Goal: Task Accomplishment & Management: Use online tool/utility

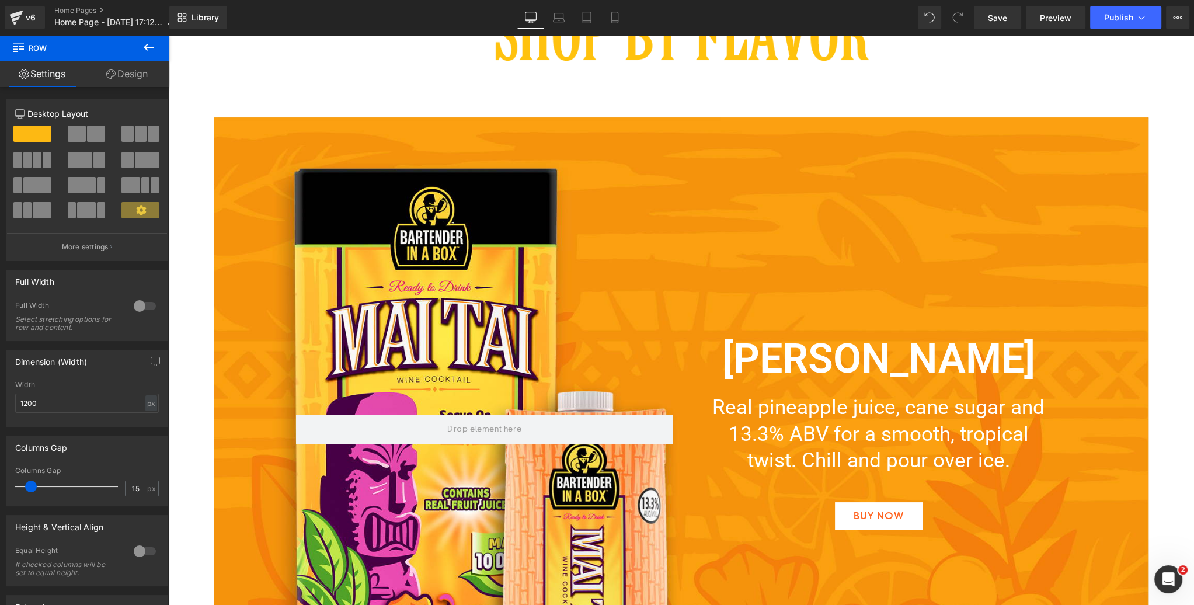
scroll to position [1506, 0]
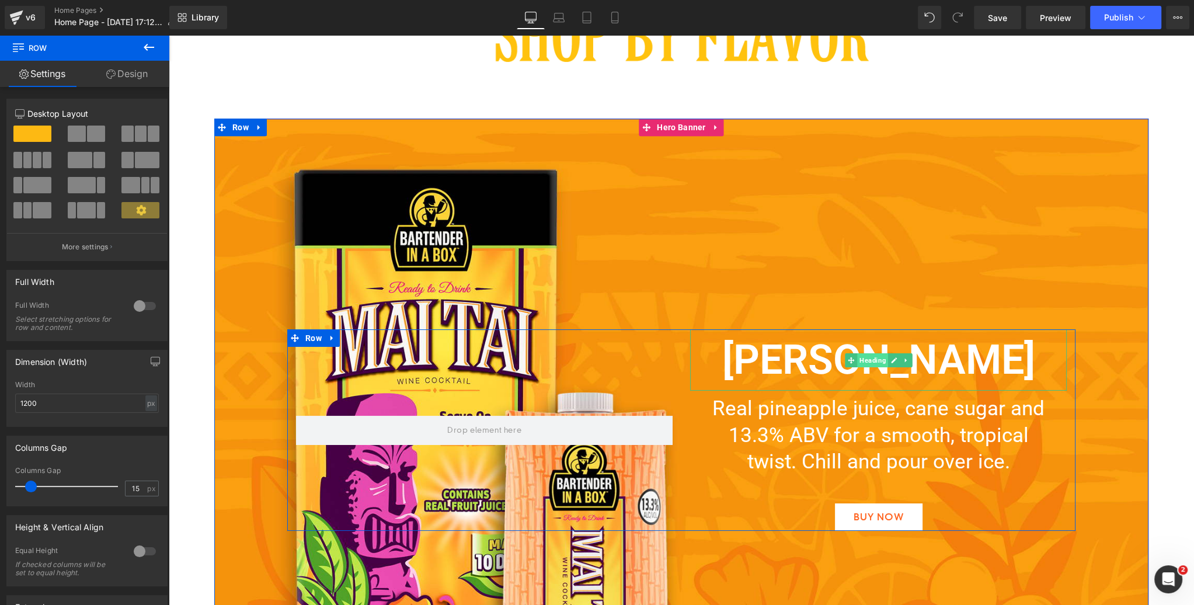
click at [871, 360] on span "Heading" at bounding box center [872, 360] width 31 height 14
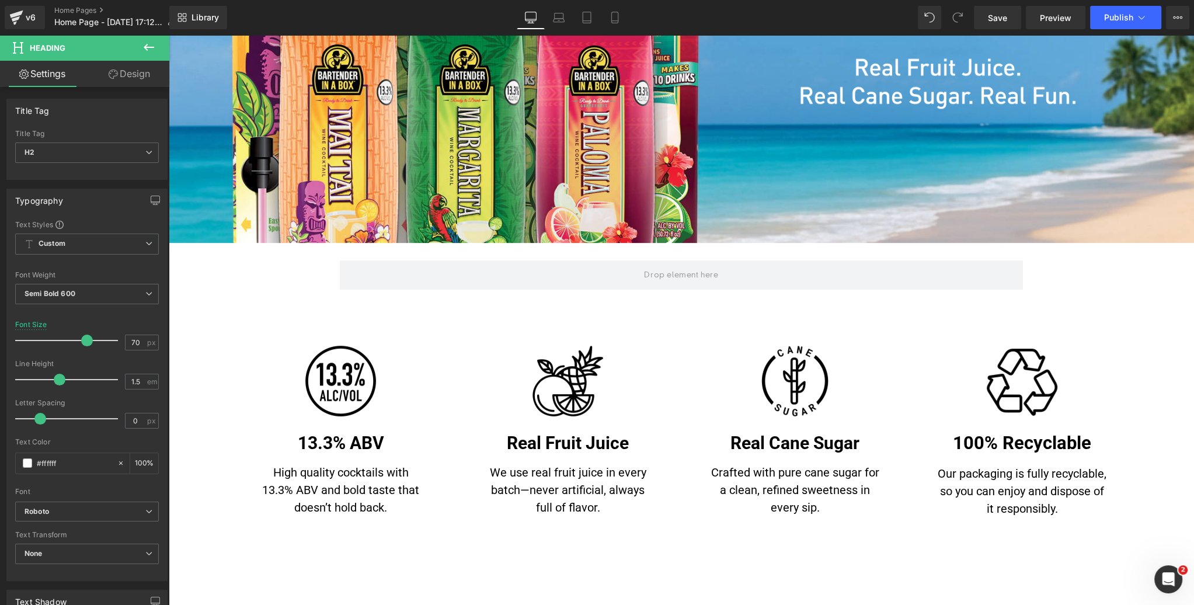
scroll to position [312, 0]
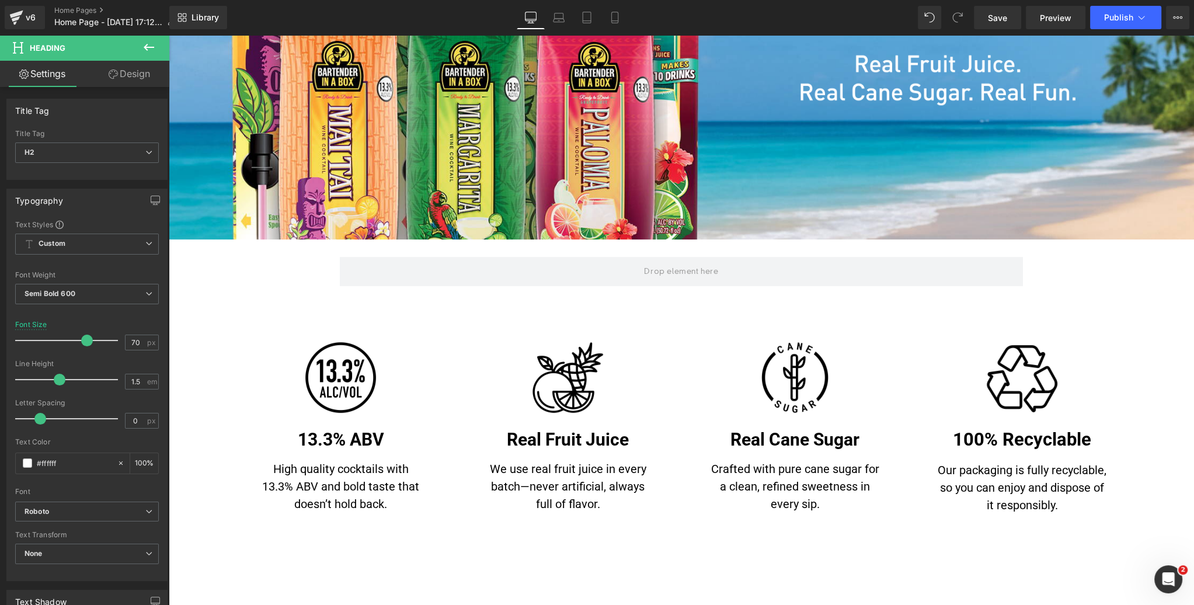
click at [124, 76] on link "Design" at bounding box center [129, 74] width 85 height 26
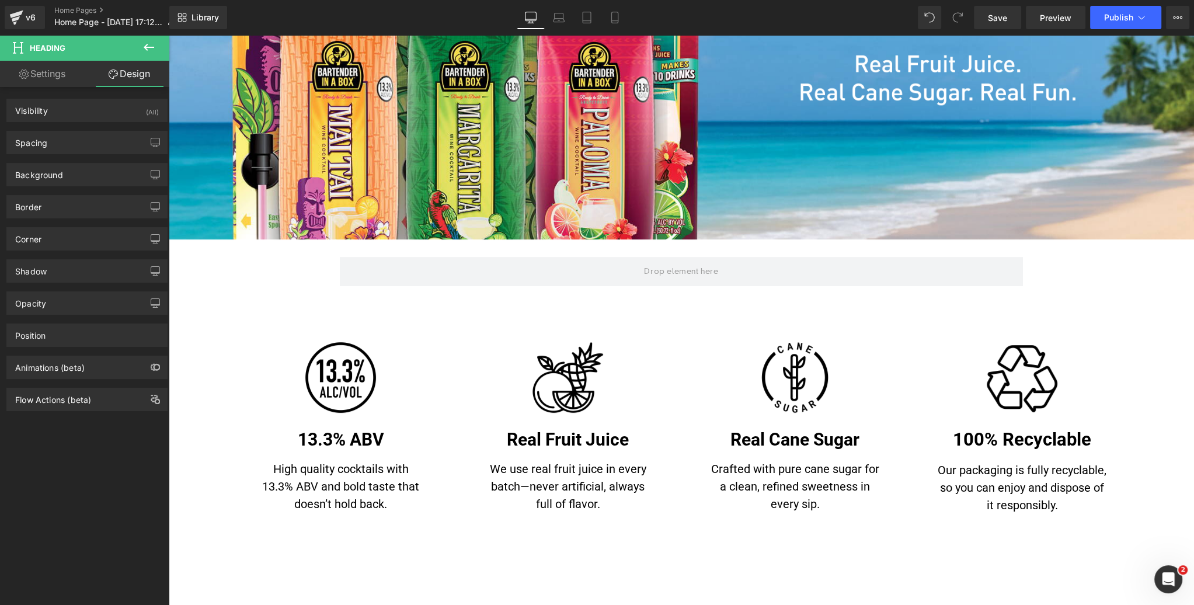
click at [143, 46] on icon at bounding box center [149, 47] width 14 height 14
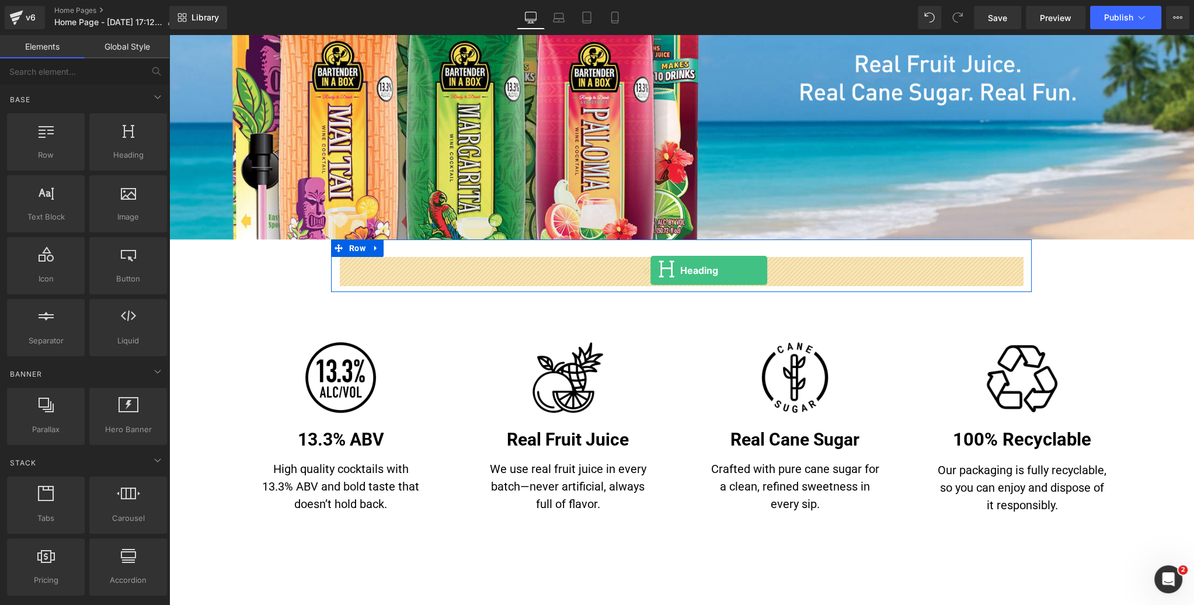
drag, startPoint x: 315, startPoint y: 185, endPoint x: 651, endPoint y: 270, distance: 345.8
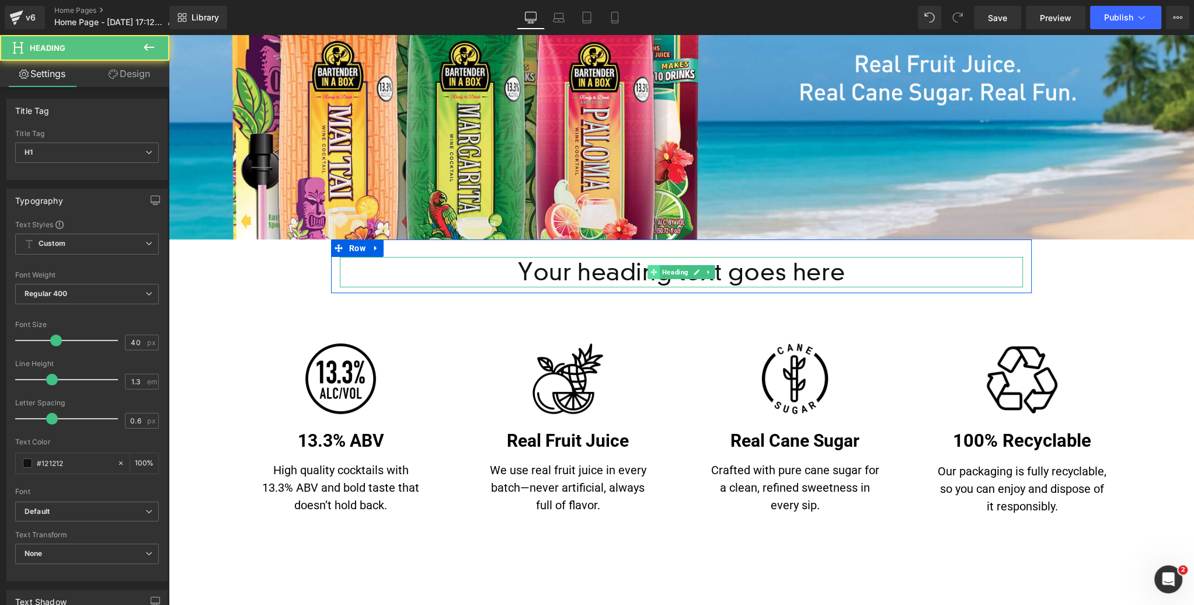
click at [659, 273] on span at bounding box center [654, 272] width 12 height 14
click at [619, 273] on h1 "Your heading text goes here" at bounding box center [681, 272] width 683 height 30
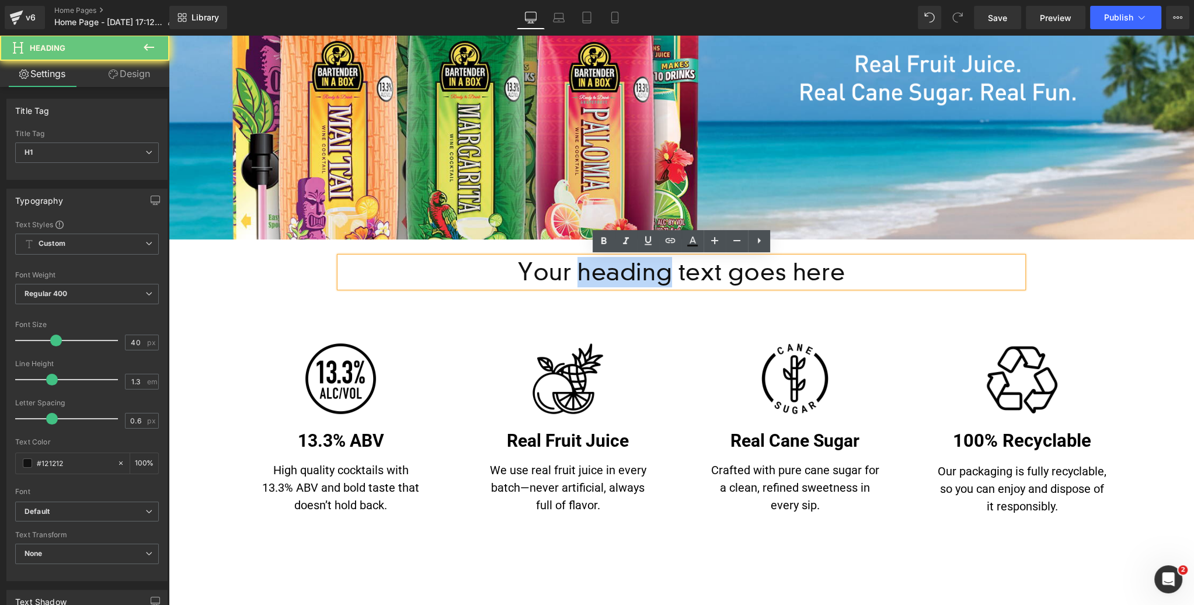
click at [619, 273] on h1 "Your heading text goes here" at bounding box center [681, 272] width 683 height 30
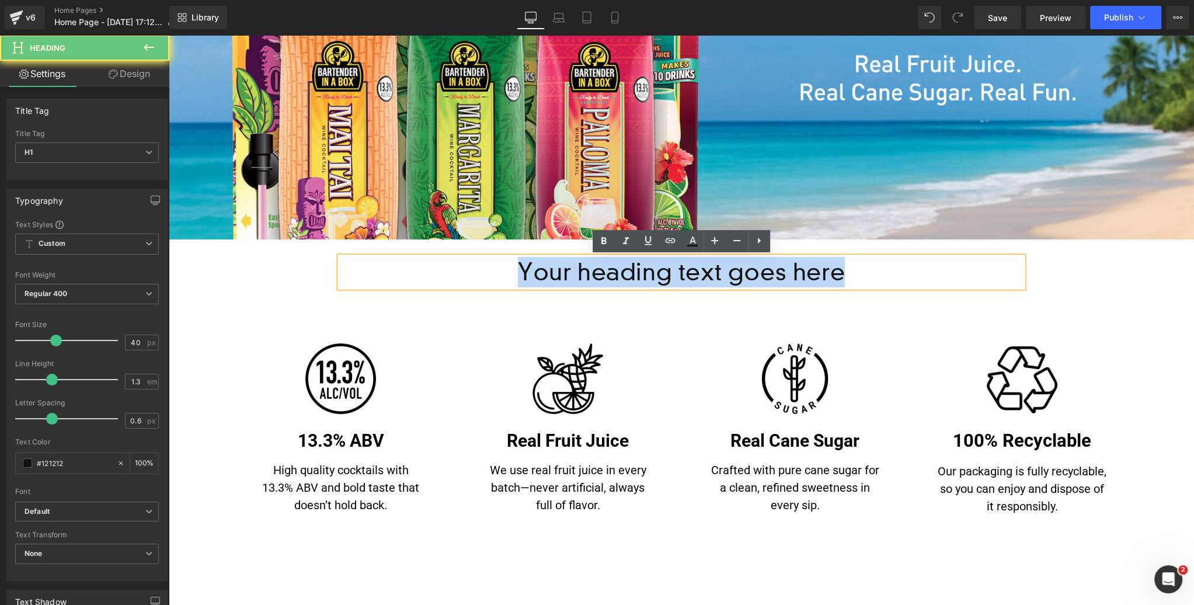
click at [619, 273] on h1 "Your heading text goes here" at bounding box center [681, 272] width 683 height 30
click at [639, 272] on h1 "Your heading text goes here" at bounding box center [681, 272] width 683 height 30
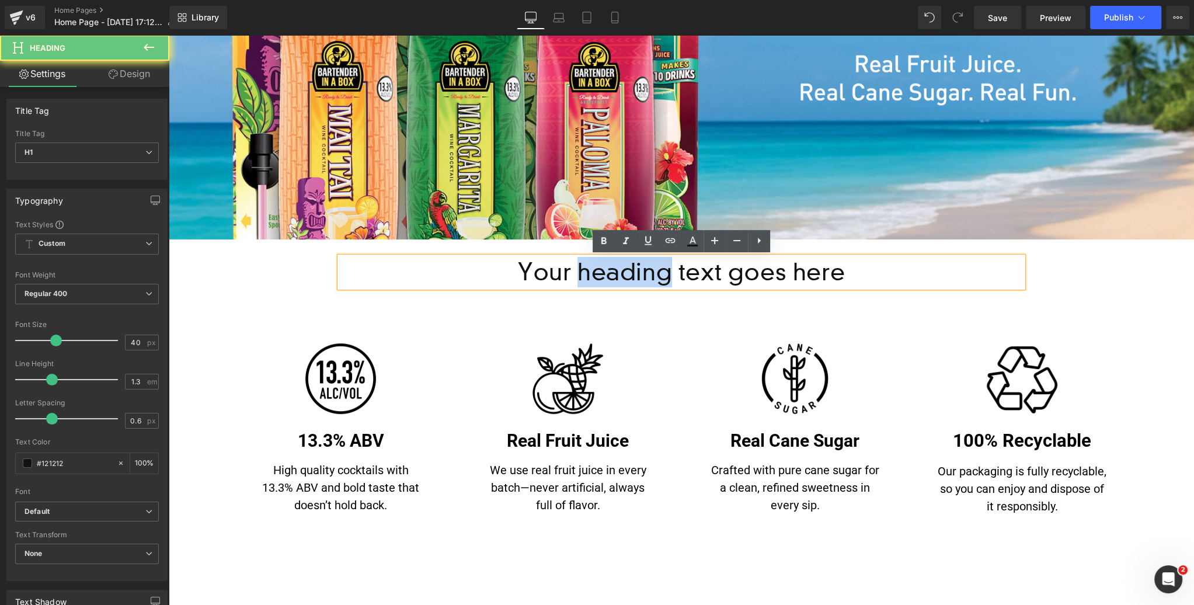
click at [639, 272] on h1 "Your heading text goes here" at bounding box center [681, 272] width 683 height 30
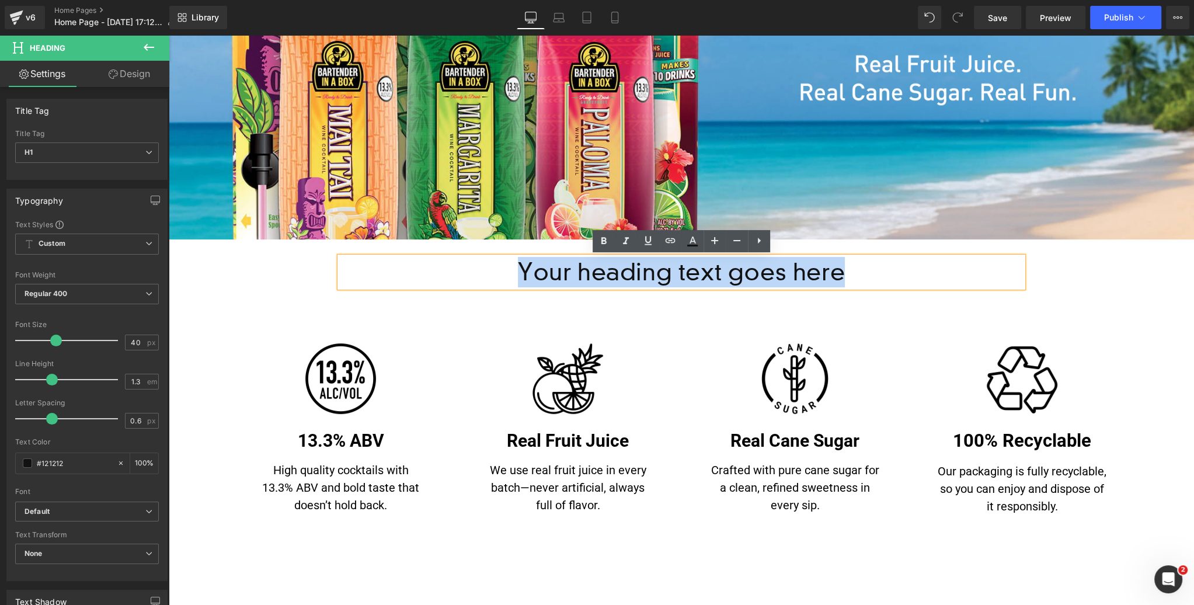
paste div
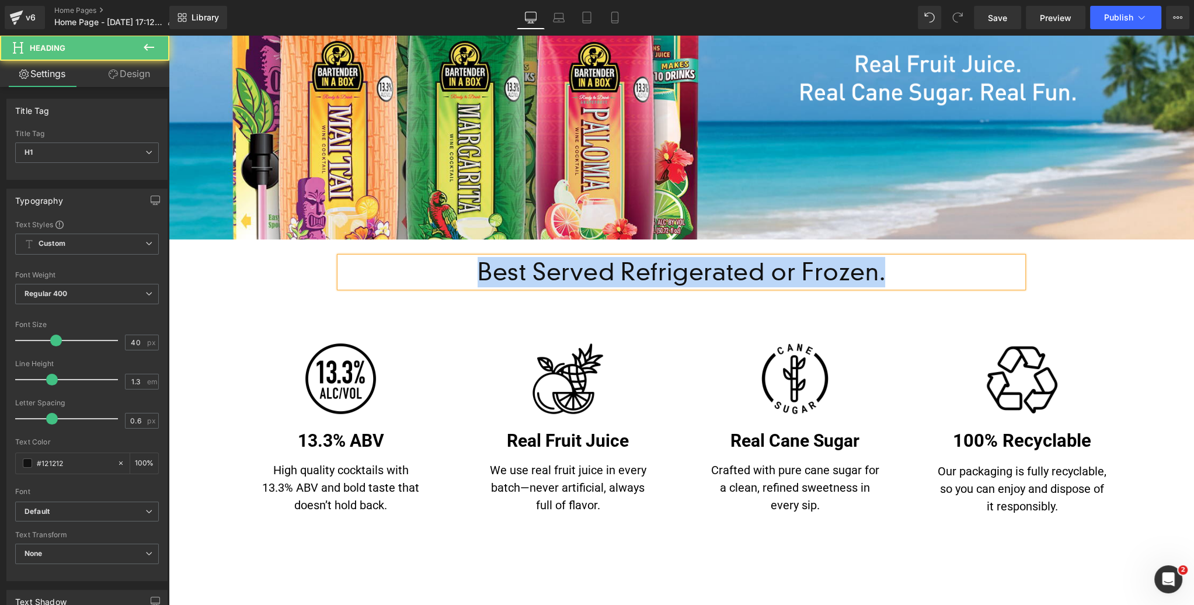
drag, startPoint x: 886, startPoint y: 273, endPoint x: 470, endPoint y: 268, distance: 416.5
click at [470, 268] on h1 "Best Served Refrigerated or Frozen." at bounding box center [681, 272] width 683 height 30
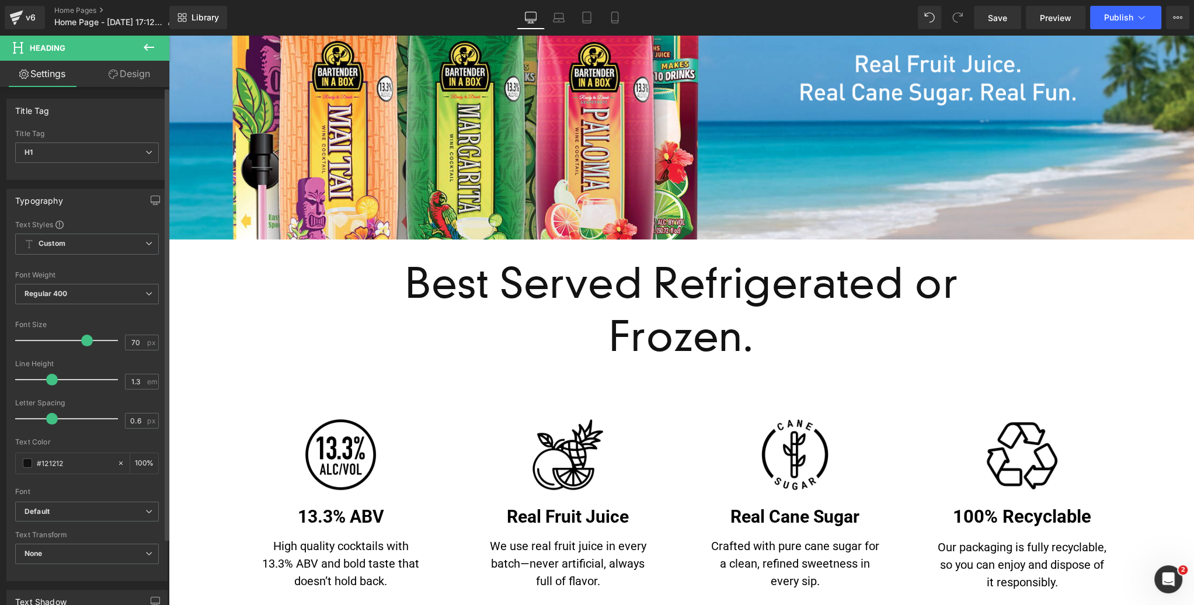
drag, startPoint x: 55, startPoint y: 340, endPoint x: 85, endPoint y: 332, distance: 30.7
click at [85, 332] on div at bounding box center [69, 340] width 97 height 23
click at [68, 294] on span "Regular 400" at bounding box center [87, 294] width 144 height 20
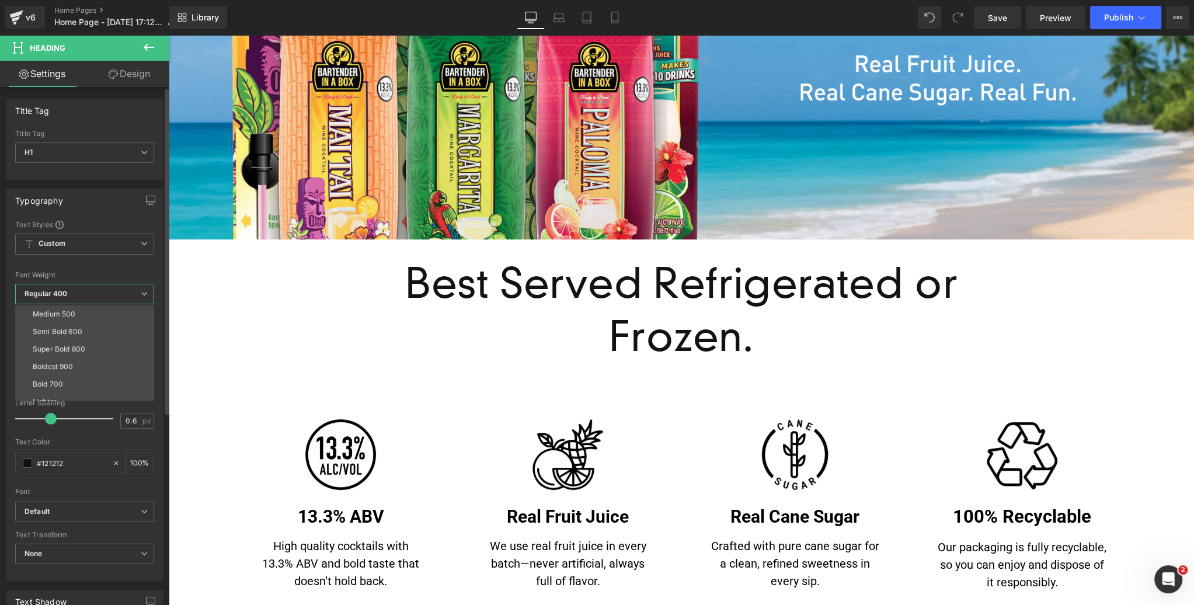
scroll to position [88, 0]
click at [47, 364] on div "Bold 700" at bounding box center [48, 366] width 30 height 8
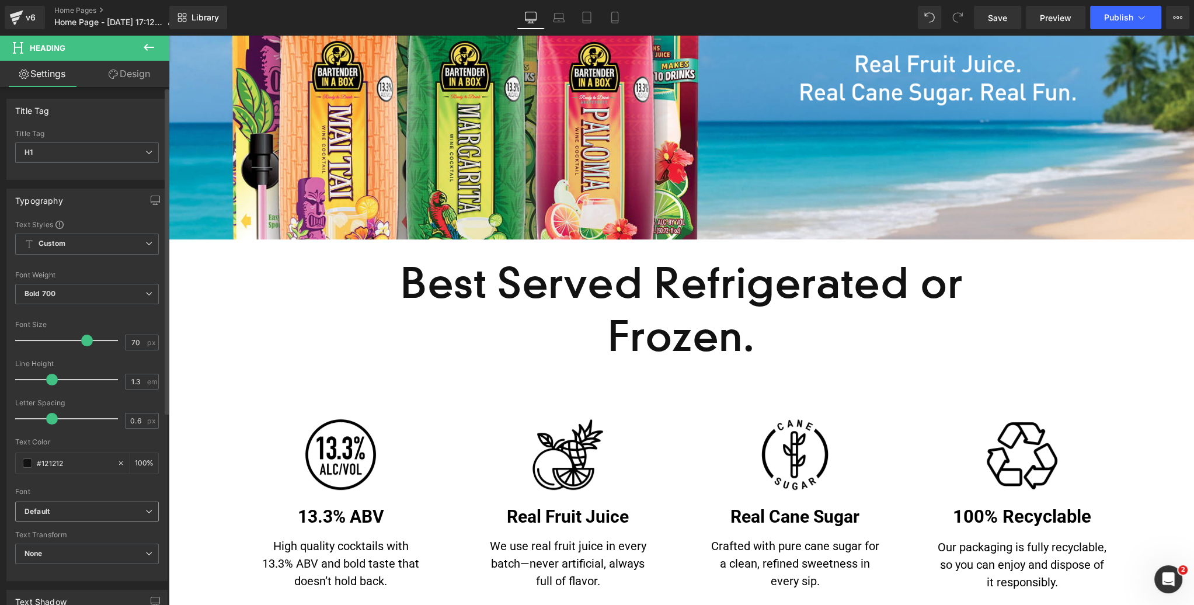
click at [46, 507] on icon "Default" at bounding box center [37, 512] width 25 height 10
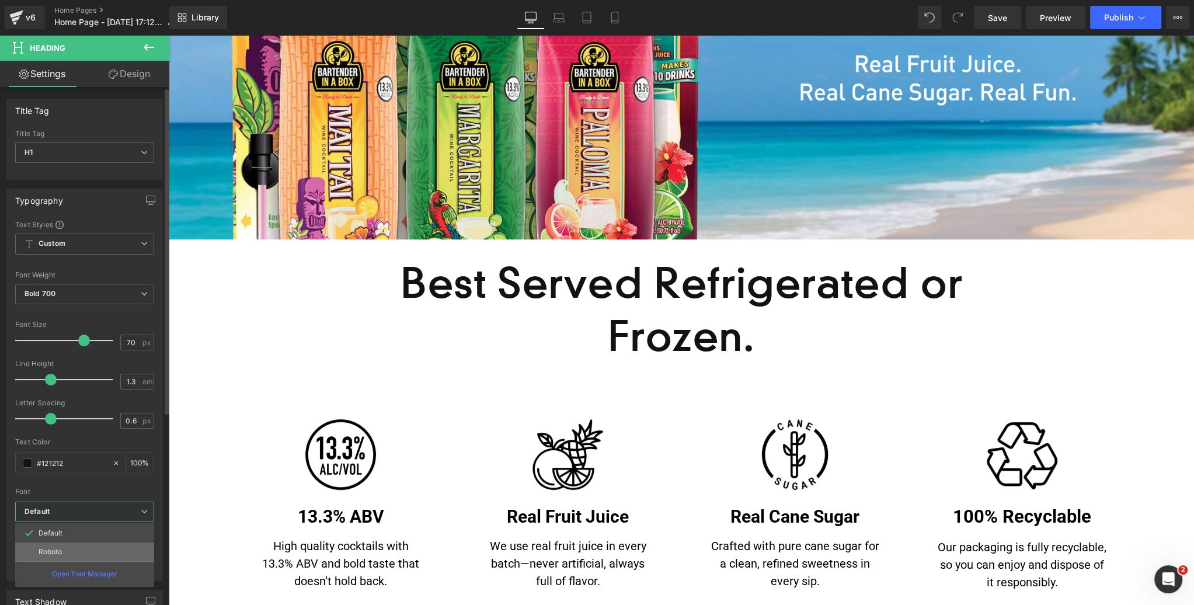
click at [44, 551] on p "Roboto" at bounding box center [50, 552] width 23 height 8
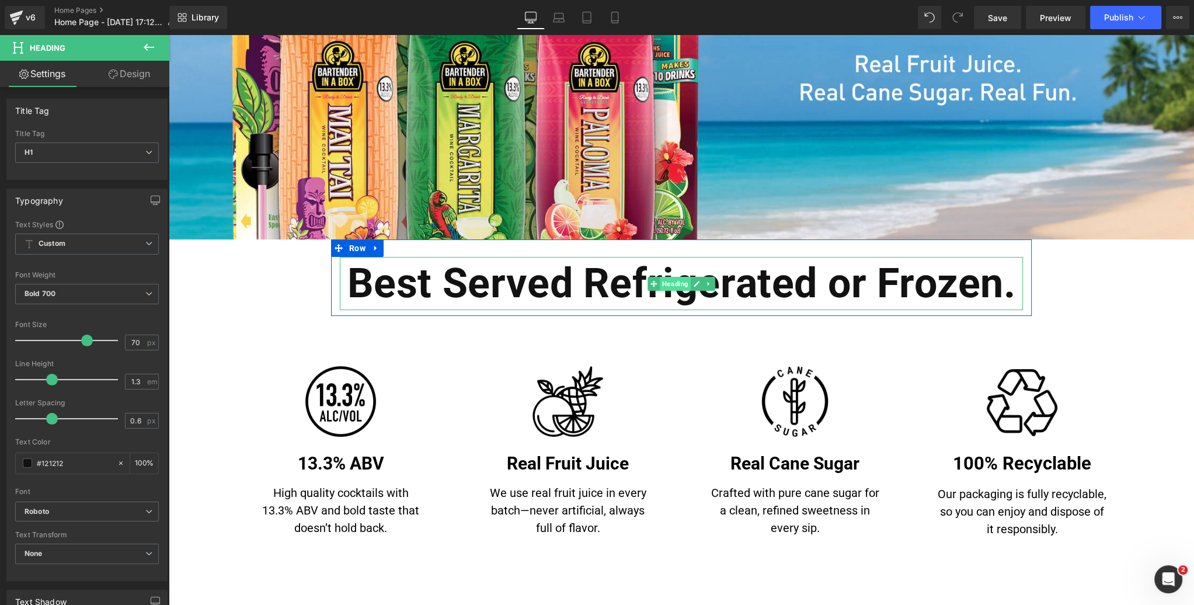
click at [675, 284] on span "Heading" at bounding box center [675, 284] width 31 height 14
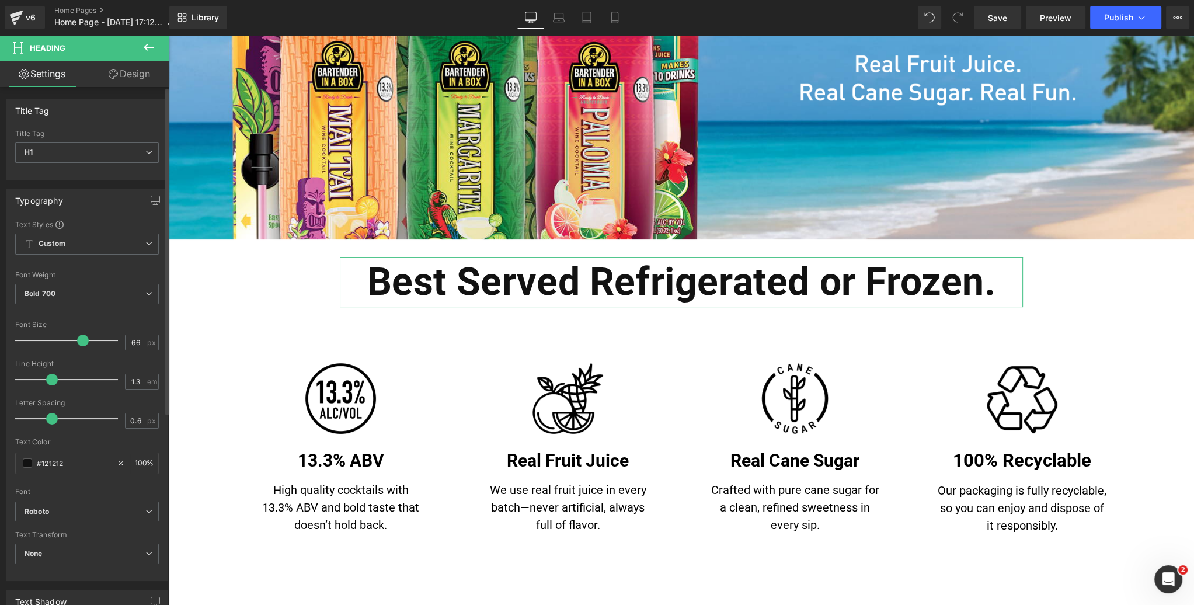
type input "60"
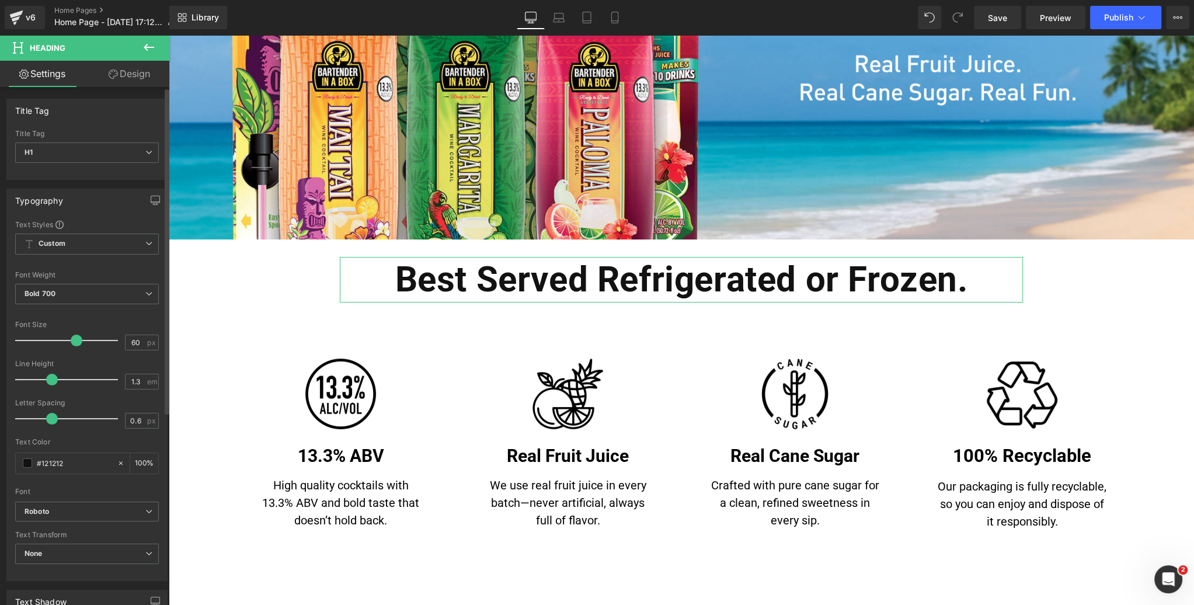
drag, startPoint x: 80, startPoint y: 339, endPoint x: 71, endPoint y: 340, distance: 9.4
click at [71, 340] on span at bounding box center [77, 341] width 12 height 12
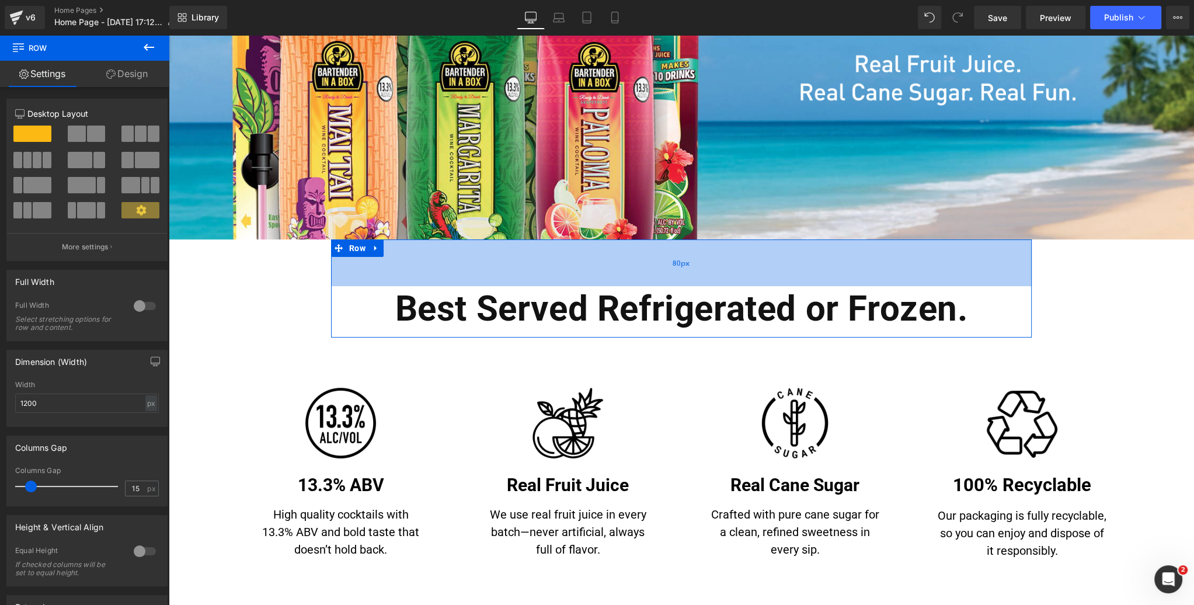
drag, startPoint x: 730, startPoint y: 246, endPoint x: 728, endPoint y: 275, distance: 29.2
click at [728, 275] on div "80px" at bounding box center [681, 262] width 701 height 47
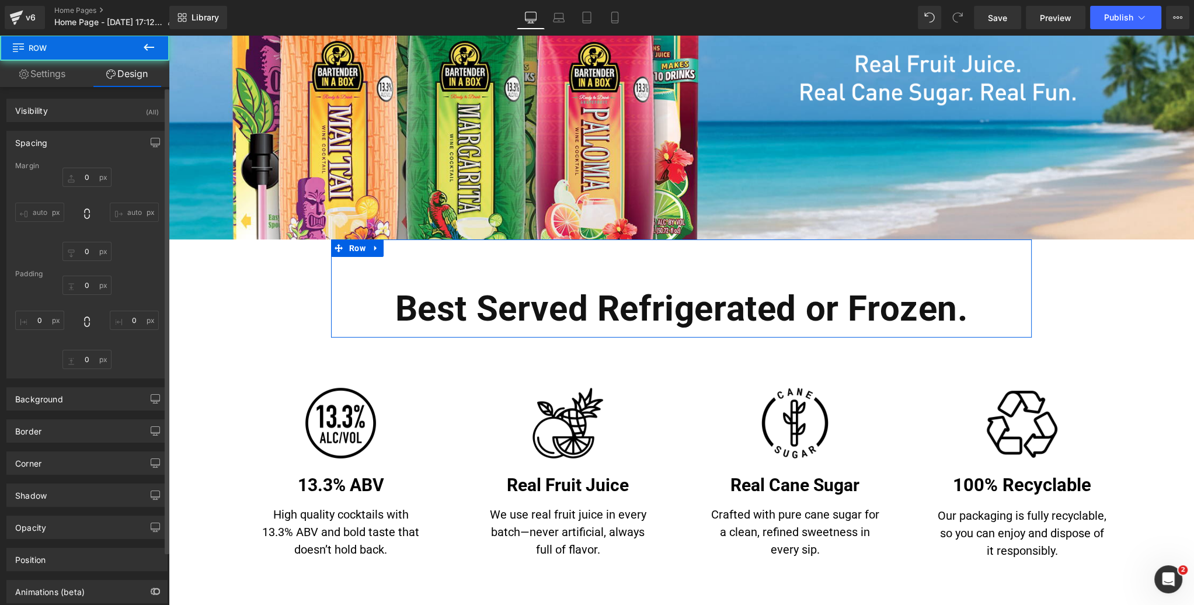
type input "0"
type input "80"
type input "0"
type input "10"
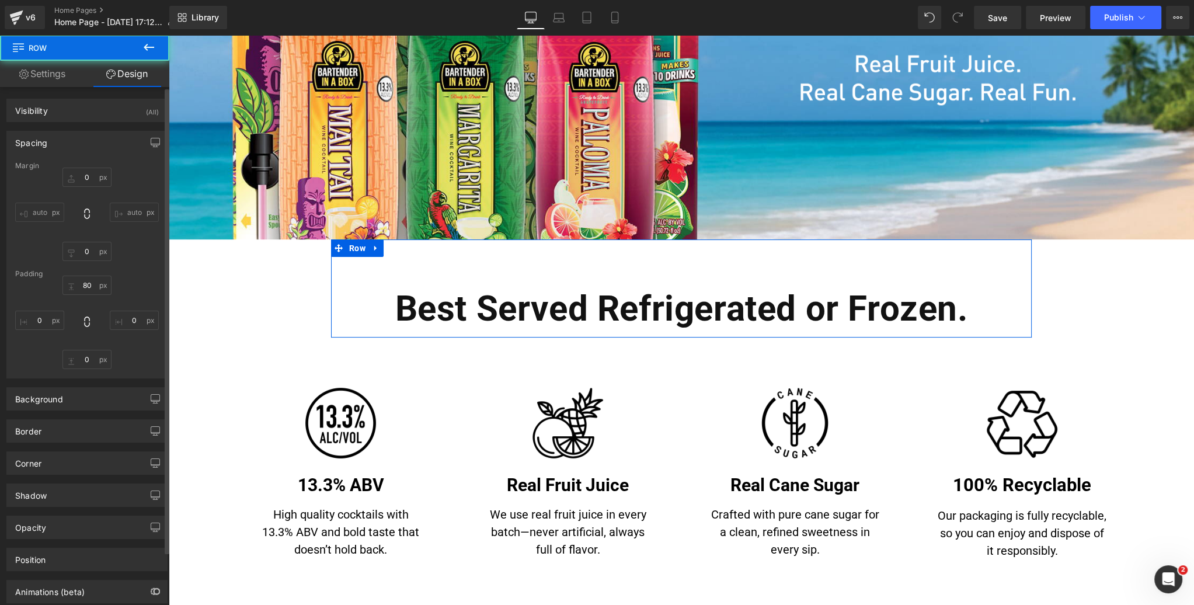
type input "0"
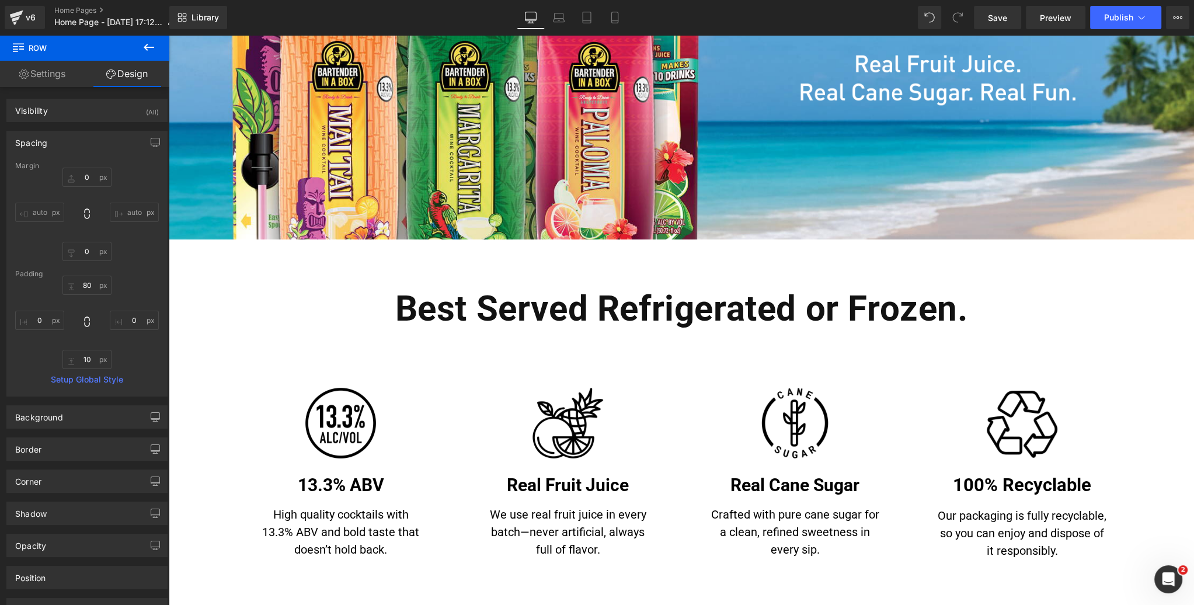
click at [149, 49] on icon at bounding box center [149, 47] width 14 height 14
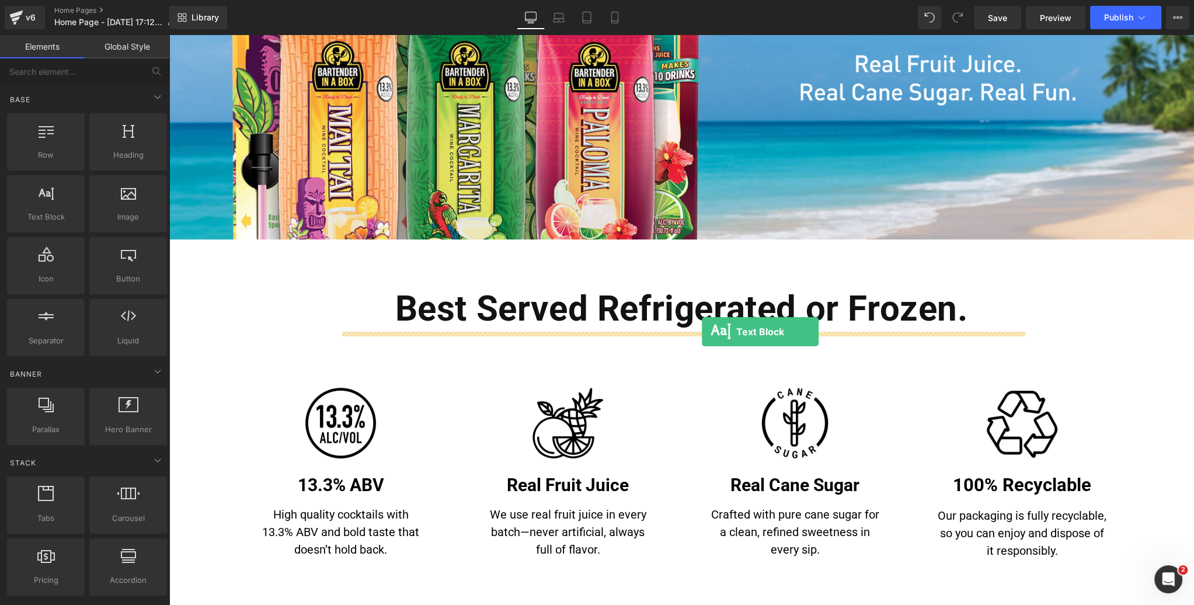
drag, startPoint x: 228, startPoint y: 244, endPoint x: 701, endPoint y: 332, distance: 481.8
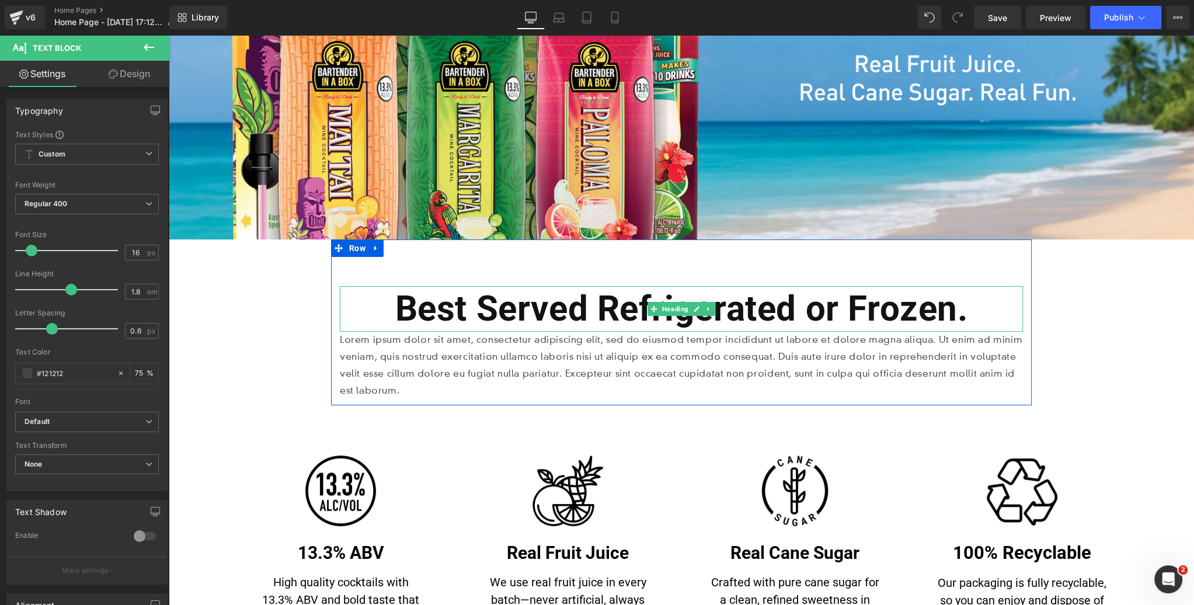
drag, startPoint x: 679, startPoint y: 310, endPoint x: 420, endPoint y: 229, distance: 271.0
click at [679, 310] on span "Heading" at bounding box center [675, 309] width 31 height 14
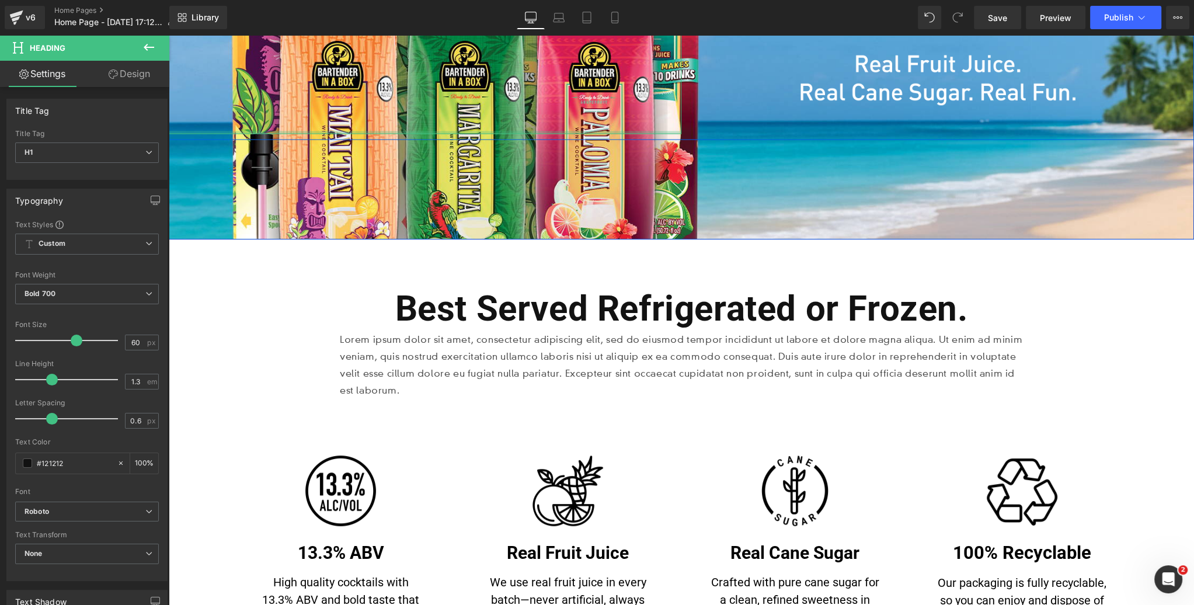
click at [137, 77] on link "Design" at bounding box center [129, 74] width 85 height 26
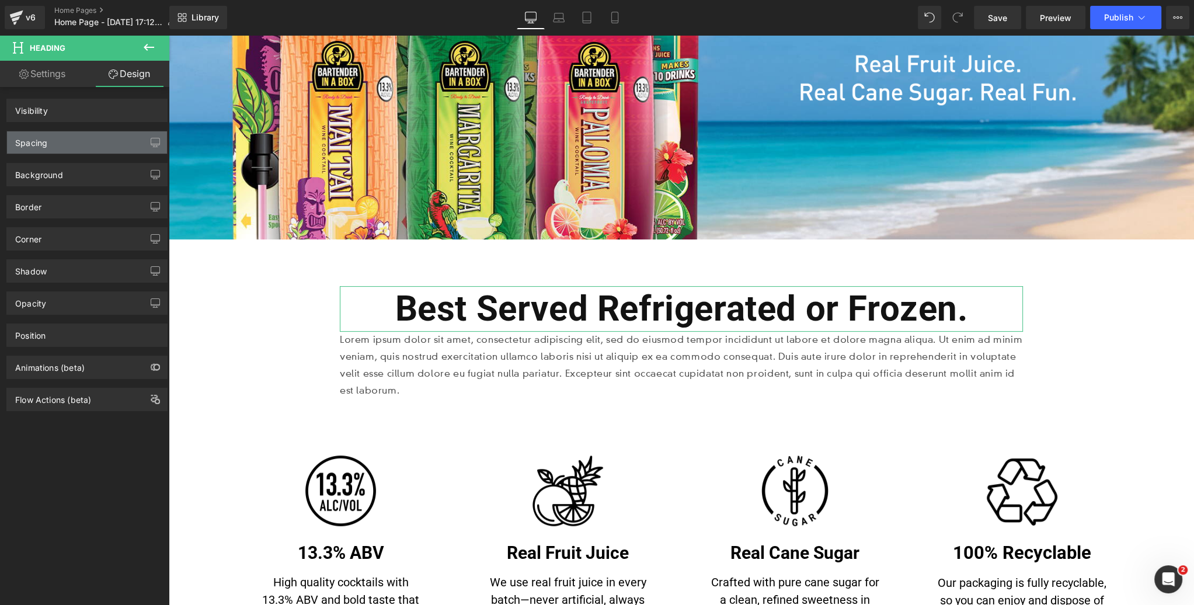
click at [79, 142] on div "Spacing" at bounding box center [87, 142] width 160 height 22
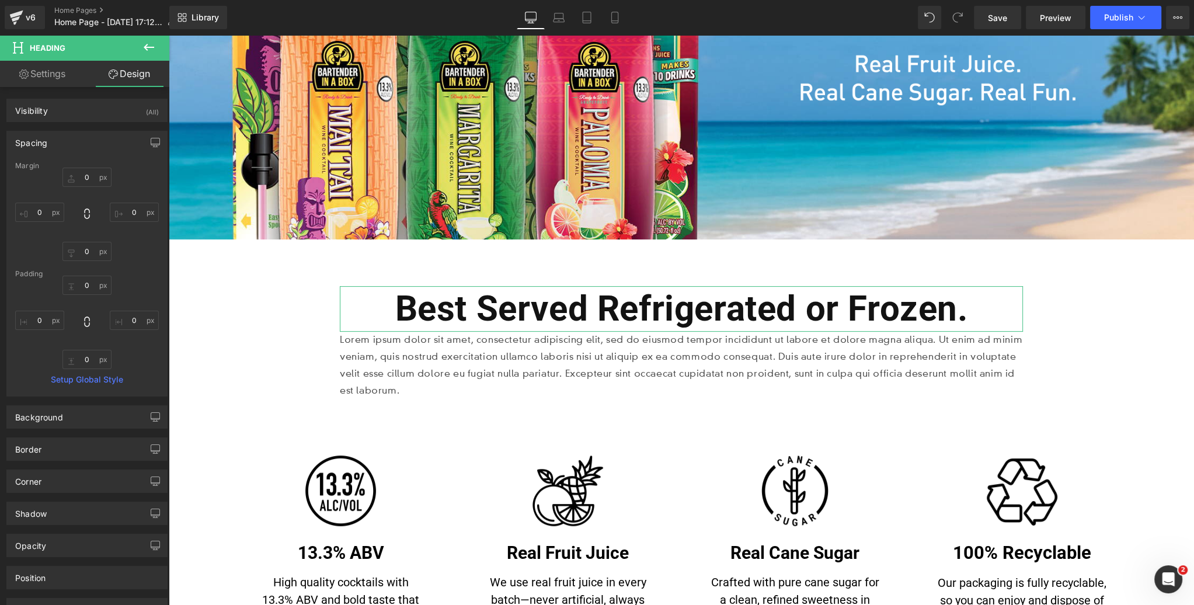
type input "0"
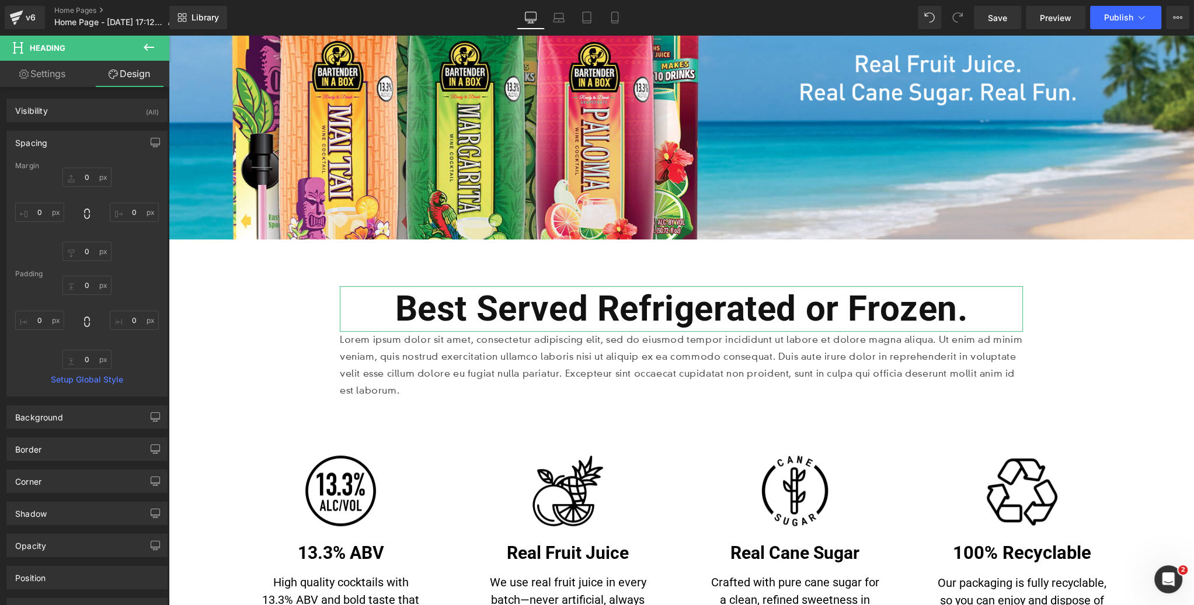
type input "0"
click at [84, 261] on input "0" at bounding box center [86, 251] width 49 height 19
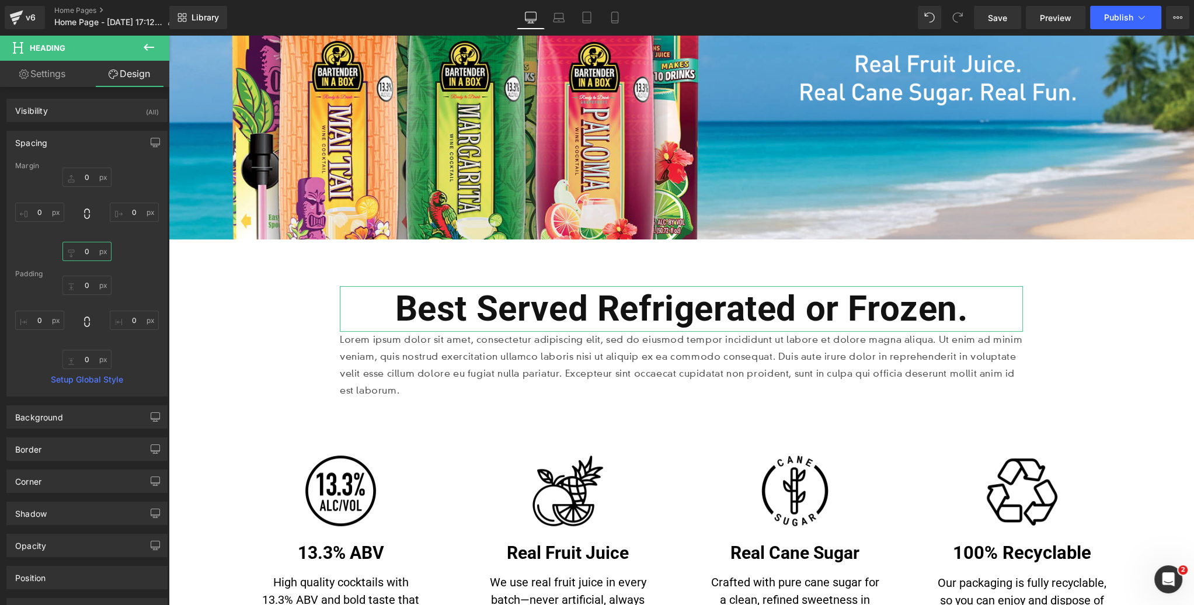
click at [84, 261] on input "0" at bounding box center [86, 251] width 49 height 19
click at [91, 359] on input "0" at bounding box center [86, 359] width 49 height 19
click at [91, 358] on input "0" at bounding box center [86, 359] width 49 height 19
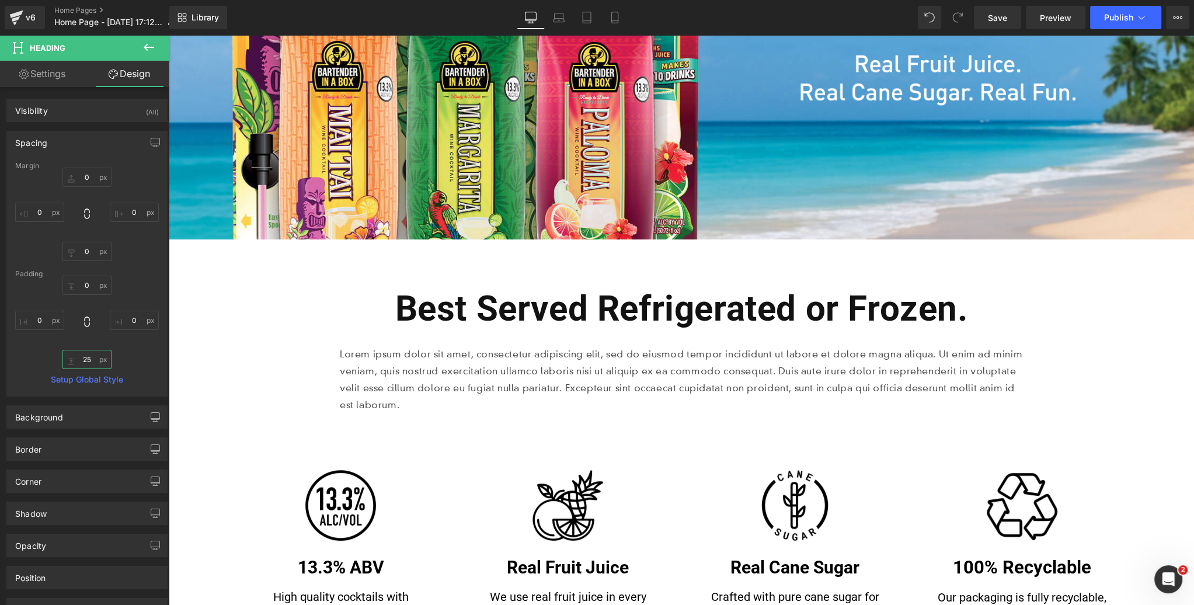
type input "25"
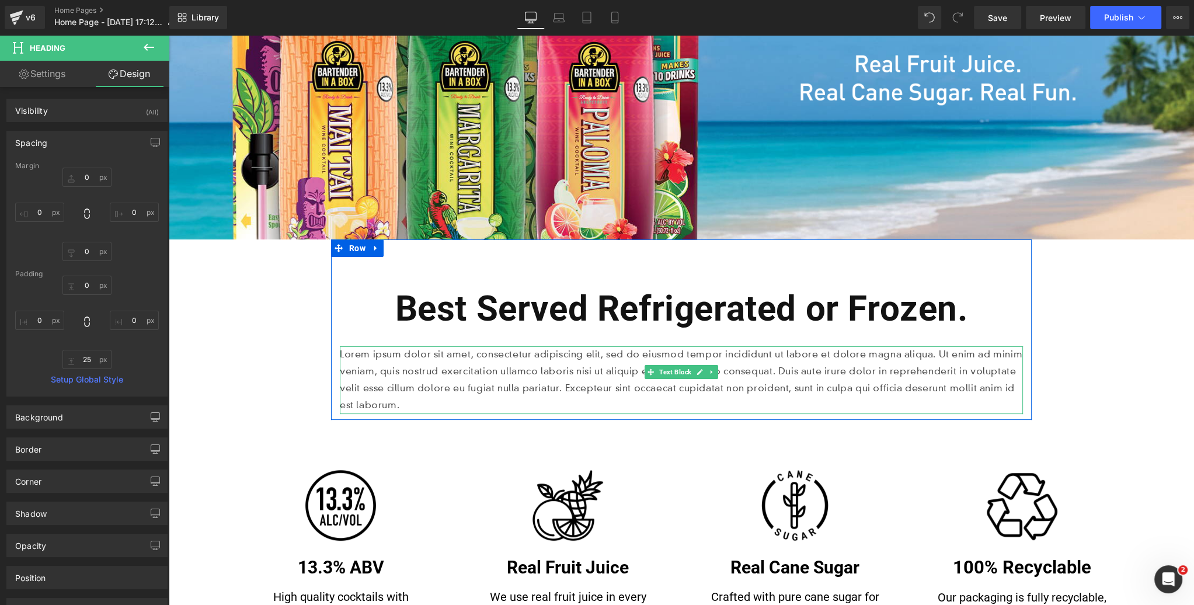
click at [827, 363] on p "Lorem ipsum dolor sit amet, consectetur adipiscing elit, sed do eiusmod tempor …" at bounding box center [681, 379] width 683 height 67
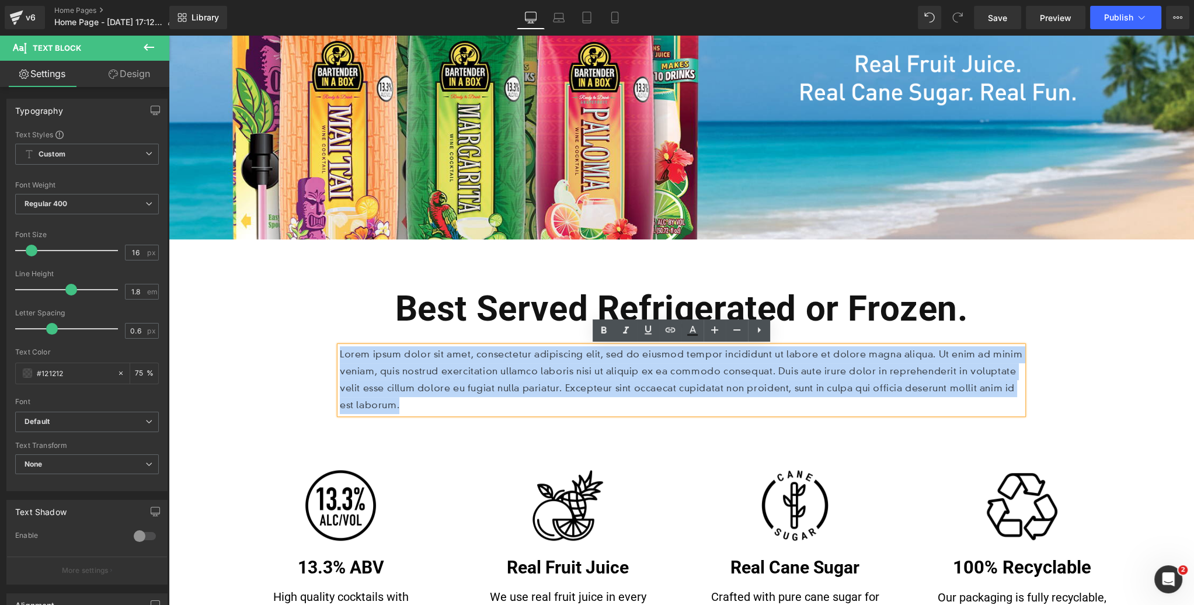
drag, startPoint x: 920, startPoint y: 384, endPoint x: 308, endPoint y: 346, distance: 612.7
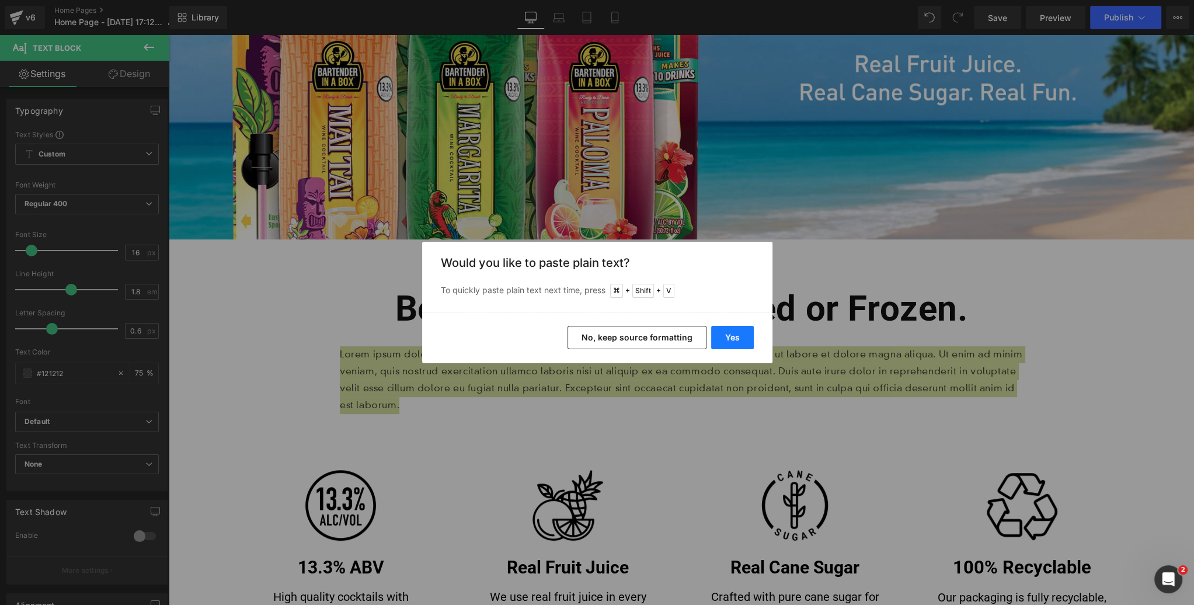
click at [723, 341] on button "Yes" at bounding box center [732, 337] width 43 height 23
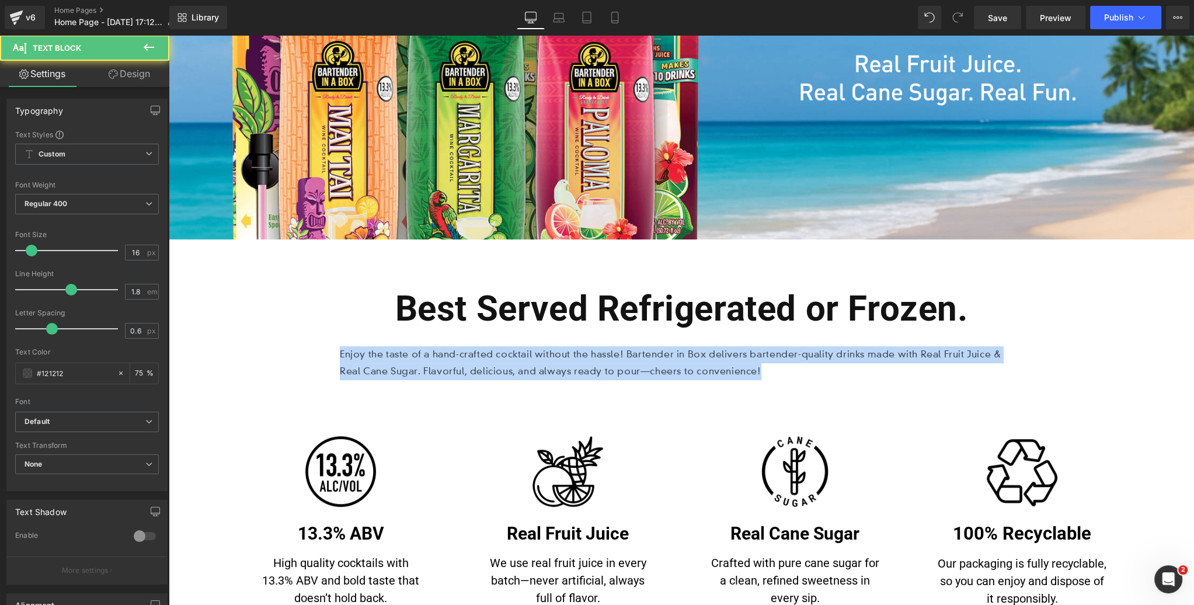
drag, startPoint x: 706, startPoint y: 373, endPoint x: 237, endPoint y: 336, distance: 471.0
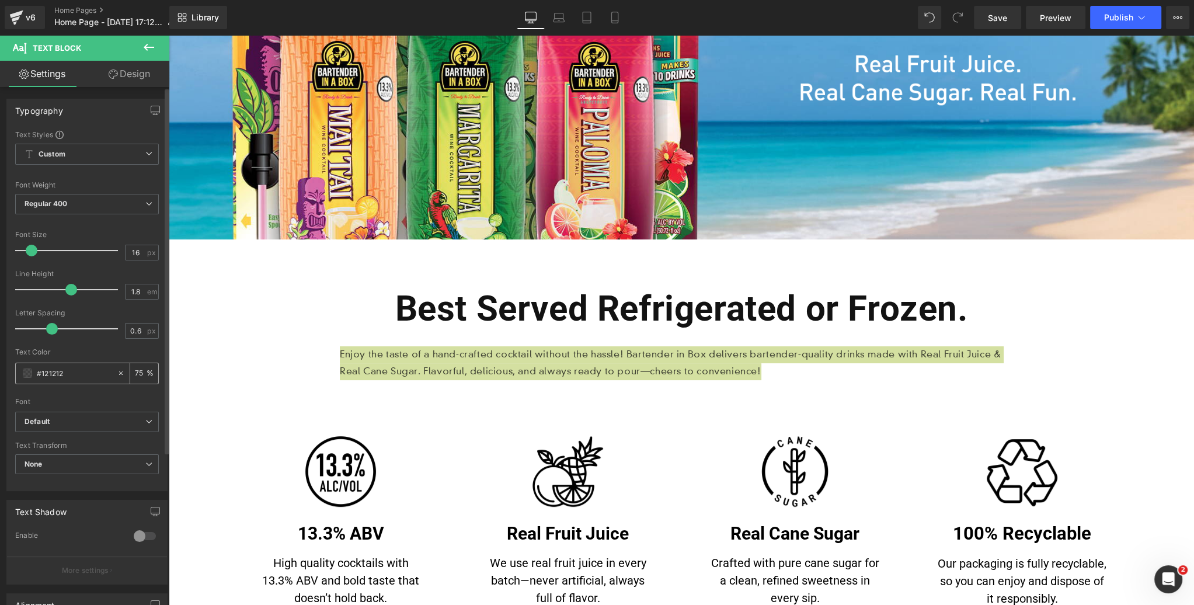
click at [26, 376] on span at bounding box center [27, 373] width 9 height 9
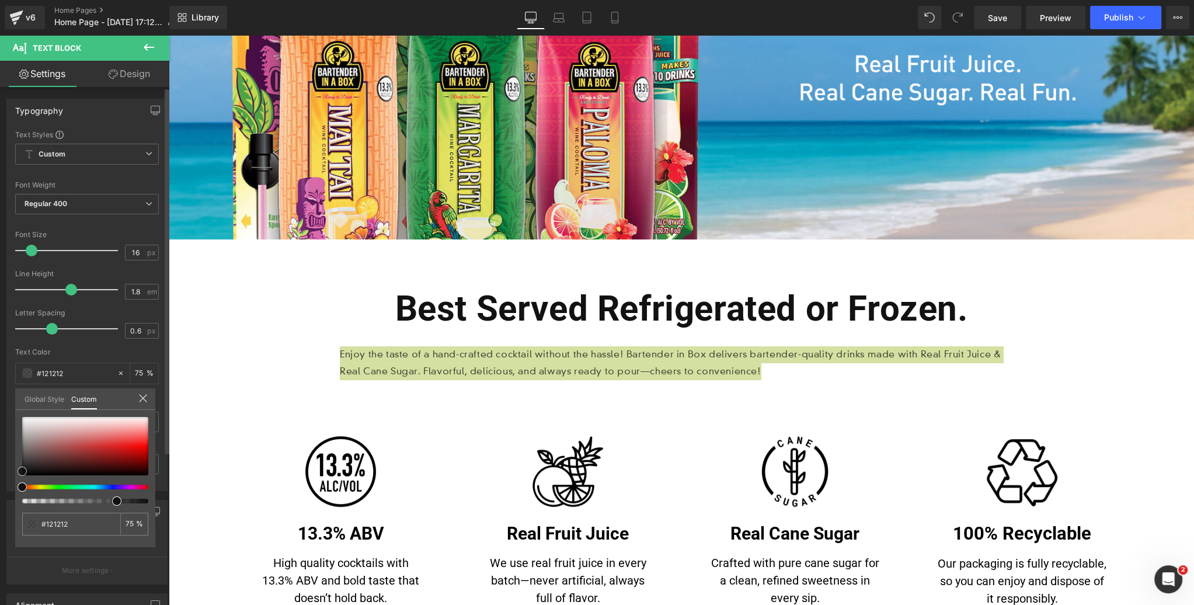
type input "#ad9d9d"
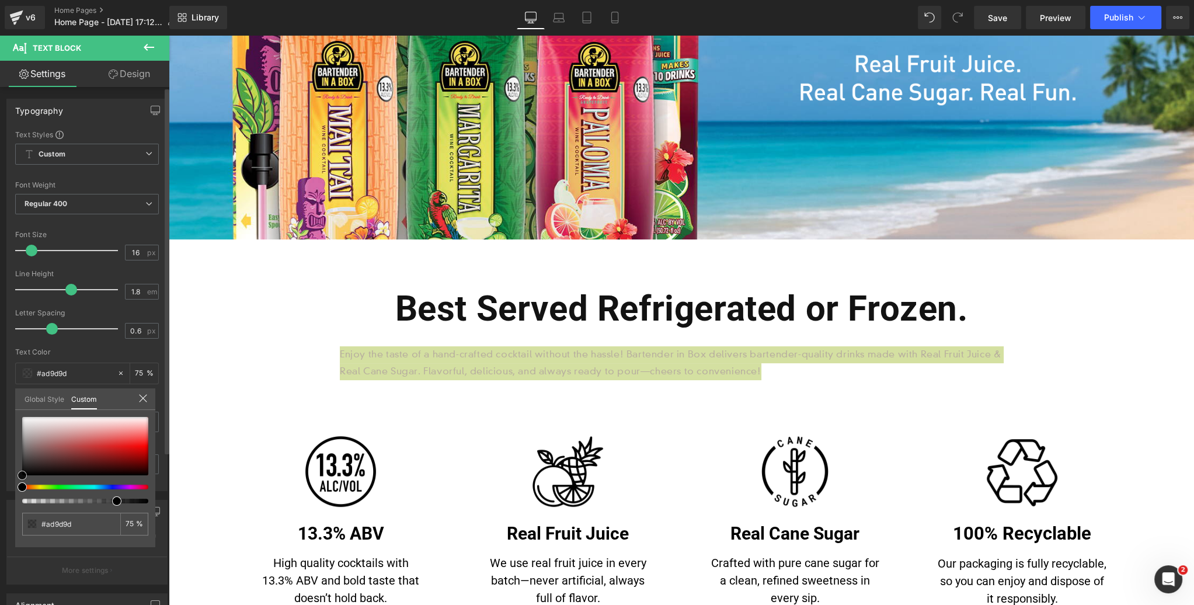
type input "#000000"
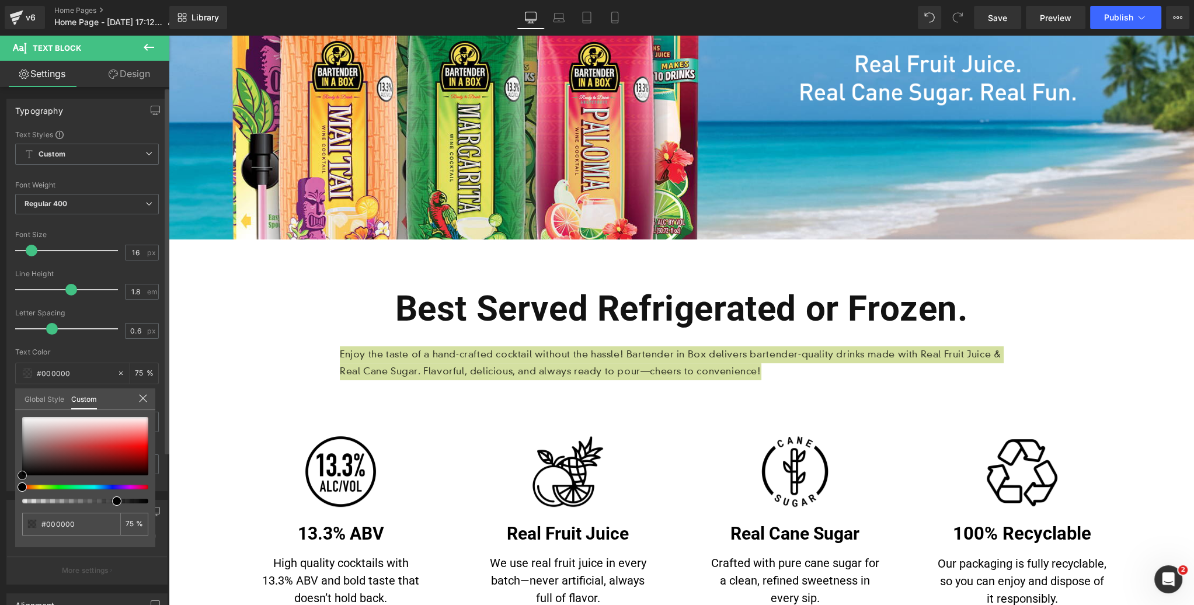
drag, startPoint x: 10, startPoint y: 483, endPoint x: 25, endPoint y: 470, distance: 19.8
click at [1, 491] on div "Typography Text Styles Custom Custom Setup Global Style Custom Setup Global Sty…" at bounding box center [87, 290] width 175 height 401
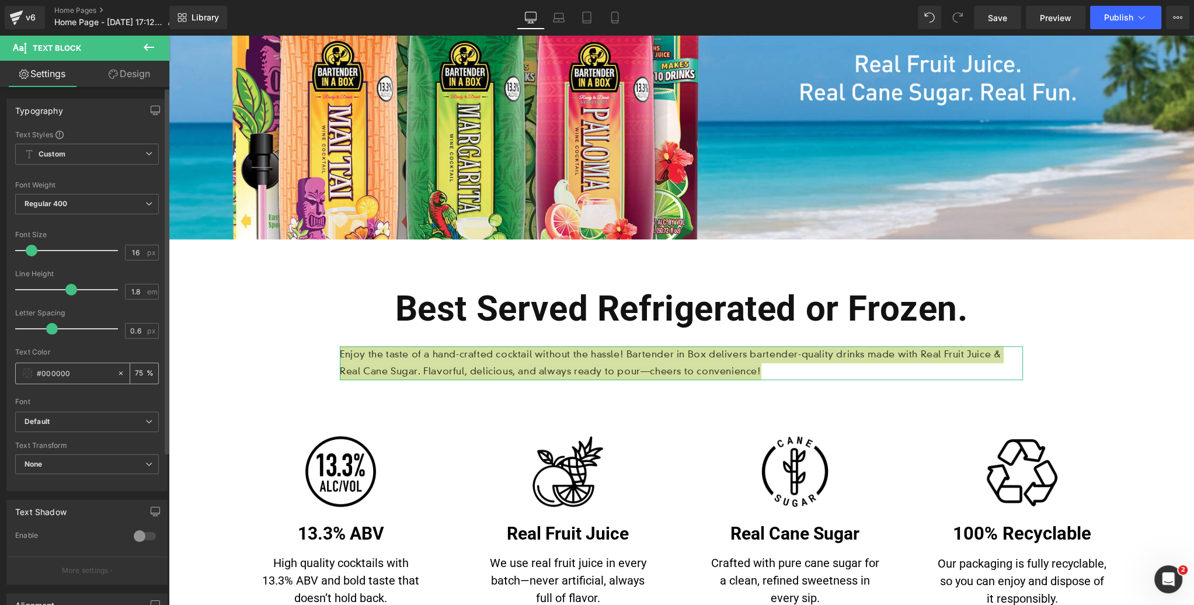
drag, startPoint x: 141, startPoint y: 373, endPoint x: 124, endPoint y: 373, distance: 16.9
click at [124, 373] on div "75 %" at bounding box center [137, 373] width 41 height 20
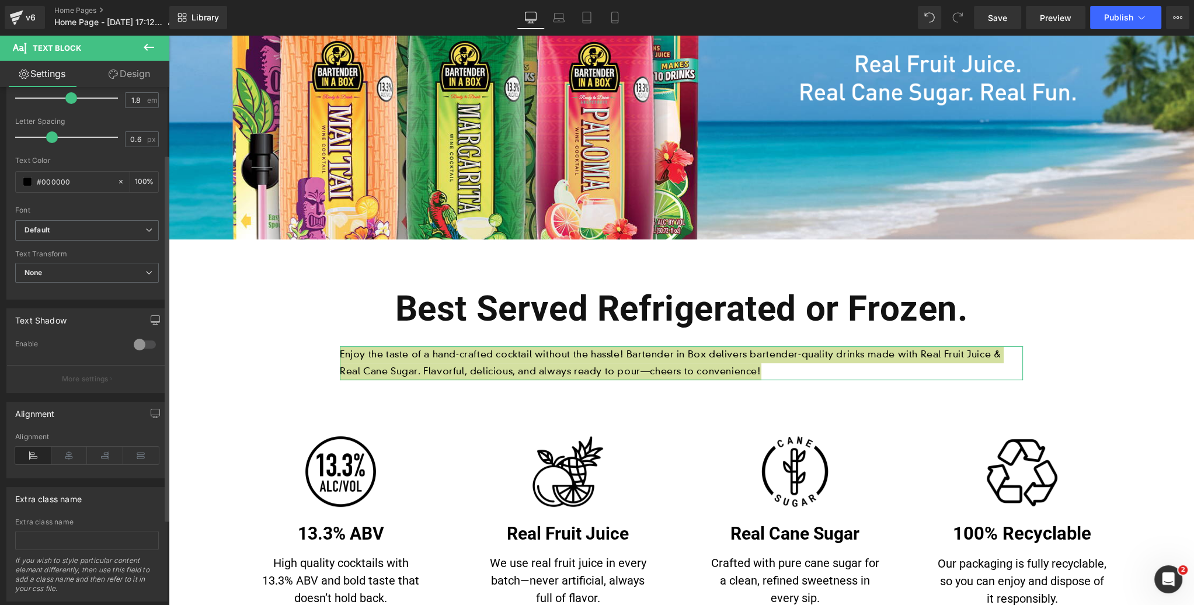
scroll to position [217, 0]
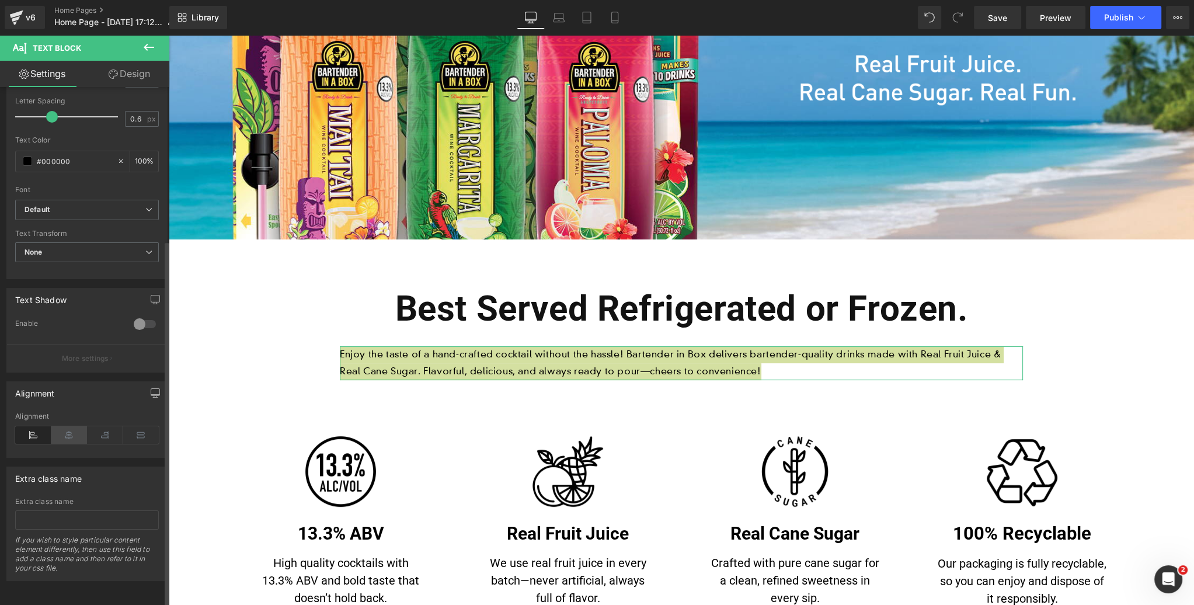
type input "100"
click at [67, 427] on icon at bounding box center [69, 435] width 36 height 18
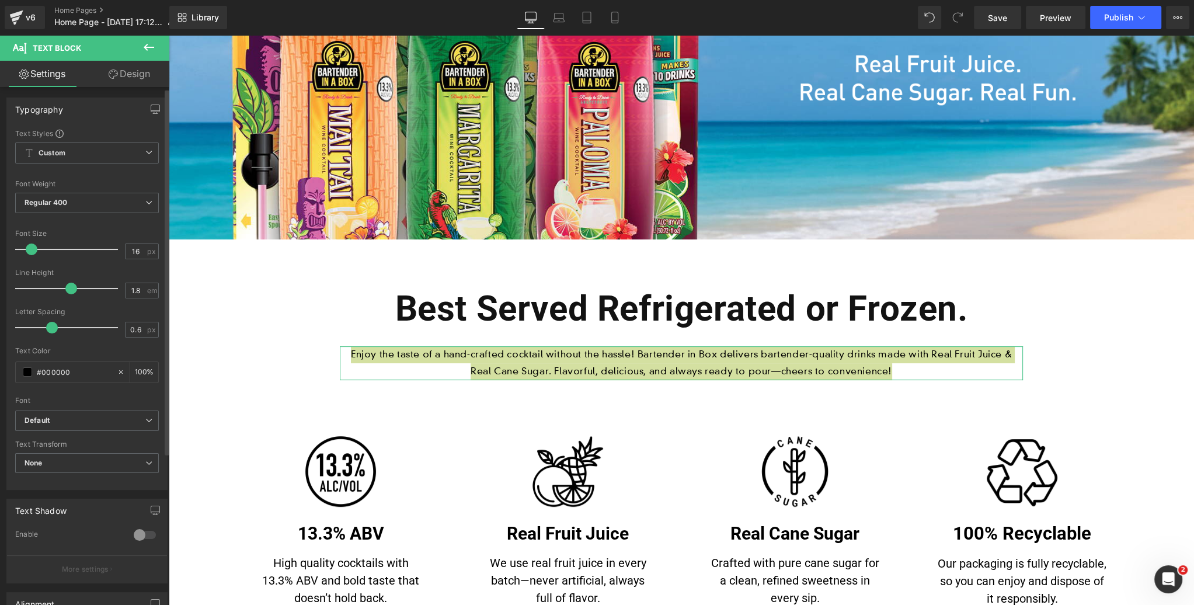
scroll to position [3, 0]
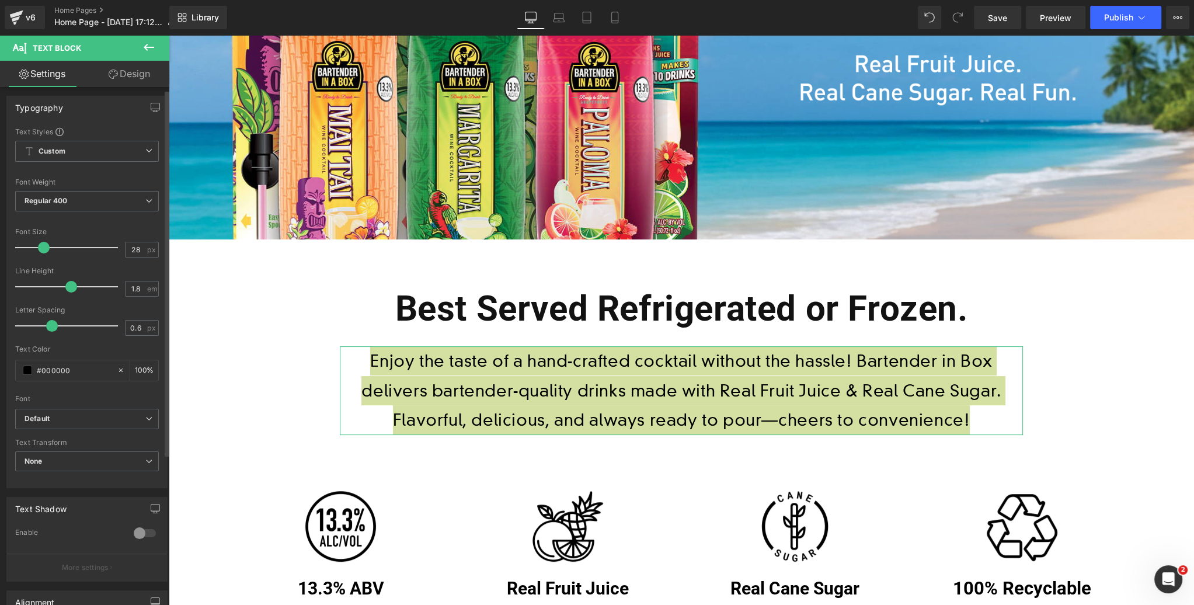
type input "30"
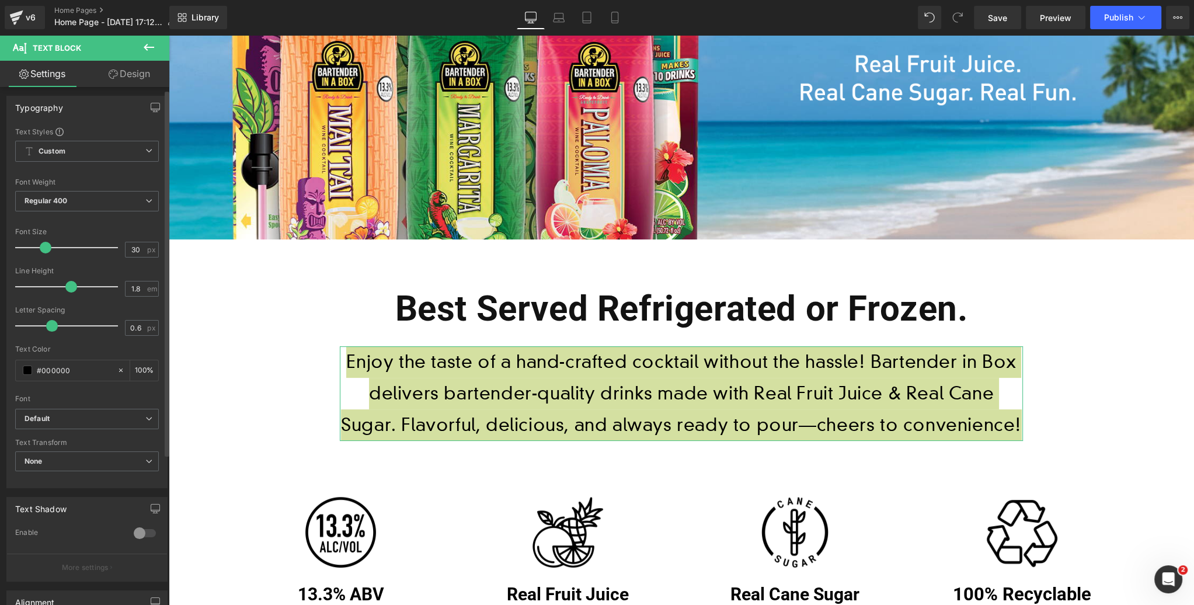
drag, startPoint x: 31, startPoint y: 248, endPoint x: 44, endPoint y: 247, distance: 13.5
click at [44, 247] on span at bounding box center [46, 248] width 12 height 12
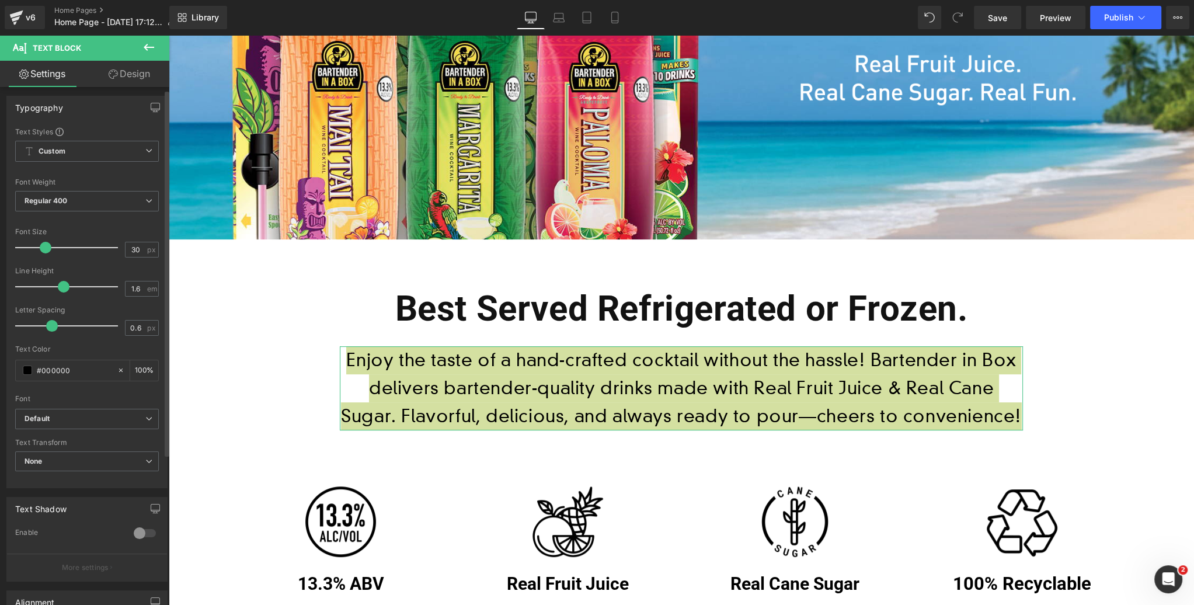
type input "1.5"
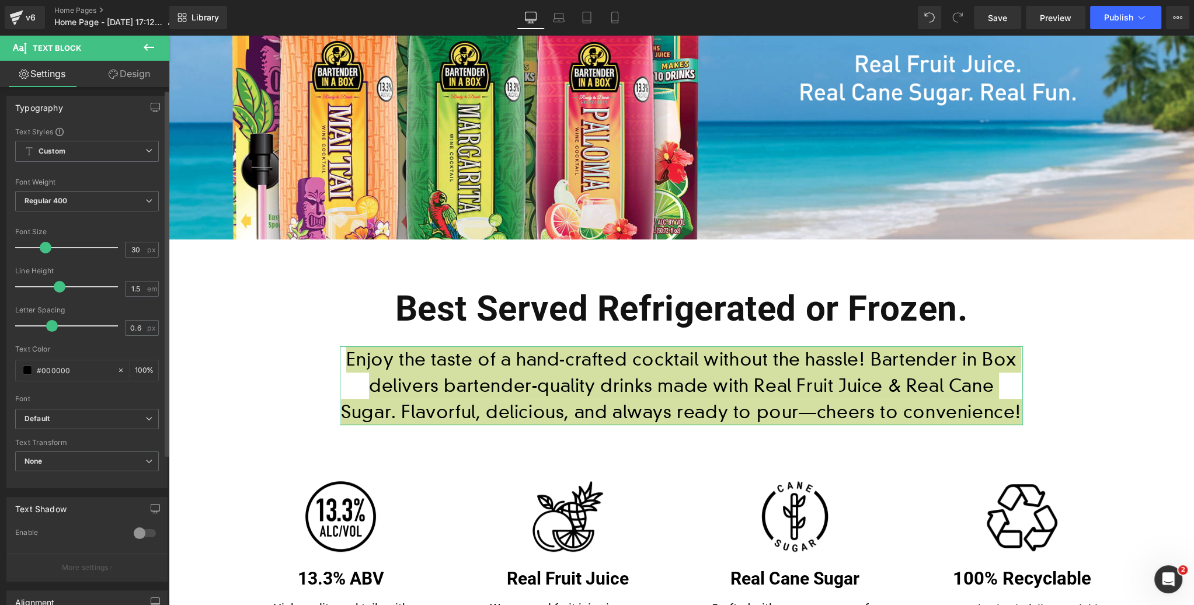
drag, startPoint x: 67, startPoint y: 287, endPoint x: 56, endPoint y: 289, distance: 10.6
click at [56, 289] on span at bounding box center [60, 287] width 12 height 12
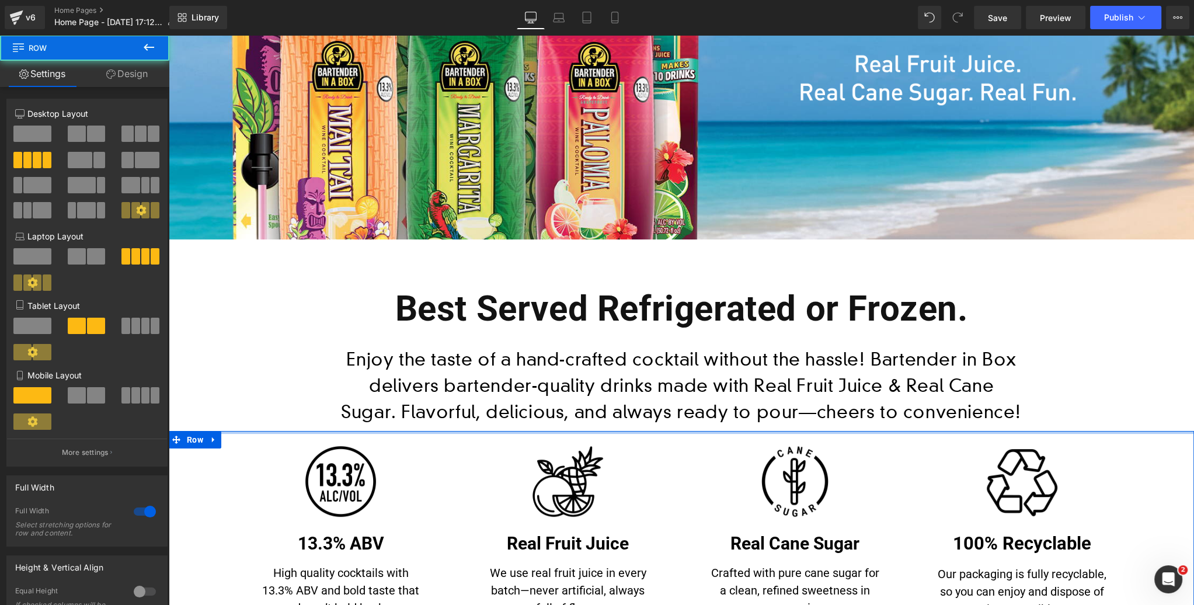
drag, startPoint x: 722, startPoint y: 461, endPoint x: 706, endPoint y: 459, distance: 15.9
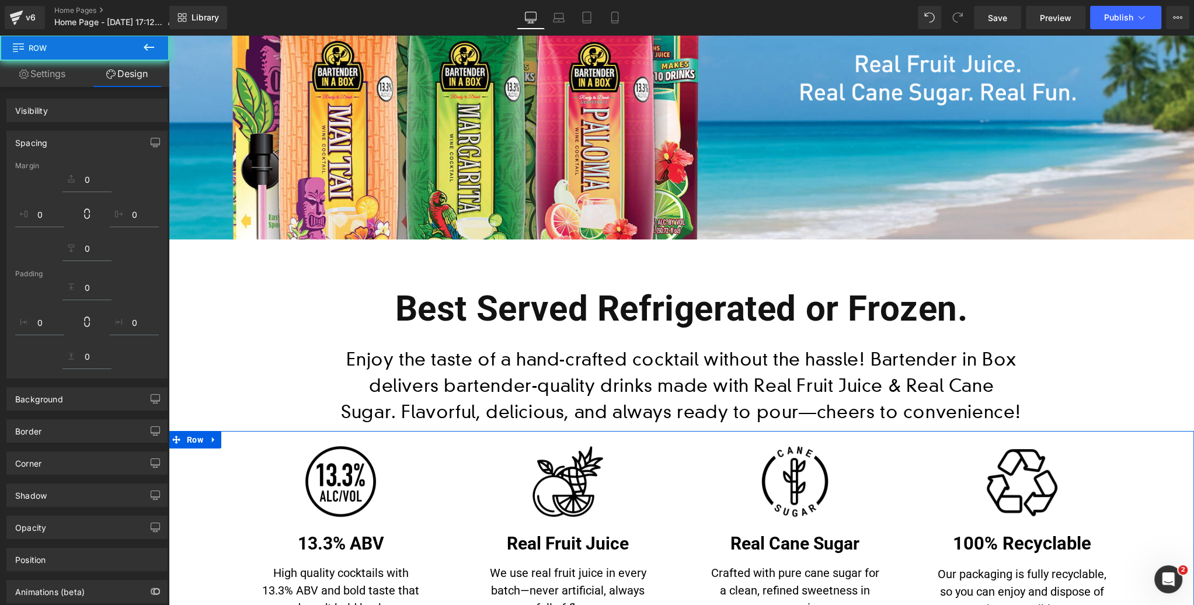
click at [672, 462] on div "Image 13.3% ABV Heading High quality cocktails with 13.3% ABV and bold taste th…" at bounding box center [682, 548] width 1026 height 235
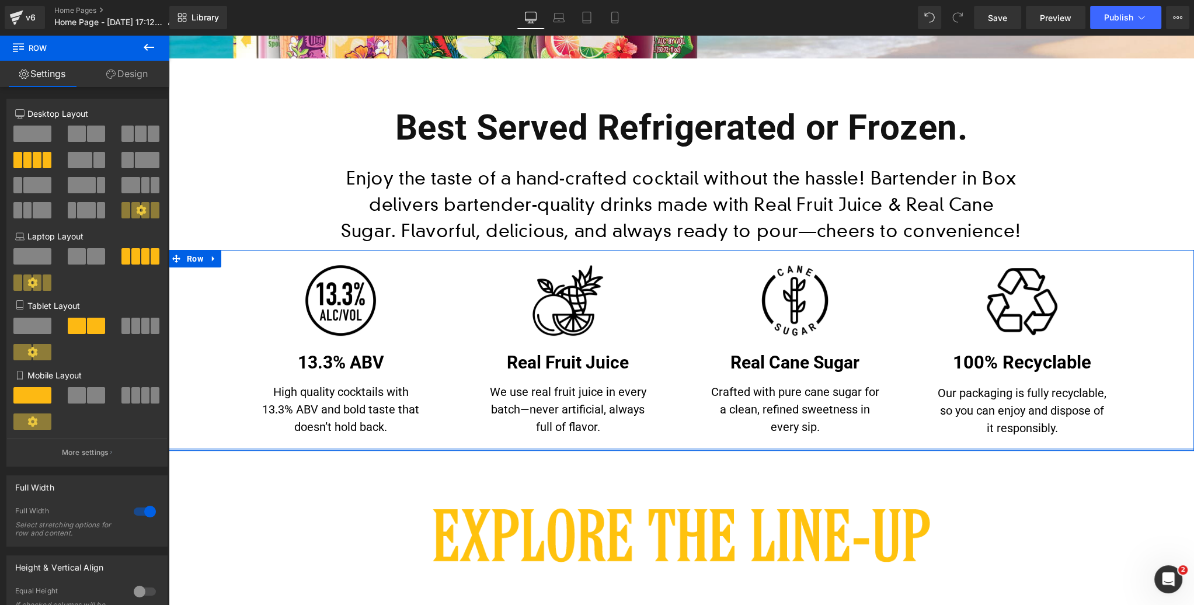
drag, startPoint x: 678, startPoint y: 460, endPoint x: 678, endPoint y: 435, distance: 24.5
click at [675, 437] on div "Image 13.3% ABV Heading High quality cocktails with 13.3% ABV and bold taste th…" at bounding box center [682, 350] width 1026 height 200
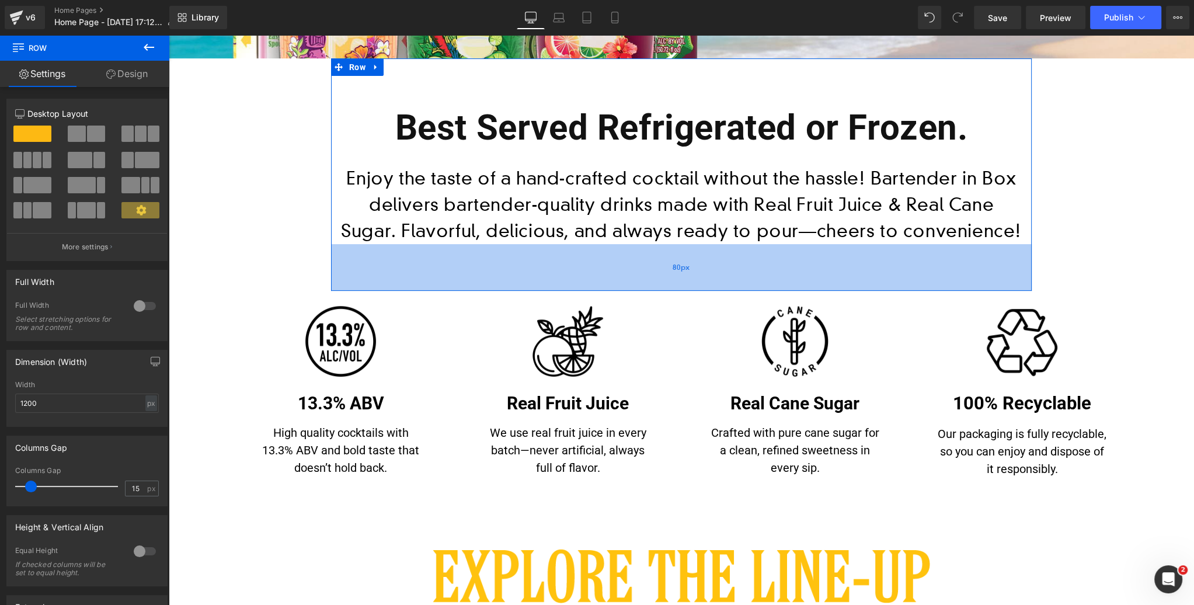
drag, startPoint x: 561, startPoint y: 275, endPoint x: 560, endPoint y: 288, distance: 13.0
click at [560, 288] on div "80px" at bounding box center [681, 267] width 701 height 47
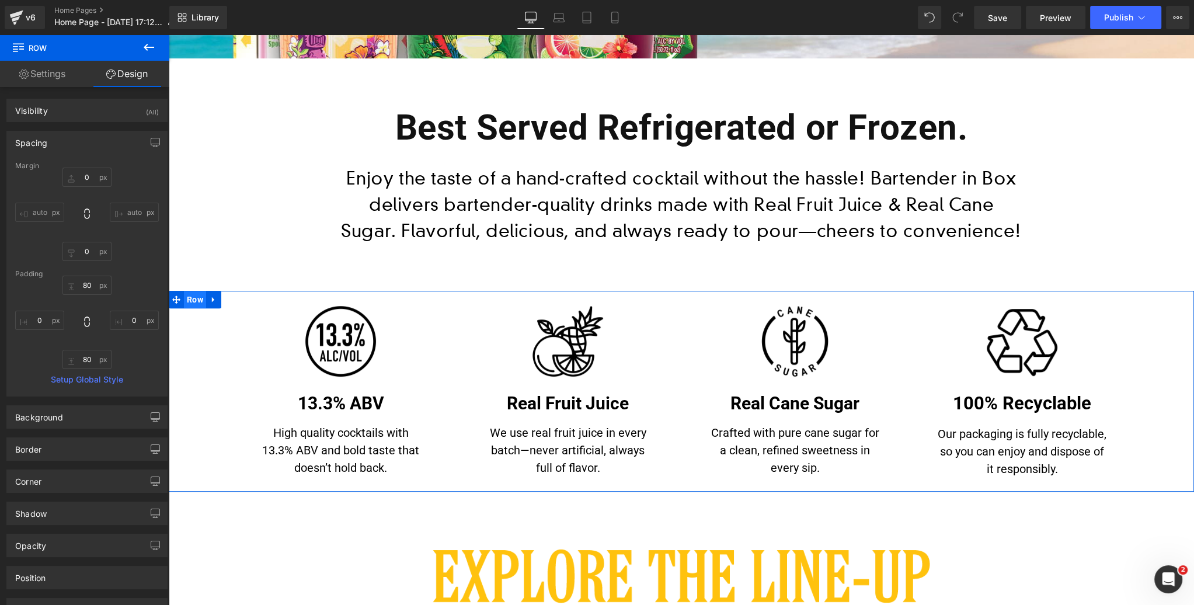
click at [195, 300] on span "Row" at bounding box center [195, 300] width 22 height 18
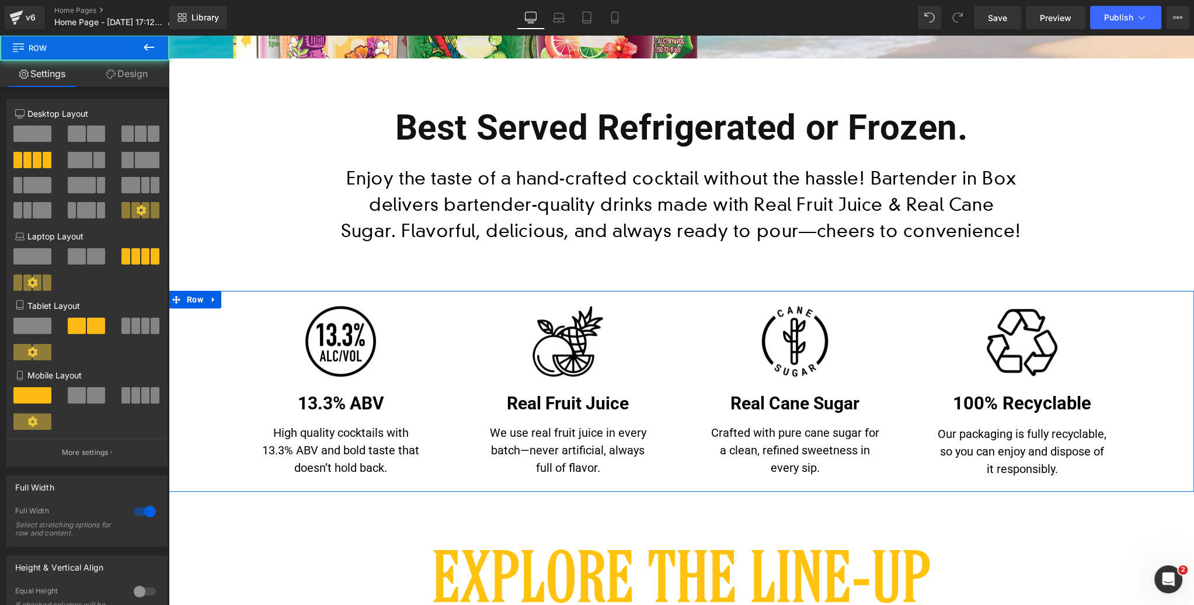
click at [131, 78] on link "Design" at bounding box center [127, 74] width 85 height 26
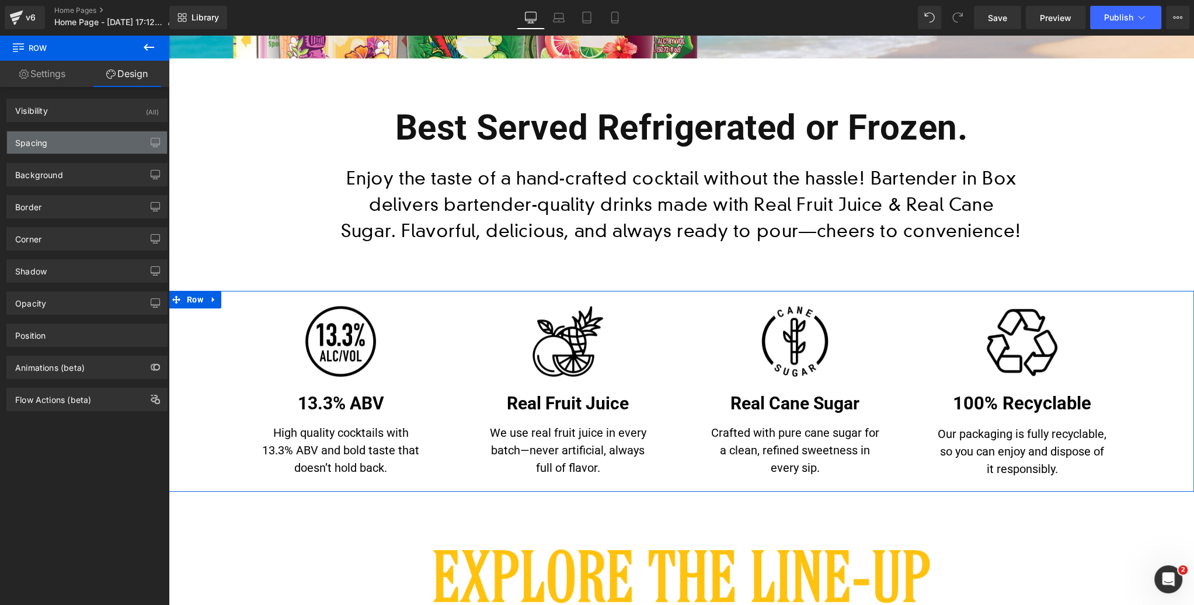
type input "0"
type input "100"
type input "0"
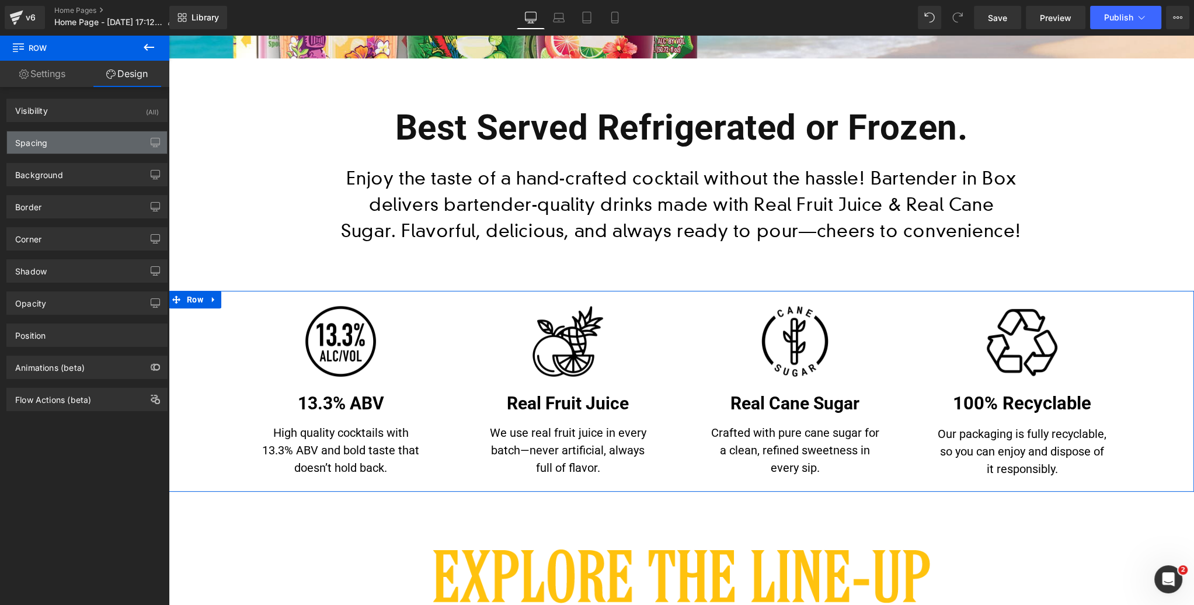
type input "100"
click at [80, 147] on div "Spacing" at bounding box center [87, 142] width 160 height 22
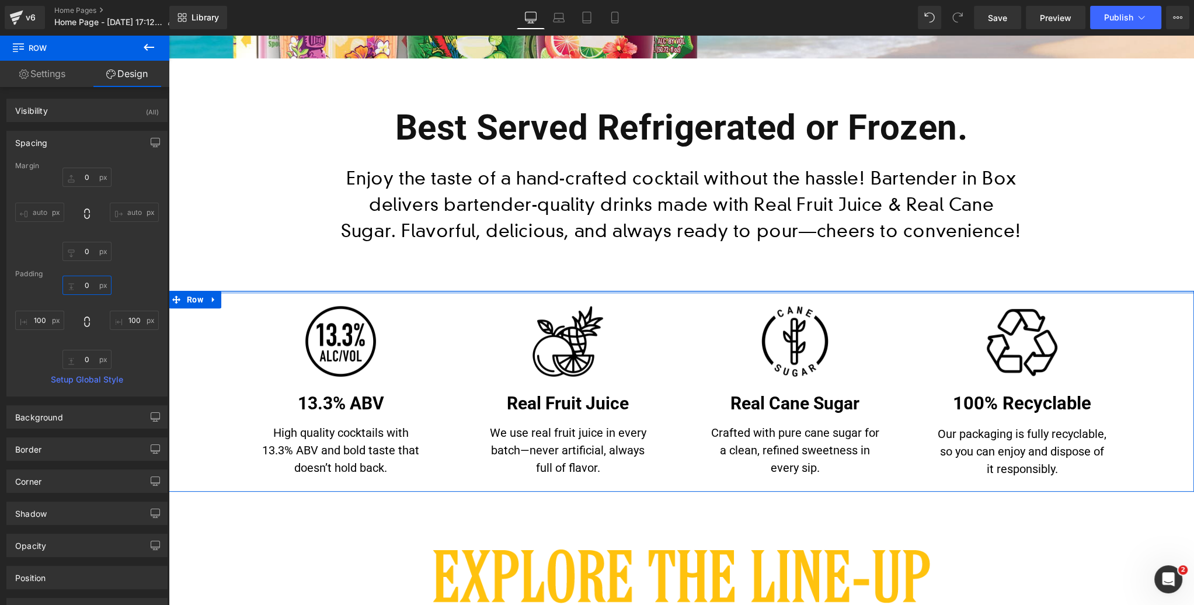
click at [88, 284] on input "0" at bounding box center [86, 285] width 49 height 19
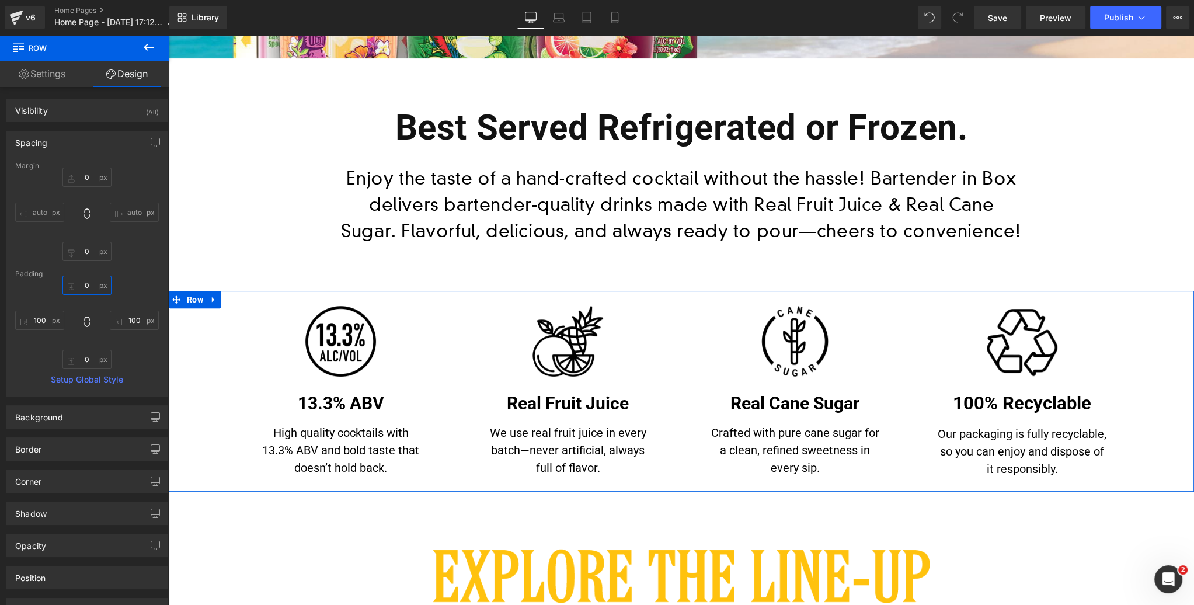
click at [88, 284] on input "0" at bounding box center [86, 285] width 49 height 19
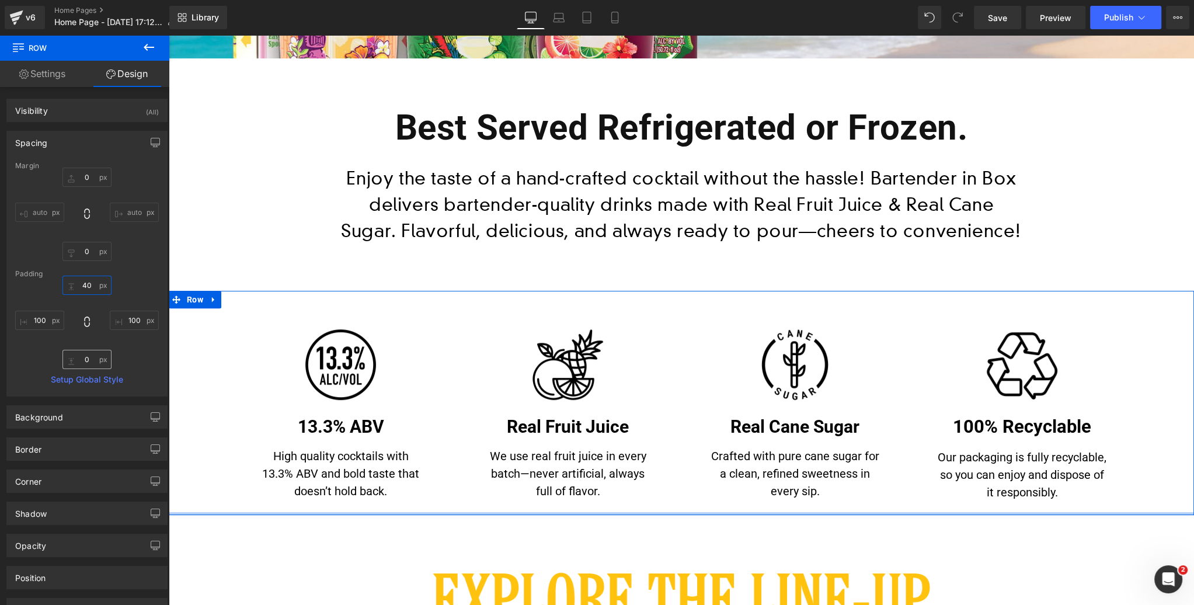
type input "40"
click at [86, 360] on input "0" at bounding box center [86, 359] width 49 height 19
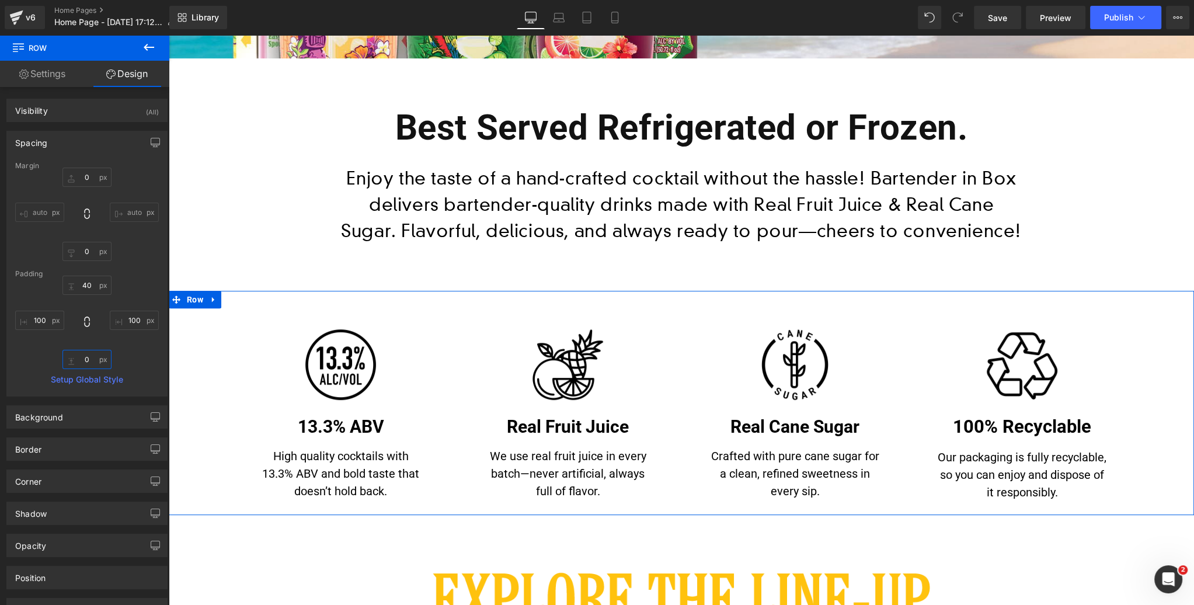
click at [86, 360] on input "0" at bounding box center [86, 359] width 49 height 19
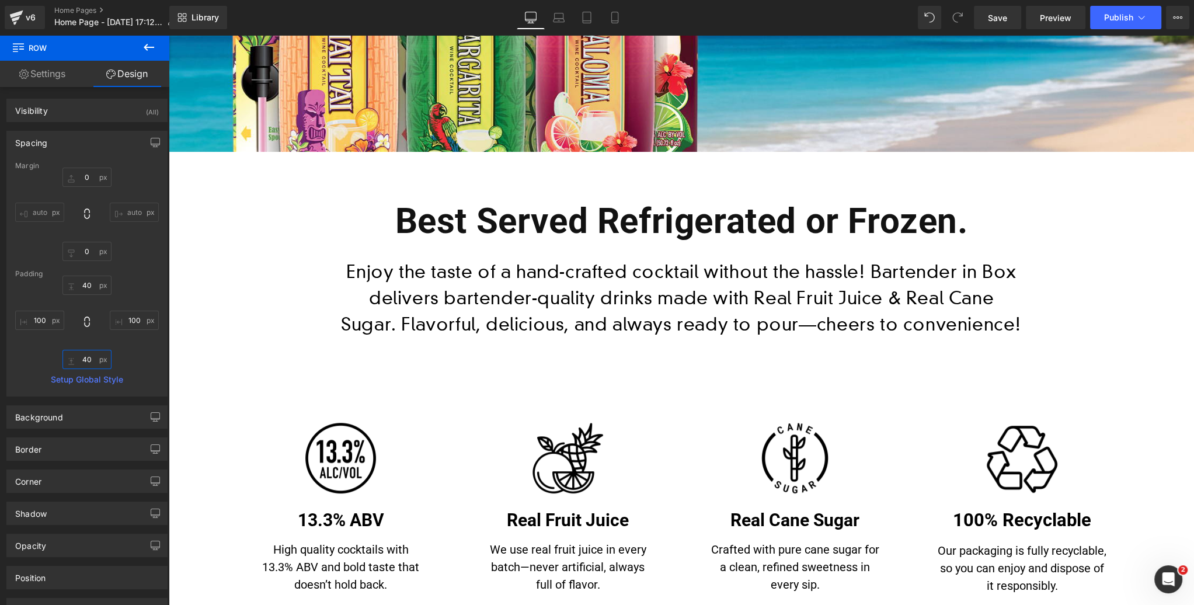
scroll to position [395, 0]
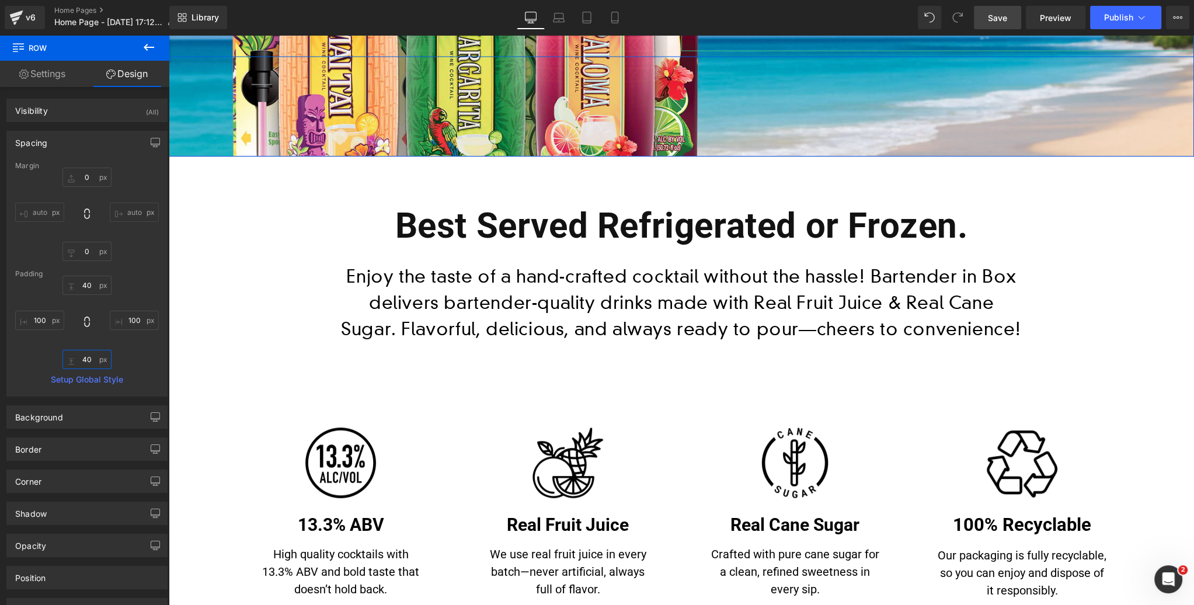
type input "40"
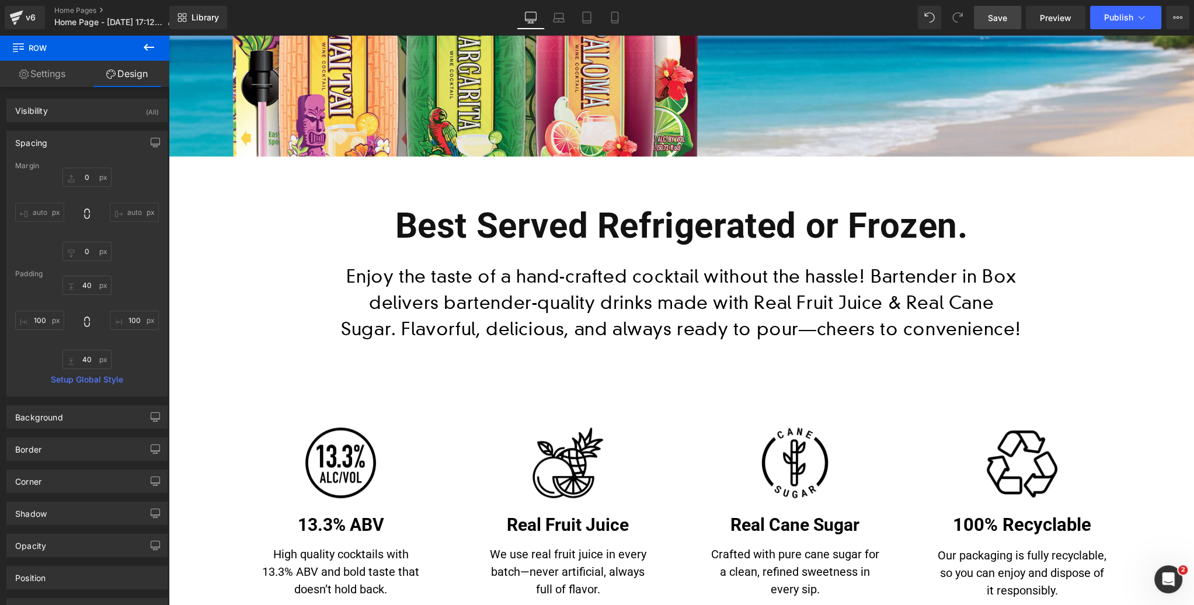
click at [1002, 21] on span "Save" at bounding box center [997, 18] width 19 height 12
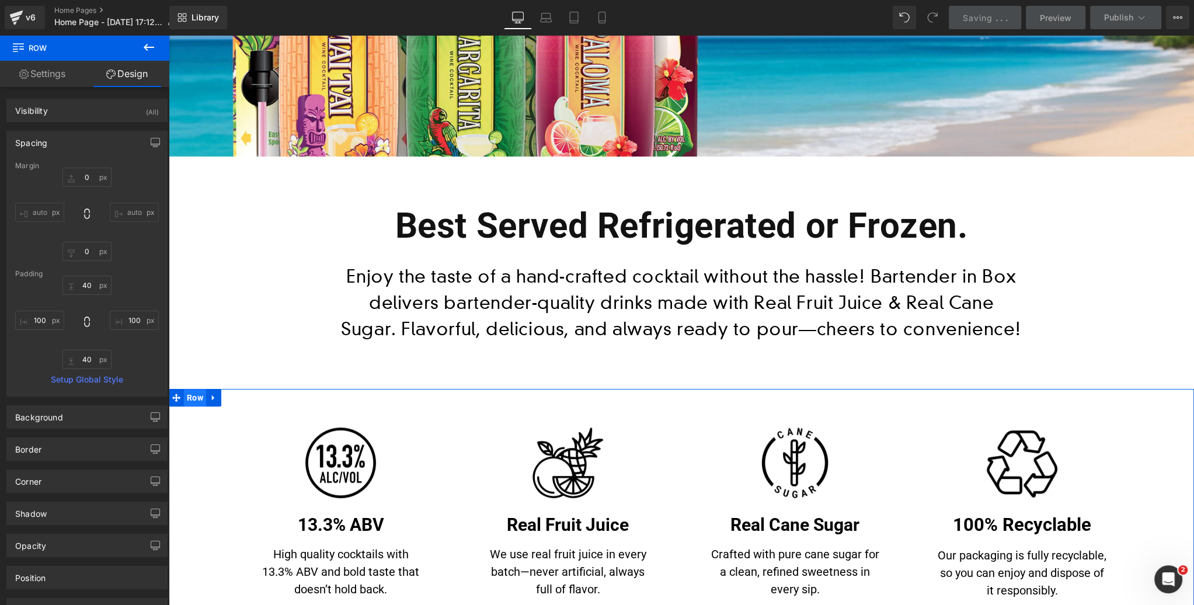
click at [197, 397] on span "Row" at bounding box center [195, 398] width 22 height 18
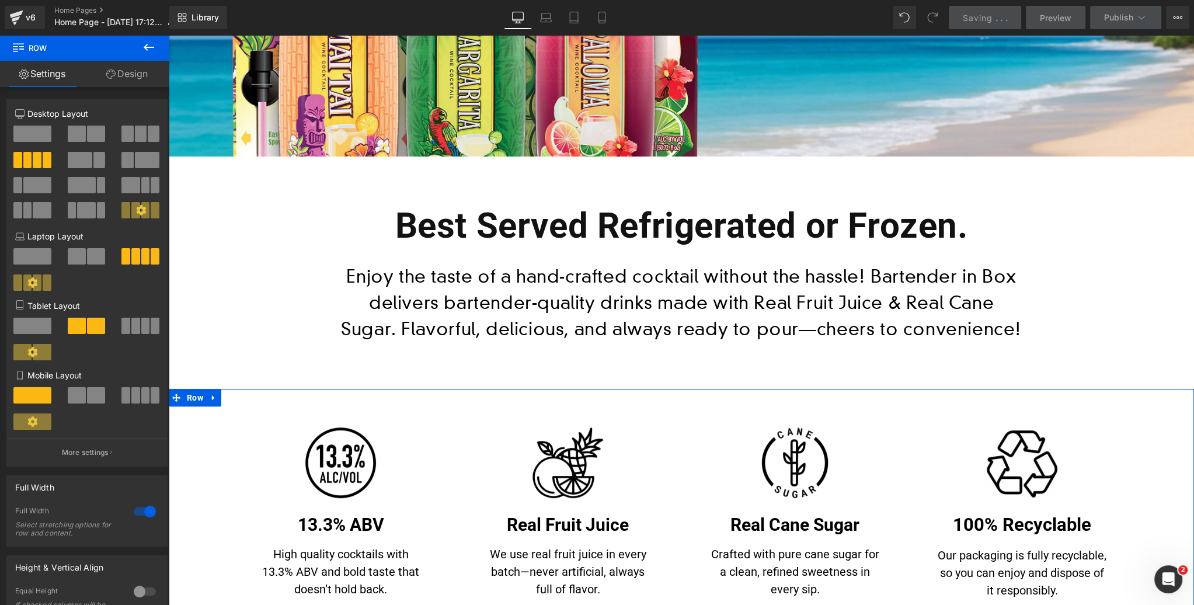
click at [133, 75] on link "Design" at bounding box center [127, 74] width 85 height 26
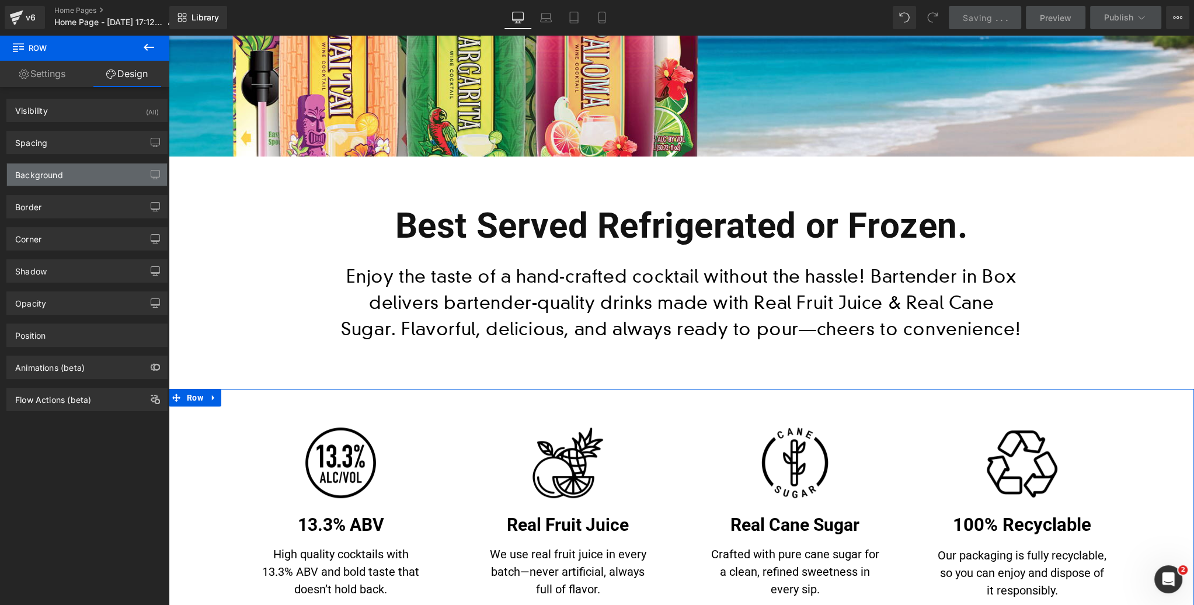
type input "none"
type input "0"
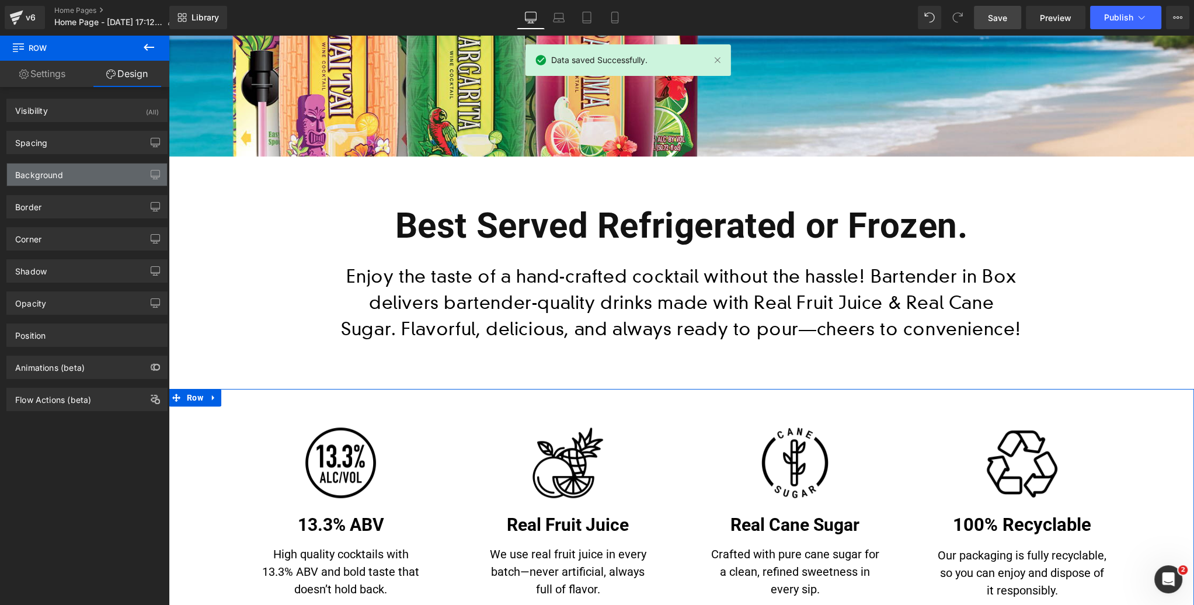
click at [86, 178] on div "Background" at bounding box center [87, 175] width 160 height 22
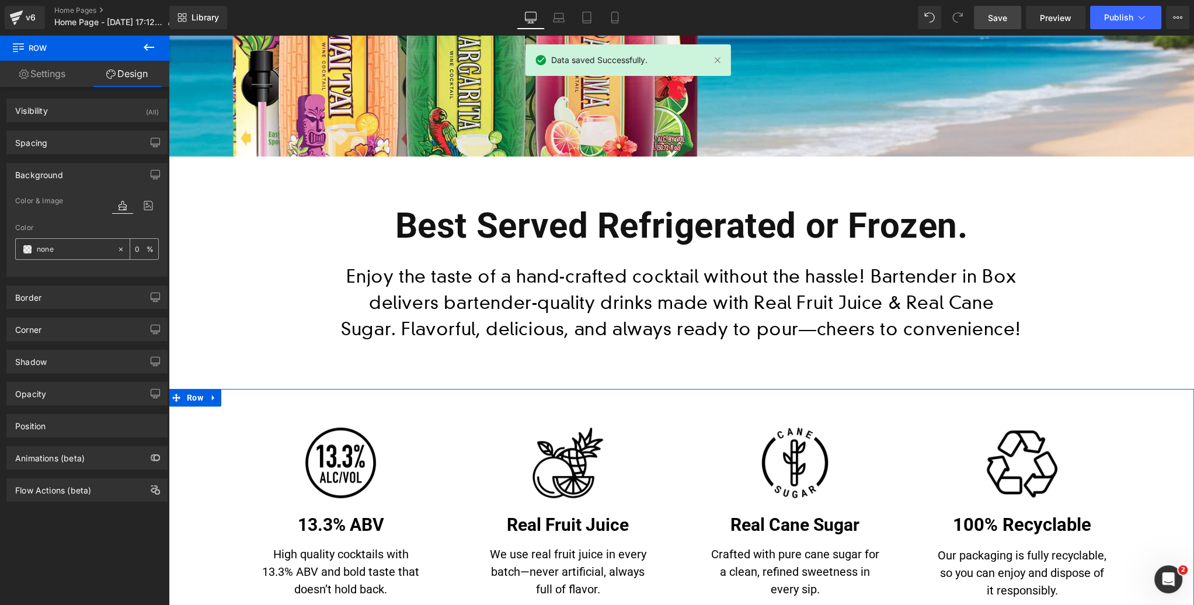
click at [30, 250] on span at bounding box center [27, 249] width 9 height 9
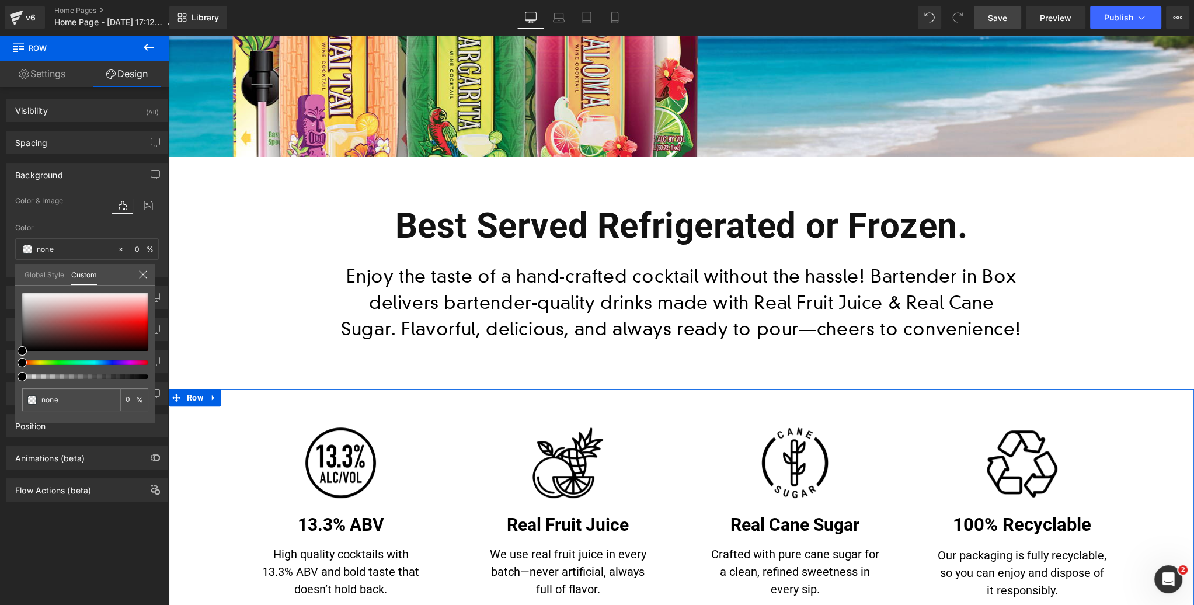
type input "#000000"
type input "100"
type input "#000000"
type input "100"
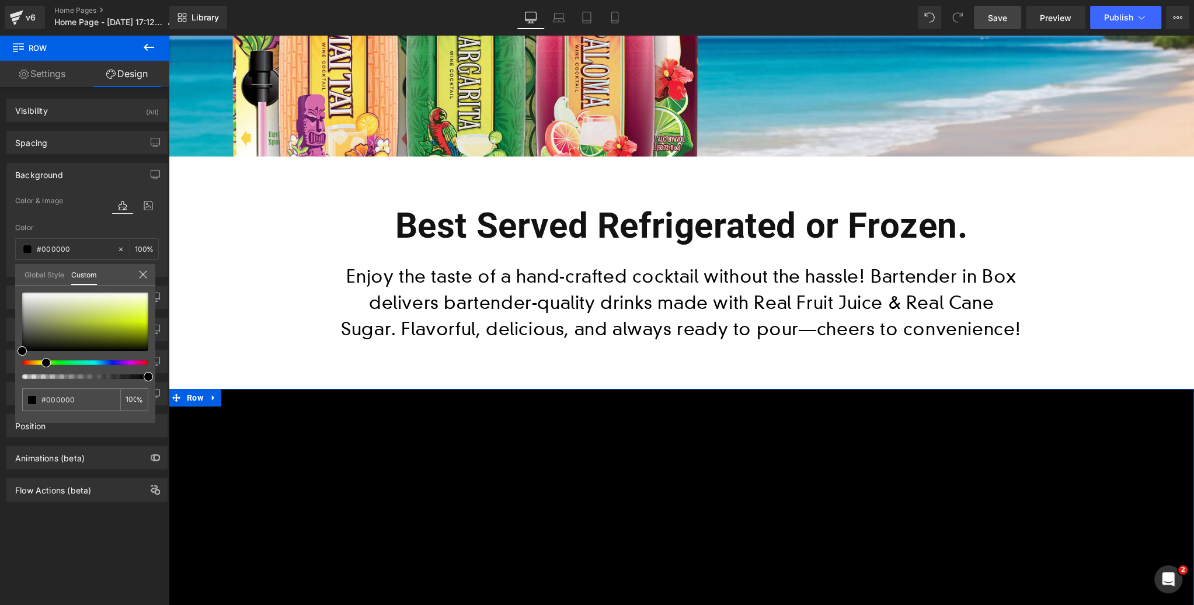
click at [41, 363] on div at bounding box center [81, 362] width 126 height 5
drag, startPoint x: 46, startPoint y: 361, endPoint x: 37, endPoint y: 362, distance: 8.2
click at [37, 362] on span at bounding box center [41, 362] width 9 height 9
type input "#f2e63f"
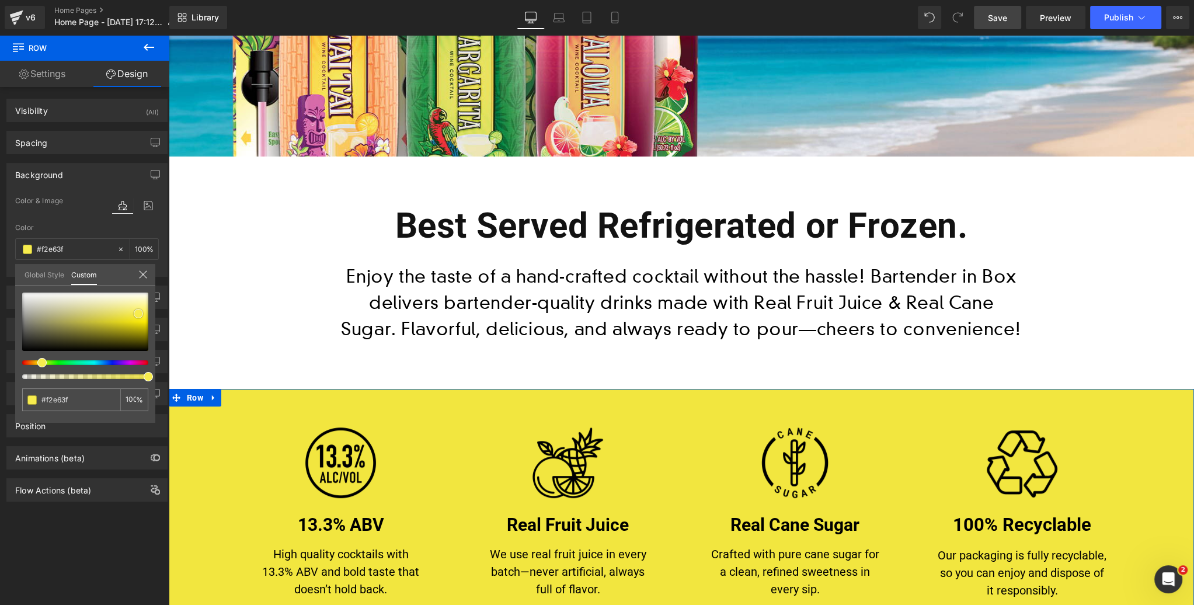
type input "#f4e847"
type input "#f7ec4e"
type input "#f9ee51"
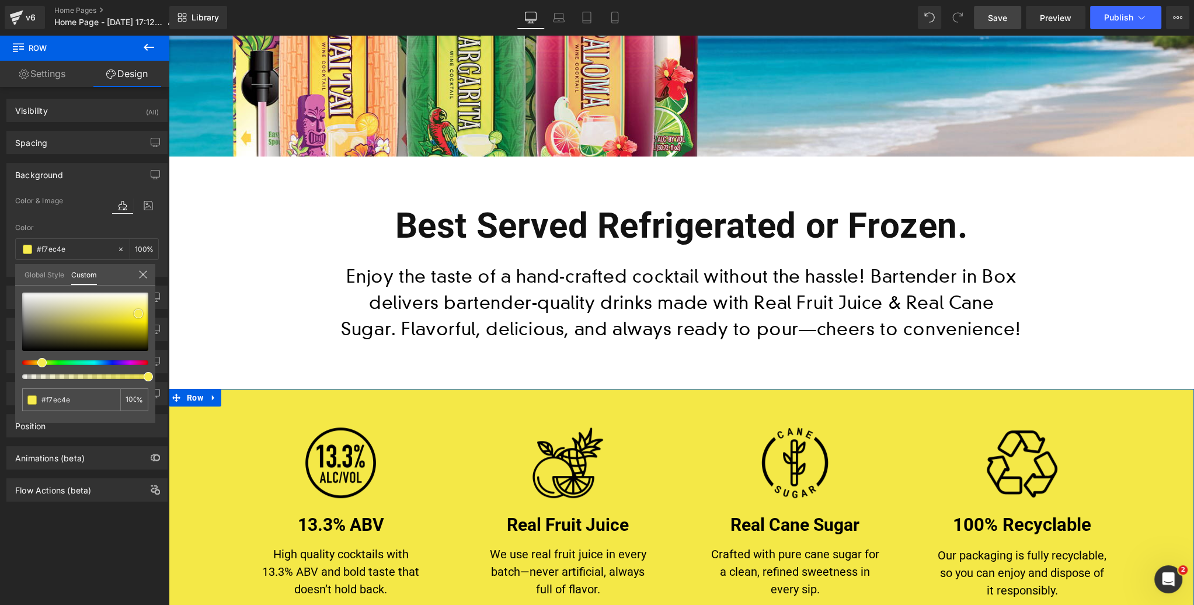
type input "#f9ee51"
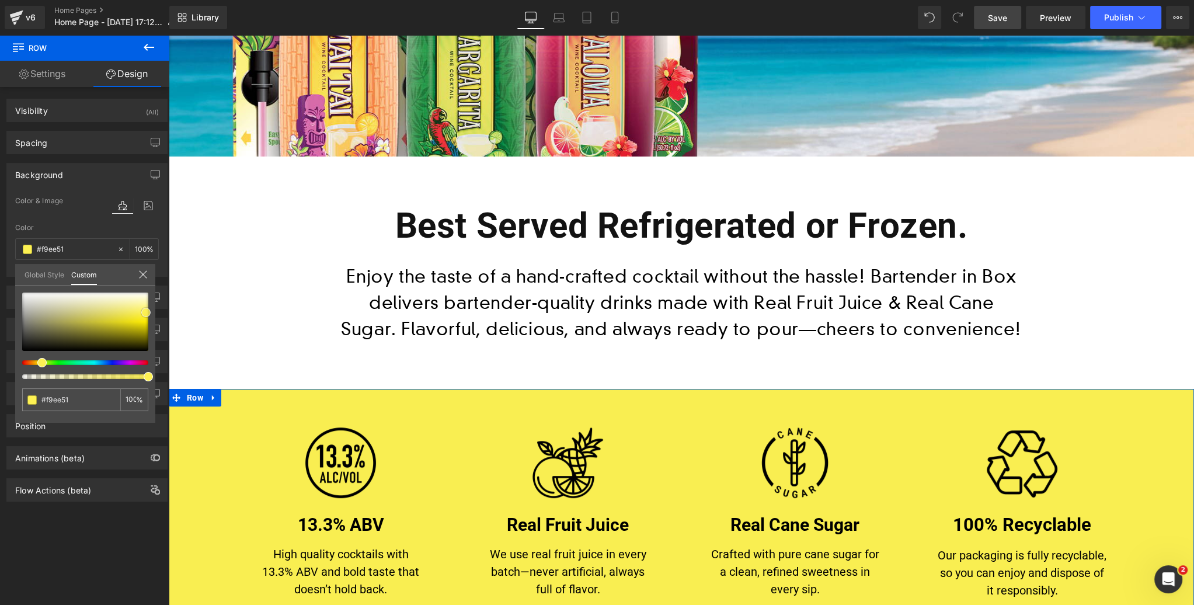
type input "#fdf153"
type input "#fcf04f"
type input "#f8ed4d"
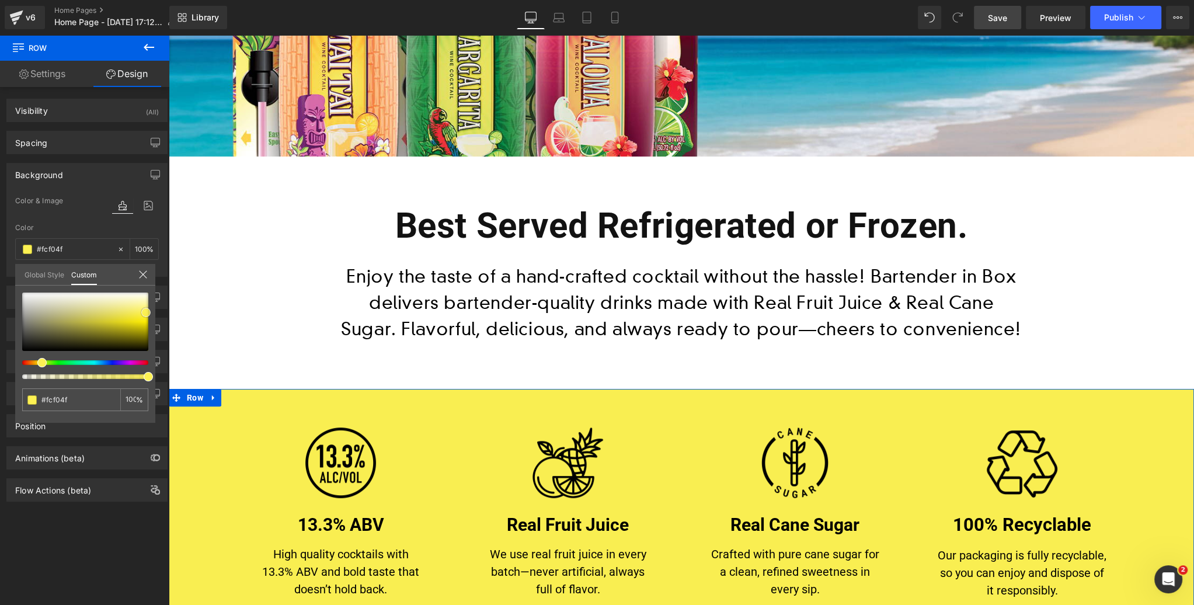
type input "#f8ed4d"
type input "#f9ed4c"
type input "#f9ed47"
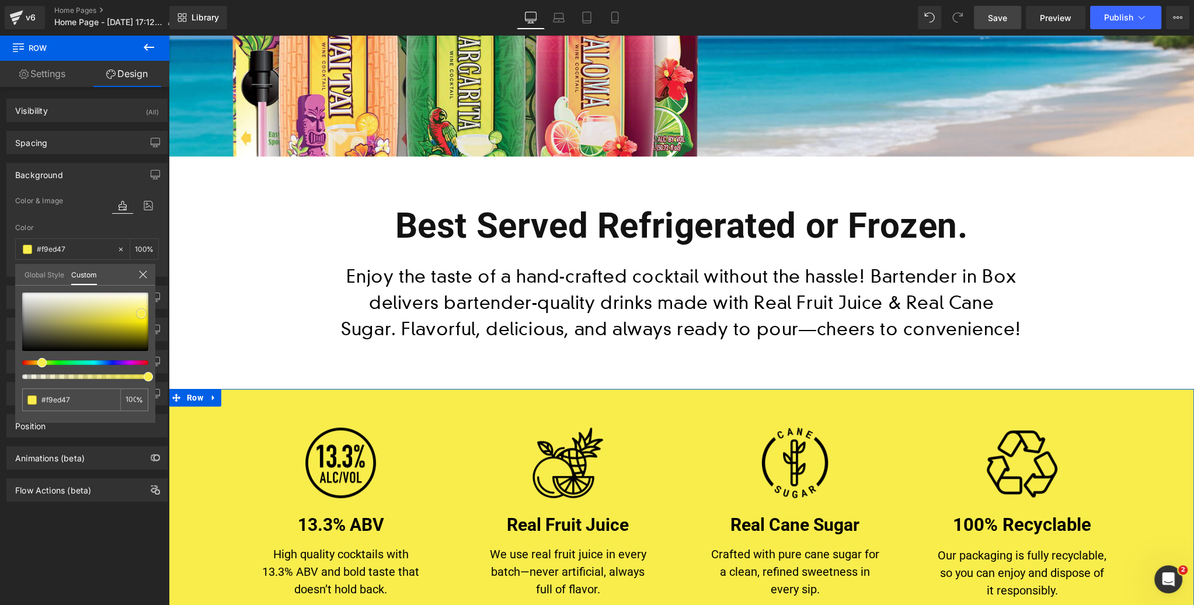
type input "#f9ed43"
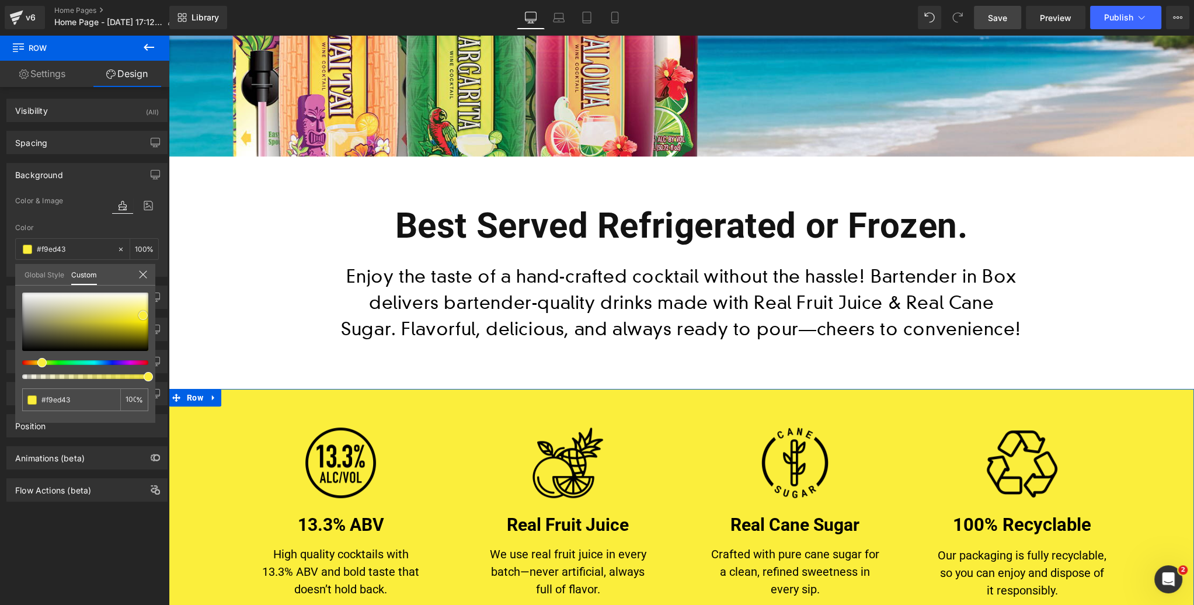
type input "#fbee3c"
type input "#faed37"
type input "#f9ec38"
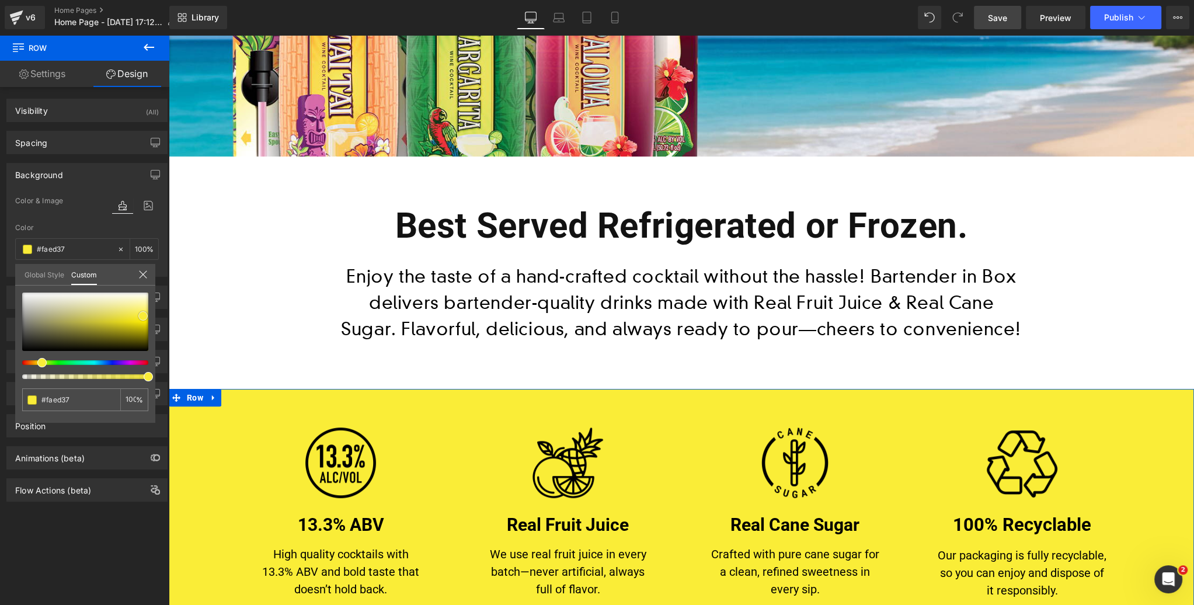
type input "#f9ec38"
type input "#f9ec33"
type input "#f8eb34"
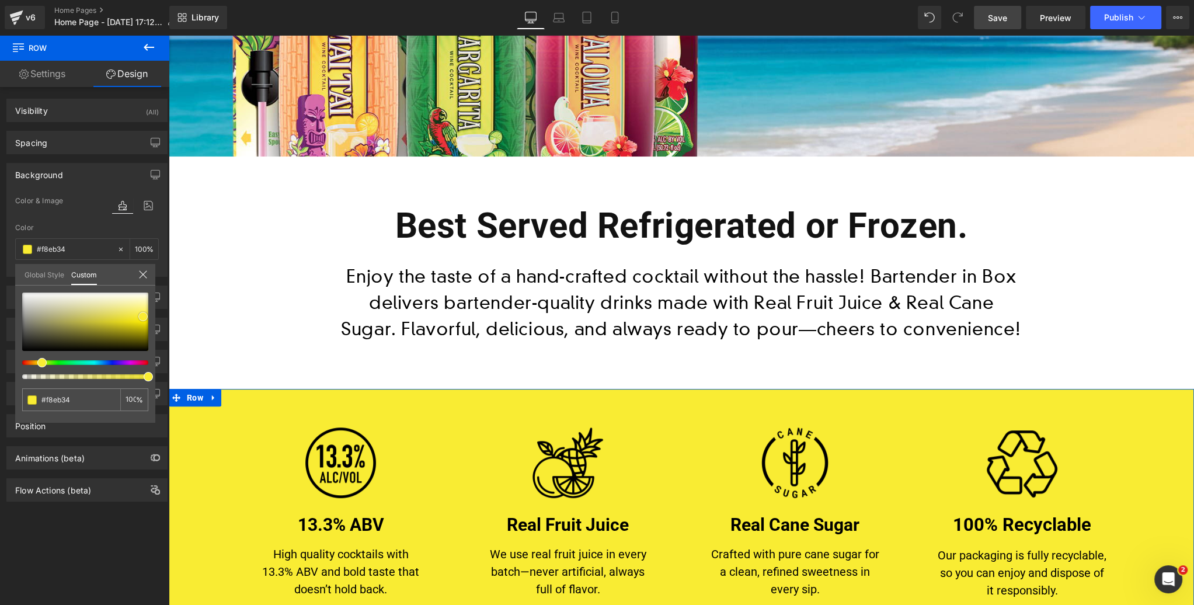
type input "#f8eb2f"
type input "#f8eb34"
drag, startPoint x: 133, startPoint y: 315, endPoint x: 142, endPoint y: 316, distance: 8.8
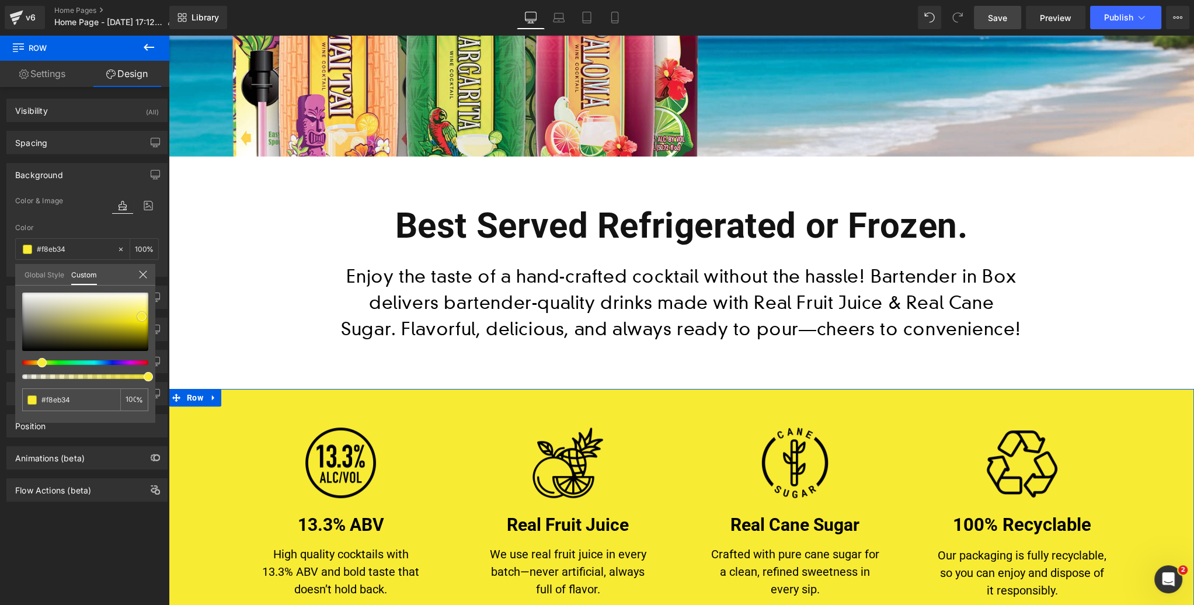
click at [142, 316] on div at bounding box center [85, 322] width 126 height 58
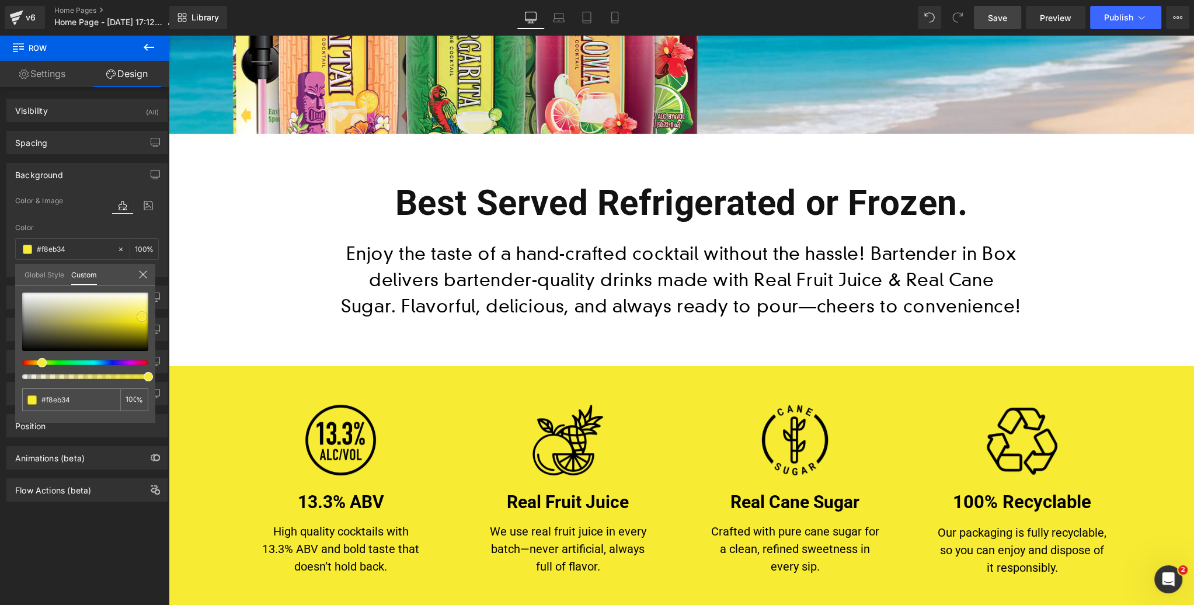
scroll to position [418, 0]
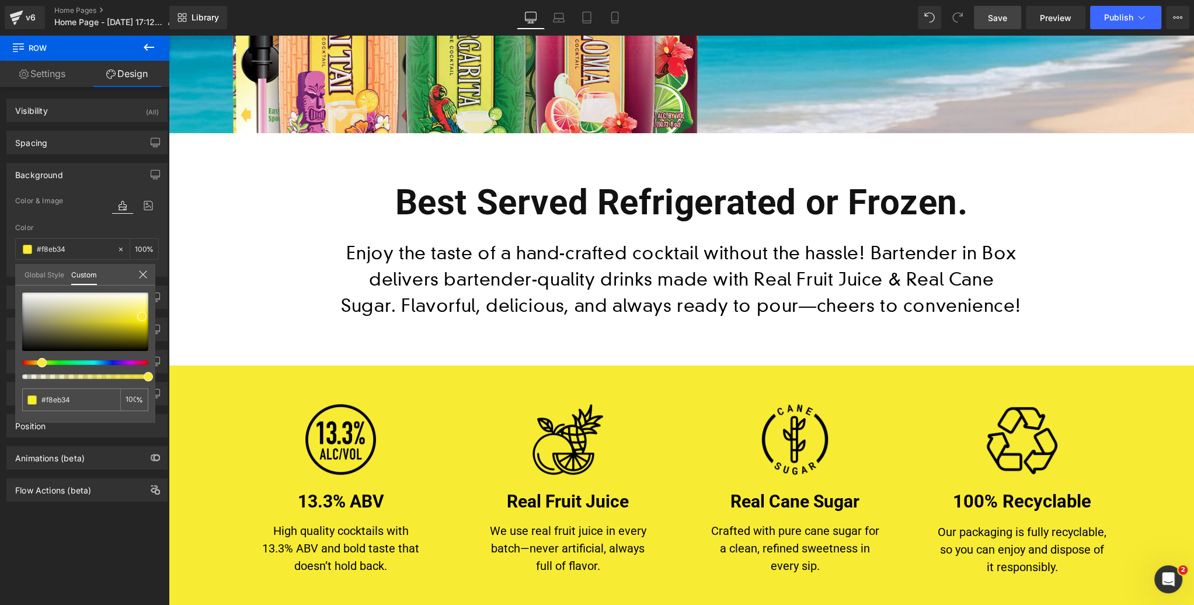
click at [995, 16] on span "Save" at bounding box center [997, 18] width 19 height 12
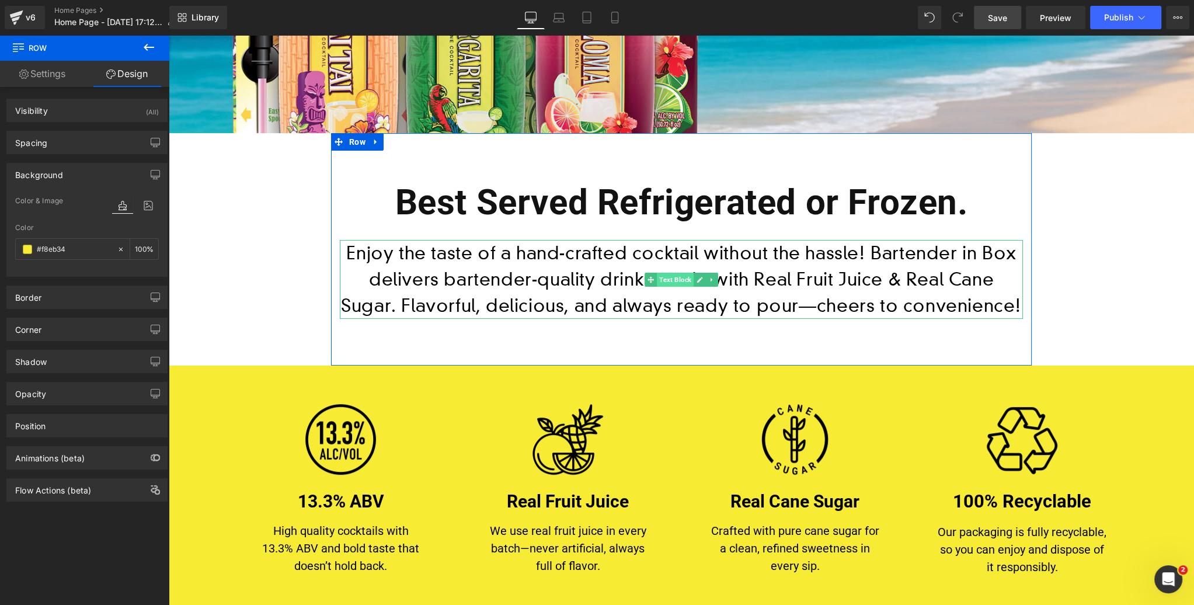
click at [673, 280] on span "Text Block" at bounding box center [675, 280] width 37 height 14
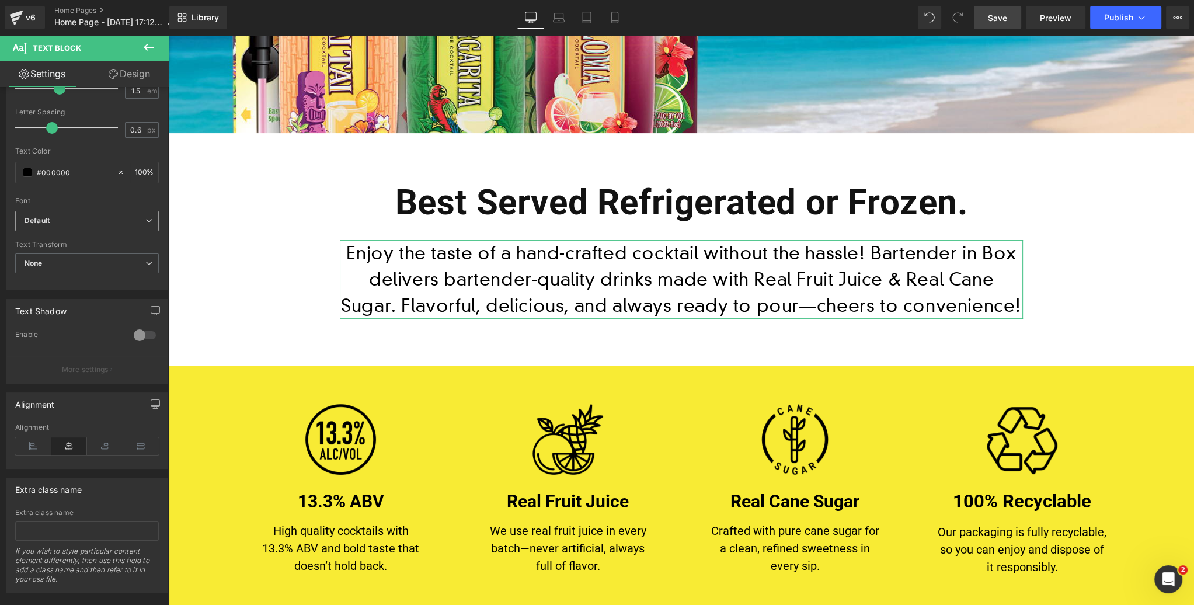
scroll to position [217, 0]
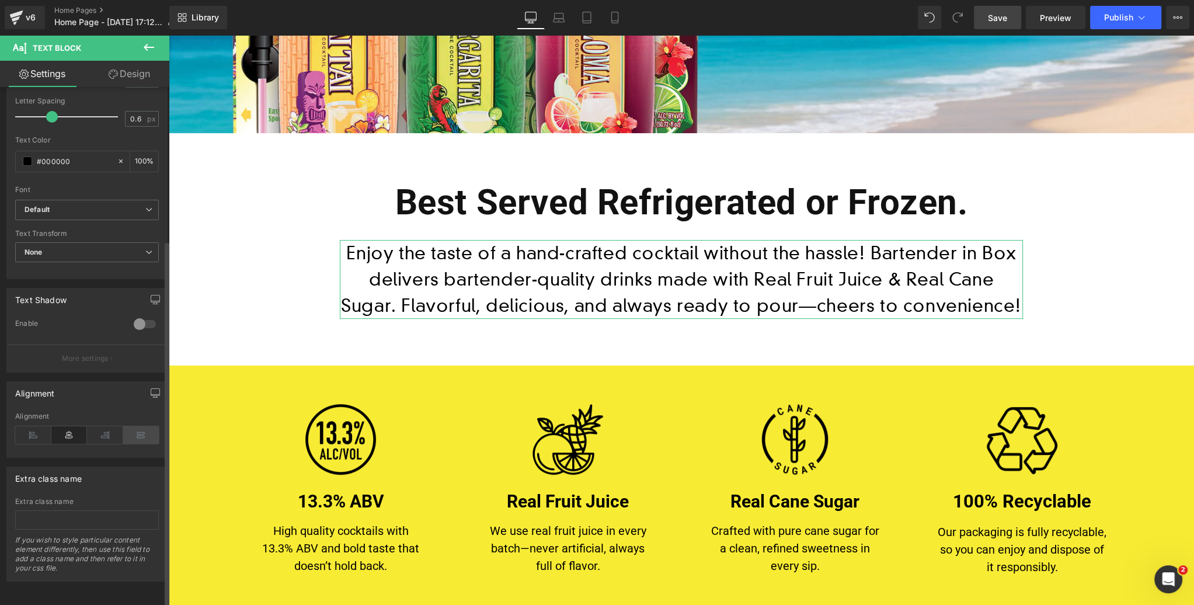
click at [140, 430] on icon at bounding box center [141, 435] width 36 height 18
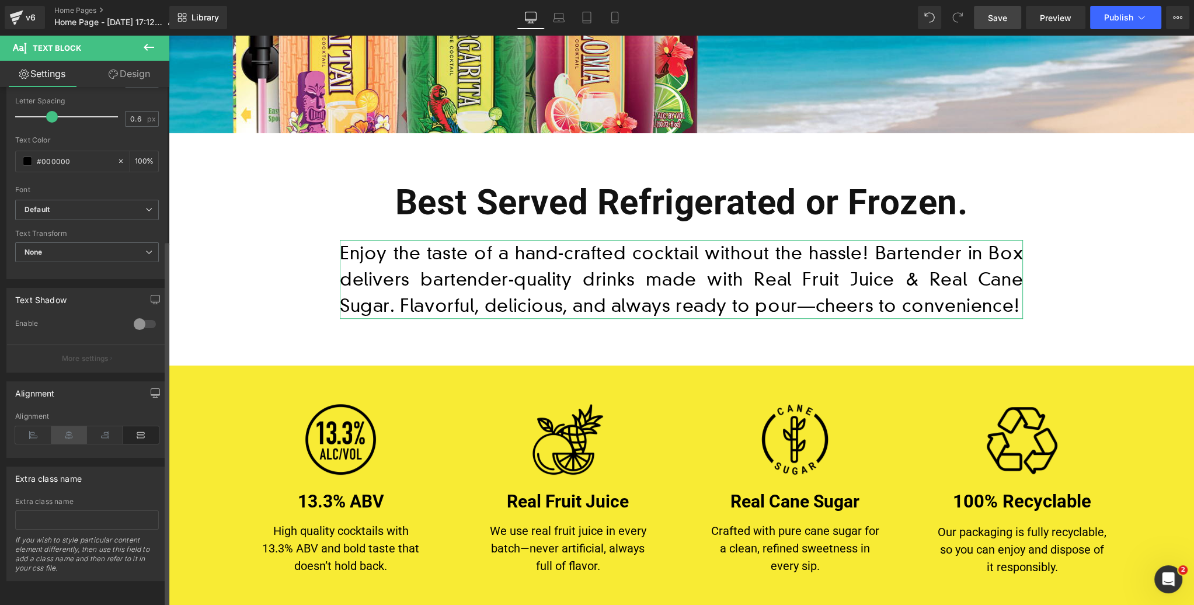
click at [65, 429] on icon at bounding box center [69, 435] width 36 height 18
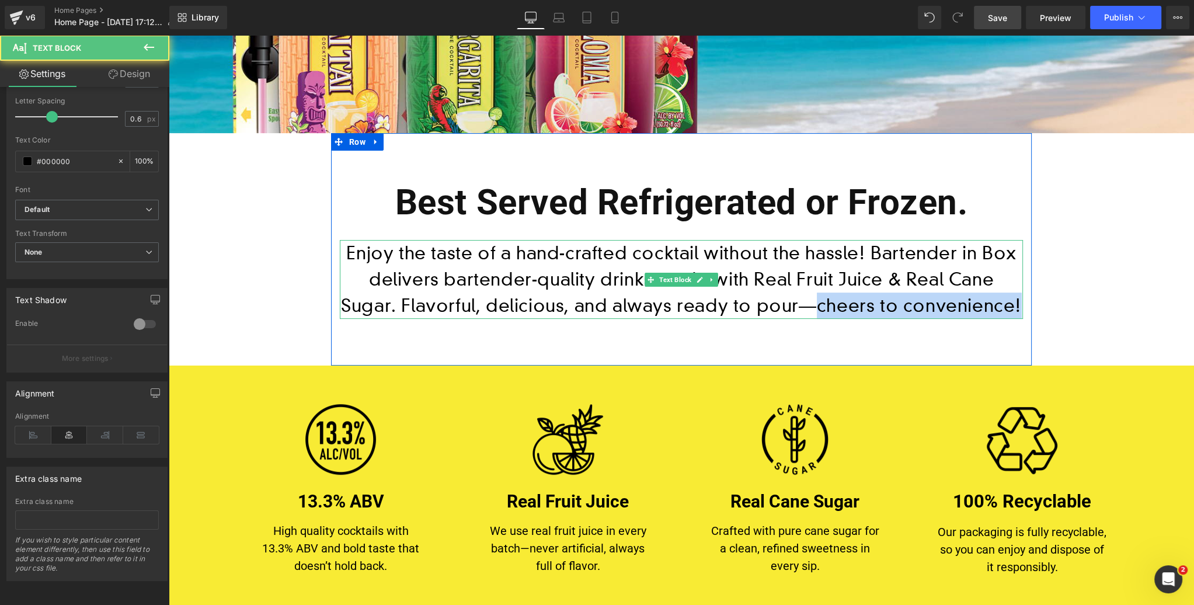
drag, startPoint x: 891, startPoint y: 304, endPoint x: 777, endPoint y: 309, distance: 114.0
click at [777, 309] on p "Enjoy the taste of a hand-craftedcocktail without the hassle! Bartender in Box…" at bounding box center [681, 279] width 683 height 79
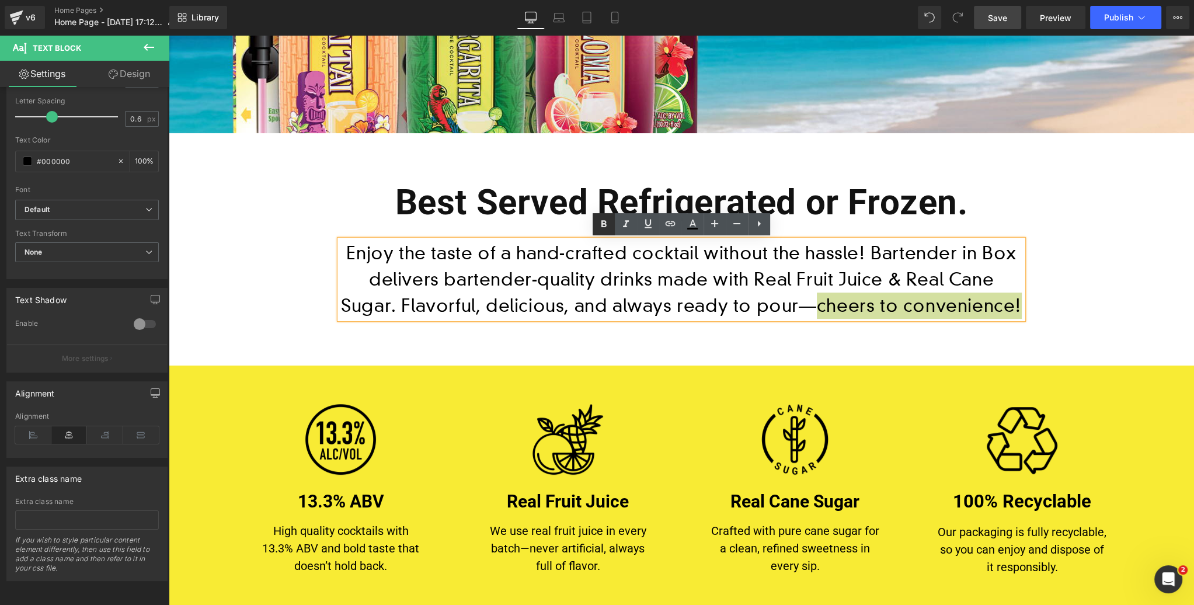
click at [598, 224] on icon at bounding box center [604, 224] width 14 height 14
click at [1004, 304] on p "Enjoy the taste of a hand-craftedcocktail without the hassle! Bartender in Box…" at bounding box center [681, 279] width 683 height 79
click at [1002, 19] on span "Save" at bounding box center [997, 18] width 19 height 12
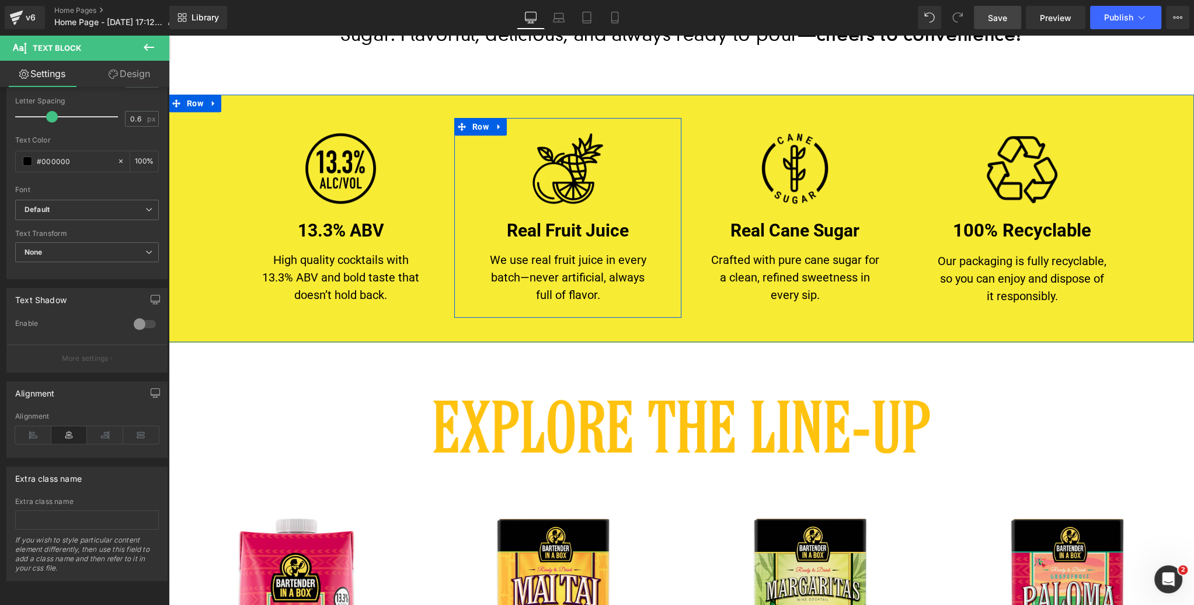
scroll to position [687, 0]
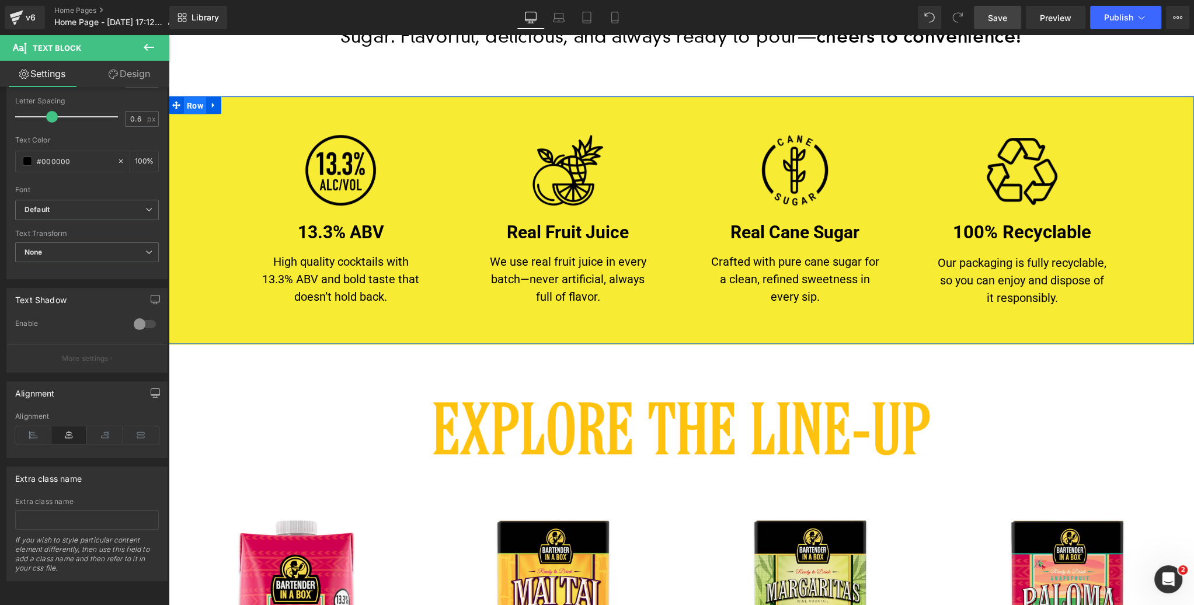
click at [193, 105] on span "Row" at bounding box center [195, 106] width 22 height 18
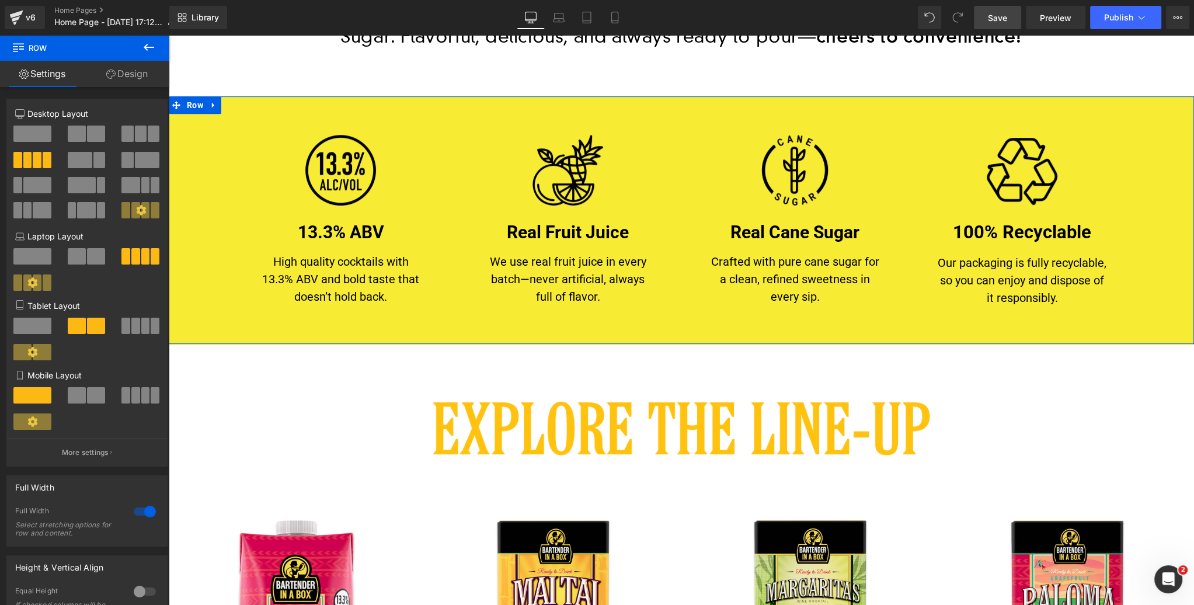
click at [134, 77] on link "Design" at bounding box center [127, 74] width 85 height 26
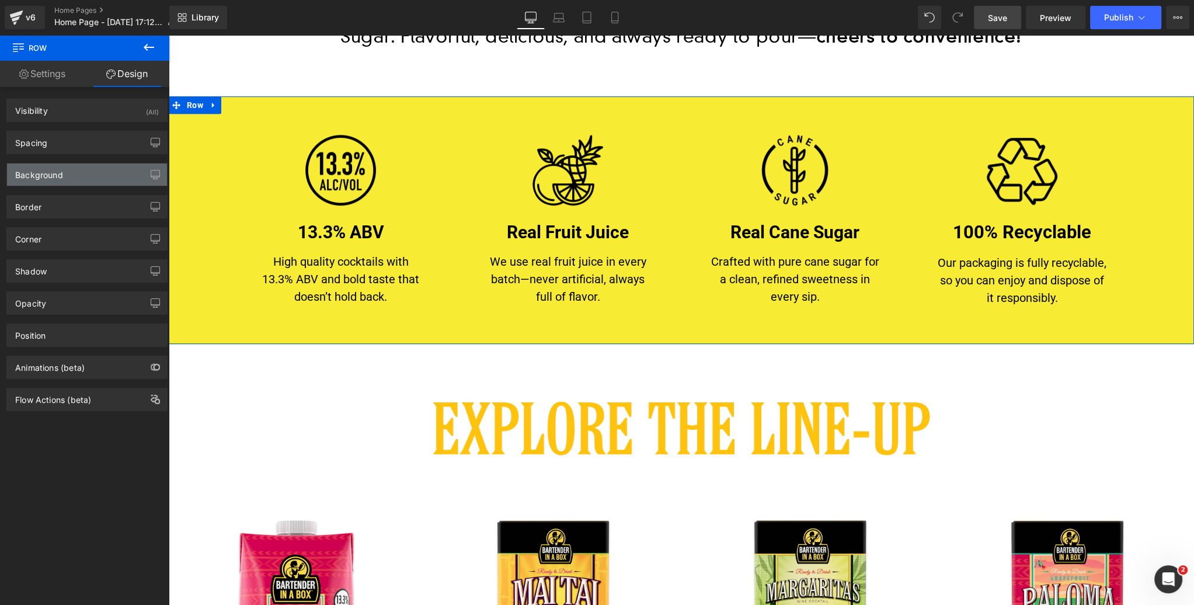
click at [62, 168] on div "Background" at bounding box center [39, 172] width 48 height 16
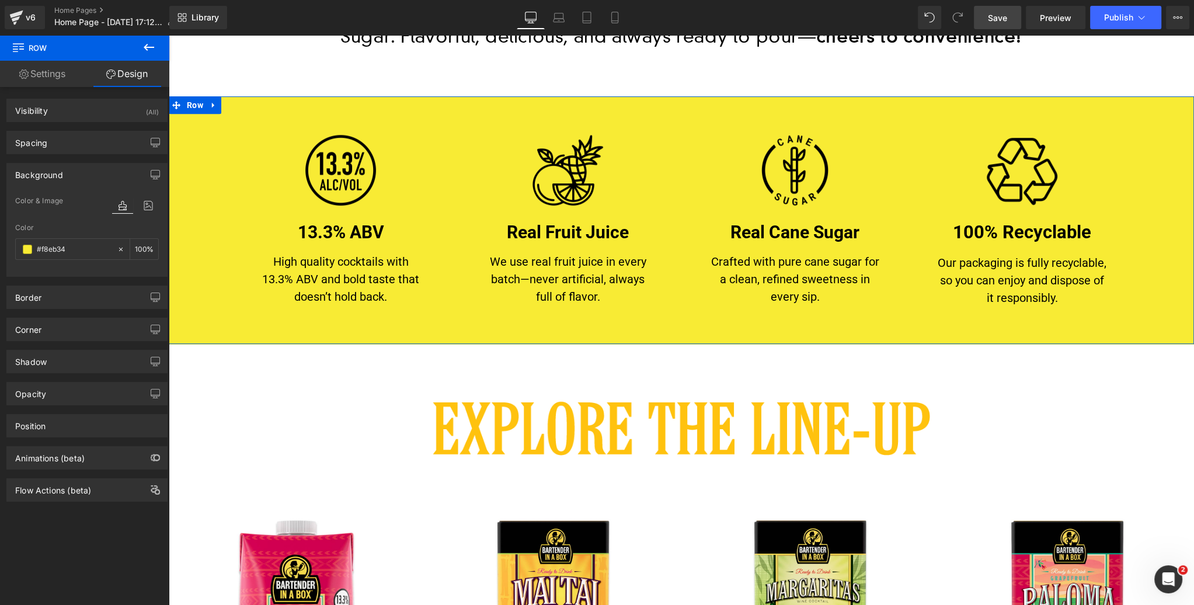
drag, startPoint x: 79, startPoint y: 245, endPoint x: 6, endPoint y: 245, distance: 73.0
click at [7, 246] on div "Color & Image color rgba(248, 235, 52, 1) Color #f8eb34 100 % Image Replace Ima…" at bounding box center [87, 235] width 160 height 82
drag, startPoint x: 70, startPoint y: 245, endPoint x: 20, endPoint y: 247, distance: 49.7
click at [20, 247] on div "#f8eb34" at bounding box center [66, 249] width 101 height 20
paste input "ffc02a"
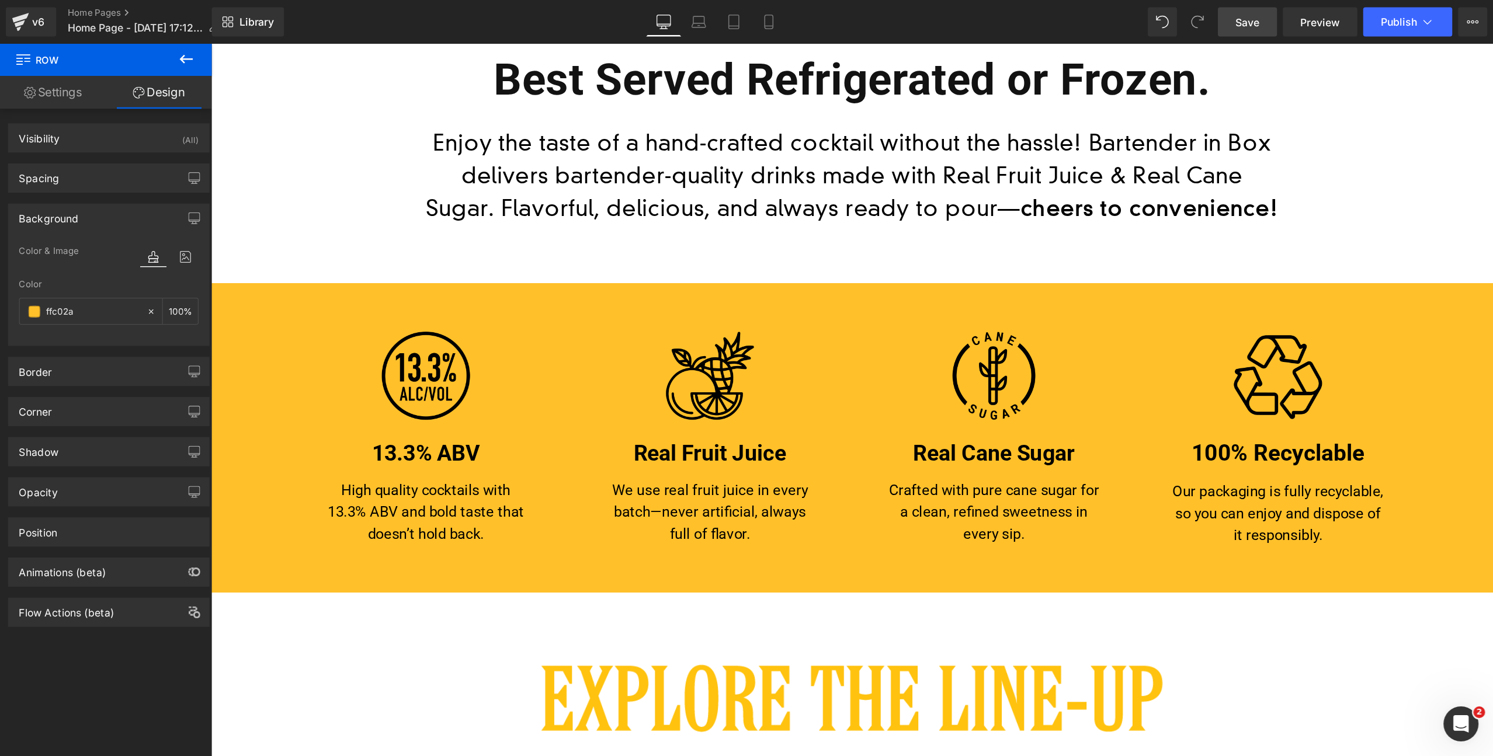
scroll to position [581, 0]
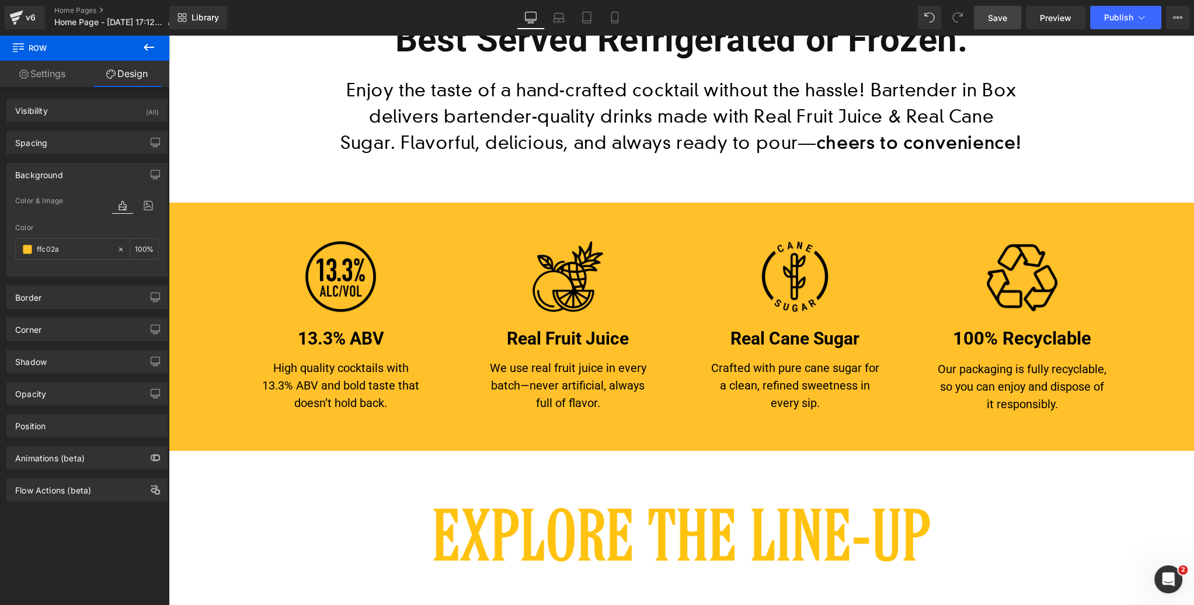
type input "#ffc02a"
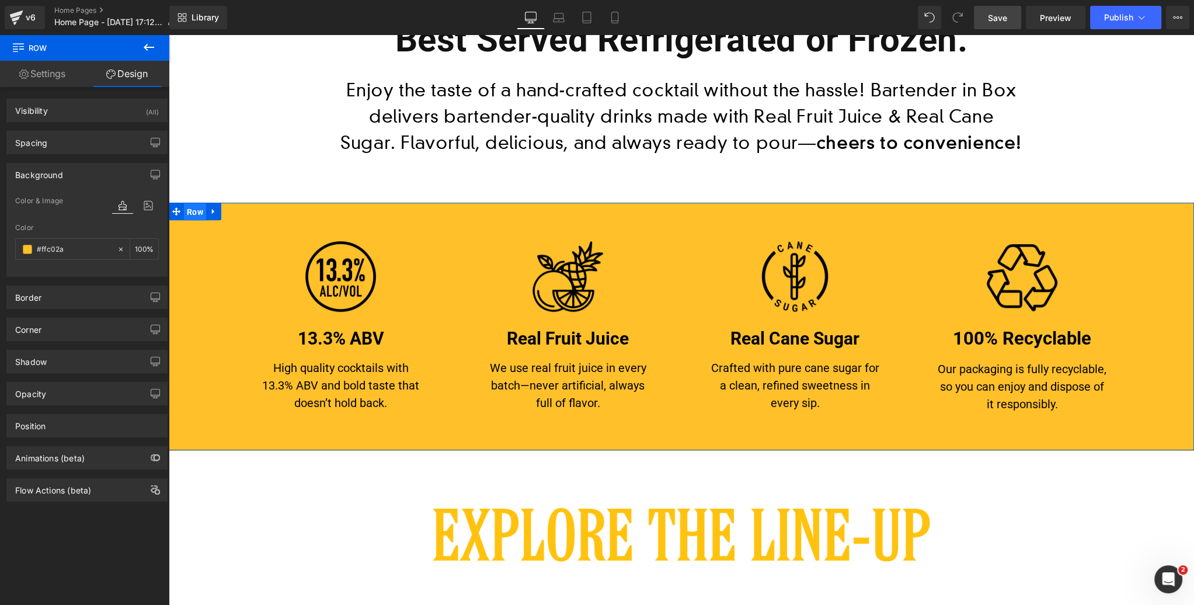
click at [196, 213] on span "Row" at bounding box center [195, 212] width 22 height 18
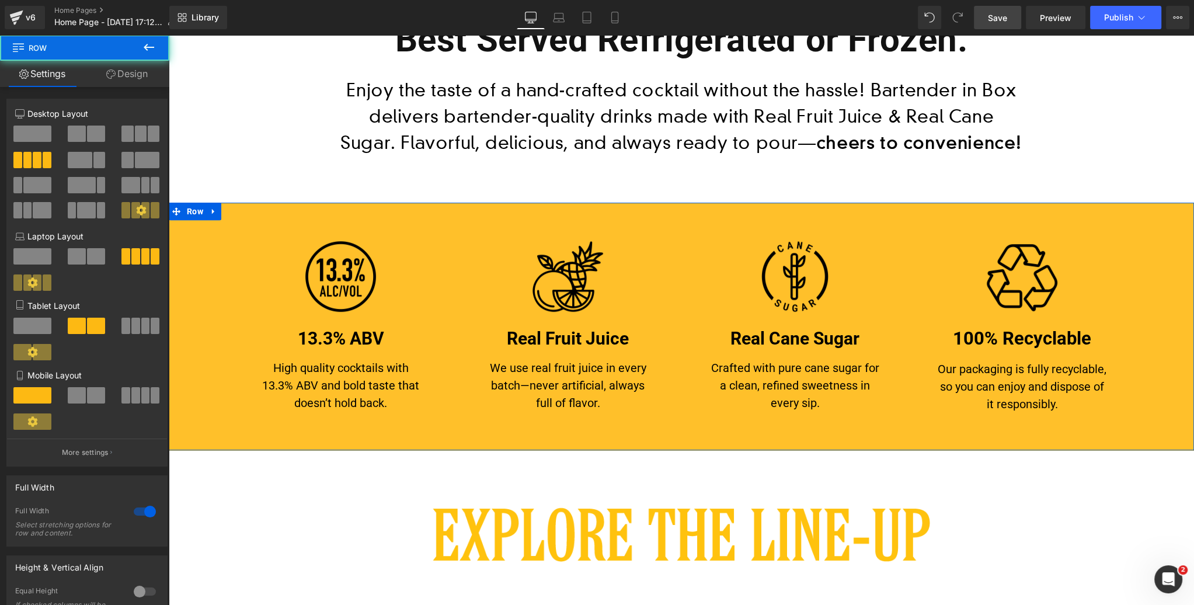
click at [145, 71] on link "Design" at bounding box center [127, 74] width 85 height 26
click at [0, 0] on div "Spacing" at bounding box center [0, 0] width 0 height 0
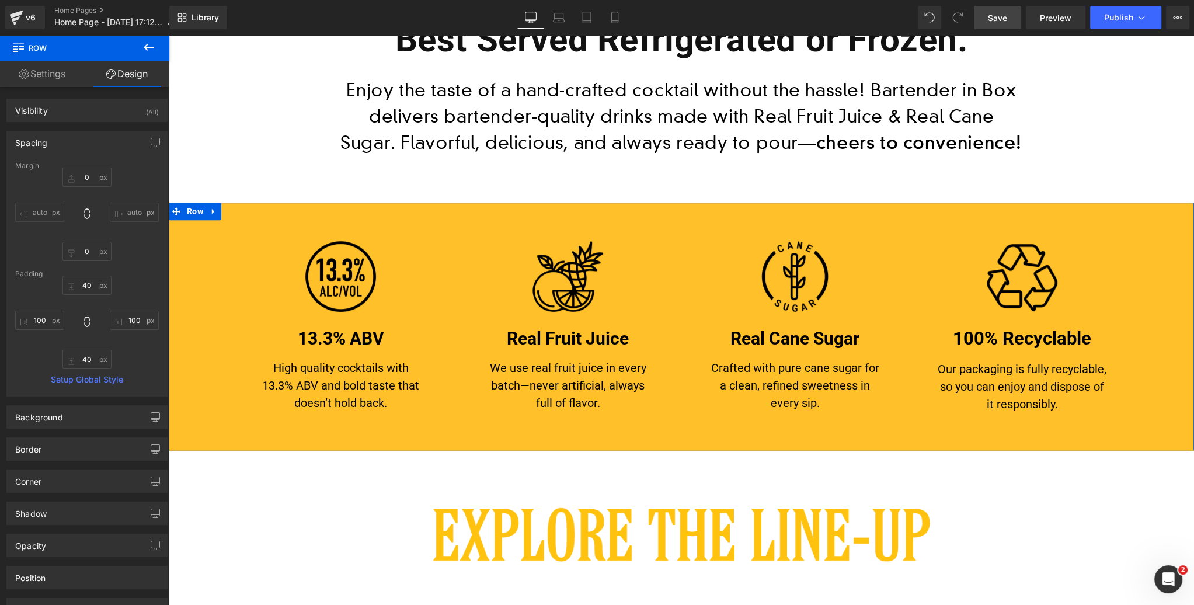
click at [129, 72] on link "Design" at bounding box center [127, 74] width 85 height 26
click at [103, 138] on div "Spacing" at bounding box center [87, 142] width 160 height 22
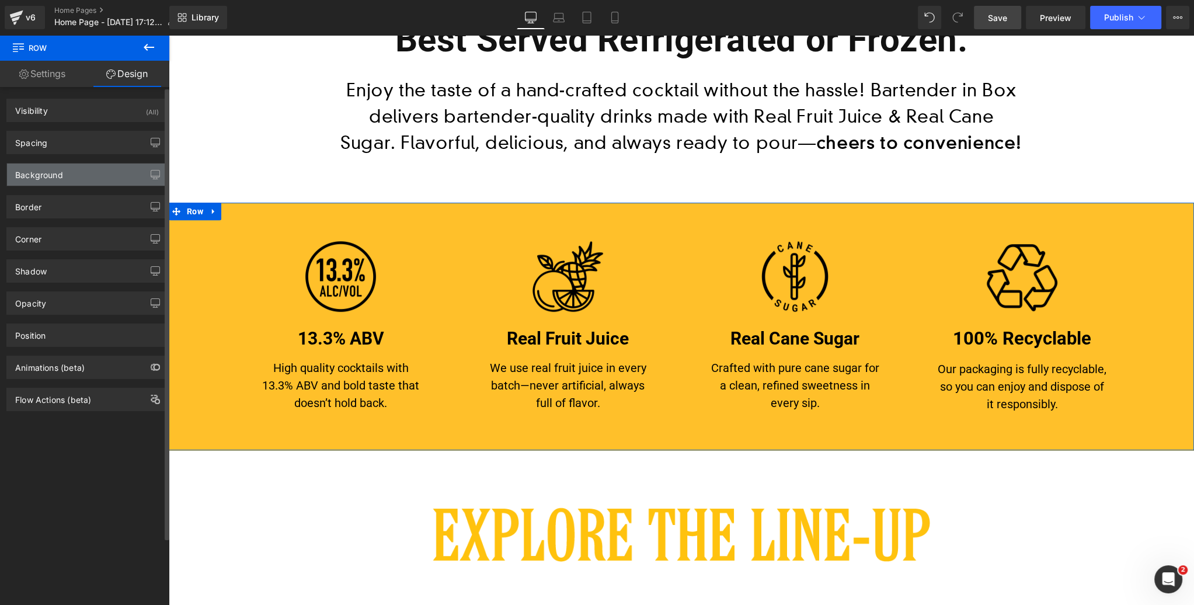
click at [61, 179] on div "Background" at bounding box center [87, 175] width 160 height 22
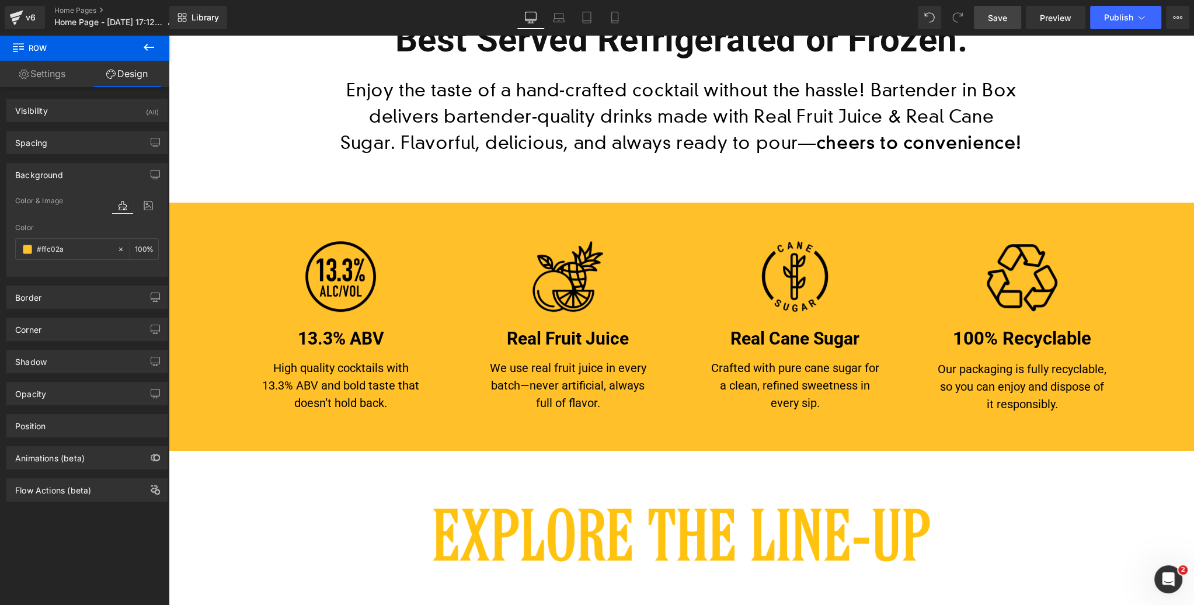
drag, startPoint x: 76, startPoint y: 251, endPoint x: -1, endPoint y: 249, distance: 77.1
click at [0, 249] on html "Row You are previewing how the will restyle your page. You can not edit Element…" at bounding box center [597, 302] width 1194 height 605
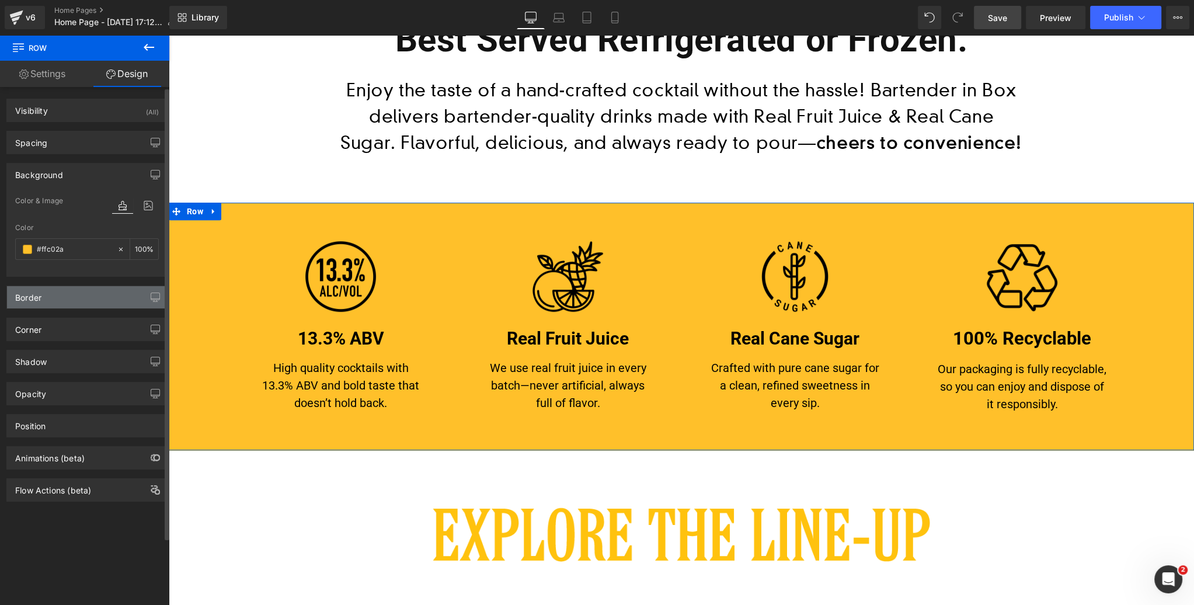
drag, startPoint x: 74, startPoint y: 248, endPoint x: 30, endPoint y: 293, distance: 62.8
click at [11, 248] on div "Color & Image color rgba(255, 192, 42, 1) Color #ffc02a 100 % Image Replace Ima…" at bounding box center [87, 235] width 160 height 82
paste input "ffc20e"
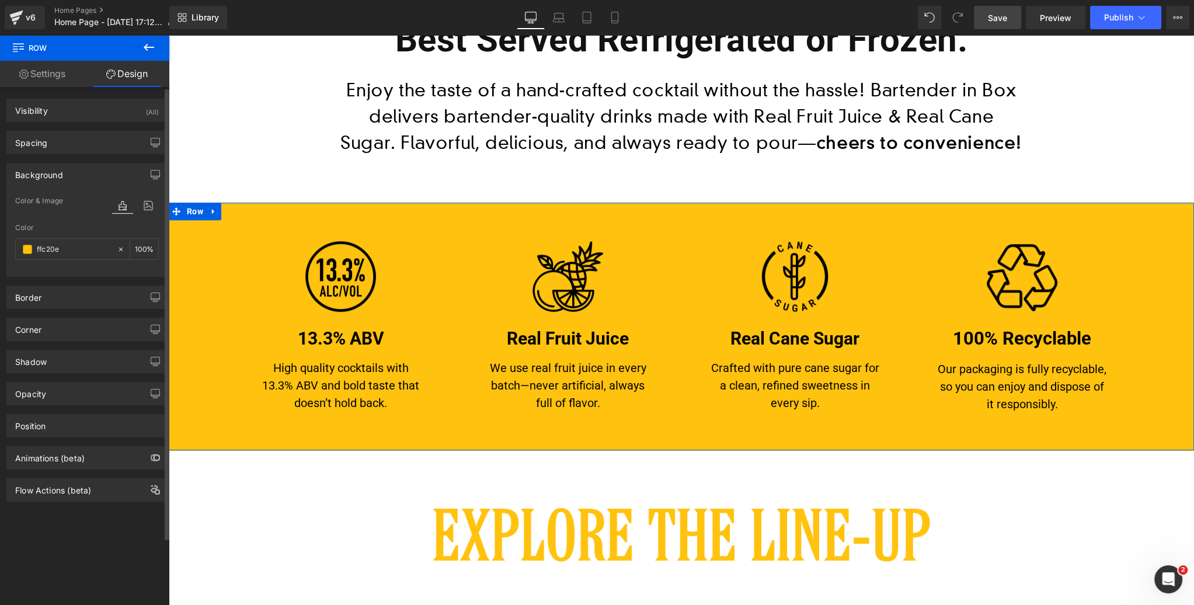
type input "#ffc20e"
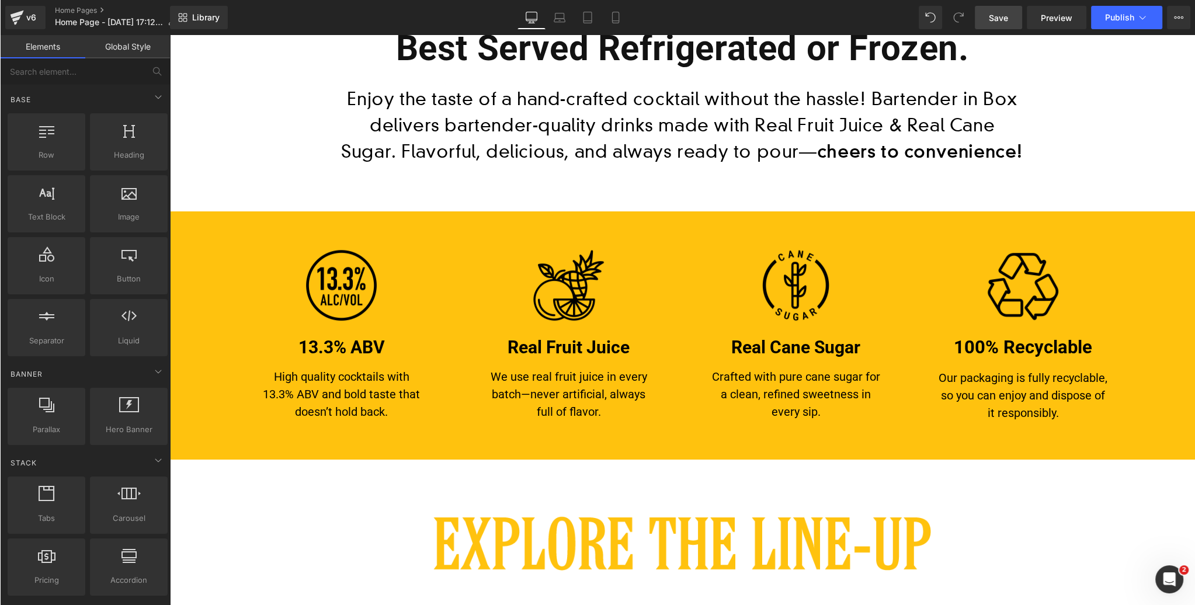
scroll to position [572, 0]
click at [994, 17] on span "Save" at bounding box center [997, 18] width 19 height 12
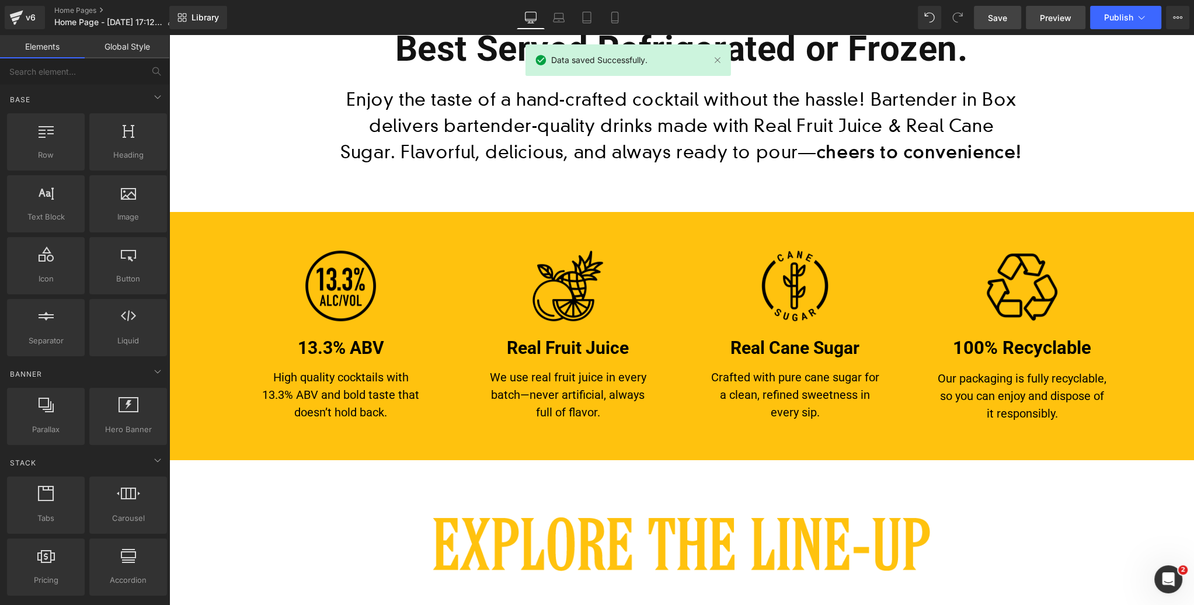
click at [1052, 19] on span "Preview" at bounding box center [1056, 18] width 32 height 12
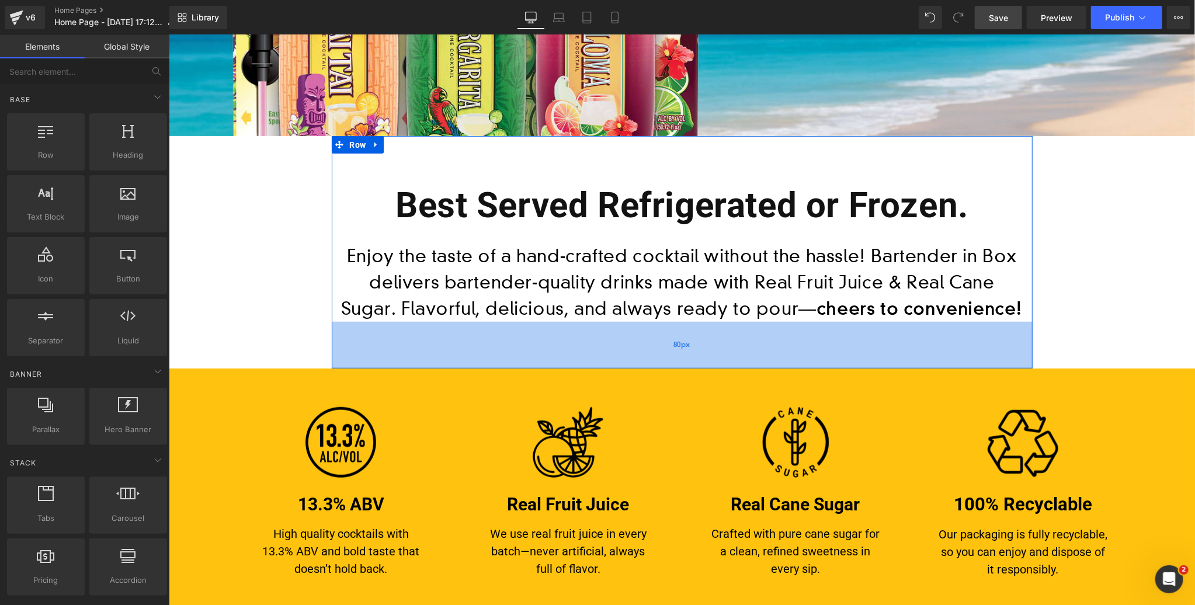
scroll to position [412, 0]
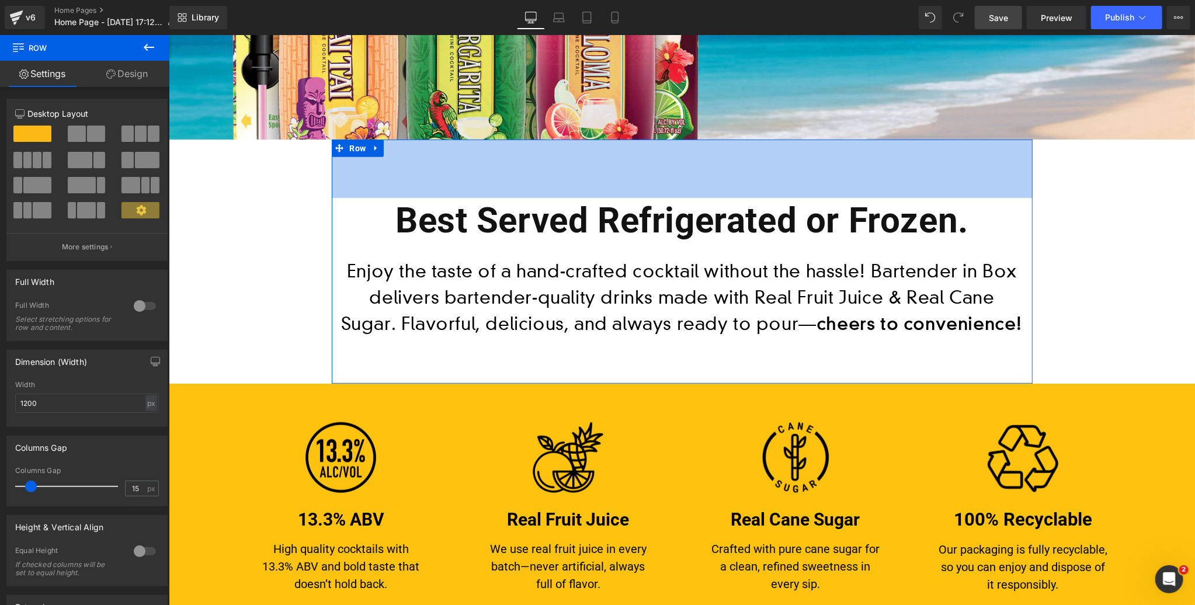
drag, startPoint x: 709, startPoint y: 168, endPoint x: 740, endPoint y: 301, distance: 136.7
click at [710, 169] on div "100px" at bounding box center [681, 168] width 701 height 58
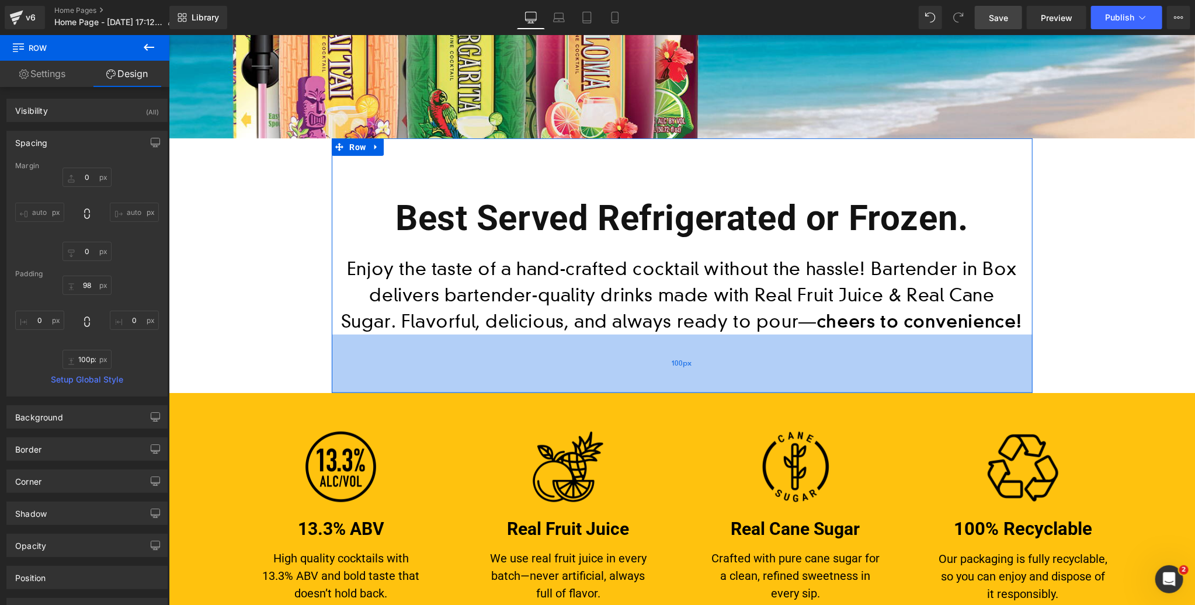
scroll to position [414, 0]
click at [721, 367] on div "99px" at bounding box center [681, 363] width 701 height 58
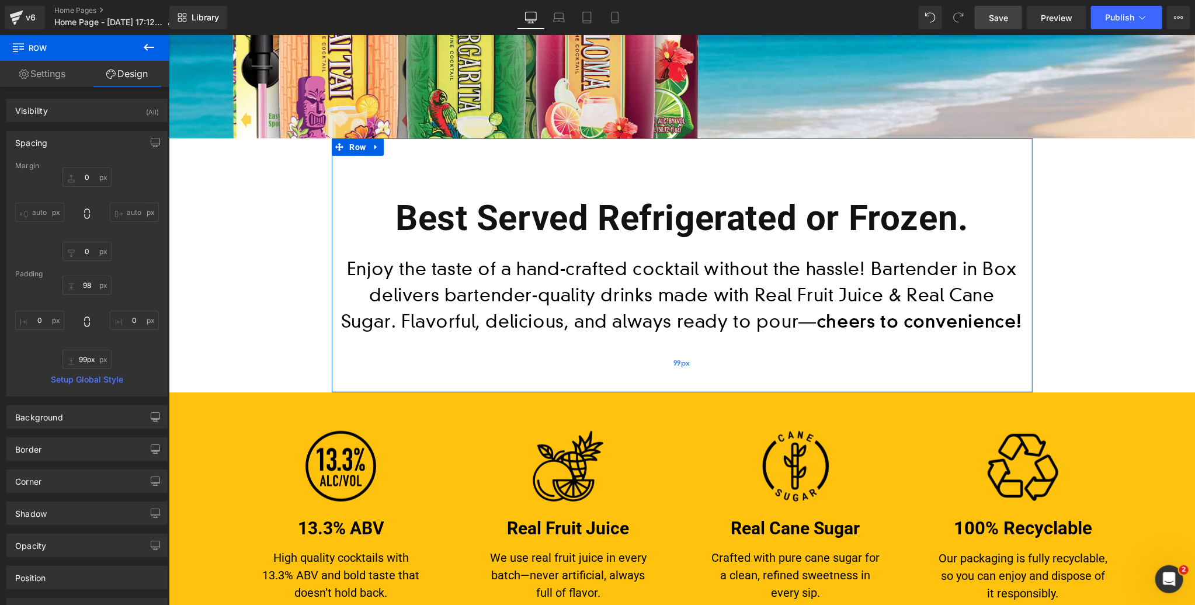
scroll to position [413, 0]
click at [721, 367] on div "99px" at bounding box center [681, 364] width 701 height 58
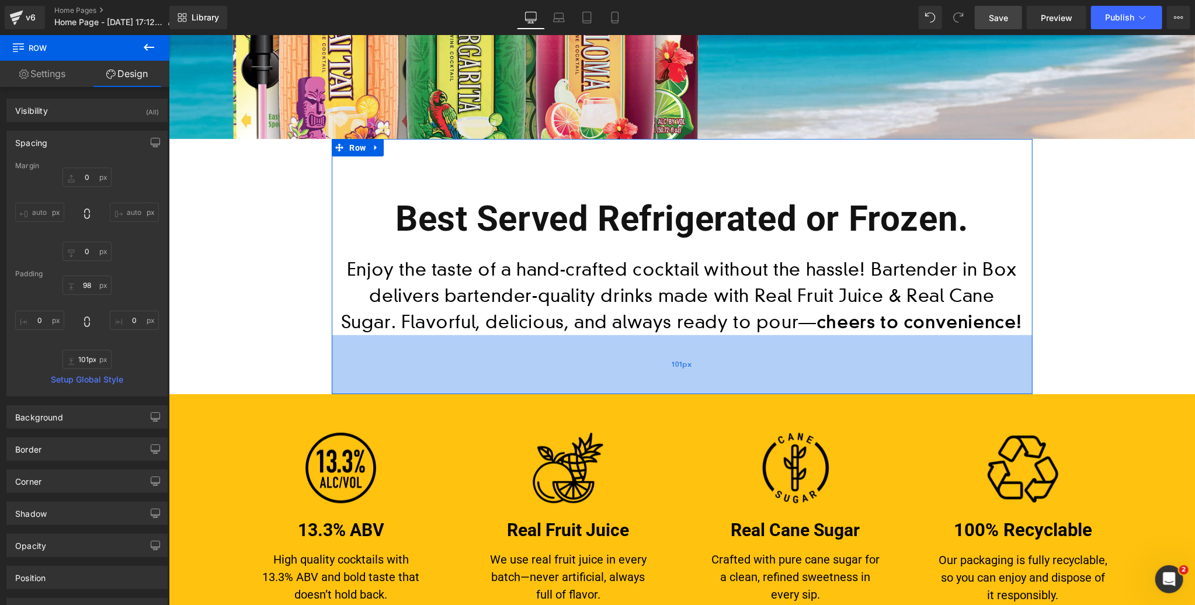
type input "100px"
click at [721, 367] on div "100px" at bounding box center [681, 364] width 701 height 58
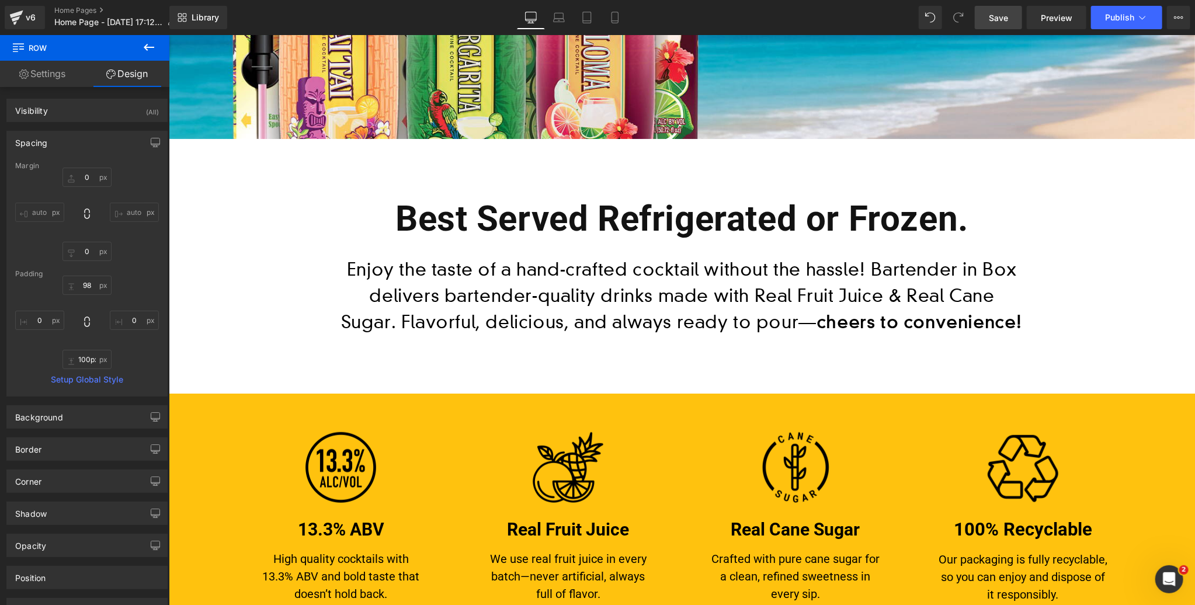
click at [1000, 12] on span "Save" at bounding box center [998, 18] width 19 height 12
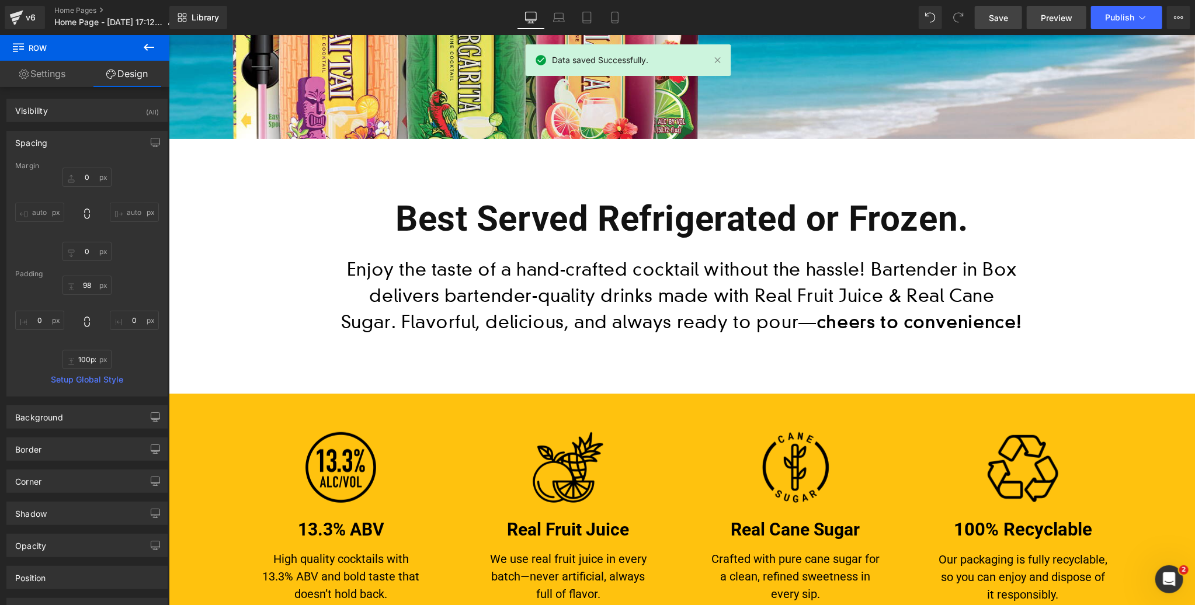
click at [1053, 14] on span "Preview" at bounding box center [1057, 18] width 32 height 12
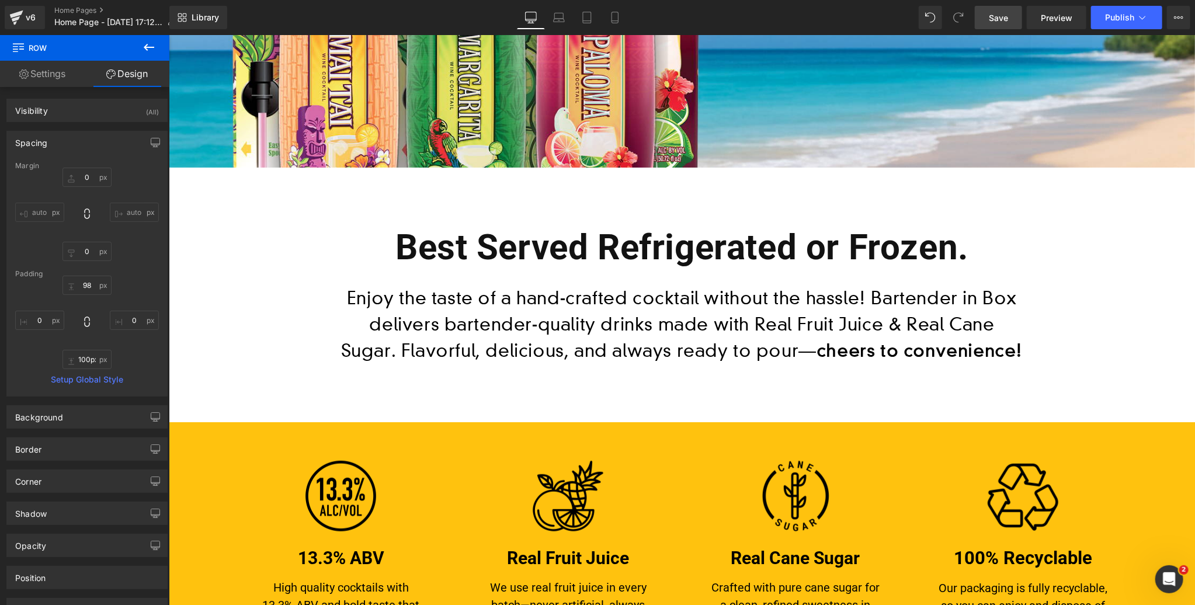
scroll to position [378, 0]
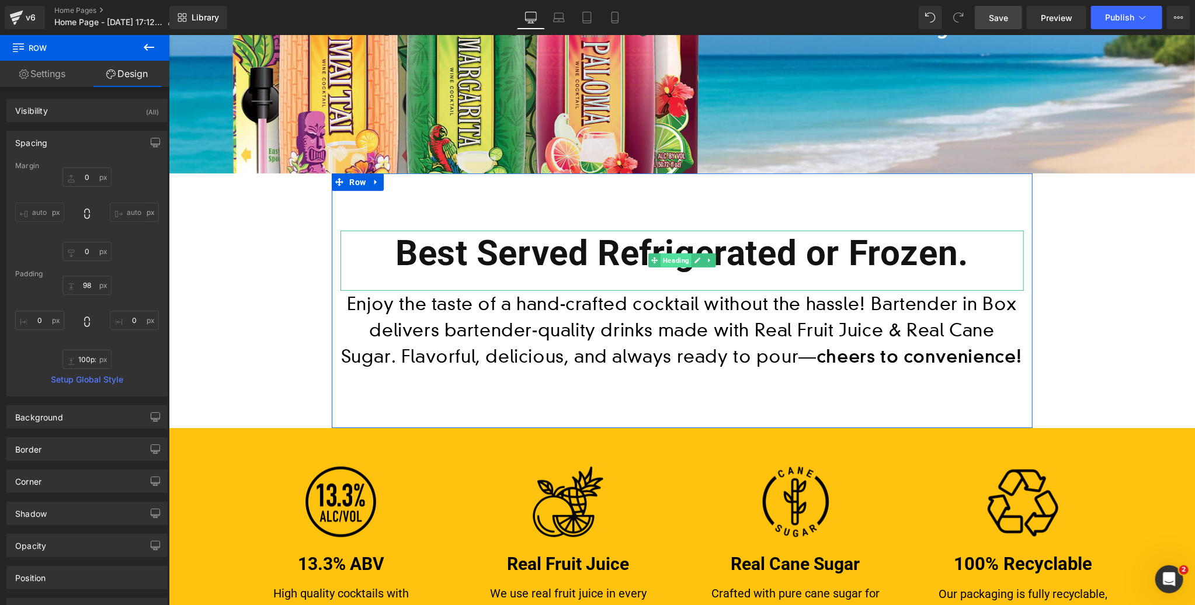
click at [668, 266] on span "Heading" at bounding box center [675, 260] width 31 height 14
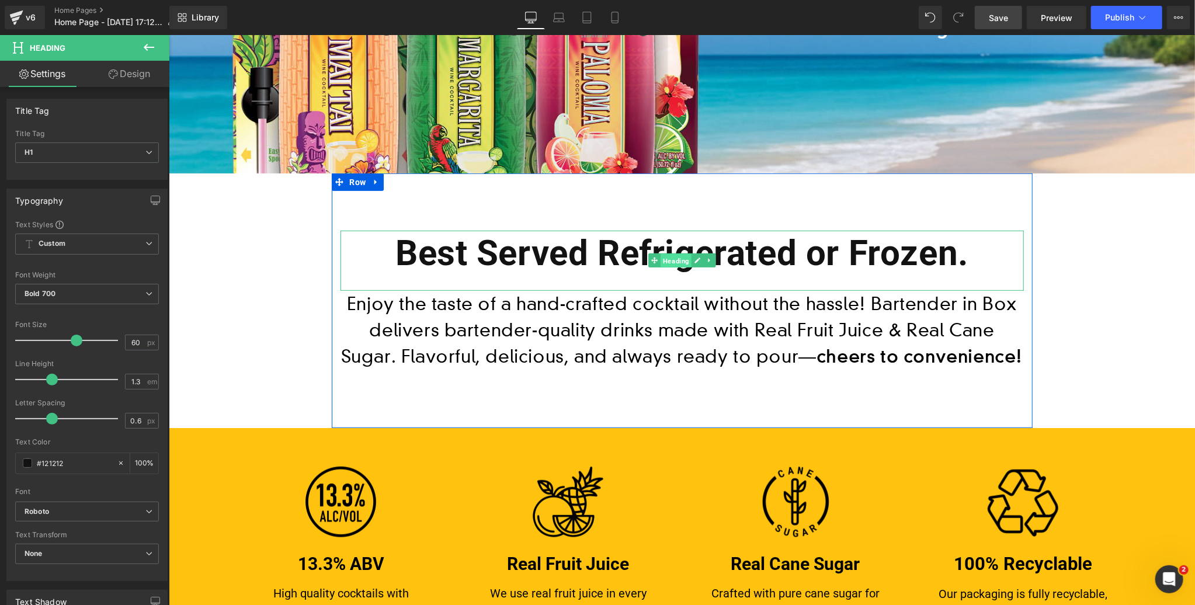
click at [666, 258] on span "Heading" at bounding box center [675, 260] width 31 height 14
click at [586, 254] on h1 "Best Served Refrigerated or Frozen." at bounding box center [681, 253] width 683 height 46
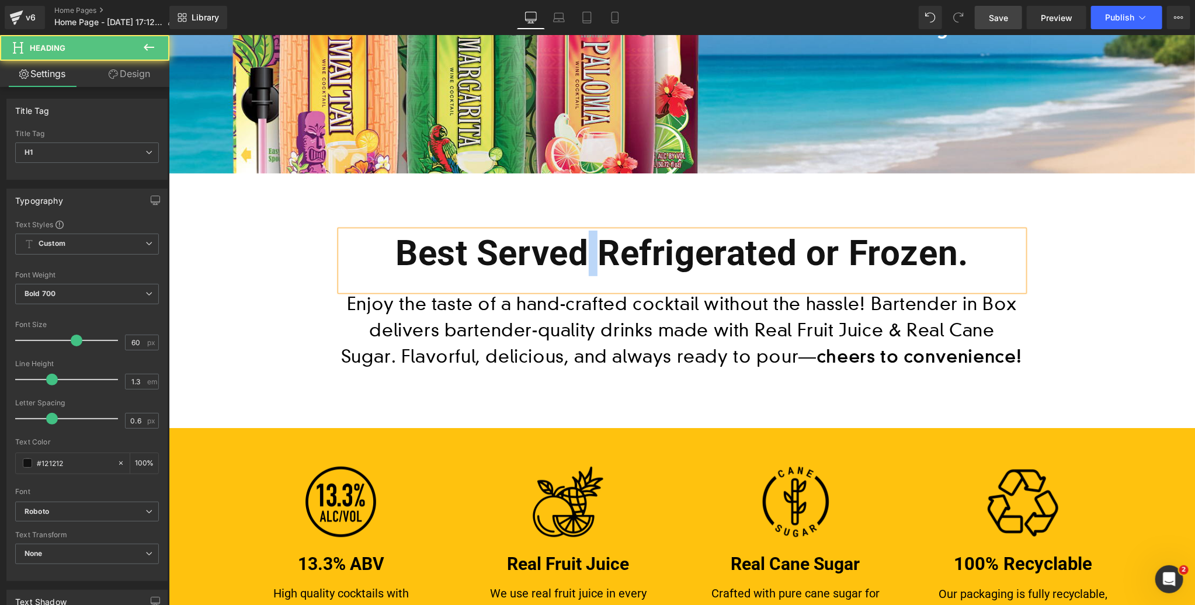
click at [586, 254] on h1 "Best Served Refrigerated or Frozen." at bounding box center [681, 253] width 683 height 46
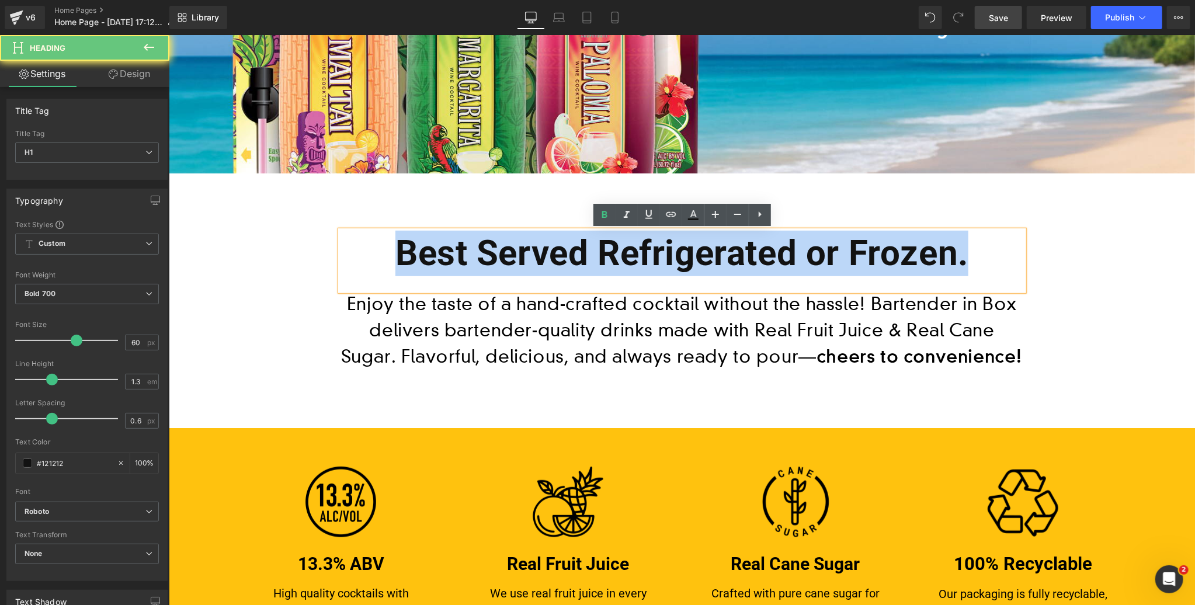
click at [586, 254] on h1 "Best Served Refrigerated or Frozen." at bounding box center [681, 253] width 683 height 46
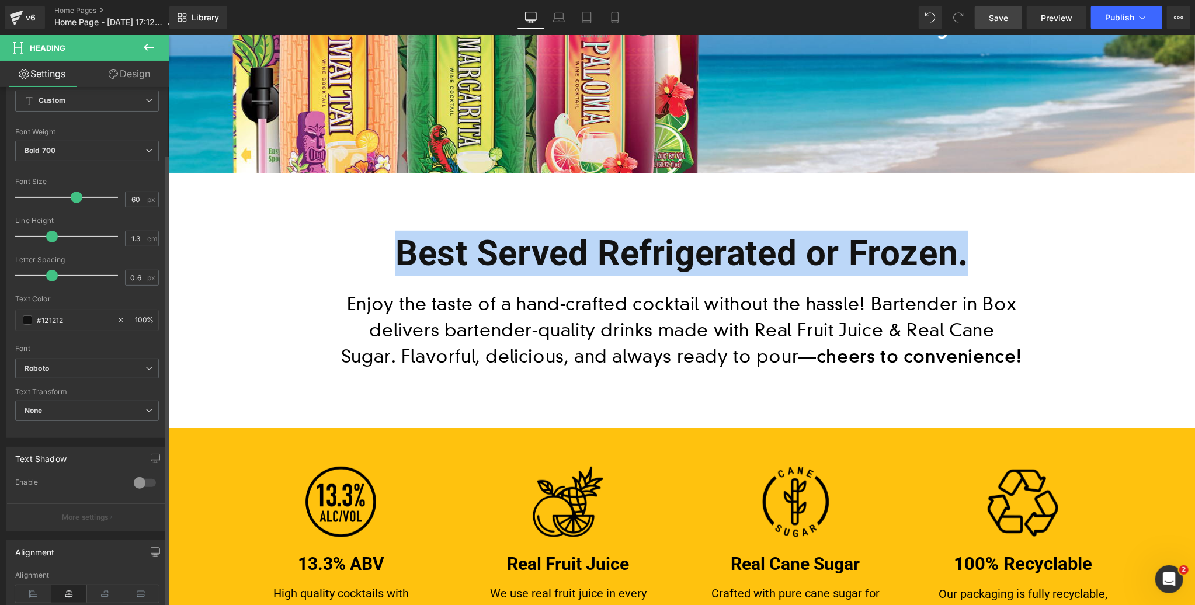
scroll to position [178, 0]
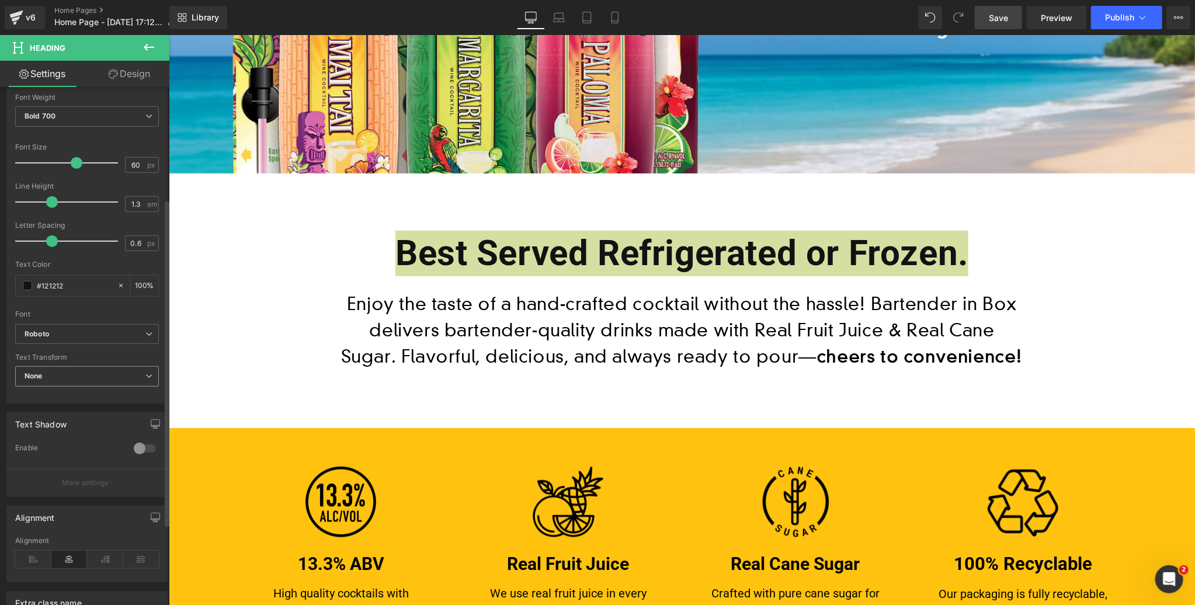
click at [59, 377] on span "None" at bounding box center [87, 376] width 144 height 20
click at [50, 411] on div "Uppercase" at bounding box center [51, 415] width 37 height 8
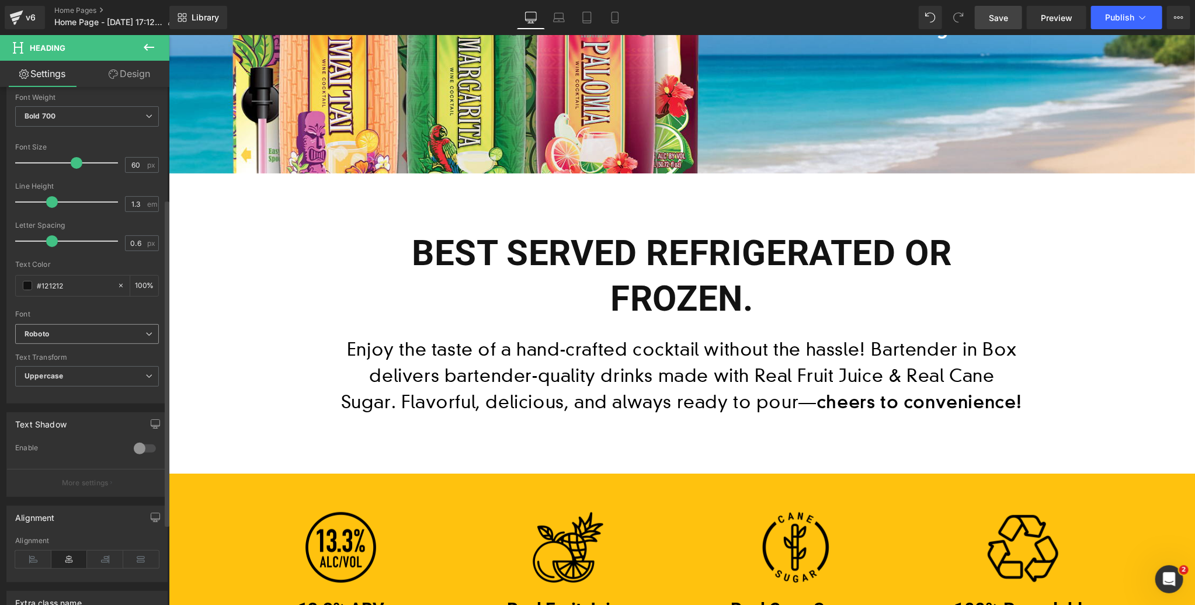
click at [65, 332] on b "Roboto" at bounding box center [85, 334] width 121 height 10
click at [71, 311] on div "Font" at bounding box center [84, 314] width 139 height 8
click at [65, 372] on span "Uppercase" at bounding box center [87, 376] width 144 height 20
click at [51, 391] on li "None" at bounding box center [84, 397] width 139 height 18
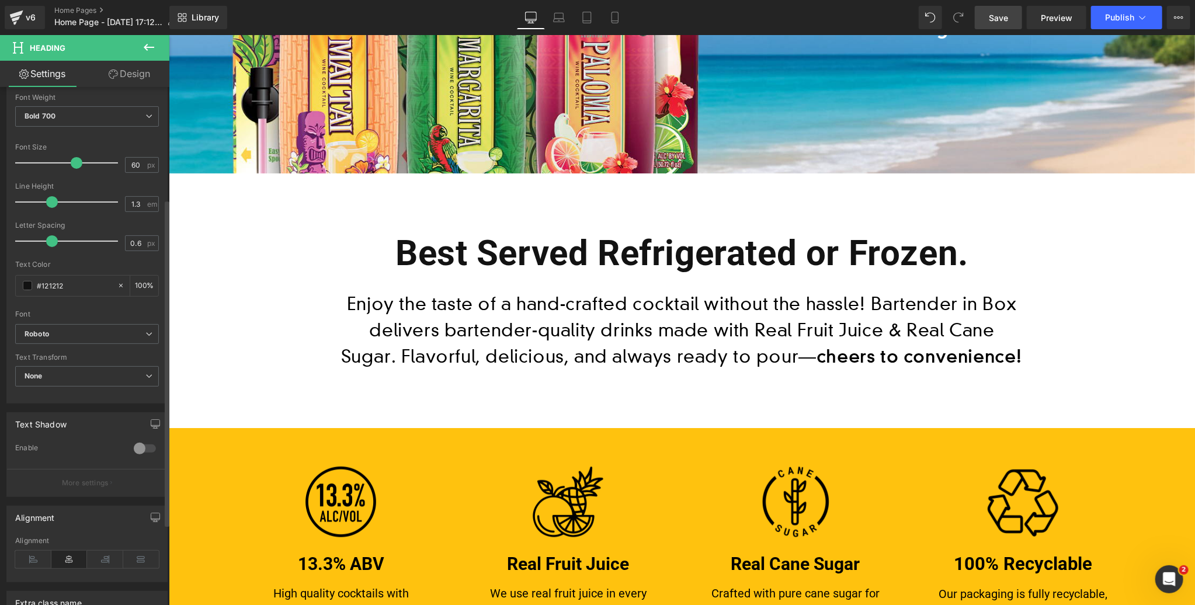
click at [141, 447] on div at bounding box center [145, 448] width 28 height 19
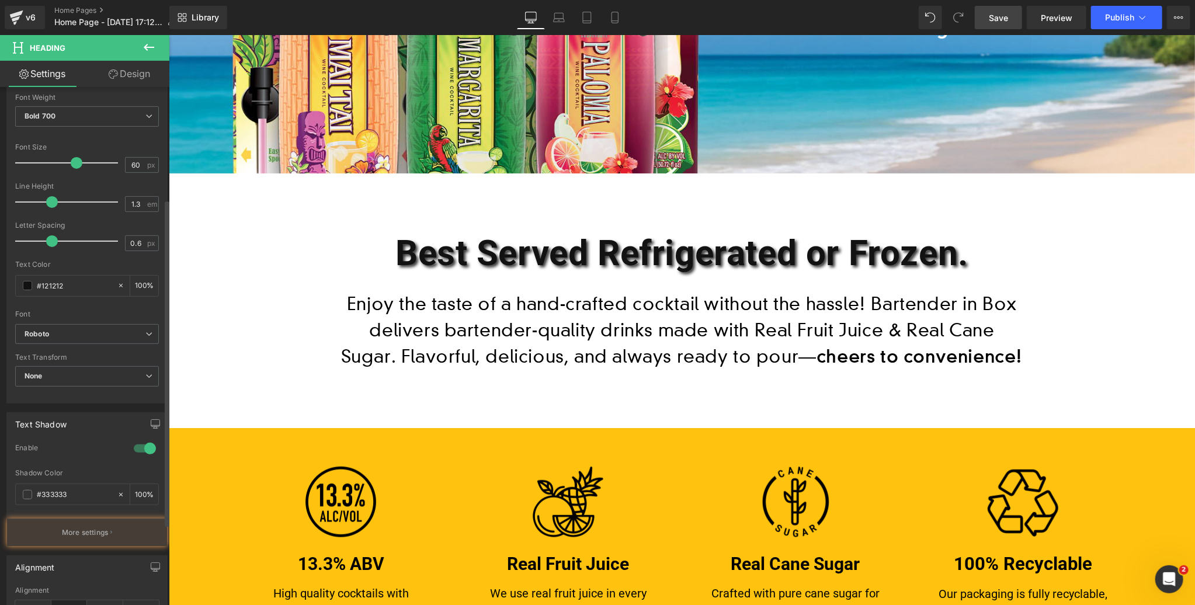
click at [141, 447] on div at bounding box center [145, 448] width 28 height 19
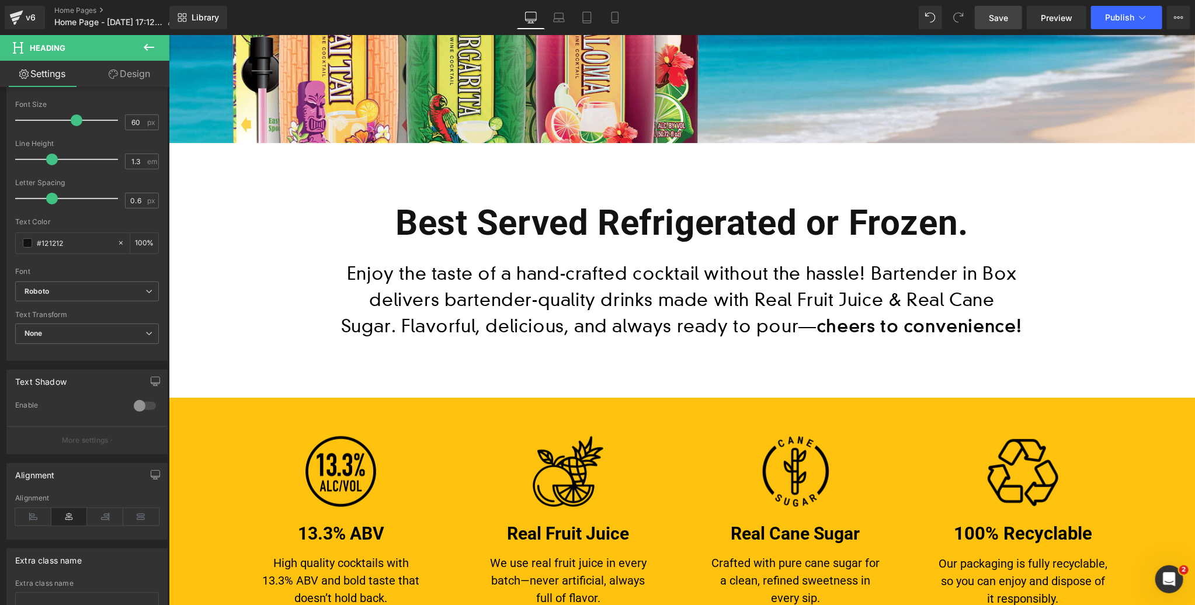
scroll to position [411, 0]
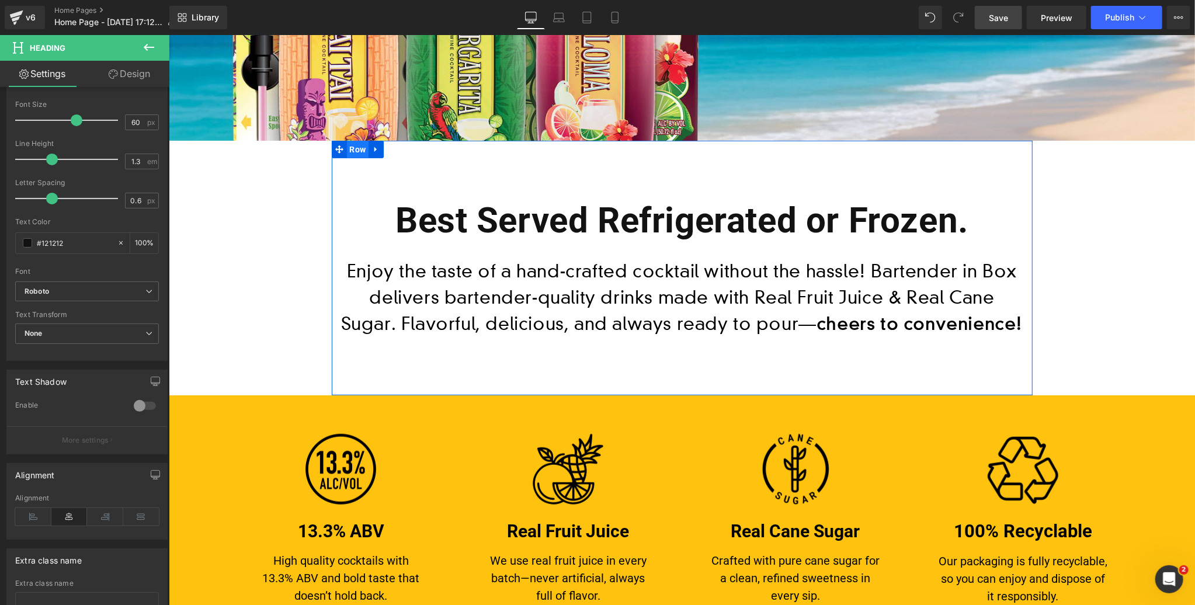
click at [359, 147] on span "Row" at bounding box center [357, 149] width 22 height 18
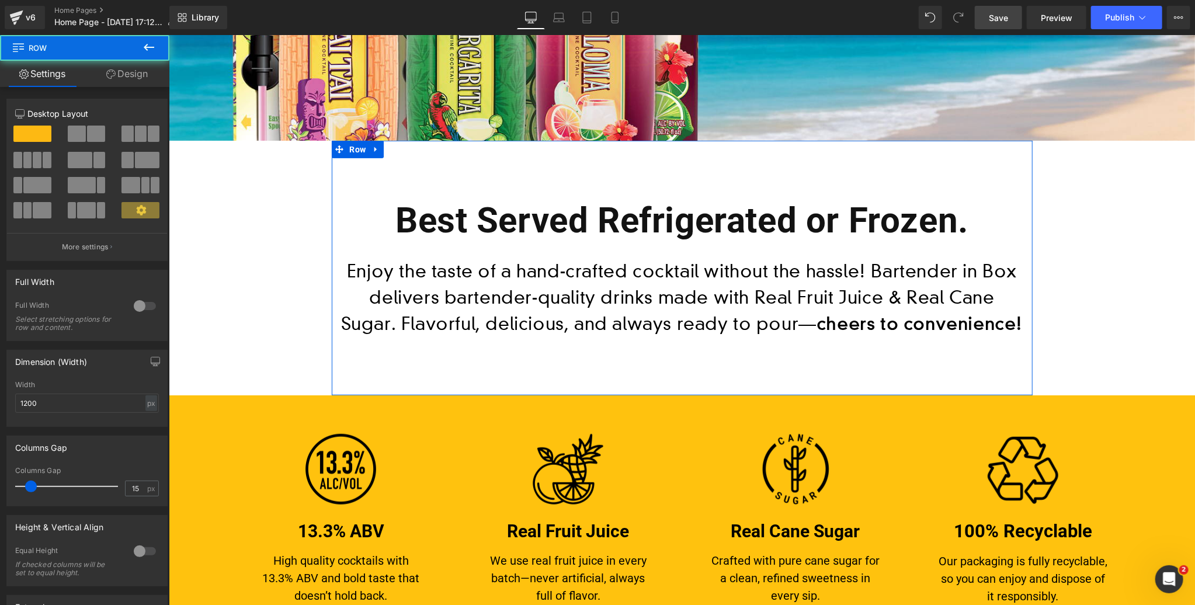
click at [132, 75] on link "Design" at bounding box center [127, 74] width 85 height 26
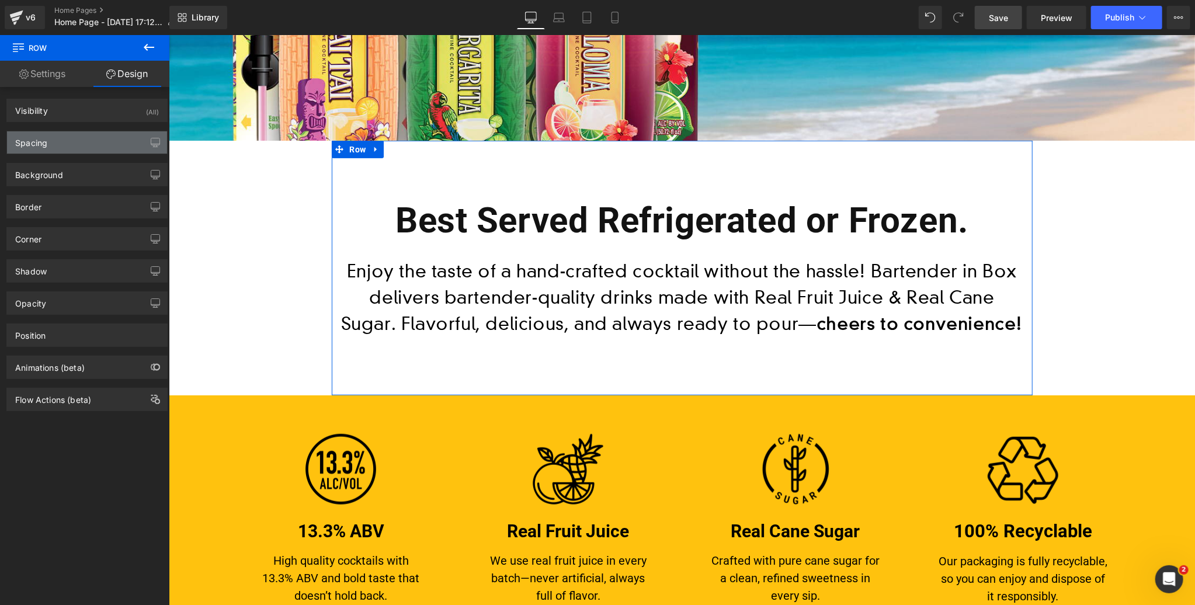
click at [87, 146] on div "Spacing" at bounding box center [87, 142] width 160 height 22
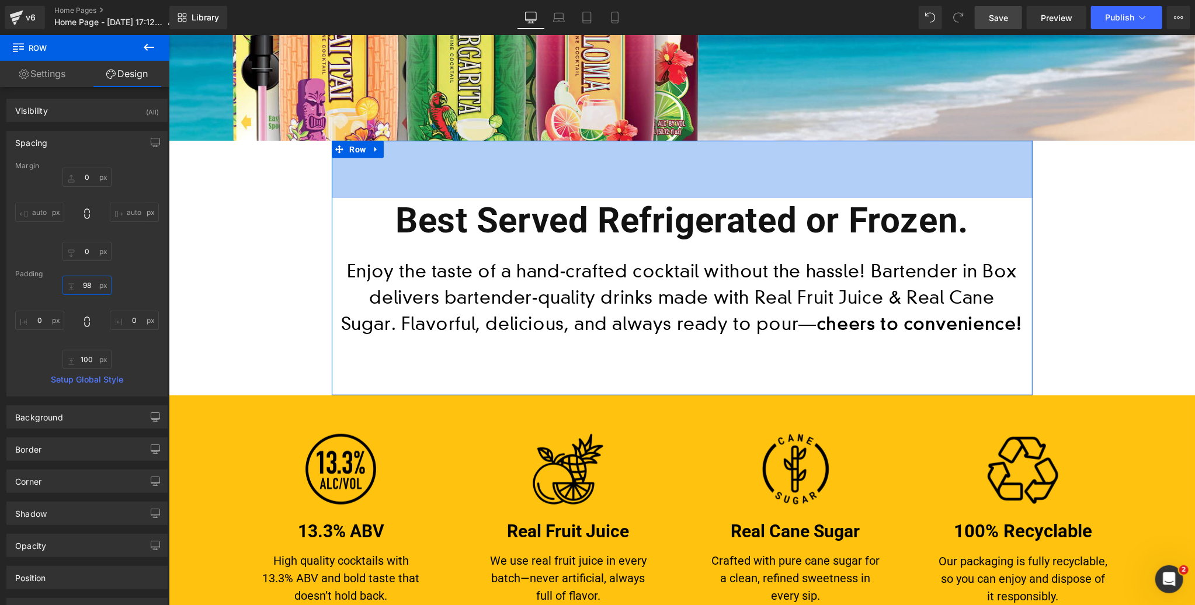
click at [87, 284] on input "98" at bounding box center [86, 285] width 49 height 19
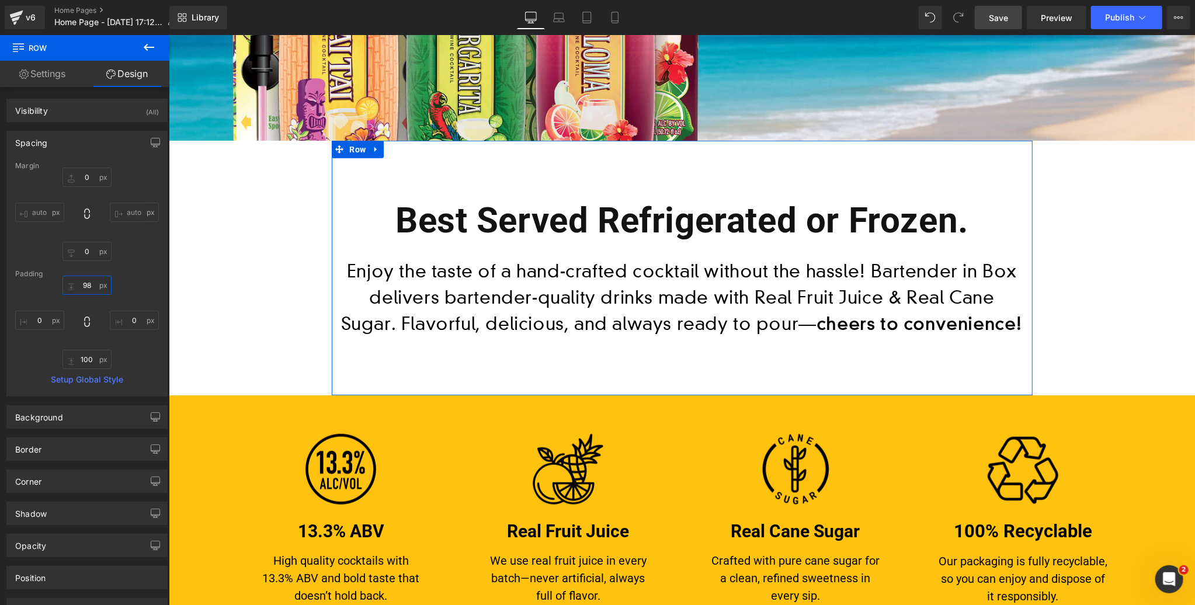
click at [87, 284] on input "98" at bounding box center [86, 285] width 49 height 19
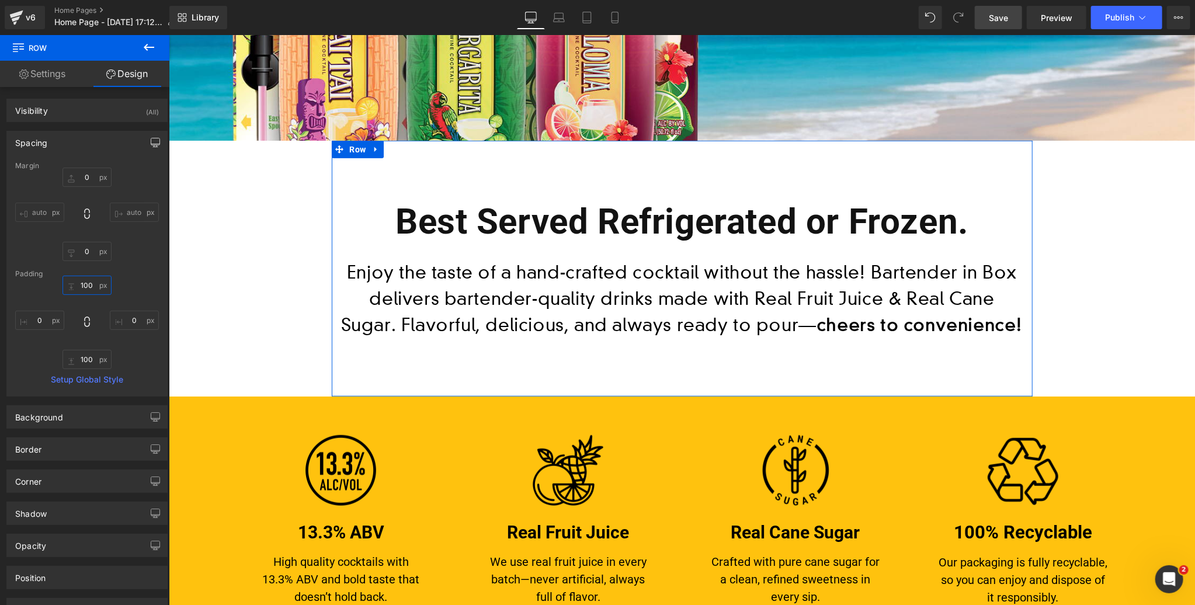
type input "100"
click at [151, 143] on icon "button" at bounding box center [155, 142] width 9 height 9
click at [64, 167] on button "Laptop" at bounding box center [65, 168] width 36 height 20
type input "0"
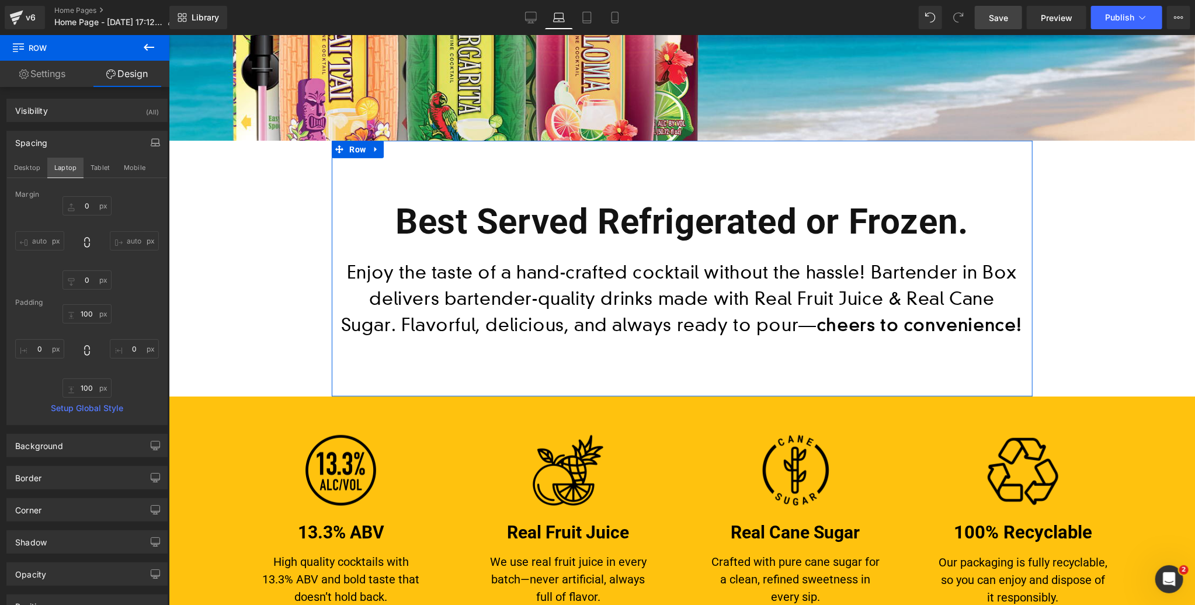
type input "100"
type input "0"
type input "100"
type input "0"
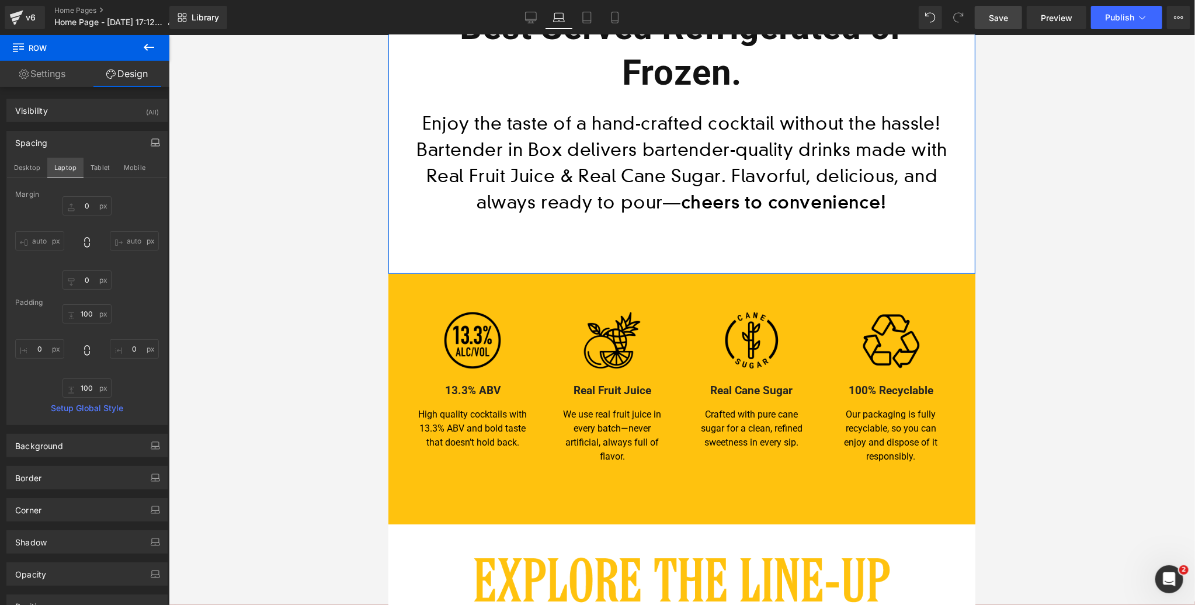
scroll to position [217, 0]
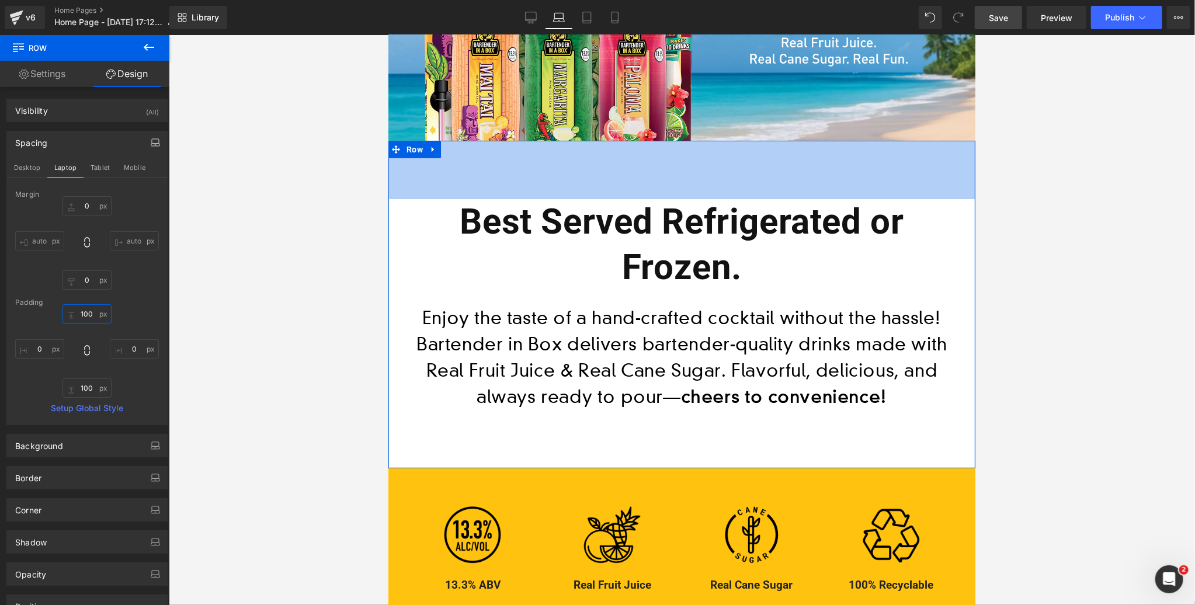
click at [88, 312] on input "100" at bounding box center [86, 313] width 49 height 19
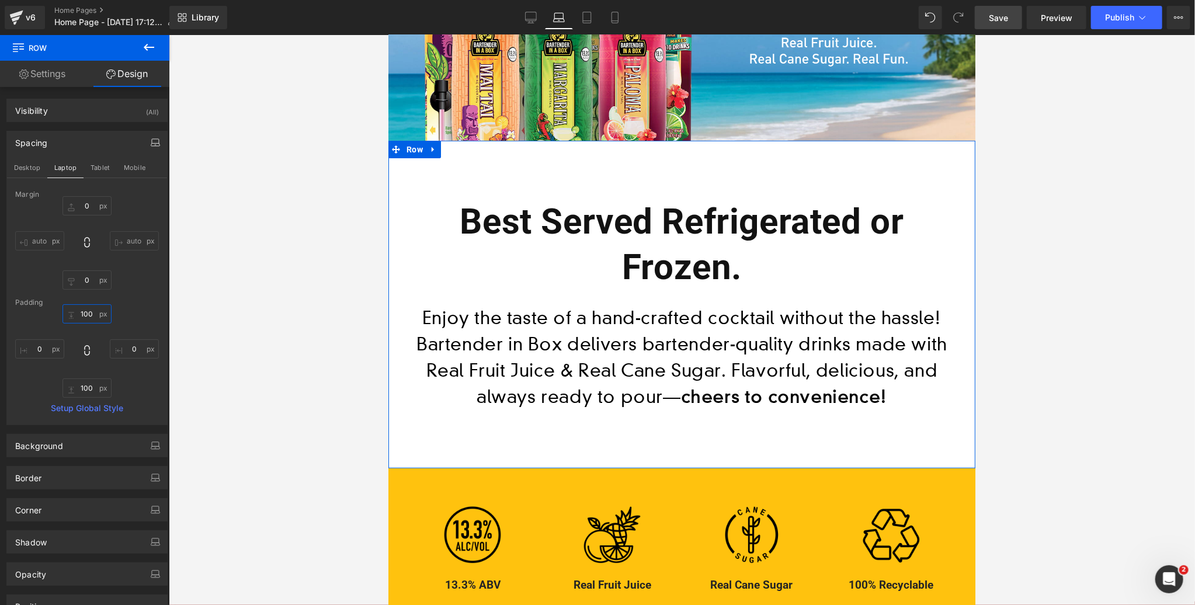
click at [88, 312] on input "100" at bounding box center [86, 313] width 49 height 19
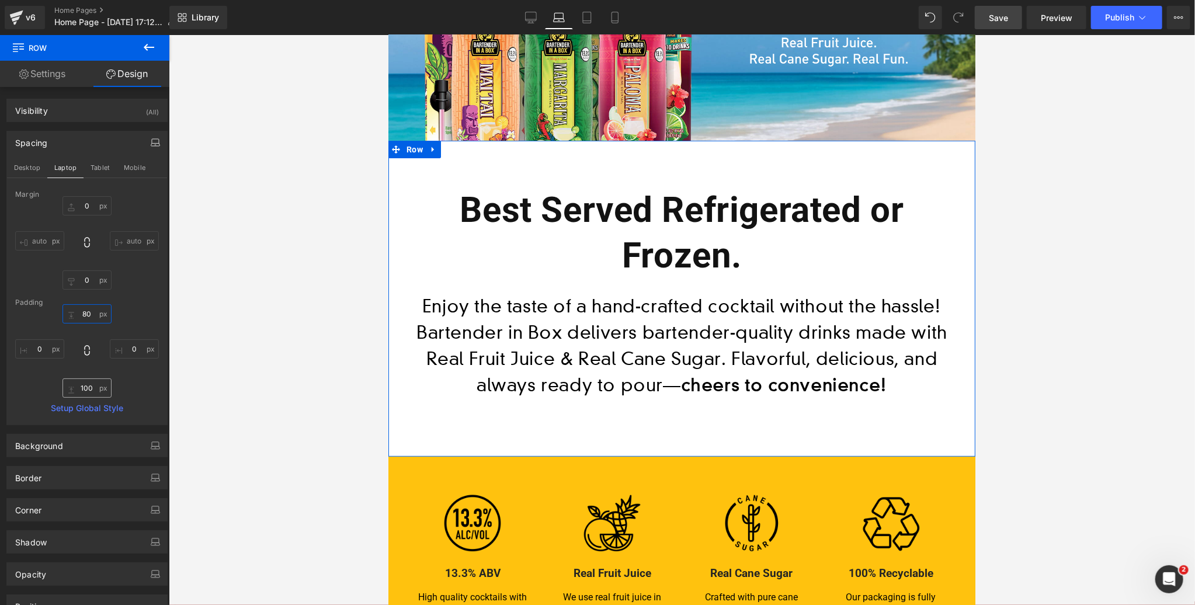
type input "80"
click at [89, 389] on input "100" at bounding box center [86, 387] width 49 height 19
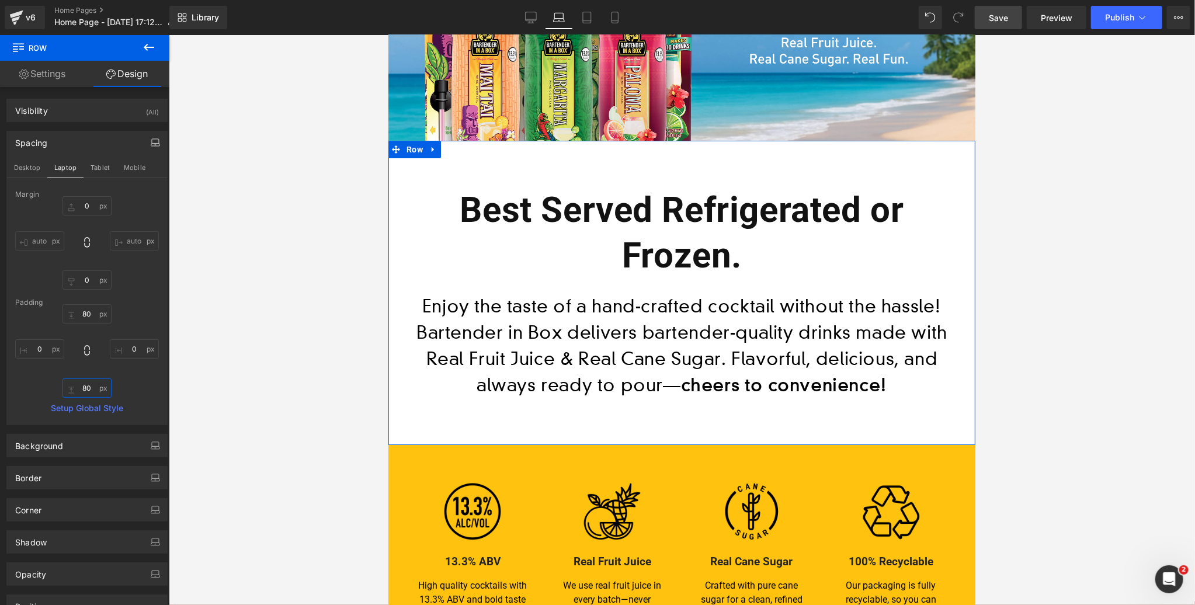
type input "80"
click at [151, 140] on icon "button" at bounding box center [155, 142] width 9 height 9
click at [98, 166] on button "Tablet" at bounding box center [100, 168] width 33 height 20
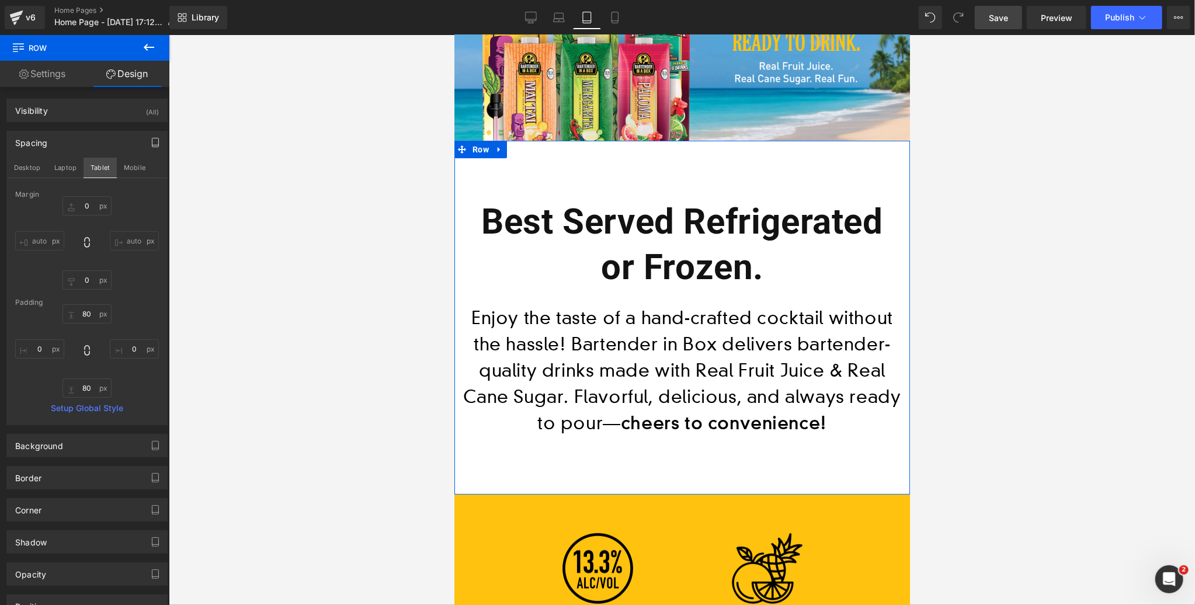
type input "0"
type input "100"
type input "0"
type input "100"
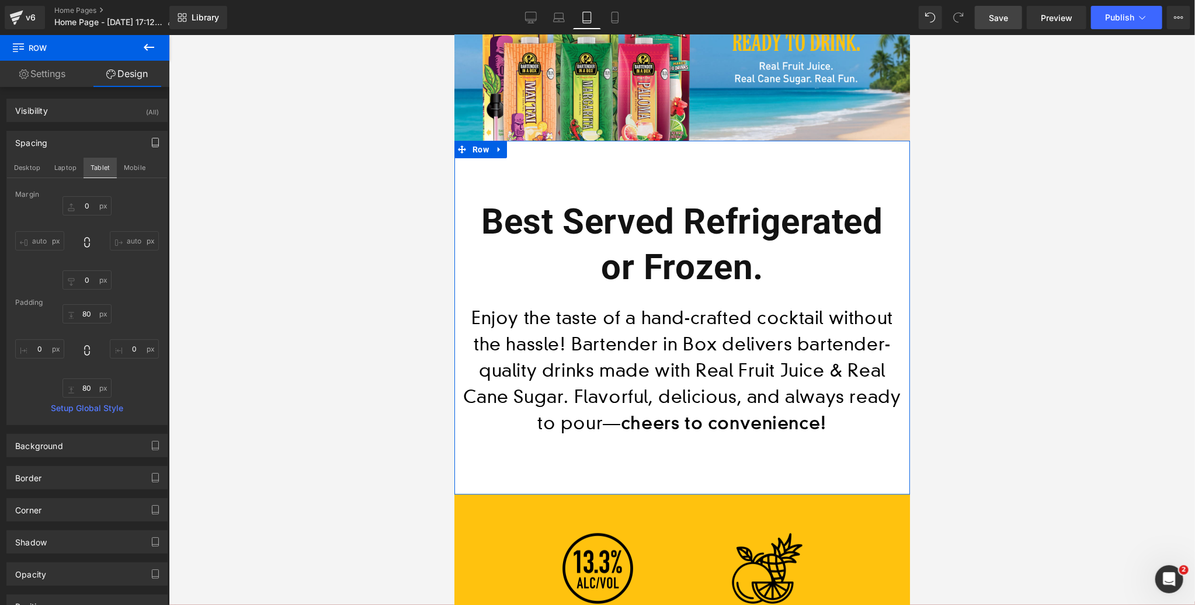
type input "0"
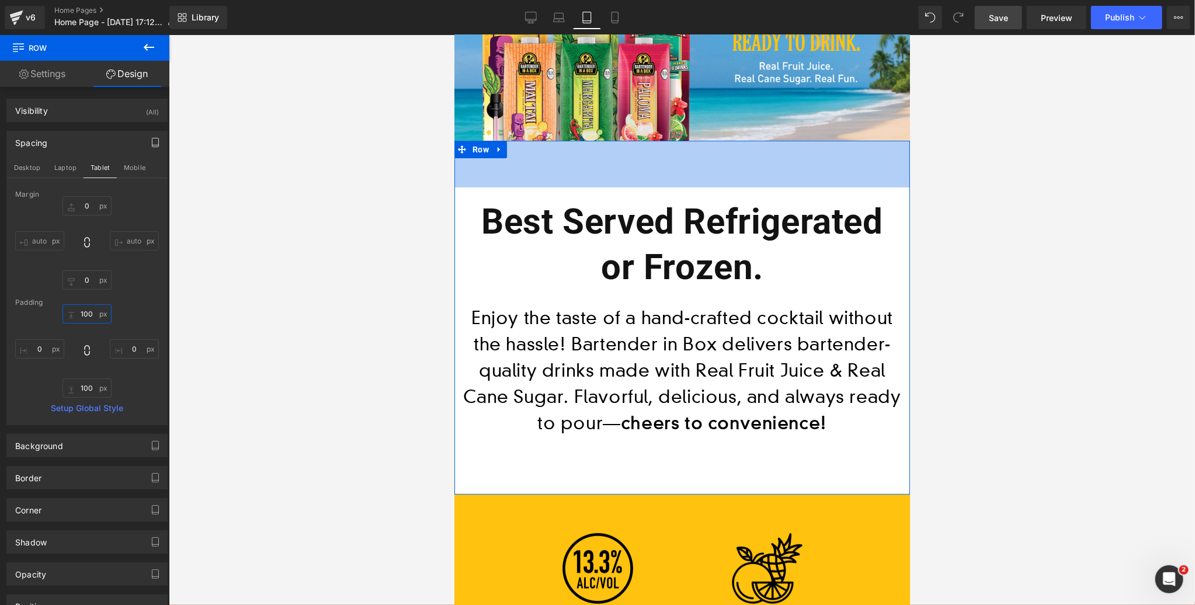
click at [87, 312] on input "100" at bounding box center [86, 313] width 49 height 19
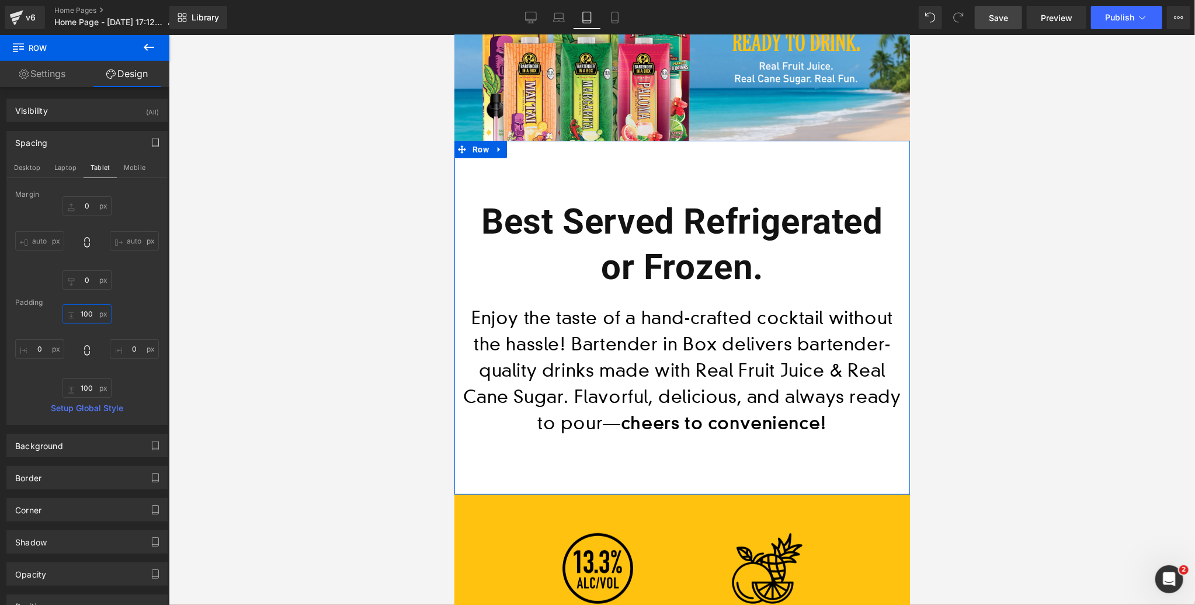
click at [87, 312] on input "100" at bounding box center [86, 313] width 49 height 19
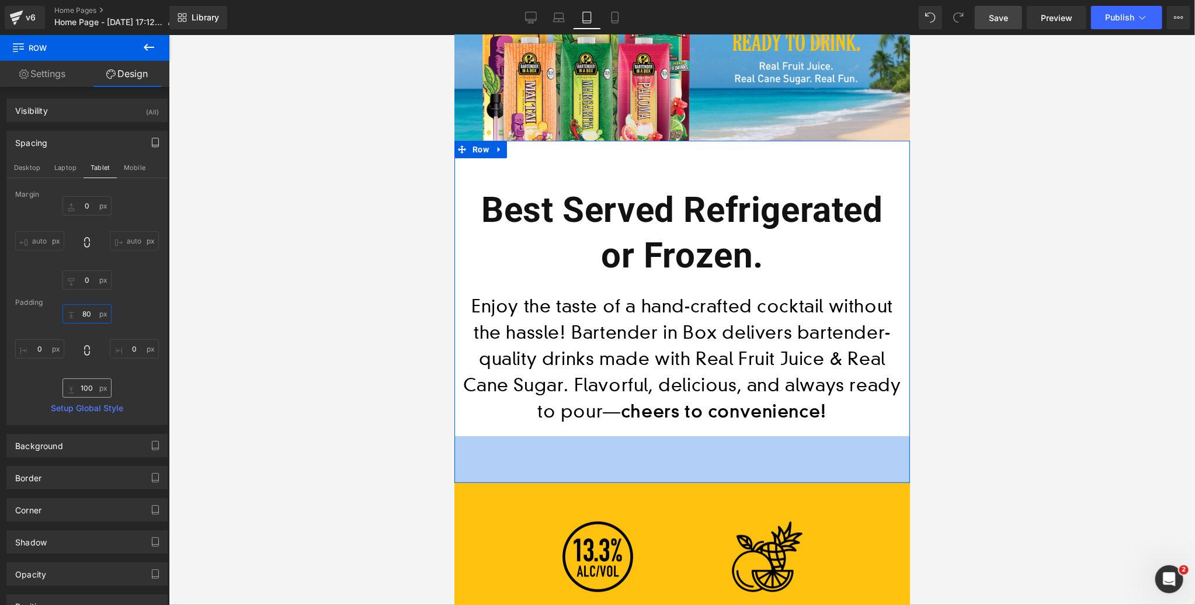
type input "80"
click at [88, 388] on input "100" at bounding box center [86, 387] width 49 height 19
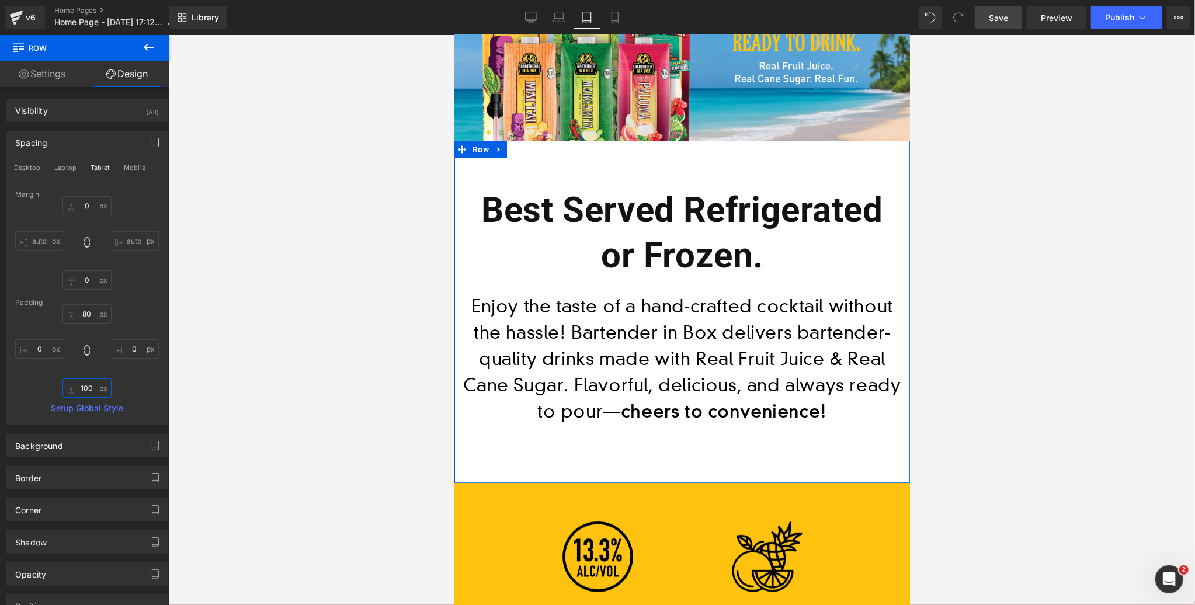
click at [88, 388] on input "100" at bounding box center [86, 387] width 49 height 19
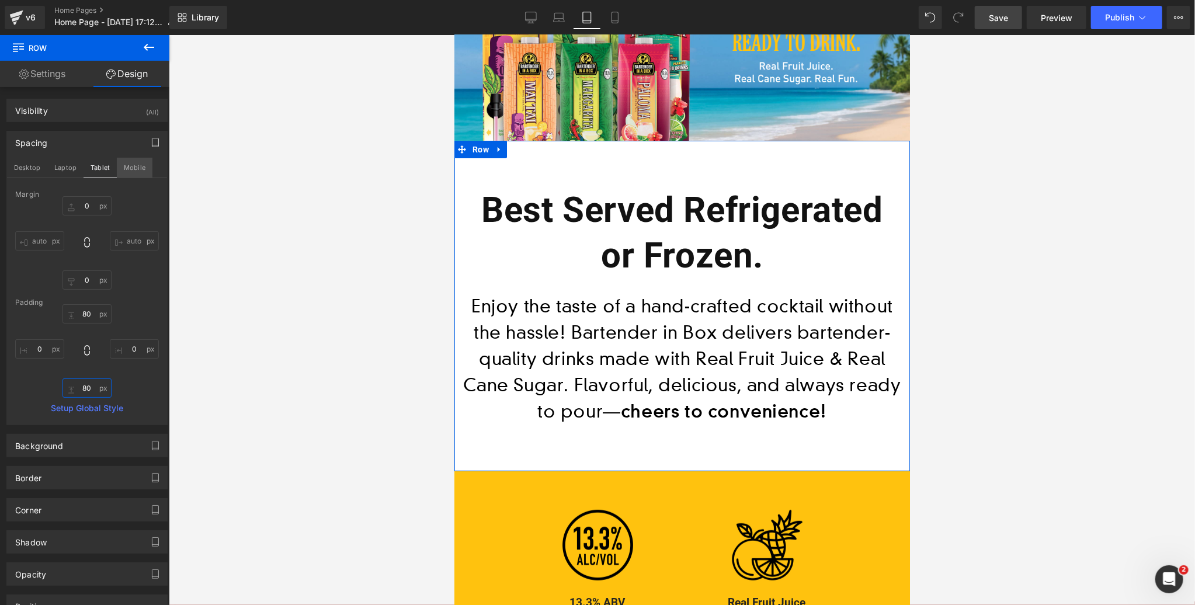
type input "80"
click at [129, 164] on button "Mobile" at bounding box center [135, 168] width 36 height 20
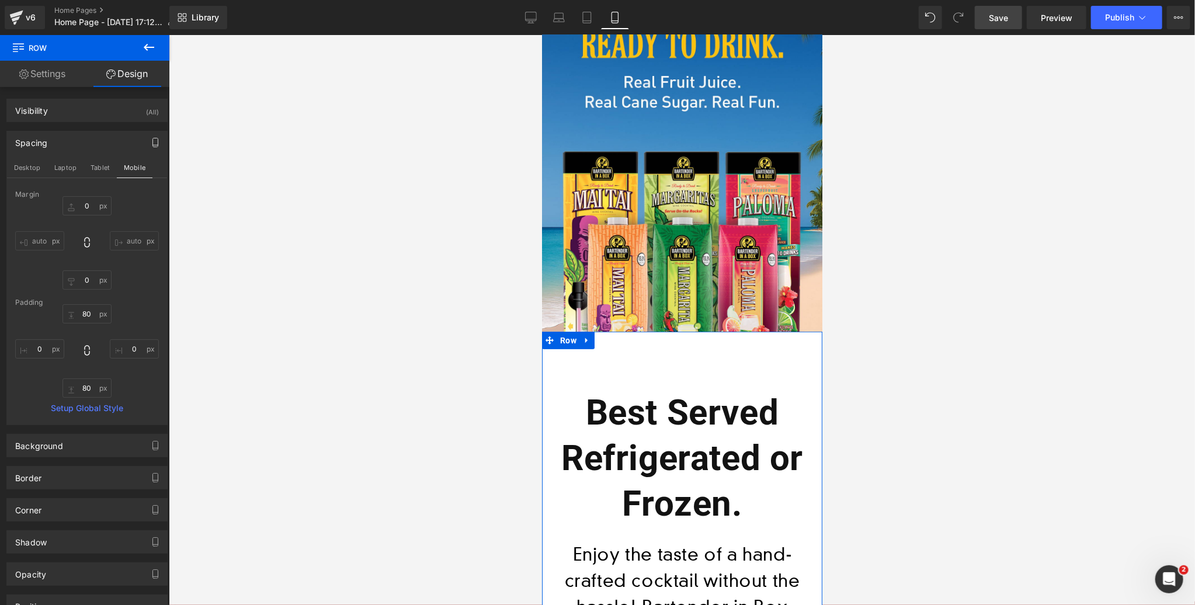
type input "0"
type input "100"
type input "0"
type input "100"
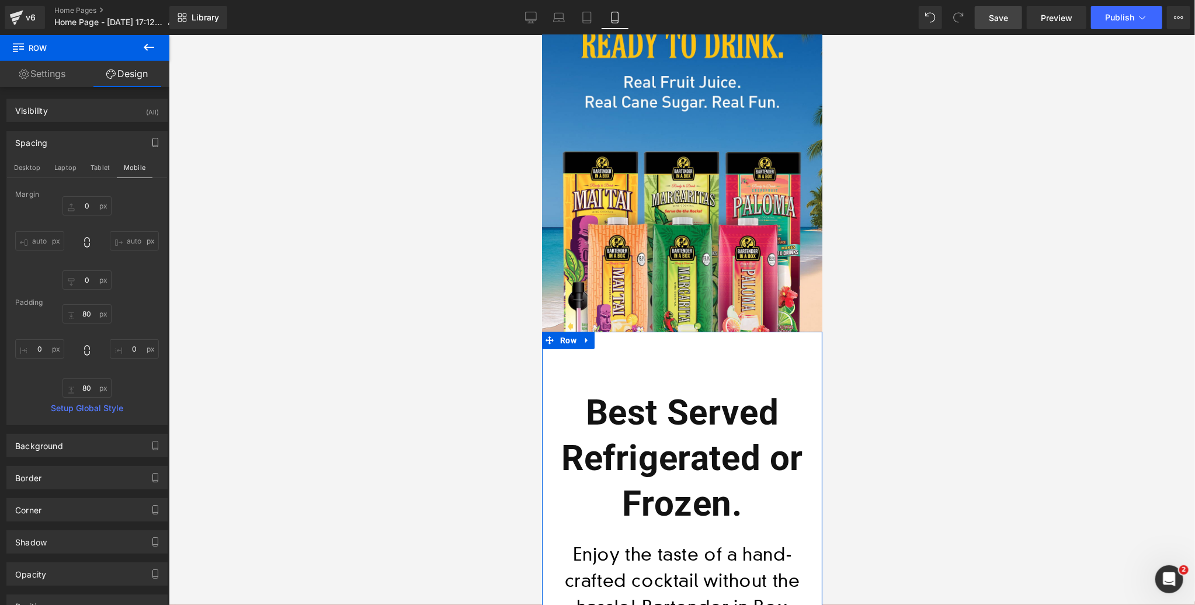
type input "0"
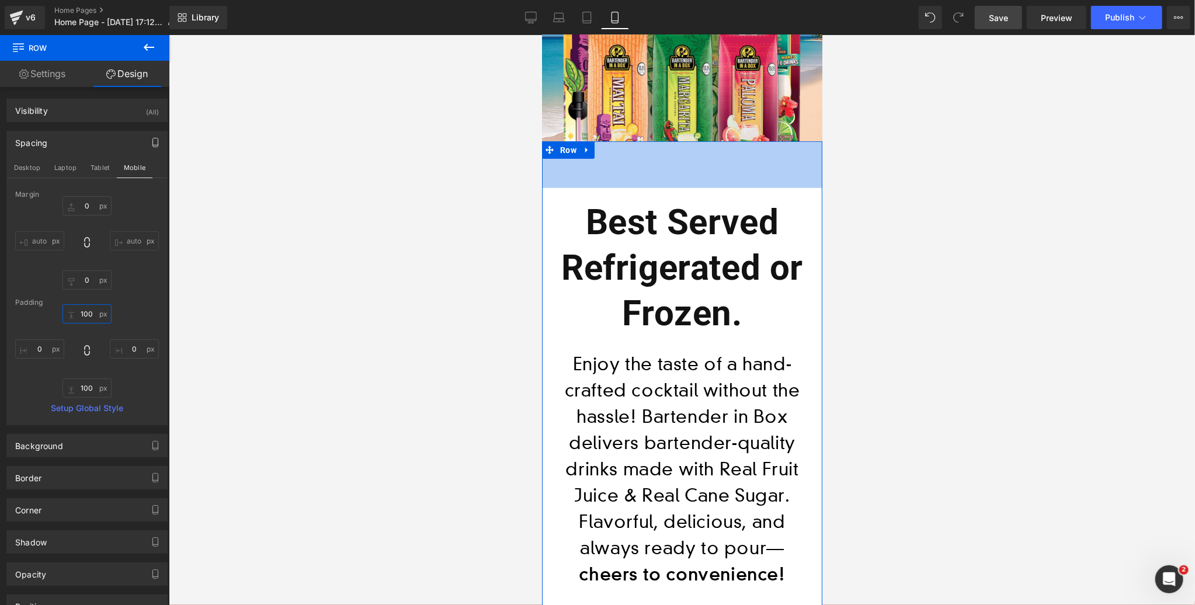
click at [88, 314] on input "100" at bounding box center [86, 313] width 49 height 19
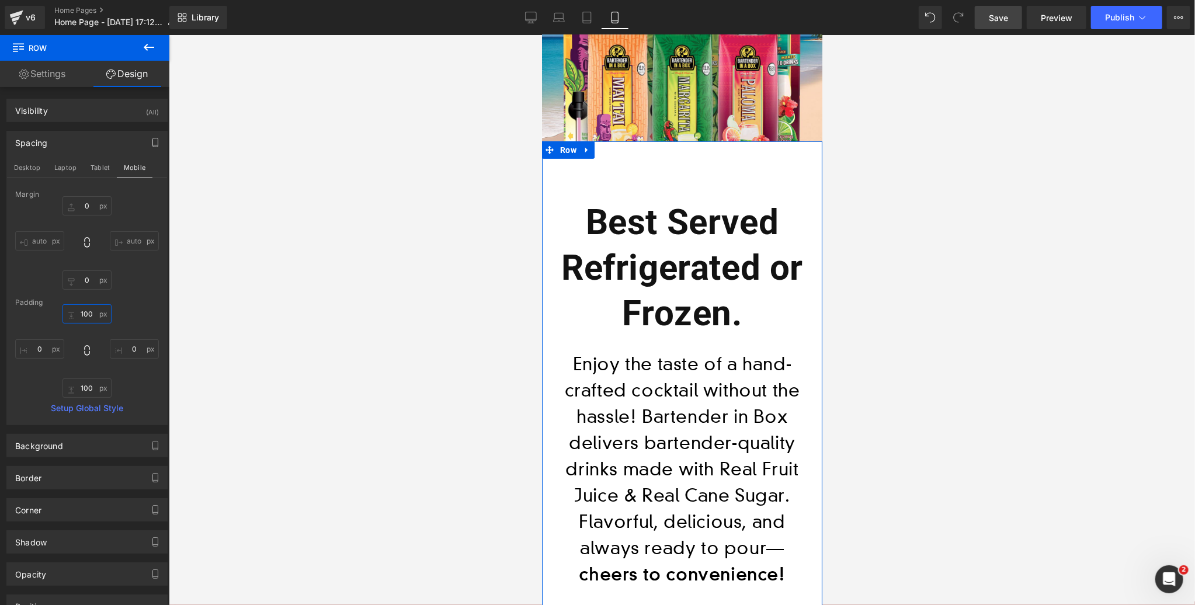
click at [88, 314] on input "100" at bounding box center [86, 313] width 49 height 19
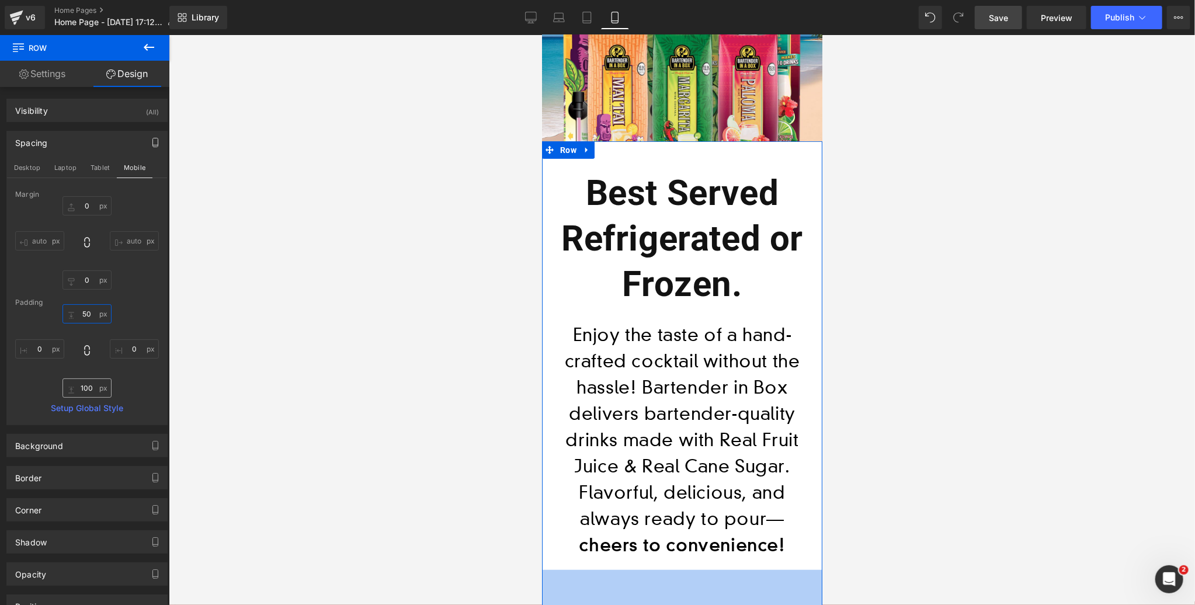
type input "50"
click at [88, 383] on input "100" at bounding box center [86, 387] width 49 height 19
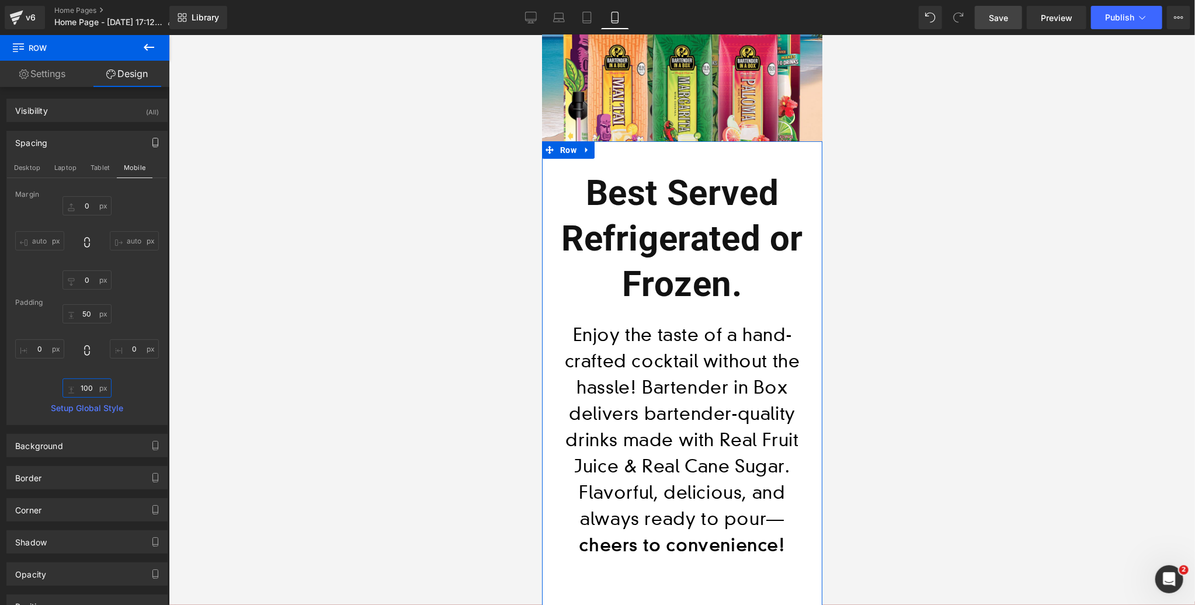
click at [88, 384] on input "100" at bounding box center [86, 387] width 49 height 19
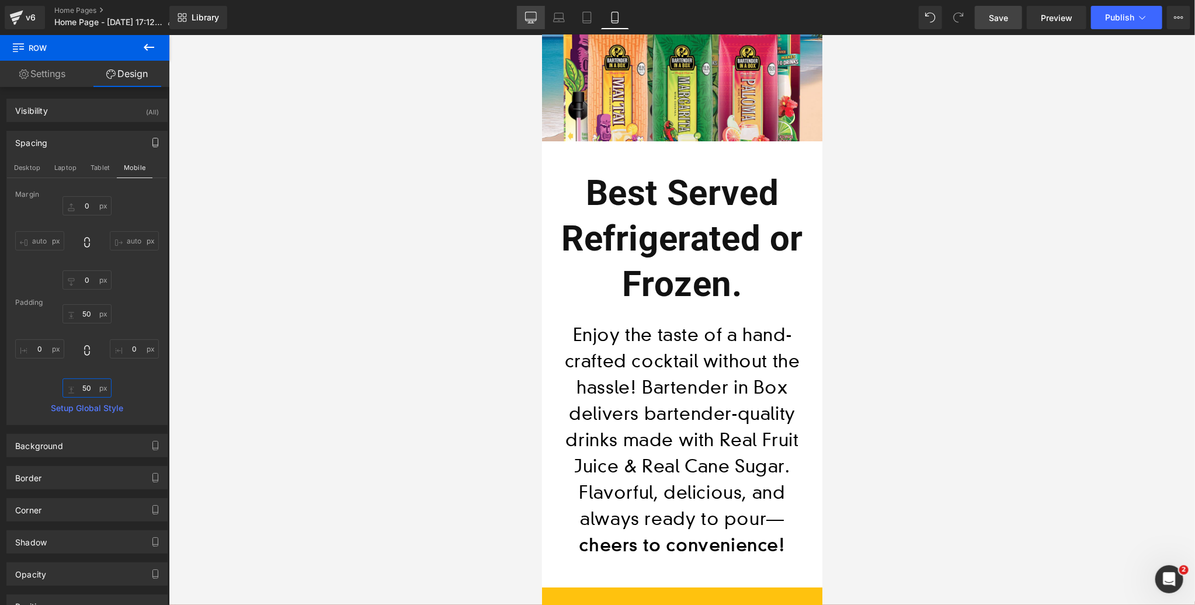
type input "50"
click at [541, 18] on link "Desktop" at bounding box center [531, 17] width 28 height 23
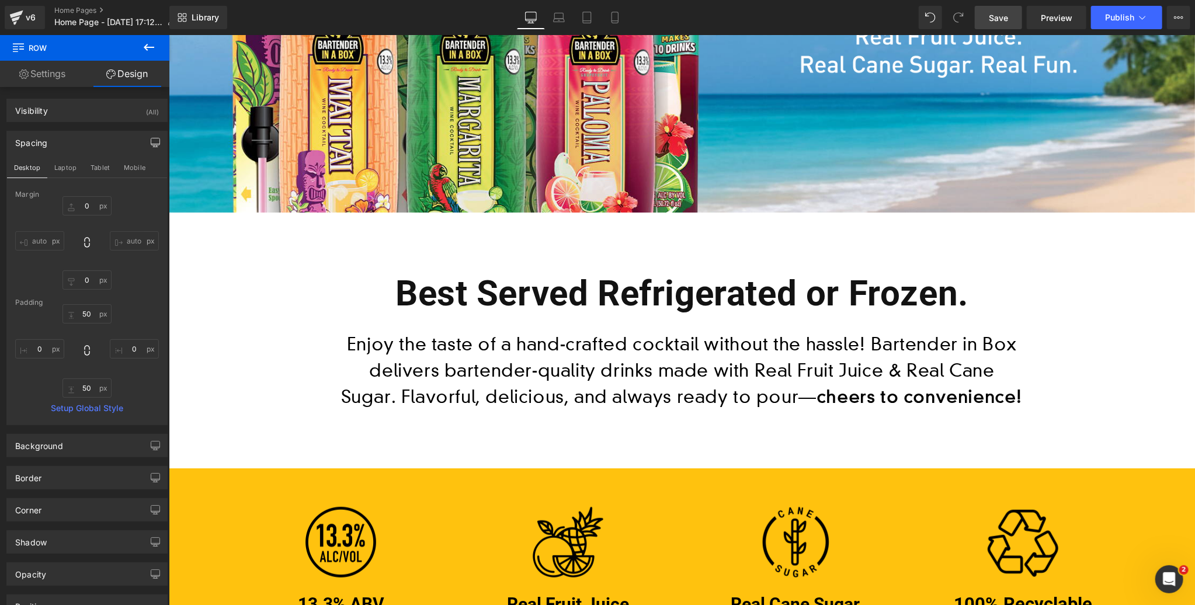
type input "0"
type input "100"
type input "0"
type input "100"
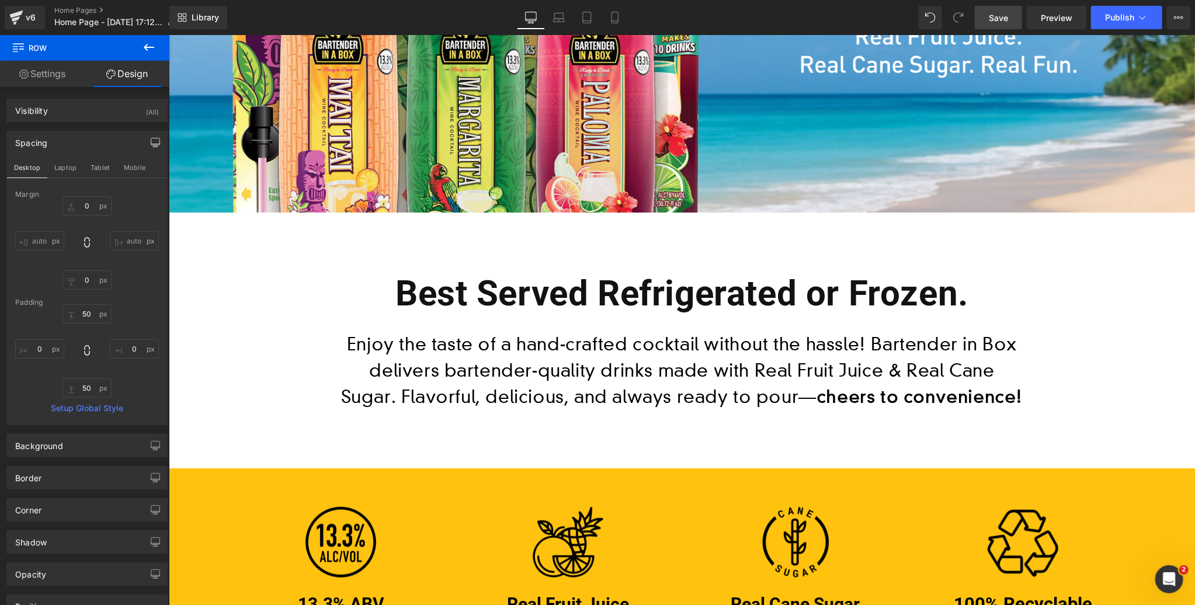
type input "0"
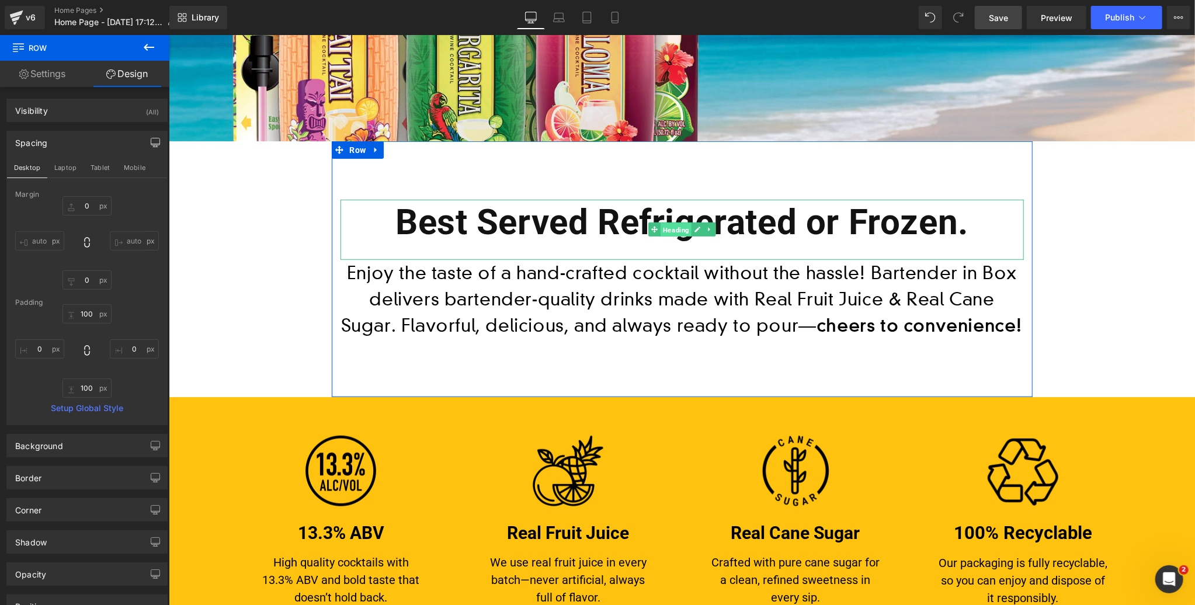
click at [671, 231] on span "Heading" at bounding box center [675, 230] width 31 height 14
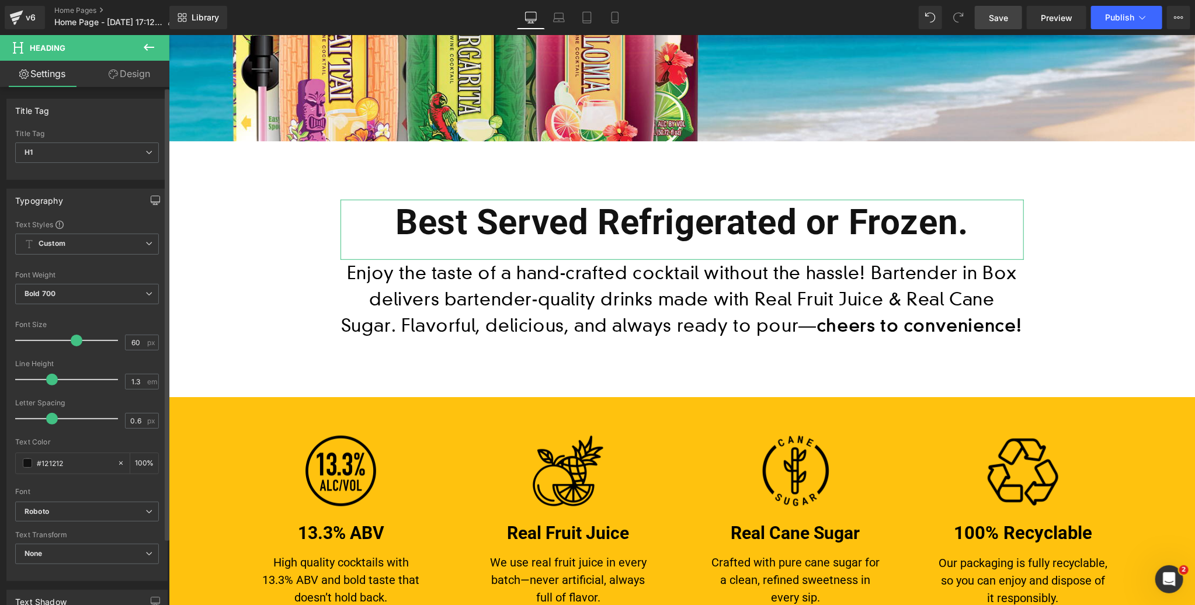
click at [151, 196] on icon "button" at bounding box center [155, 199] width 9 height 7
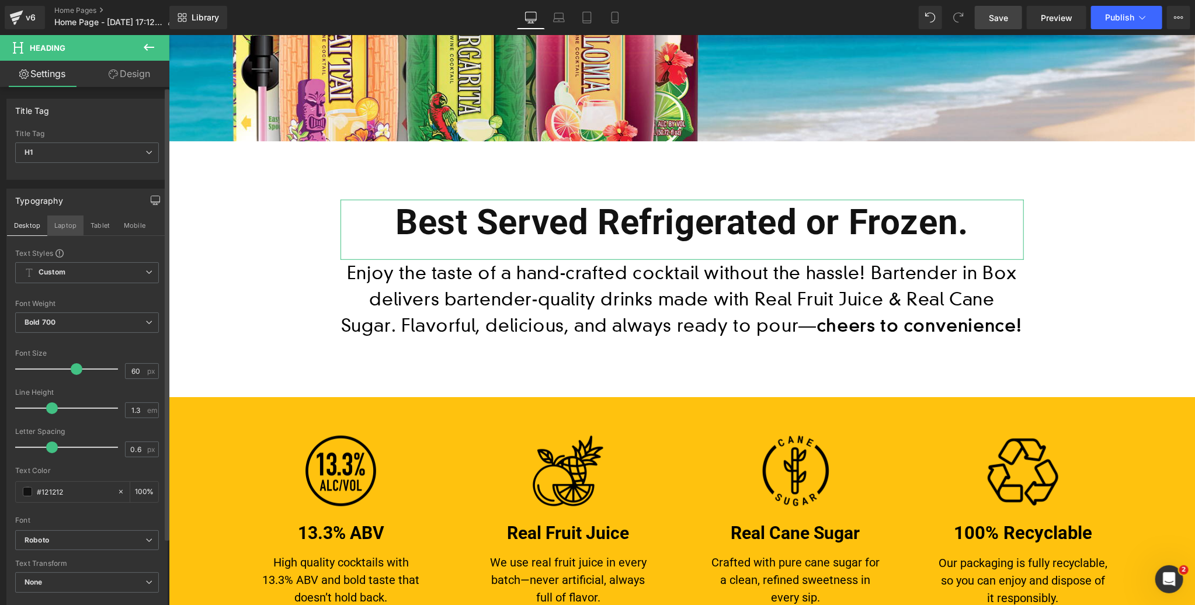
click at [55, 226] on button "Laptop" at bounding box center [65, 226] width 36 height 20
type input "100"
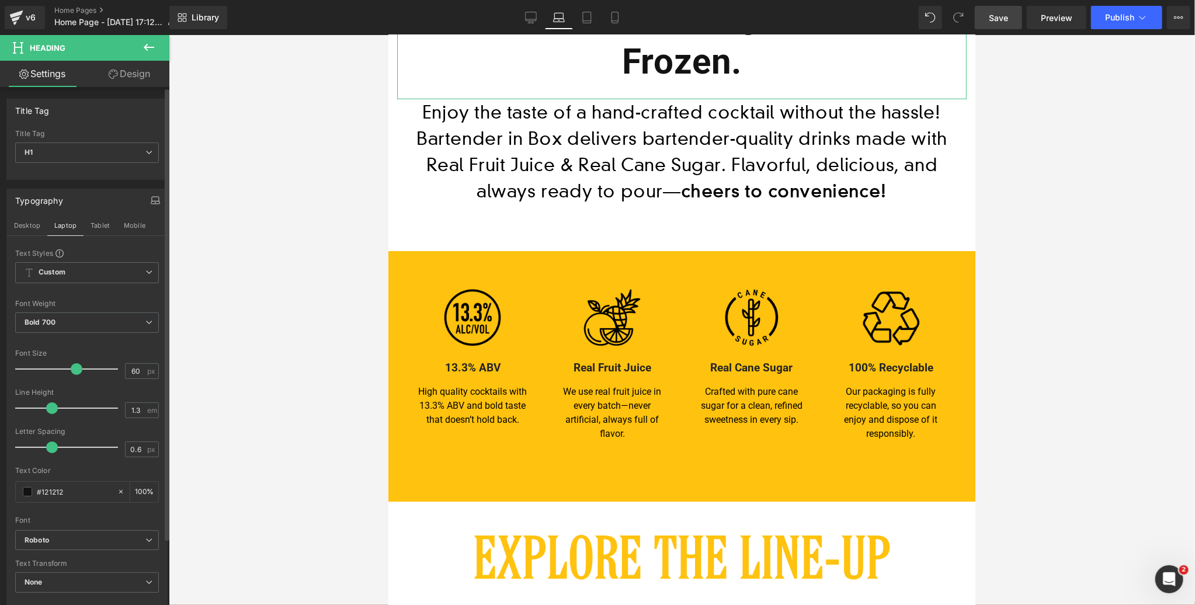
scroll to position [204, 0]
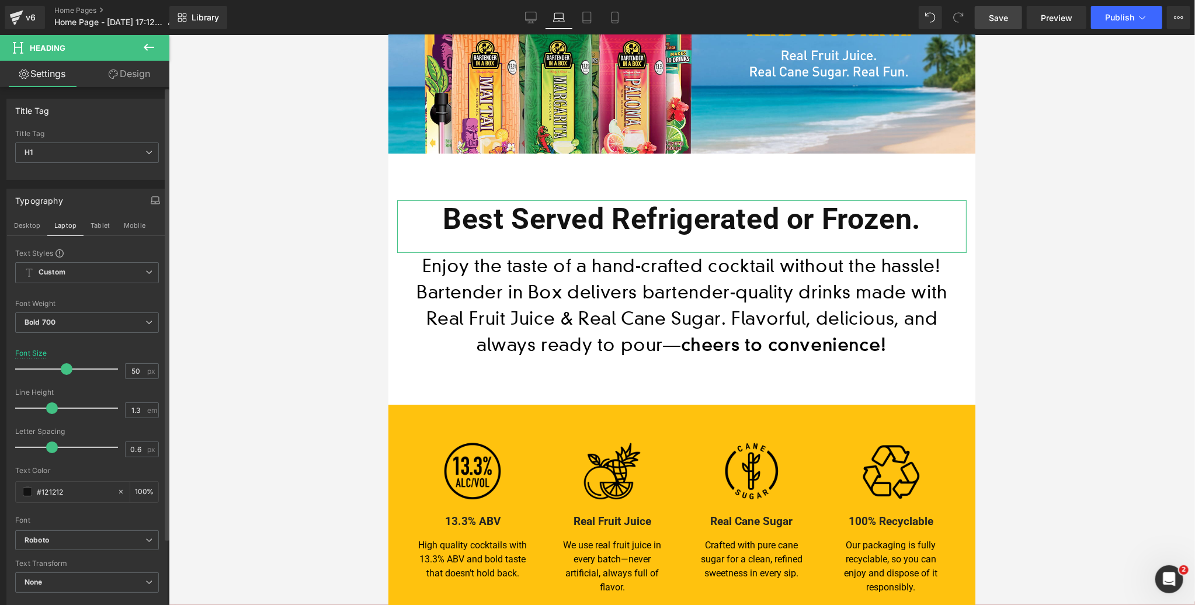
drag, startPoint x: 72, startPoint y: 371, endPoint x: 62, endPoint y: 372, distance: 10.0
click at [62, 372] on span at bounding box center [67, 369] width 12 height 12
click at [102, 218] on button "Tablet" at bounding box center [100, 226] width 33 height 20
type input "60"
type input "100"
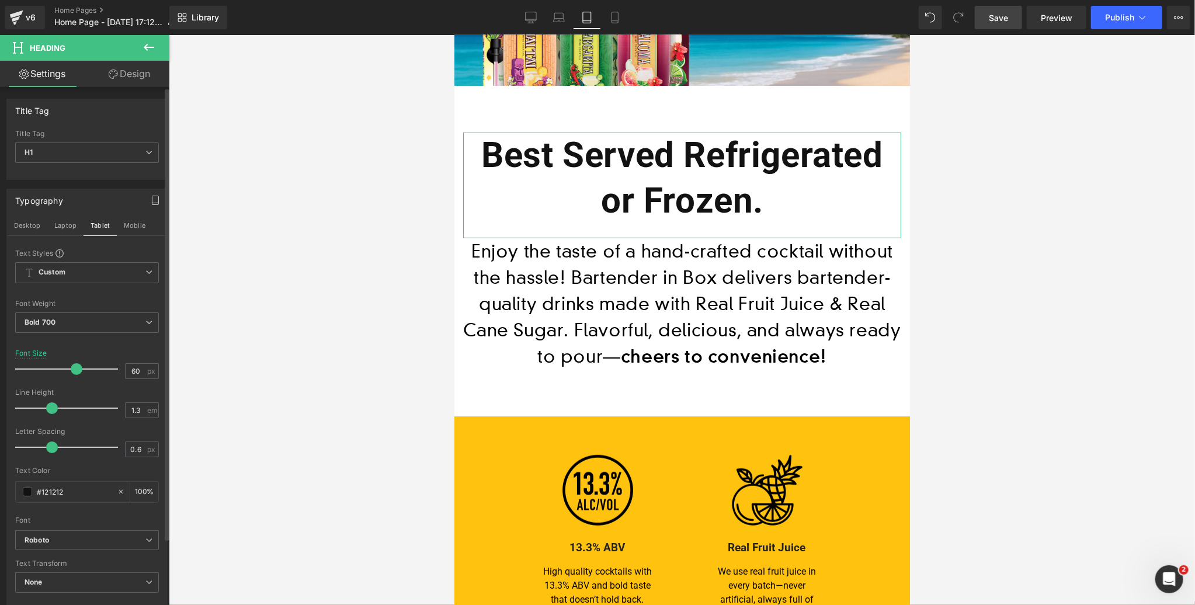
scroll to position [136, 0]
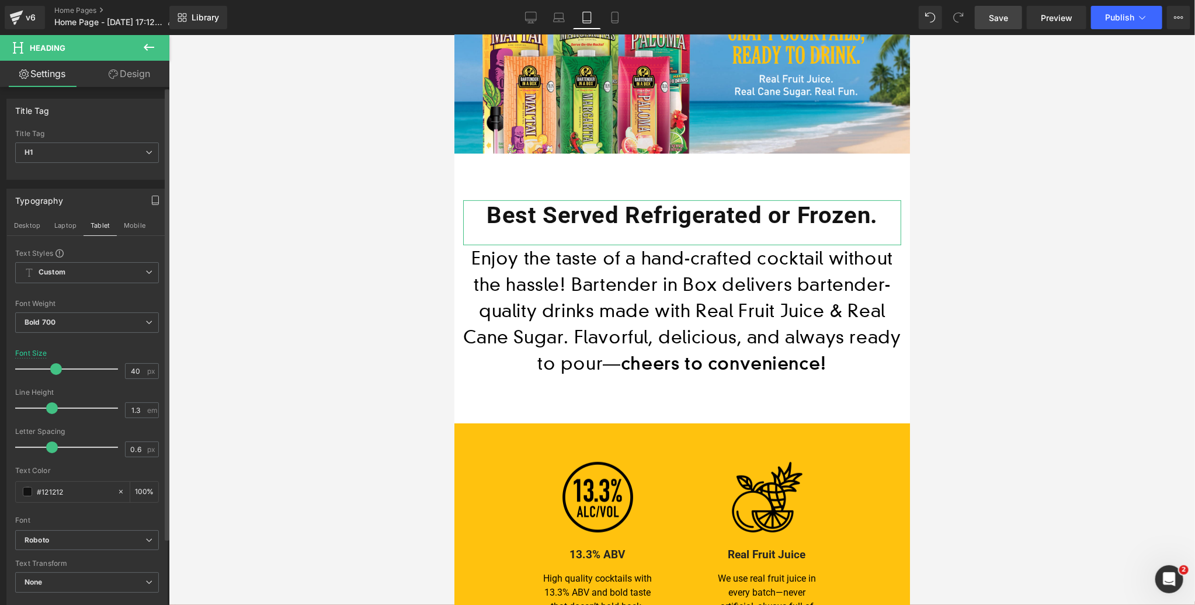
drag, startPoint x: 60, startPoint y: 370, endPoint x: 54, endPoint y: 370, distance: 6.5
click at [54, 370] on span at bounding box center [56, 369] width 12 height 12
drag, startPoint x: 134, startPoint y: 223, endPoint x: 75, endPoint y: 374, distance: 162.6
click at [134, 223] on button "Mobile" at bounding box center [135, 226] width 36 height 20
type input "60"
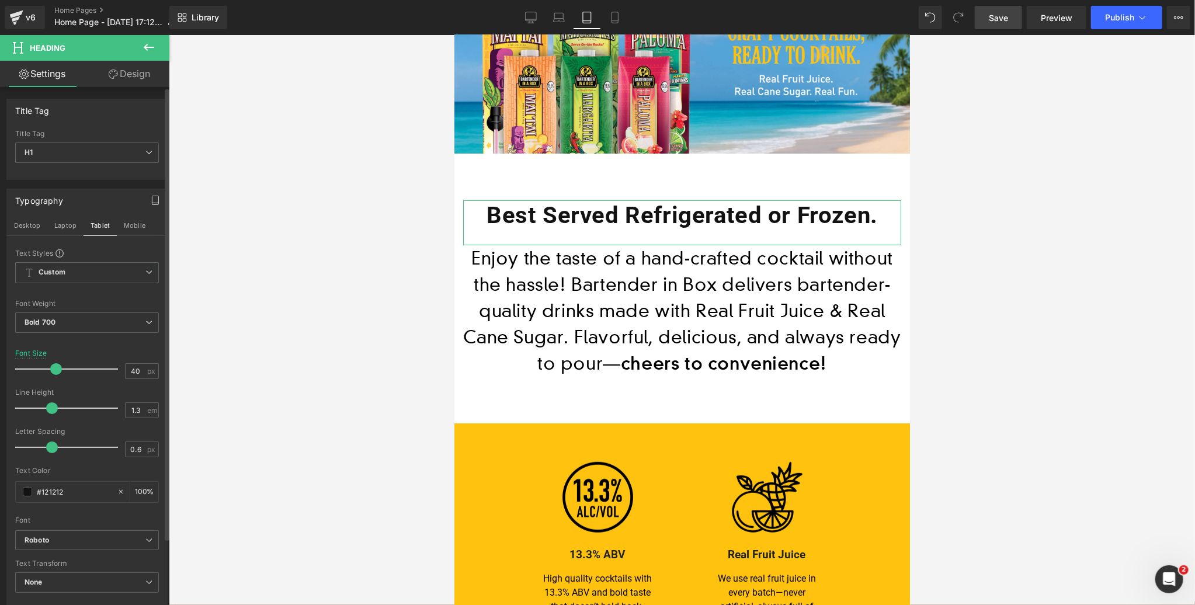
type input "100"
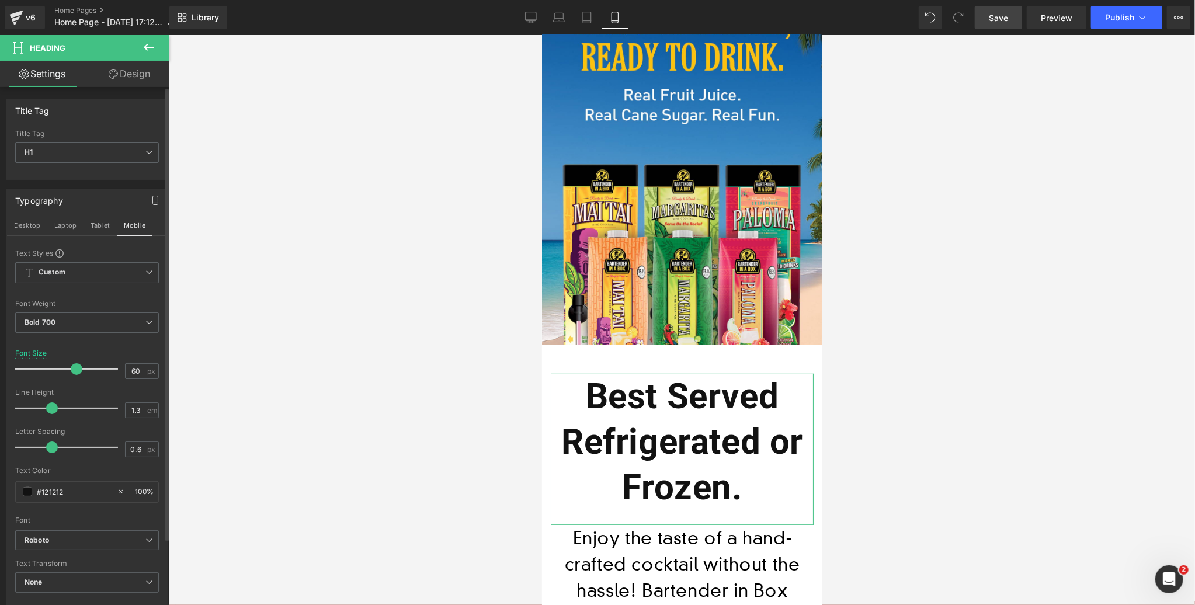
scroll to position [309, 0]
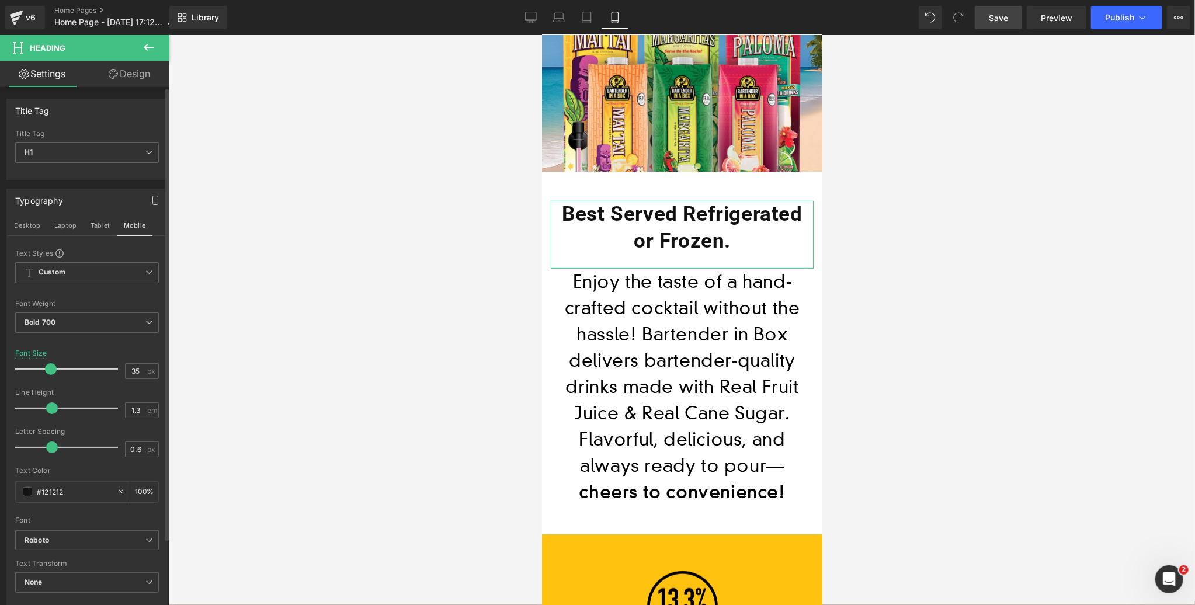
drag, startPoint x: 72, startPoint y: 369, endPoint x: 47, endPoint y: 370, distance: 24.6
click at [47, 370] on span at bounding box center [51, 369] width 12 height 12
click at [22, 224] on button "Desktop" at bounding box center [27, 226] width 40 height 20
type input "60"
type input "100"
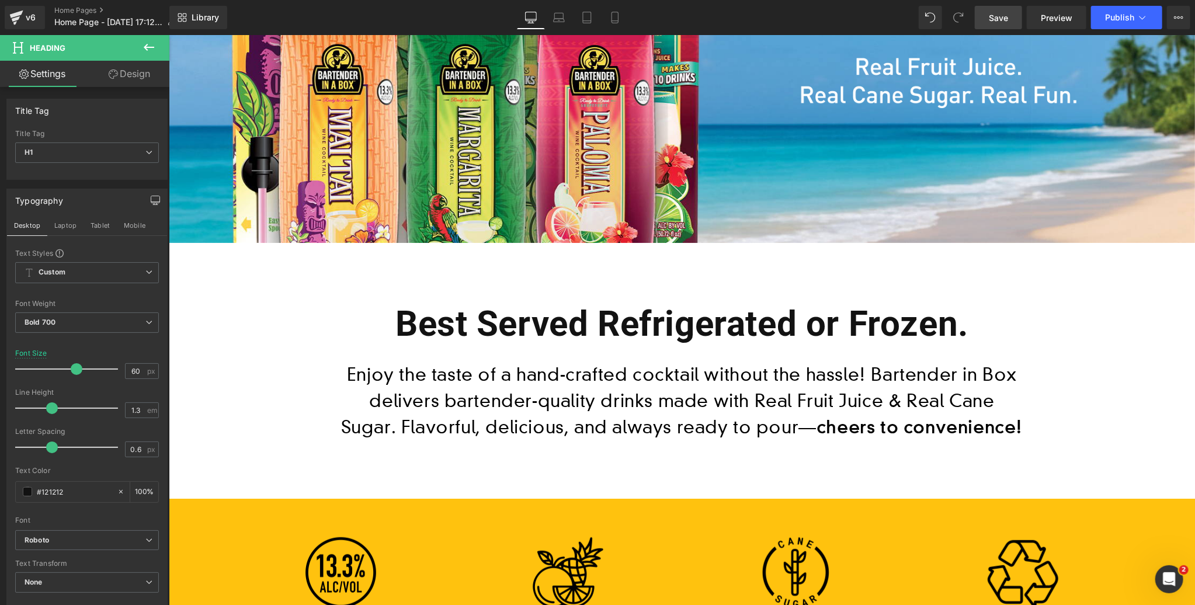
scroll to position [409, 0]
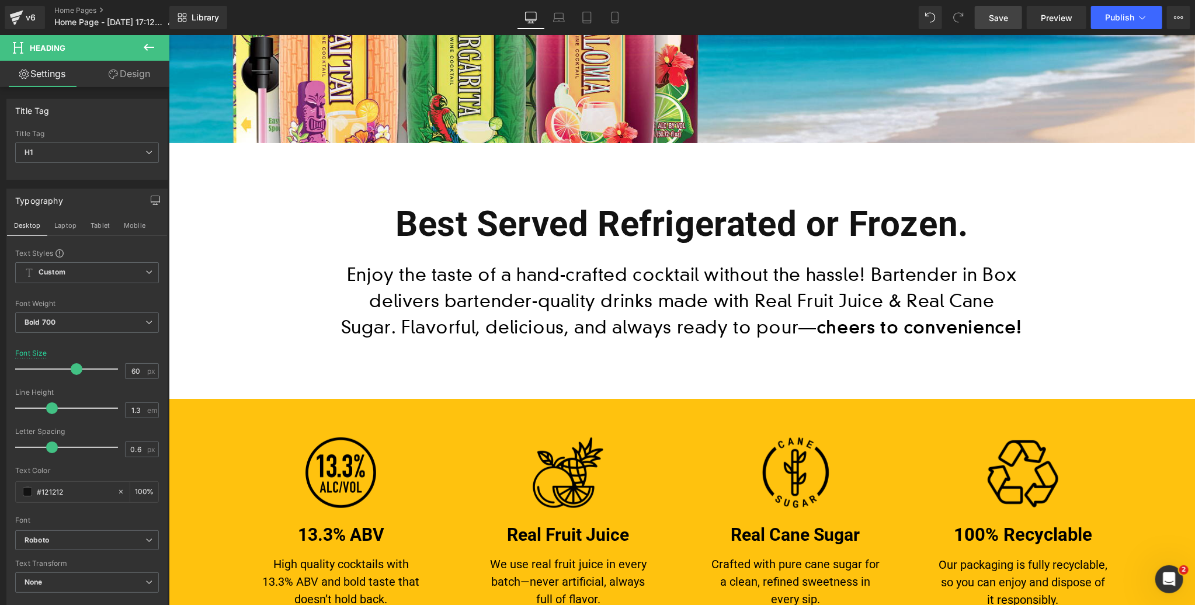
click at [683, 322] on p "Enjoy the taste of a hand-craftedcocktail without the hassle! Bartender in Box…" at bounding box center [681, 300] width 683 height 79
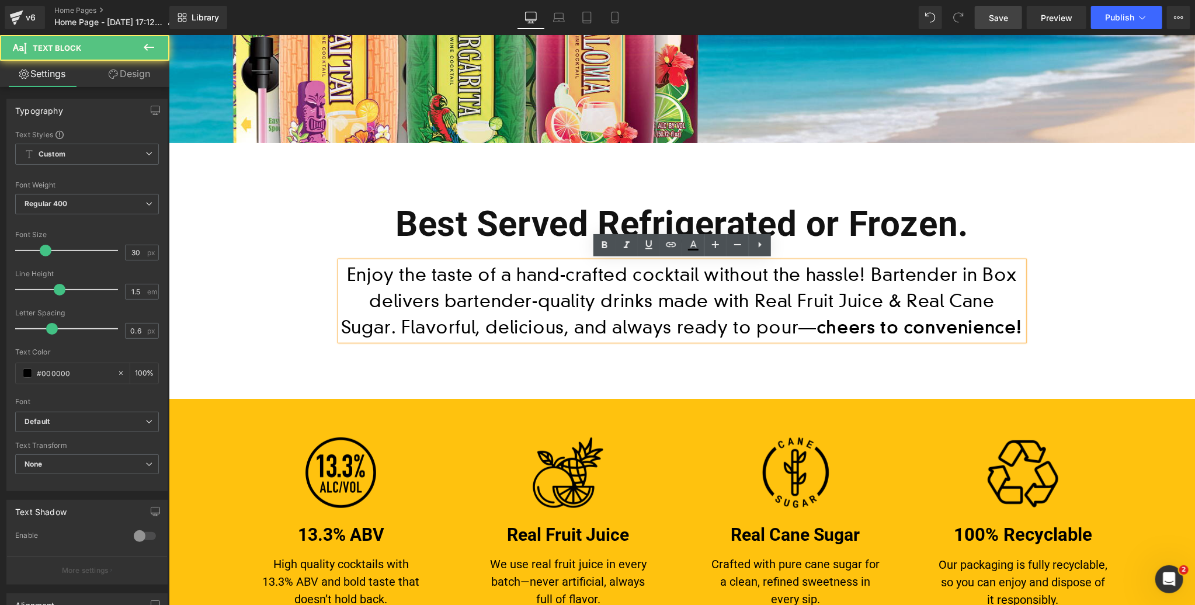
click at [684, 298] on p "Enjoy the taste of a hand-craftedcocktail without the hassle! Bartender in Box…" at bounding box center [681, 300] width 683 height 79
click at [630, 376] on div "Best Served Refrigerated or Frozen. Heading Enjoy the taste of a hand-craftedc…" at bounding box center [681, 271] width 701 height 256
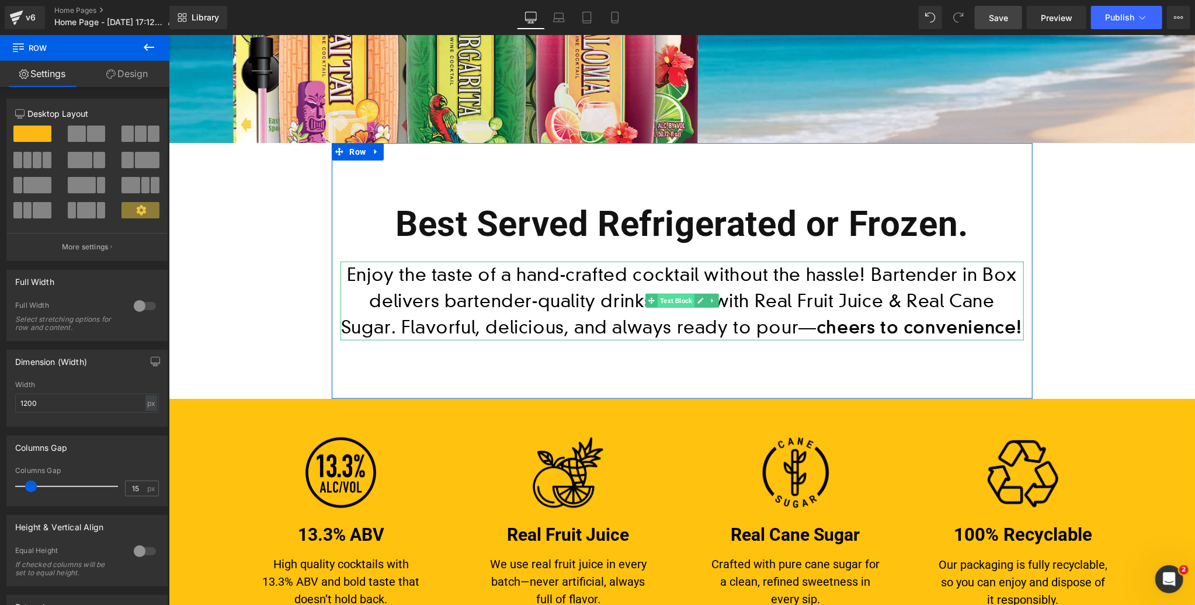
click at [673, 301] on span "Text Block" at bounding box center [675, 300] width 37 height 14
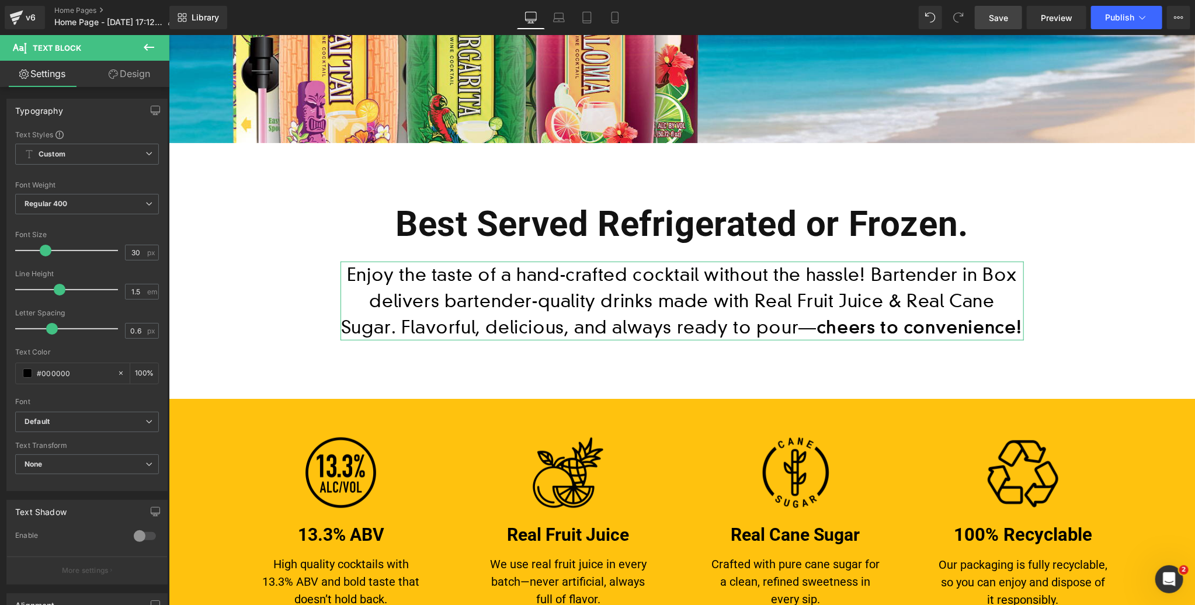
drag, startPoint x: 152, startPoint y: 107, endPoint x: 136, endPoint y: 117, distance: 18.3
click at [152, 107] on icon "button" at bounding box center [155, 110] width 9 height 9
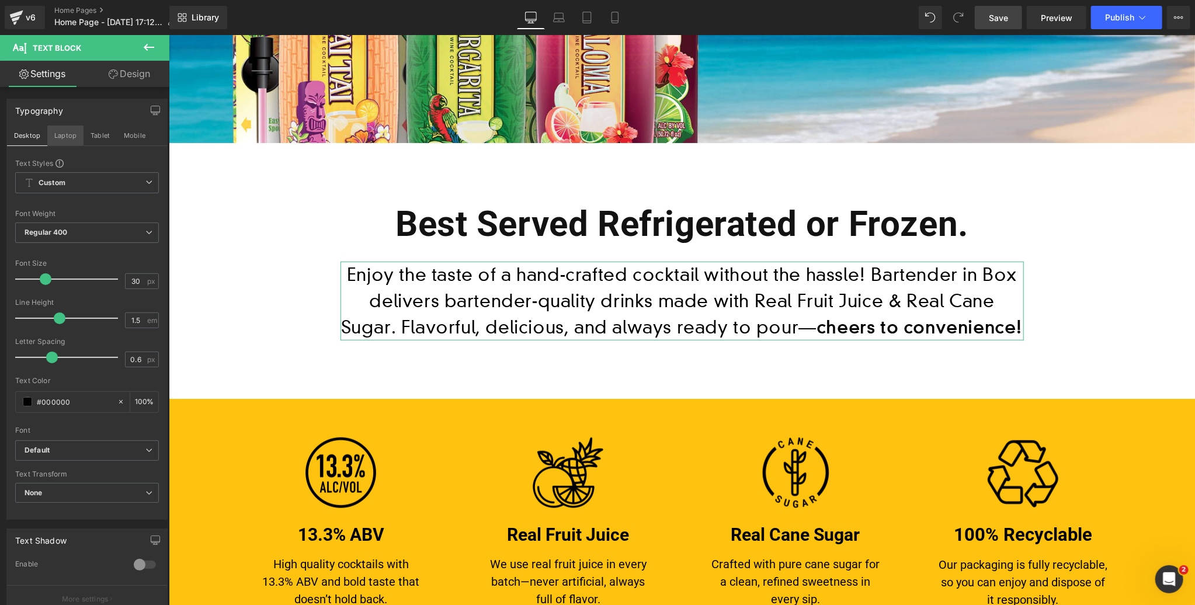
click at [71, 137] on button "Laptop" at bounding box center [65, 136] width 36 height 20
type input "100"
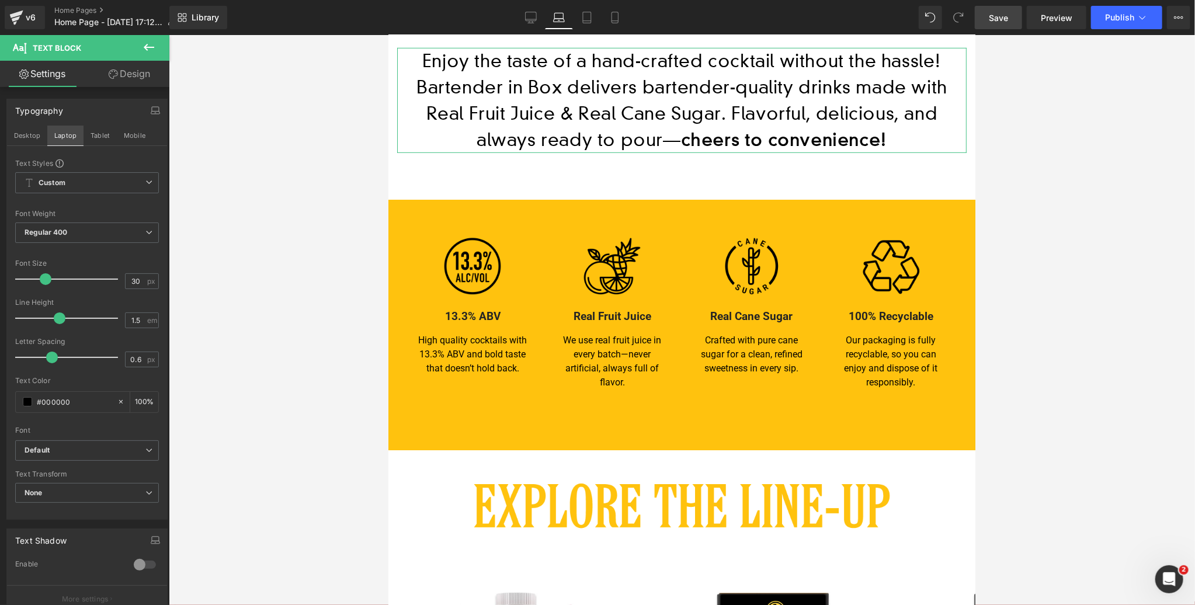
scroll to position [195, 0]
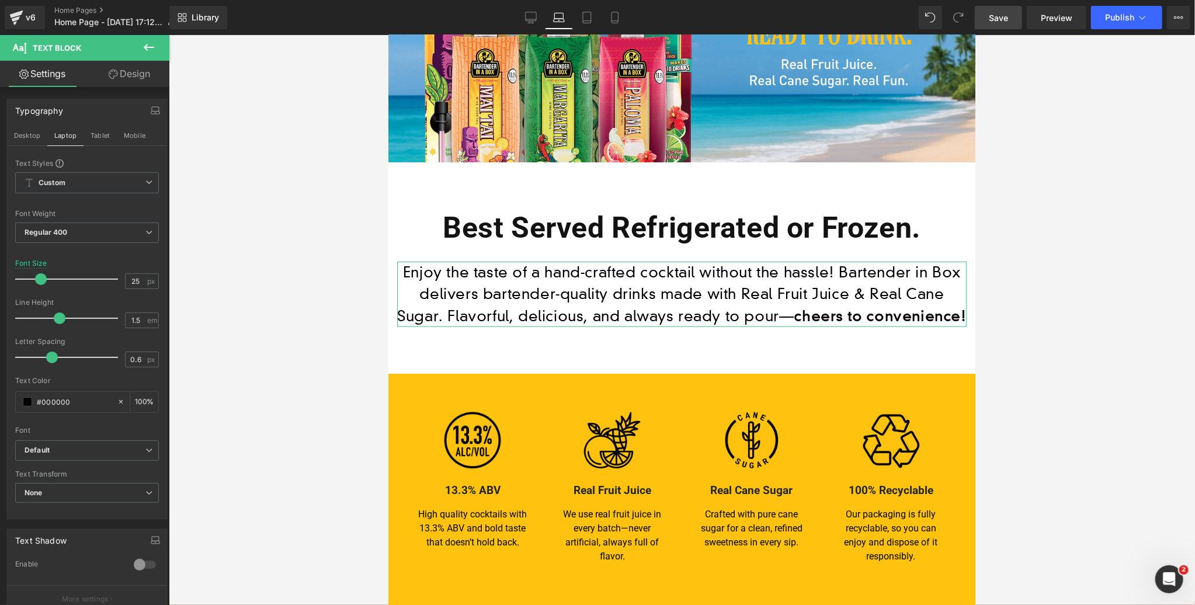
click at [39, 280] on span at bounding box center [41, 279] width 12 height 12
click at [98, 135] on button "Tablet" at bounding box center [100, 136] width 33 height 20
type input "30"
type input "100"
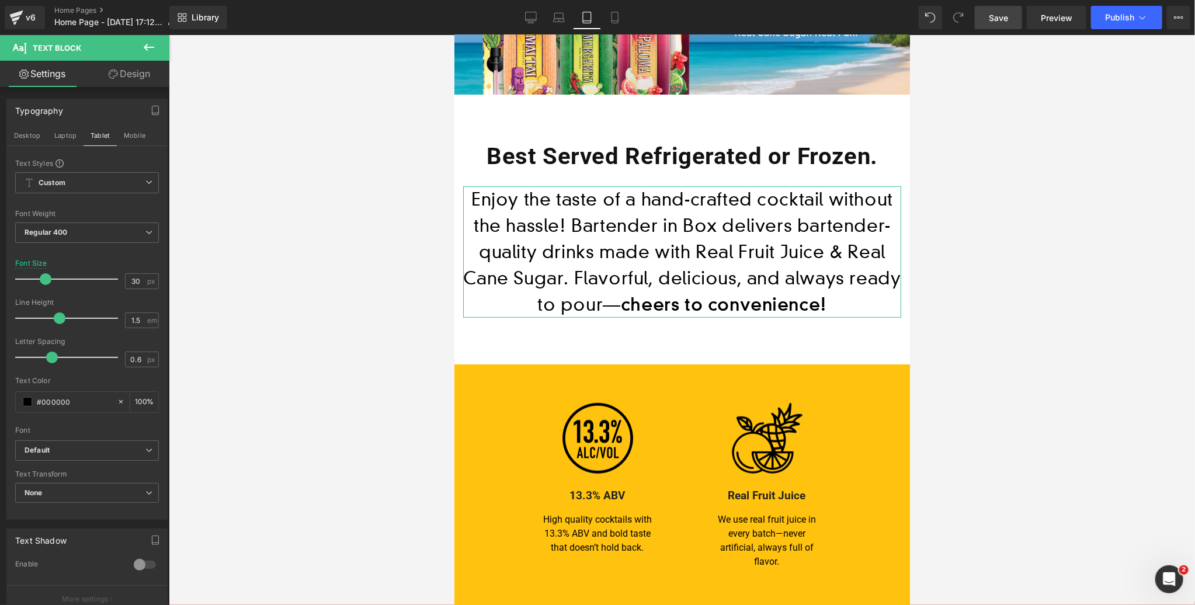
scroll to position [120, 0]
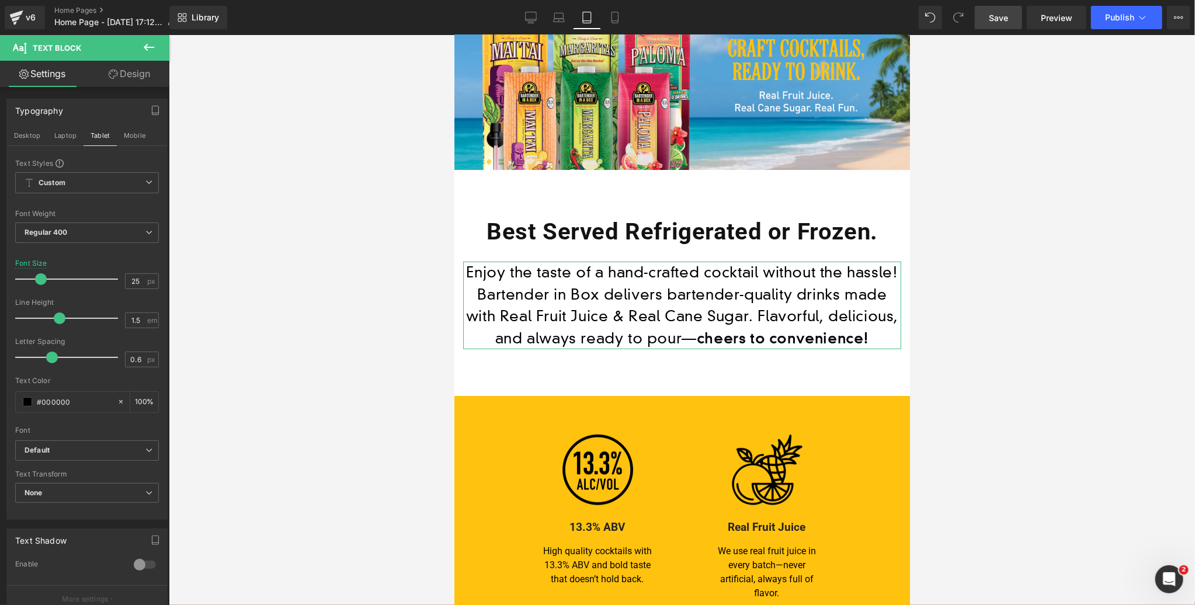
click at [39, 278] on span at bounding box center [41, 279] width 12 height 12
click at [137, 134] on button "Mobile" at bounding box center [135, 136] width 36 height 20
type input "30"
type input "100"
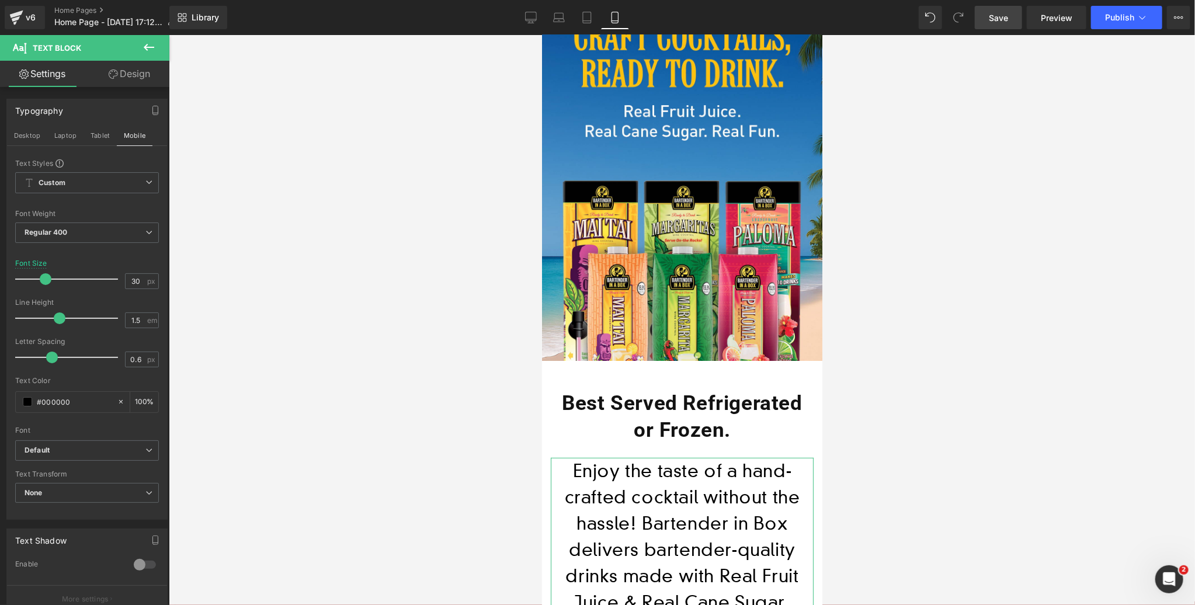
scroll to position [315, 0]
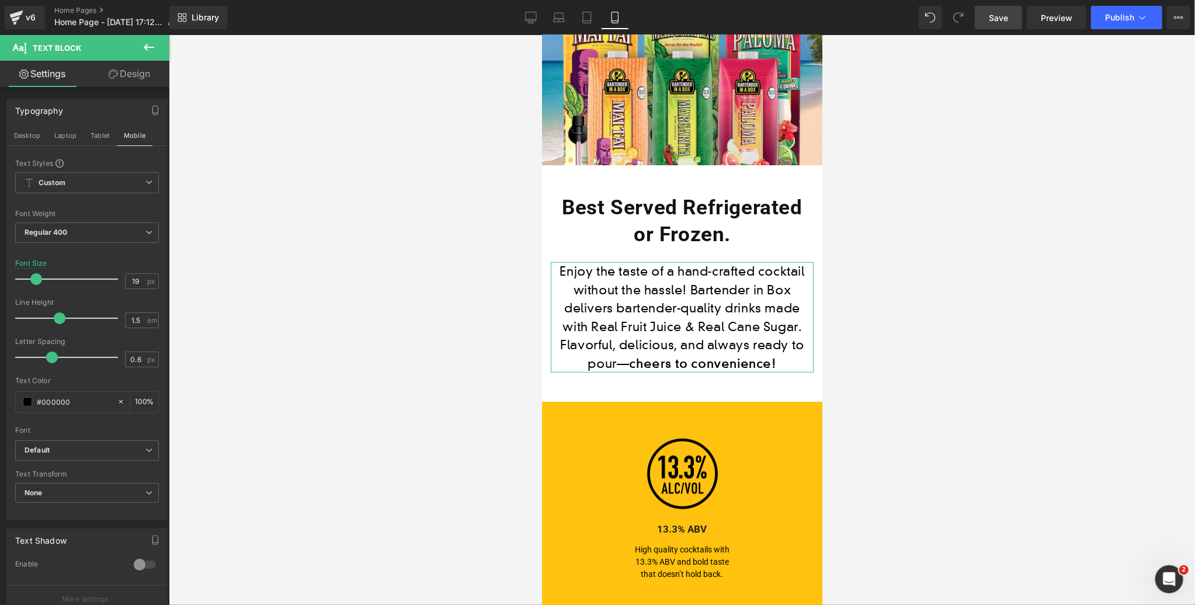
type input "18"
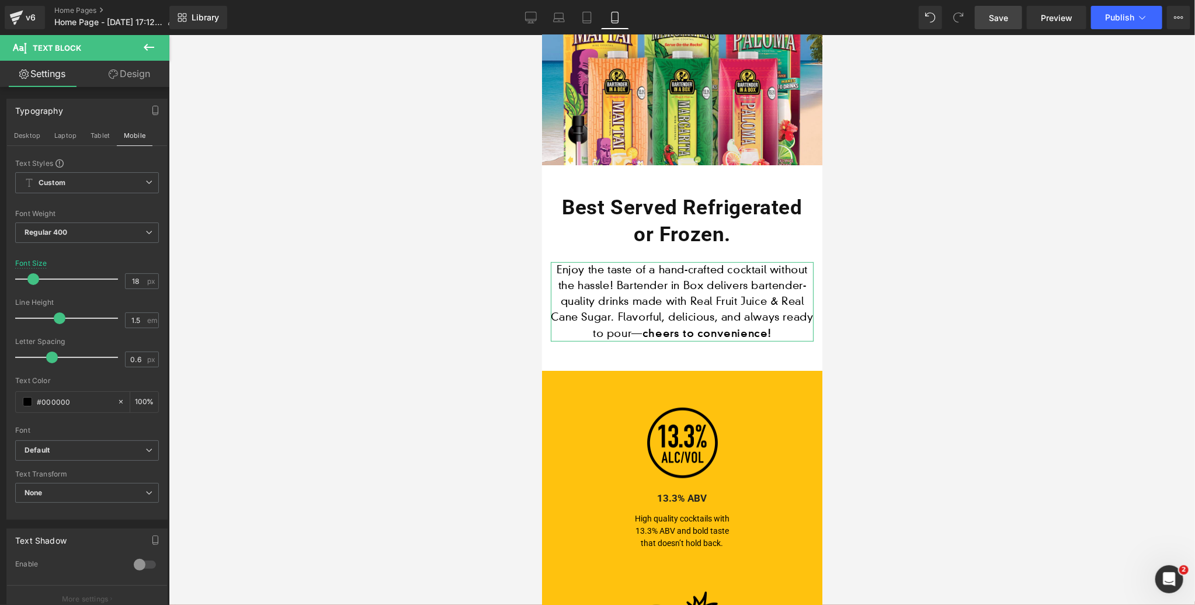
drag, startPoint x: 44, startPoint y: 279, endPoint x: 33, endPoint y: 279, distance: 11.1
click at [33, 279] on span at bounding box center [33, 279] width 12 height 12
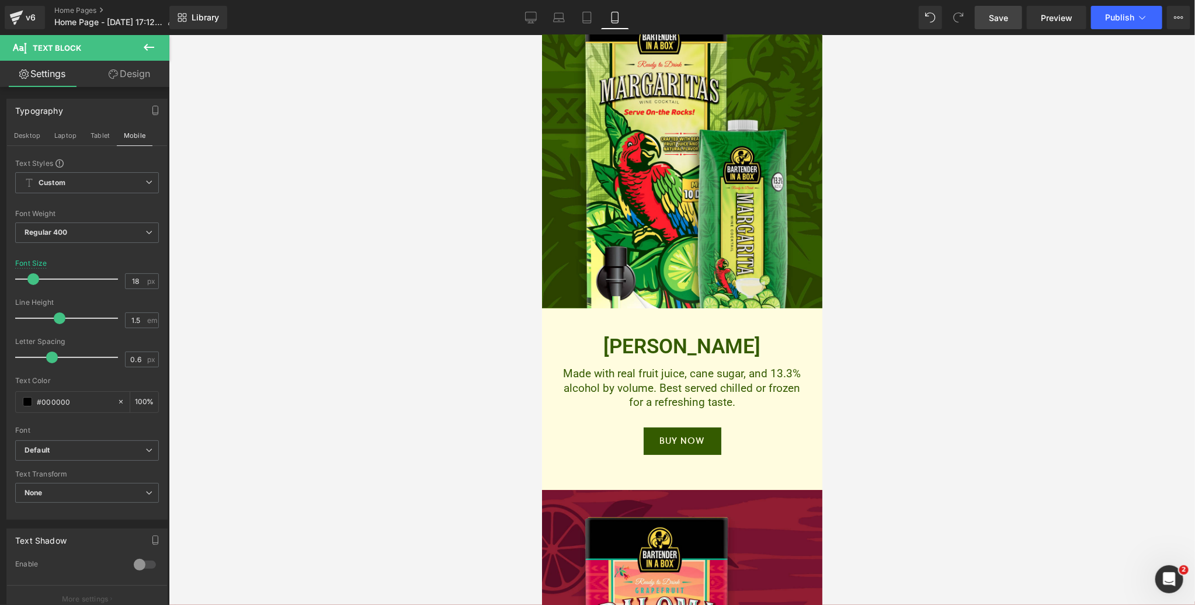
scroll to position [2790, 0]
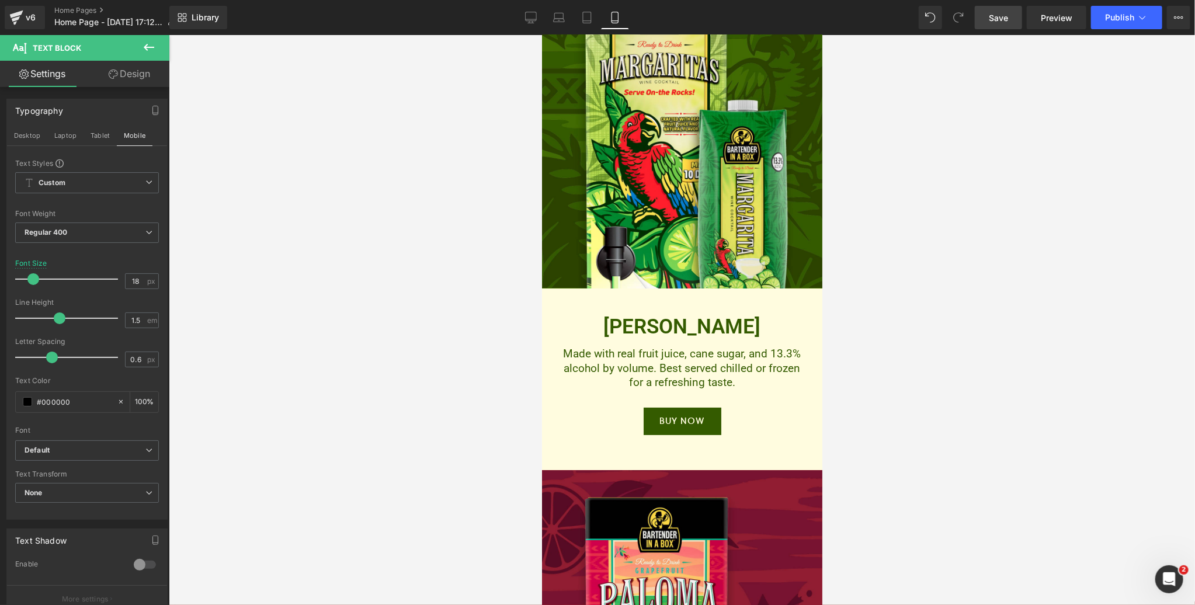
click at [916, 376] on div at bounding box center [682, 320] width 1026 height 570
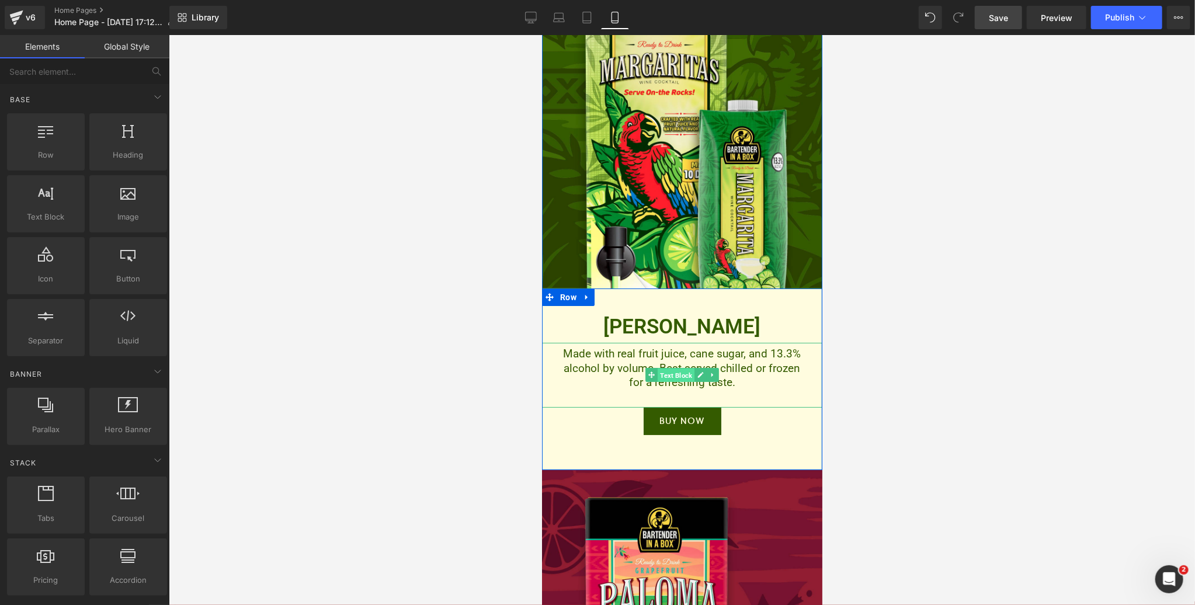
click at [675, 382] on span "Text Block" at bounding box center [675, 375] width 37 height 14
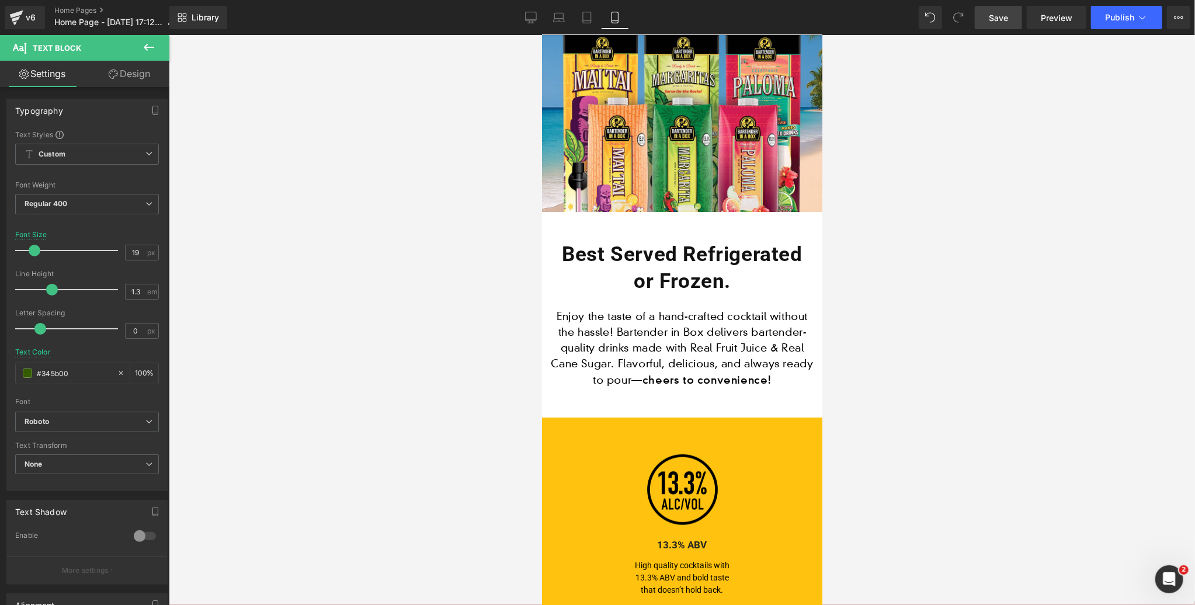
scroll to position [267, 0]
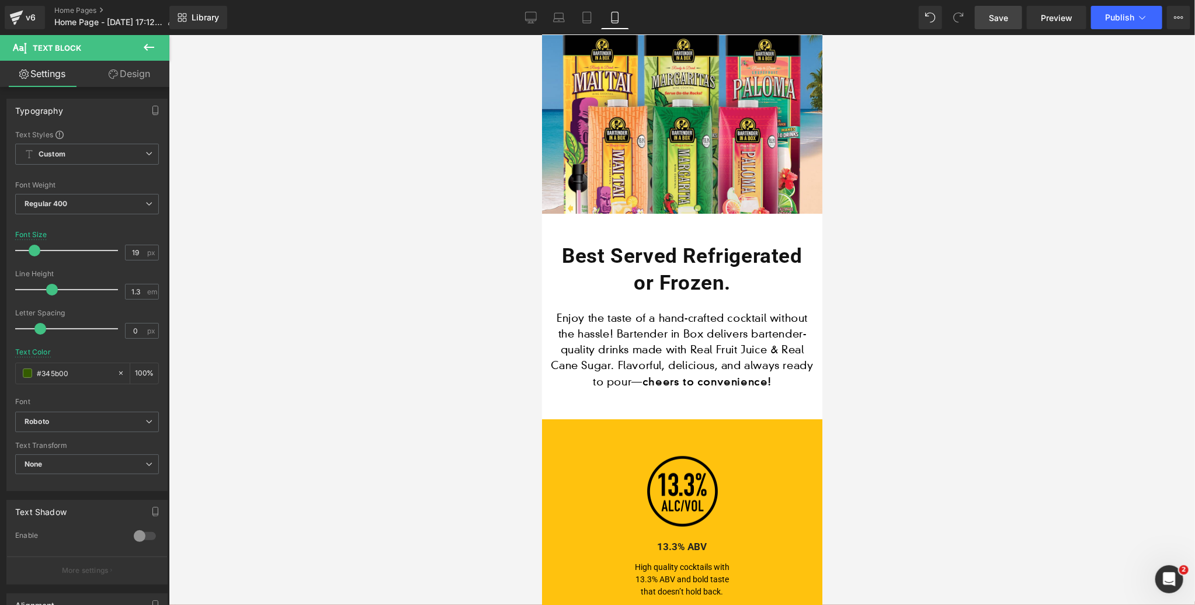
drag, startPoint x: 411, startPoint y: 341, endPoint x: 482, endPoint y: 340, distance: 71.8
click at [427, 340] on div at bounding box center [682, 320] width 1026 height 570
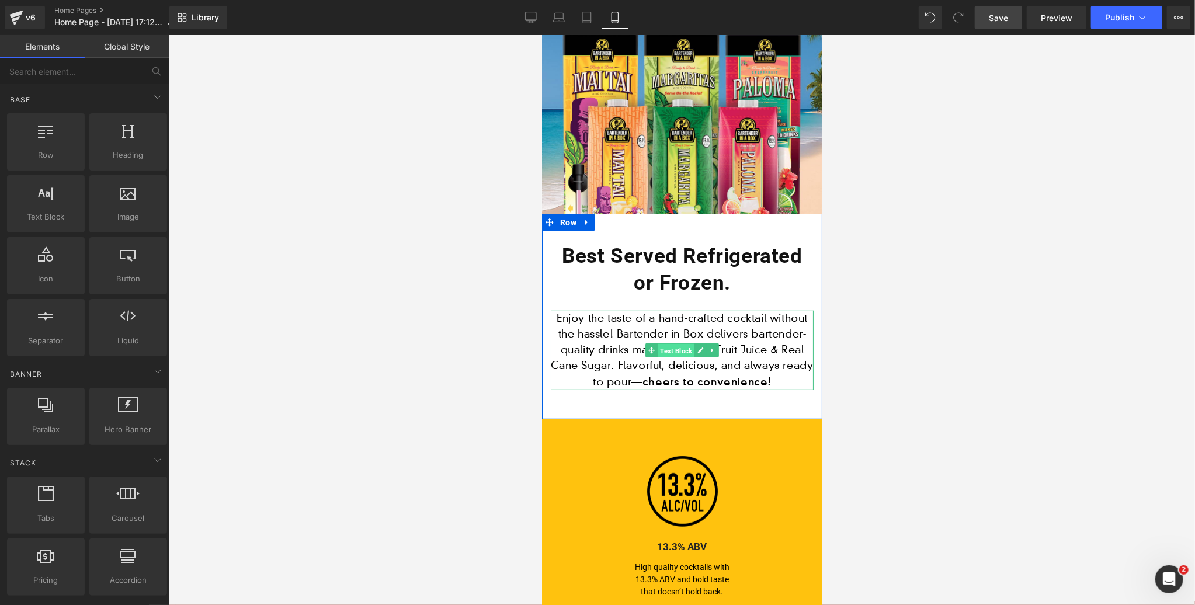
click at [679, 348] on span "Text Block" at bounding box center [675, 350] width 37 height 14
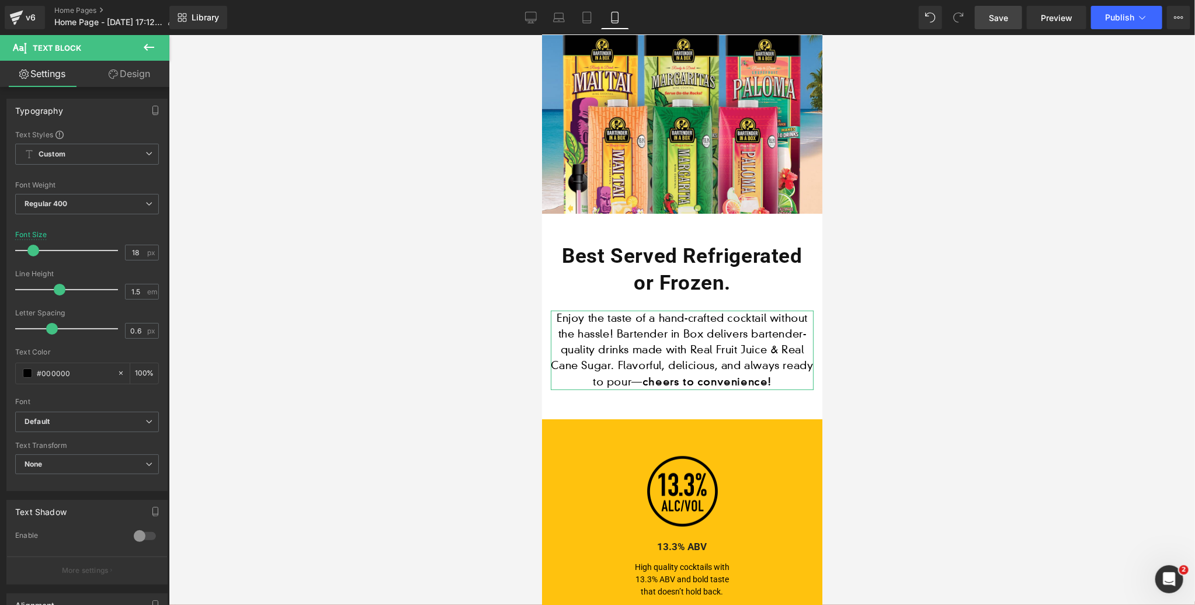
type input "19"
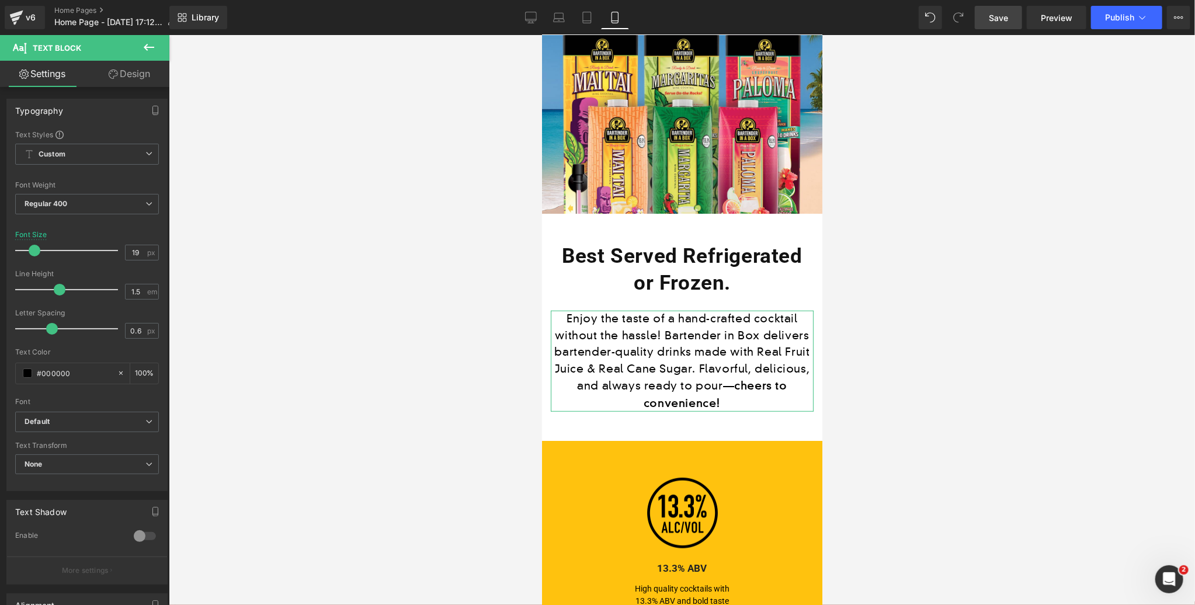
click at [35, 249] on span at bounding box center [35, 251] width 12 height 12
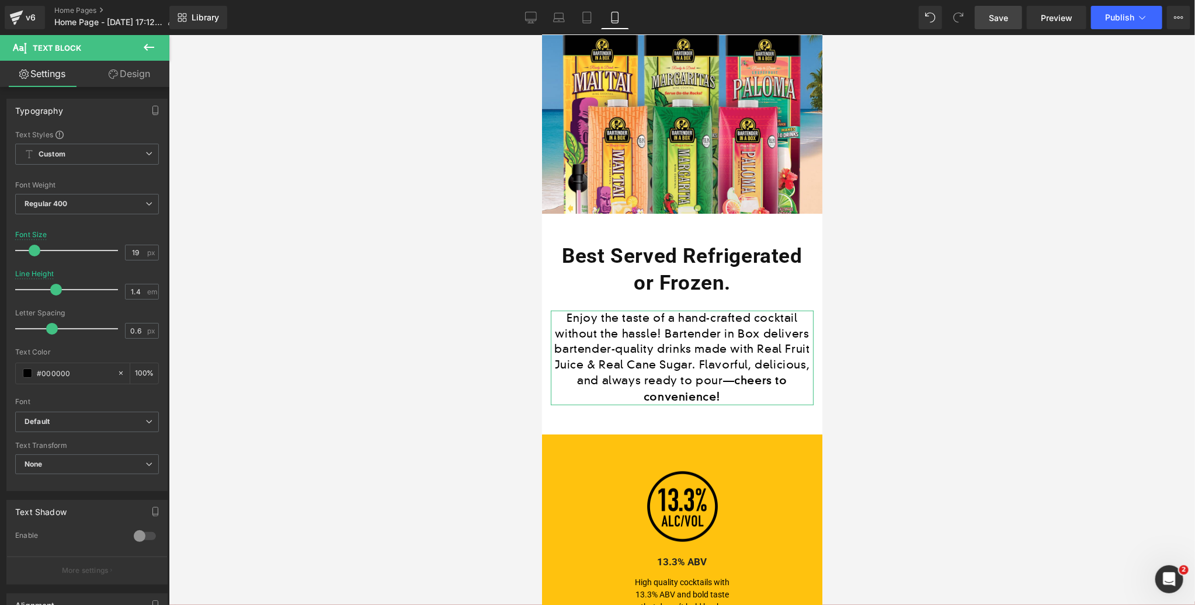
type input "1.5"
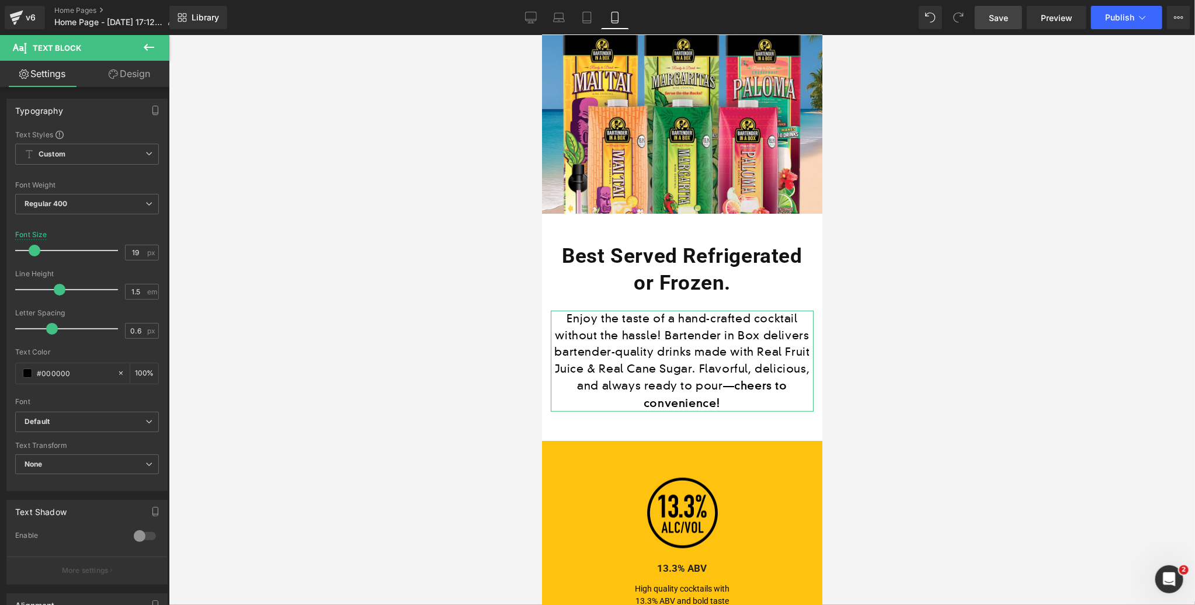
click at [54, 290] on span at bounding box center [60, 290] width 12 height 12
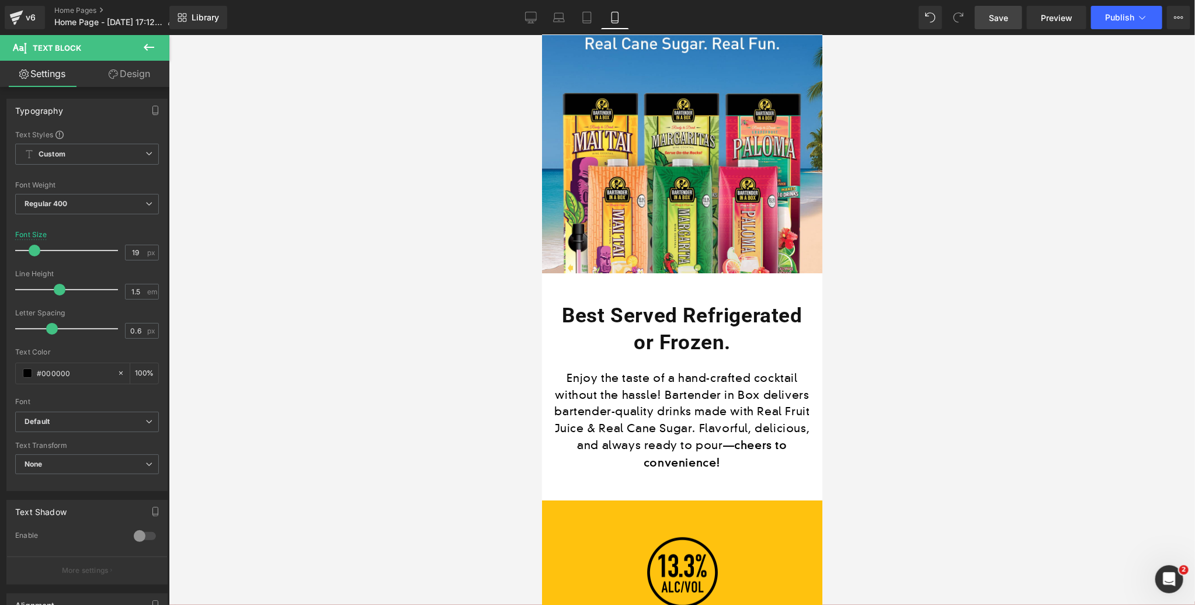
scroll to position [192, 0]
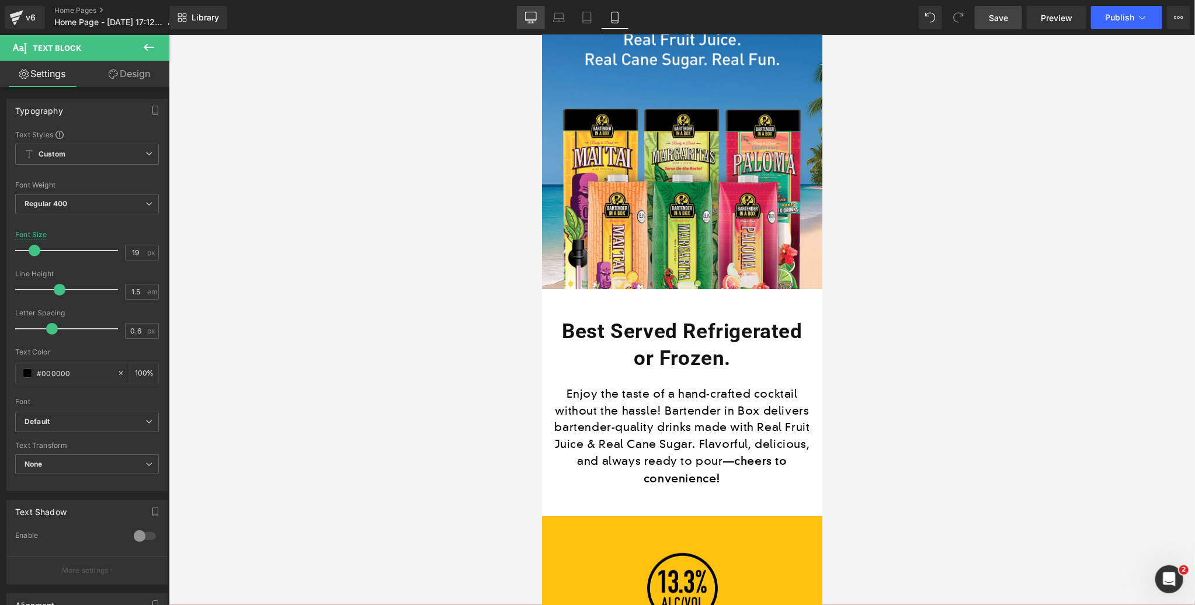
click at [530, 16] on icon at bounding box center [531, 18] width 12 height 12
type input "30"
type input "100"
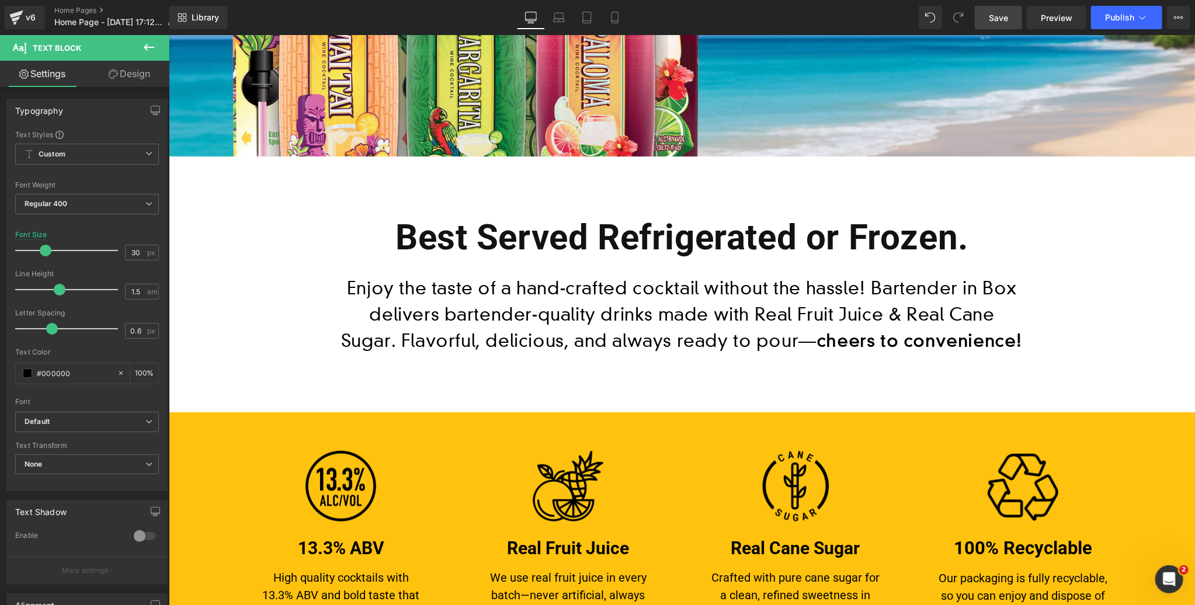
scroll to position [675, 0]
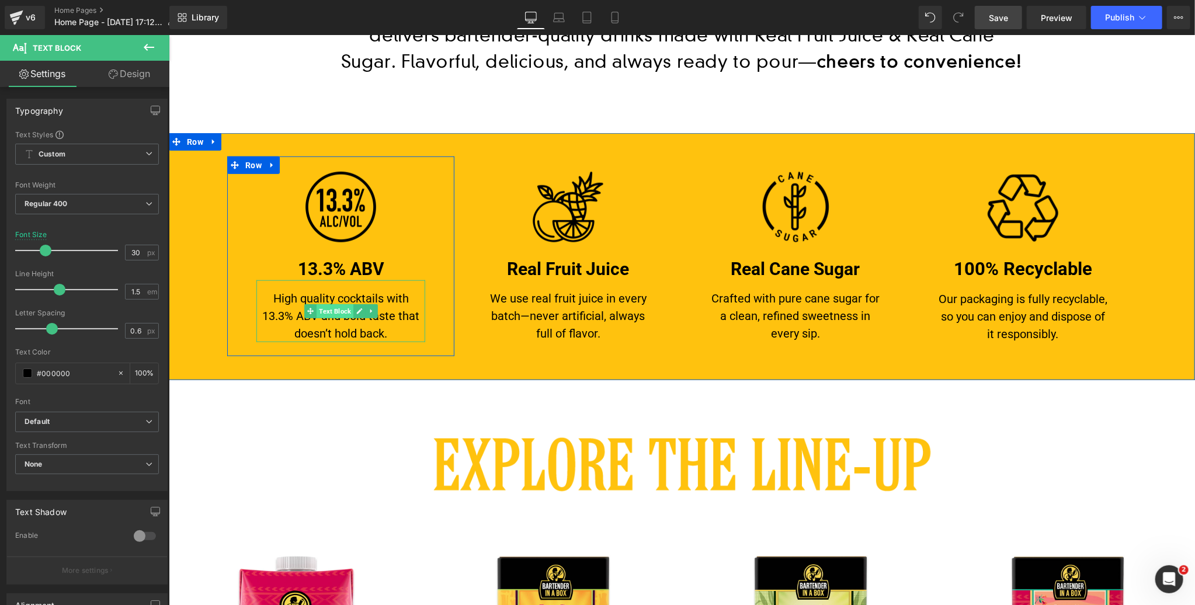
click at [335, 313] on span "Text Block" at bounding box center [334, 311] width 37 height 14
click at [338, 206] on span "Image" at bounding box center [340, 207] width 24 height 14
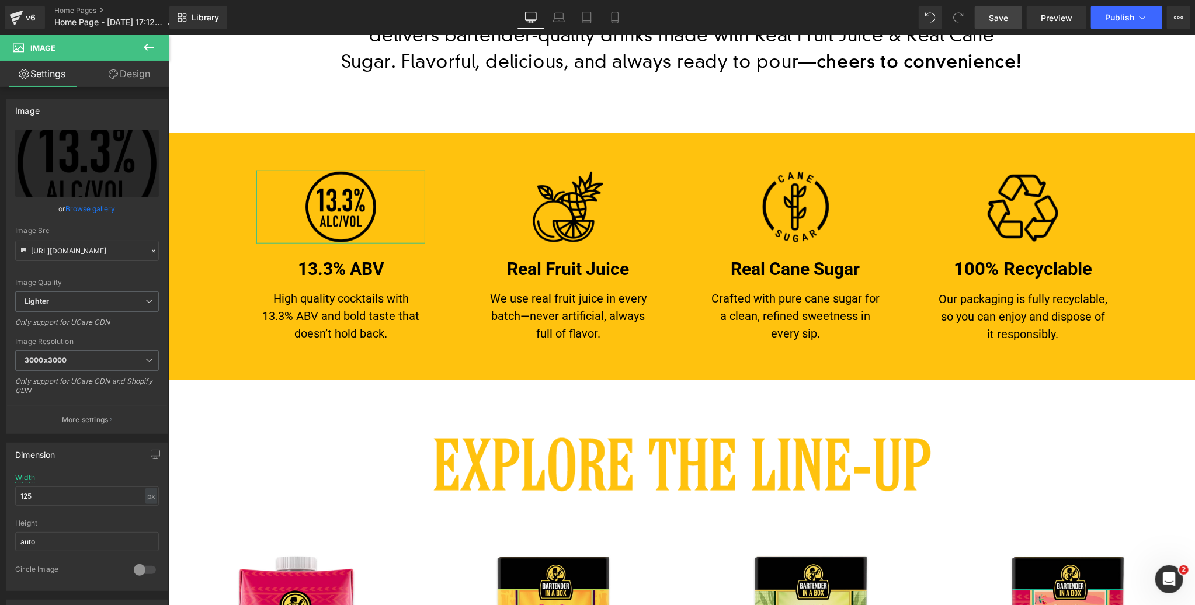
click at [133, 73] on link "Design" at bounding box center [129, 74] width 85 height 26
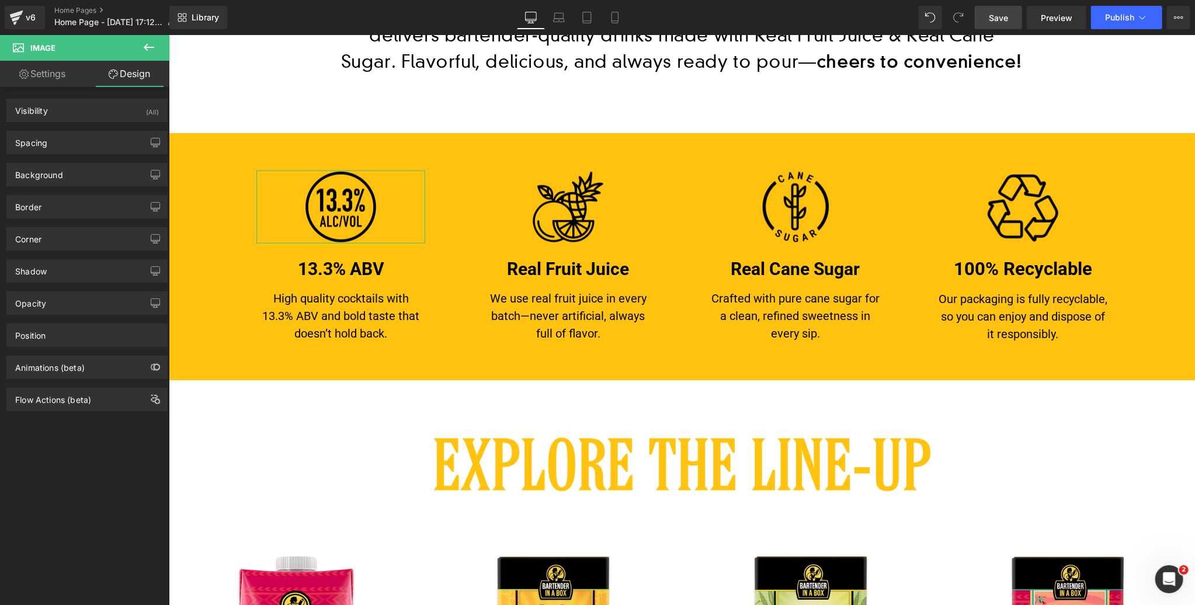
click at [133, 73] on link "Design" at bounding box center [129, 74] width 85 height 26
click at [62, 74] on link "Settings" at bounding box center [42, 74] width 85 height 26
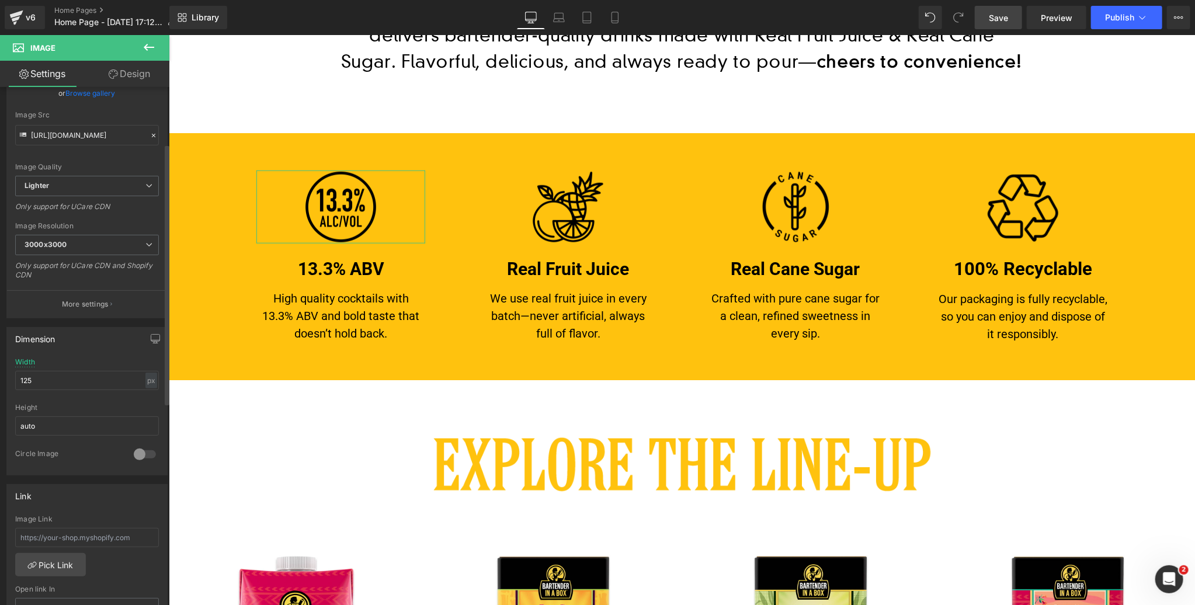
scroll to position [111, 0]
click at [151, 339] on icon "button" at bounding box center [155, 343] width 9 height 9
click at [58, 369] on button "Laptop" at bounding box center [65, 369] width 36 height 20
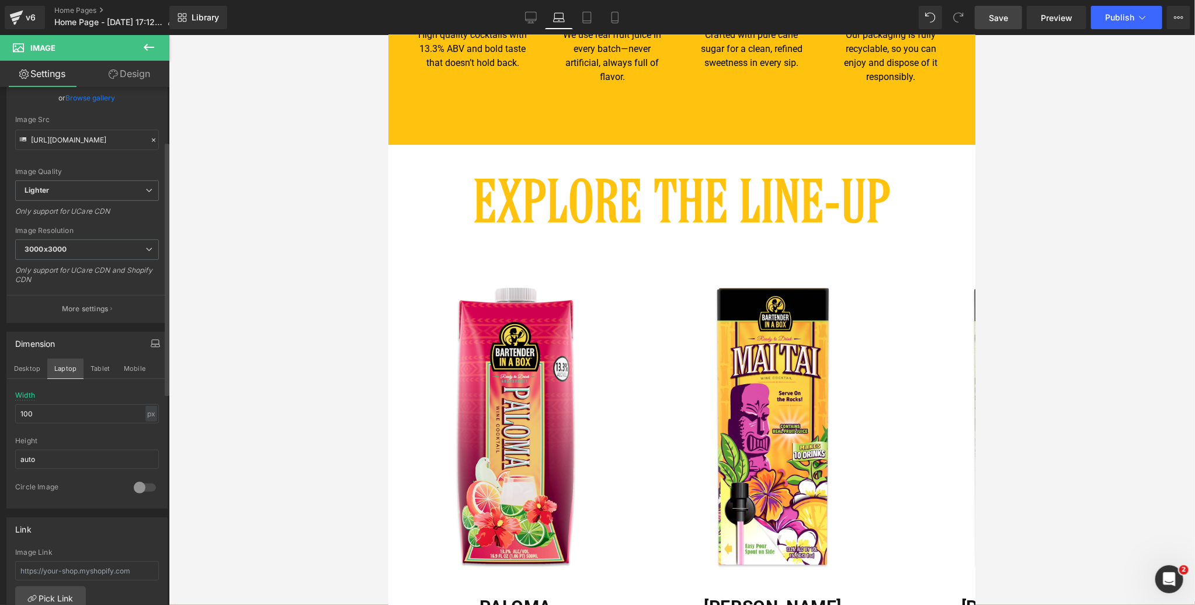
scroll to position [436, 0]
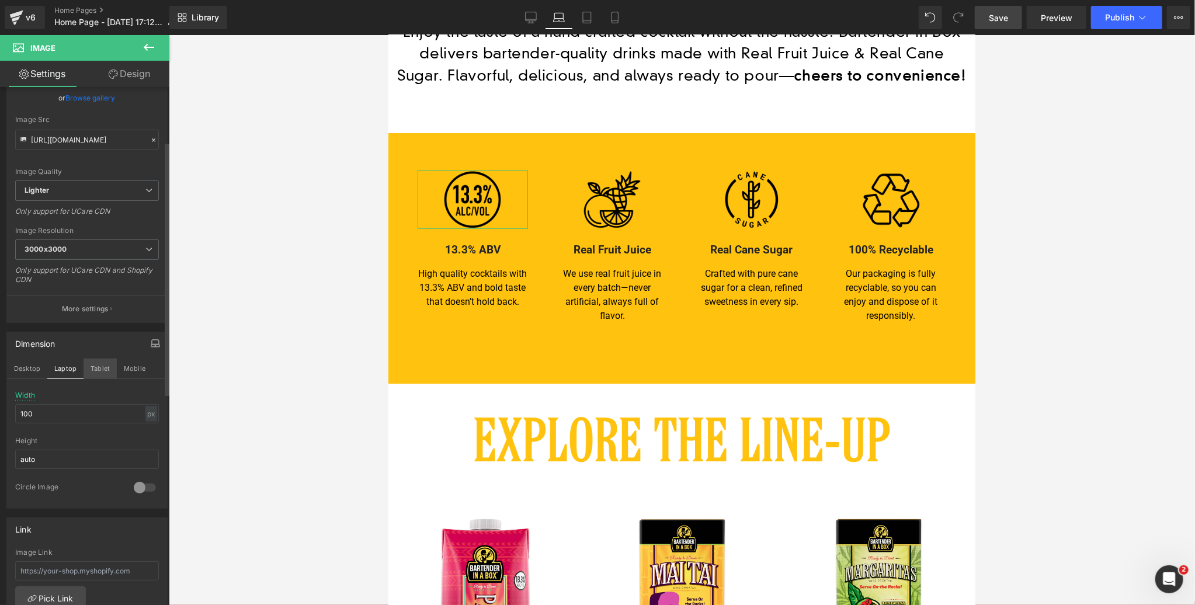
click at [95, 364] on button "Tablet" at bounding box center [100, 369] width 33 height 20
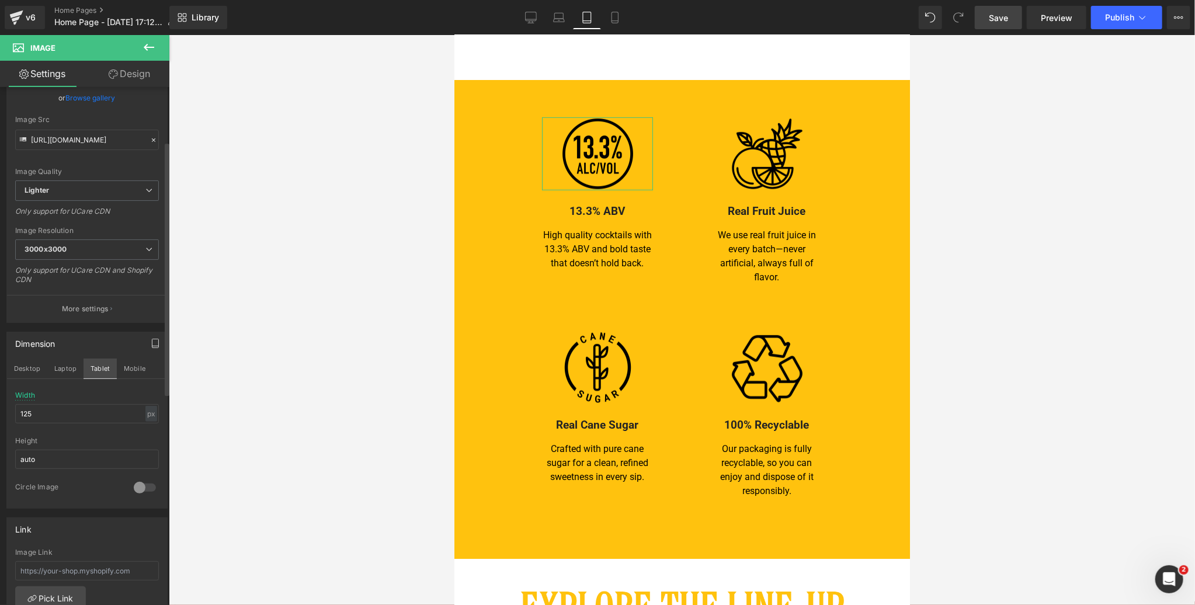
scroll to position [383, 0]
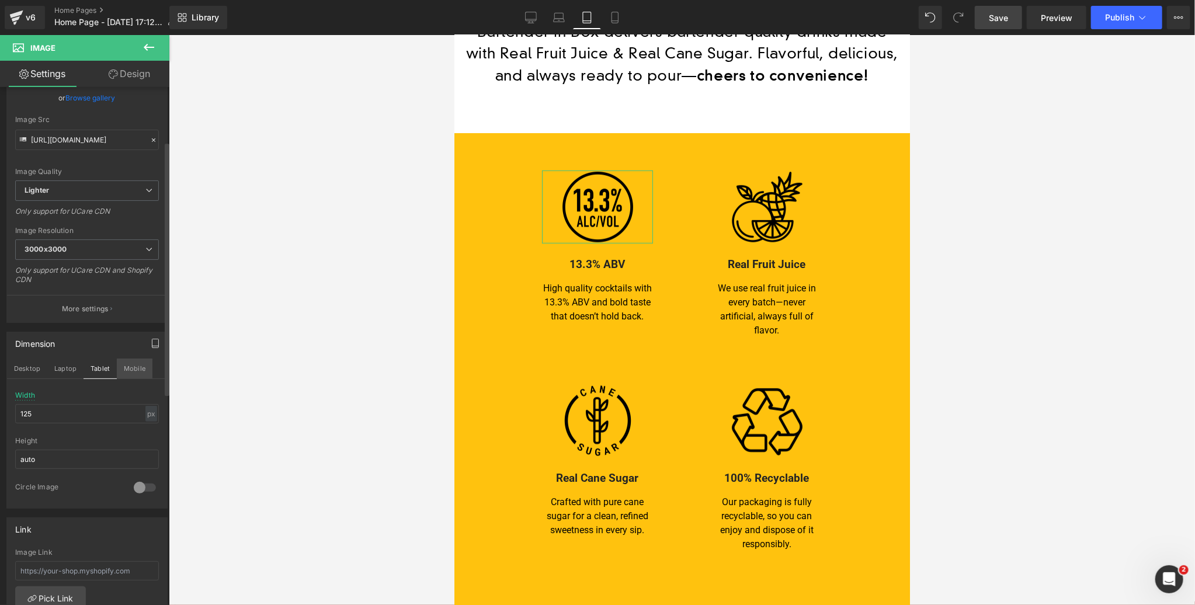
click at [138, 365] on button "Mobile" at bounding box center [135, 369] width 36 height 20
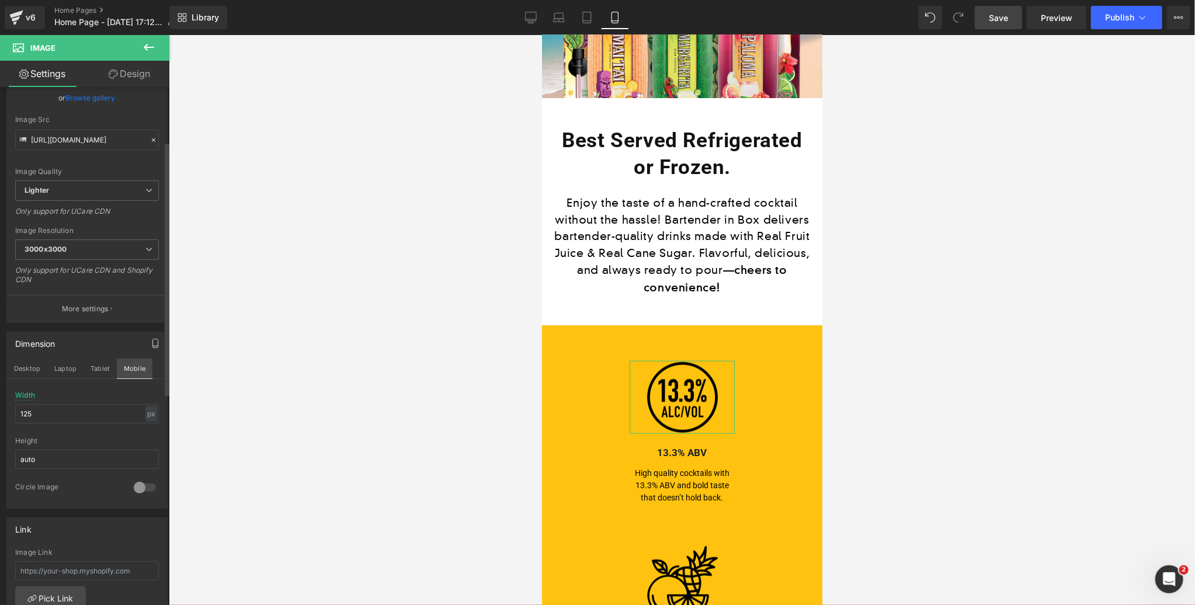
scroll to position [554, 0]
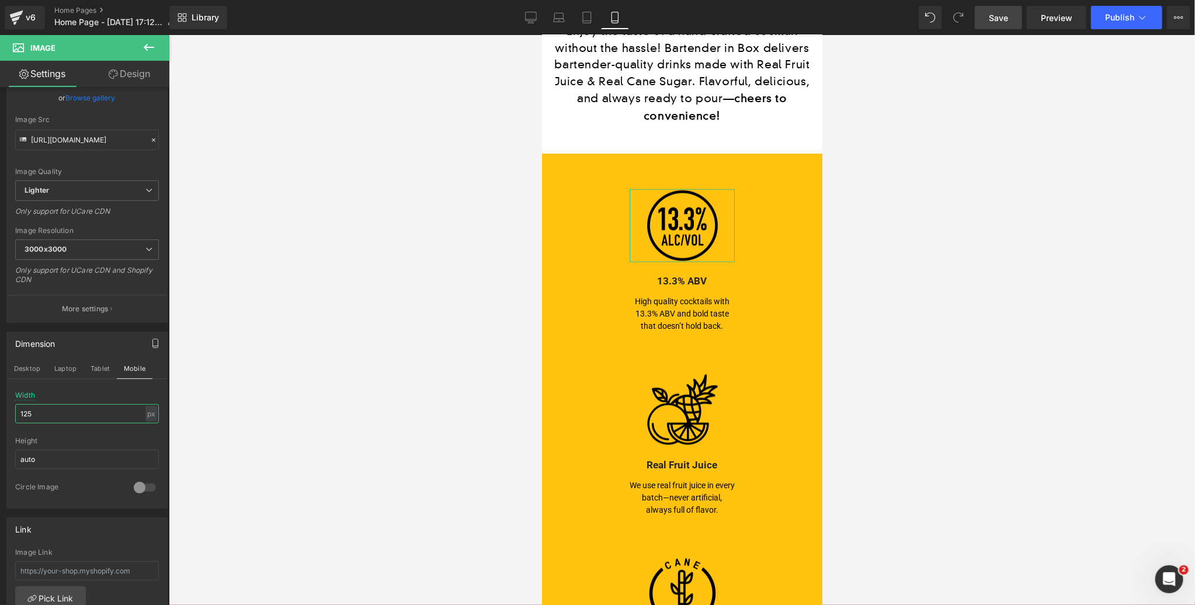
drag, startPoint x: 36, startPoint y: 412, endPoint x: -1, endPoint y: 410, distance: 37.4
click at [0, 410] on html "Image You are previewing how the will restyle your page. You can not edit Eleme…" at bounding box center [597, 302] width 1195 height 605
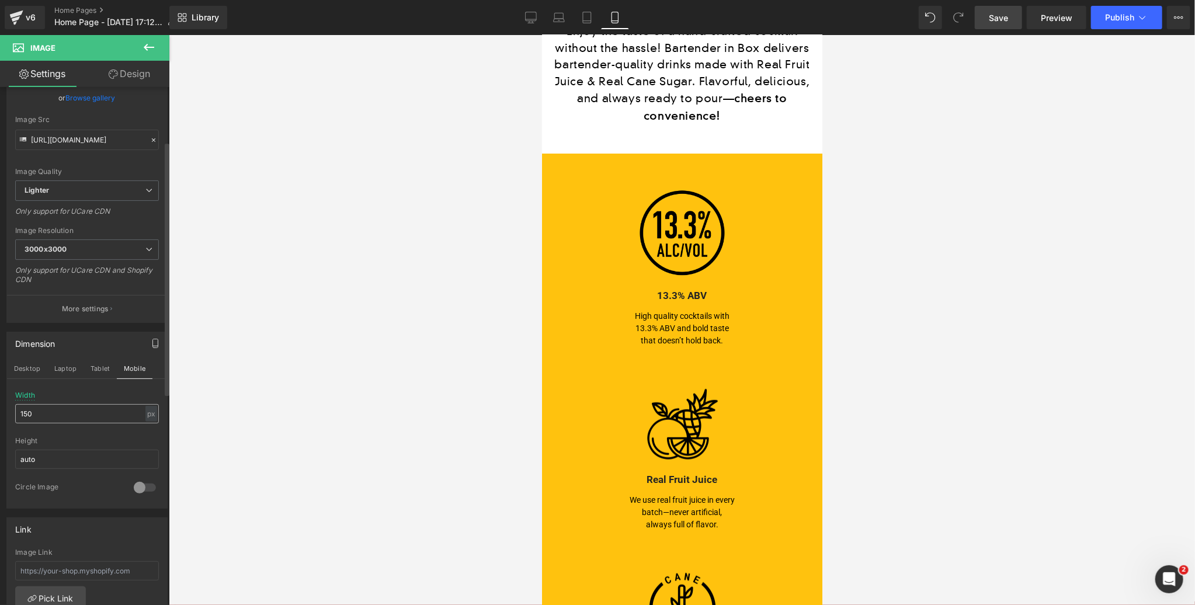
drag, startPoint x: 36, startPoint y: 401, endPoint x: 45, endPoint y: 416, distance: 17.0
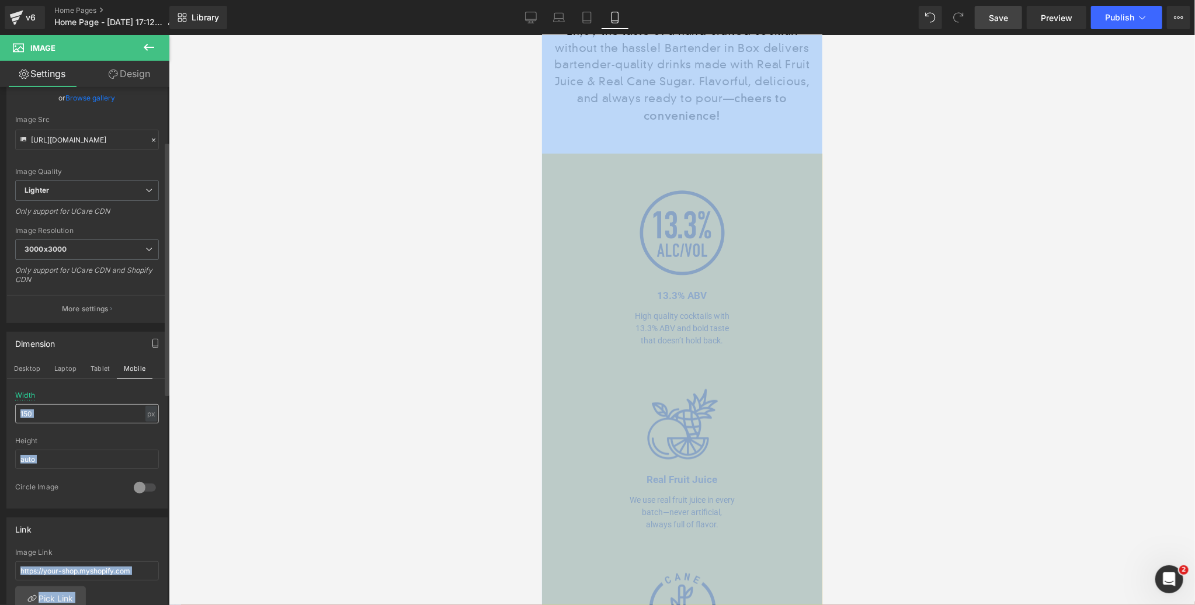
click at [0, 402] on html "Image You are previewing how the will restyle your page. You can not edit Eleme…" at bounding box center [597, 302] width 1195 height 605
click at [47, 410] on input "150" at bounding box center [87, 413] width 144 height 19
click at [56, 411] on input "150" at bounding box center [87, 413] width 144 height 19
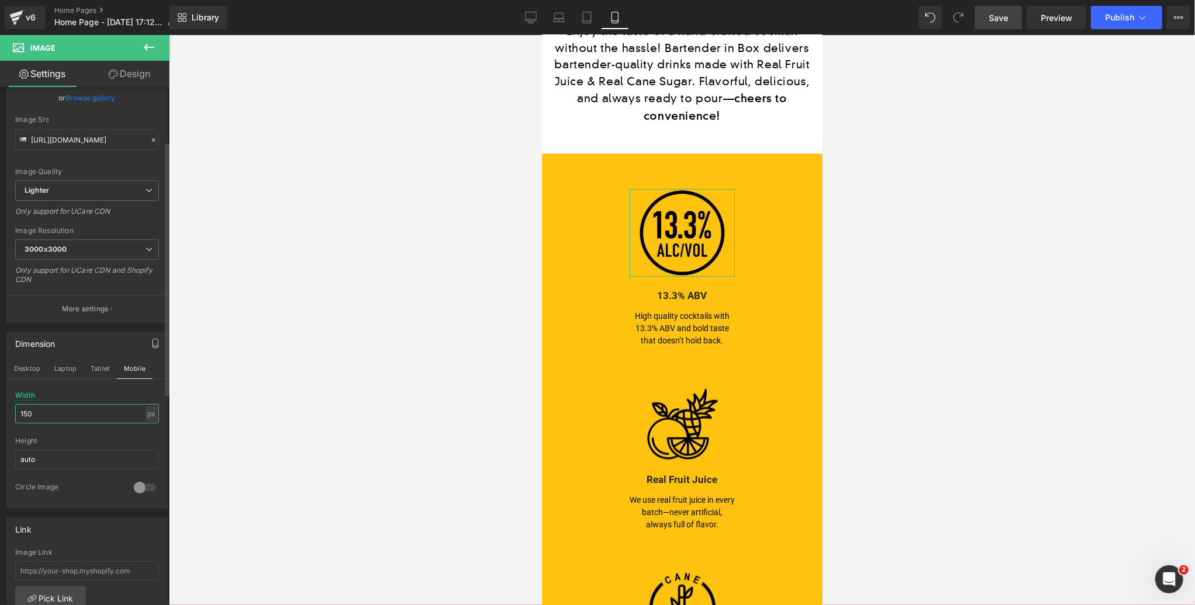
drag, startPoint x: 47, startPoint y: 410, endPoint x: 2, endPoint y: 409, distance: 44.4
click at [3, 410] on div "Dimension Desktop Laptop Tablet Mobile 150px Width 150 px % px auto Height auto…" at bounding box center [87, 416] width 175 height 186
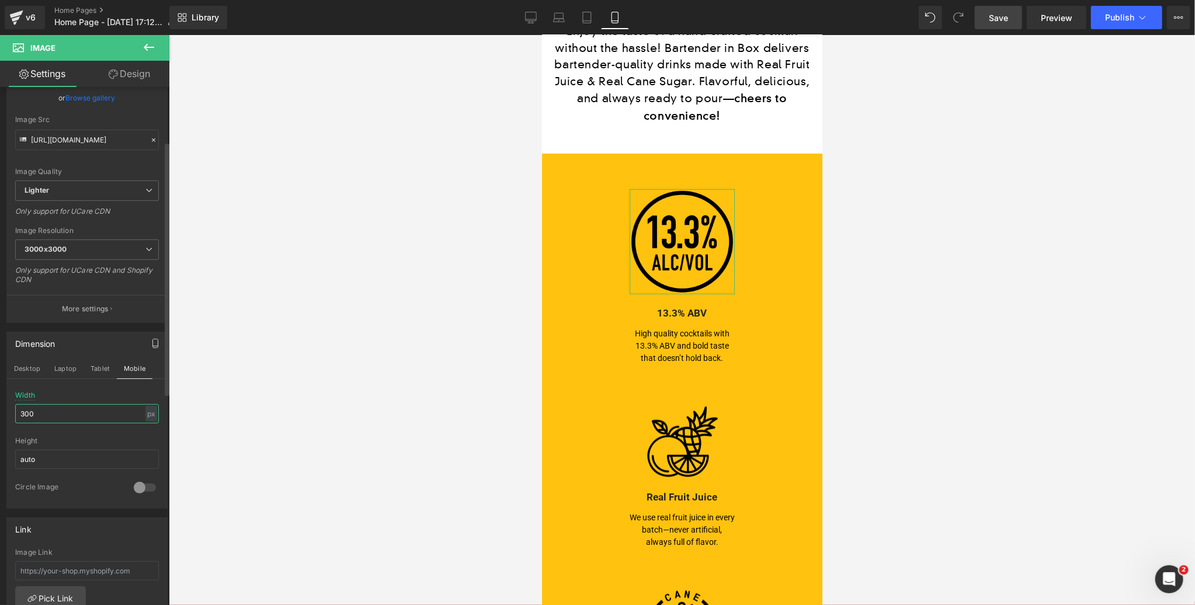
drag, startPoint x: 40, startPoint y: 412, endPoint x: 1, endPoint y: 412, distance: 39.1
click at [1, 412] on div "Dimension Desktop Laptop Tablet Mobile 300px Width 300 px % px auto Height auto…" at bounding box center [87, 416] width 175 height 186
type input "400"
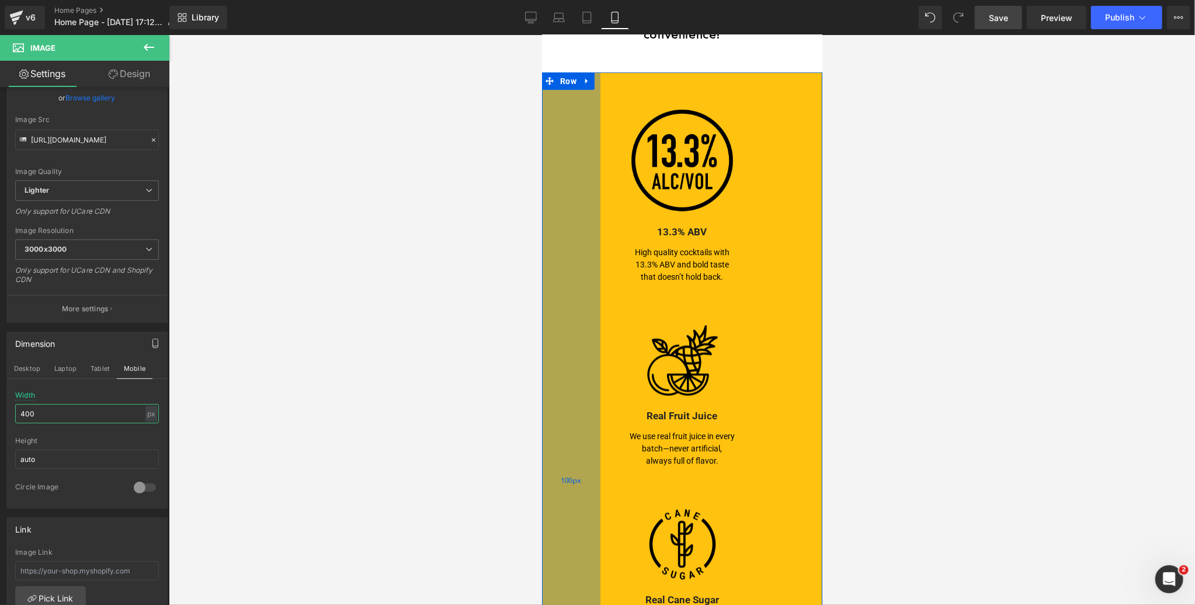
scroll to position [634, 0]
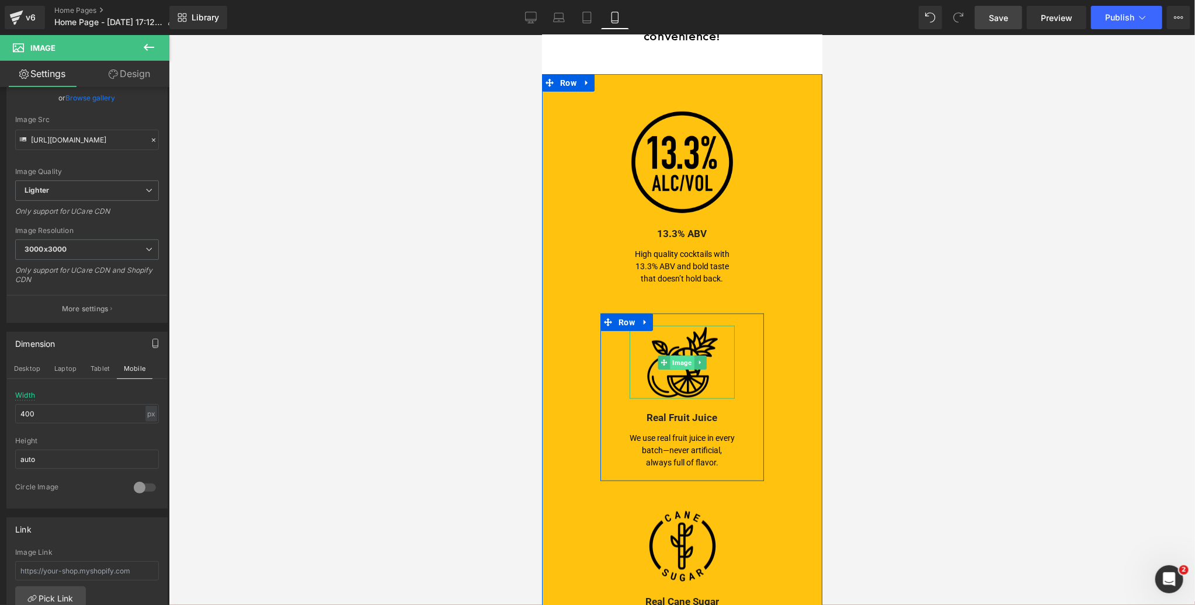
click at [683, 355] on span "Image" at bounding box center [681, 362] width 24 height 14
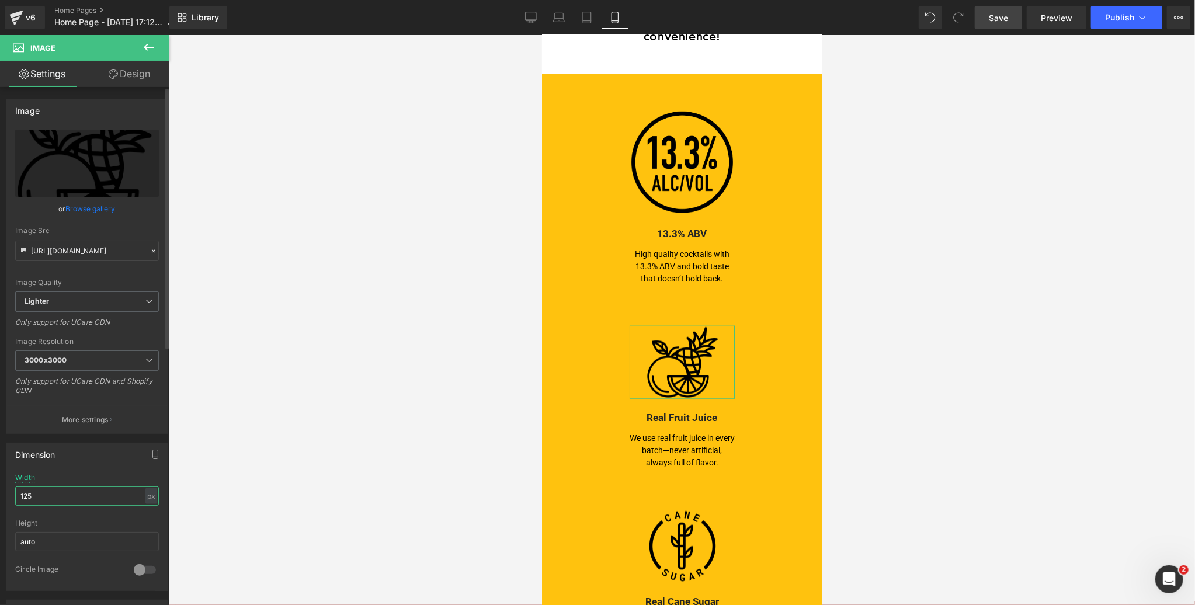
drag, startPoint x: 39, startPoint y: 490, endPoint x: 9, endPoint y: 491, distance: 29.8
click at [9, 491] on div "125px Width 125 px % px auto Height auto 0 Circle Image" at bounding box center [87, 532] width 160 height 117
drag, startPoint x: 37, startPoint y: 494, endPoint x: 12, endPoint y: 494, distance: 25.1
click at [12, 494] on div "125px Width 125 px % px auto Height auto 0 Circle Image" at bounding box center [87, 532] width 160 height 117
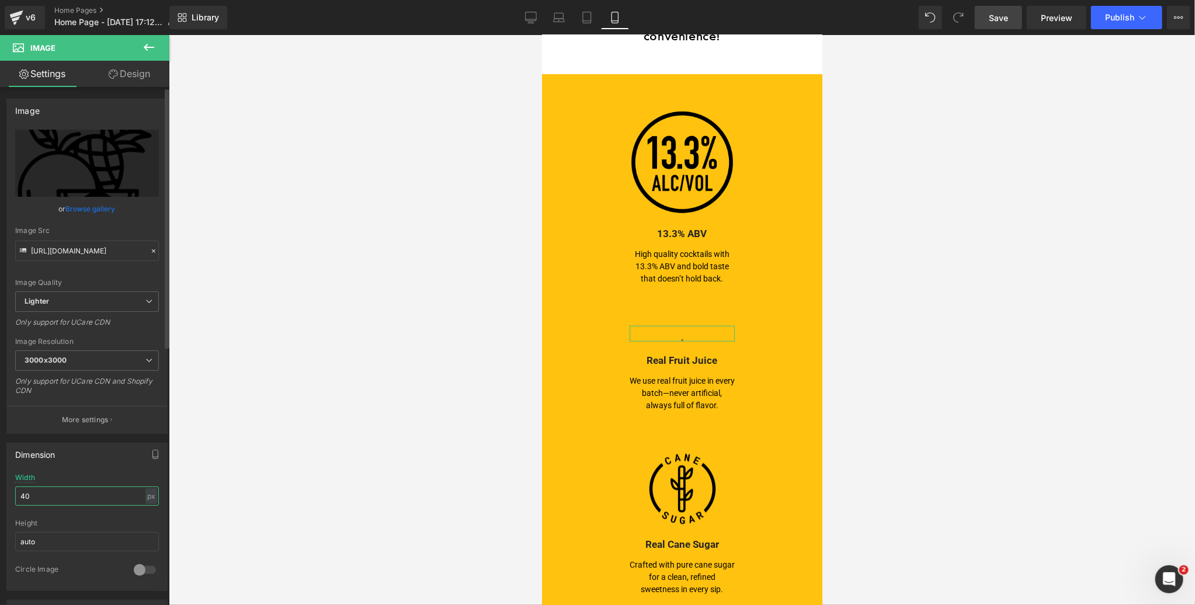
type input "400"
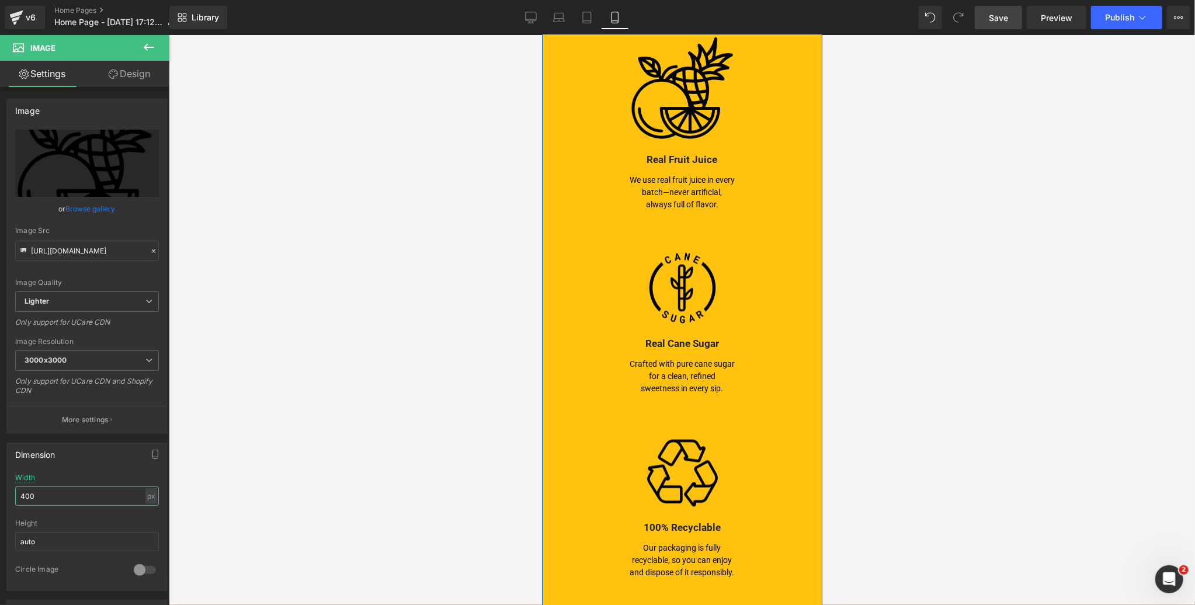
scroll to position [995, 0]
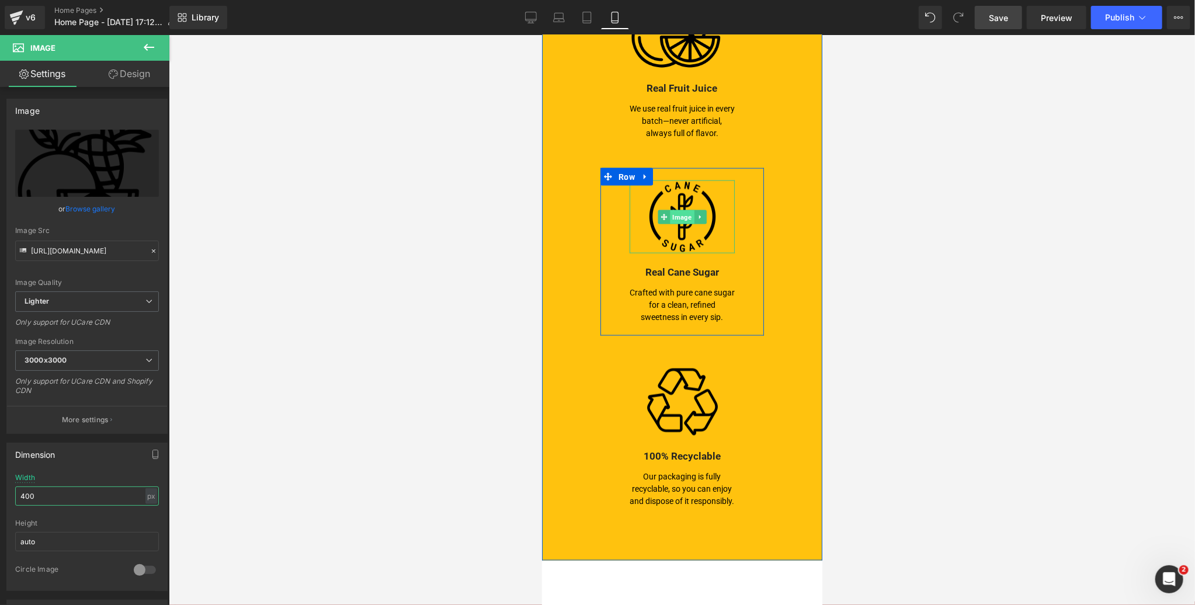
drag, startPoint x: 679, startPoint y: 200, endPoint x: 982, endPoint y: 291, distance: 316.0
click at [679, 210] on span "Image" at bounding box center [681, 217] width 24 height 14
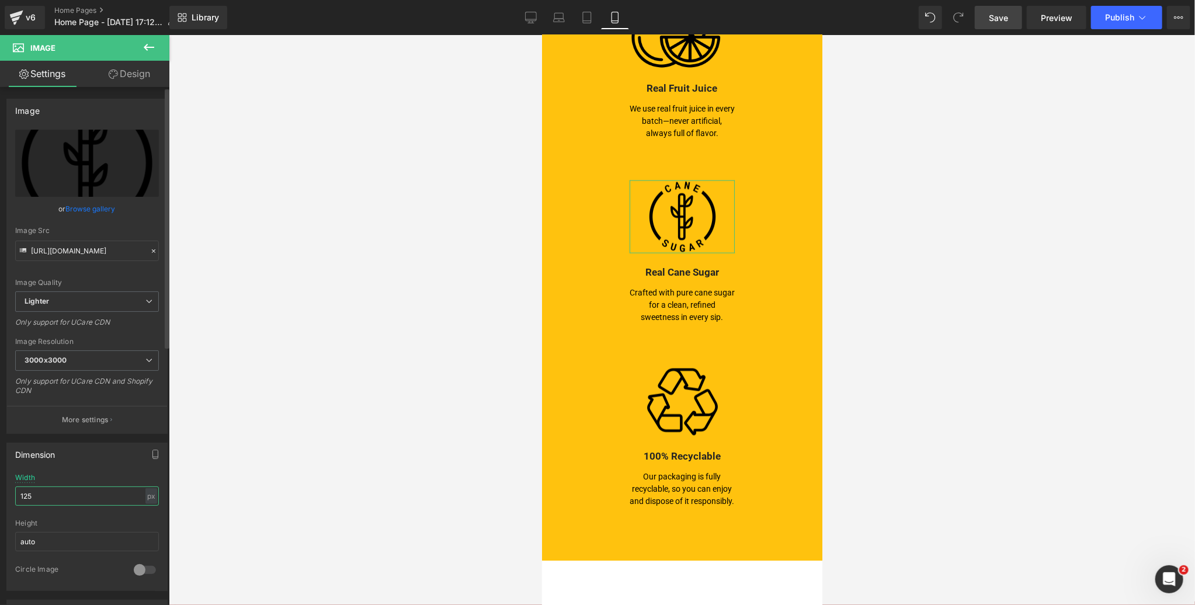
drag, startPoint x: 34, startPoint y: 492, endPoint x: 9, endPoint y: 492, distance: 25.1
click at [9, 492] on div "125px Width 125 px % px auto Height auto 0 Circle Image" at bounding box center [87, 532] width 160 height 117
type input "400"
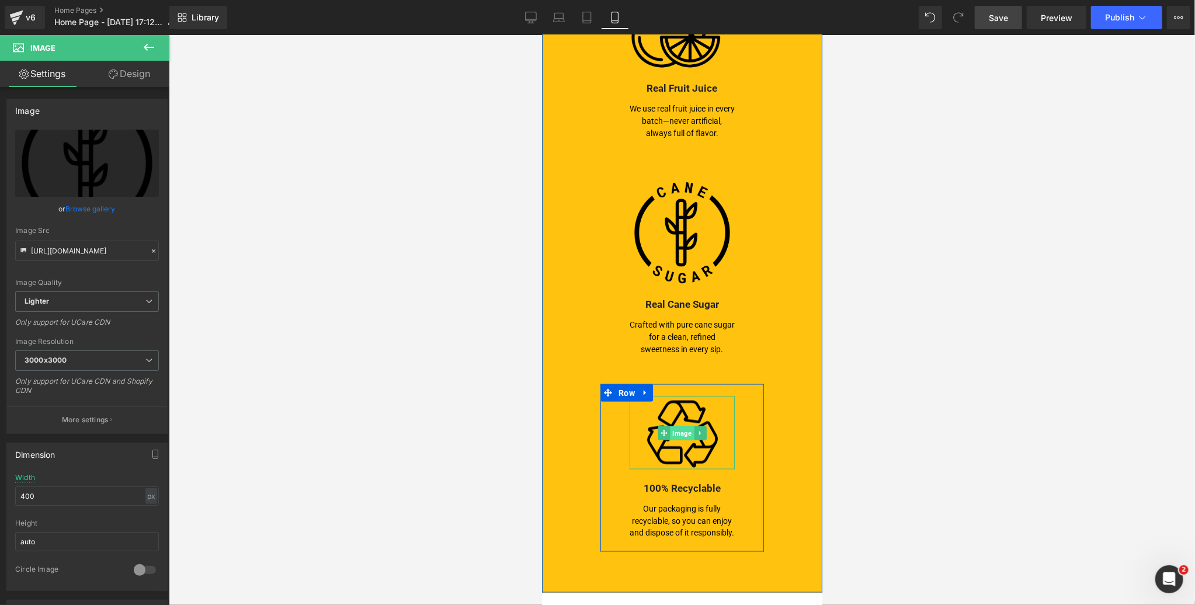
click at [680, 426] on span "Image" at bounding box center [681, 433] width 24 height 14
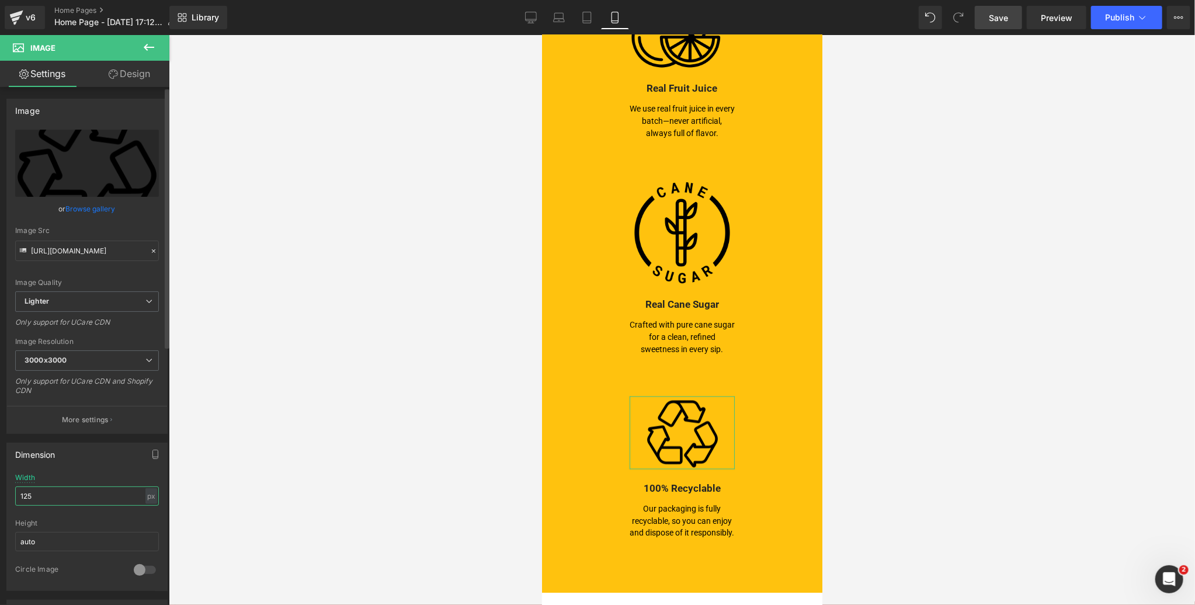
drag, startPoint x: 33, startPoint y: 494, endPoint x: 12, endPoint y: 493, distance: 21.1
click at [12, 493] on div "125px Width 125 px % px auto Height auto 0 Circle Image" at bounding box center [87, 532] width 160 height 117
type input "400"
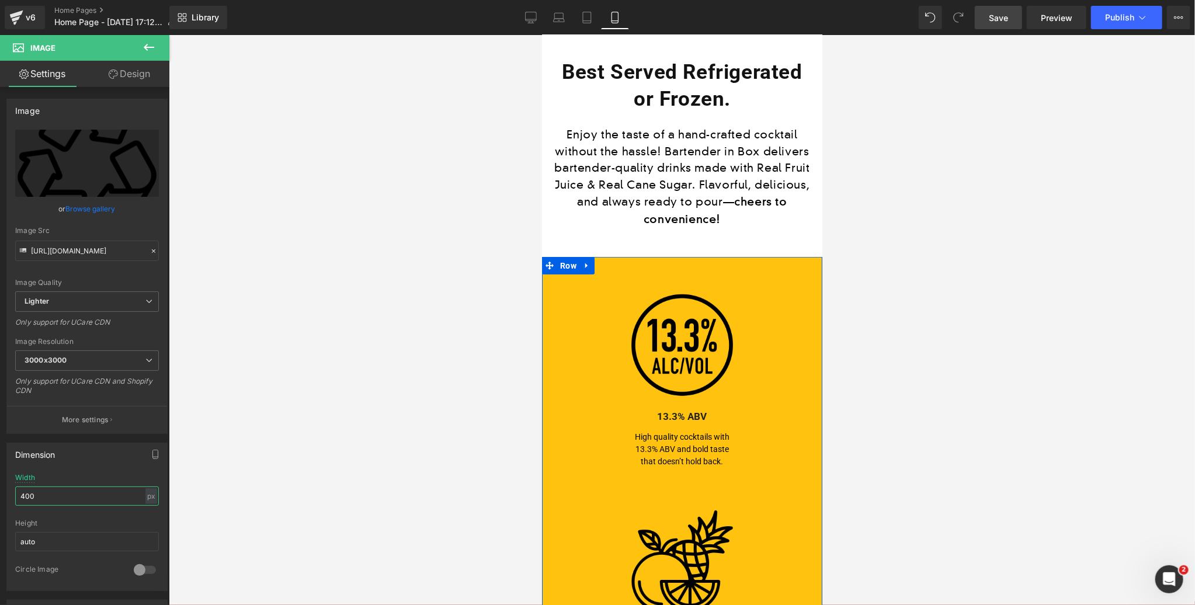
scroll to position [423, 0]
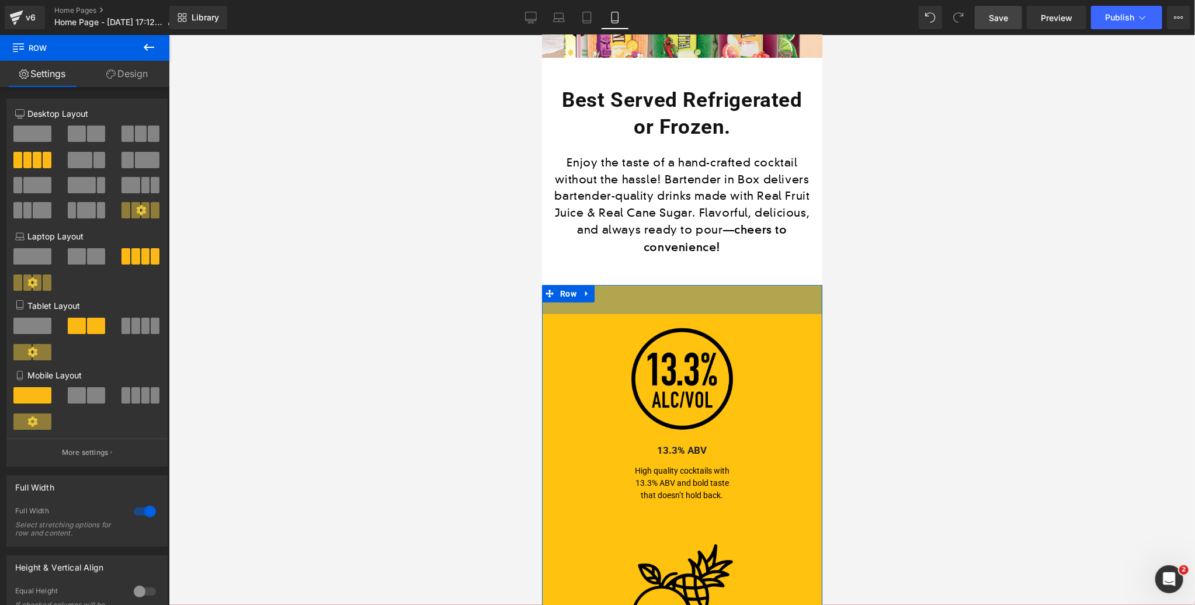
drag, startPoint x: 711, startPoint y: 283, endPoint x: 730, endPoint y: 304, distance: 28.5
click at [711, 284] on div "50px" at bounding box center [681, 298] width 280 height 29
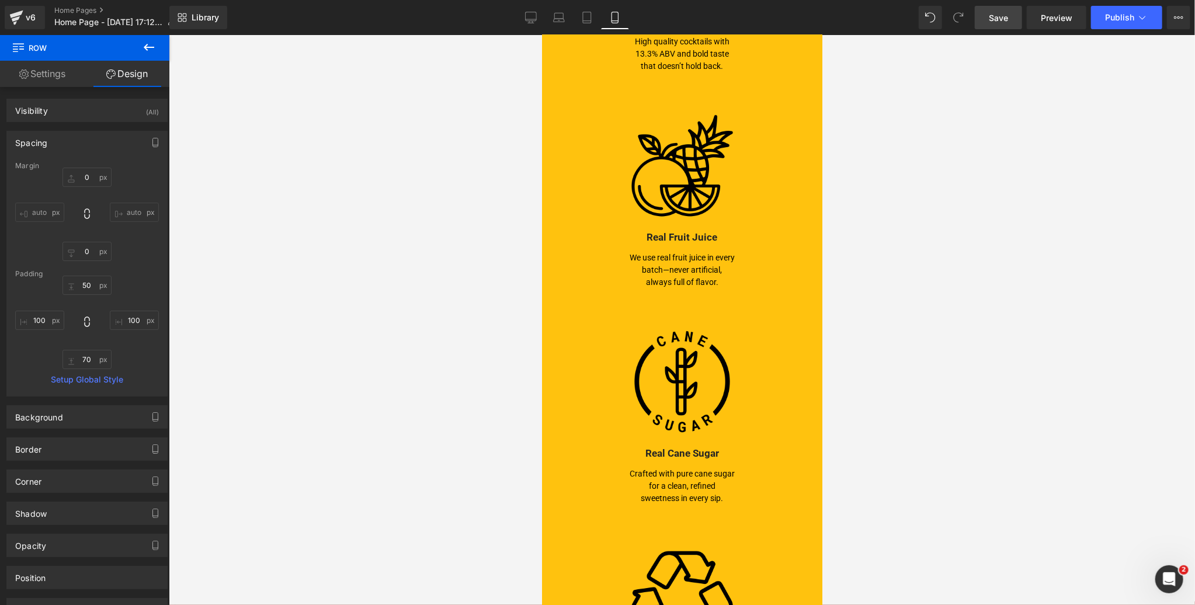
scroll to position [1360, 0]
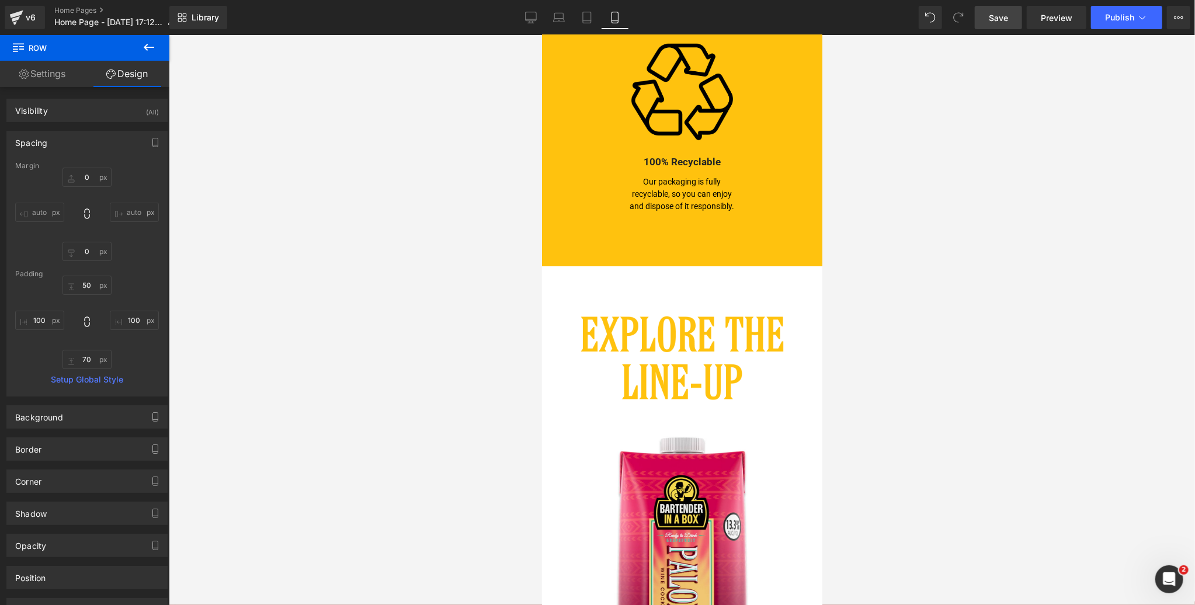
drag, startPoint x: 696, startPoint y: 248, endPoint x: 694, endPoint y: 255, distance: 7.1
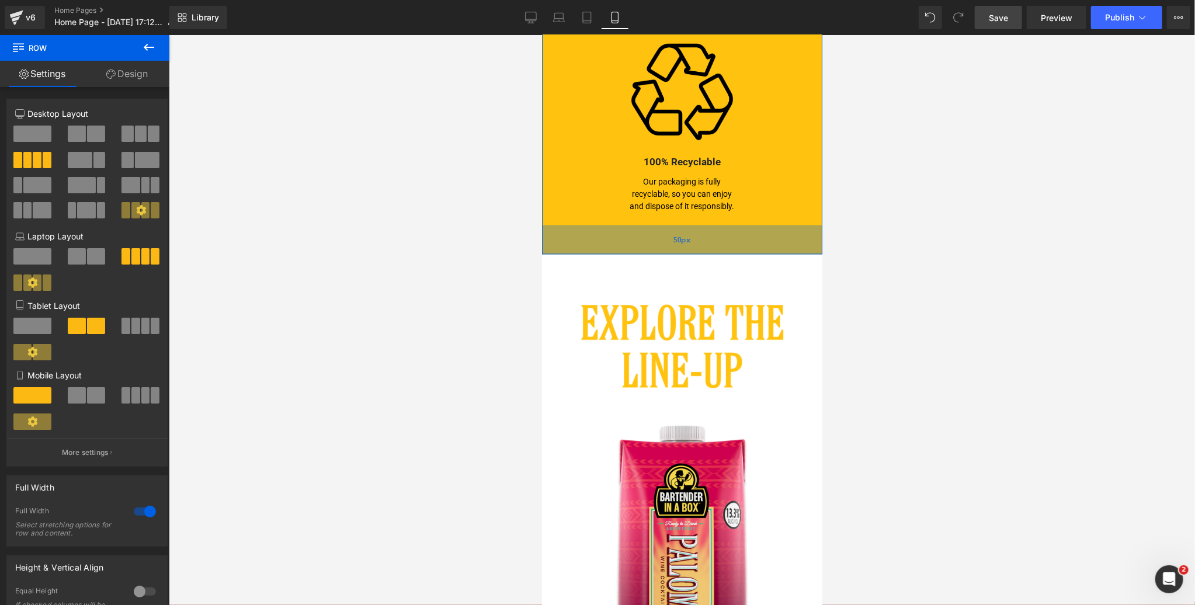
drag, startPoint x: 722, startPoint y: 248, endPoint x: 723, endPoint y: 236, distance: 11.7
click at [723, 236] on div "50px" at bounding box center [681, 239] width 280 height 29
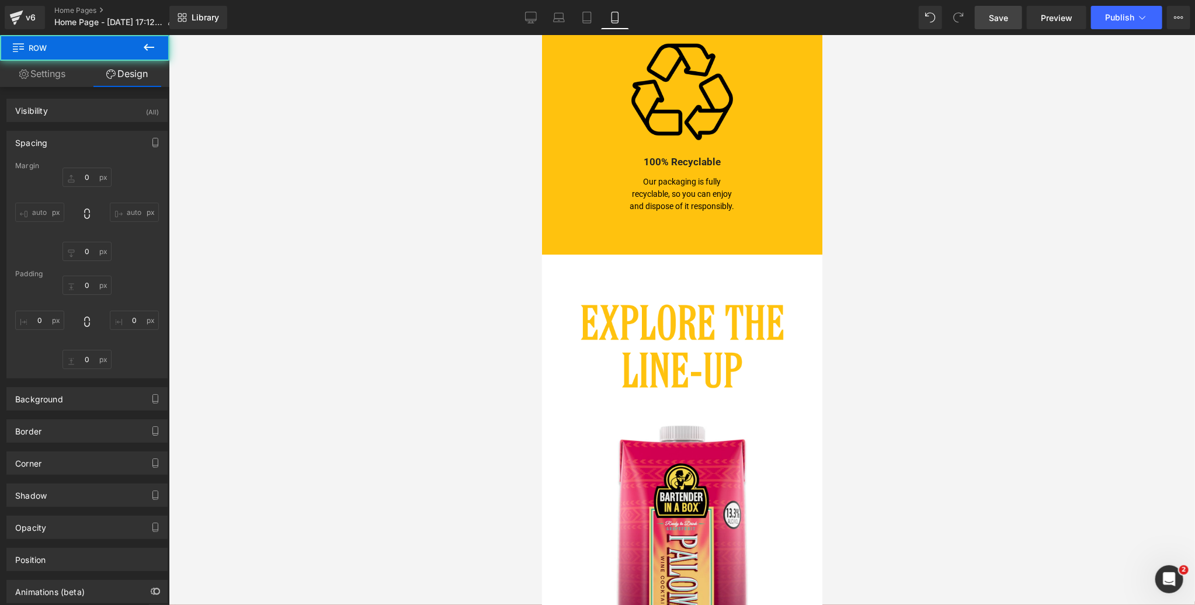
type input "0"
type input "50"
type input "100"
type input "50"
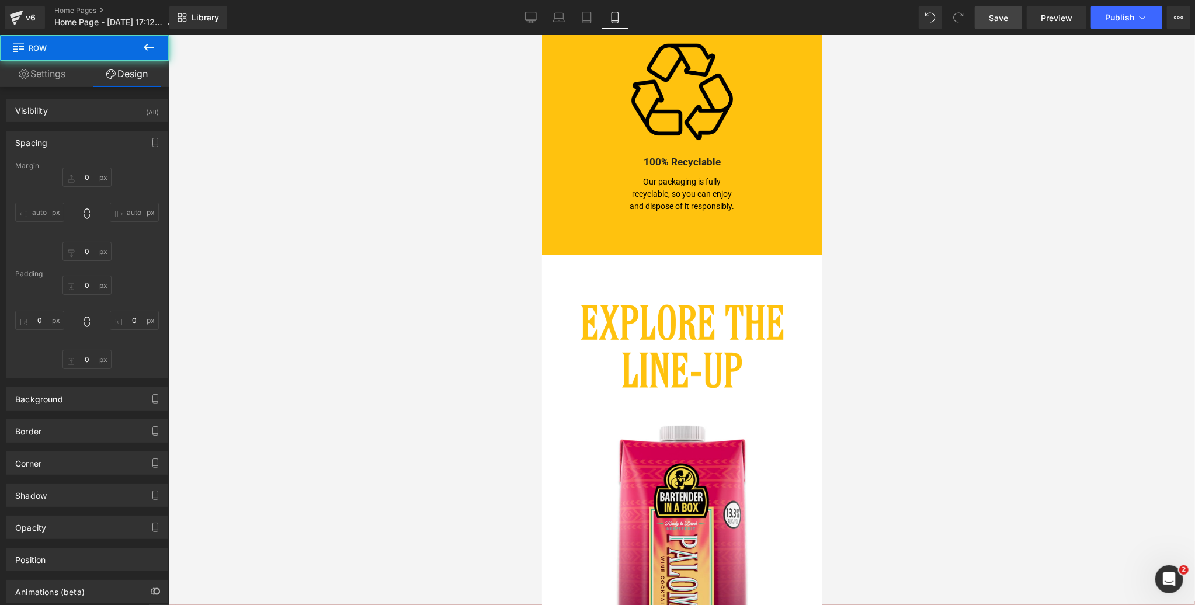
type input "100"
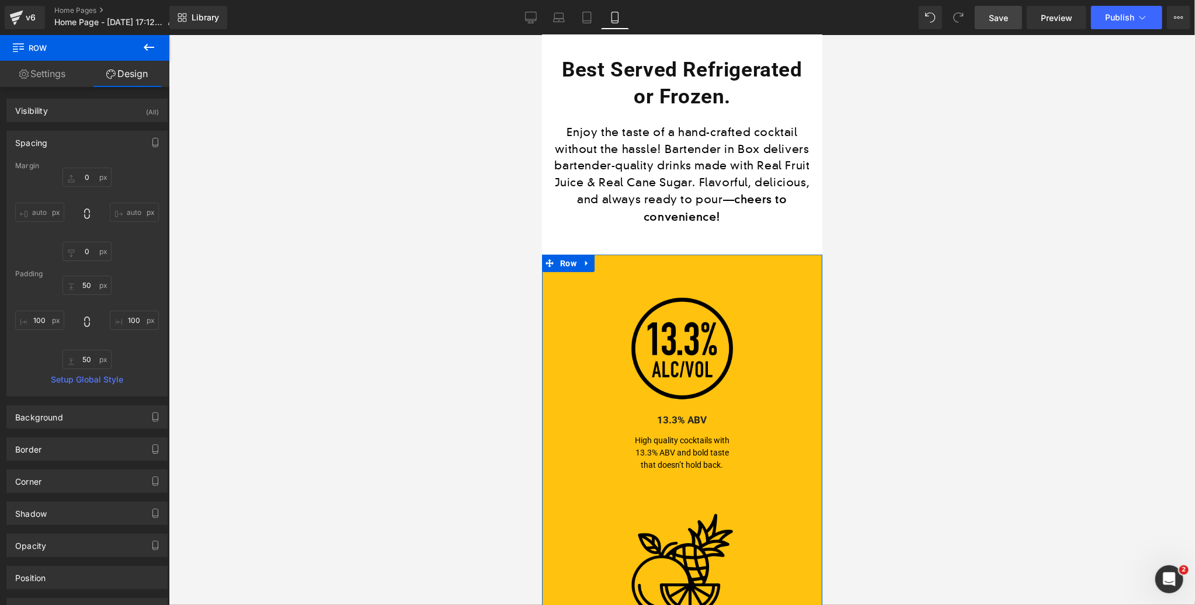
scroll to position [454, 0]
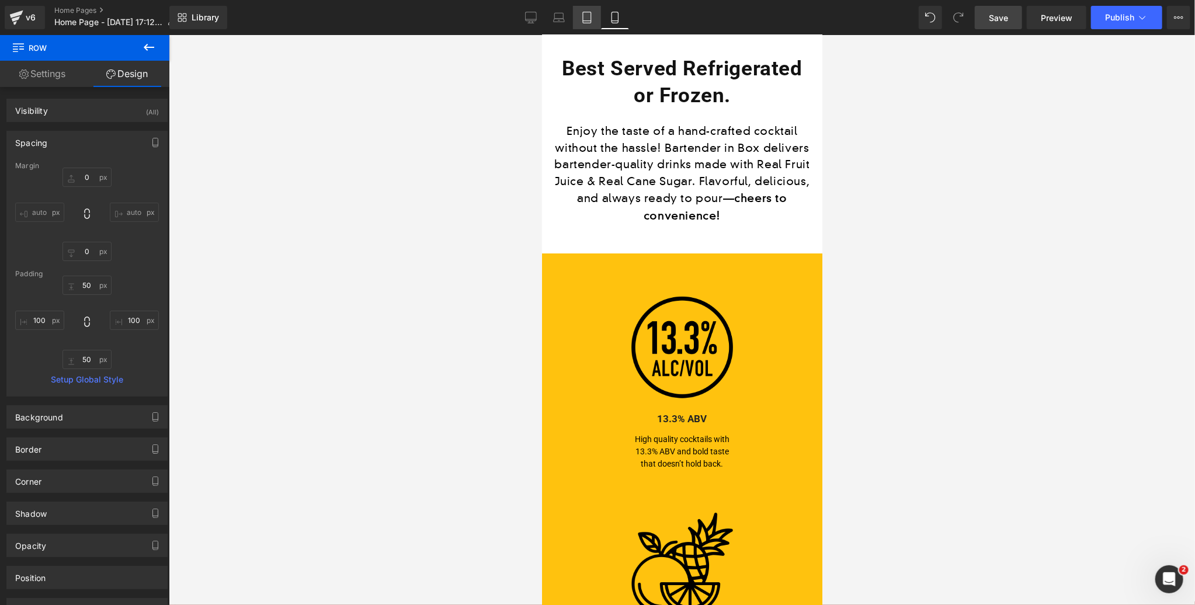
click at [585, 19] on icon at bounding box center [587, 18] width 12 height 12
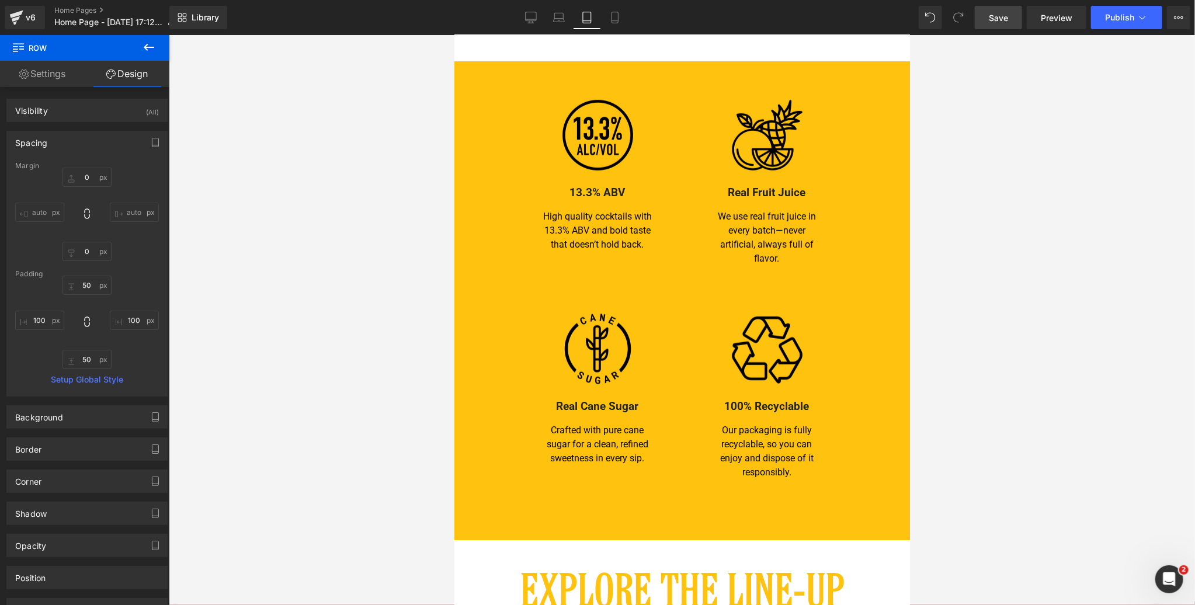
type input "0"
type input "40"
type input "100"
type input "80"
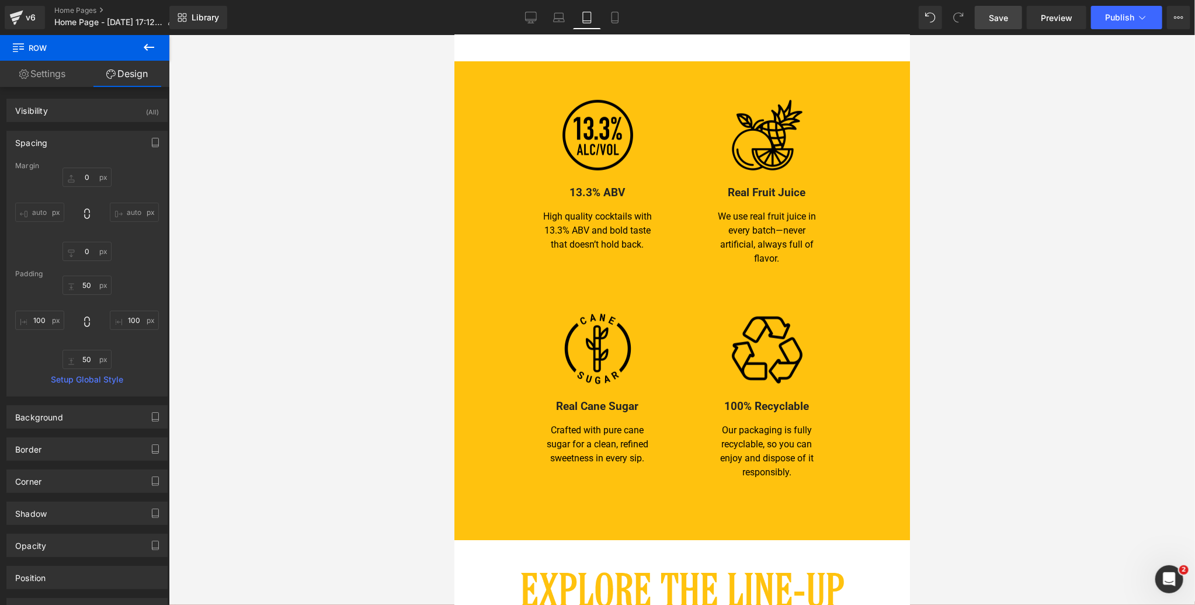
type input "100"
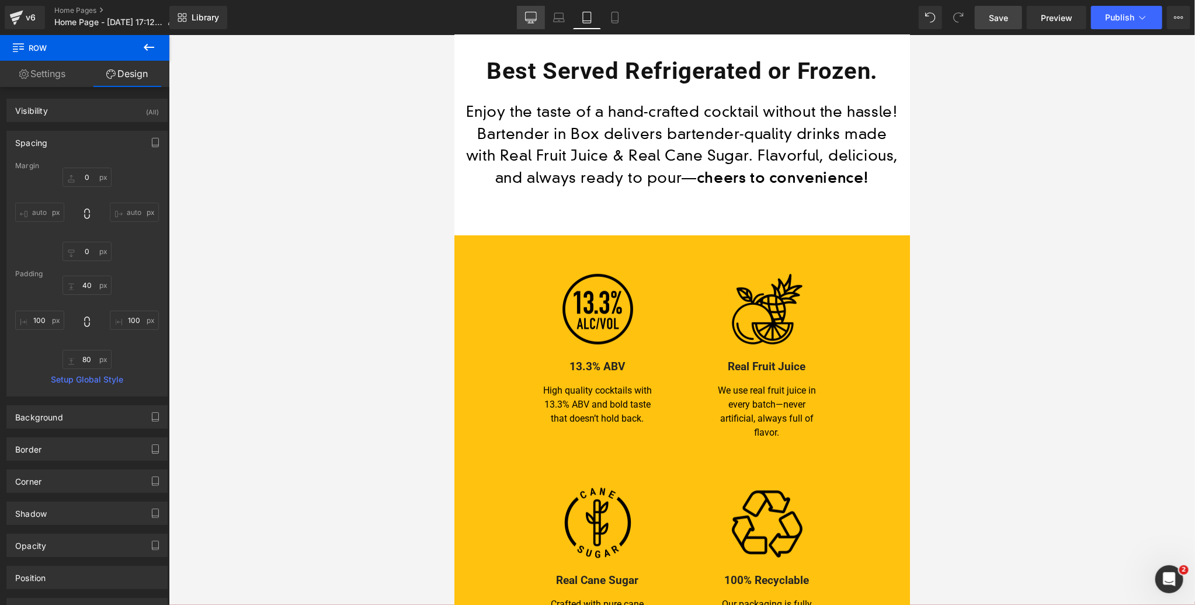
click at [533, 18] on icon at bounding box center [531, 18] width 12 height 12
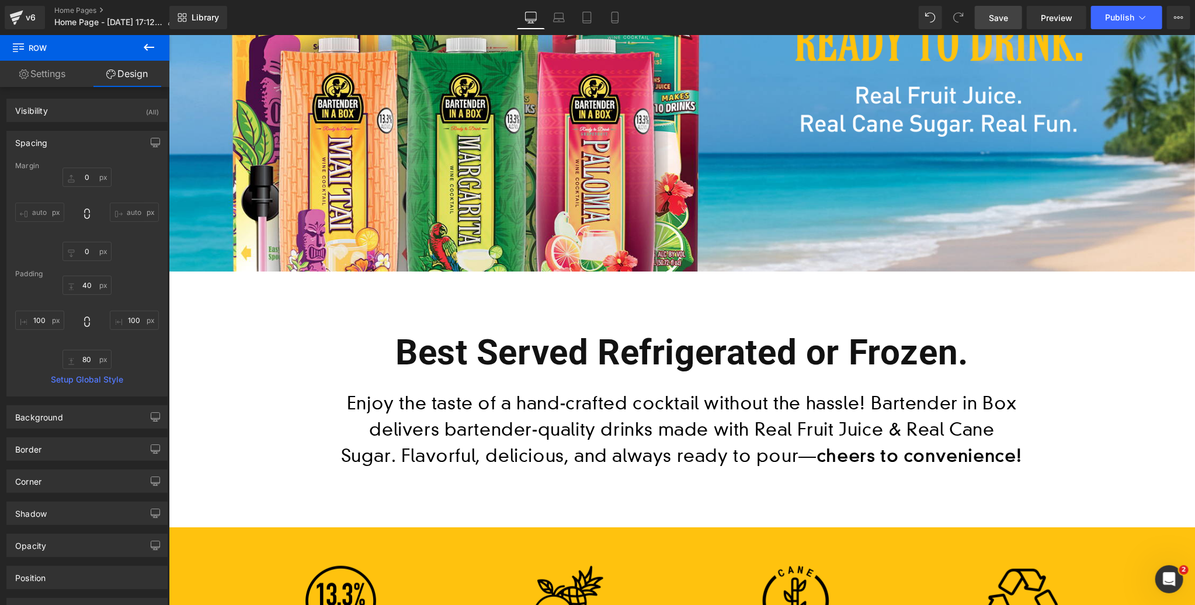
type input "0"
type input "40"
type input "100"
type input "40"
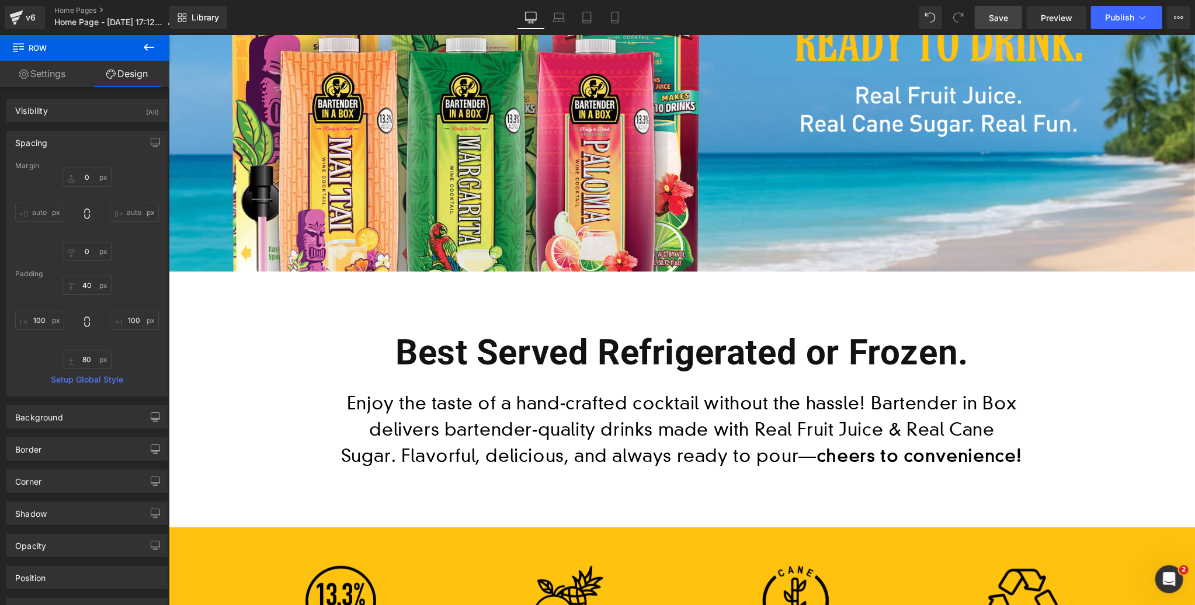
type input "100"
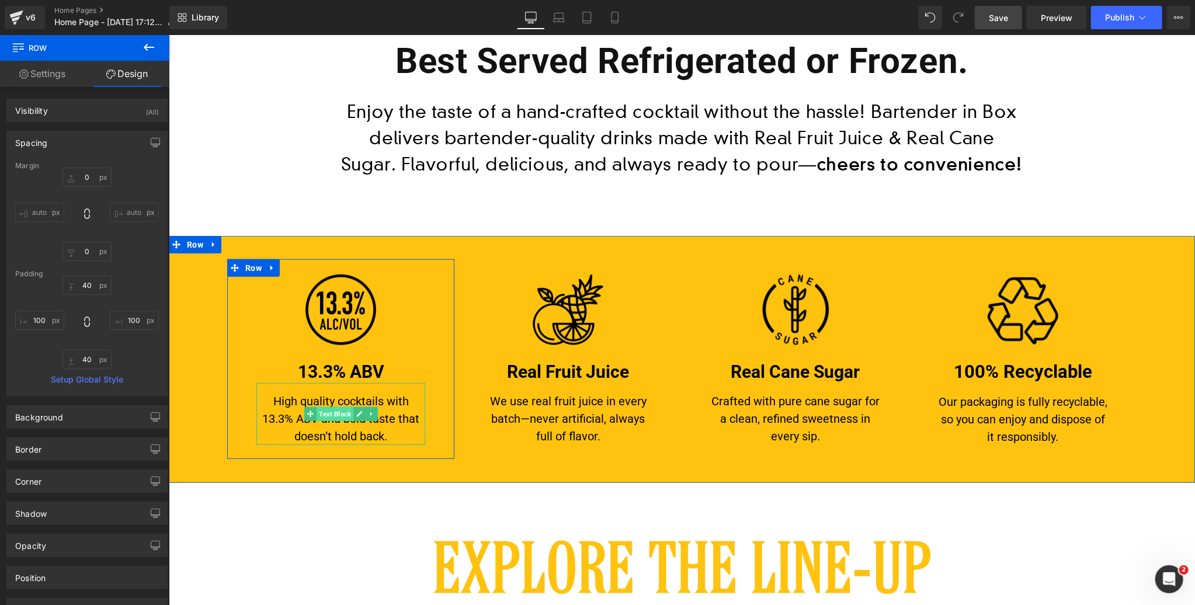
click at [334, 415] on span "Text Block" at bounding box center [334, 414] width 37 height 14
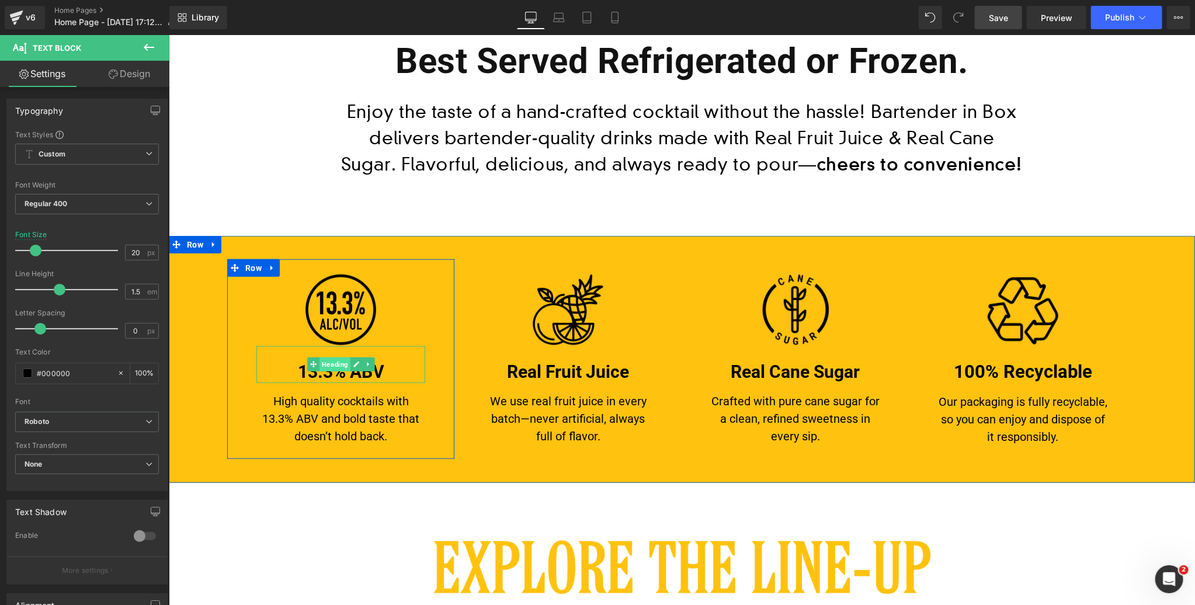
click at [337, 366] on span "Heading" at bounding box center [334, 364] width 31 height 14
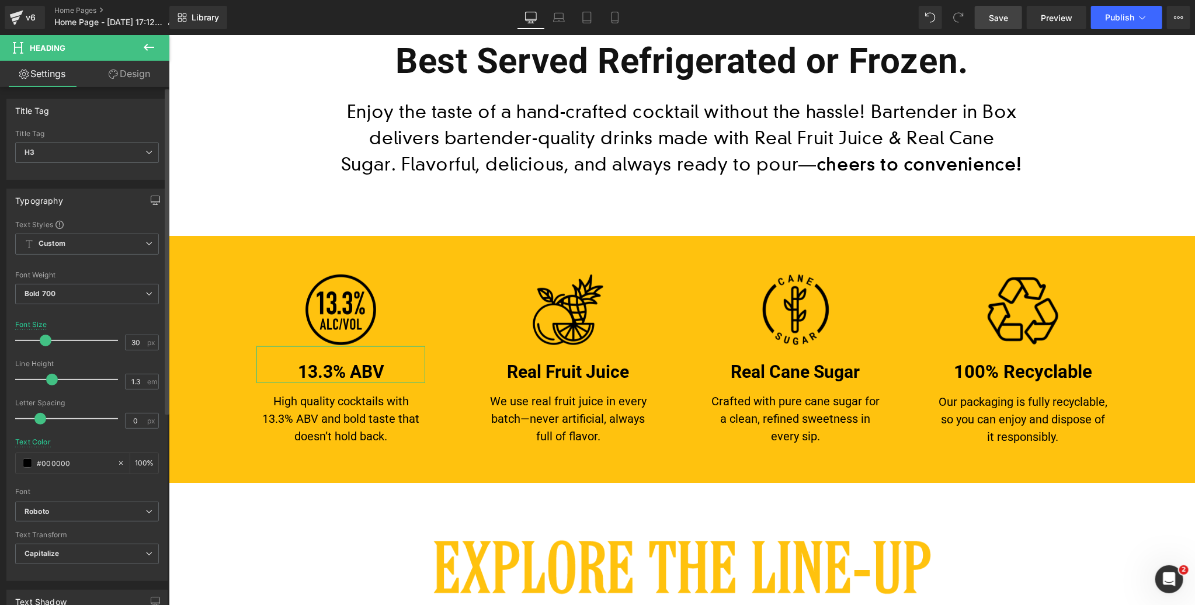
click at [151, 196] on icon "button" at bounding box center [155, 200] width 9 height 9
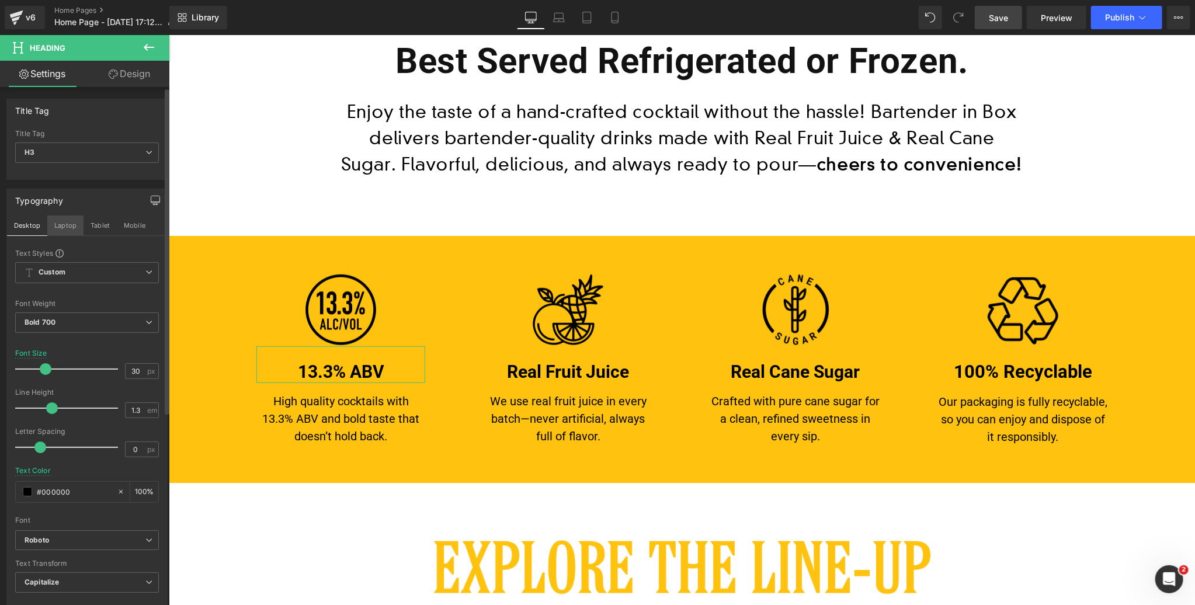
click at [61, 223] on button "Laptop" at bounding box center [65, 226] width 36 height 20
type input "19"
type input "#242424"
type input "100"
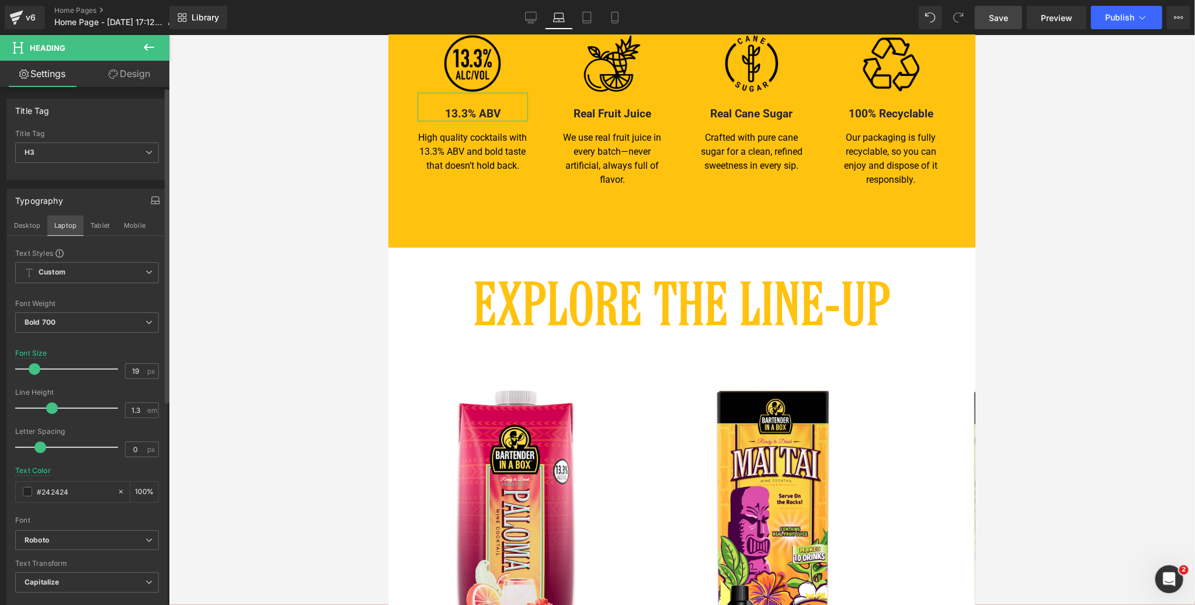
scroll to position [333, 0]
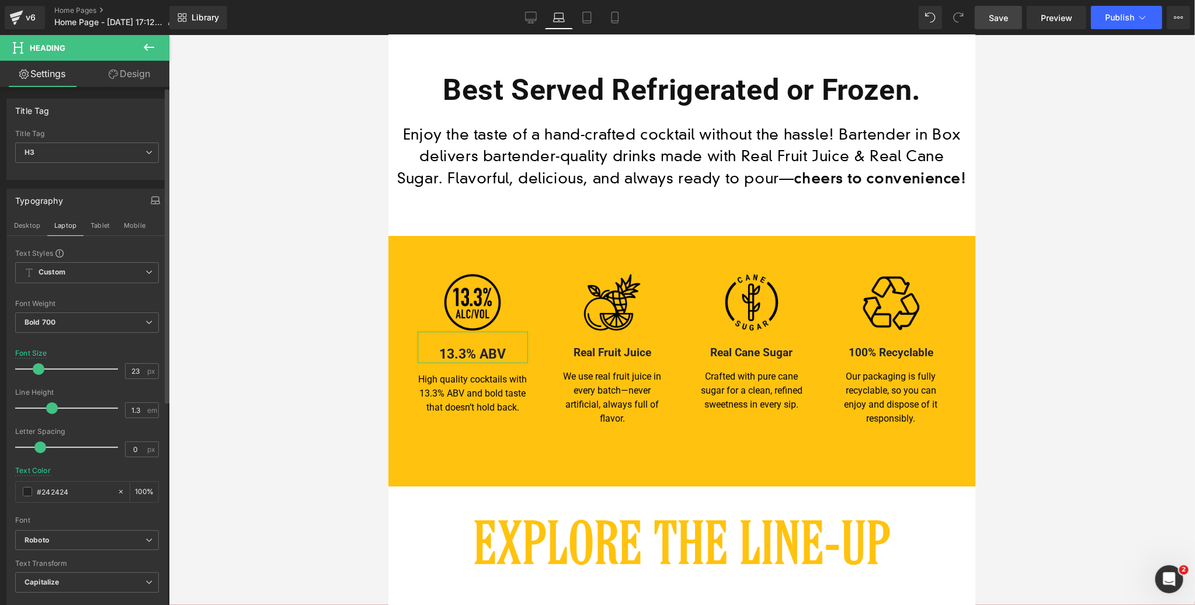
click at [37, 367] on span at bounding box center [39, 369] width 12 height 12
click at [37, 367] on span at bounding box center [39, 368] width 12 height 12
click at [100, 224] on button "Tablet" at bounding box center [100, 224] width 33 height 20
type input "19"
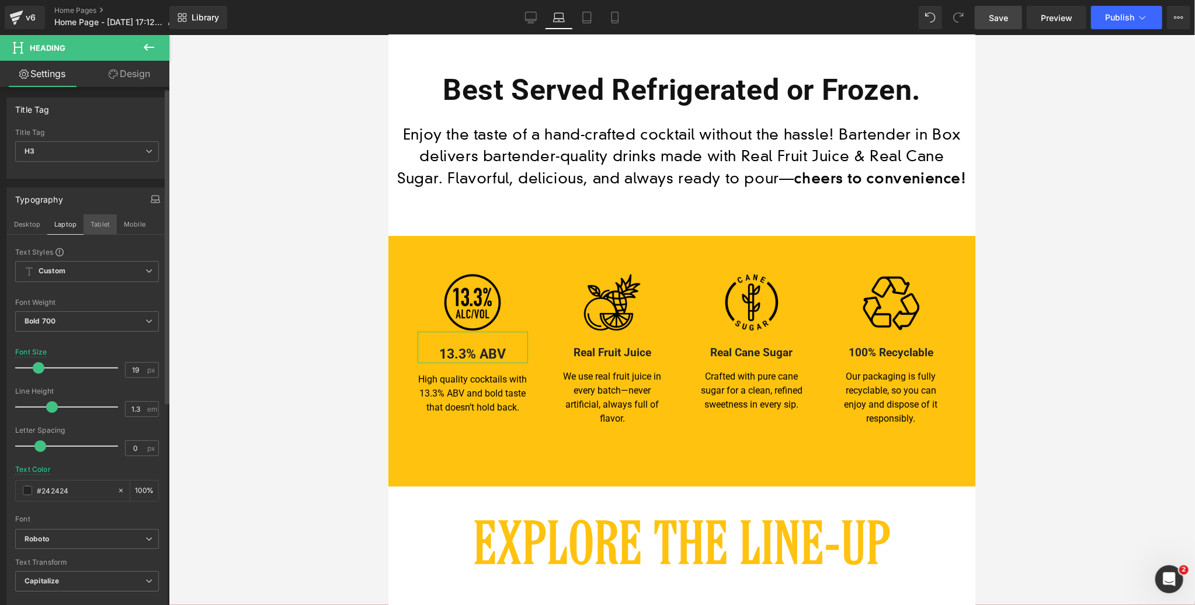
type input "100"
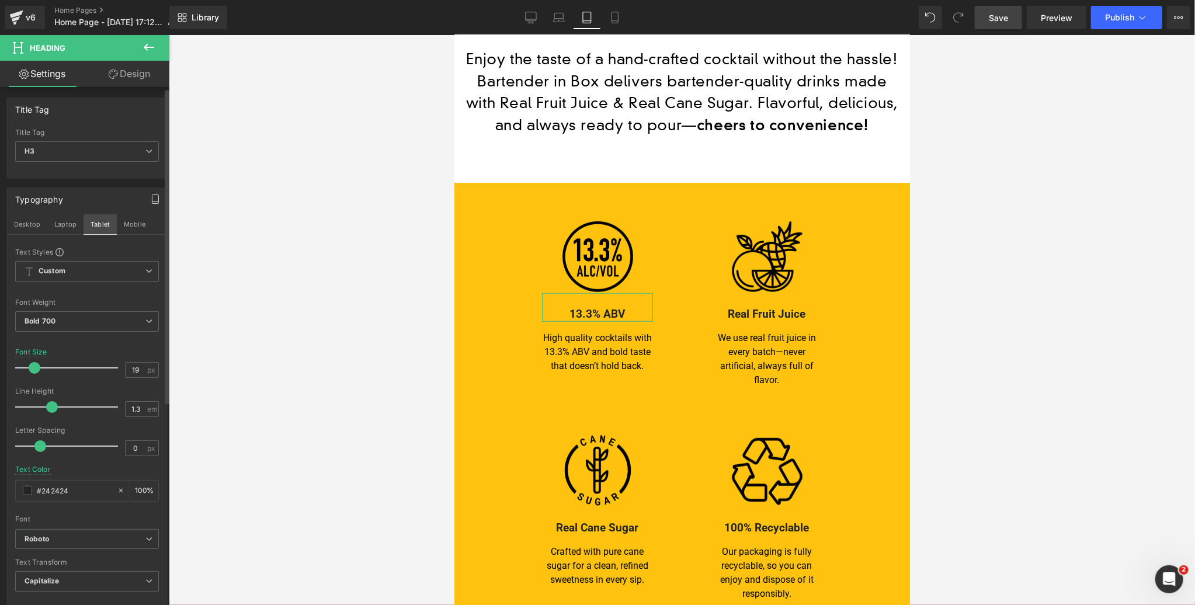
scroll to position [280, 0]
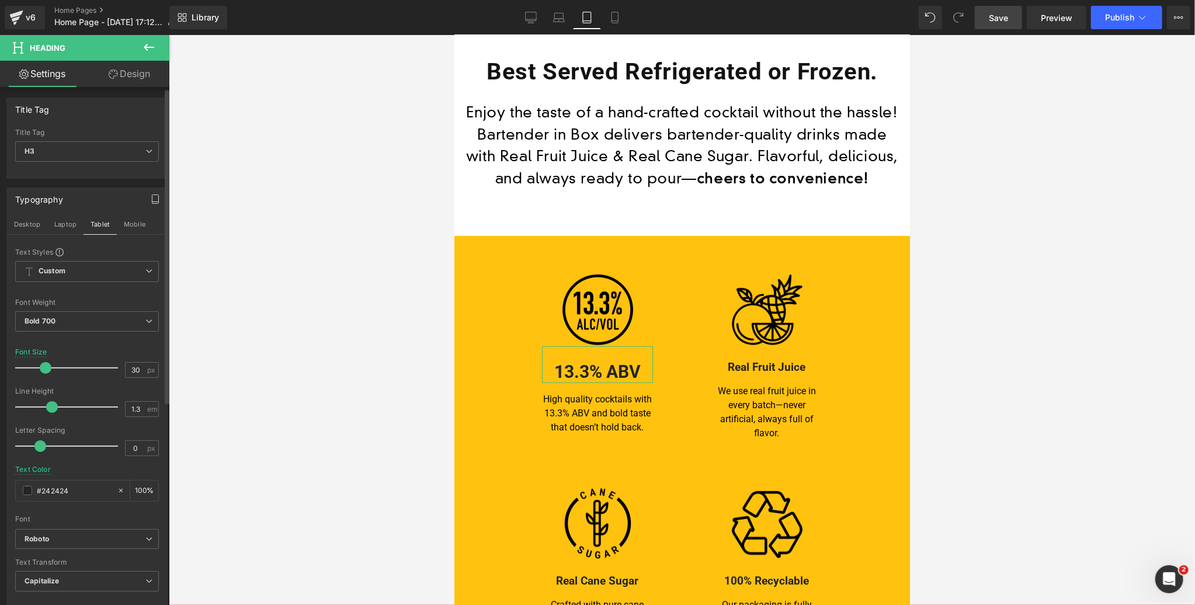
drag, startPoint x: 33, startPoint y: 367, endPoint x: 44, endPoint y: 364, distance: 11.5
click at [44, 364] on span at bounding box center [46, 368] width 12 height 12
click at [137, 223] on button "Mobile" at bounding box center [135, 224] width 36 height 20
type input "17"
type input "100"
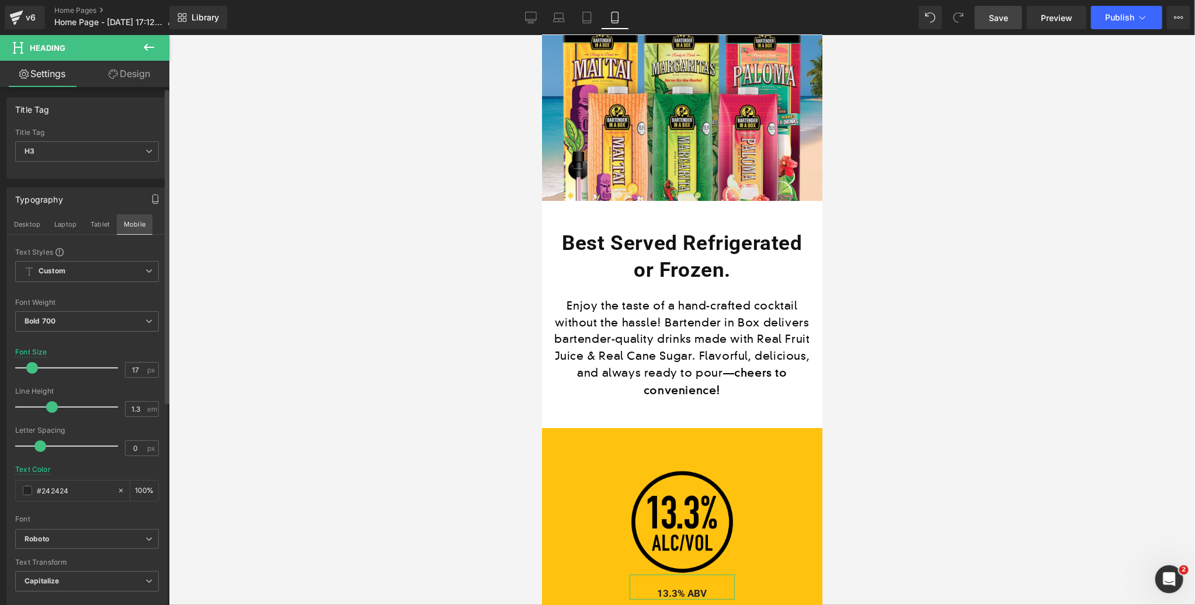
scroll to position [458, 0]
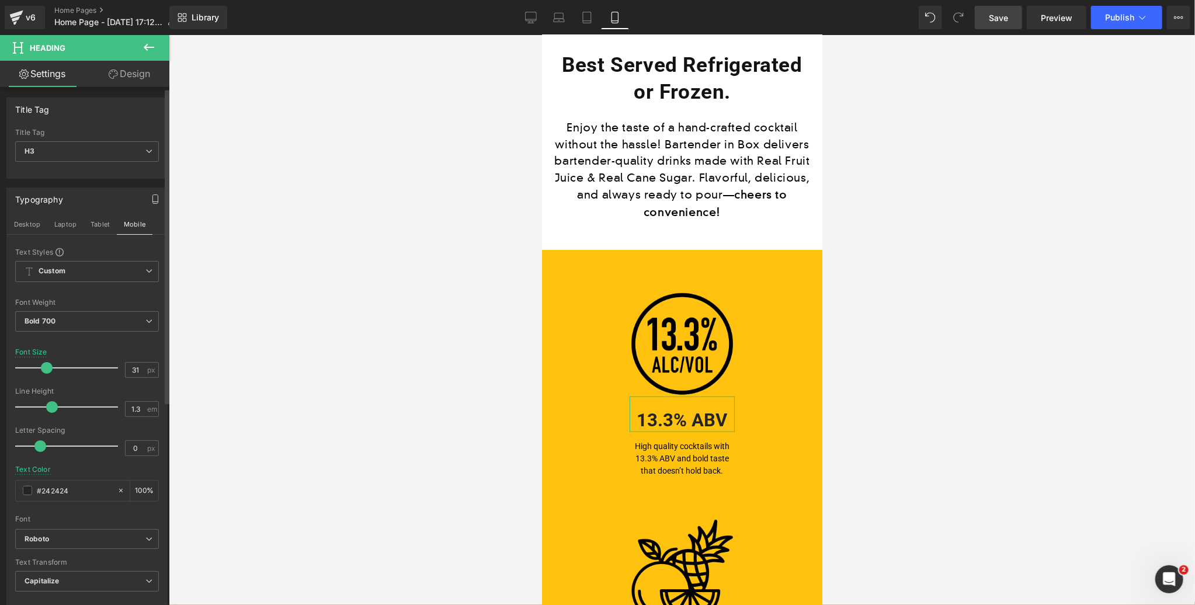
type input "30"
drag, startPoint x: 32, startPoint y: 367, endPoint x: 44, endPoint y: 366, distance: 12.9
click at [44, 366] on span at bounding box center [46, 368] width 12 height 12
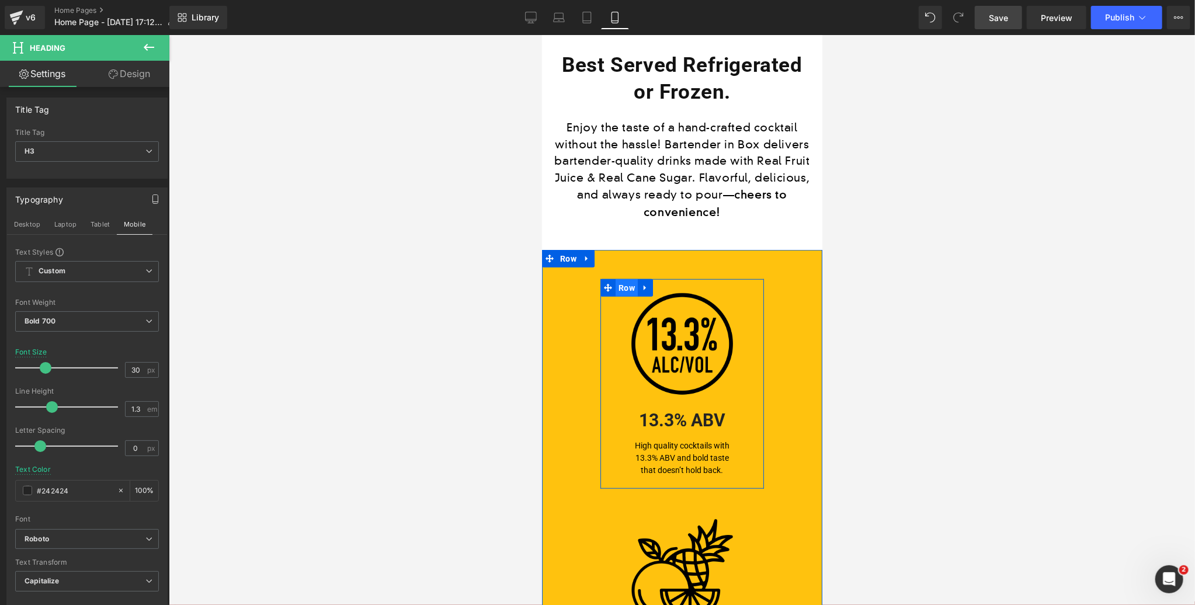
click at [625, 279] on span "Row" at bounding box center [626, 288] width 22 height 18
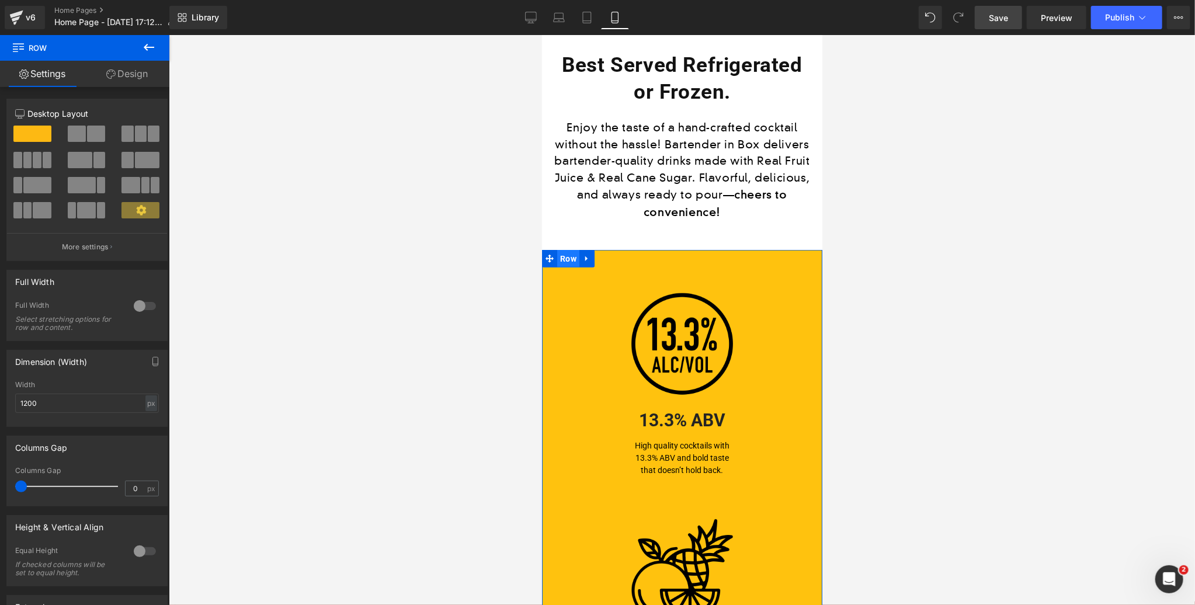
click at [567, 249] on span "Row" at bounding box center [568, 258] width 22 height 18
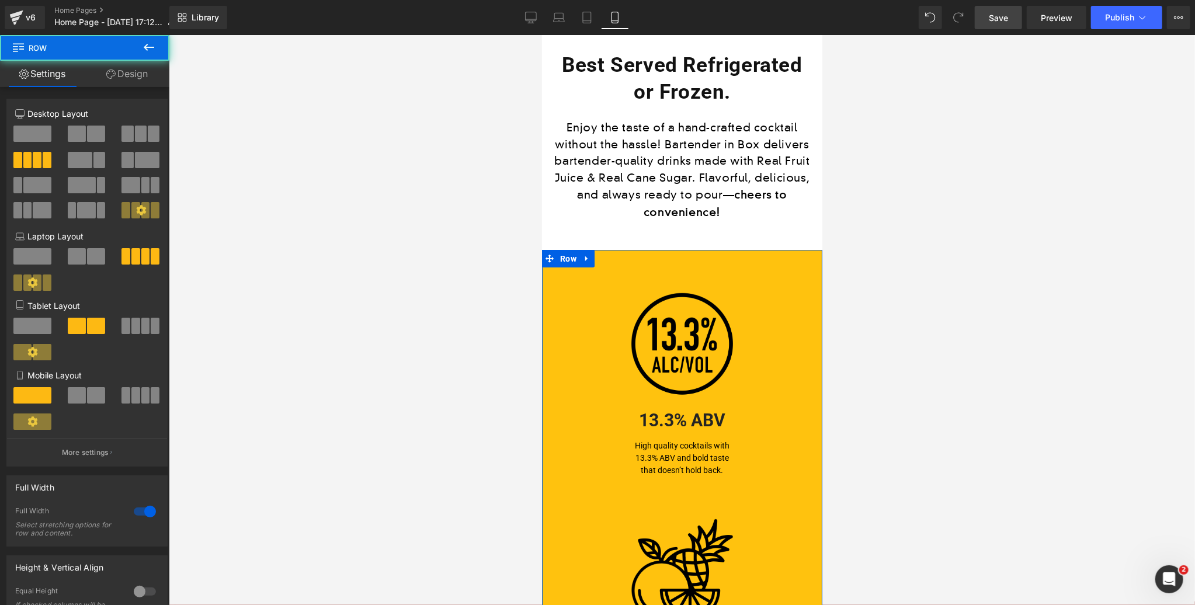
click at [136, 78] on link "Design" at bounding box center [127, 74] width 85 height 26
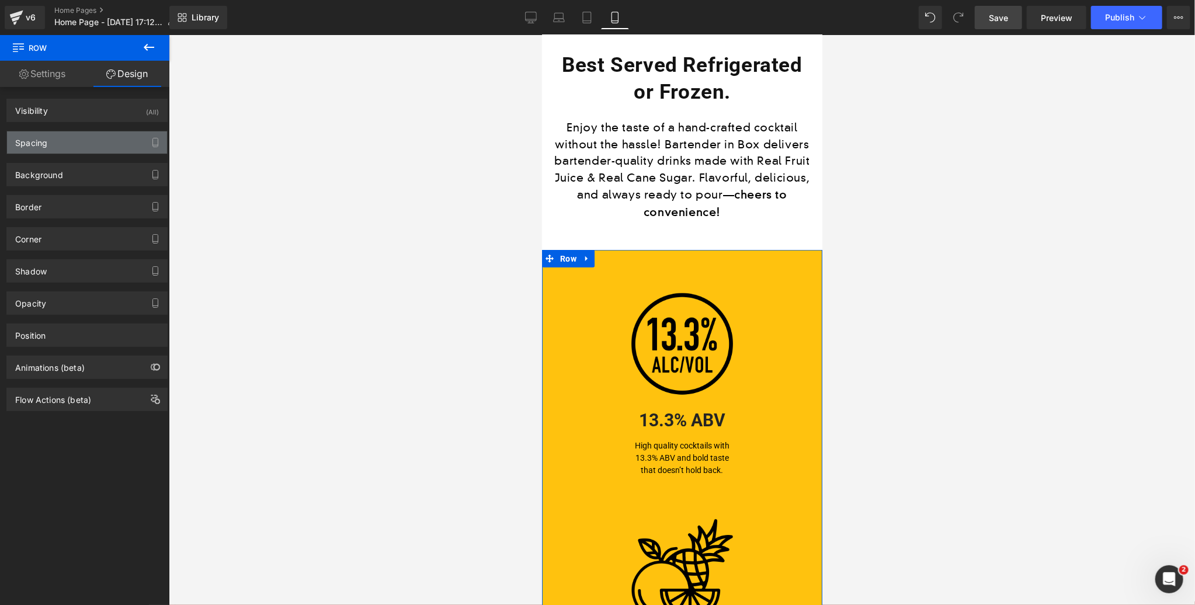
click at [66, 141] on div "Spacing" at bounding box center [87, 142] width 160 height 22
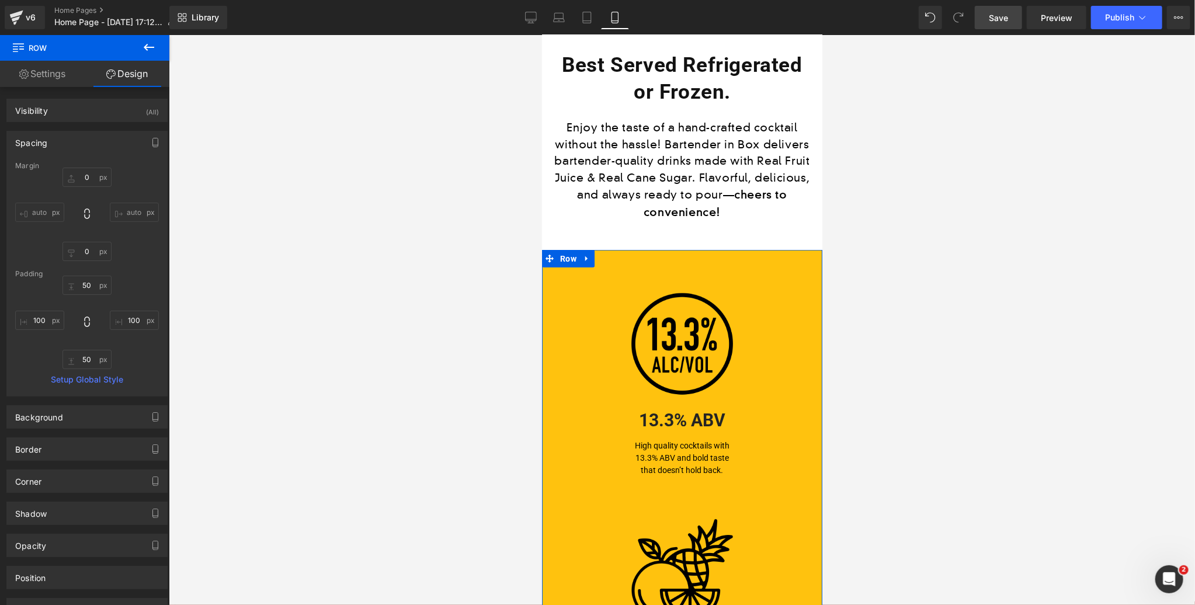
type input "0"
type input "50"
type input "100"
type input "50"
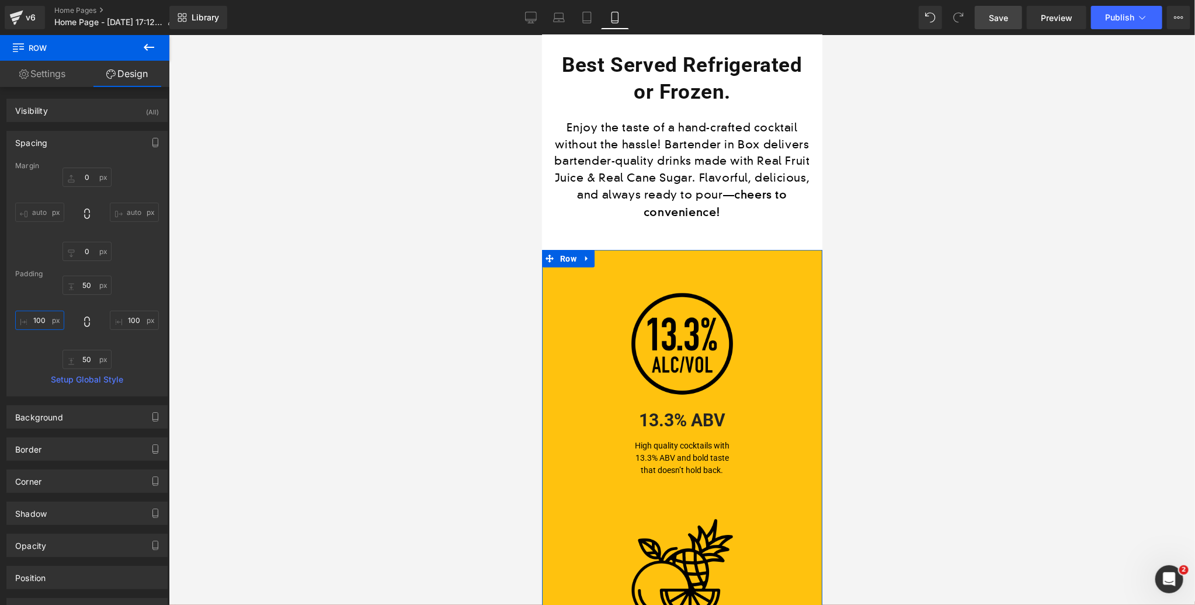
click at [42, 320] on input "100" at bounding box center [39, 320] width 49 height 19
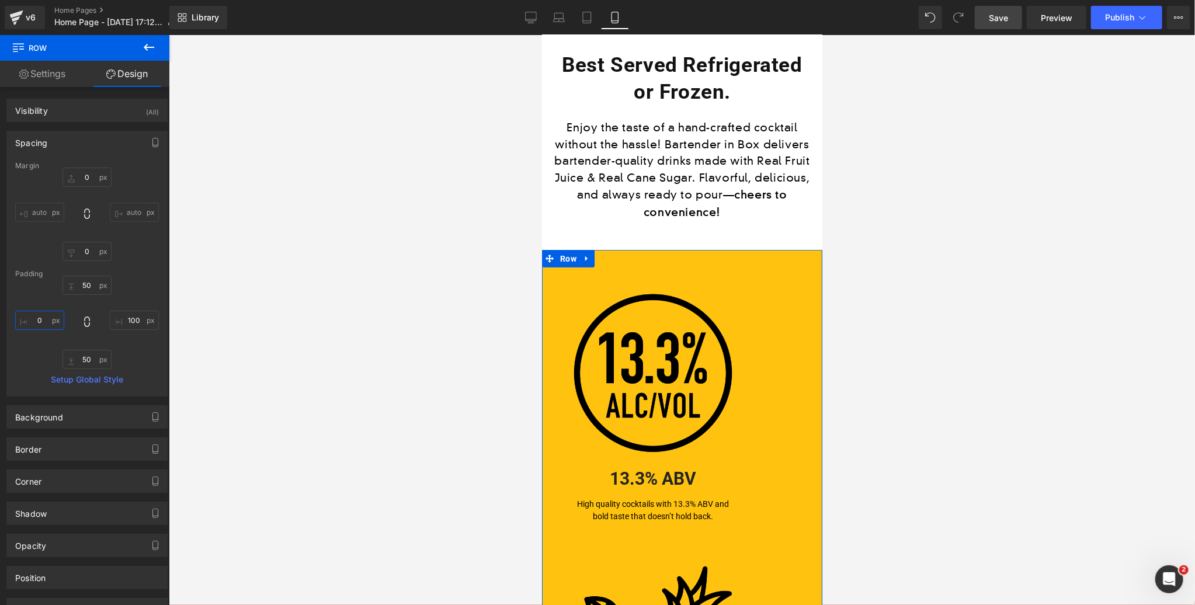
click at [43, 319] on input "0" at bounding box center [39, 320] width 49 height 19
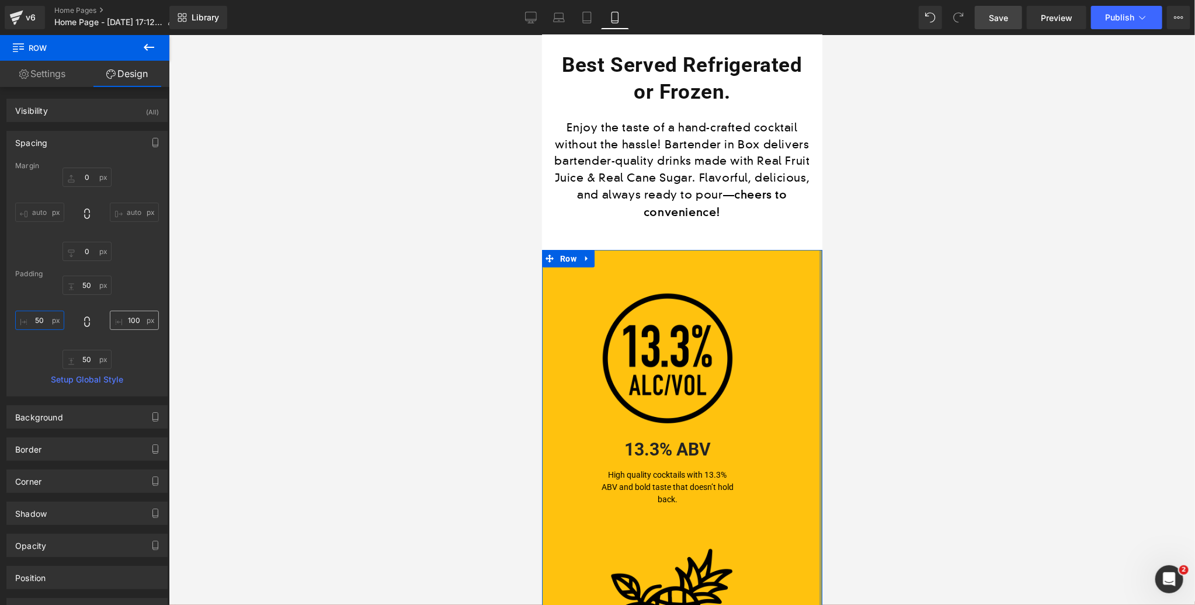
type input "50"
click at [130, 319] on input "100" at bounding box center [134, 320] width 49 height 19
type input "50"
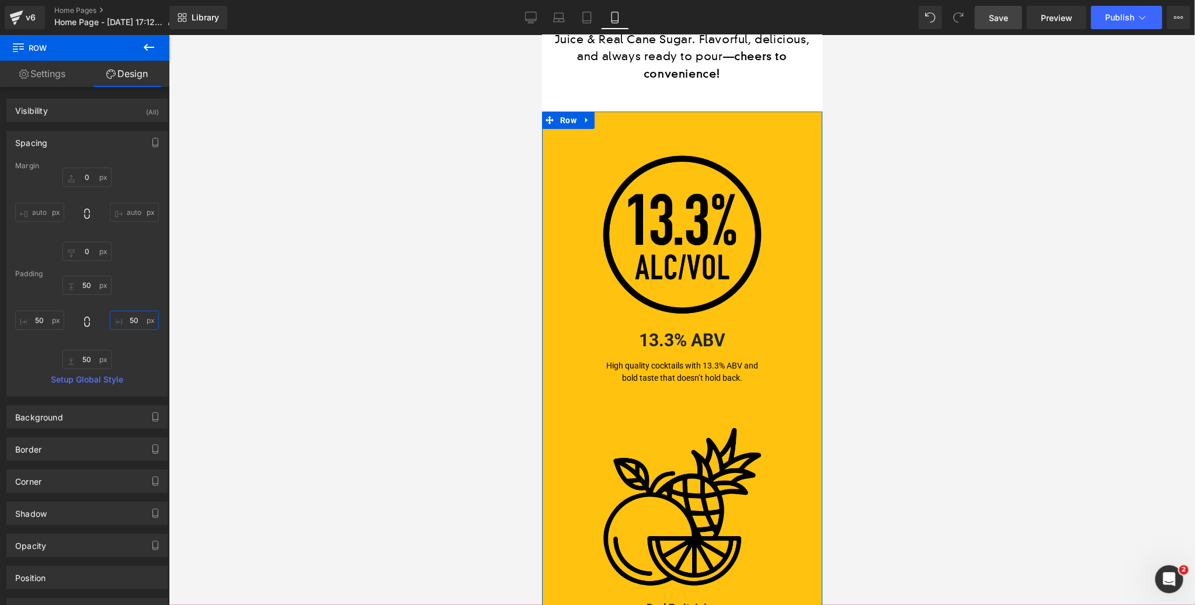
scroll to position [618, 0]
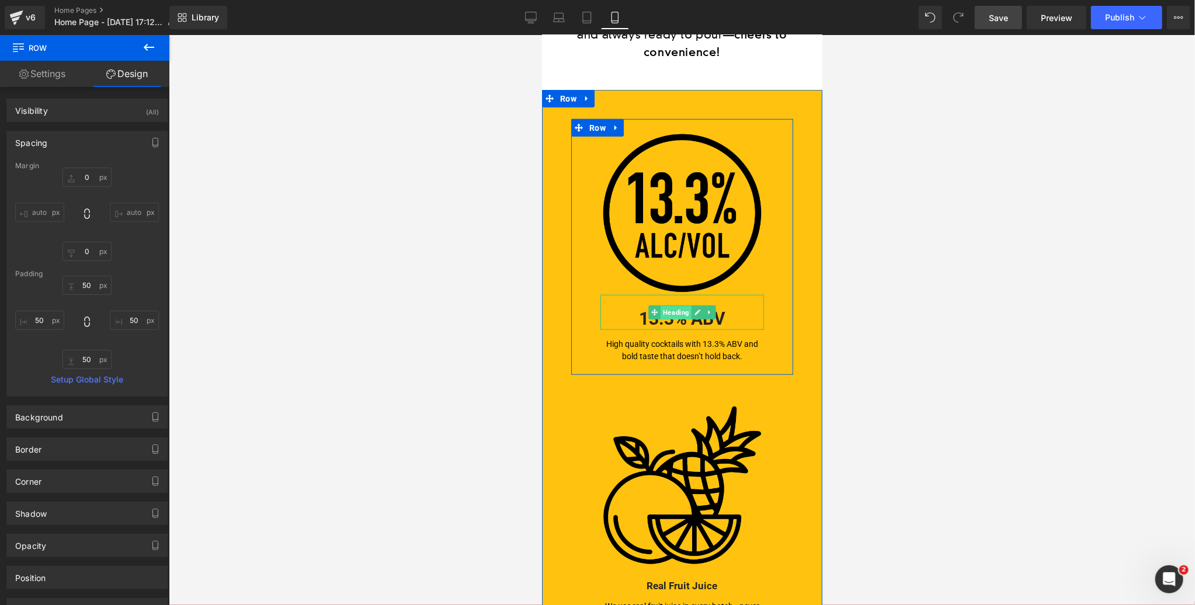
click at [680, 305] on span "Heading" at bounding box center [675, 312] width 31 height 14
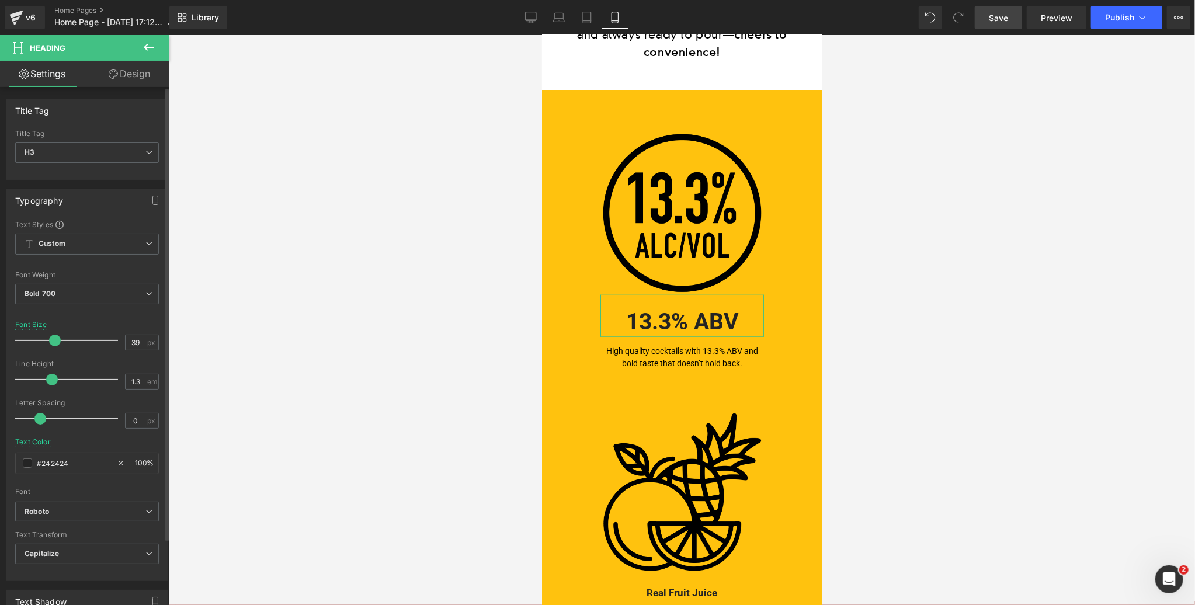
type input "40"
drag, startPoint x: 43, startPoint y: 339, endPoint x: 53, endPoint y: 337, distance: 10.2
click at [53, 337] on span at bounding box center [56, 341] width 12 height 12
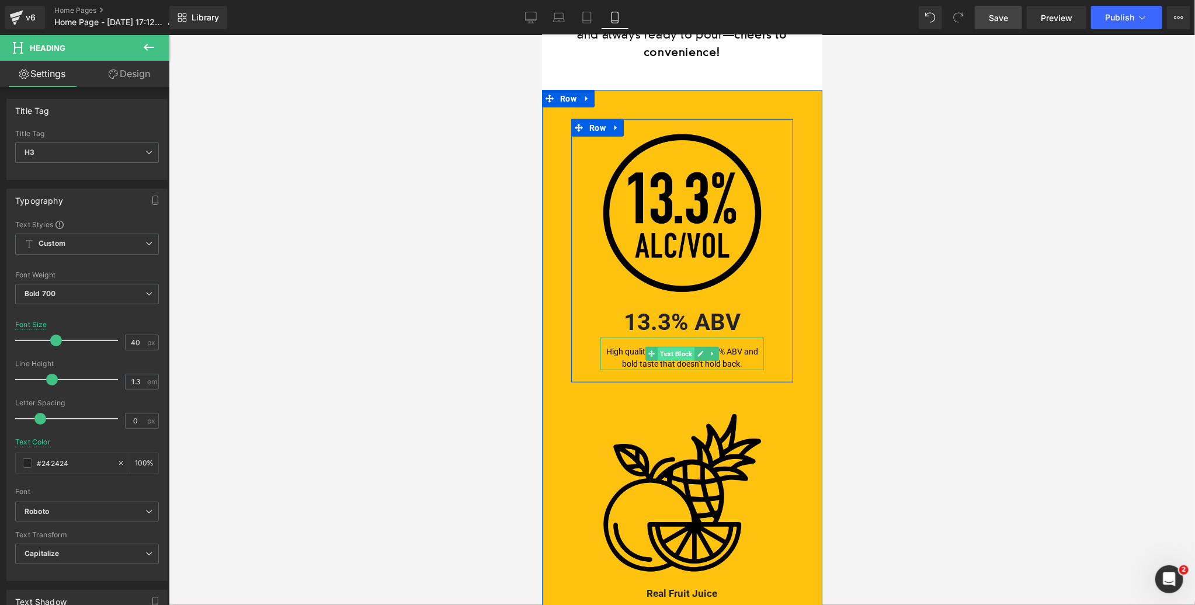
click at [680, 347] on span "Text Block" at bounding box center [675, 354] width 37 height 14
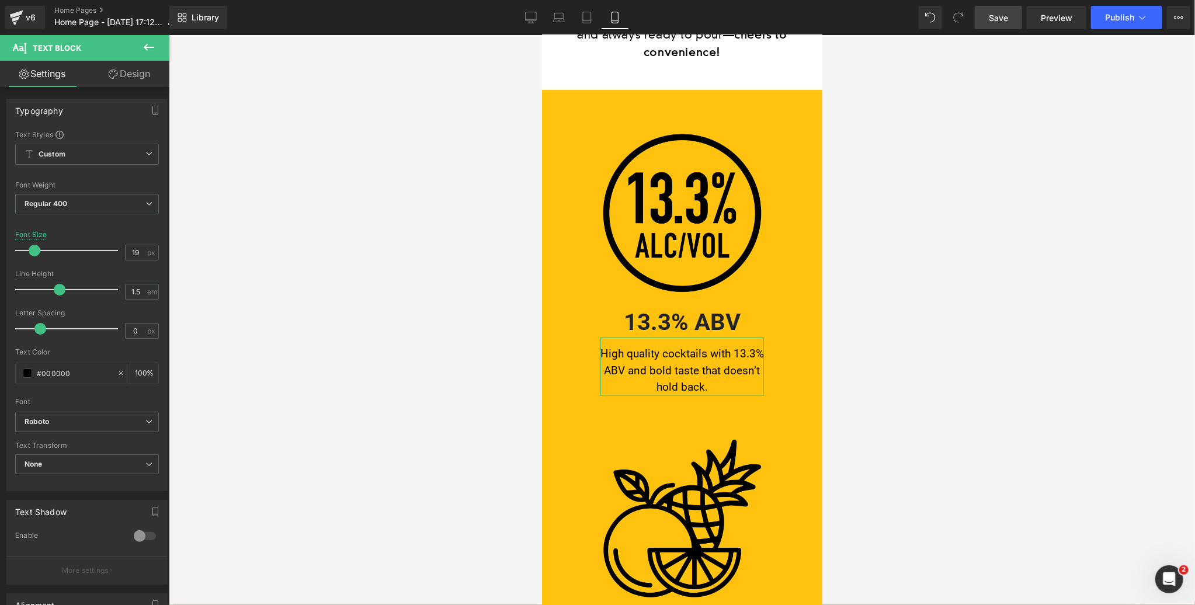
type input "20"
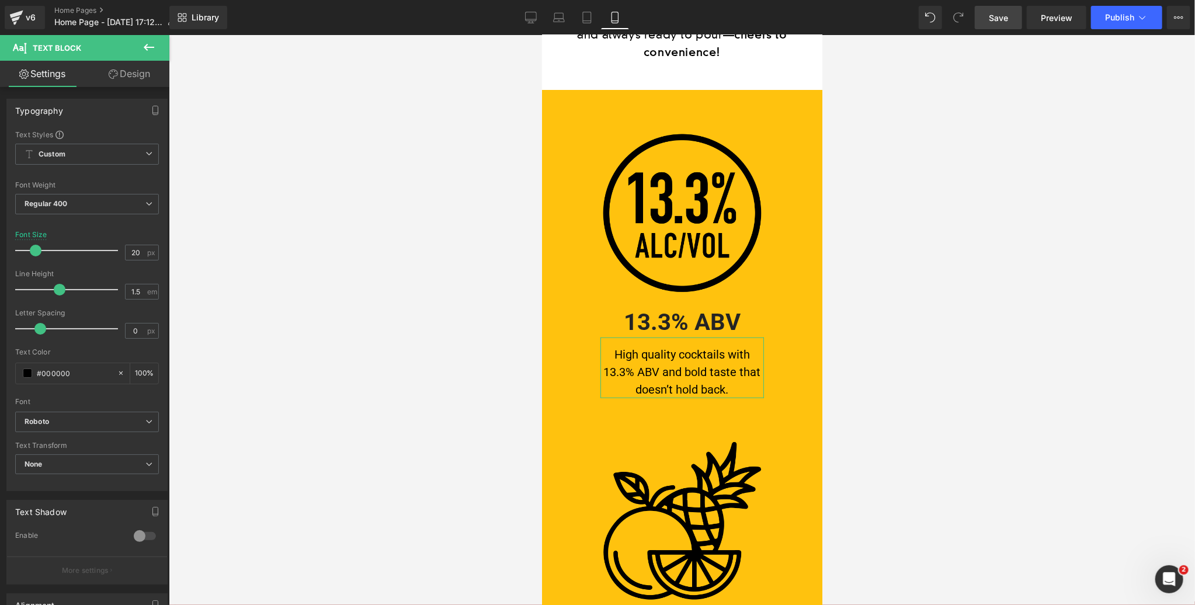
drag, startPoint x: 29, startPoint y: 250, endPoint x: 34, endPoint y: 249, distance: 5.9
click at [34, 249] on span at bounding box center [36, 251] width 12 height 12
click at [132, 68] on link "Design" at bounding box center [129, 74] width 85 height 26
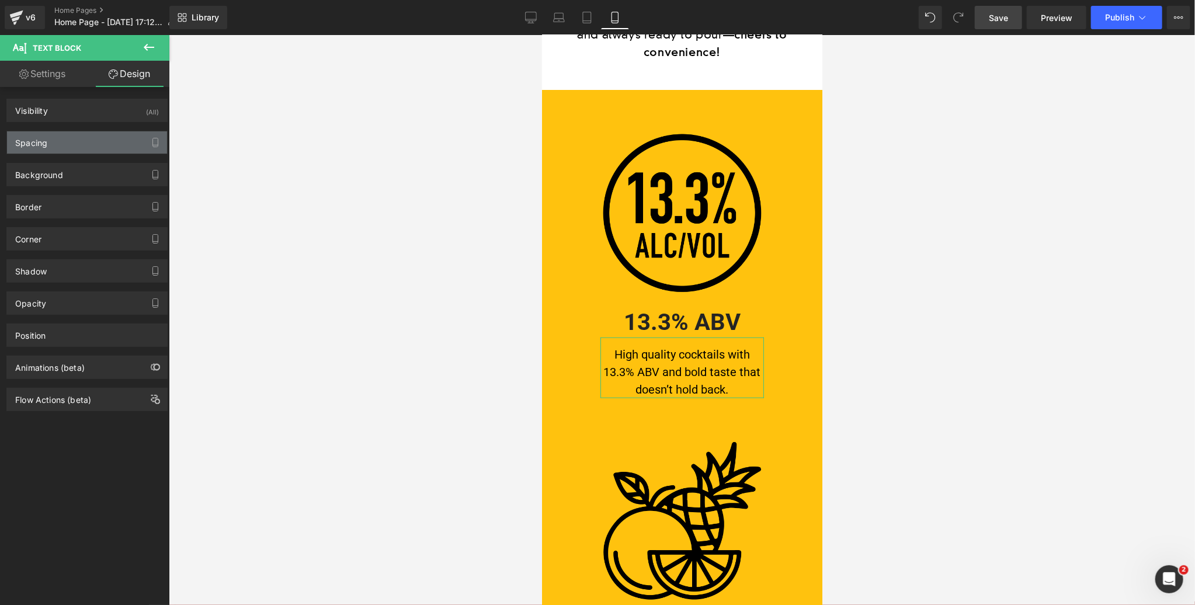
click at [66, 140] on div "Spacing" at bounding box center [87, 142] width 160 height 22
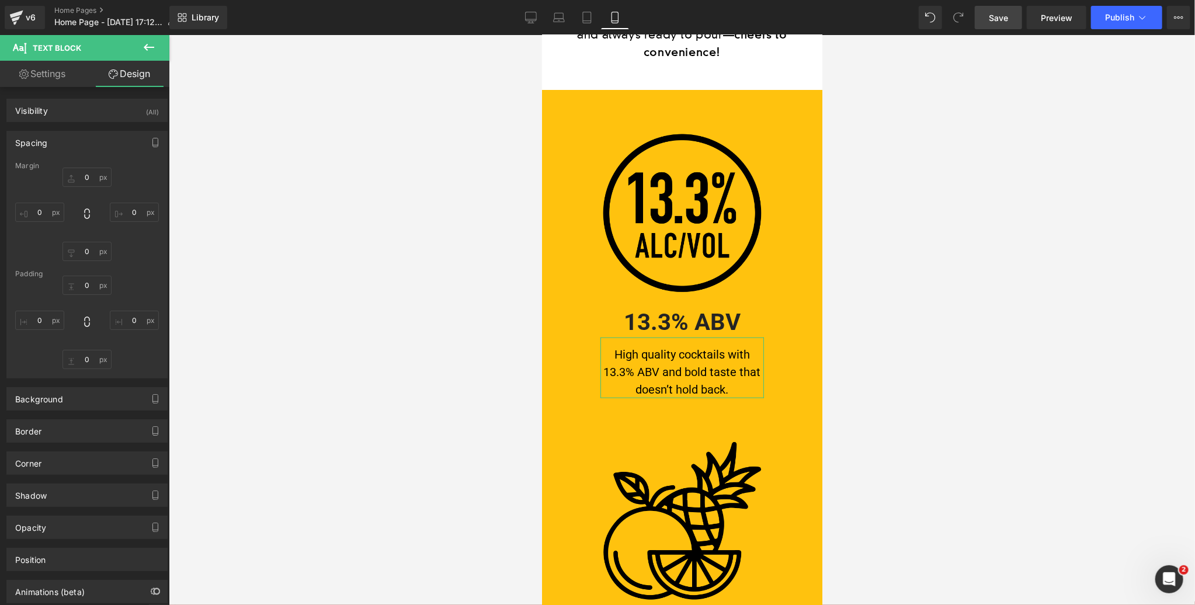
type input "0"
type input "14"
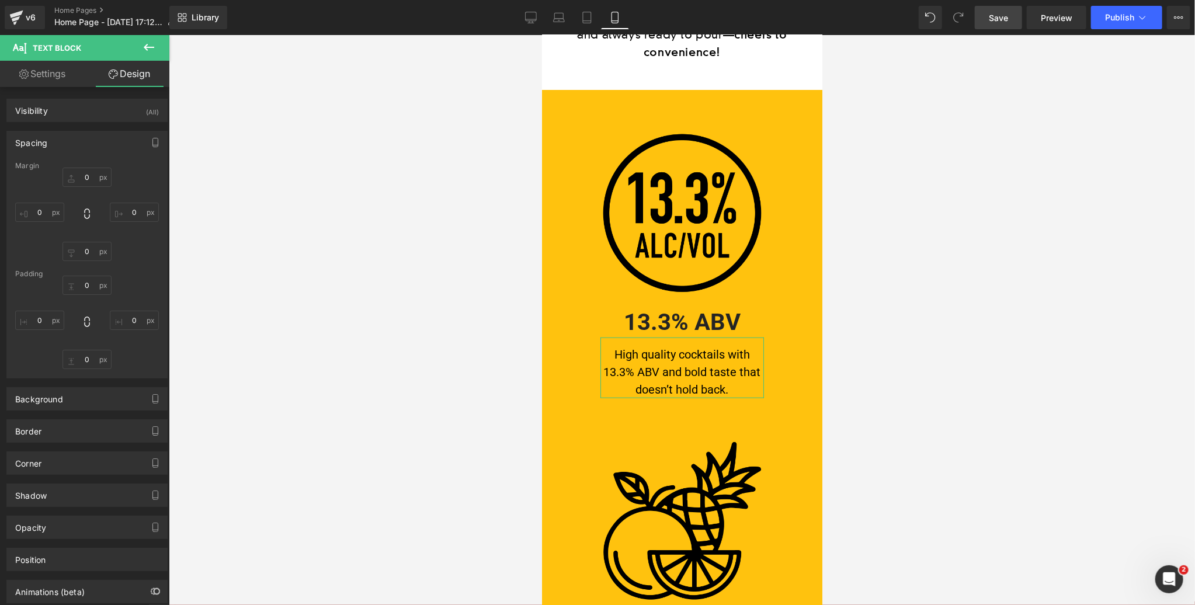
type input "0"
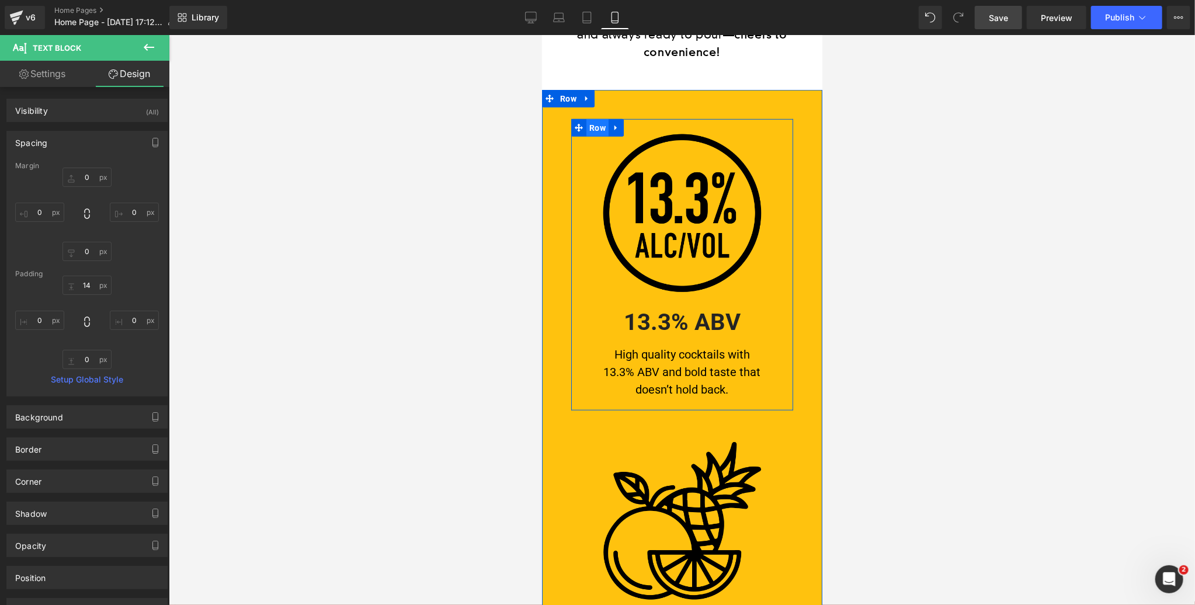
click at [597, 119] on span "Row" at bounding box center [597, 128] width 22 height 18
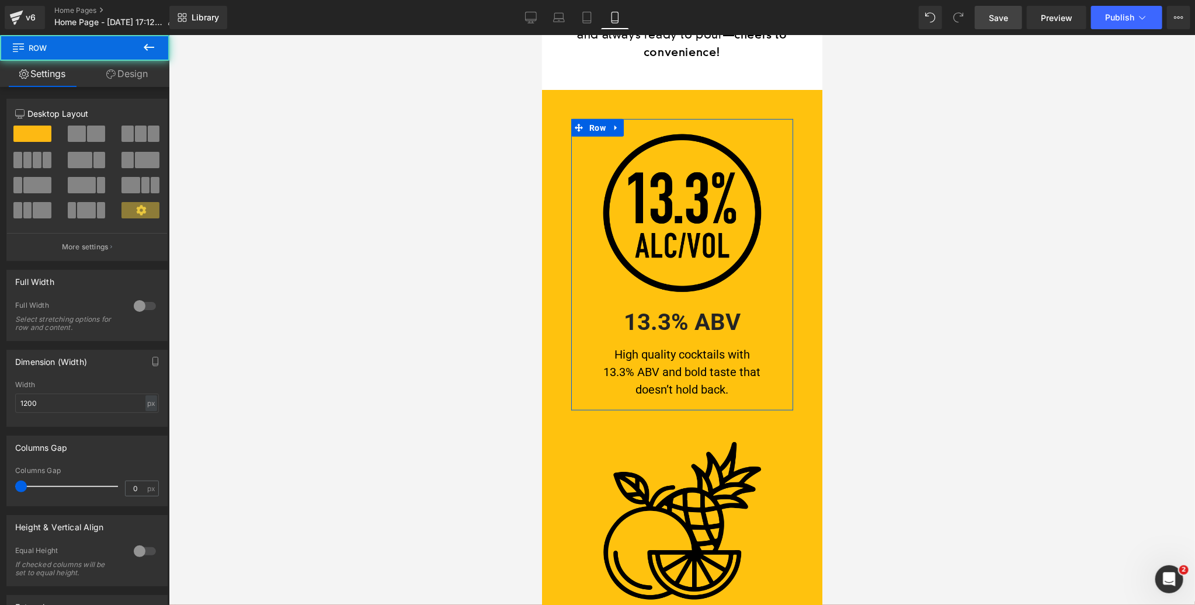
click at [130, 75] on link "Design" at bounding box center [127, 74] width 85 height 26
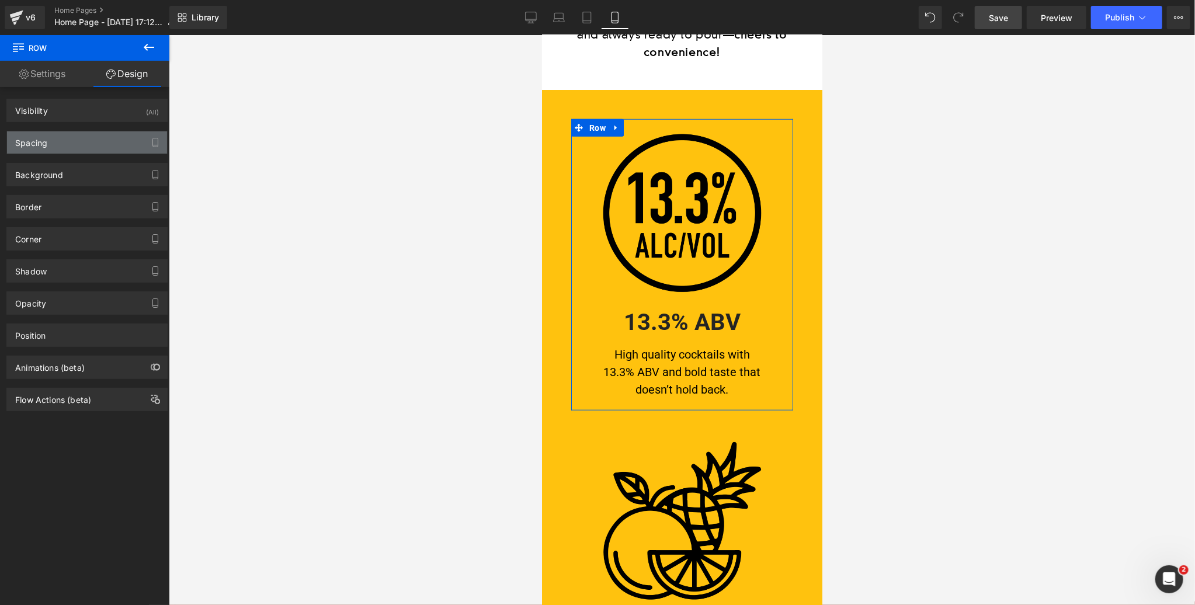
click at [71, 145] on div "Spacing" at bounding box center [87, 142] width 160 height 22
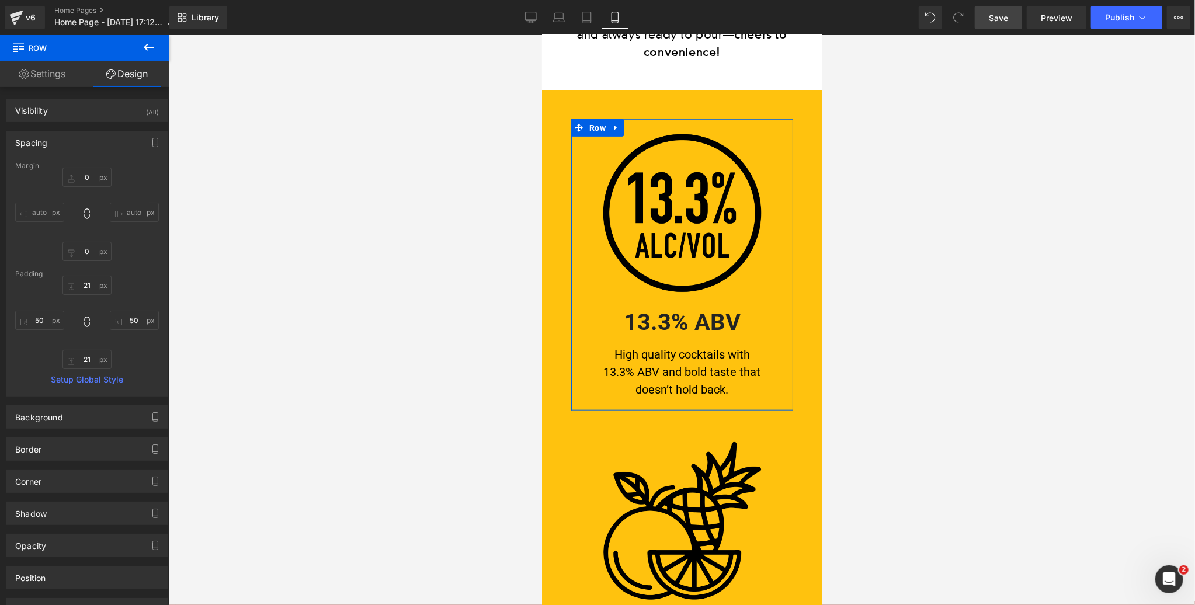
type input "0"
type input "21"
type input "50"
type input "21"
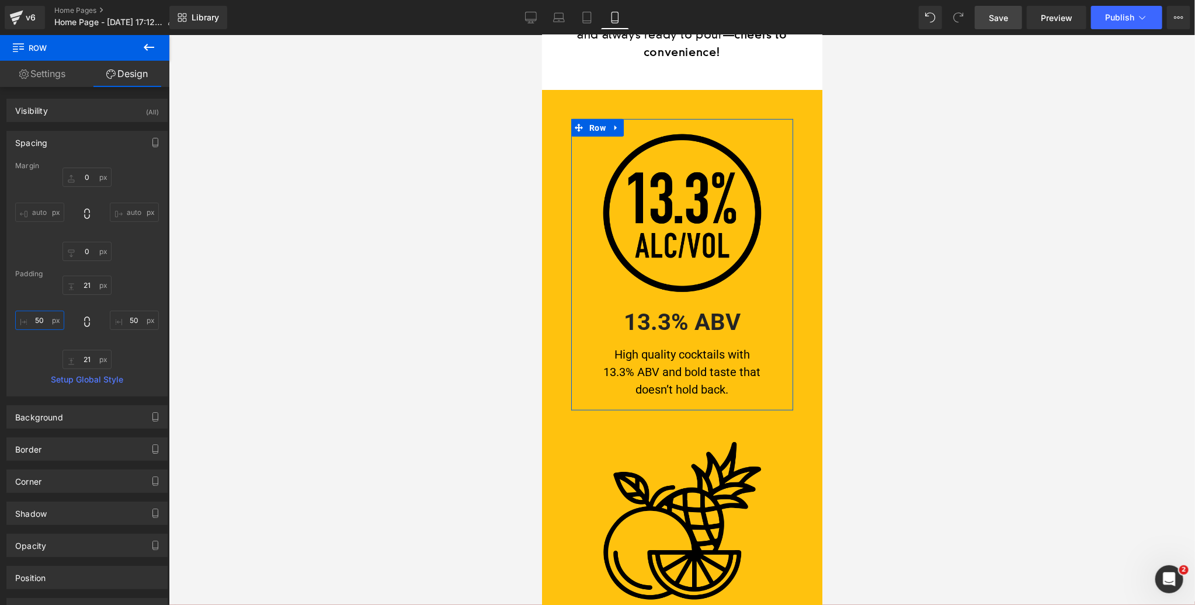
click at [40, 324] on input "50" at bounding box center [39, 320] width 49 height 19
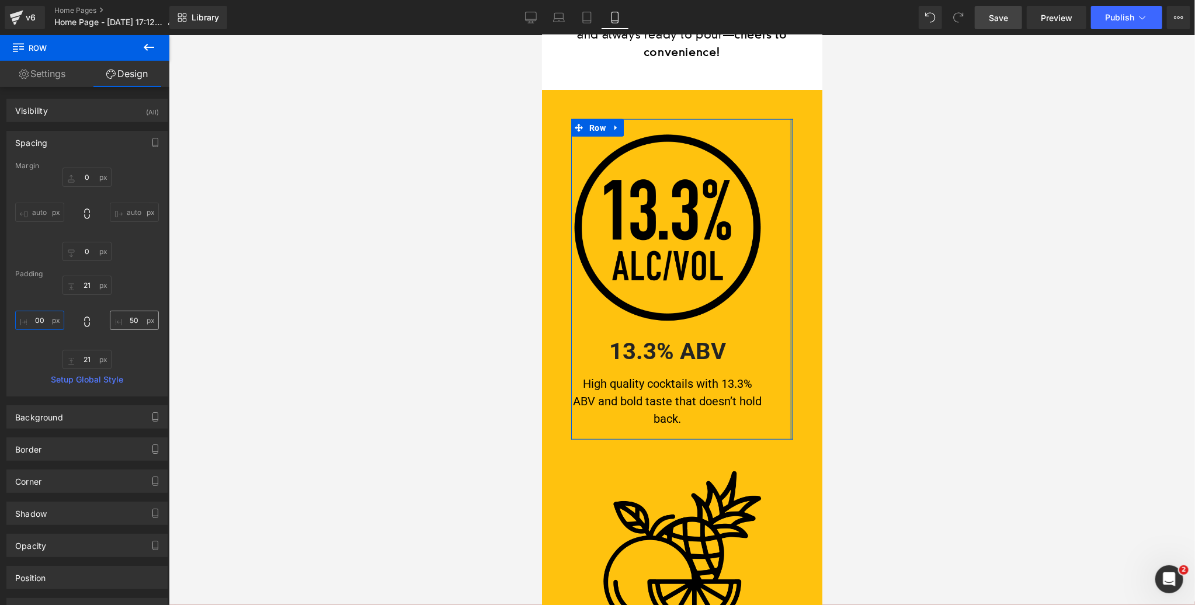
type input "00"
click at [131, 319] on input "50" at bounding box center [134, 320] width 49 height 19
click at [131, 320] on input "50" at bounding box center [134, 320] width 49 height 19
type input "00"
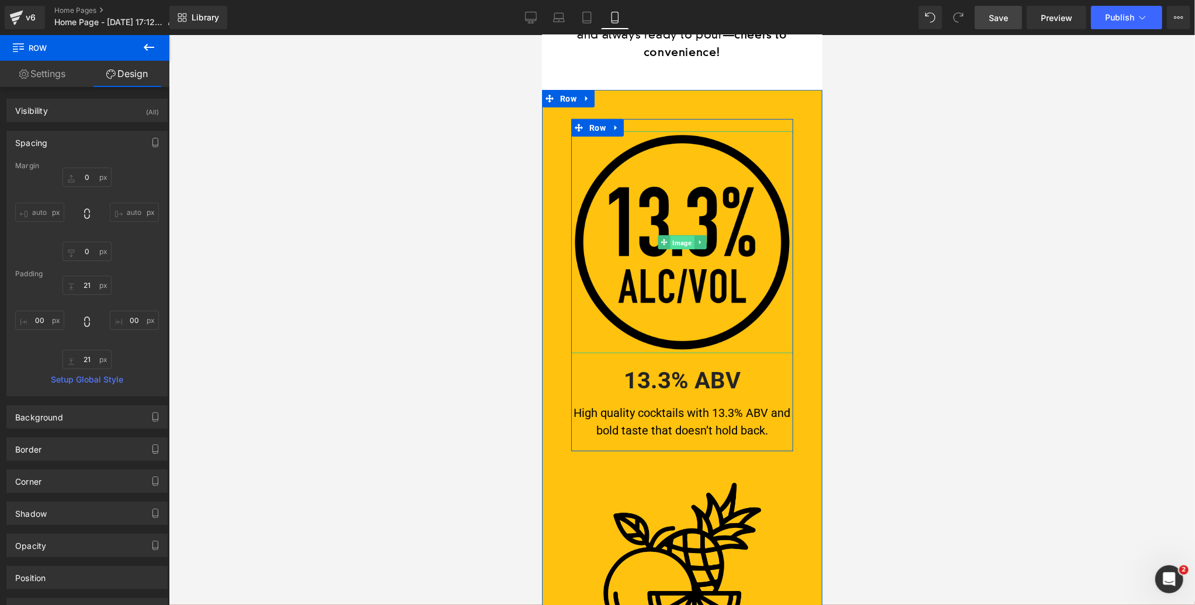
click at [682, 235] on span "Image" at bounding box center [681, 242] width 24 height 14
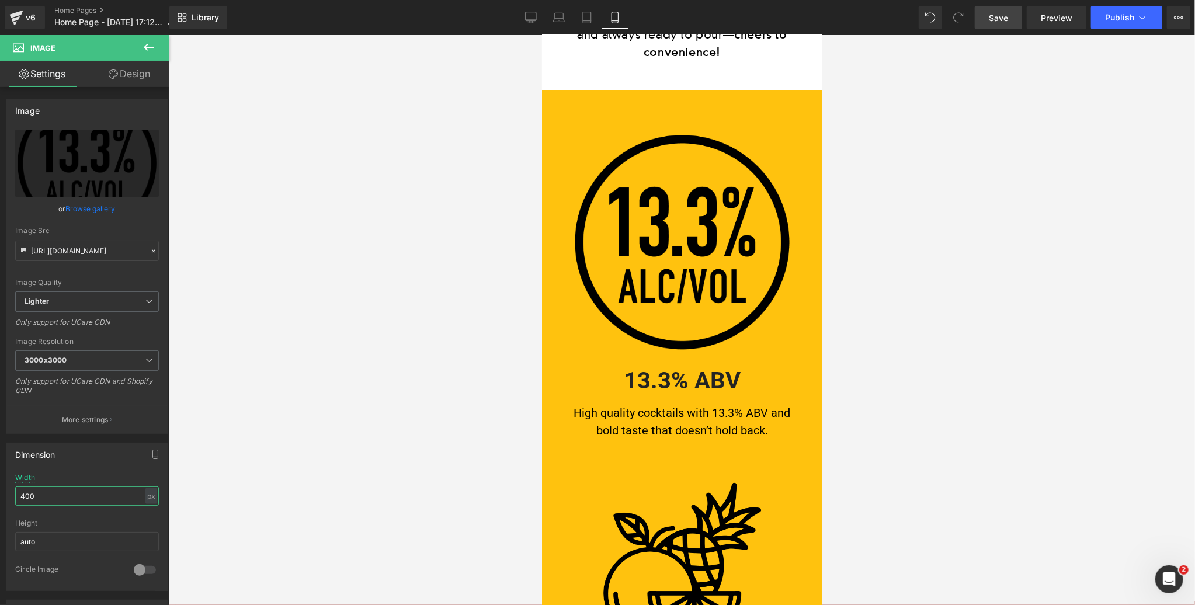
drag, startPoint x: 47, startPoint y: 495, endPoint x: -1, endPoint y: 493, distance: 47.9
click at [0, 493] on html "Image You are previewing how the will restyle your page. You can not edit Eleme…" at bounding box center [597, 302] width 1195 height 605
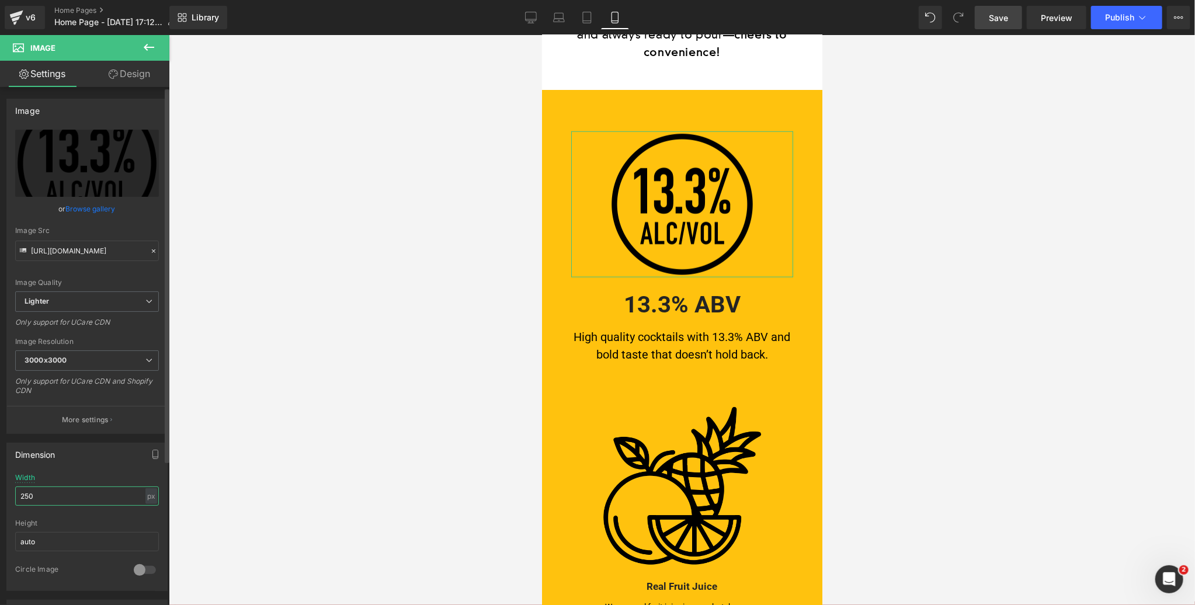
drag, startPoint x: 35, startPoint y: 495, endPoint x: 3, endPoint y: 494, distance: 32.1
click at [3, 494] on div "Dimension 250px Width 250 px % px auto Height auto 0 Circle Image" at bounding box center [87, 512] width 175 height 157
type input "200"
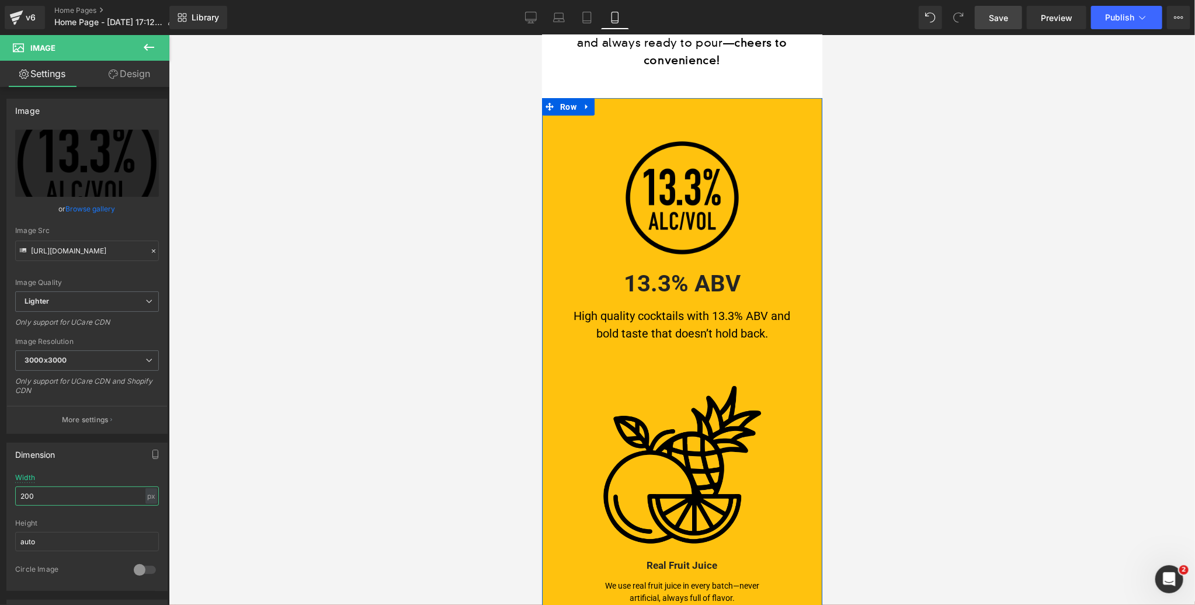
scroll to position [610, 0]
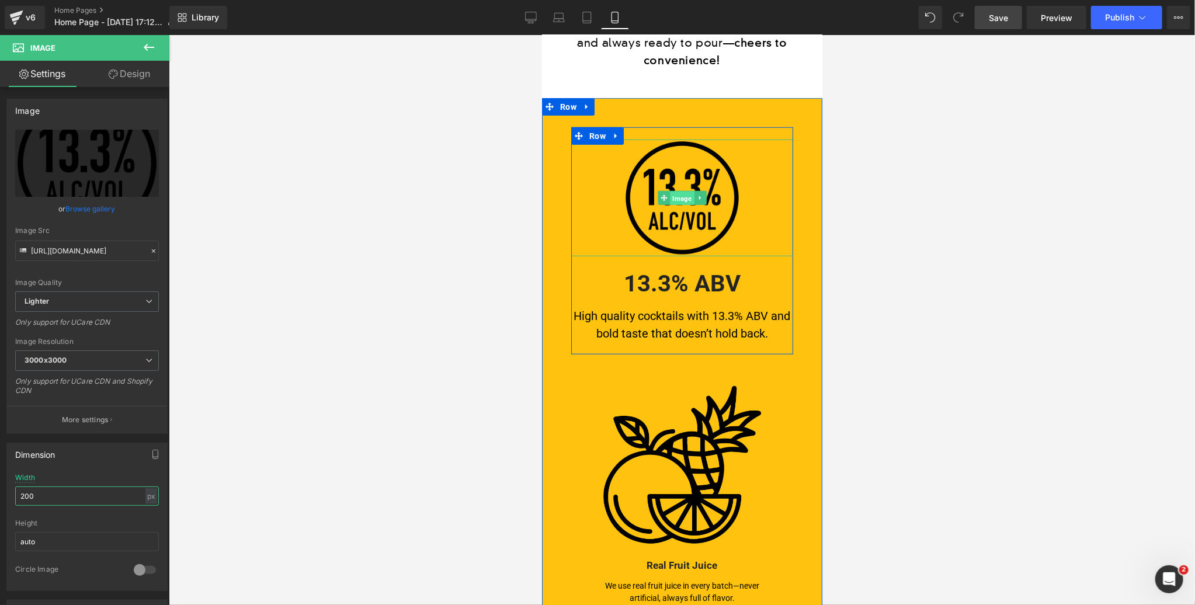
click at [681, 191] on span "Image" at bounding box center [681, 198] width 24 height 14
click at [599, 127] on span "Row" at bounding box center [597, 136] width 22 height 18
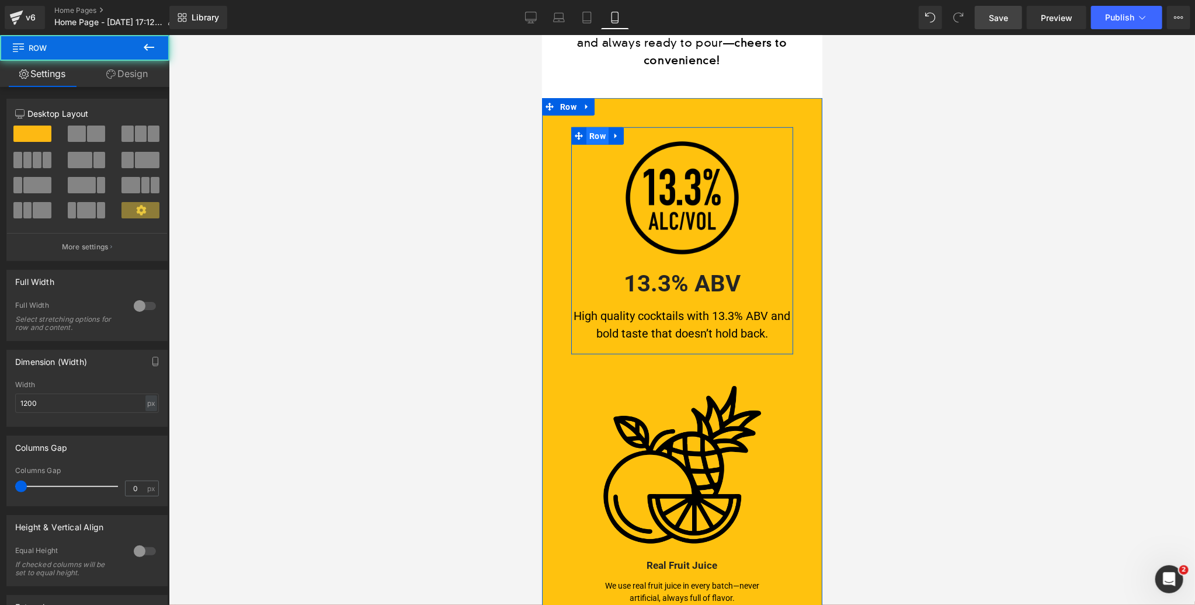
scroll to position [608, 0]
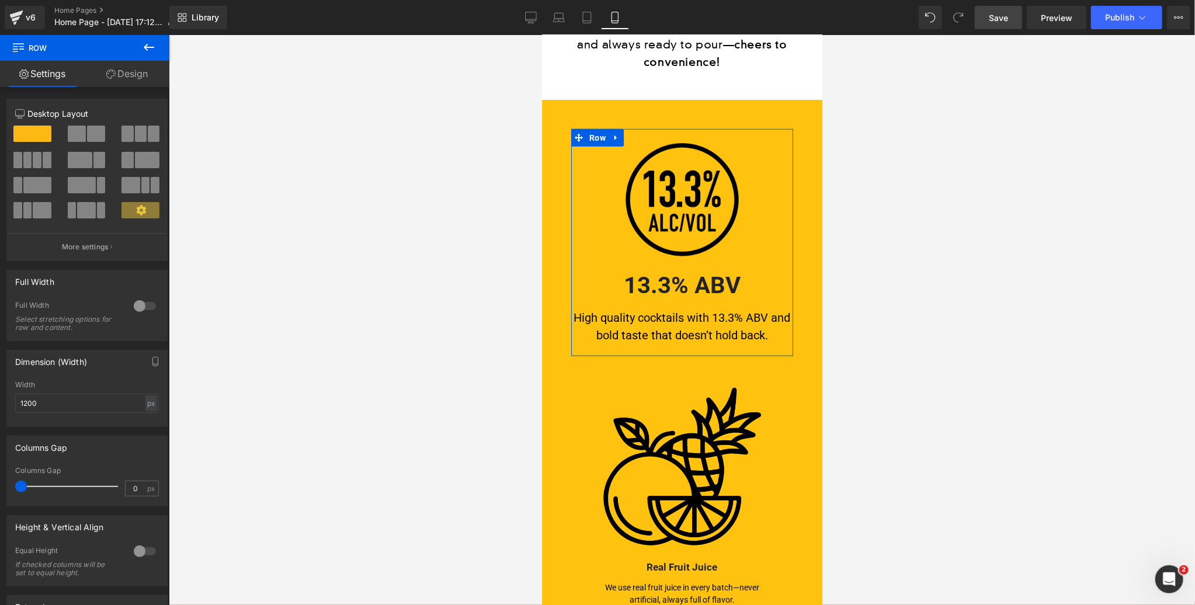
click at [135, 77] on link "Design" at bounding box center [127, 74] width 85 height 26
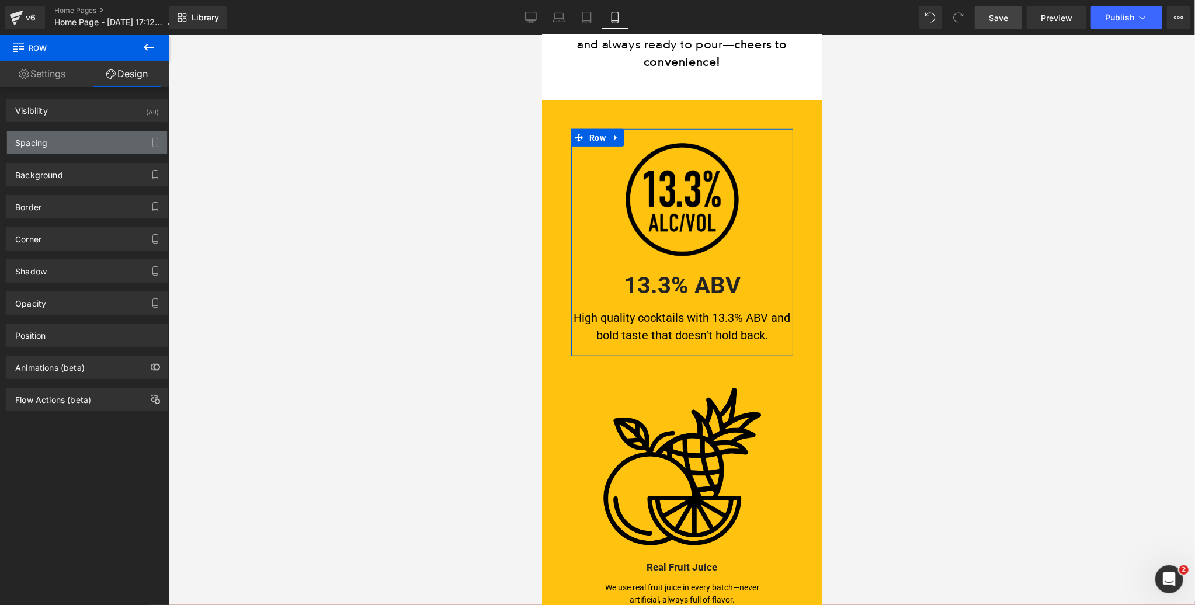
click at [62, 140] on div "Spacing" at bounding box center [87, 142] width 160 height 22
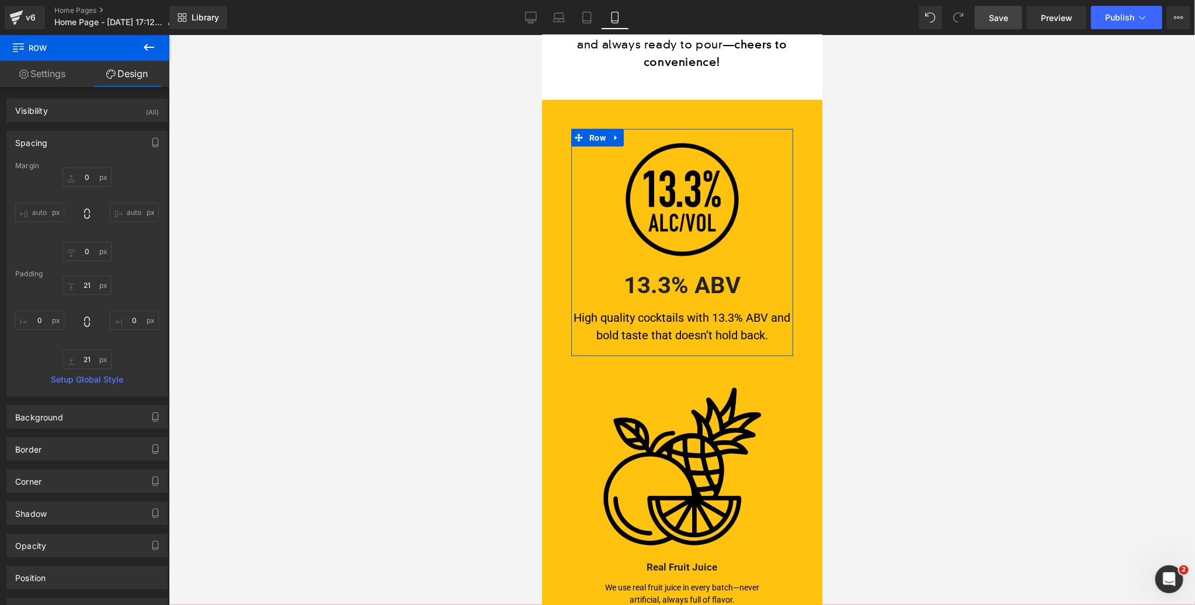
type input "0"
type input "21"
type input "0"
type input "21"
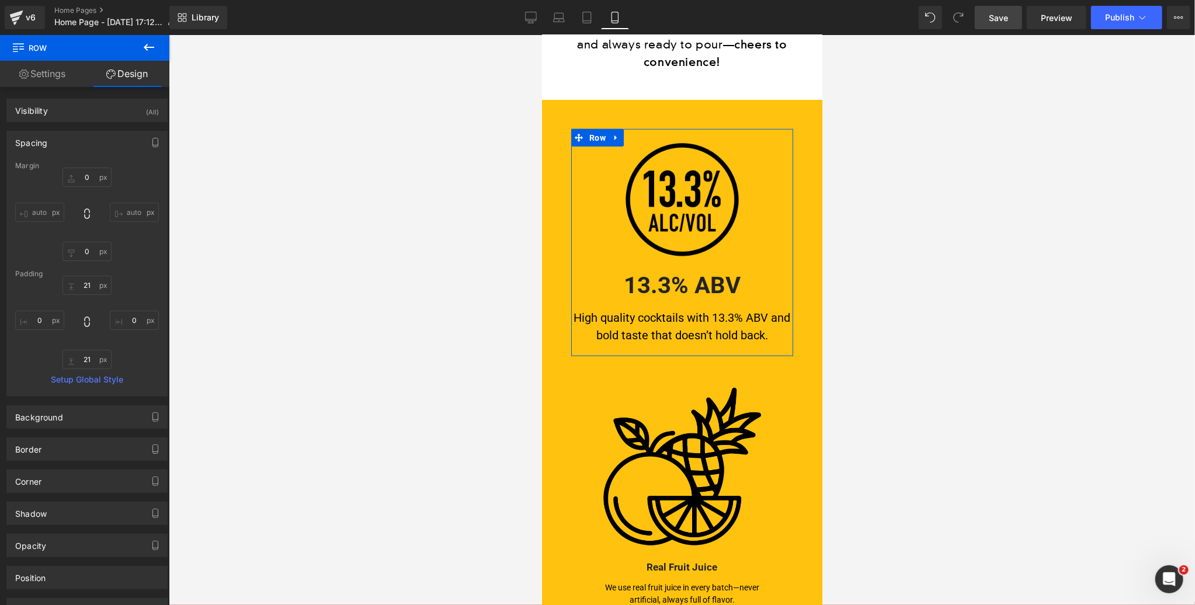
type input "0"
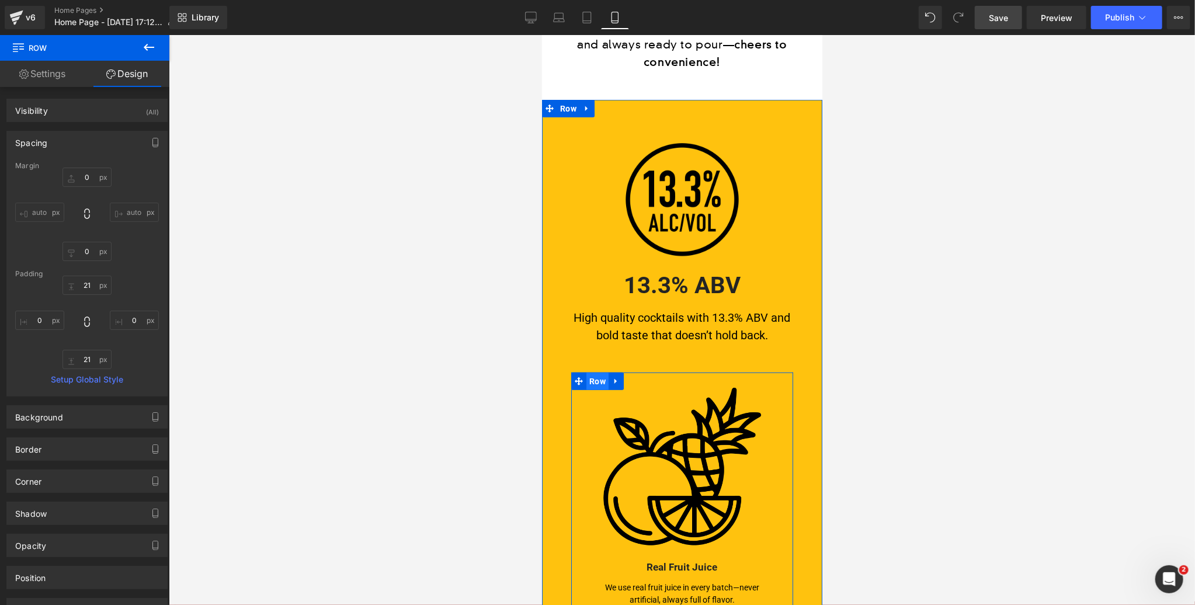
click at [598, 372] on span "Row" at bounding box center [597, 381] width 22 height 18
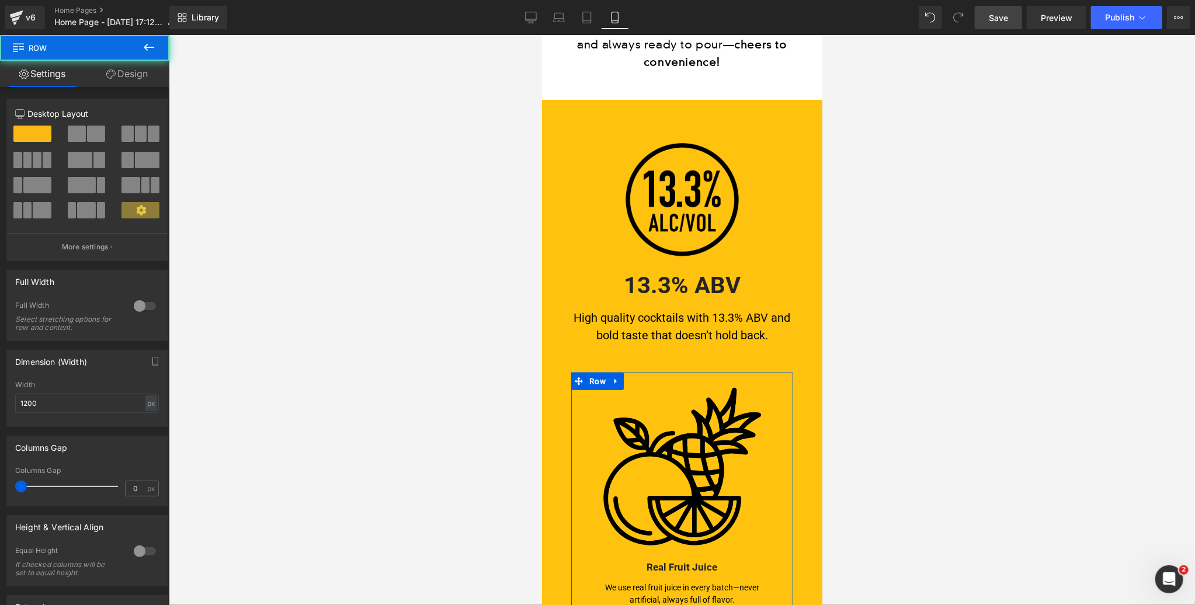
click at [135, 72] on link "Design" at bounding box center [127, 74] width 85 height 26
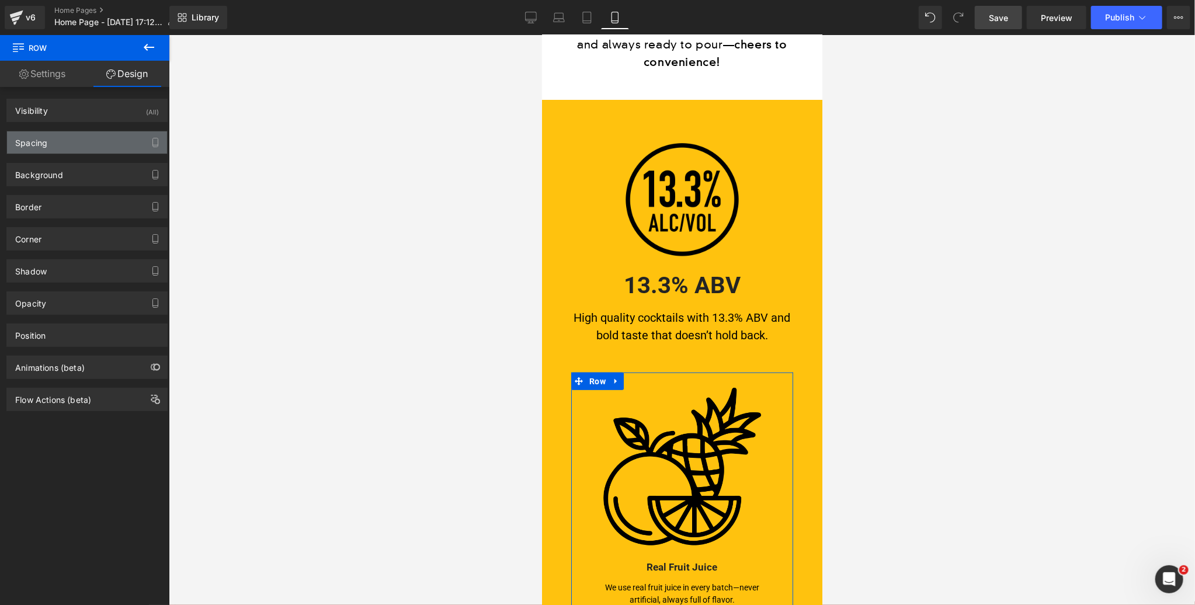
click at [62, 136] on div "Spacing" at bounding box center [87, 142] width 160 height 22
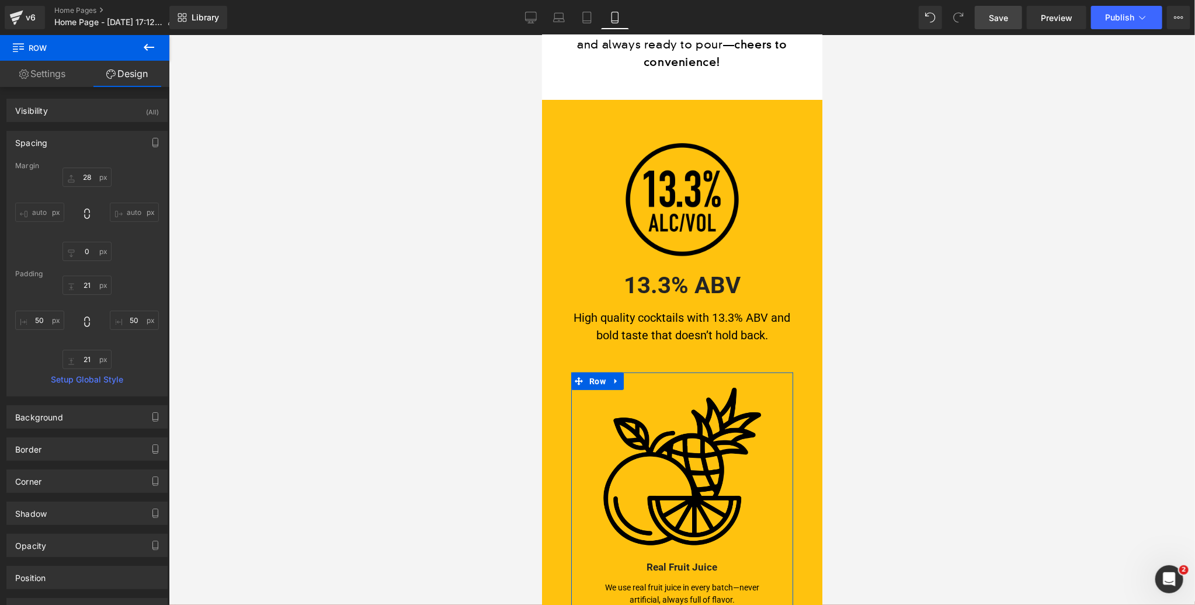
type input "28"
type input "0"
type input "21"
type input "50"
type input "21"
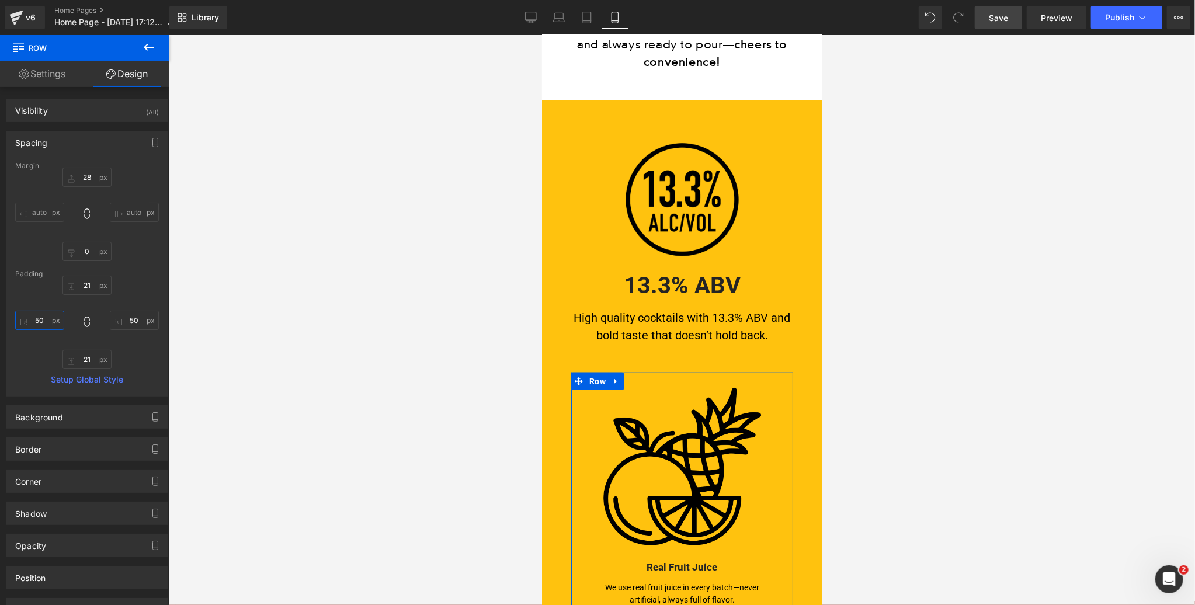
click at [45, 317] on input "50" at bounding box center [39, 320] width 49 height 19
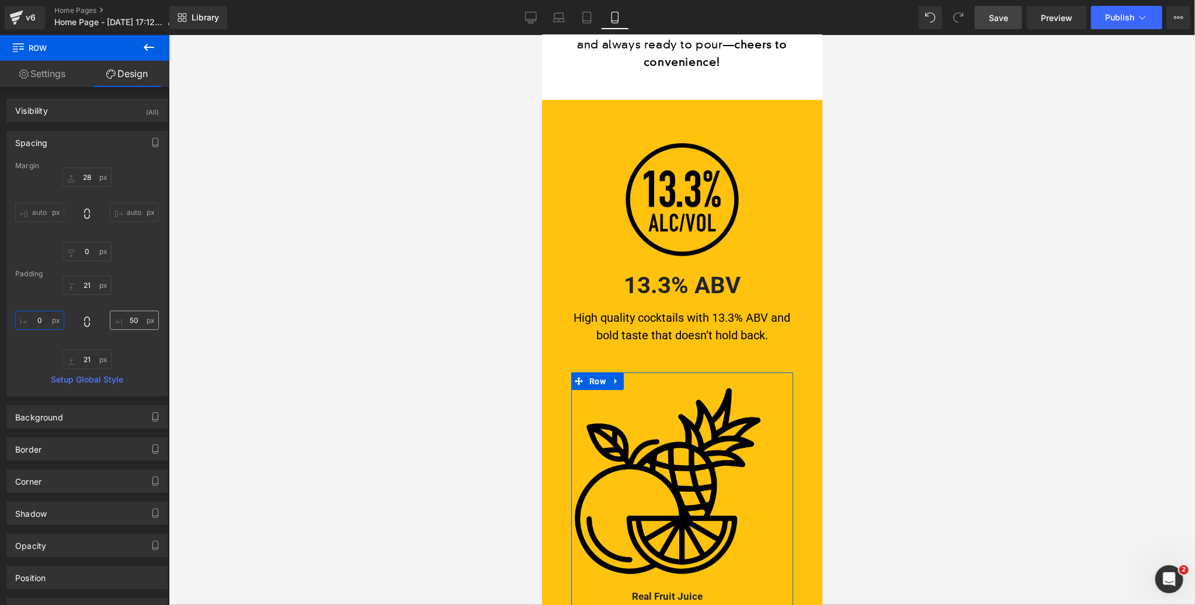
type input "0"
click at [130, 317] on input "50" at bounding box center [134, 320] width 49 height 19
type input "0"
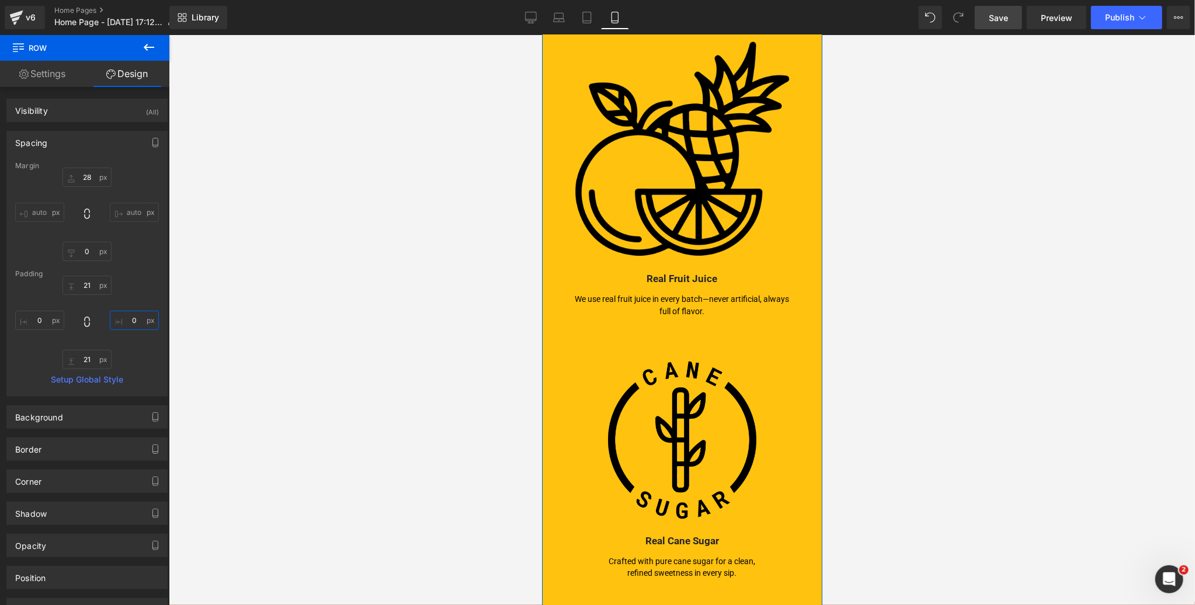
scroll to position [970, 0]
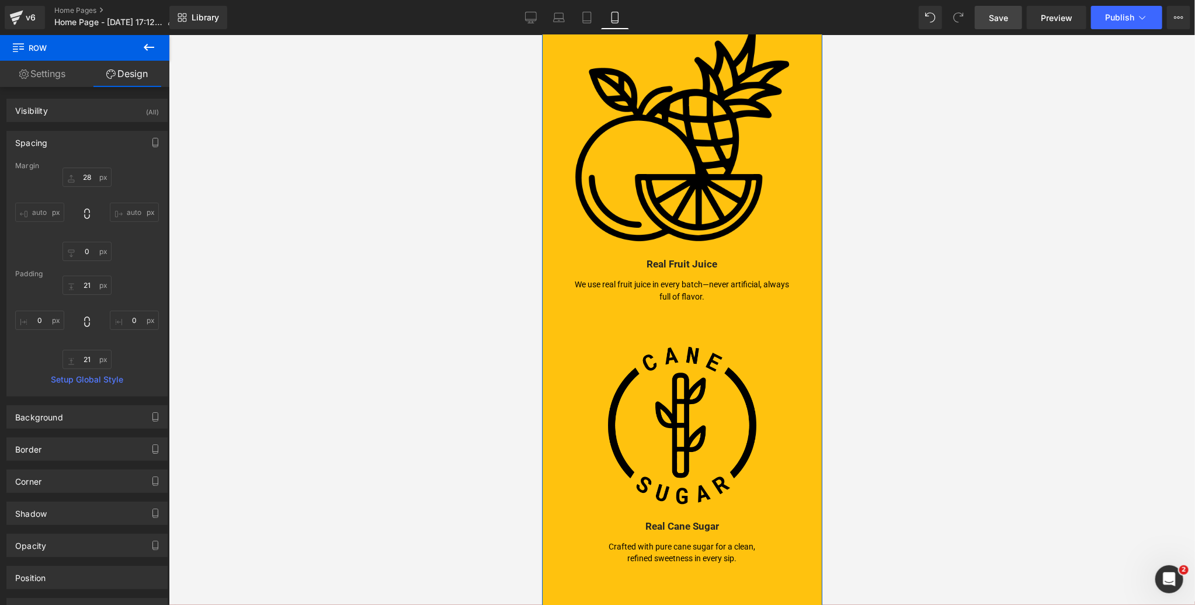
click at [640, 343] on img at bounding box center [682, 425] width 164 height 164
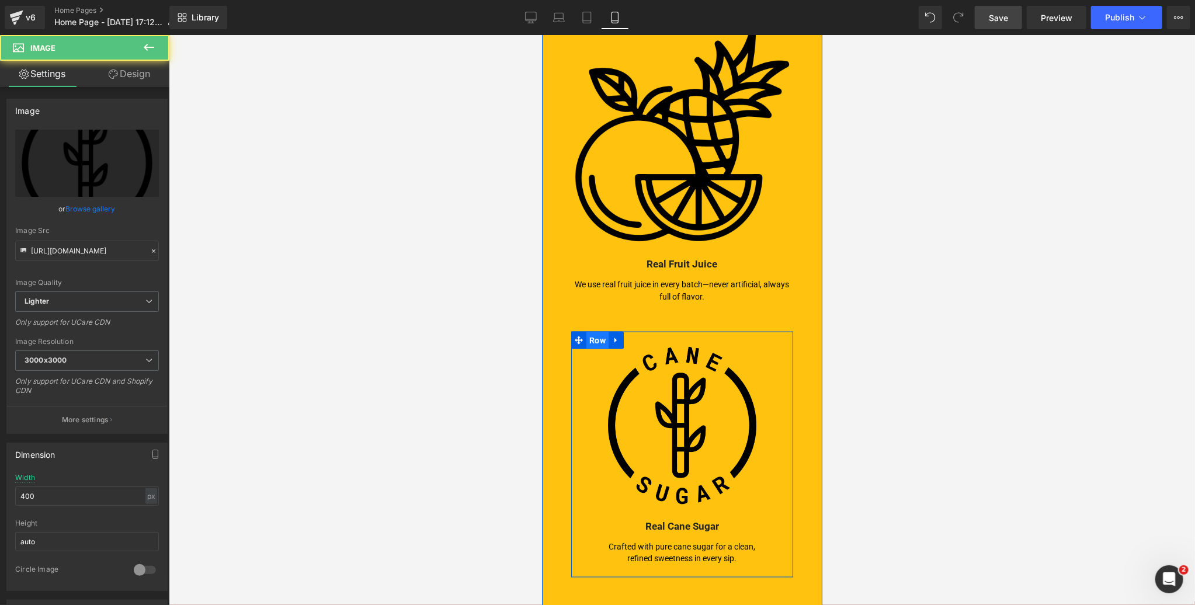
click at [592, 331] on span "Row" at bounding box center [597, 340] width 22 height 18
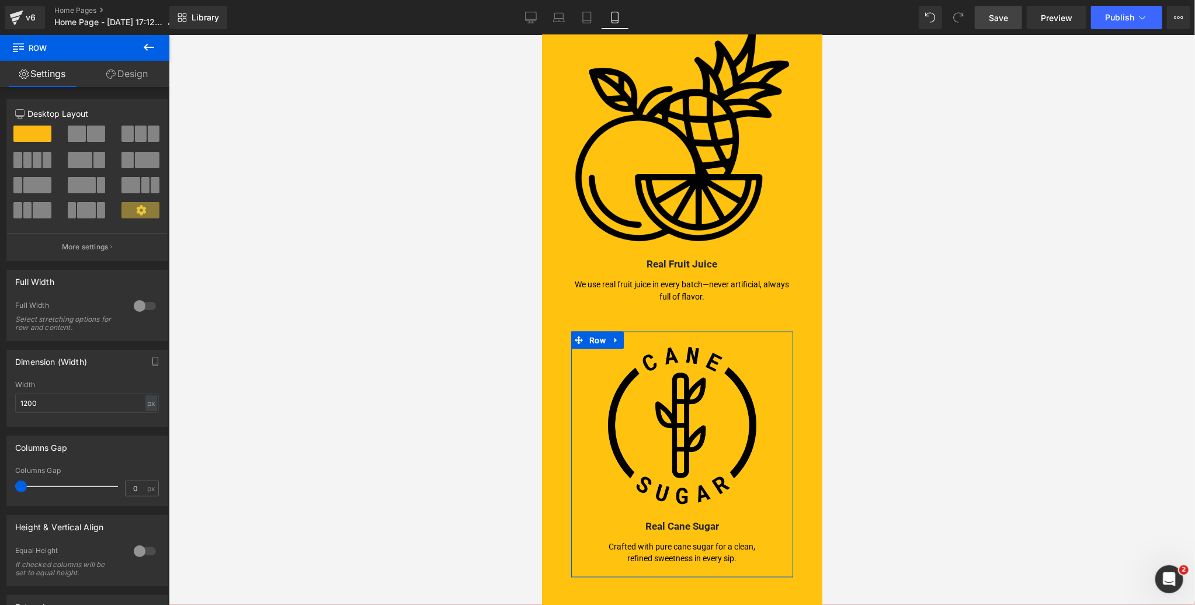
click at [136, 76] on link "Design" at bounding box center [127, 74] width 85 height 26
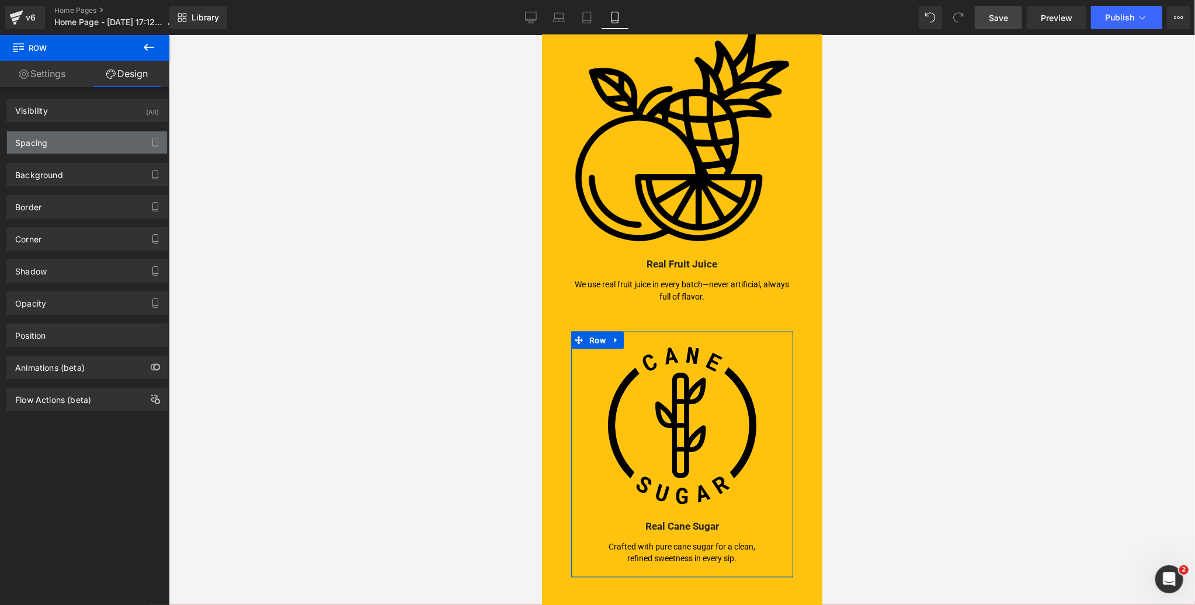
click at [23, 144] on div "Spacing" at bounding box center [31, 139] width 32 height 16
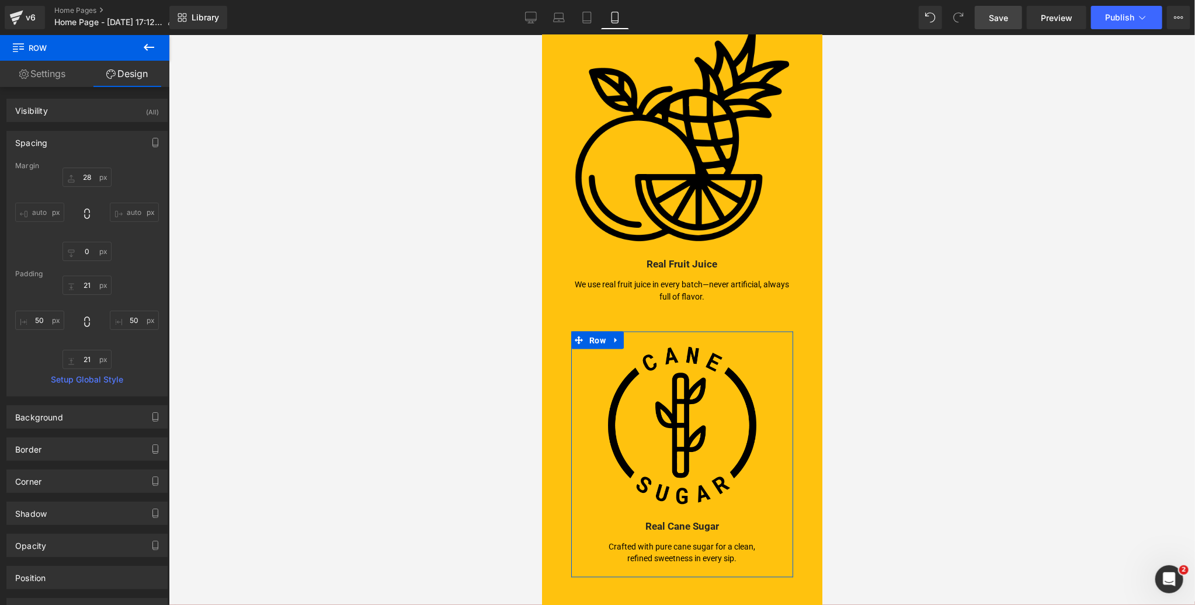
type input "28"
type input "0"
type input "21"
type input "50"
type input "21"
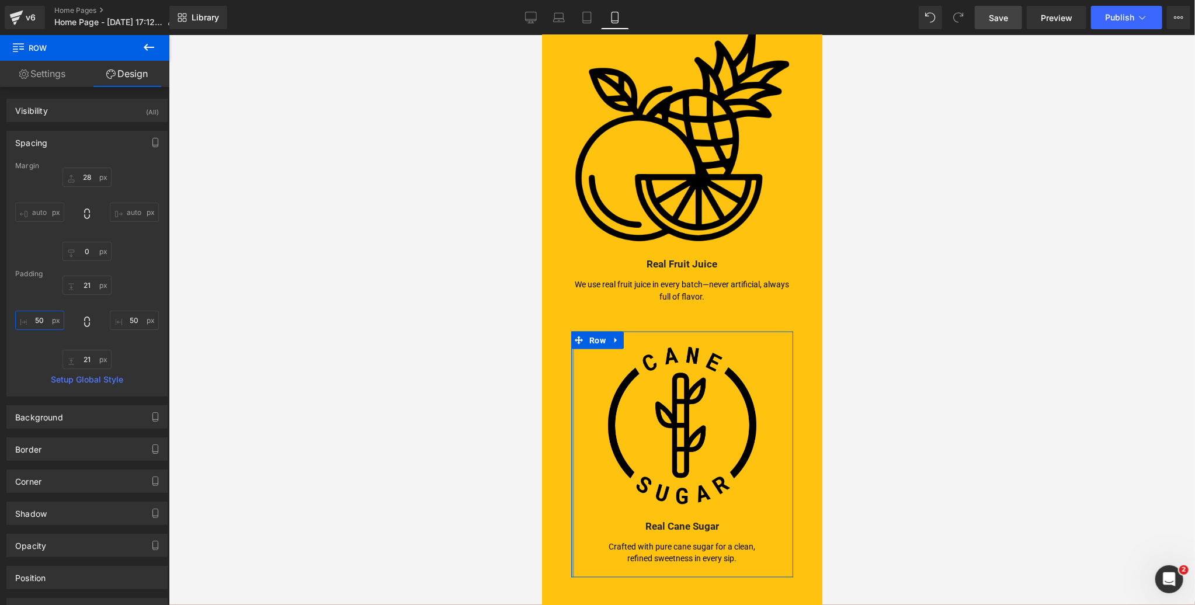
click at [37, 323] on input "50" at bounding box center [39, 320] width 49 height 19
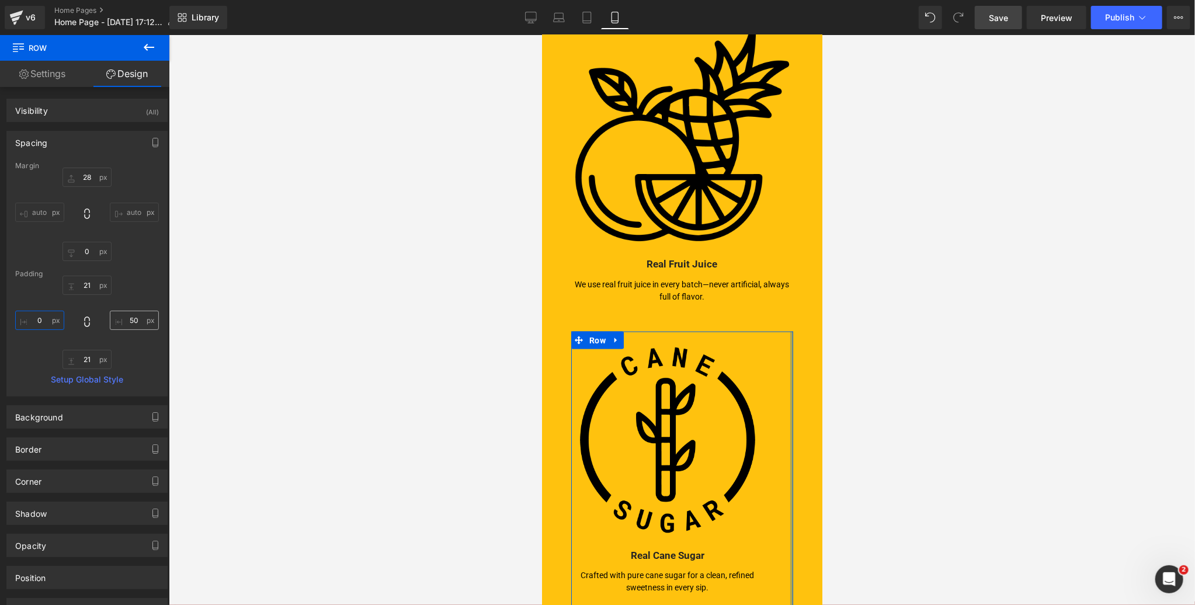
type input "0"
click at [130, 322] on input "50" at bounding box center [134, 320] width 49 height 19
type input "00"
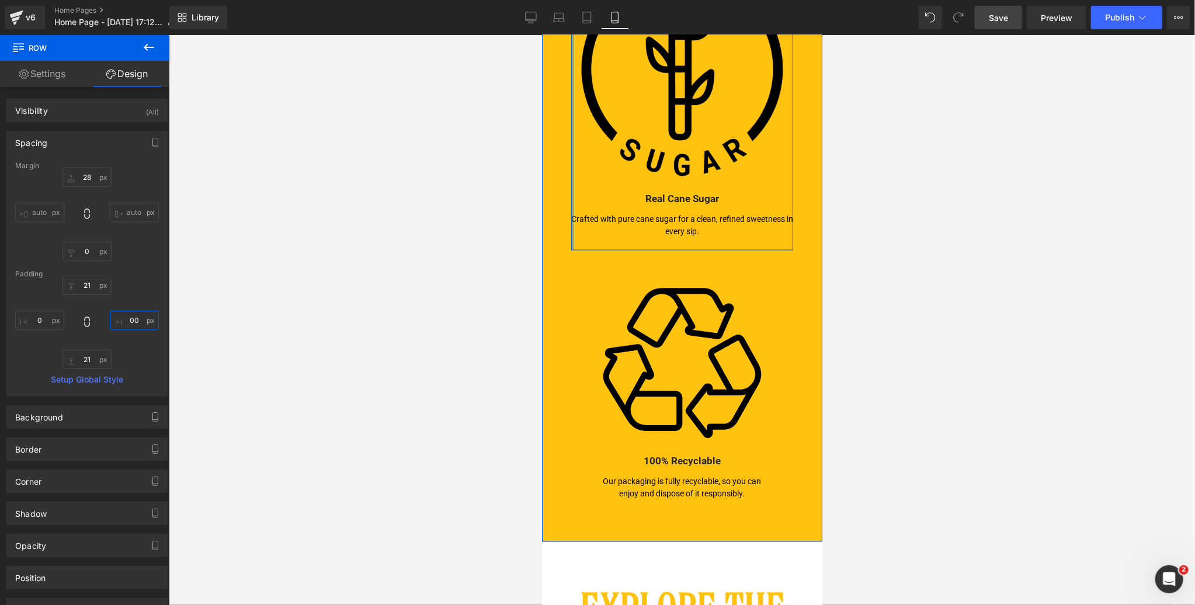
scroll to position [1388, 0]
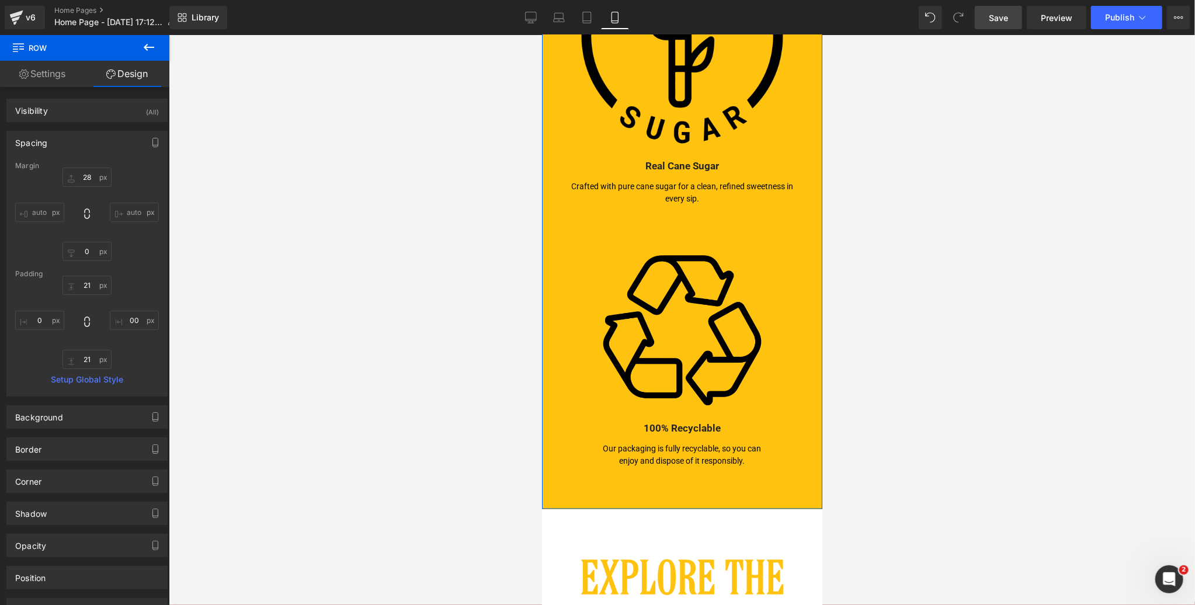
click at [658, 275] on img at bounding box center [682, 328] width 164 height 164
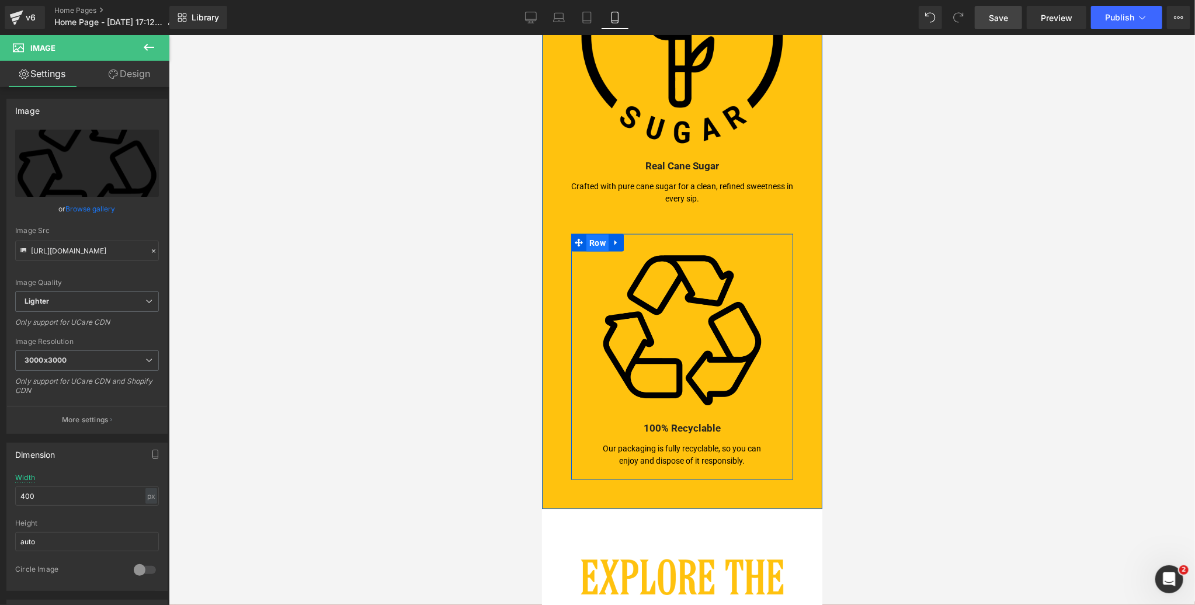
click at [595, 234] on span "Row" at bounding box center [597, 243] width 22 height 18
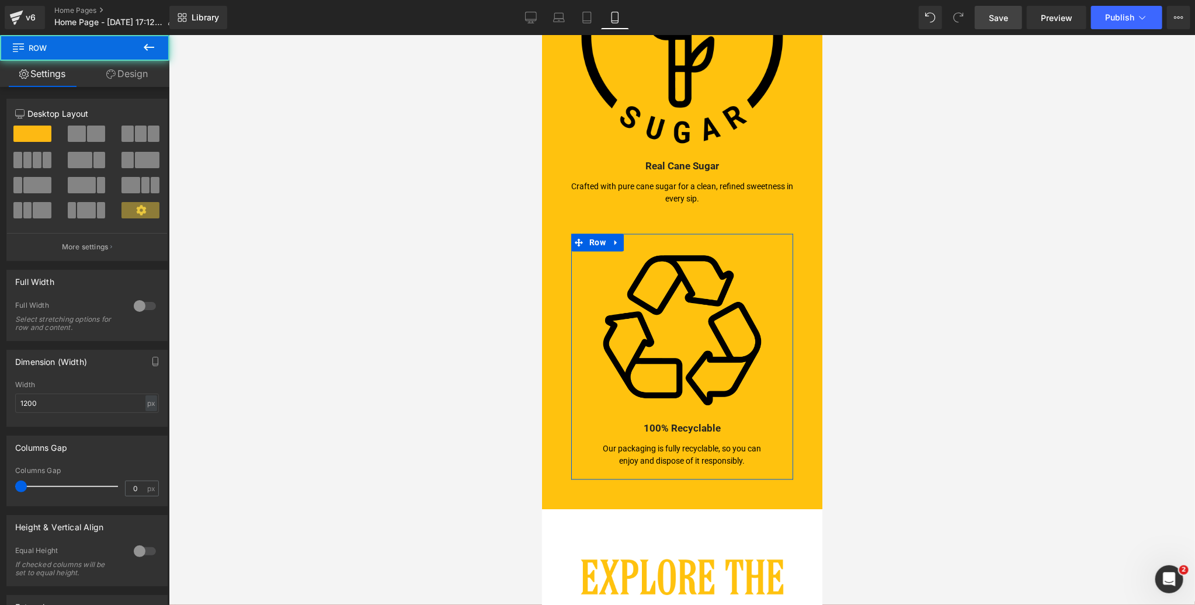
drag, startPoint x: 127, startPoint y: 75, endPoint x: 60, endPoint y: 141, distance: 94.6
click at [126, 75] on link "Design" at bounding box center [127, 74] width 85 height 26
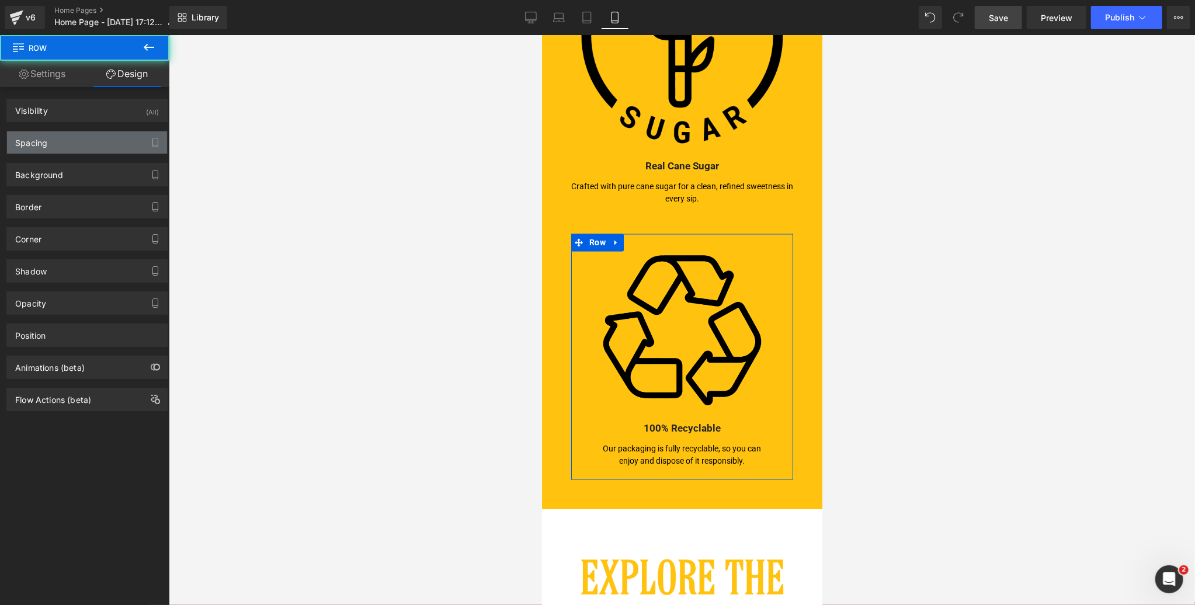
click at [60, 141] on div "Spacing" at bounding box center [87, 142] width 160 height 22
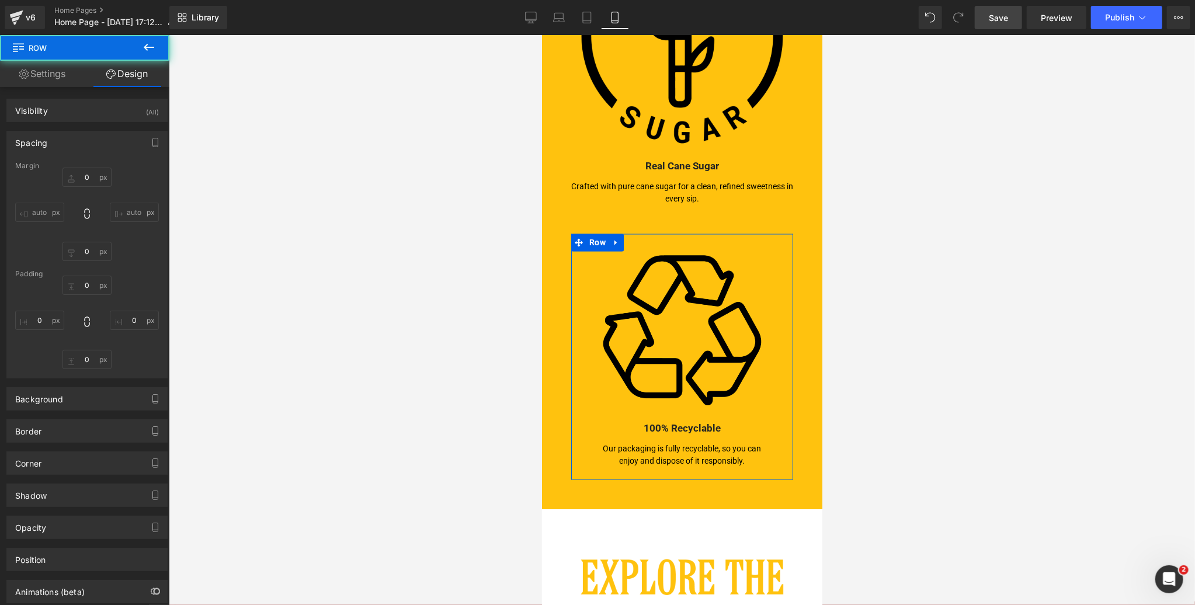
type input "28"
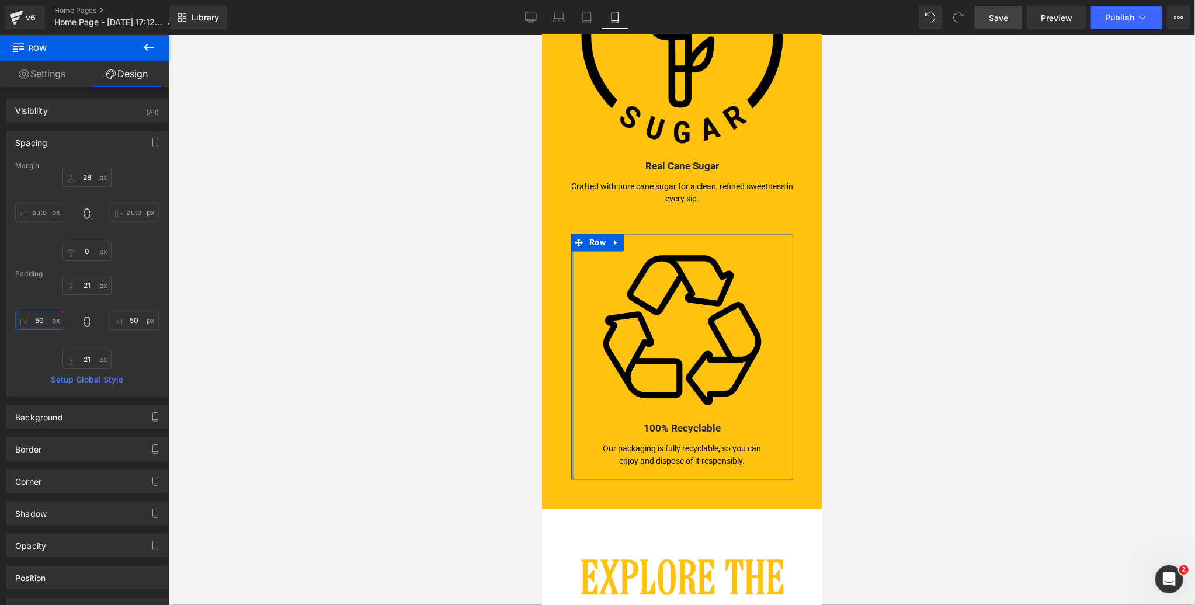
click at [45, 319] on input "50" at bounding box center [39, 320] width 49 height 19
click at [44, 319] on input "50" at bounding box center [39, 320] width 49 height 19
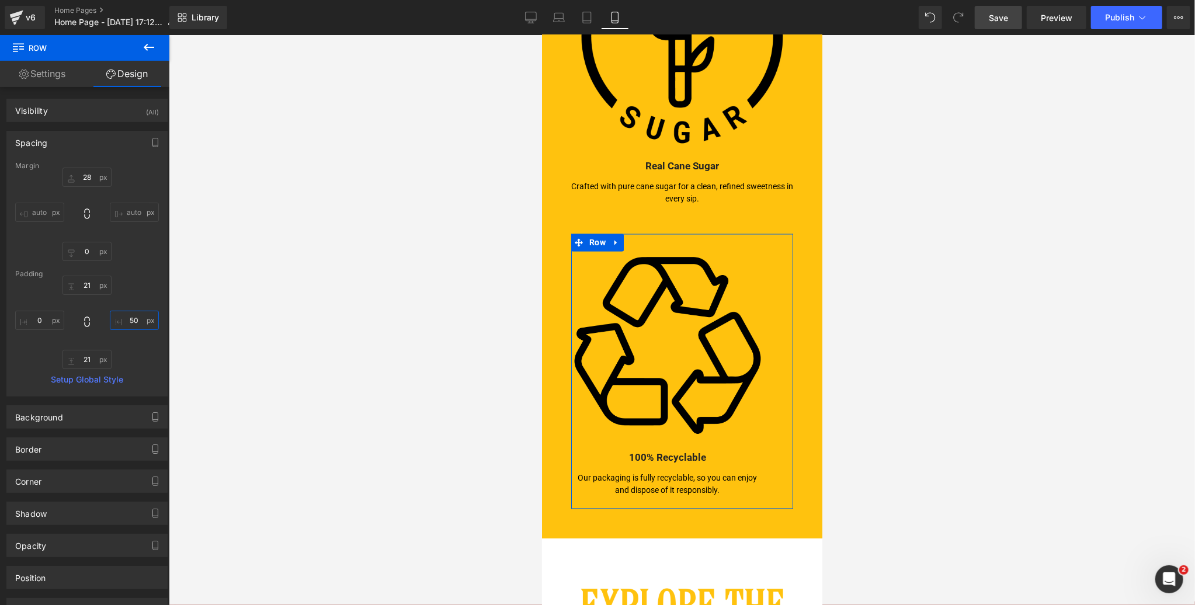
click at [134, 319] on input "50" at bounding box center [134, 320] width 49 height 19
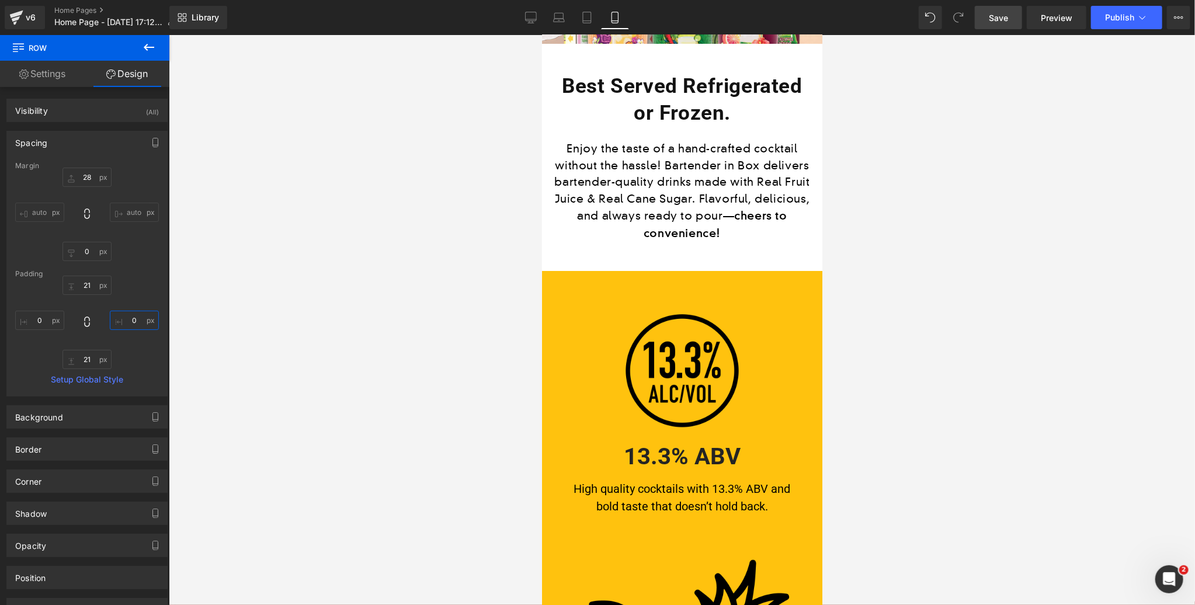
scroll to position [500, 0]
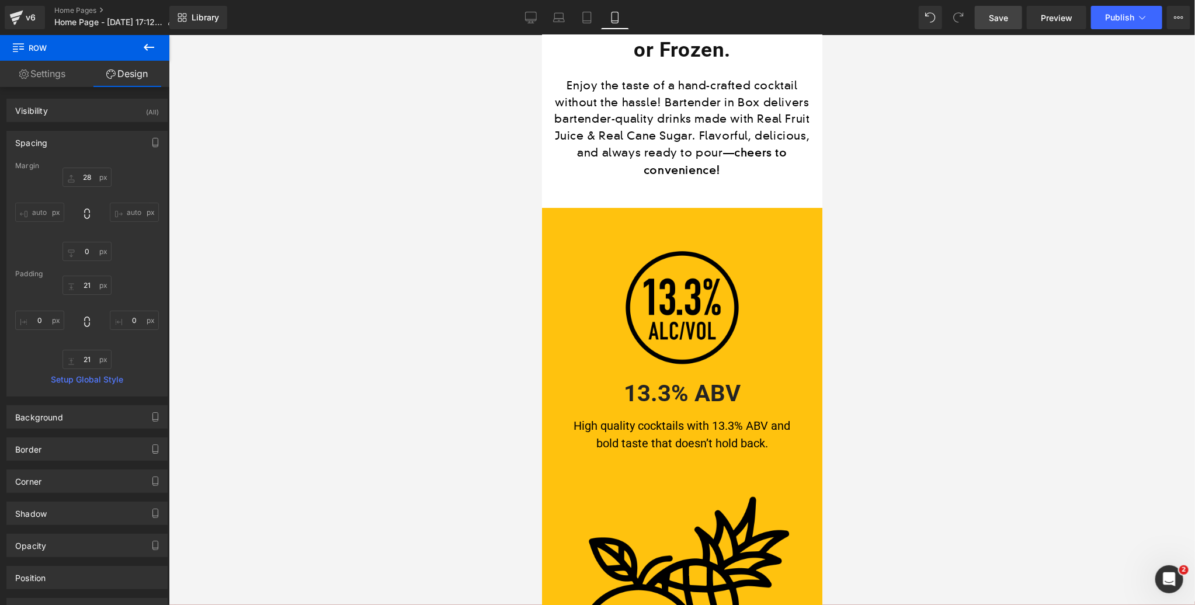
click at [669, 281] on img at bounding box center [681, 307] width 117 height 117
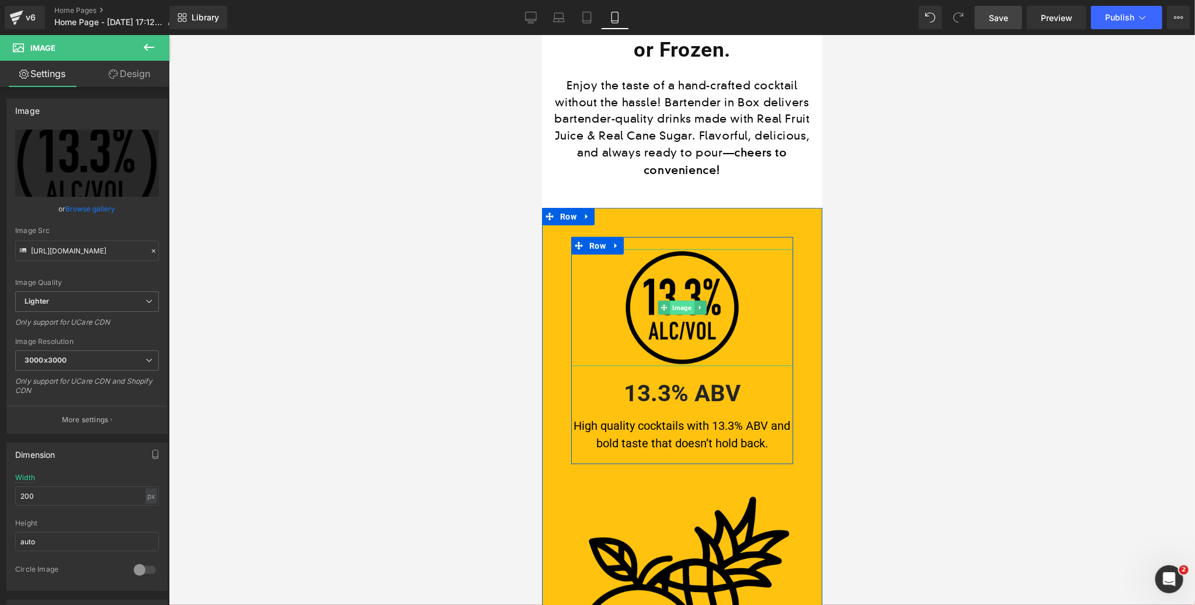
click at [683, 300] on span "Image" at bounding box center [681, 307] width 24 height 14
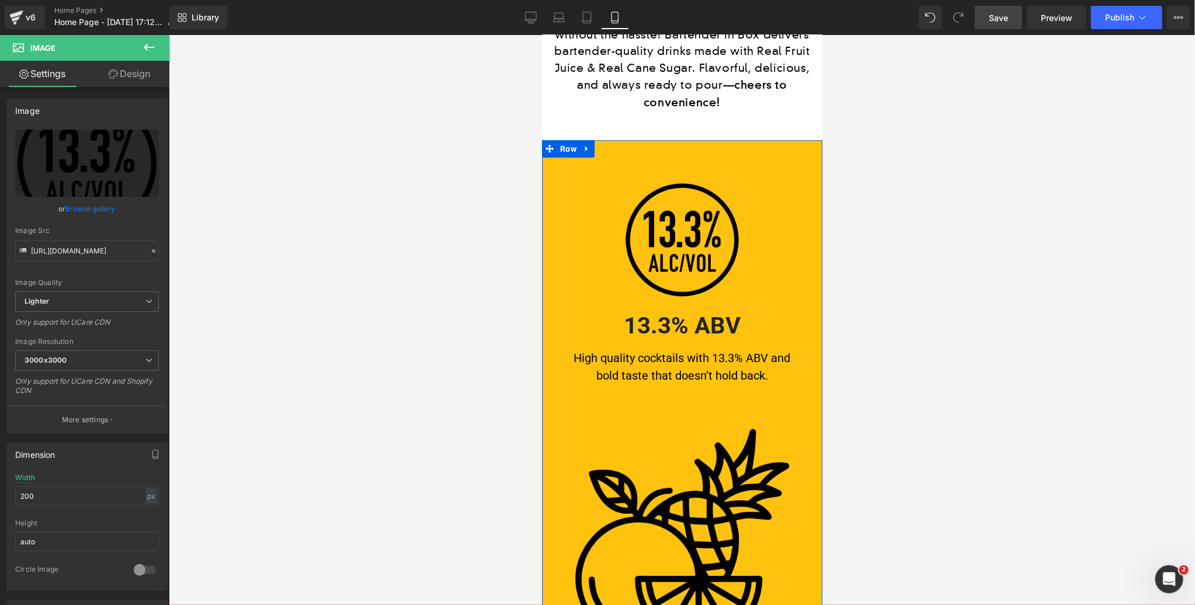
scroll to position [692, 0]
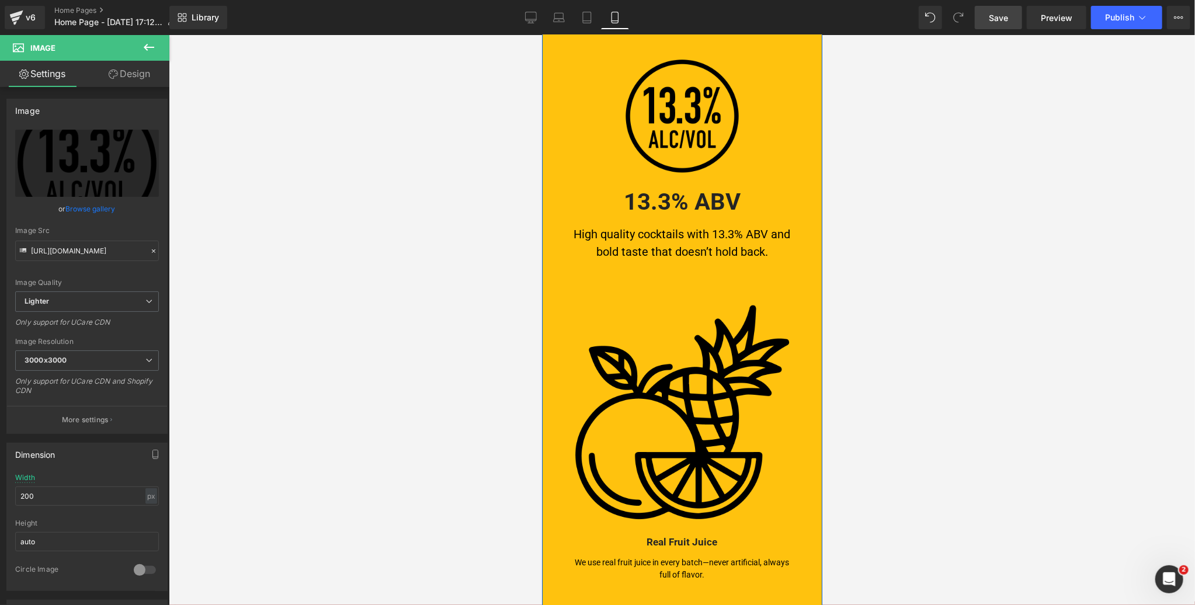
click at [666, 436] on img at bounding box center [682, 412] width 222 height 222
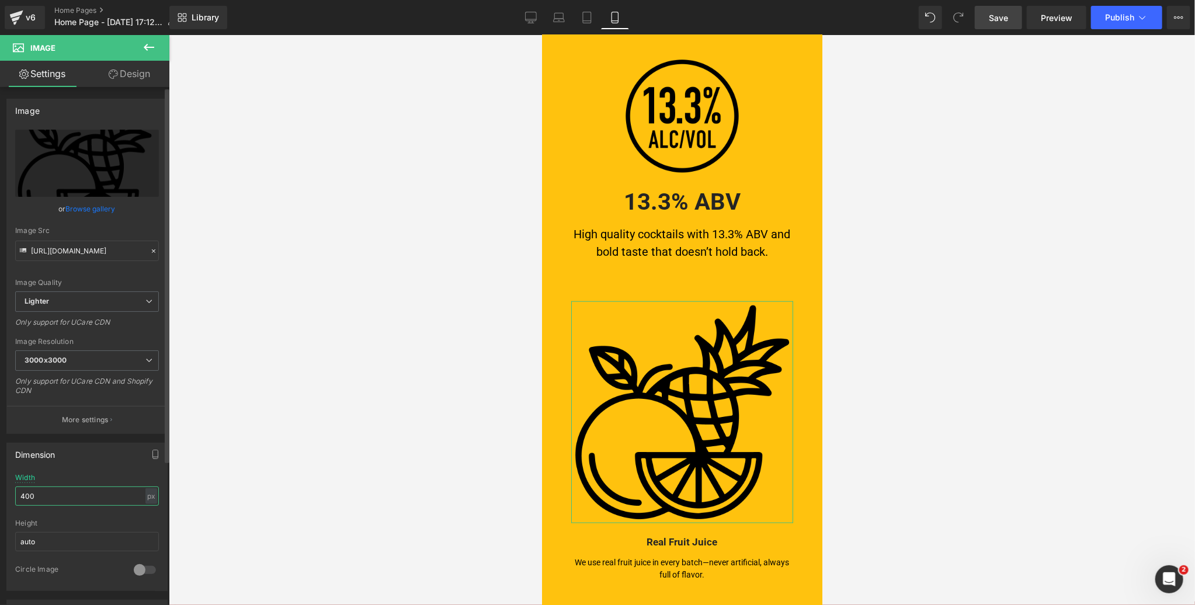
drag, startPoint x: 39, startPoint y: 494, endPoint x: 6, endPoint y: 492, distance: 32.2
click at [7, 492] on div "400px Width 400 px % px auto Height auto 0 Circle Image" at bounding box center [87, 532] width 160 height 117
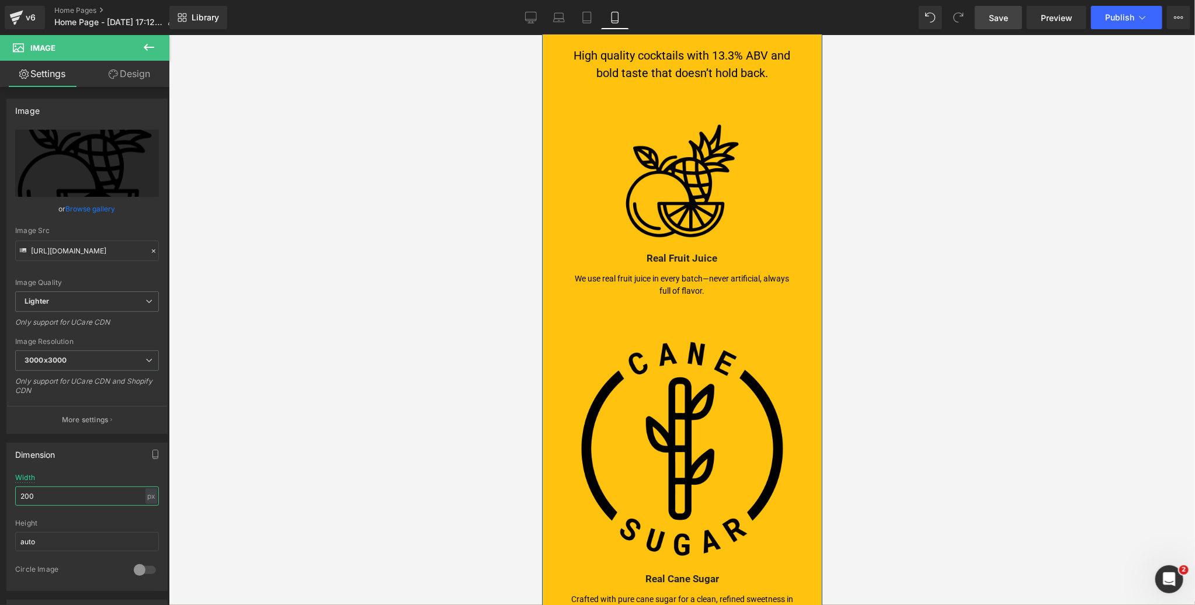
scroll to position [929, 0]
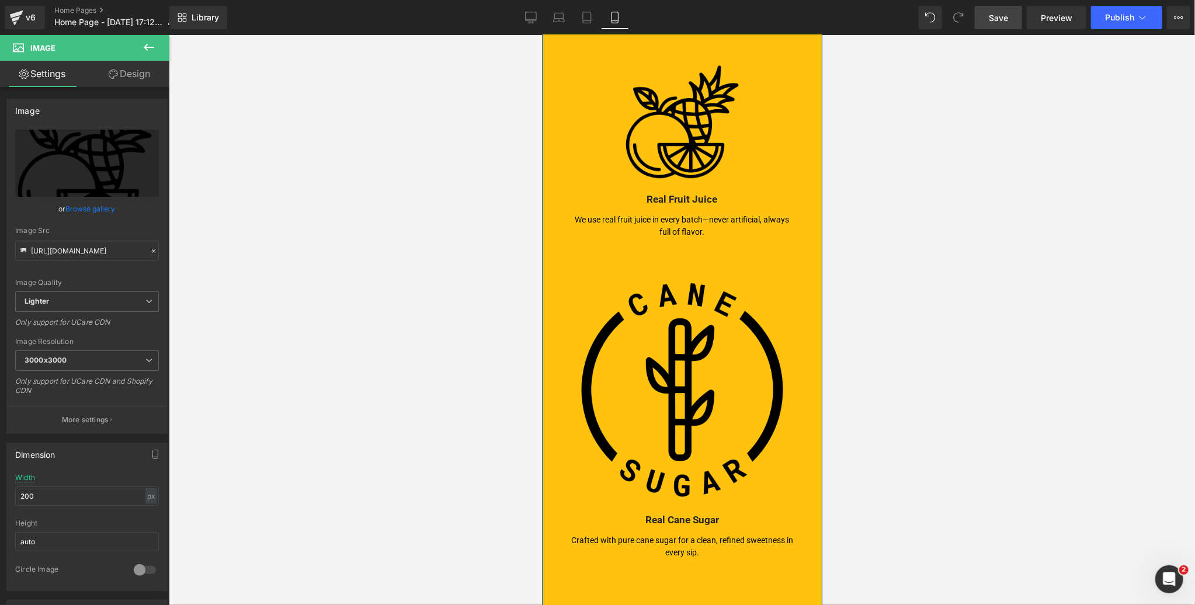
click at [675, 402] on img at bounding box center [682, 390] width 222 height 222
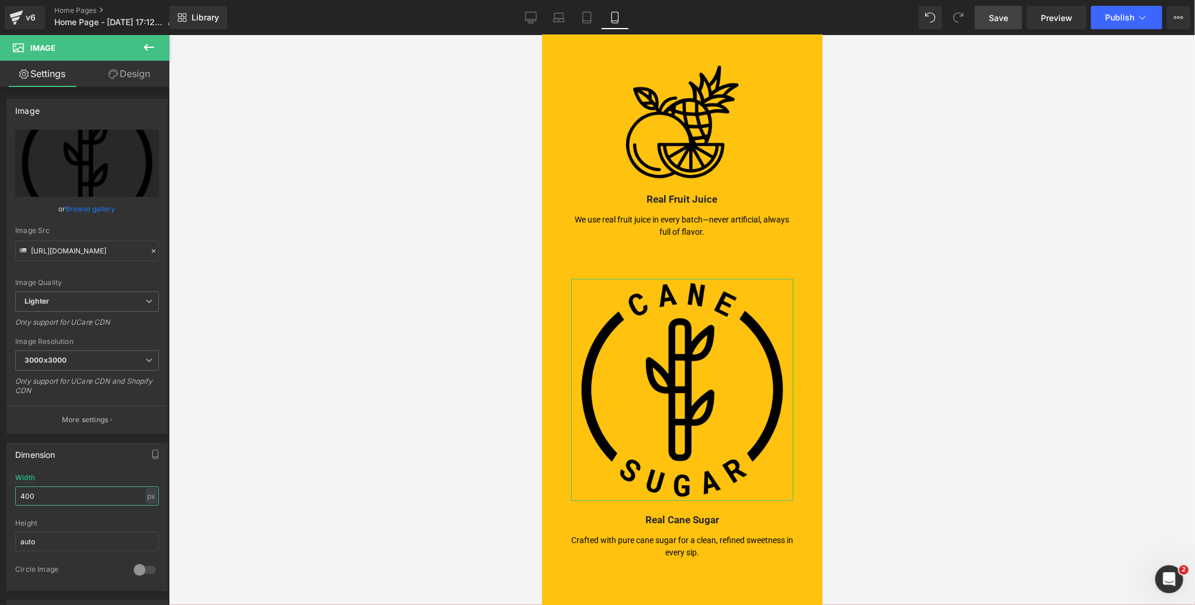
drag, startPoint x: 39, startPoint y: 496, endPoint x: -1, endPoint y: 497, distance: 40.3
click at [0, 497] on html "Image You are previewing how the will restyle your page. You can not edit Eleme…" at bounding box center [597, 302] width 1195 height 605
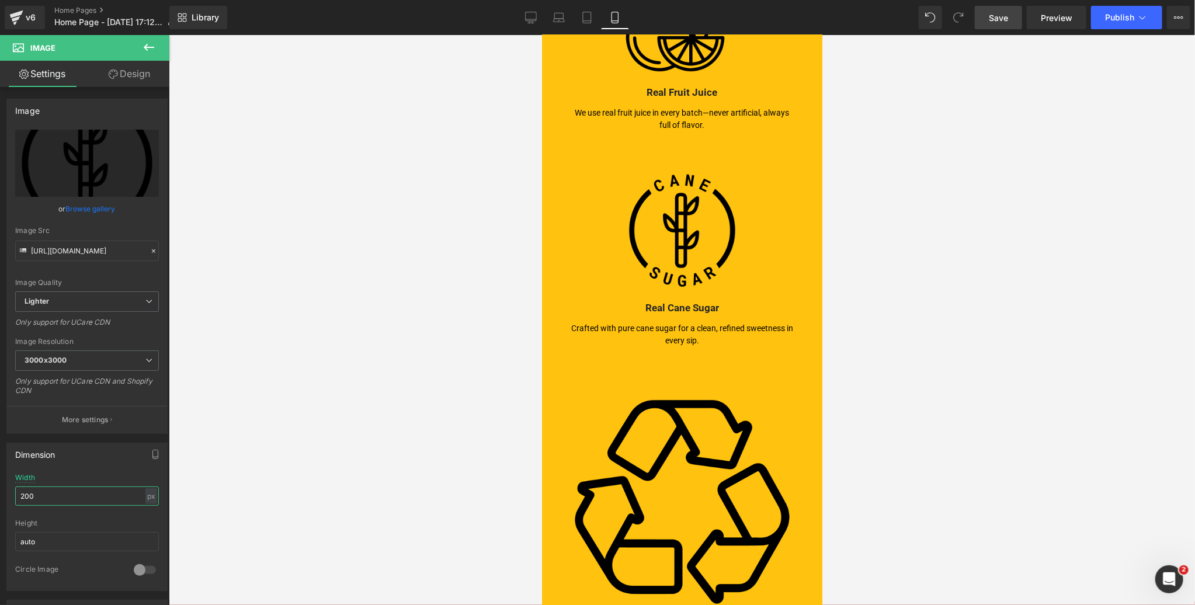
scroll to position [1074, 0]
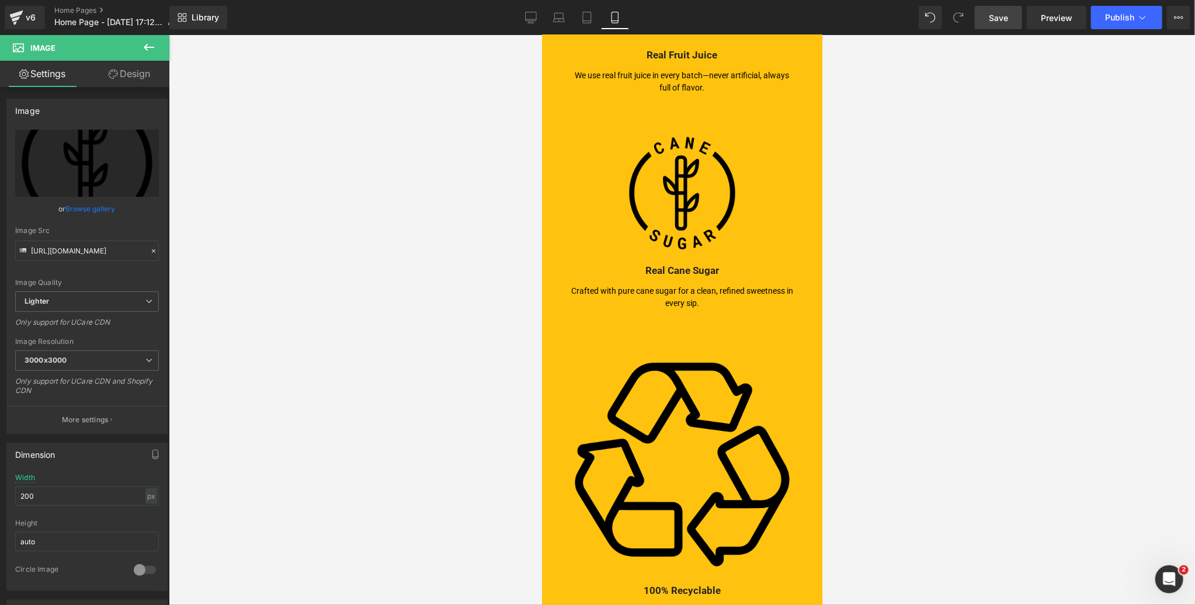
click at [666, 440] on div "Image" at bounding box center [682, 461] width 222 height 222
drag, startPoint x: 45, startPoint y: 491, endPoint x: -1, endPoint y: 493, distance: 46.2
click at [0, 493] on html "Image You are previewing how the will restyle your page. You can not edit Eleme…" at bounding box center [597, 302] width 1195 height 605
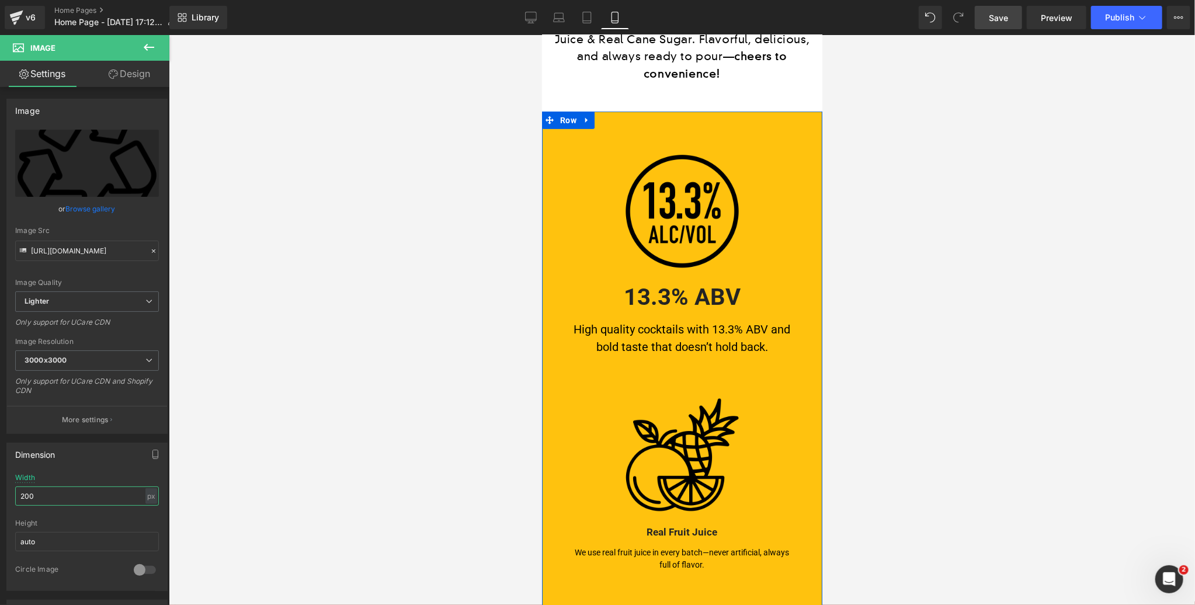
scroll to position [570, 0]
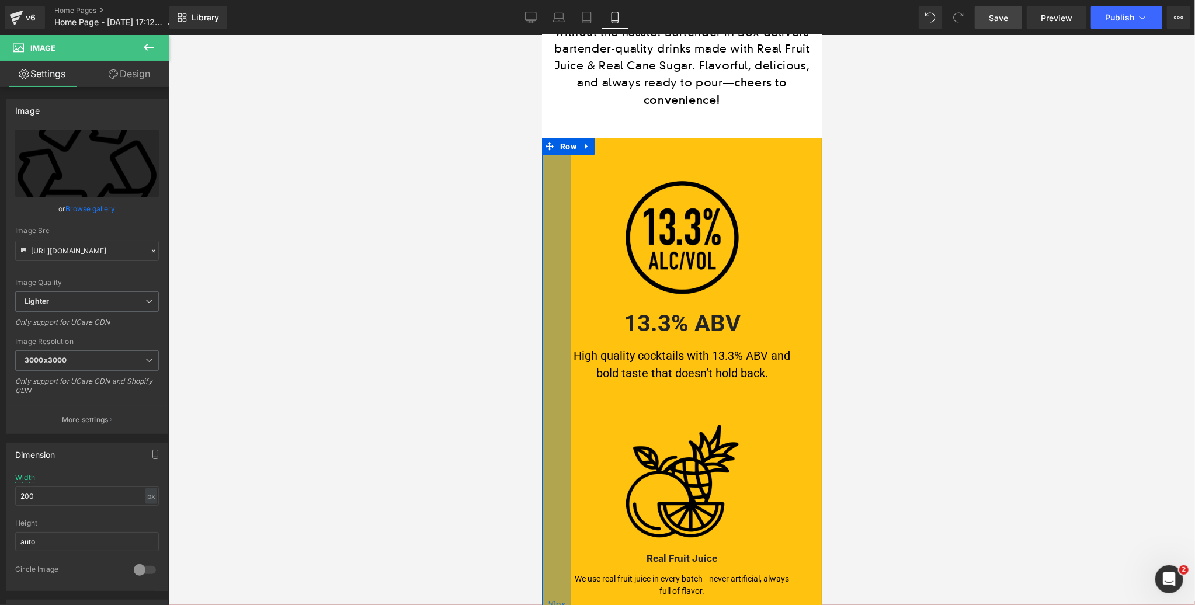
click at [554, 187] on div "50px" at bounding box center [555, 603] width 29 height 932
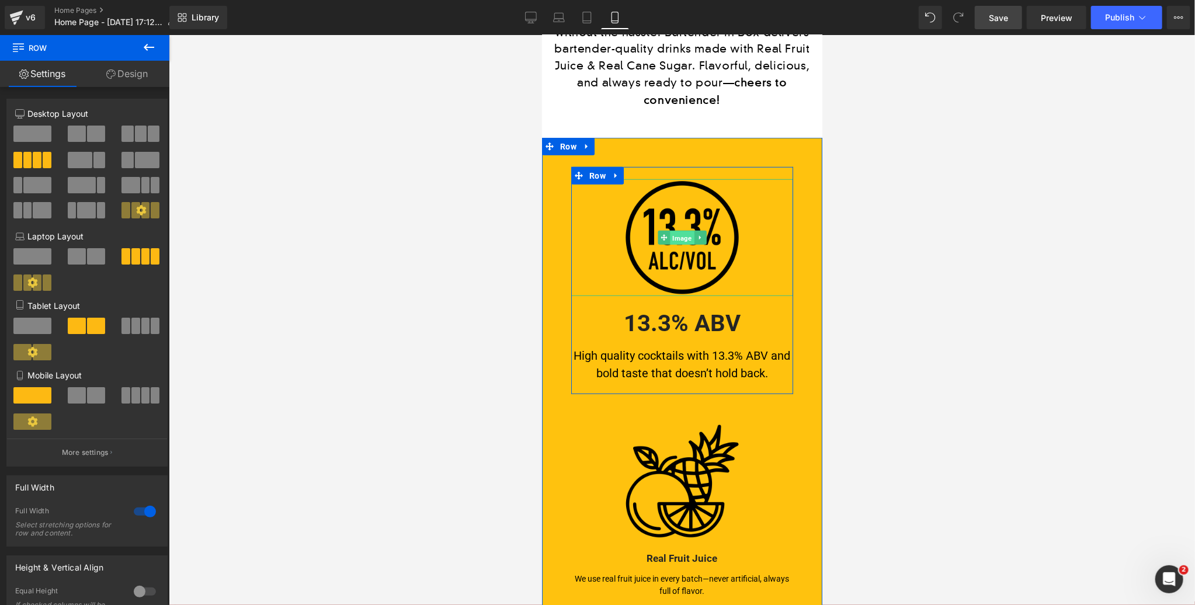
click at [686, 231] on span "Image" at bounding box center [681, 238] width 24 height 14
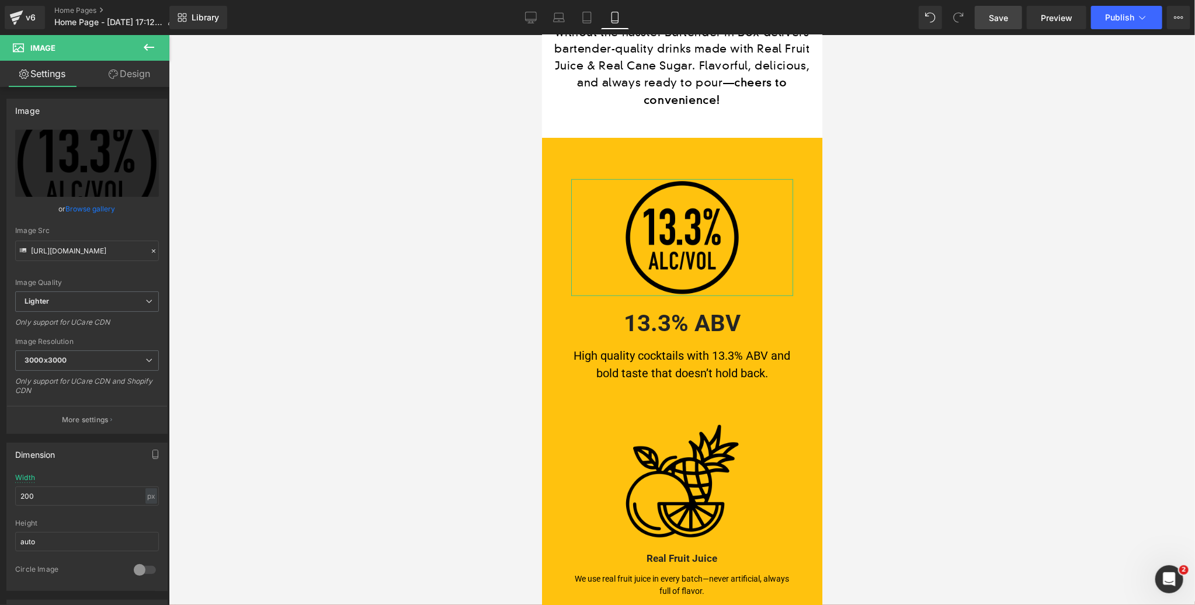
click at [130, 74] on link "Design" at bounding box center [129, 74] width 85 height 26
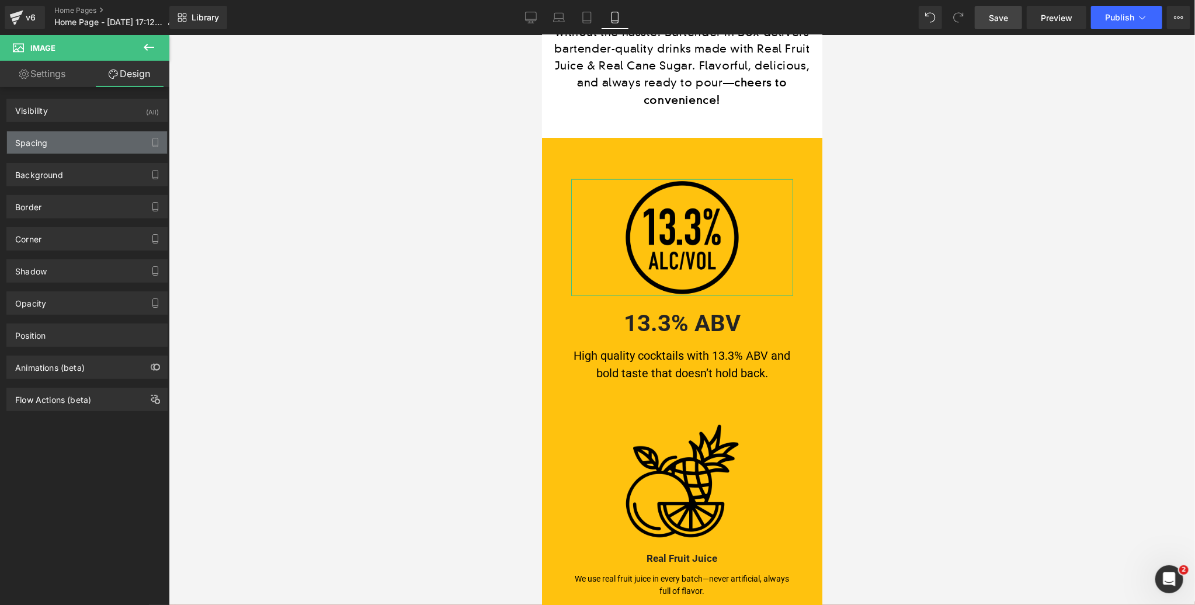
click at [67, 137] on div "Spacing" at bounding box center [87, 142] width 160 height 22
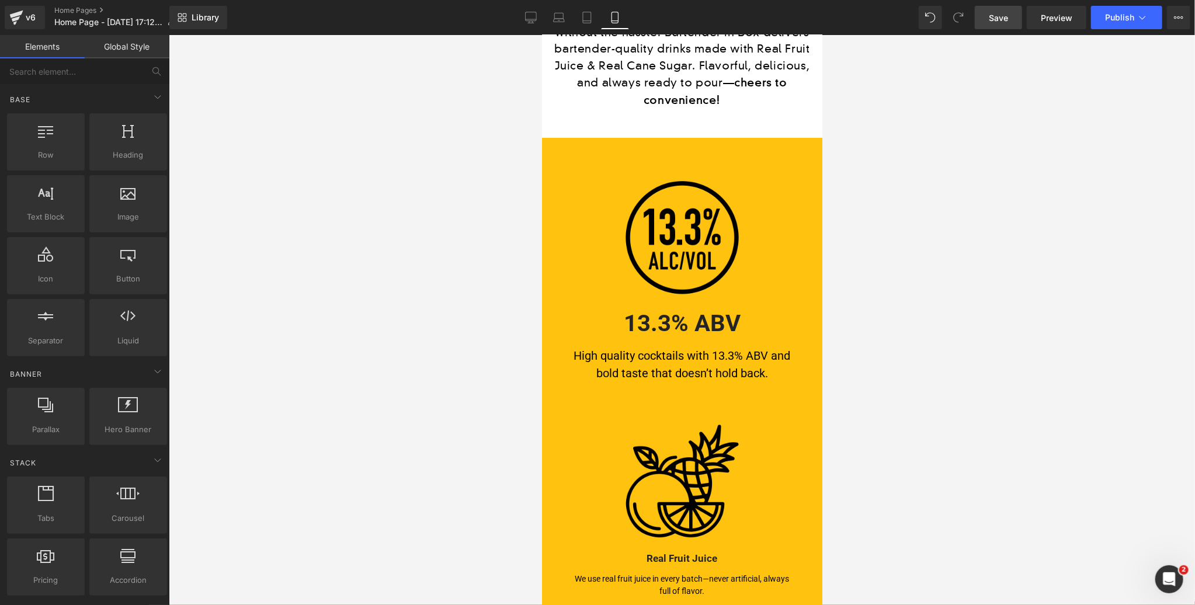
drag, startPoint x: 895, startPoint y: 397, endPoint x: 831, endPoint y: 405, distance: 64.2
click at [890, 396] on div at bounding box center [682, 320] width 1026 height 570
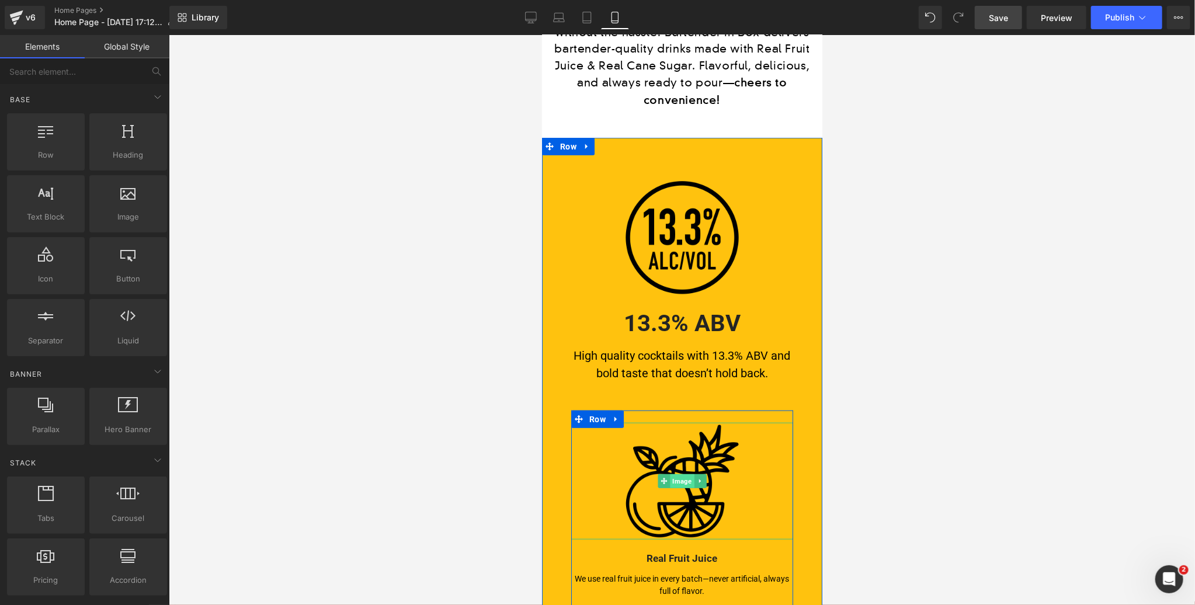
click at [682, 474] on span "Image" at bounding box center [681, 481] width 24 height 14
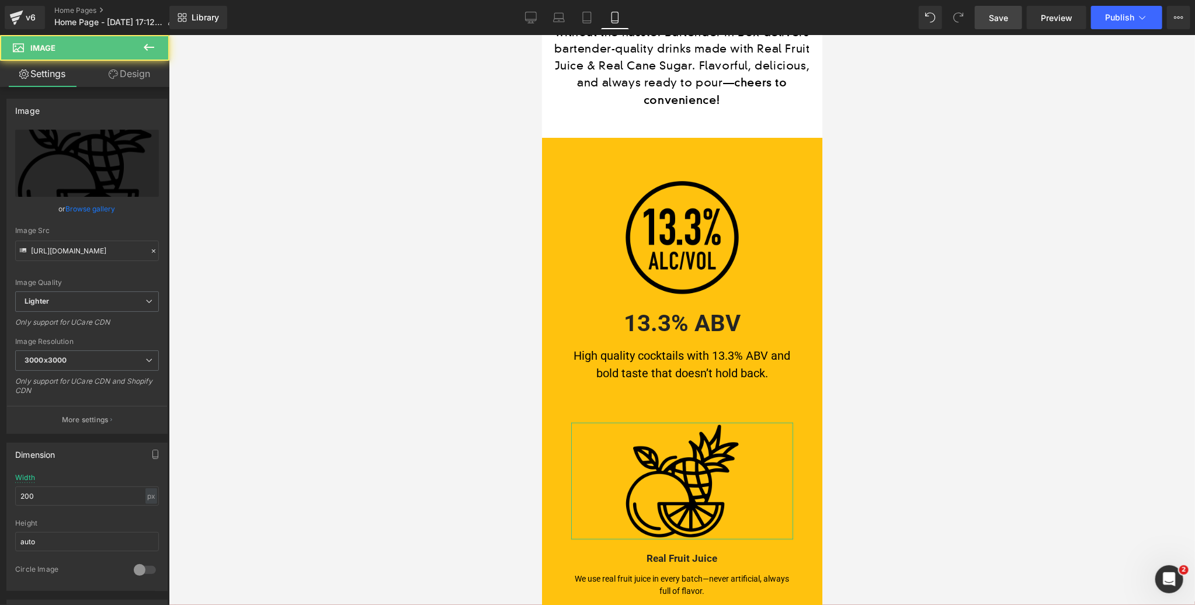
click at [130, 72] on link "Design" at bounding box center [129, 74] width 85 height 26
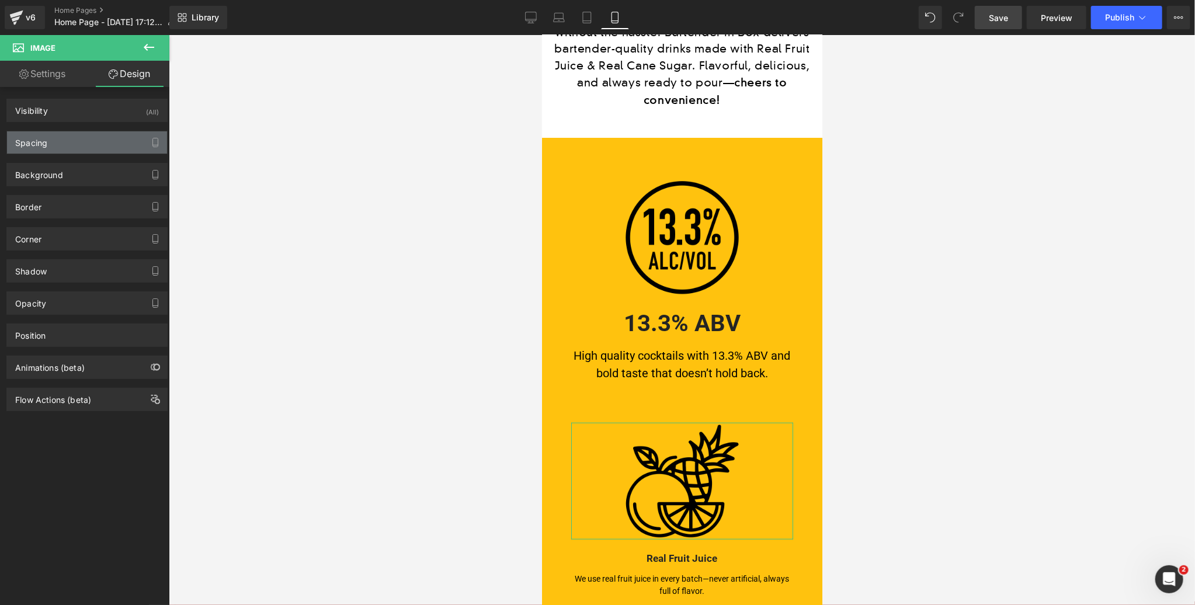
click at [75, 143] on div "Spacing" at bounding box center [87, 142] width 160 height 22
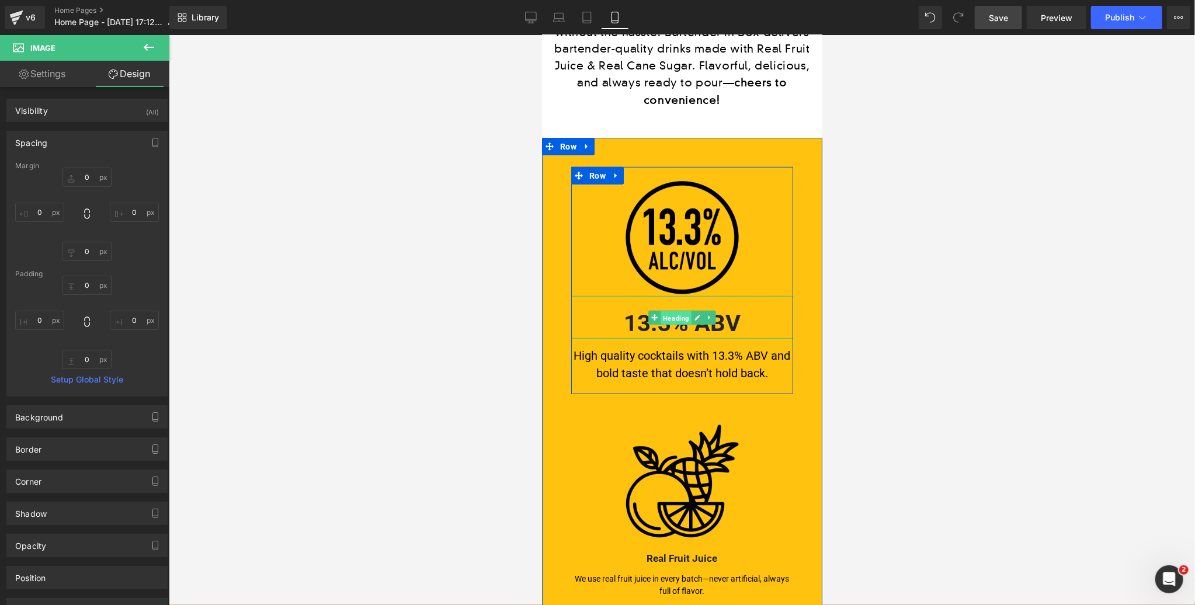
click at [671, 310] on span "Heading" at bounding box center [675, 317] width 31 height 14
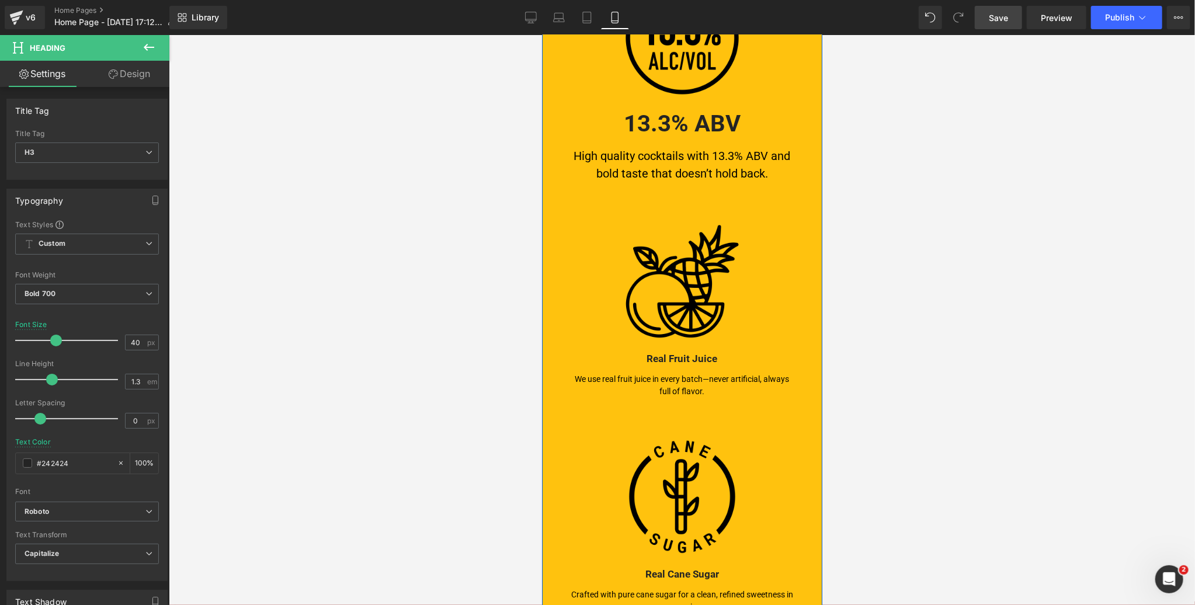
scroll to position [800, 0]
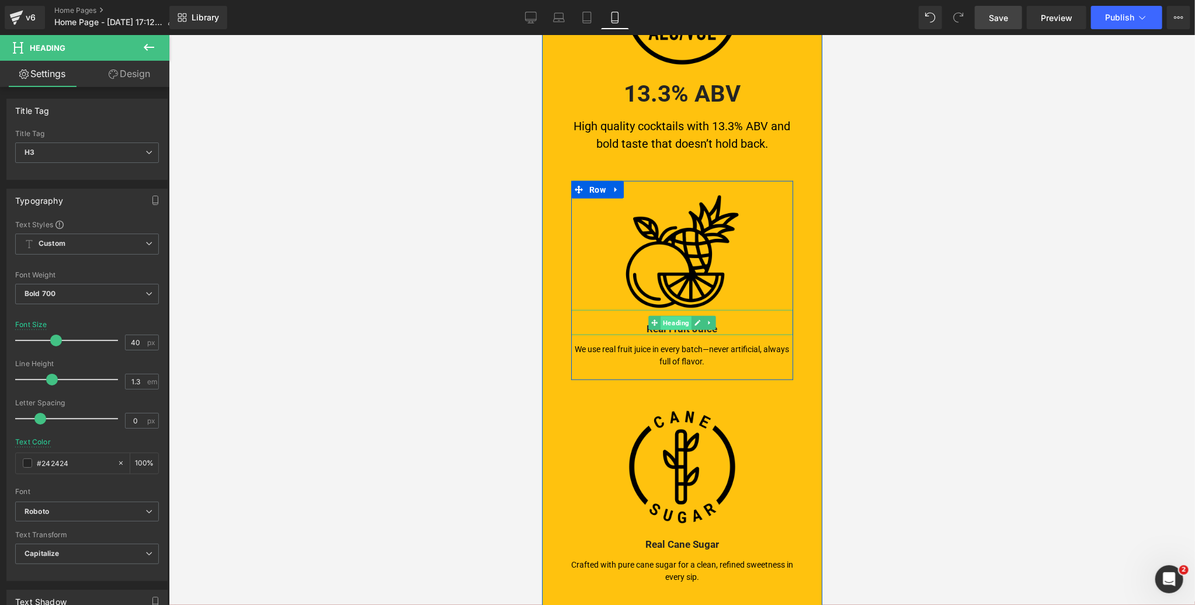
click at [676, 315] on span "Heading" at bounding box center [675, 322] width 31 height 14
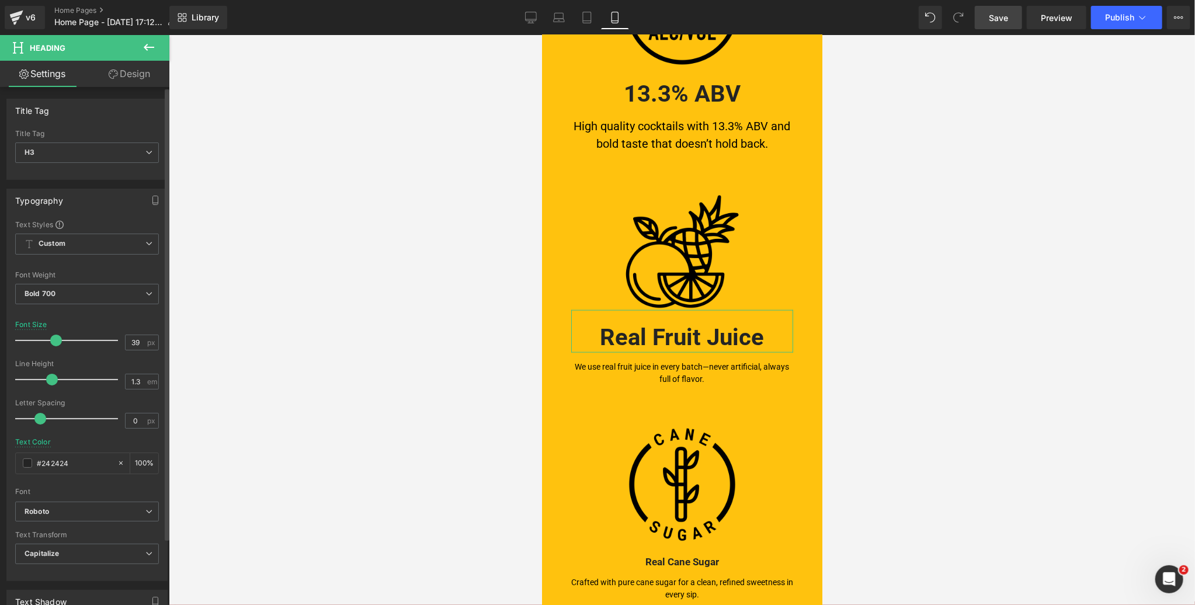
drag, startPoint x: 32, startPoint y: 339, endPoint x: 54, endPoint y: 335, distance: 22.1
click at [54, 335] on span at bounding box center [56, 341] width 12 height 12
click at [55, 339] on span at bounding box center [56, 341] width 12 height 12
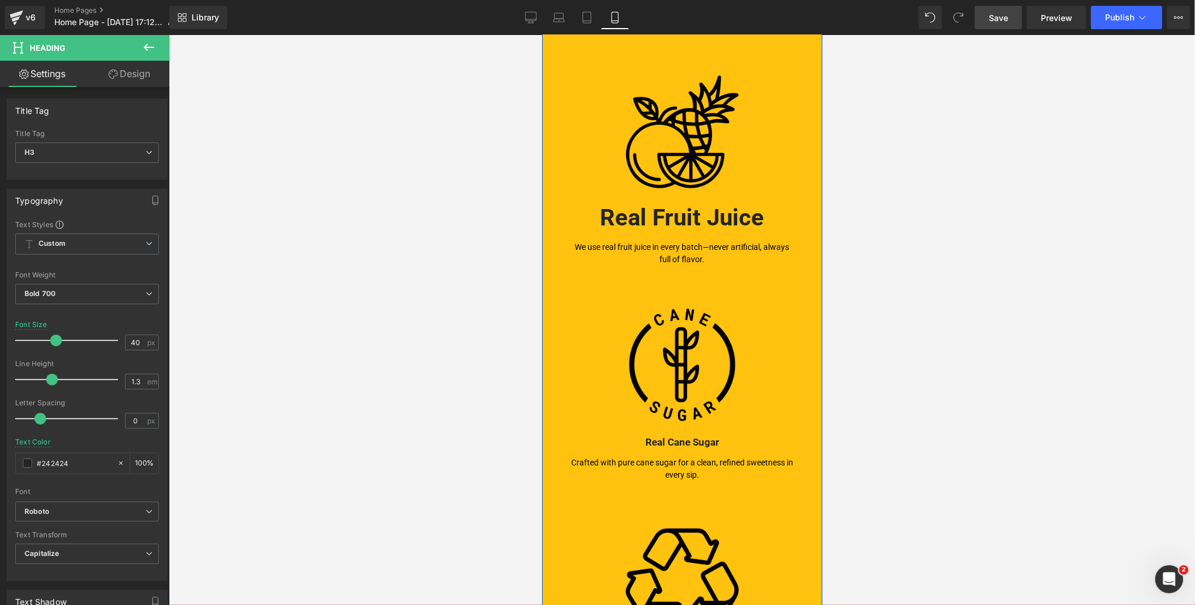
scroll to position [961, 0]
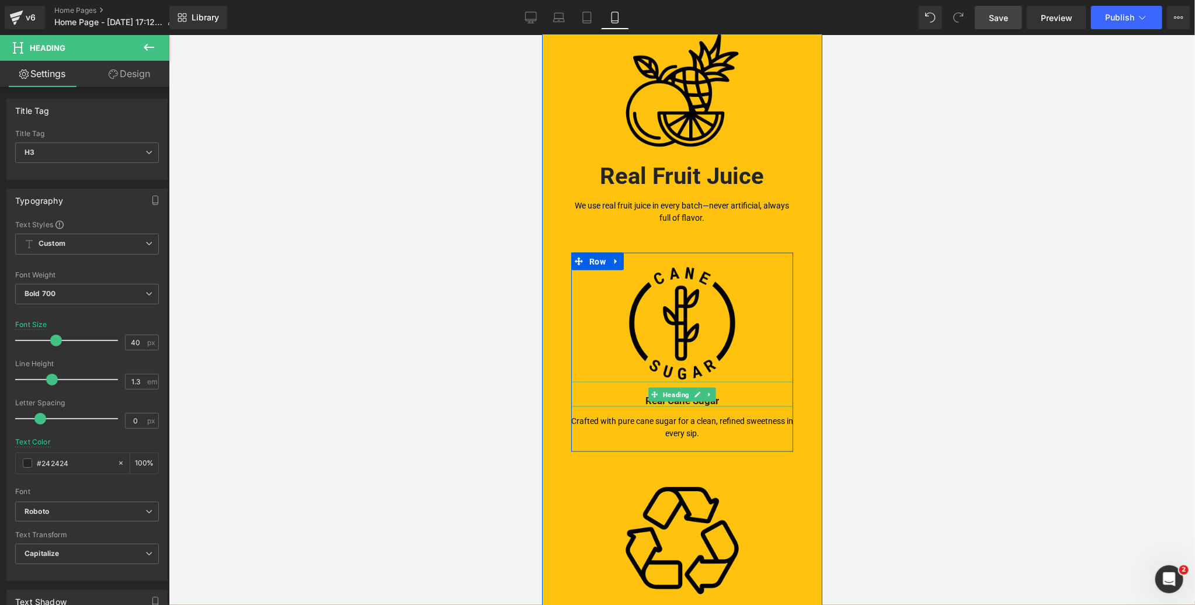
click at [678, 394] on h3 "Real Cane Sugar" at bounding box center [682, 400] width 222 height 13
click at [679, 387] on span "Heading" at bounding box center [675, 394] width 31 height 14
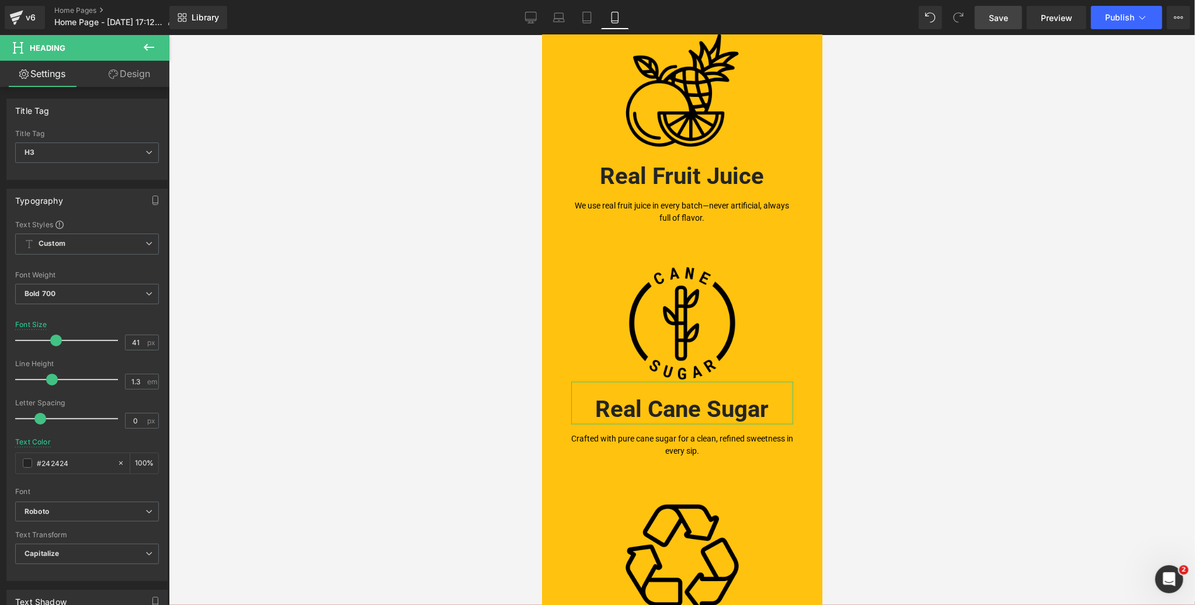
drag, startPoint x: 30, startPoint y: 338, endPoint x: 178, endPoint y: 339, distance: 147.8
click at [54, 338] on span at bounding box center [56, 341] width 12 height 12
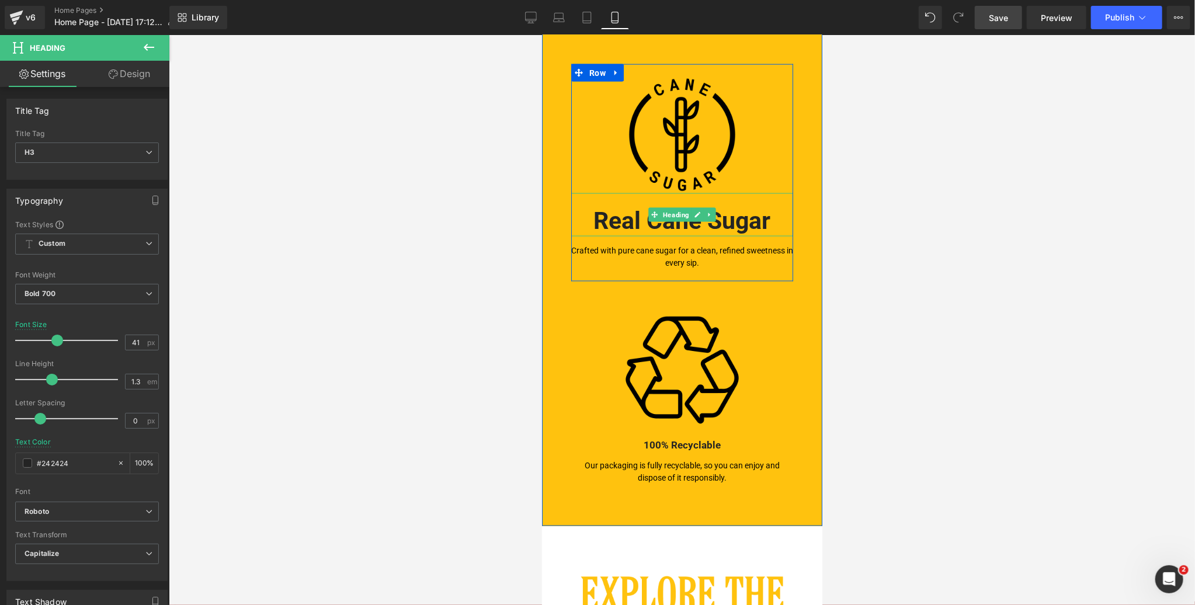
scroll to position [1208, 0]
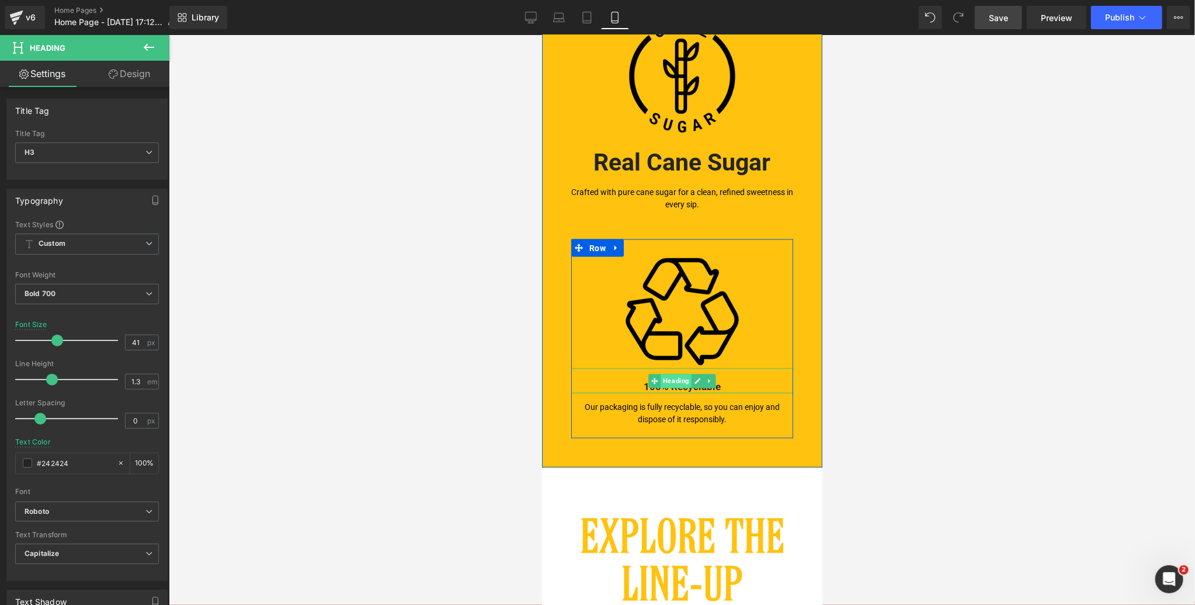
drag, startPoint x: 681, startPoint y: 364, endPoint x: 872, endPoint y: 365, distance: 191.0
click at [681, 374] on span "Heading" at bounding box center [675, 381] width 31 height 14
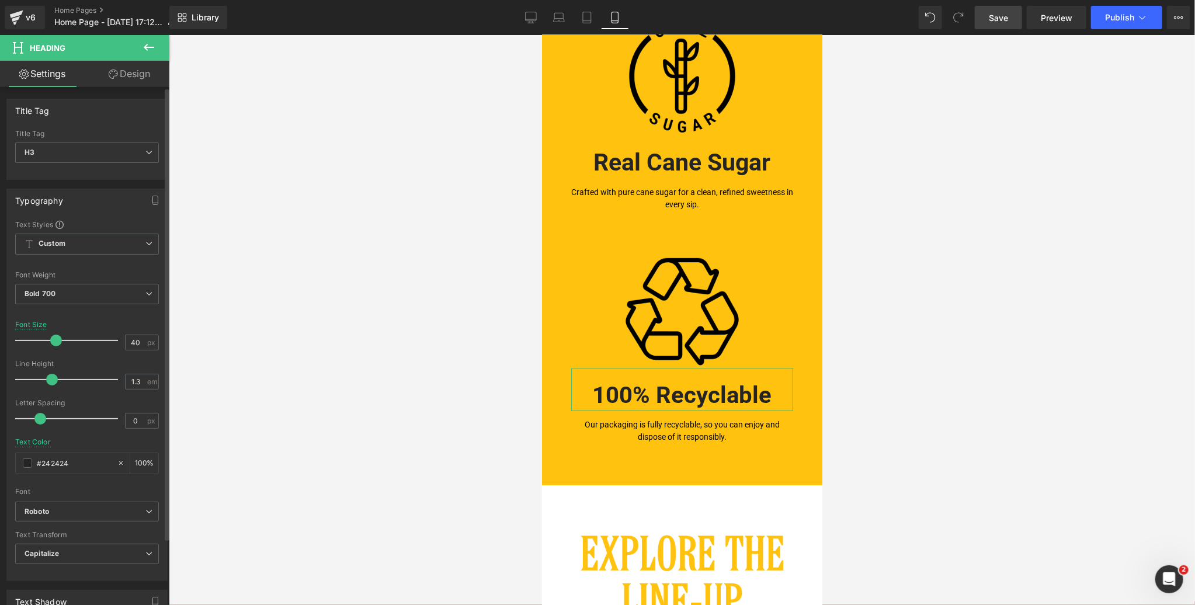
drag, startPoint x: 39, startPoint y: 338, endPoint x: 65, endPoint y: 335, distance: 27.0
click at [53, 335] on span at bounding box center [56, 341] width 12 height 12
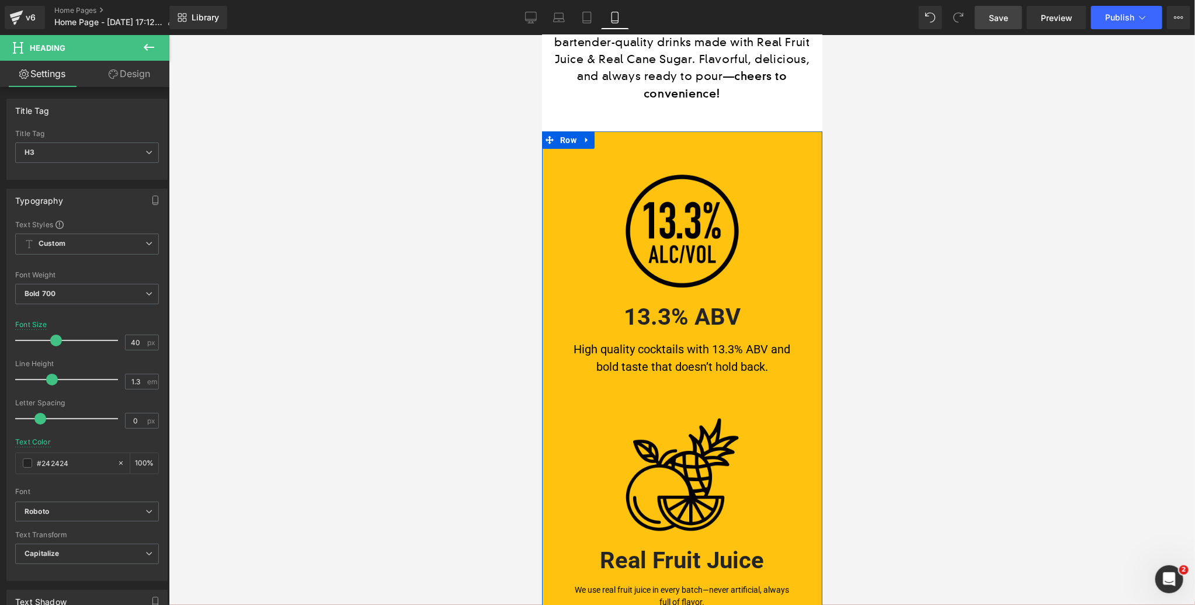
scroll to position [574, 0]
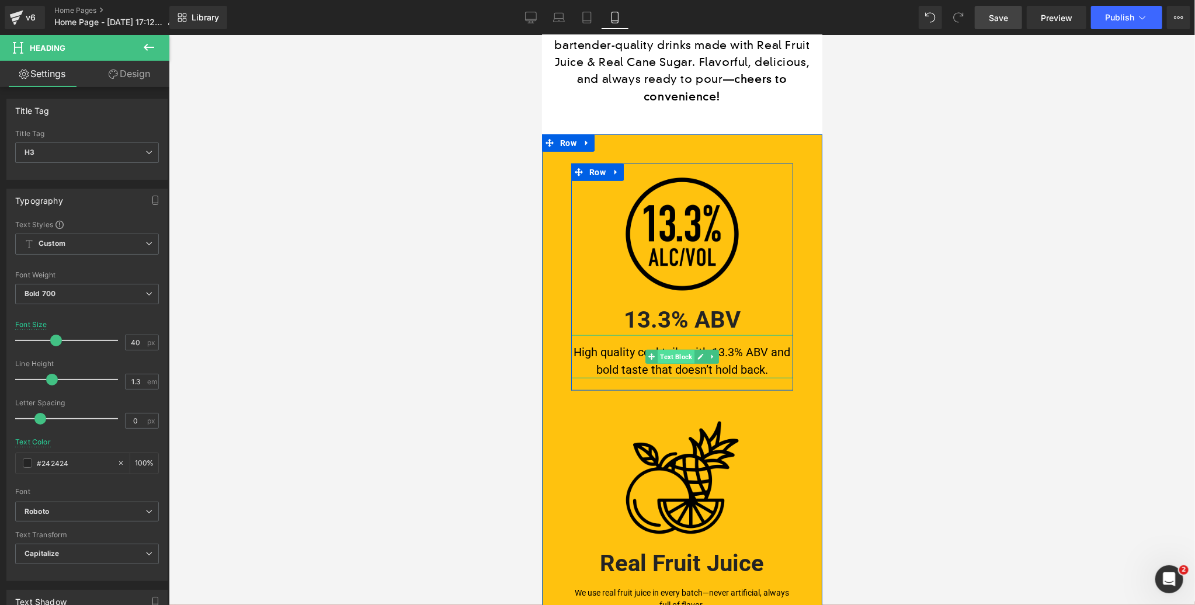
click at [678, 349] on span "Text Block" at bounding box center [675, 356] width 37 height 14
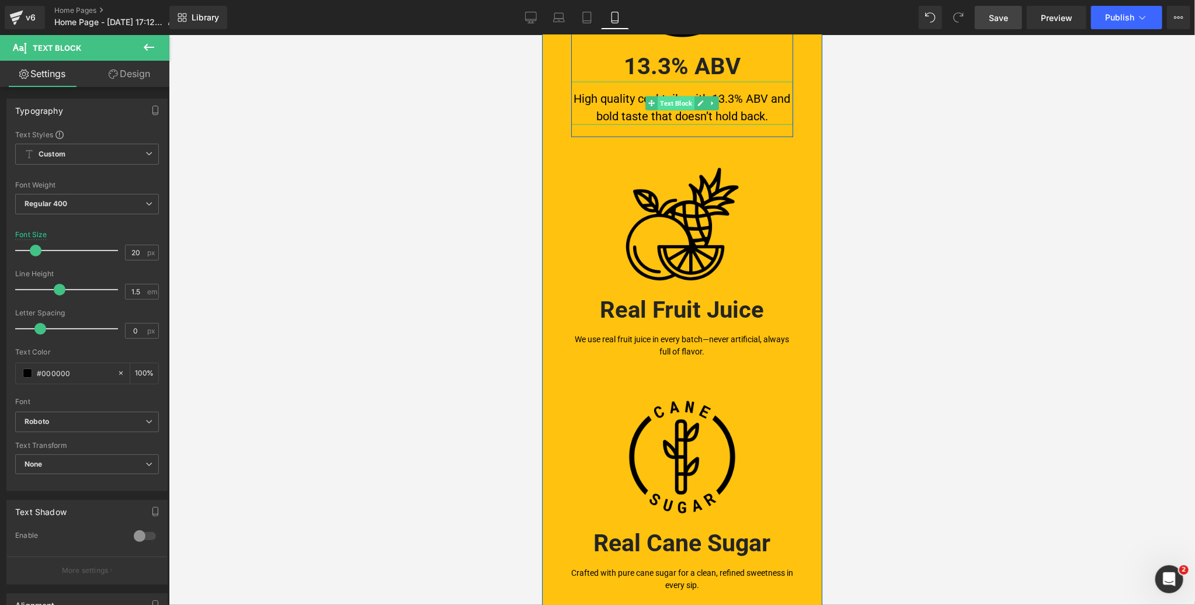
scroll to position [908, 0]
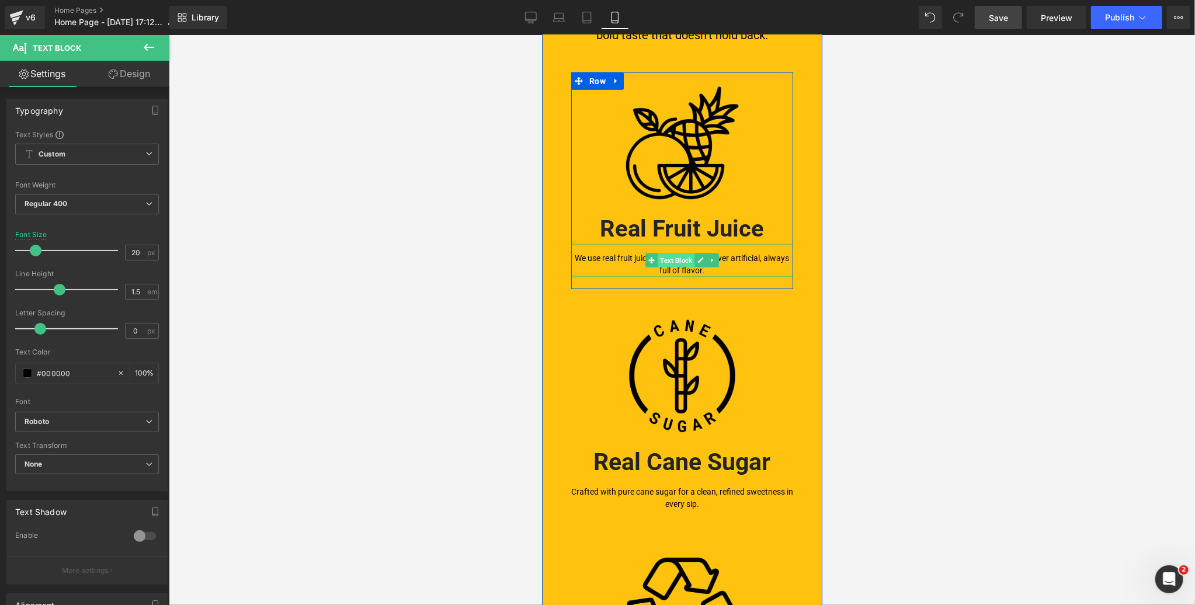
drag, startPoint x: 673, startPoint y: 244, endPoint x: 815, endPoint y: 272, distance: 145.2
click at [673, 253] on span "Text Block" at bounding box center [675, 260] width 37 height 14
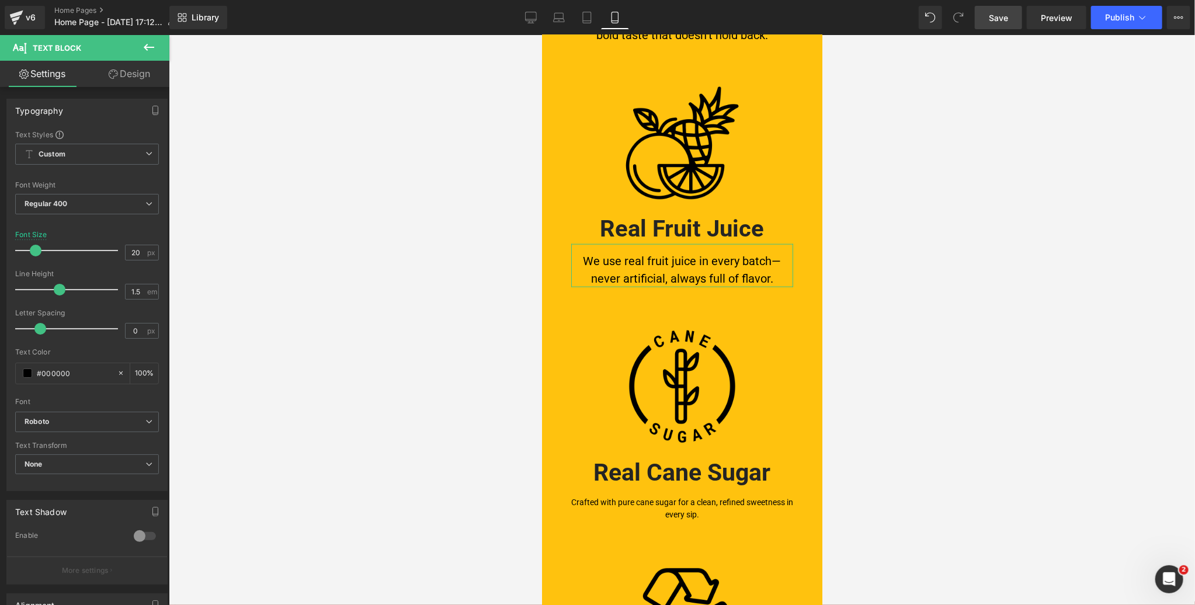
click at [34, 251] on span at bounding box center [36, 251] width 12 height 12
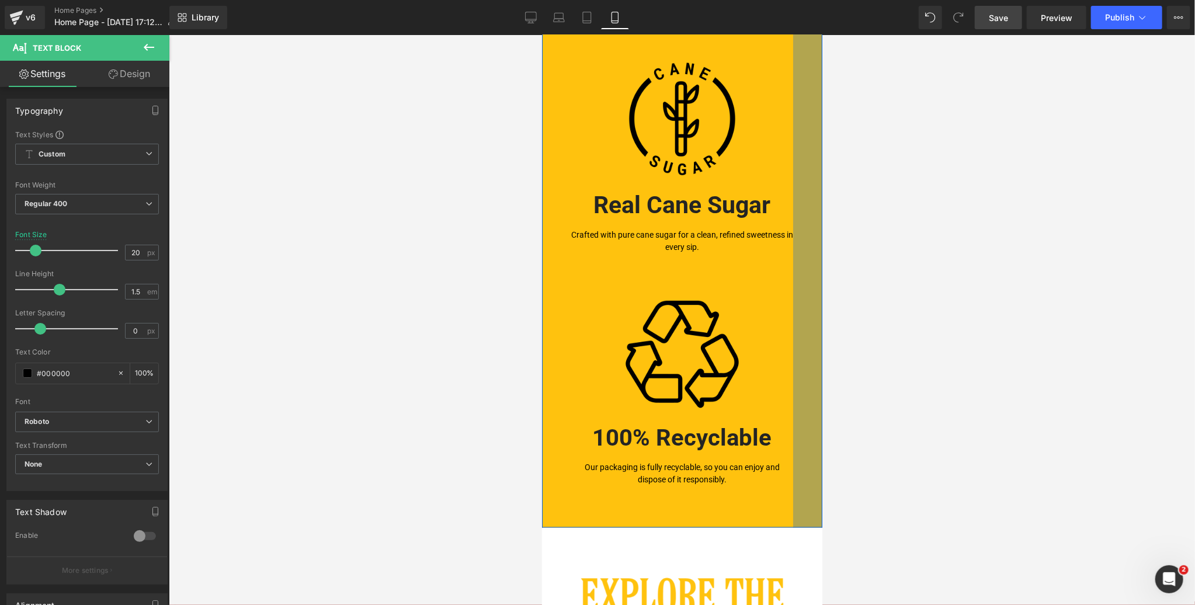
scroll to position [1174, 0]
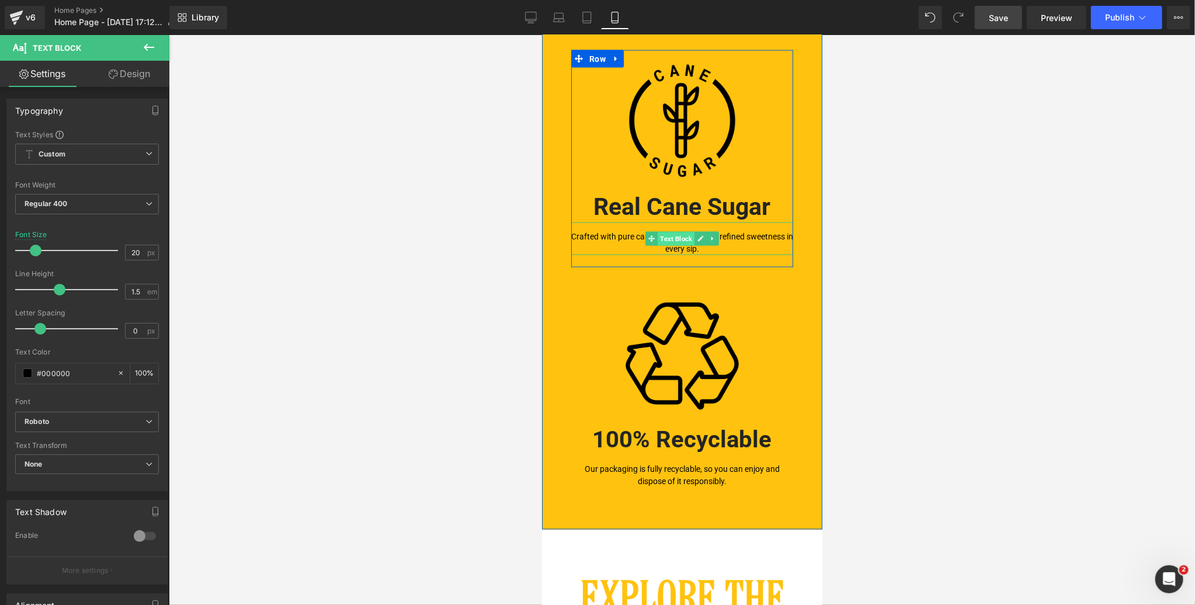
drag, startPoint x: 677, startPoint y: 221, endPoint x: 851, endPoint y: 290, distance: 187.4
click at [677, 232] on span "Text Block" at bounding box center [675, 239] width 37 height 14
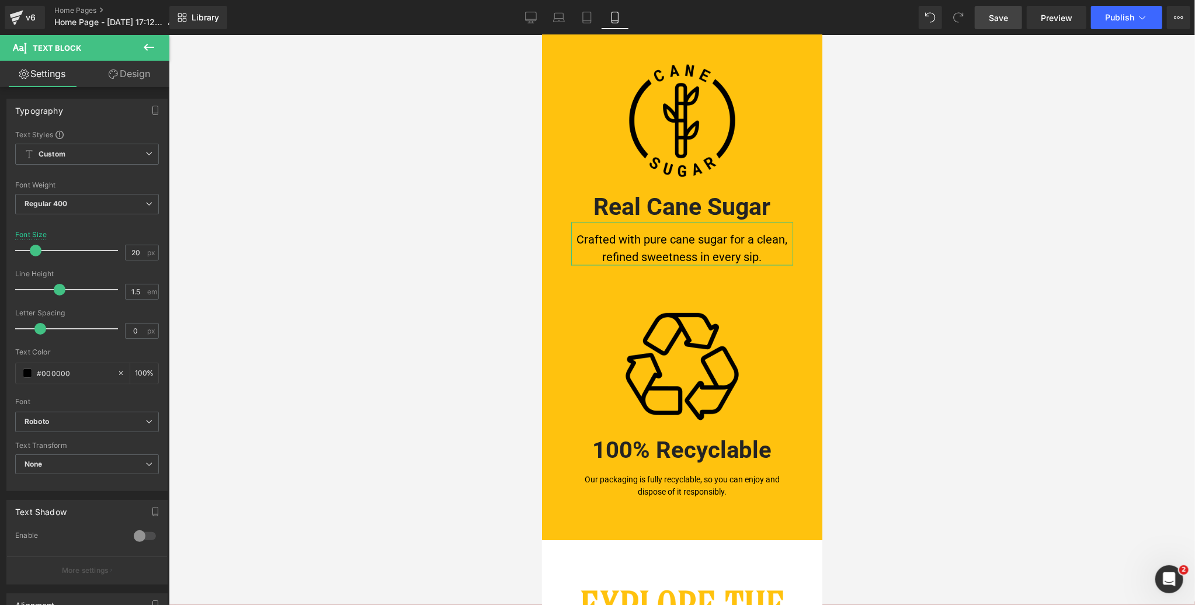
drag, startPoint x: 29, startPoint y: 250, endPoint x: 34, endPoint y: 251, distance: 5.9
click at [34, 251] on span at bounding box center [36, 251] width 12 height 12
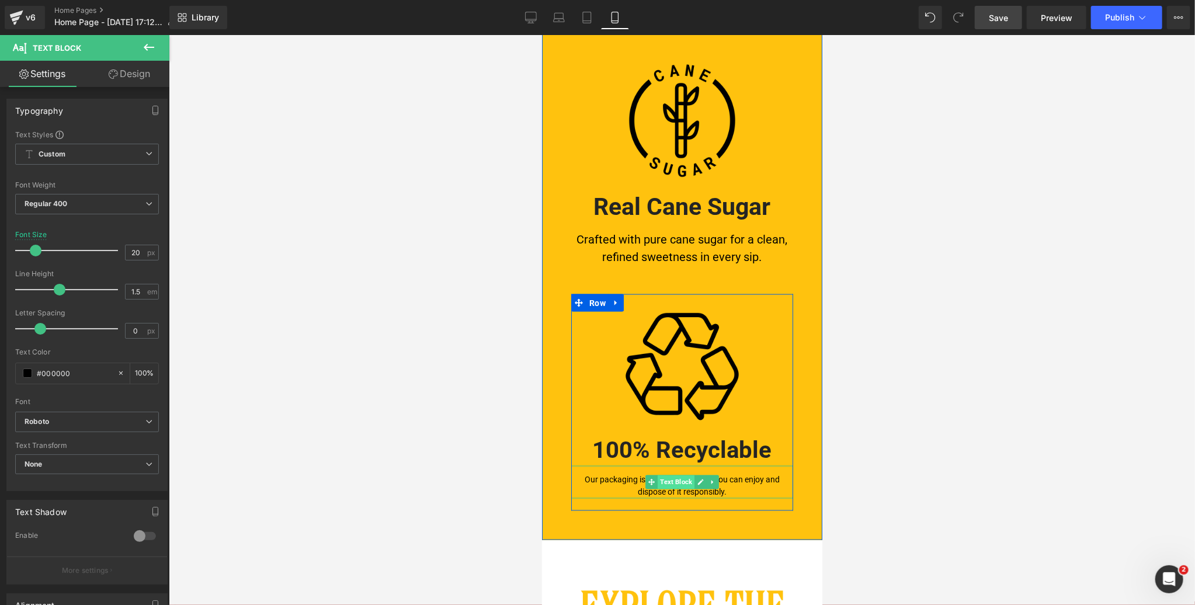
click at [682, 475] on span "Text Block" at bounding box center [675, 482] width 37 height 14
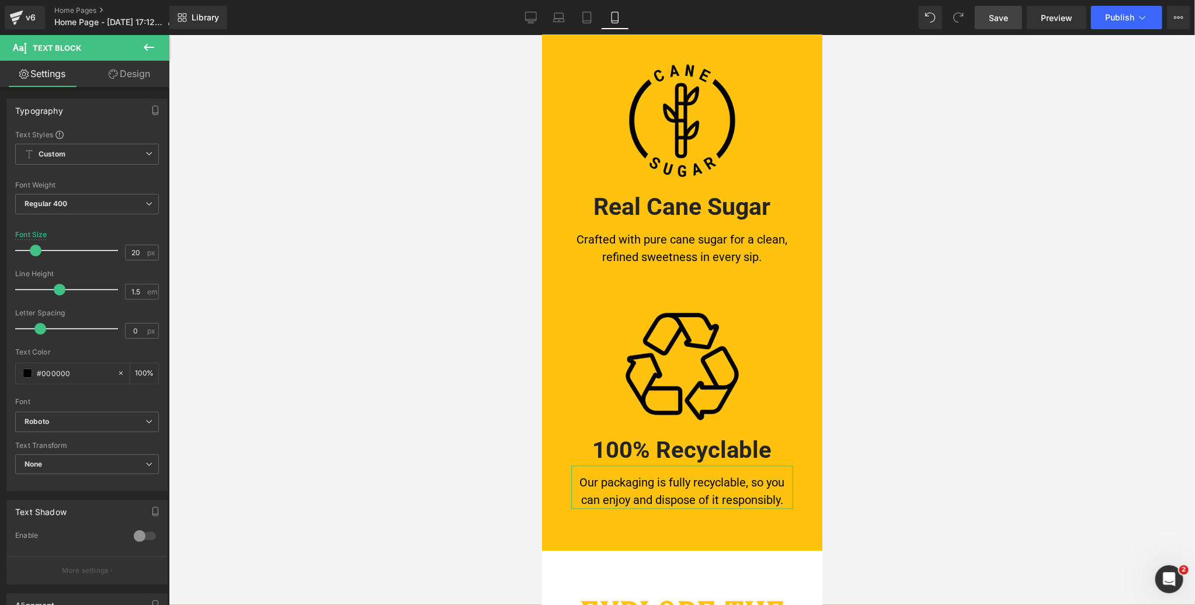
drag, startPoint x: 27, startPoint y: 249, endPoint x: 33, endPoint y: 248, distance: 5.9
click at [33, 248] on span at bounding box center [36, 251] width 12 height 12
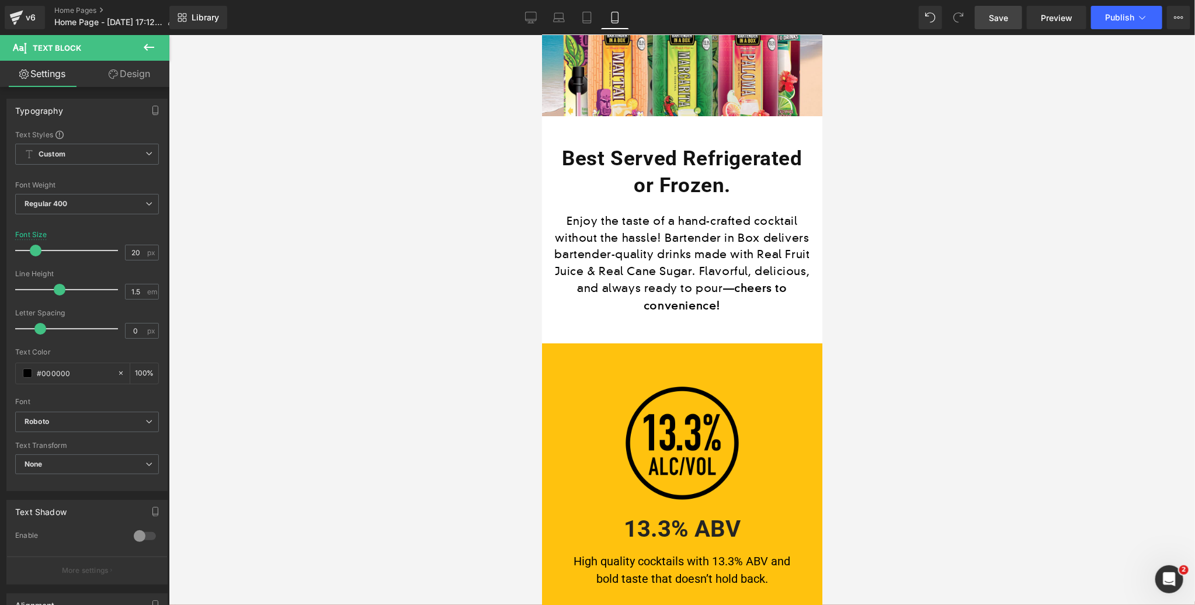
scroll to position [356, 0]
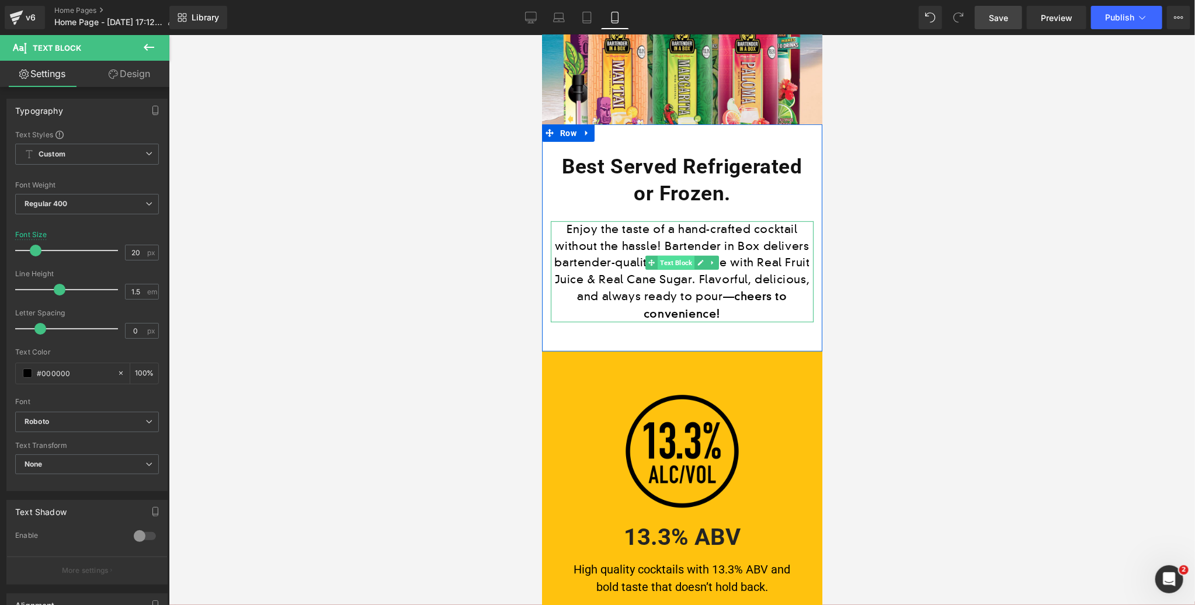
drag, startPoint x: 675, startPoint y: 263, endPoint x: 1081, endPoint y: 274, distance: 406.1
click at [675, 263] on span "Text Block" at bounding box center [675, 262] width 37 height 14
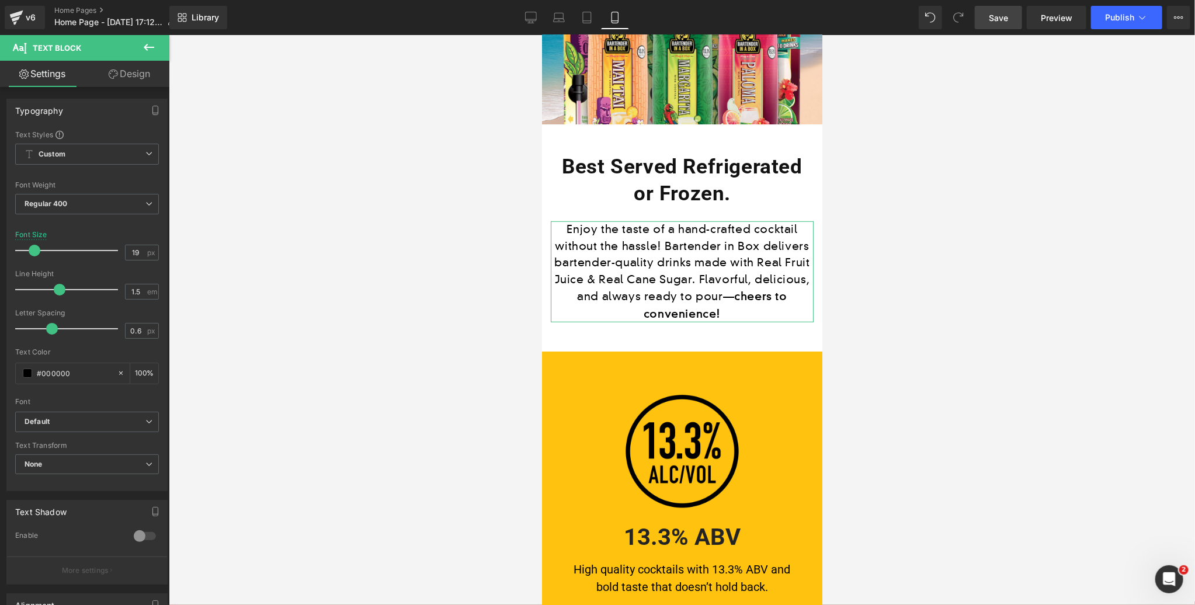
click at [135, 75] on link "Design" at bounding box center [129, 74] width 85 height 26
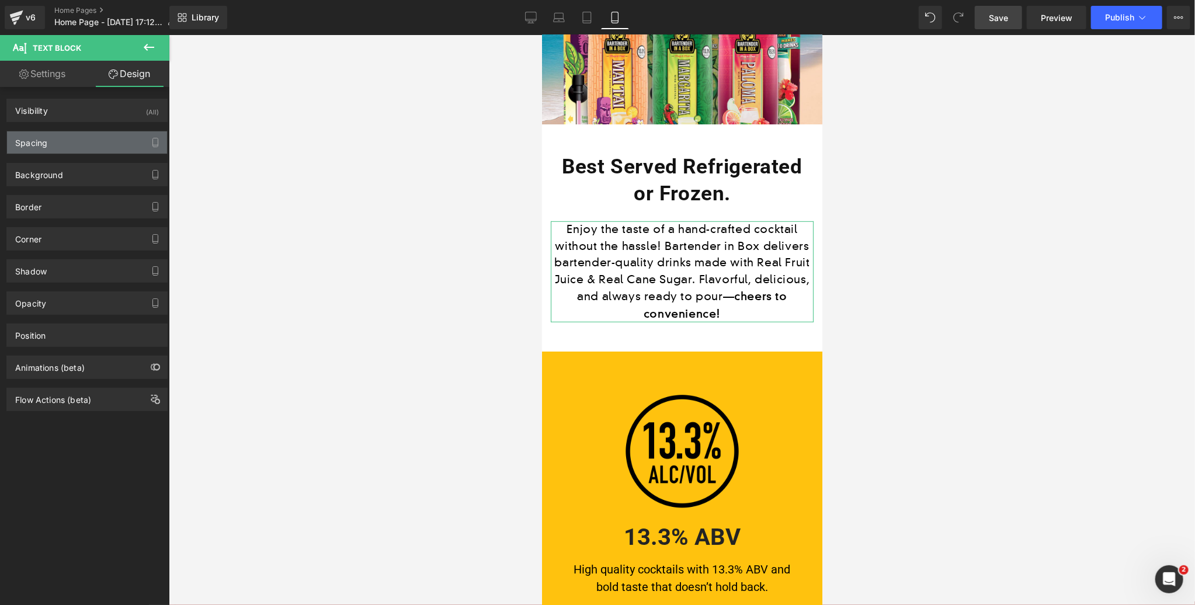
click at [81, 140] on div "Spacing" at bounding box center [87, 142] width 160 height 22
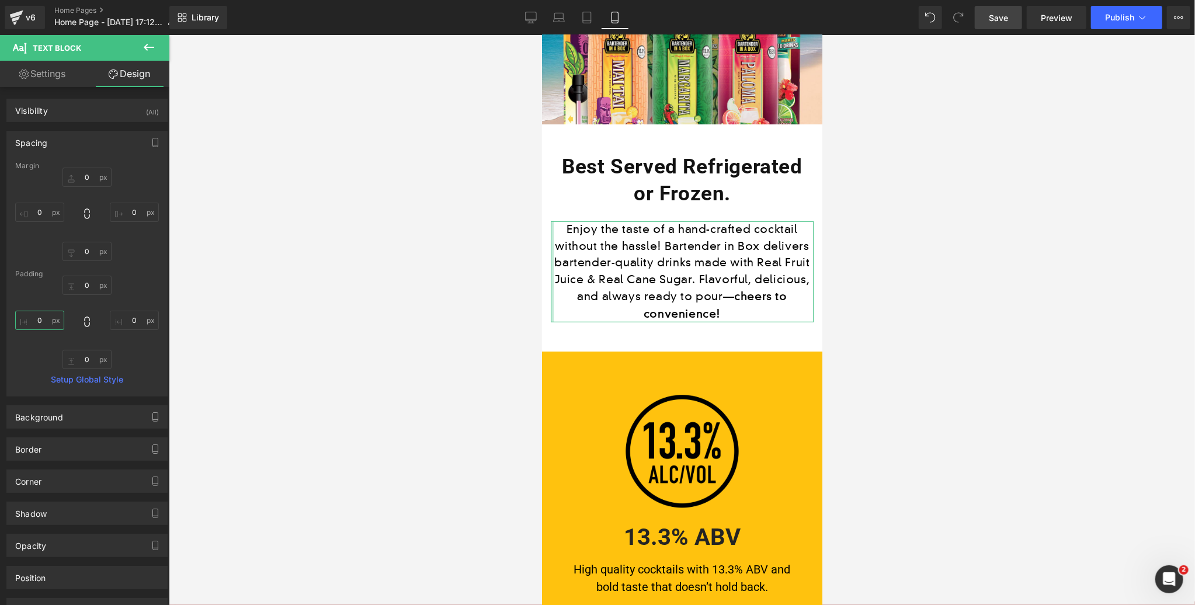
click at [36, 323] on input "0" at bounding box center [39, 320] width 49 height 19
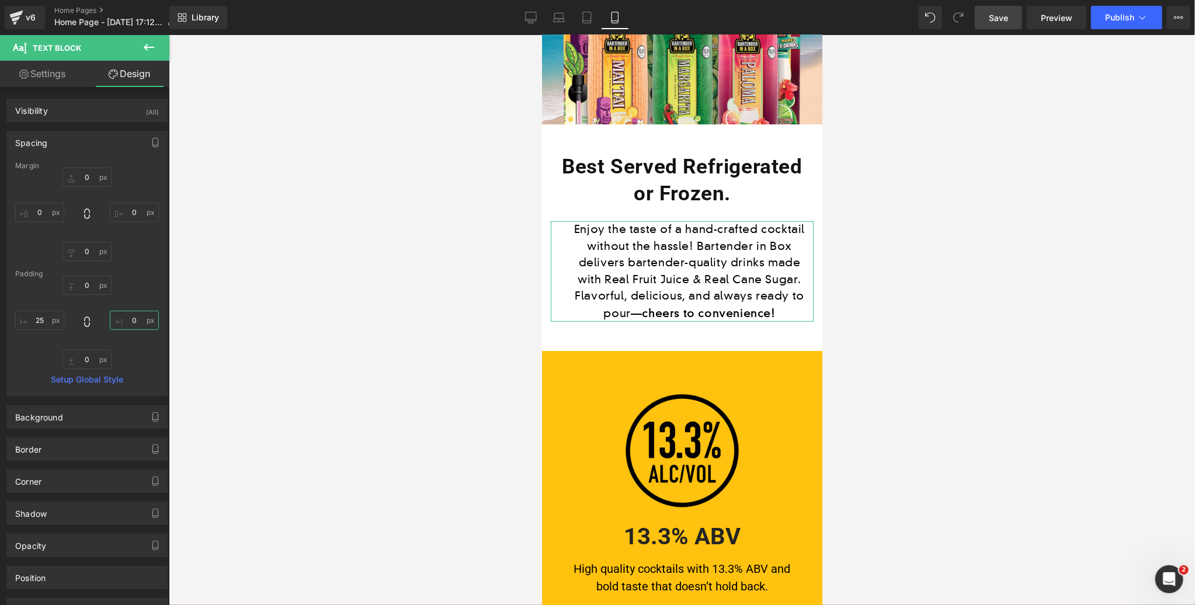
click at [133, 318] on input "0" at bounding box center [134, 320] width 49 height 19
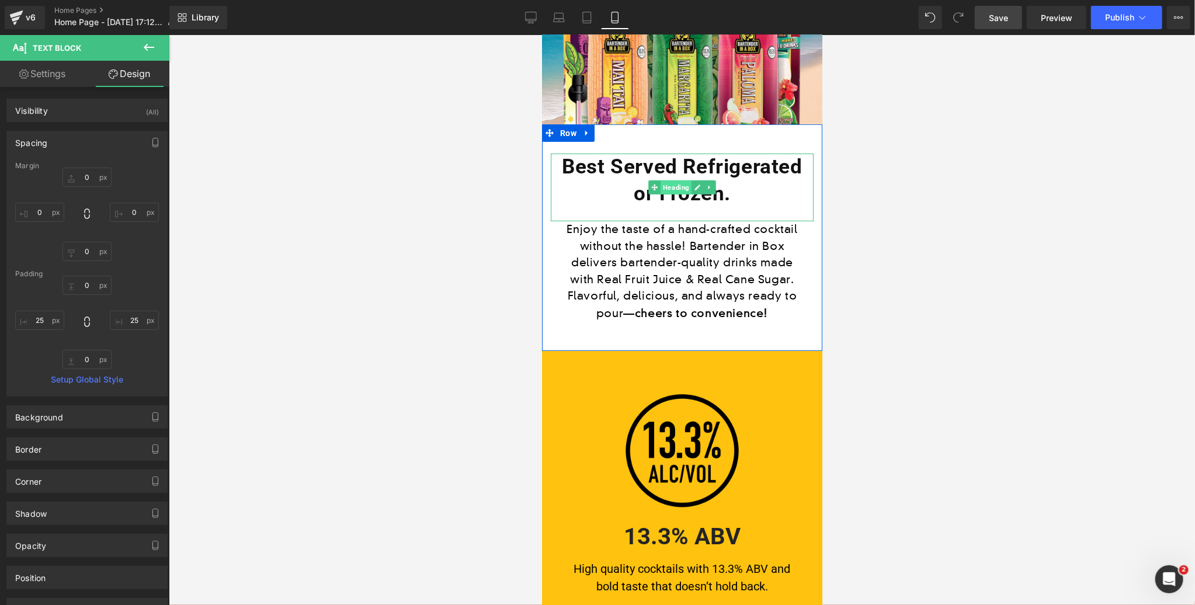
click at [676, 186] on span "Heading" at bounding box center [675, 187] width 31 height 14
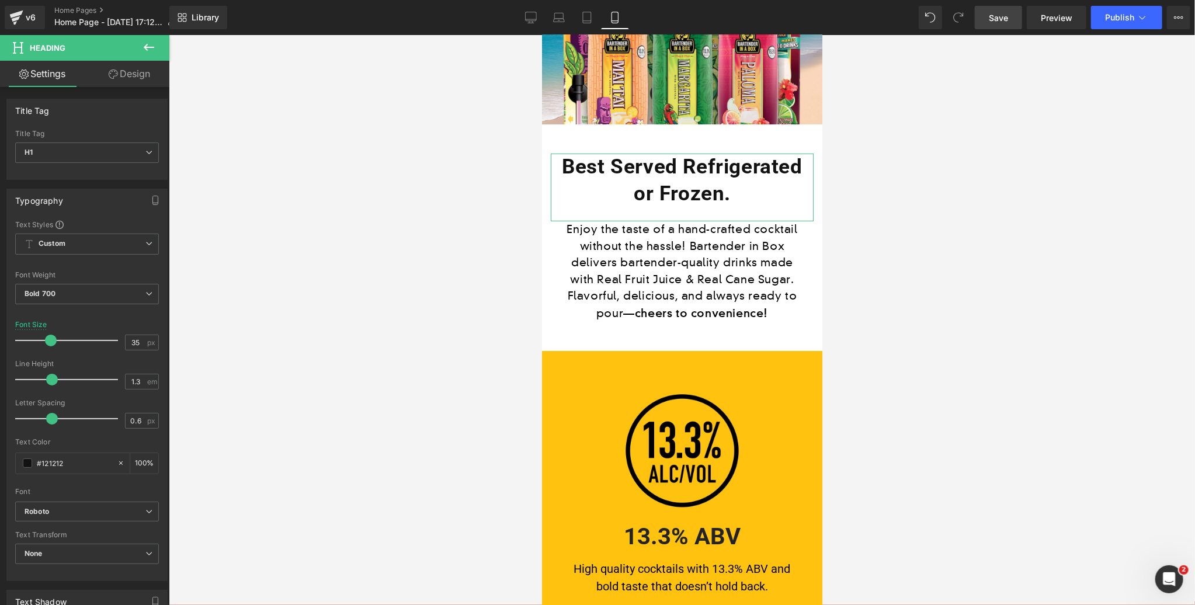
click at [131, 77] on link "Design" at bounding box center [129, 74] width 85 height 26
click at [0, 0] on div "Spacing" at bounding box center [0, 0] width 0 height 0
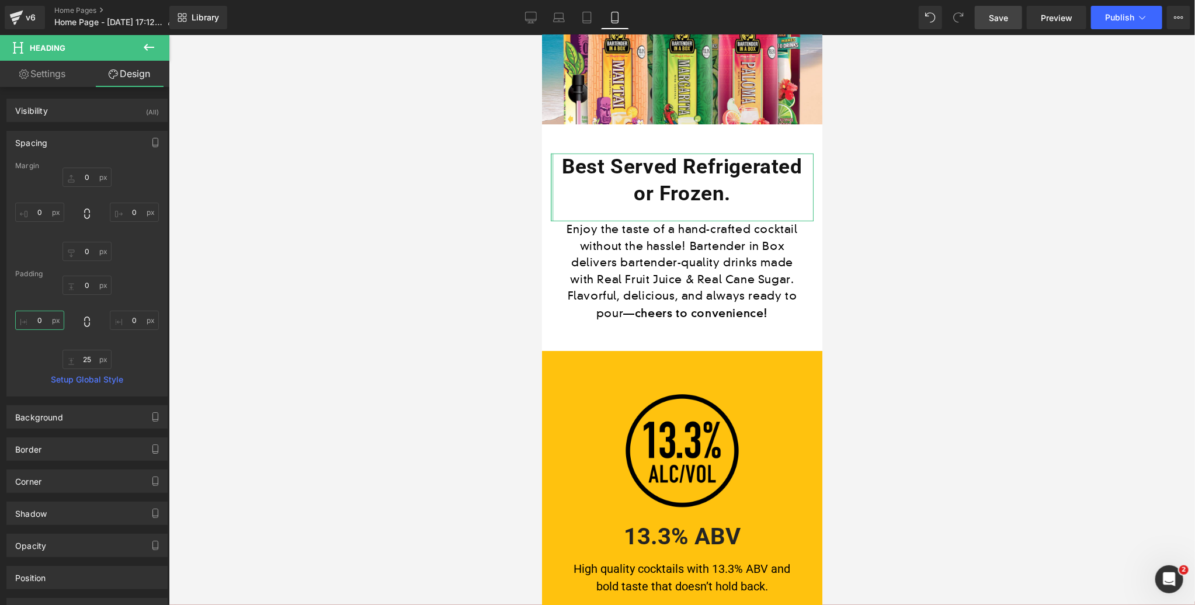
click at [39, 317] on input "0" at bounding box center [39, 320] width 49 height 19
click at [130, 321] on input "0" at bounding box center [134, 320] width 49 height 19
click at [129, 321] on input "0" at bounding box center [134, 320] width 49 height 19
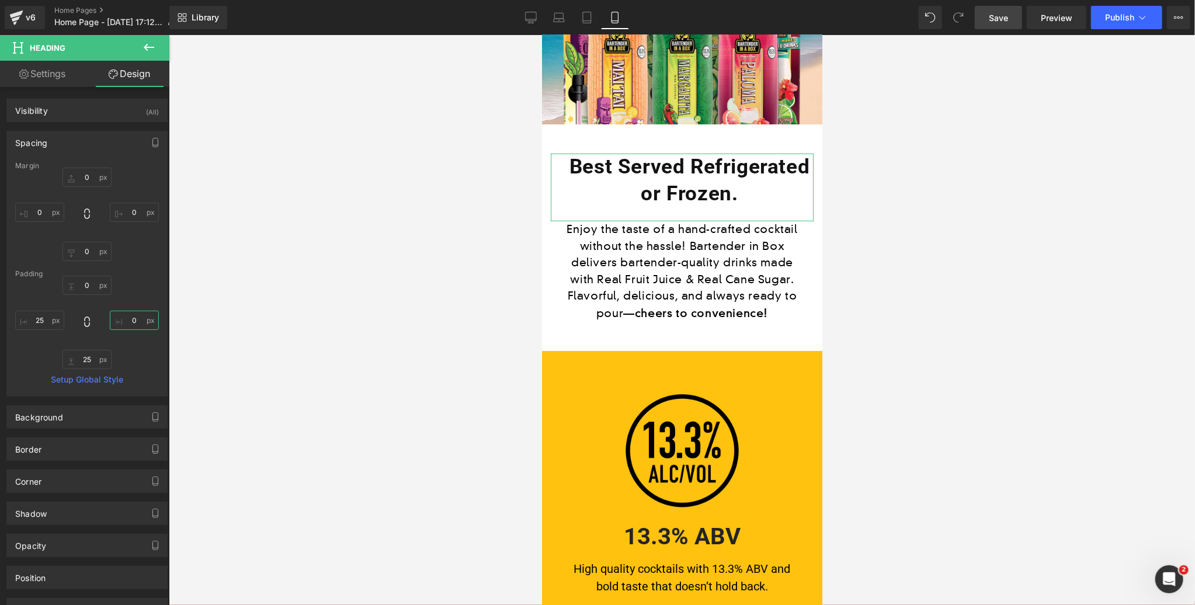
click at [129, 321] on input "0" at bounding box center [134, 320] width 49 height 19
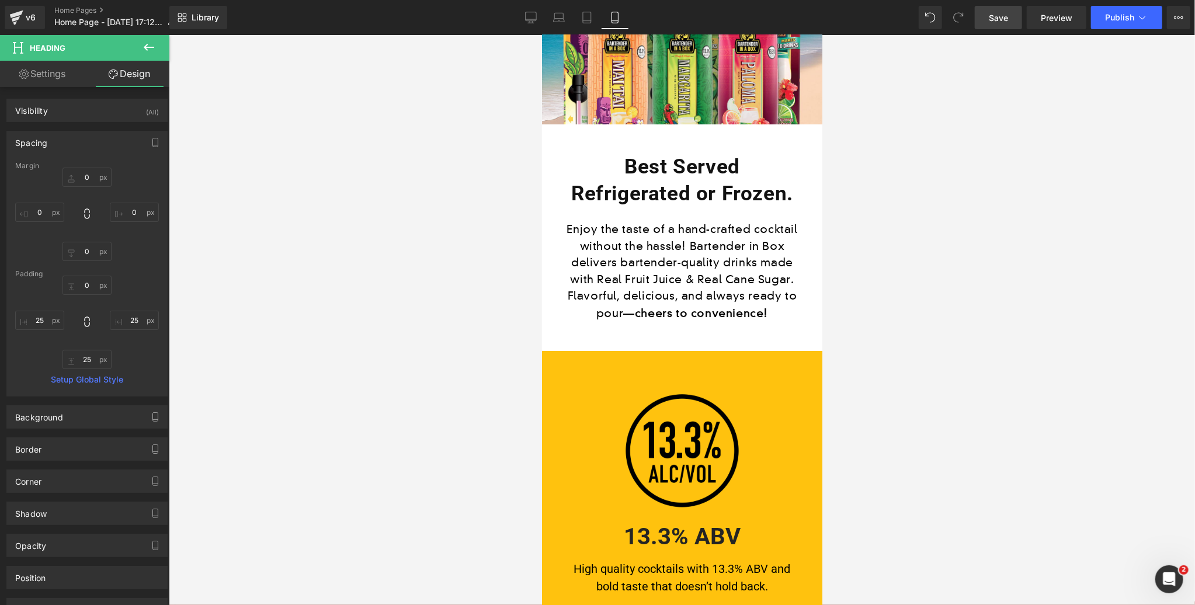
click at [1000, 17] on span "Save" at bounding box center [998, 18] width 19 height 12
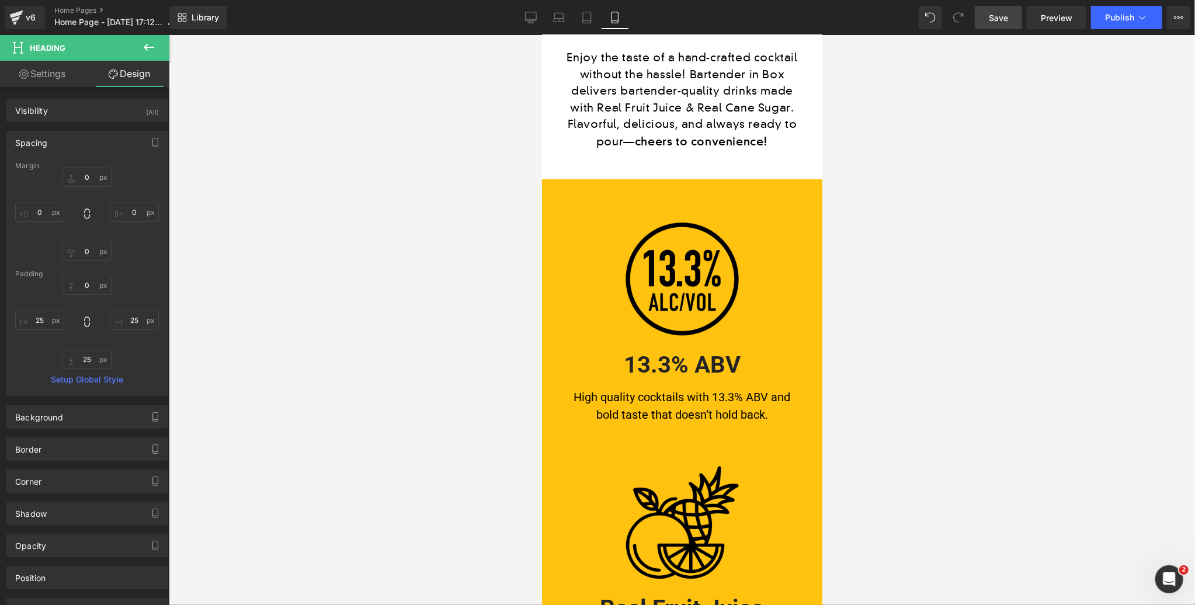
scroll to position [584, 0]
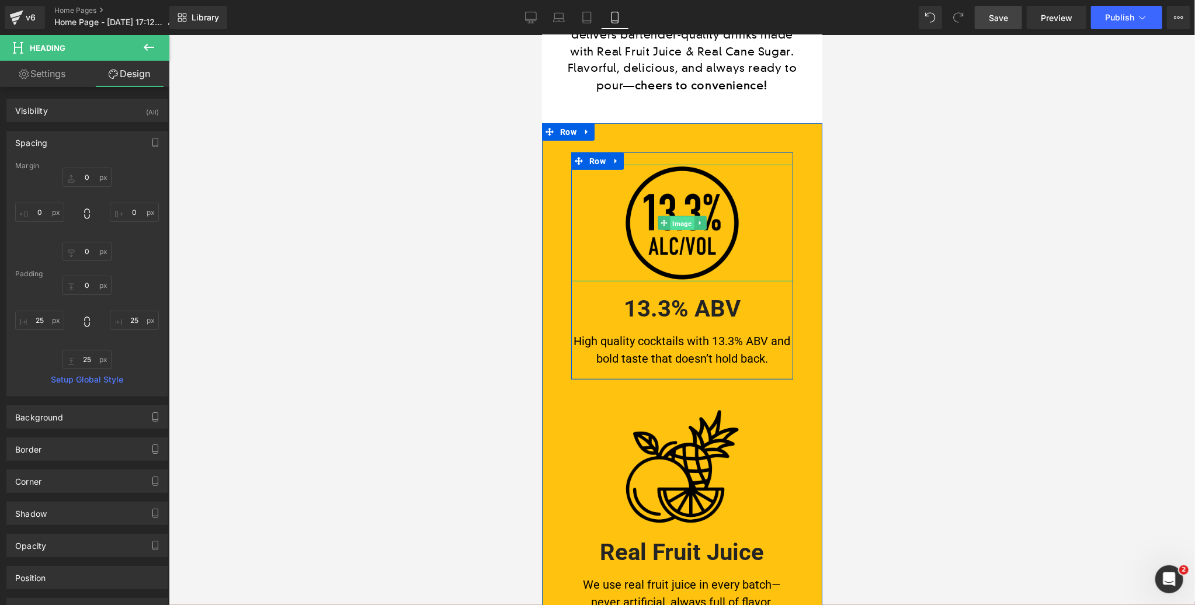
click at [679, 225] on span "Image" at bounding box center [681, 223] width 24 height 14
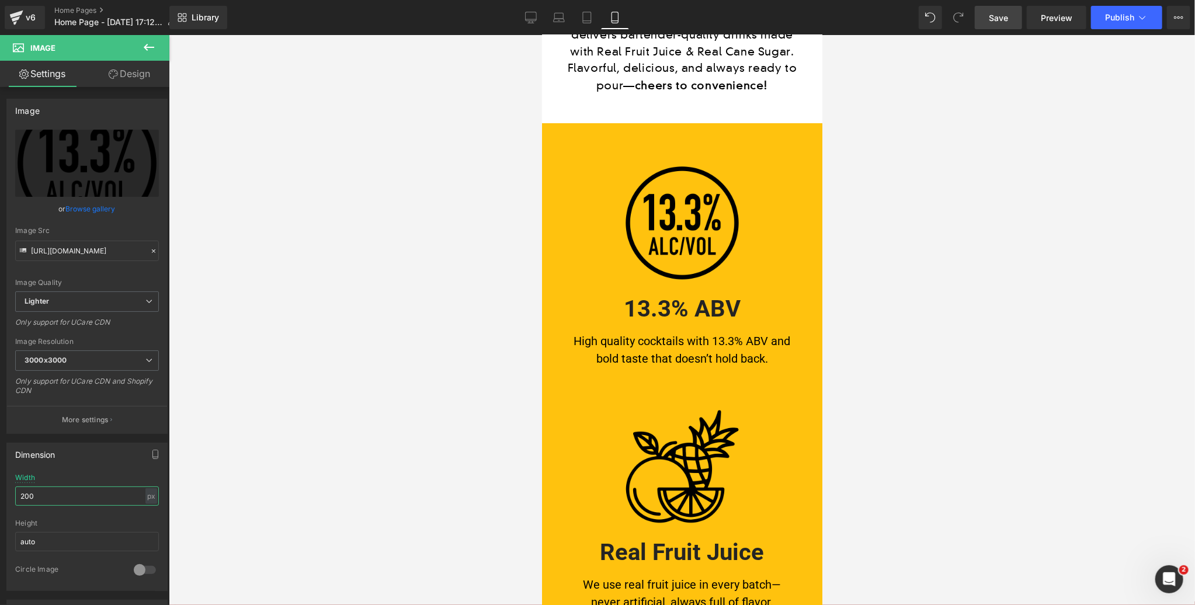
drag, startPoint x: 40, startPoint y: 495, endPoint x: -1, endPoint y: 492, distance: 41.0
click at [0, 492] on html "Image You are previewing how the will restyle your page. You can not edit Eleme…" at bounding box center [597, 302] width 1195 height 605
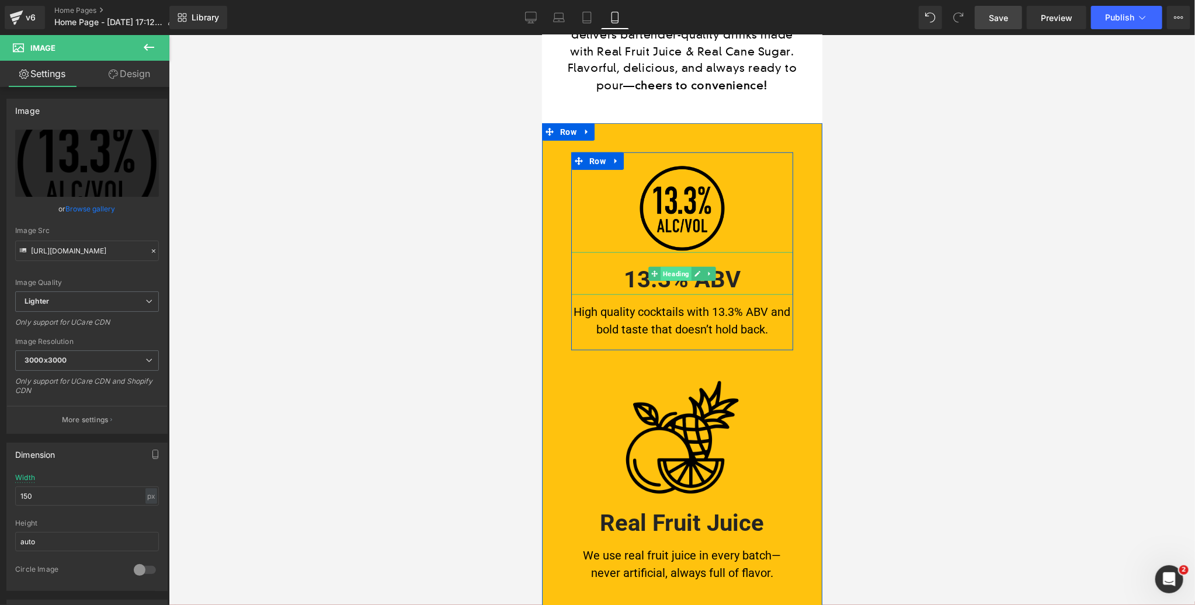
click at [671, 277] on span "Heading" at bounding box center [675, 273] width 31 height 14
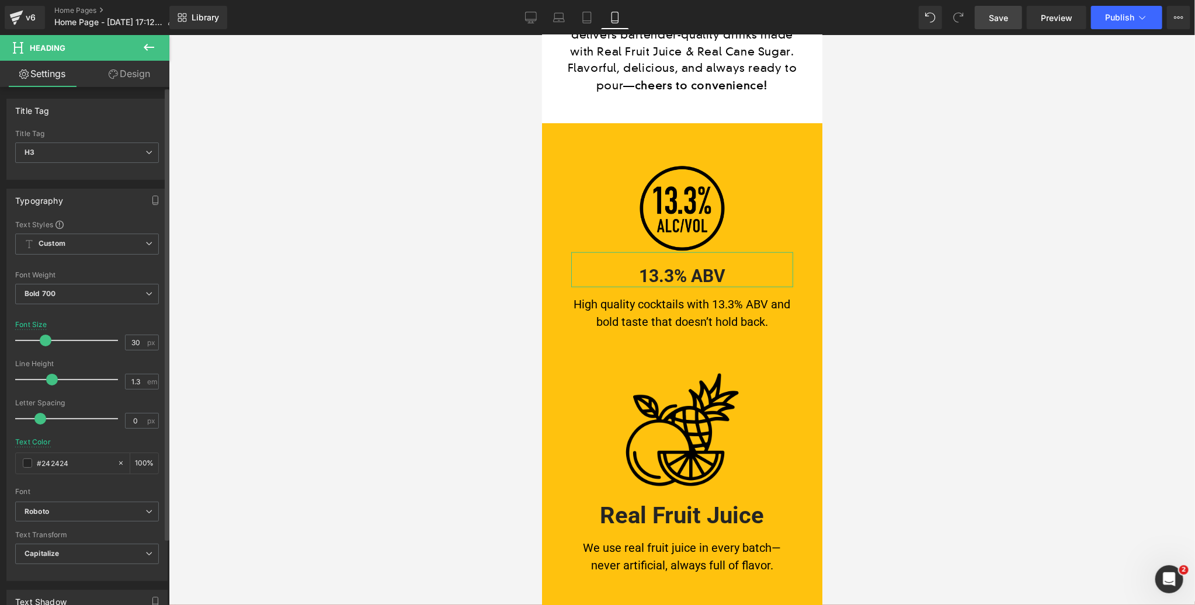
drag, startPoint x: 52, startPoint y: 341, endPoint x: 44, endPoint y: 342, distance: 7.6
click at [42, 342] on span at bounding box center [46, 341] width 12 height 12
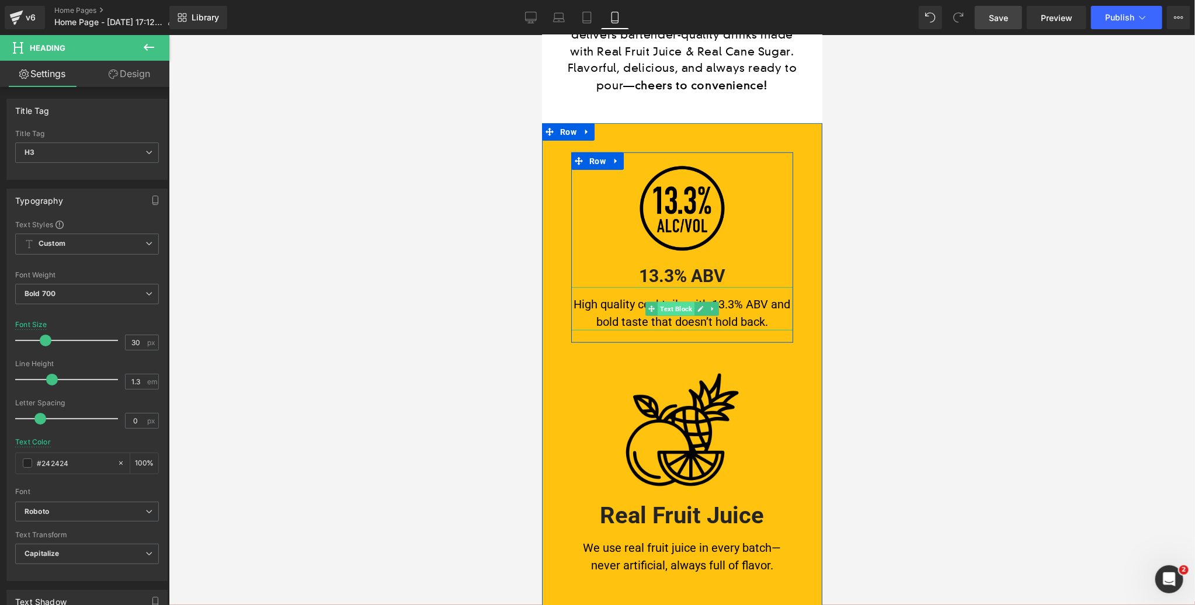
click at [675, 307] on span "Text Block" at bounding box center [675, 308] width 37 height 14
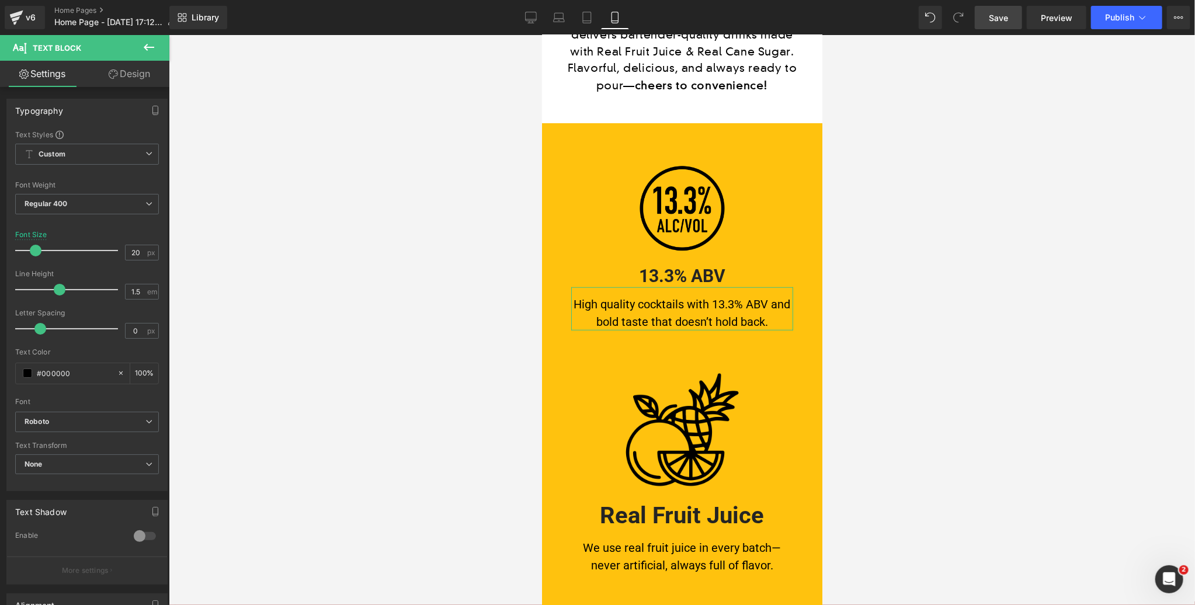
click at [147, 76] on link "Design" at bounding box center [129, 74] width 85 height 26
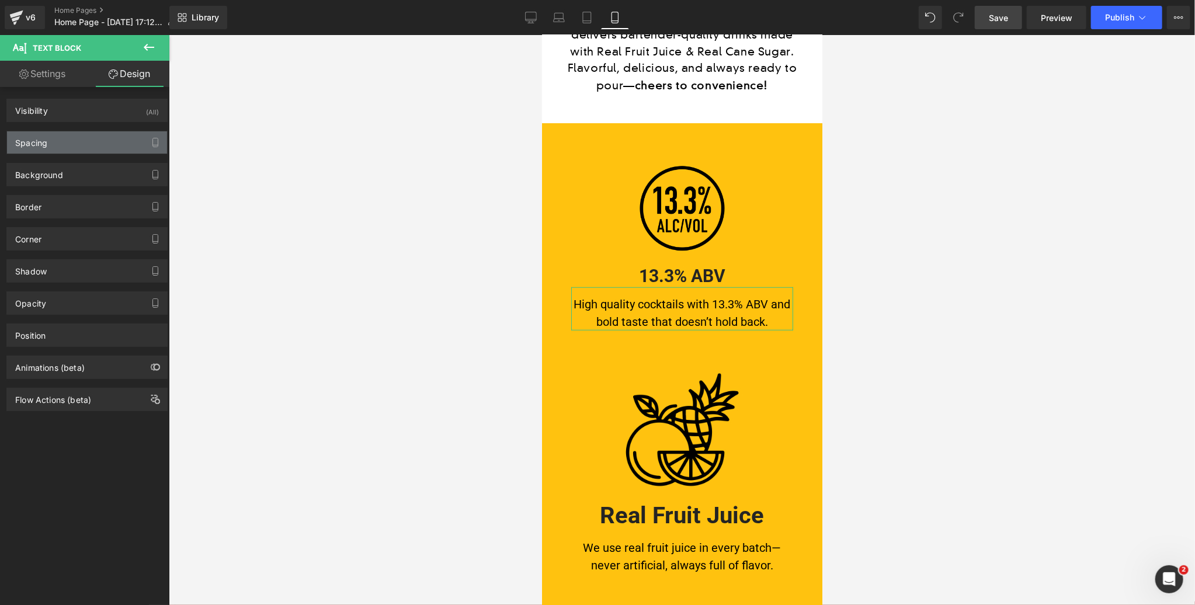
click at [57, 145] on div "Spacing" at bounding box center [87, 142] width 160 height 22
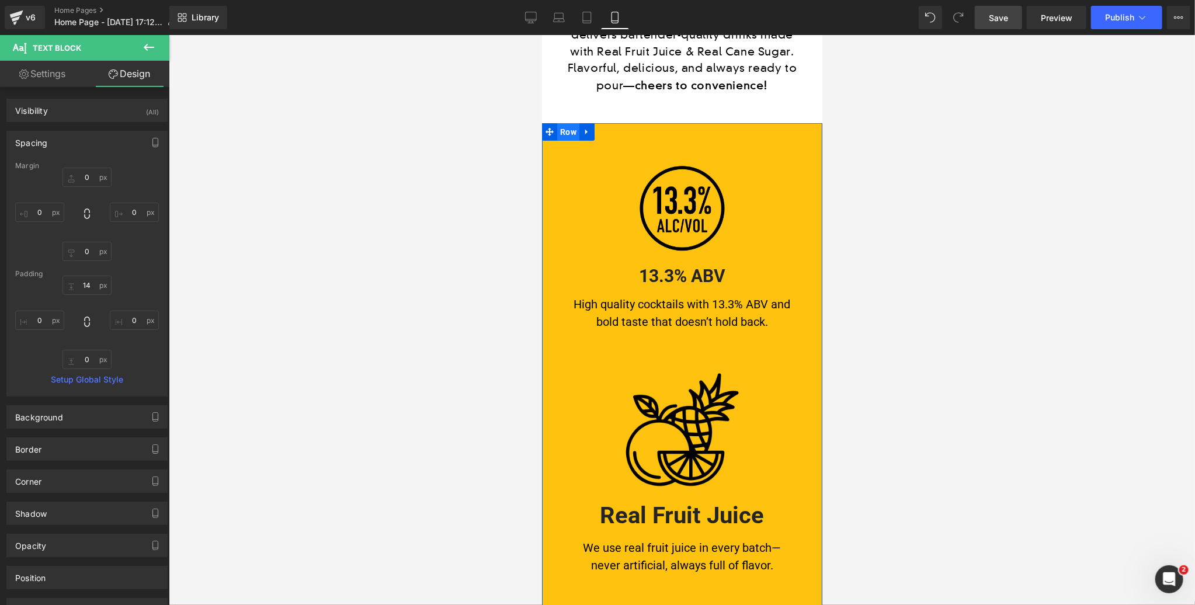
click at [567, 128] on span "Row" at bounding box center [568, 132] width 22 height 18
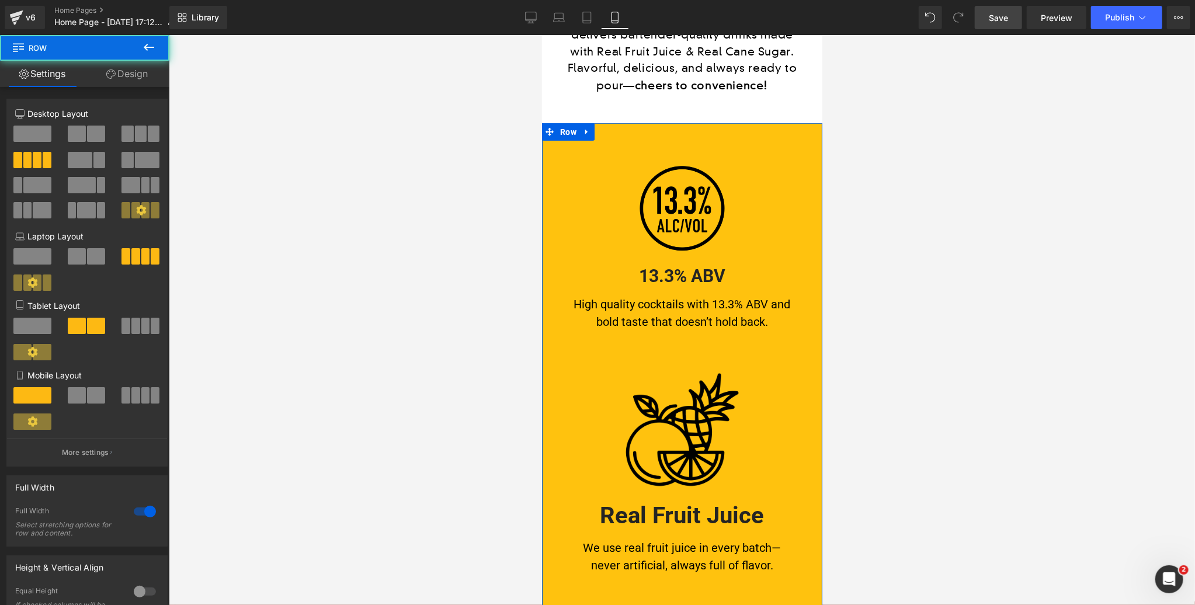
click at [133, 77] on link "Design" at bounding box center [127, 74] width 85 height 26
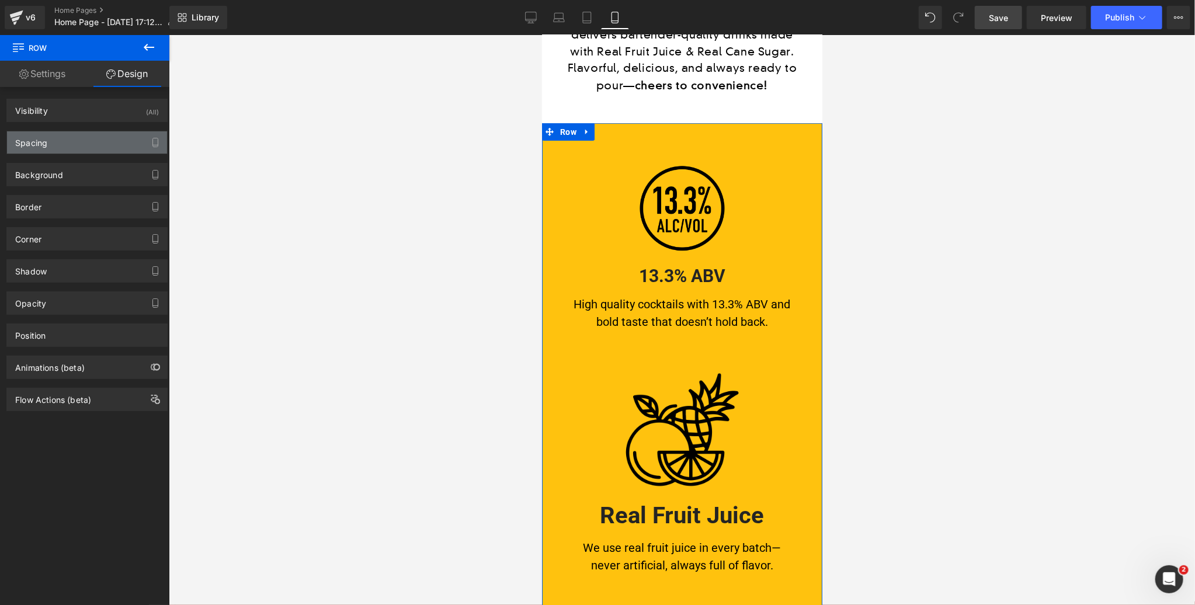
click at [65, 148] on div "Spacing" at bounding box center [87, 142] width 160 height 22
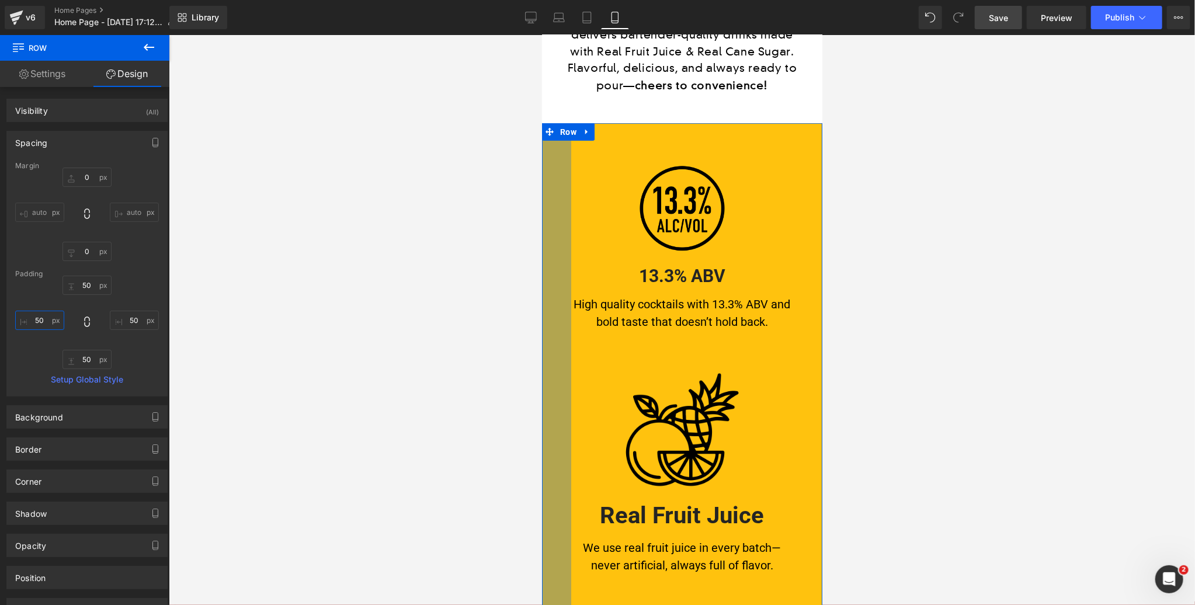
click at [36, 319] on input "50" at bounding box center [39, 320] width 49 height 19
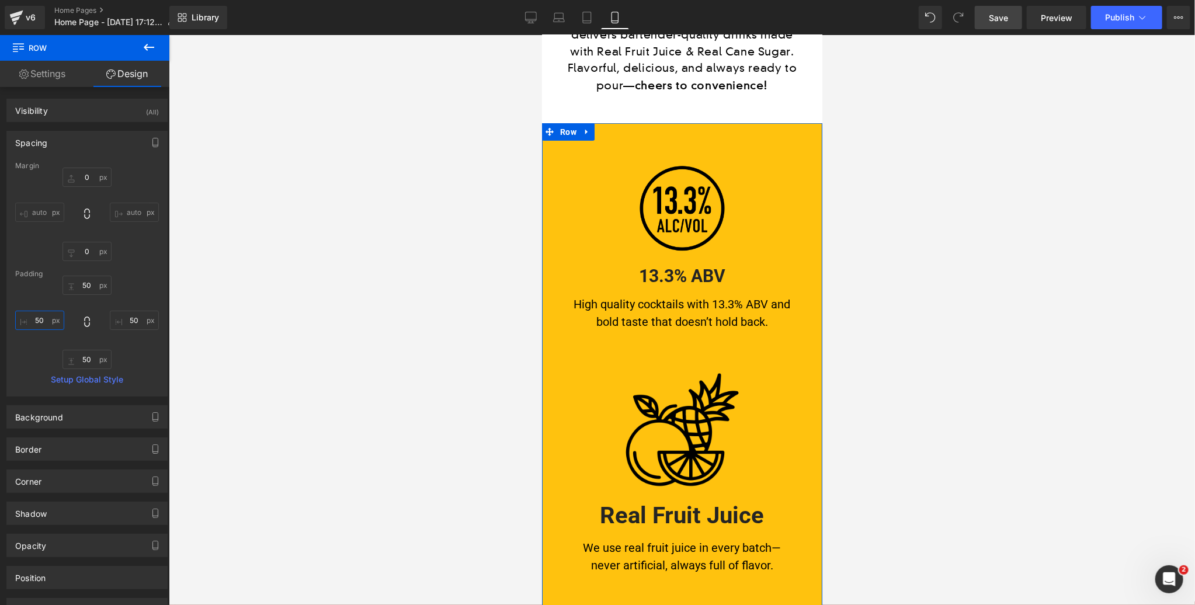
click at [36, 319] on input "50" at bounding box center [39, 320] width 49 height 19
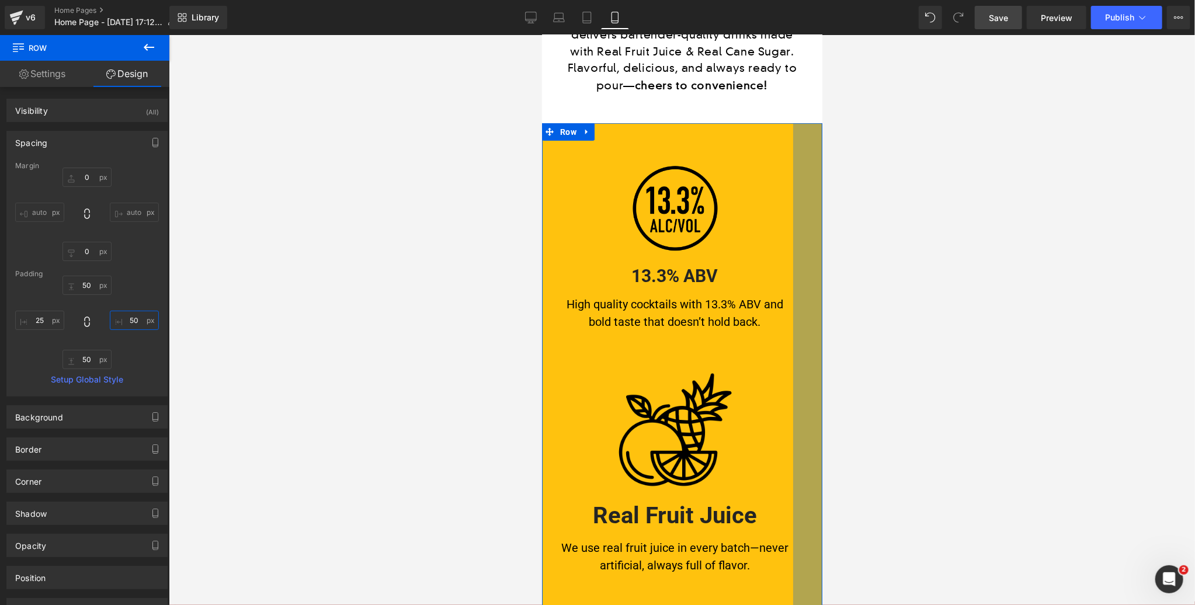
click at [130, 318] on input "50" at bounding box center [134, 320] width 49 height 19
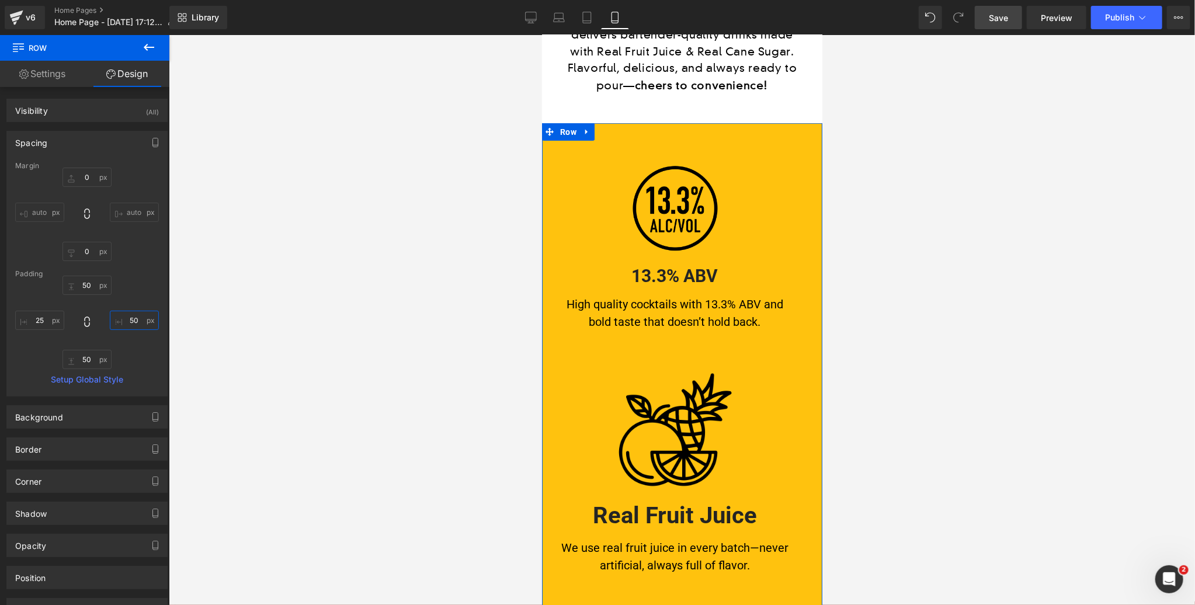
click at [130, 318] on input "50" at bounding box center [134, 320] width 49 height 19
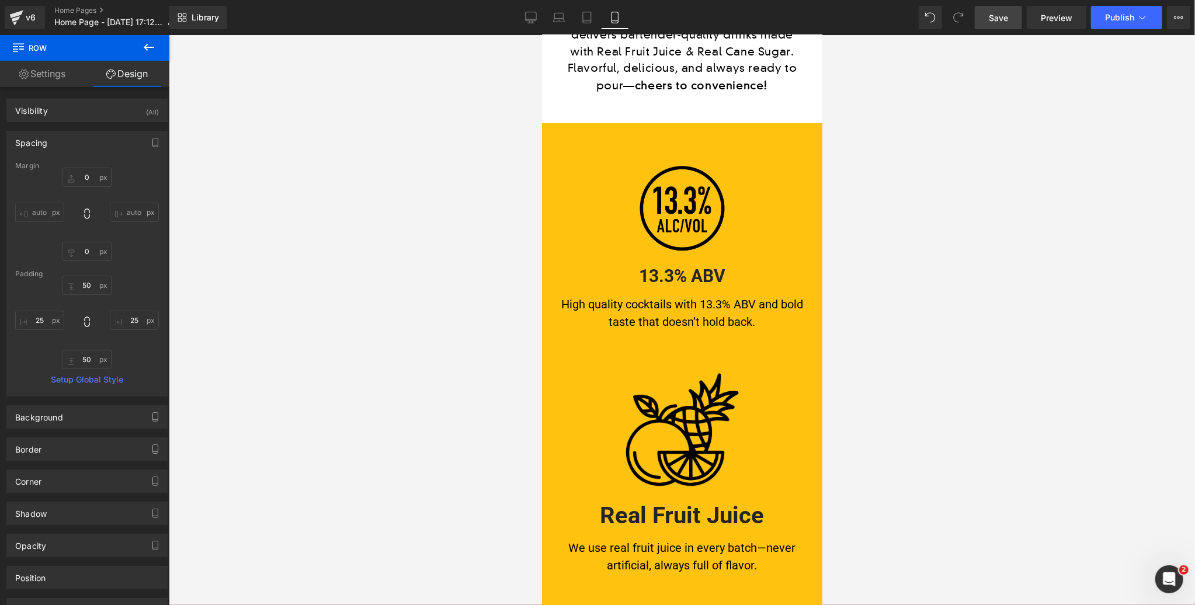
click at [999, 14] on span "Save" at bounding box center [998, 18] width 19 height 12
drag, startPoint x: 994, startPoint y: 20, endPoint x: 988, endPoint y: 67, distance: 46.6
click at [994, 20] on span "Save" at bounding box center [998, 18] width 19 height 12
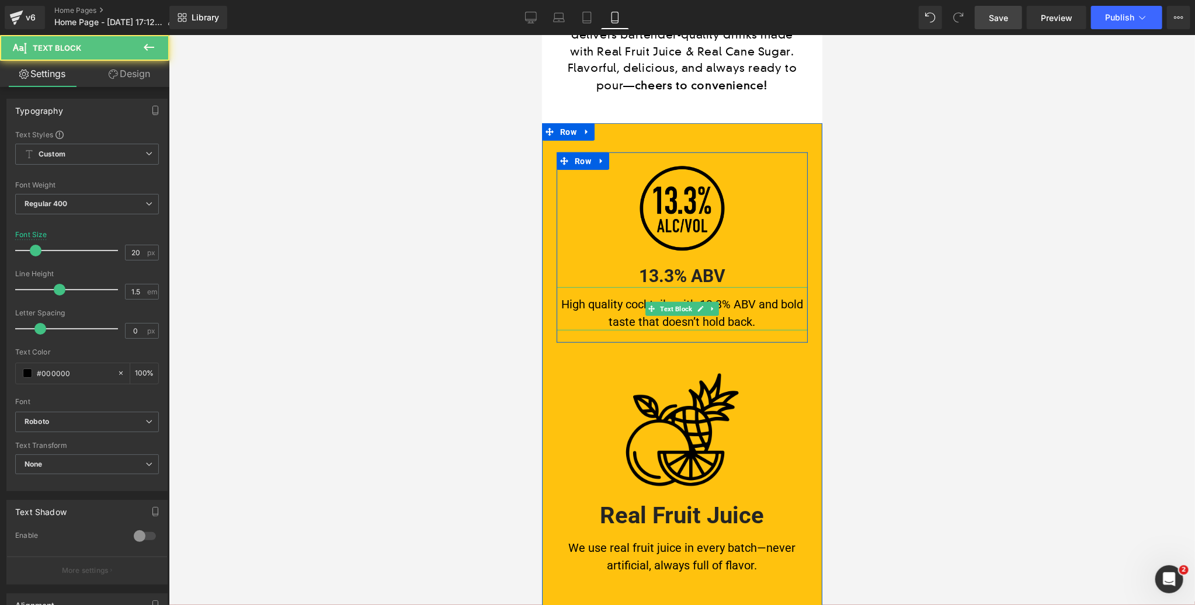
drag, startPoint x: 648, startPoint y: 307, endPoint x: 704, endPoint y: 282, distance: 61.2
click at [648, 307] on div "High quality cocktails with 13.3% ABV and bold taste that doesn’t hold back. Te…" at bounding box center [681, 308] width 251 height 43
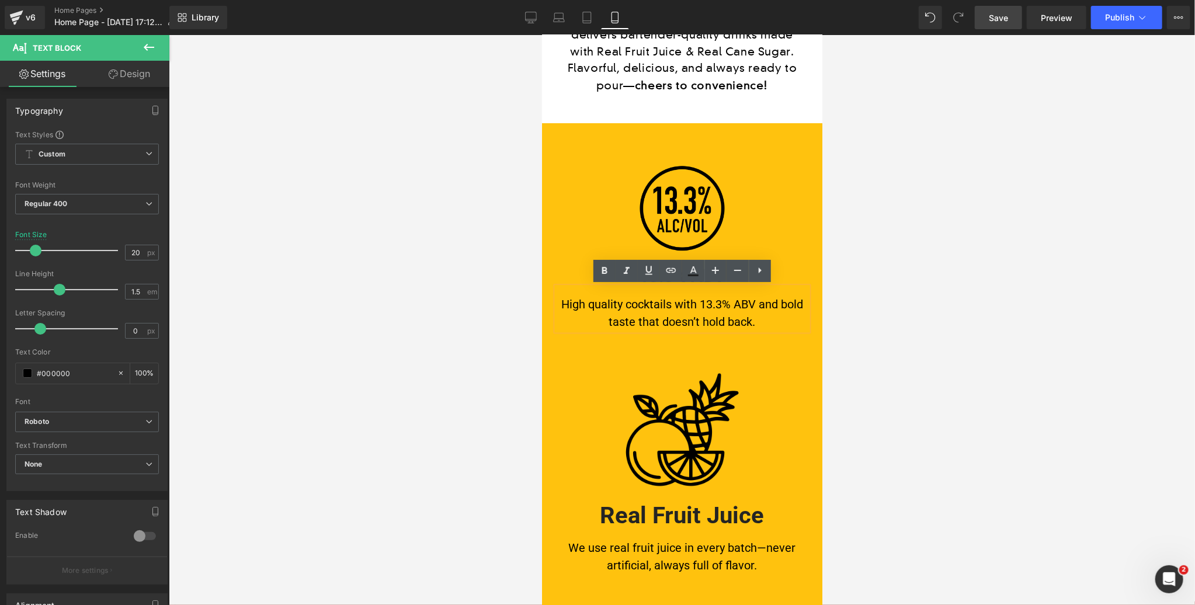
click at [912, 276] on div at bounding box center [682, 320] width 1026 height 570
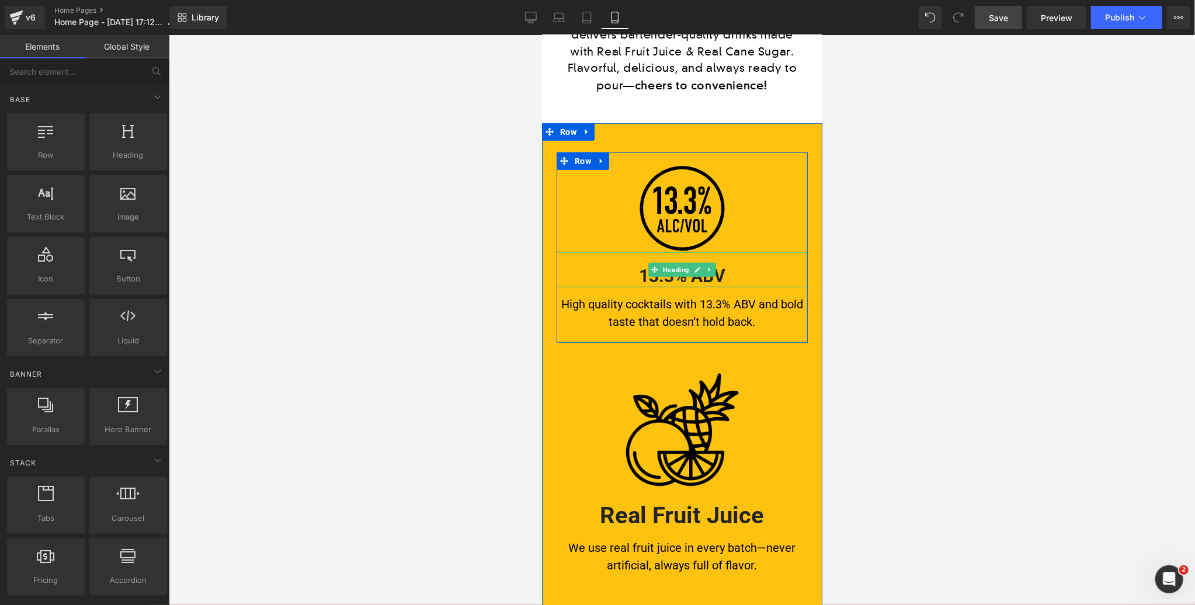
click at [724, 274] on h3 "13.3% ABV" at bounding box center [681, 275] width 251 height 23
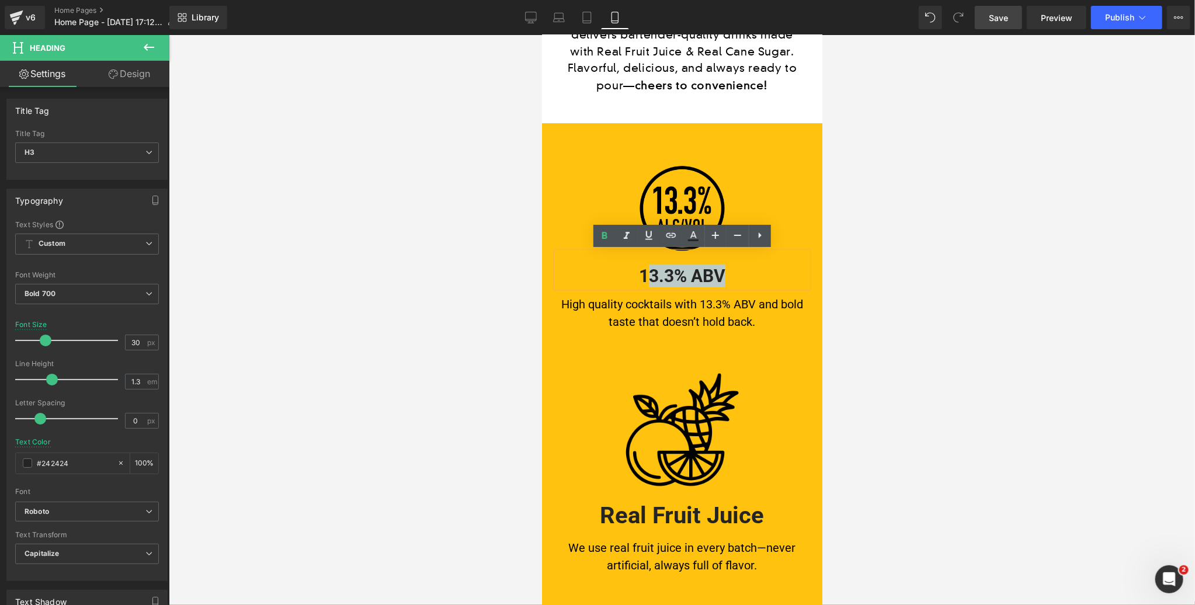
drag, startPoint x: 697, startPoint y: 272, endPoint x: 648, endPoint y: 273, distance: 49.1
click at [648, 273] on h3 "13.3% ABV" at bounding box center [681, 275] width 251 height 23
click at [730, 272] on h3 "13.3% ABV" at bounding box center [681, 275] width 251 height 23
drag, startPoint x: 624, startPoint y: 270, endPoint x: 613, endPoint y: 270, distance: 11.7
click at [613, 270] on h3 "13.3% ABV" at bounding box center [681, 275] width 251 height 23
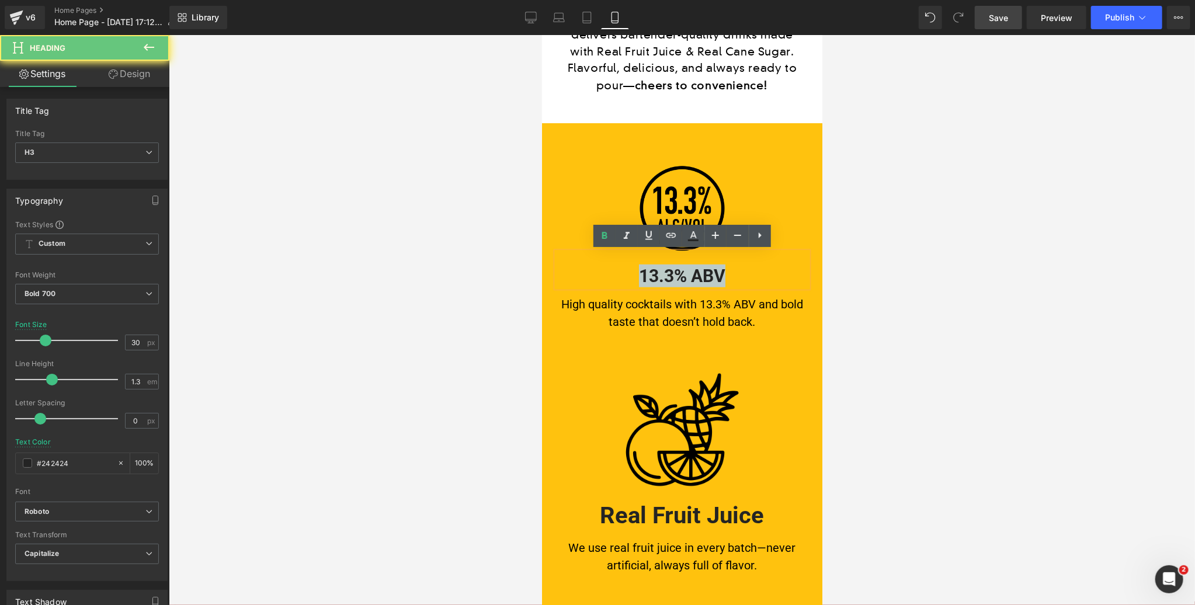
paste div
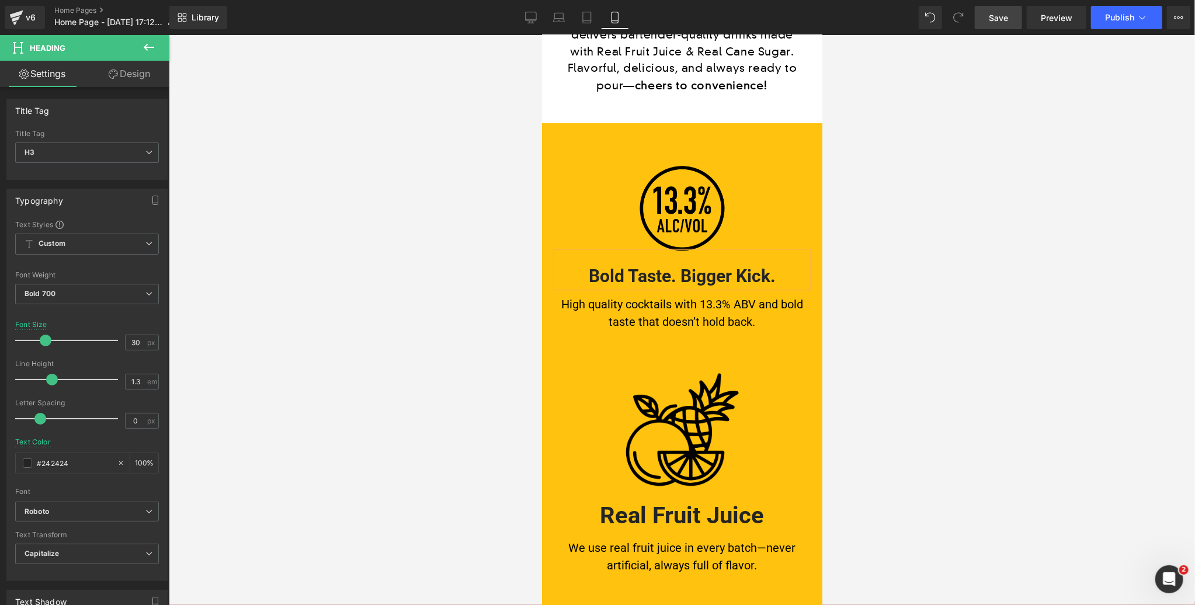
click at [748, 277] on h3 "Bold Taste. Bigger Kick." at bounding box center [681, 275] width 251 height 23
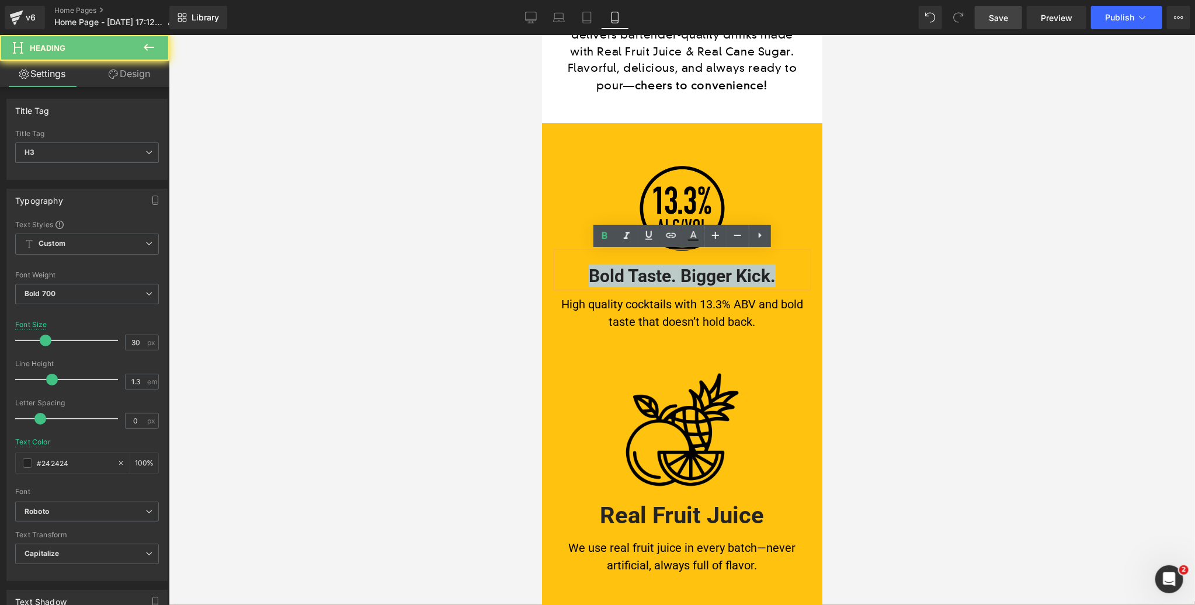
drag, startPoint x: 710, startPoint y: 271, endPoint x: 541, endPoint y: 271, distance: 168.2
click at [543, 271] on div "Image Bold Taste. Bigger Kick. Heading High quality cocktails with 13.3% ABV an…" at bounding box center [681, 613] width 280 height 980
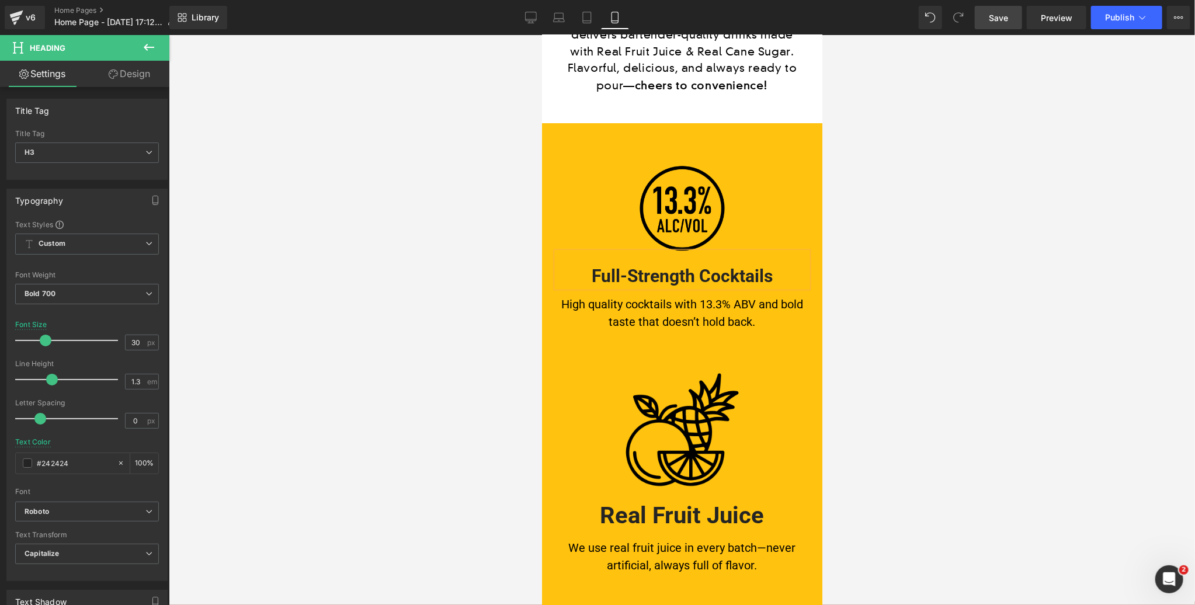
click at [1007, 150] on div at bounding box center [682, 320] width 1026 height 570
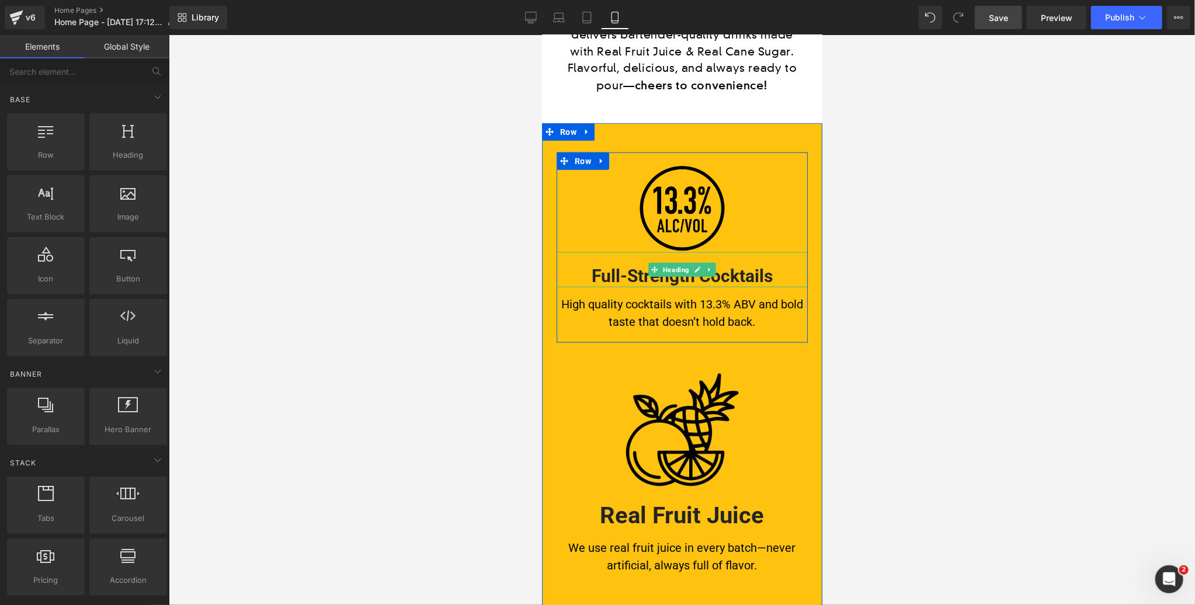
click at [749, 277] on h3 "Full-Strength Cocktails" at bounding box center [681, 275] width 251 height 23
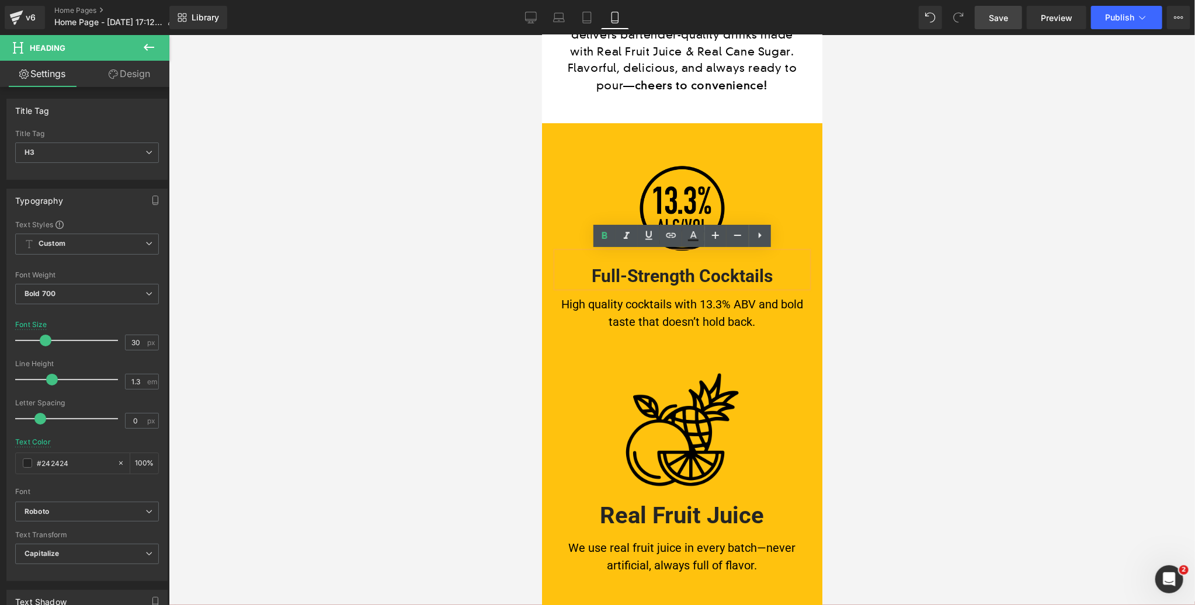
click at [683, 326] on div "High quality cocktails with 13.3% ABV and bold taste that doesn’t hold back. Te…" at bounding box center [681, 308] width 251 height 43
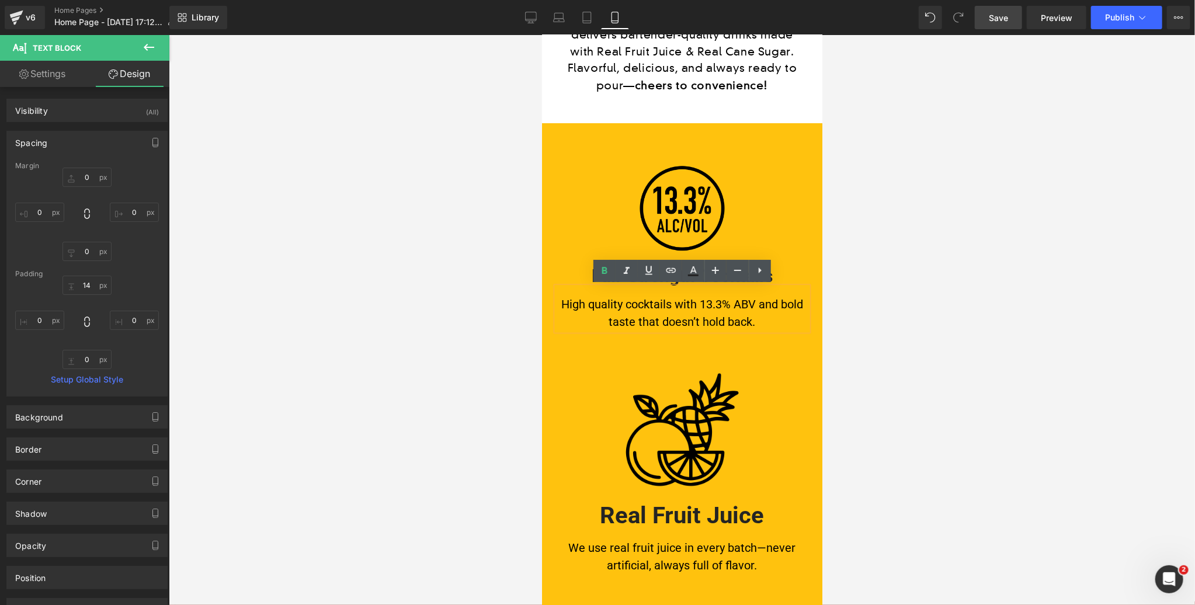
drag, startPoint x: 791, startPoint y: 275, endPoint x: 785, endPoint y: 278, distance: 7.1
click at [791, 275] on h3 "Full-Strength Cocktails" at bounding box center [681, 275] width 251 height 23
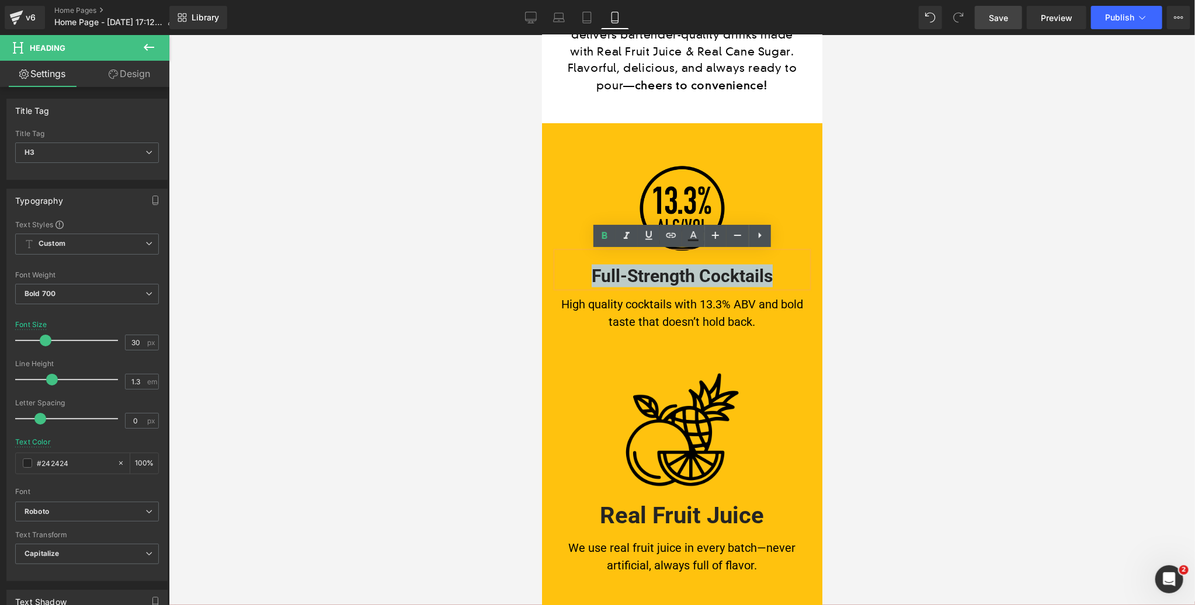
drag, startPoint x: 749, startPoint y: 275, endPoint x: 592, endPoint y: 278, distance: 157.1
click at [592, 278] on h3 "Full-Strength Cocktails" at bounding box center [681, 275] width 251 height 23
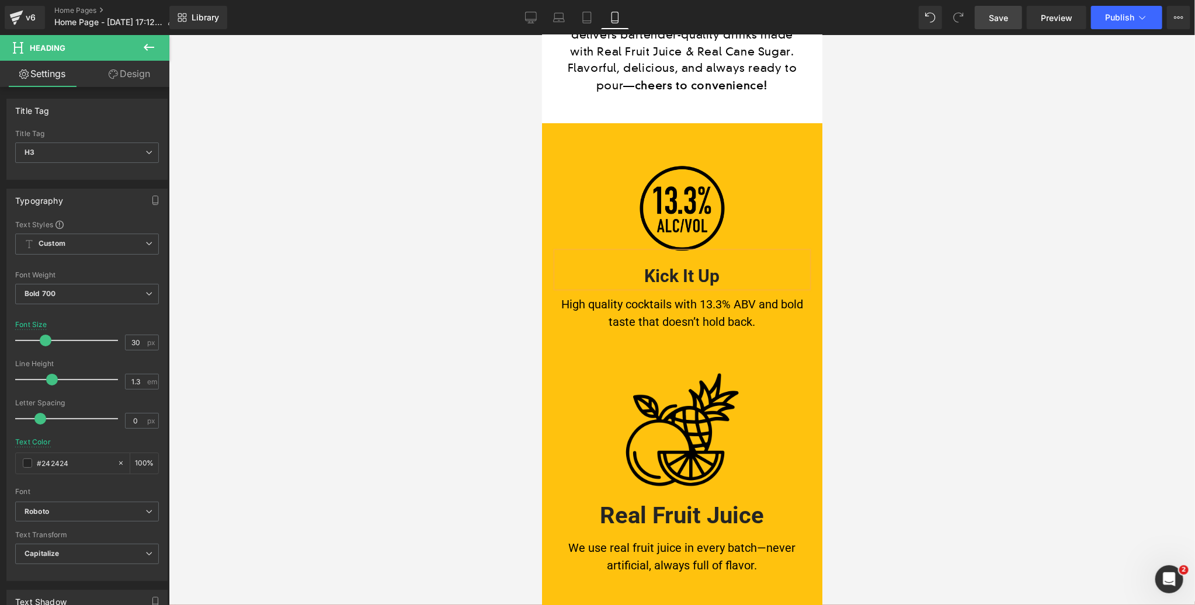
click at [917, 280] on div at bounding box center [682, 320] width 1026 height 570
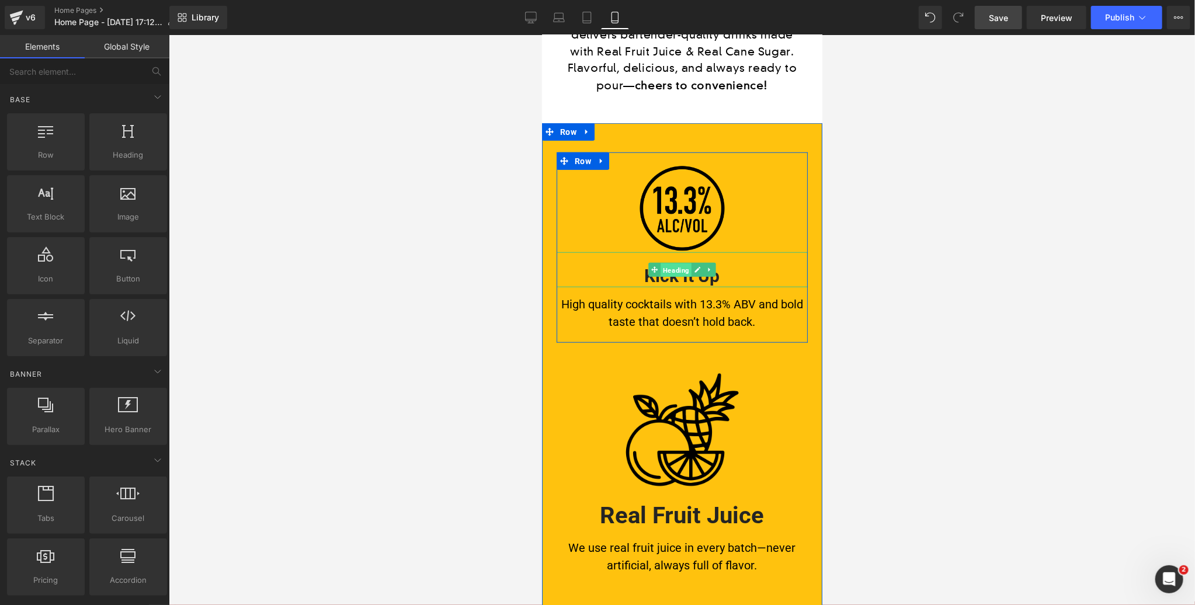
click at [676, 271] on span "Heading" at bounding box center [675, 270] width 31 height 14
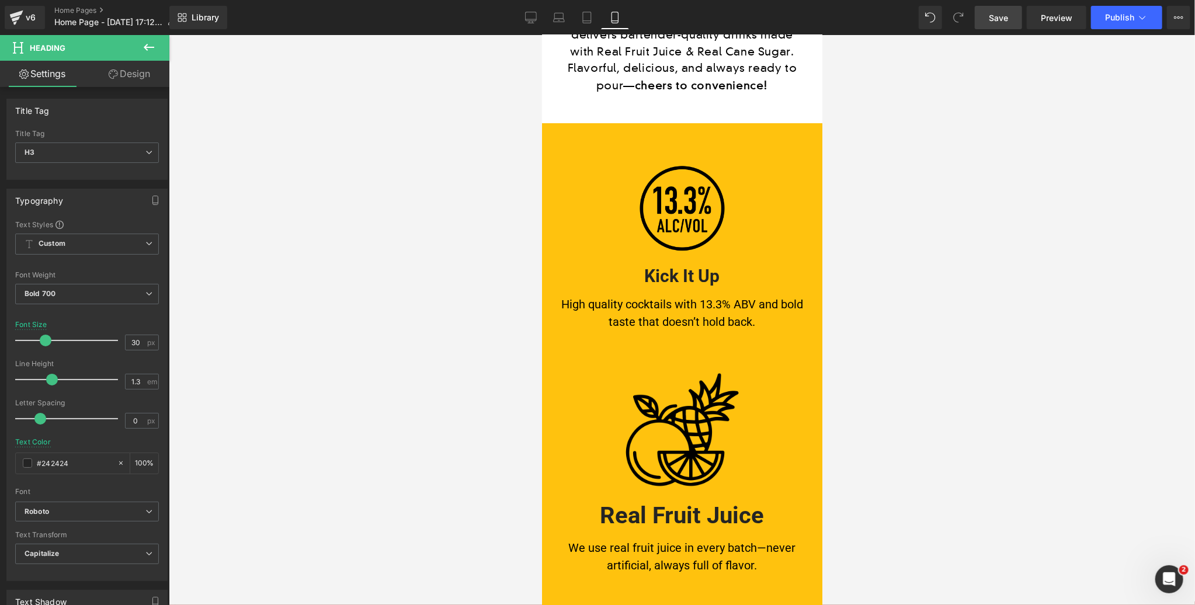
click at [992, 13] on span "Save" at bounding box center [998, 18] width 19 height 12
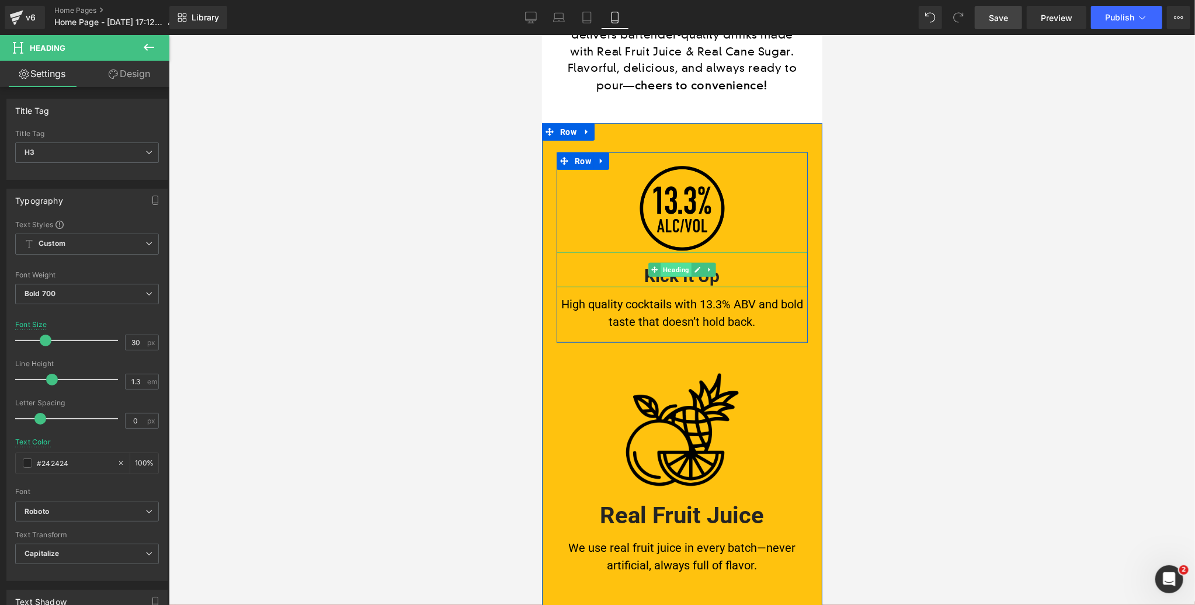
click at [677, 269] on span "Heading" at bounding box center [675, 269] width 31 height 14
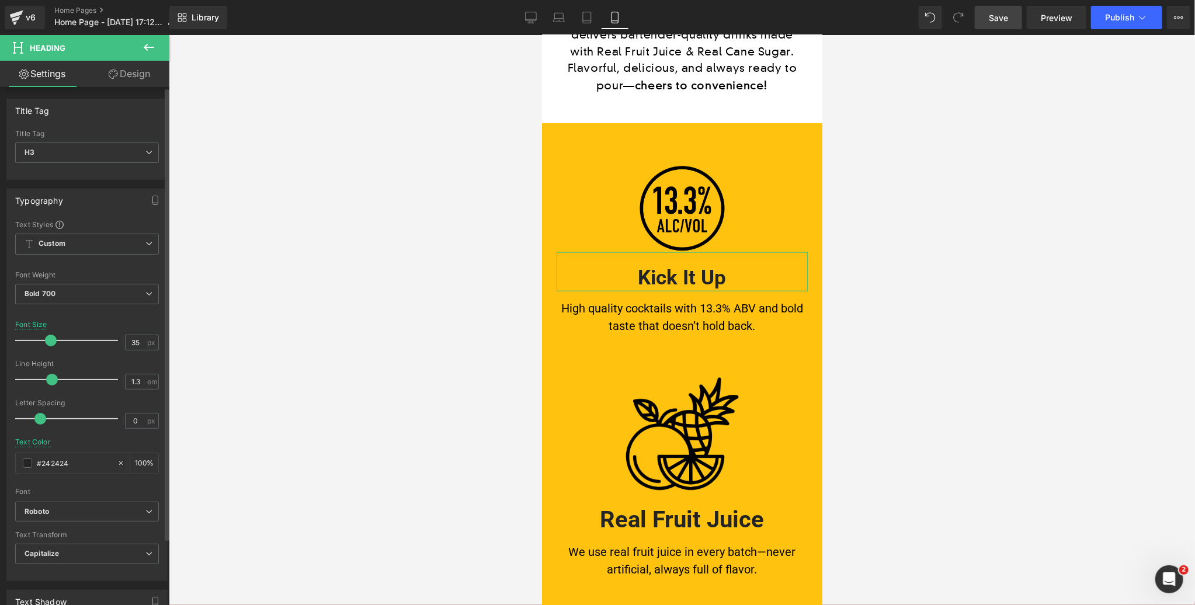
click at [47, 338] on span at bounding box center [51, 341] width 12 height 12
click at [997, 16] on span "Save" at bounding box center [998, 18] width 19 height 12
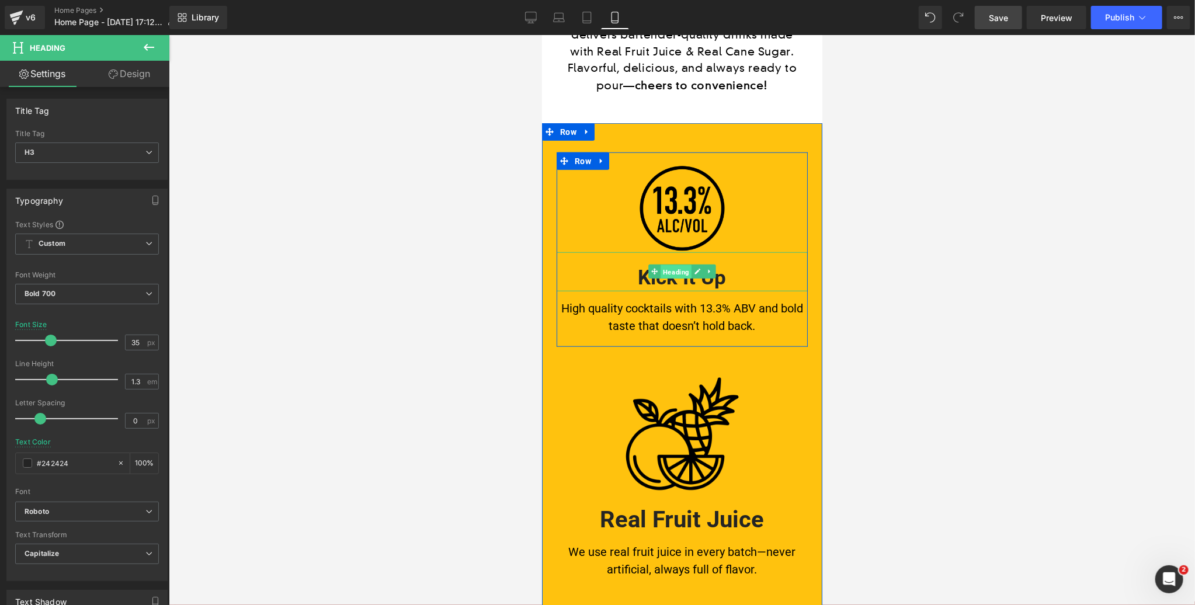
click at [676, 270] on span "Heading" at bounding box center [675, 272] width 31 height 14
click at [676, 312] on span "Text Block" at bounding box center [675, 312] width 37 height 14
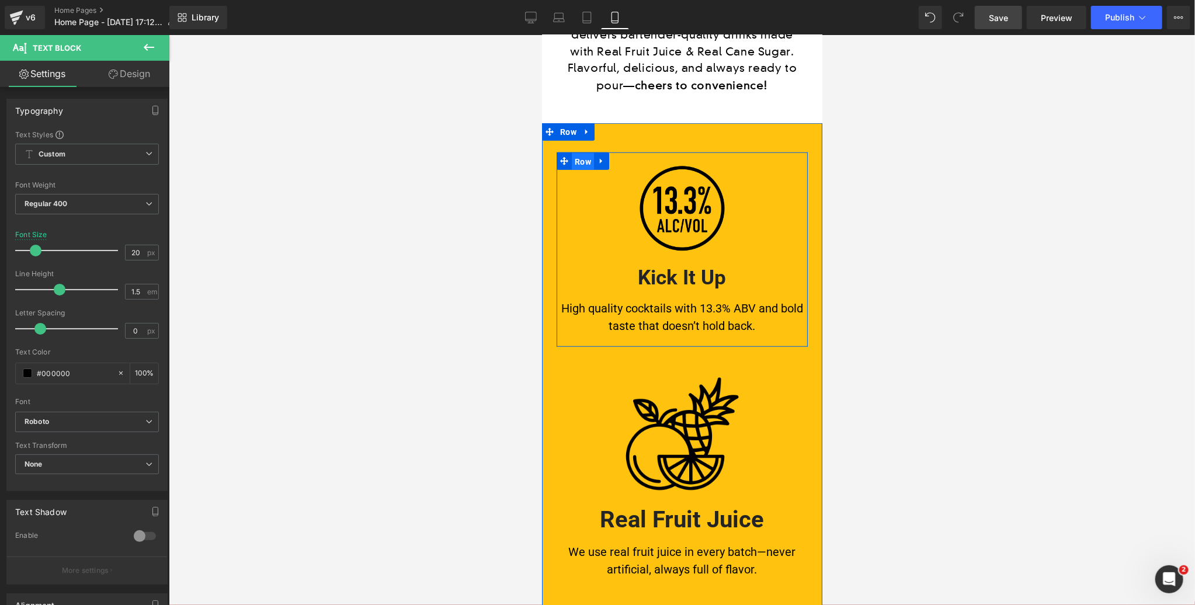
click at [585, 159] on span "Row" at bounding box center [582, 161] width 22 height 18
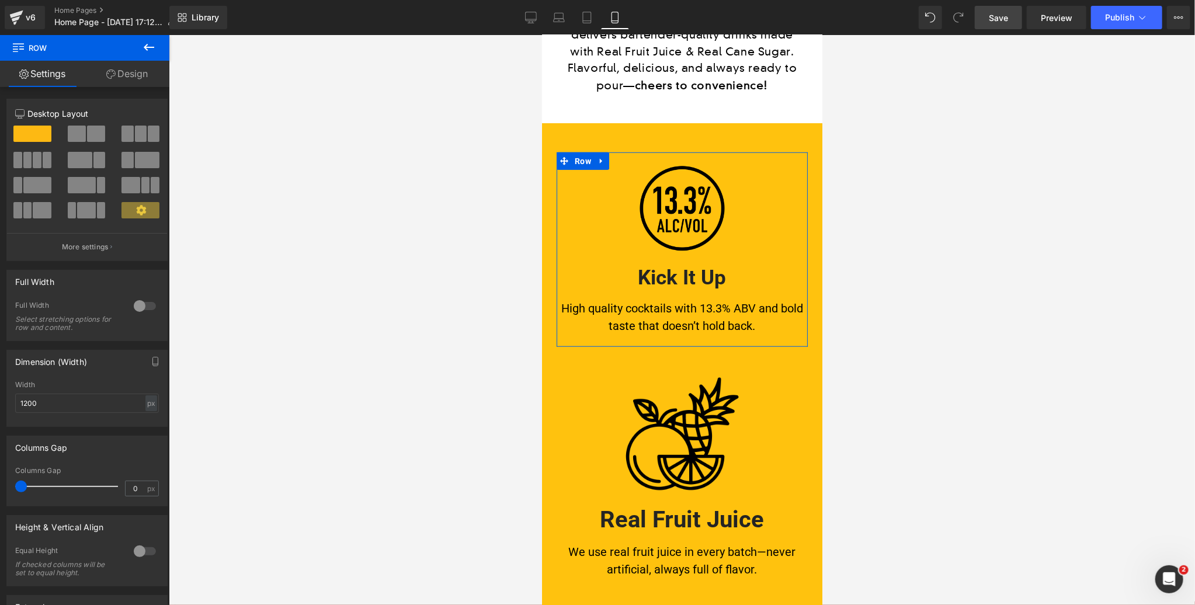
click at [133, 77] on link "Design" at bounding box center [127, 74] width 85 height 26
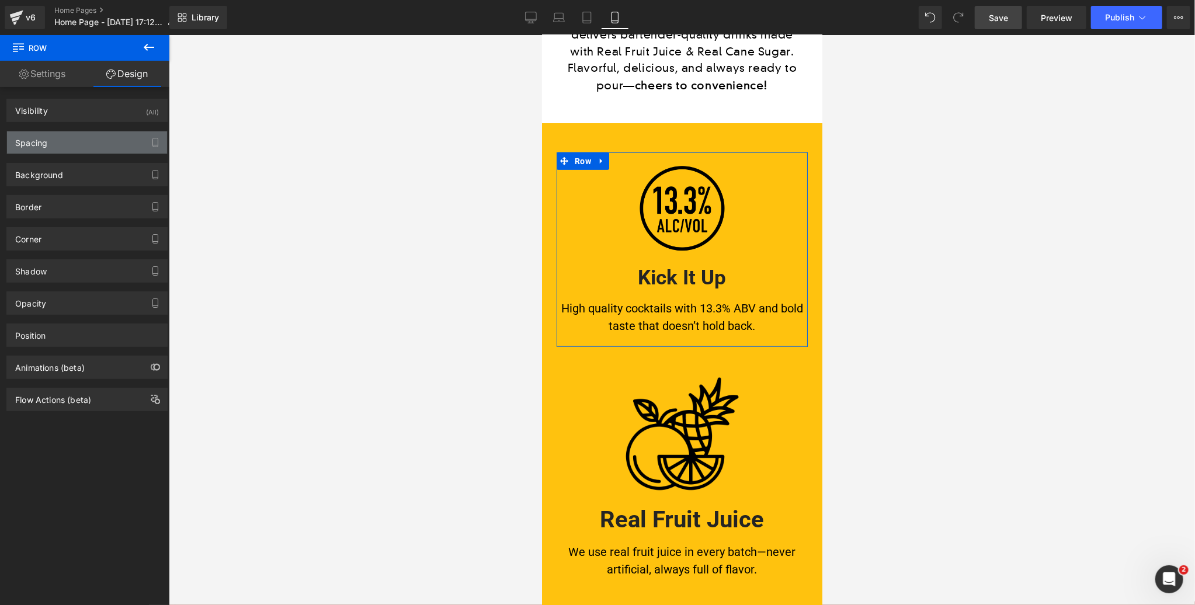
click at [87, 145] on div "Spacing" at bounding box center [87, 142] width 160 height 22
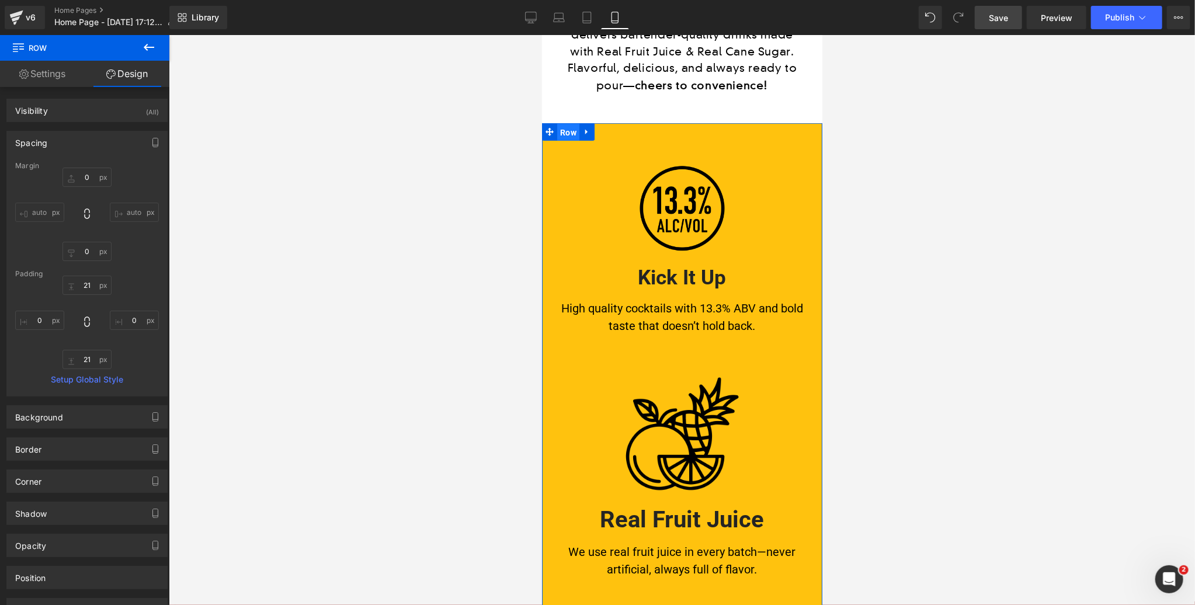
click at [568, 130] on span "Row" at bounding box center [568, 132] width 22 height 18
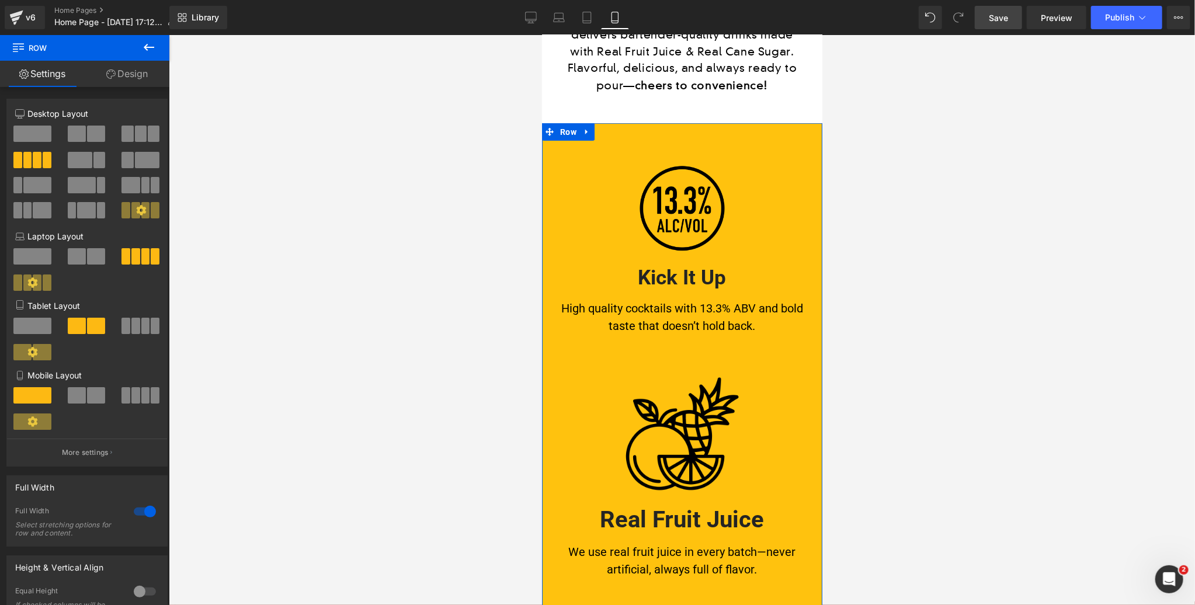
click at [134, 72] on link "Design" at bounding box center [127, 74] width 85 height 26
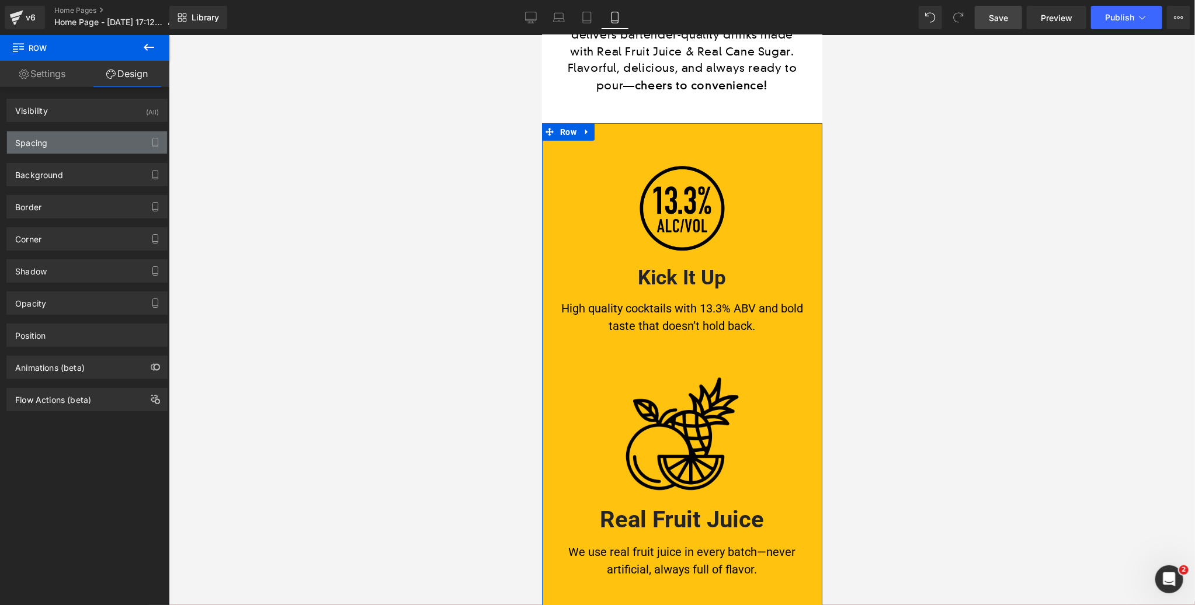
click at [67, 141] on div "Spacing" at bounding box center [87, 142] width 160 height 22
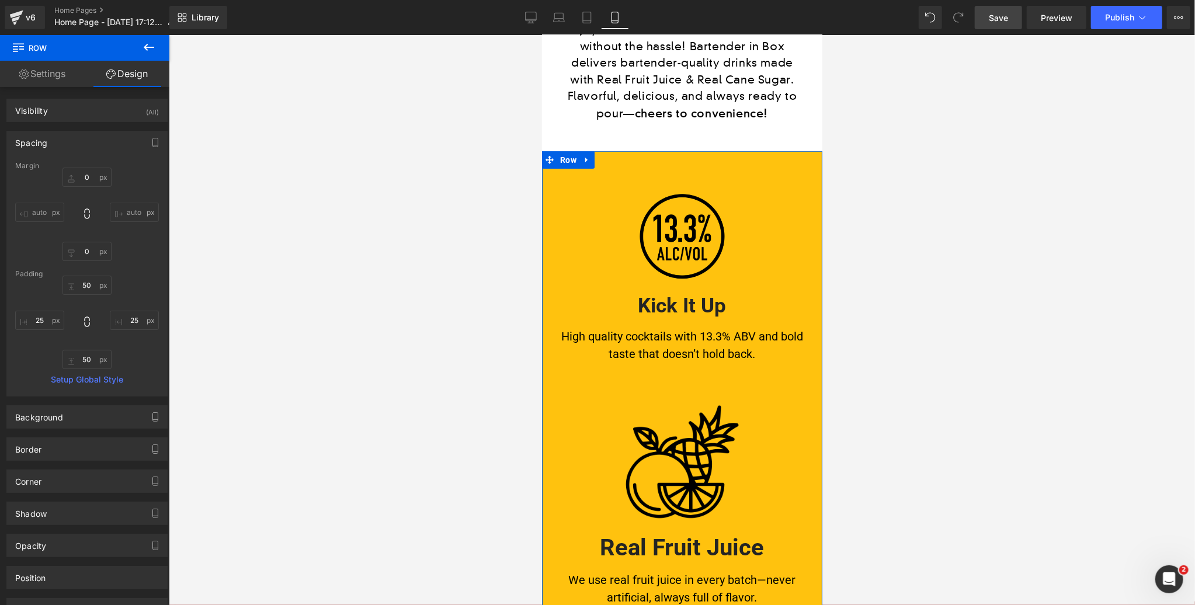
scroll to position [510, 0]
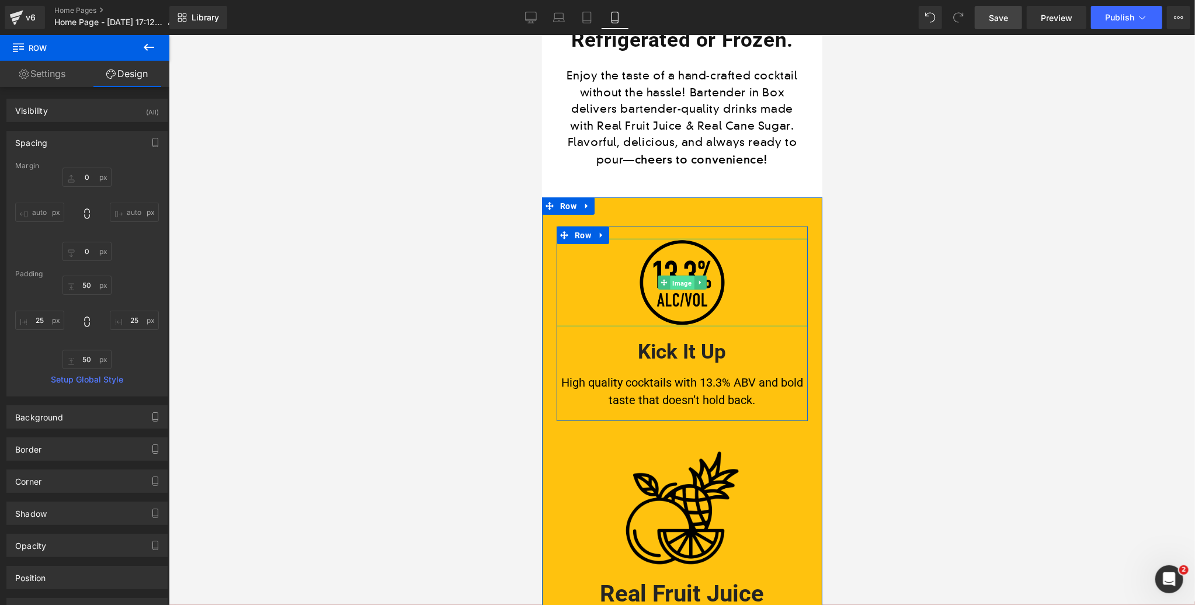
click at [685, 279] on span "Image" at bounding box center [681, 283] width 24 height 14
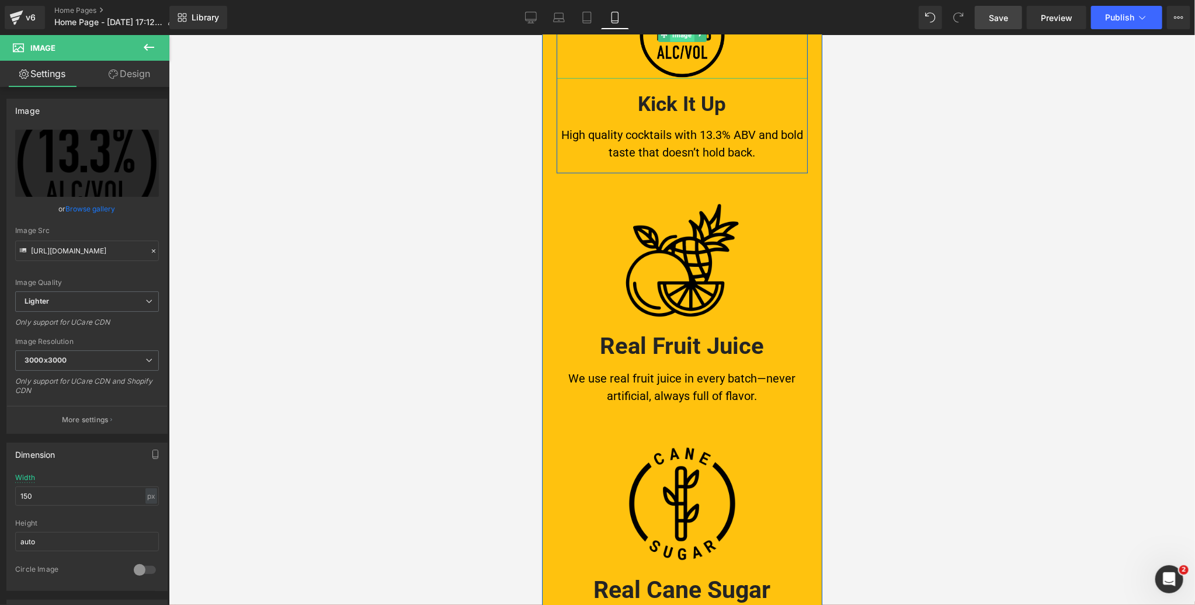
scroll to position [818, 0]
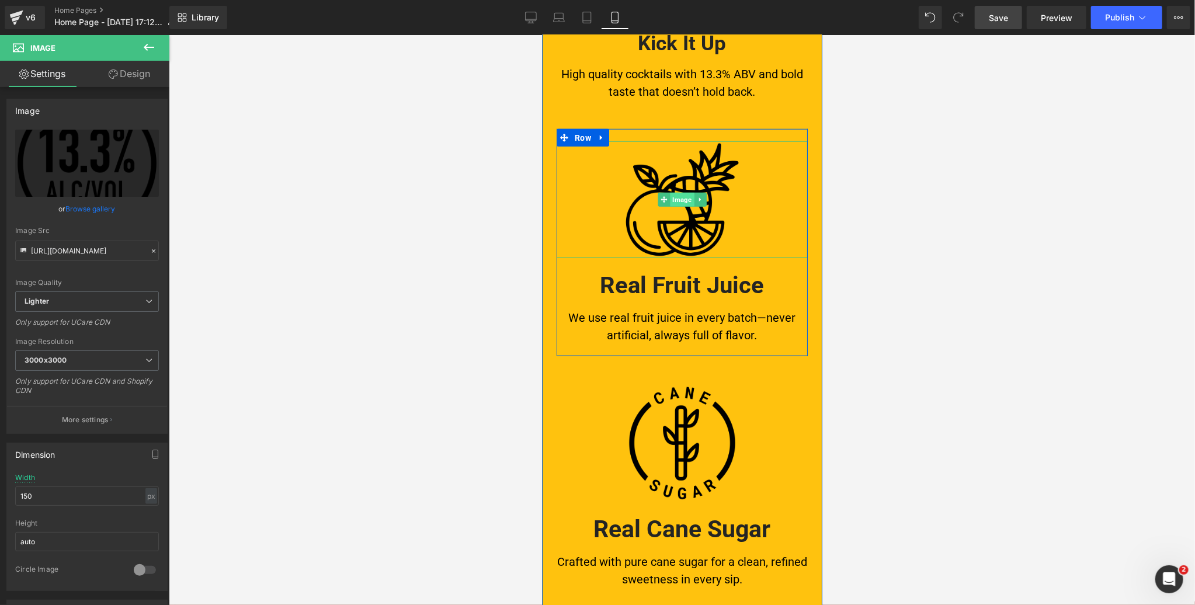
click at [676, 198] on span "Image" at bounding box center [681, 199] width 24 height 14
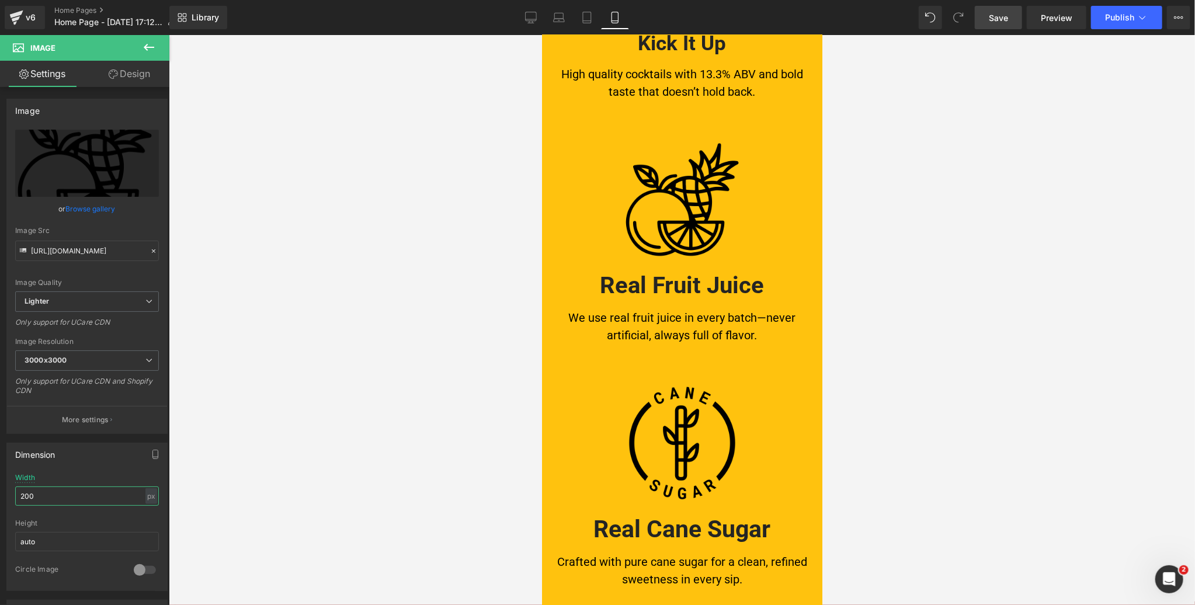
drag, startPoint x: 41, startPoint y: 496, endPoint x: -1, endPoint y: 495, distance: 42.1
click at [0, 495] on html "Image You are previewing how the will restyle your page. You can not edit Eleme…" at bounding box center [597, 302] width 1195 height 605
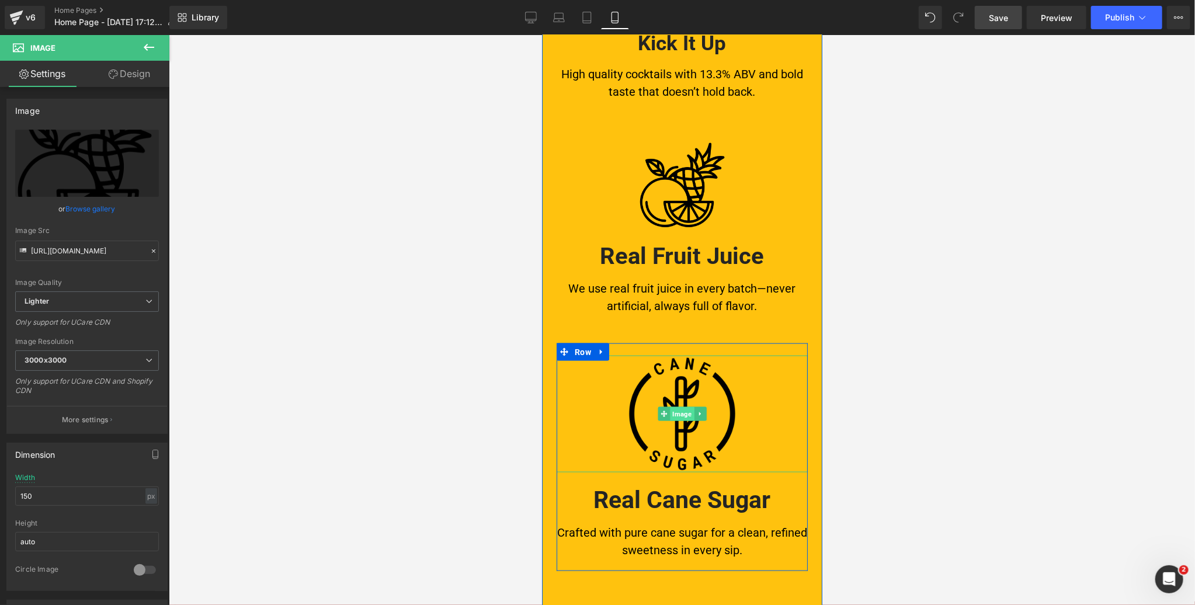
click at [681, 409] on span "Image" at bounding box center [681, 414] width 24 height 14
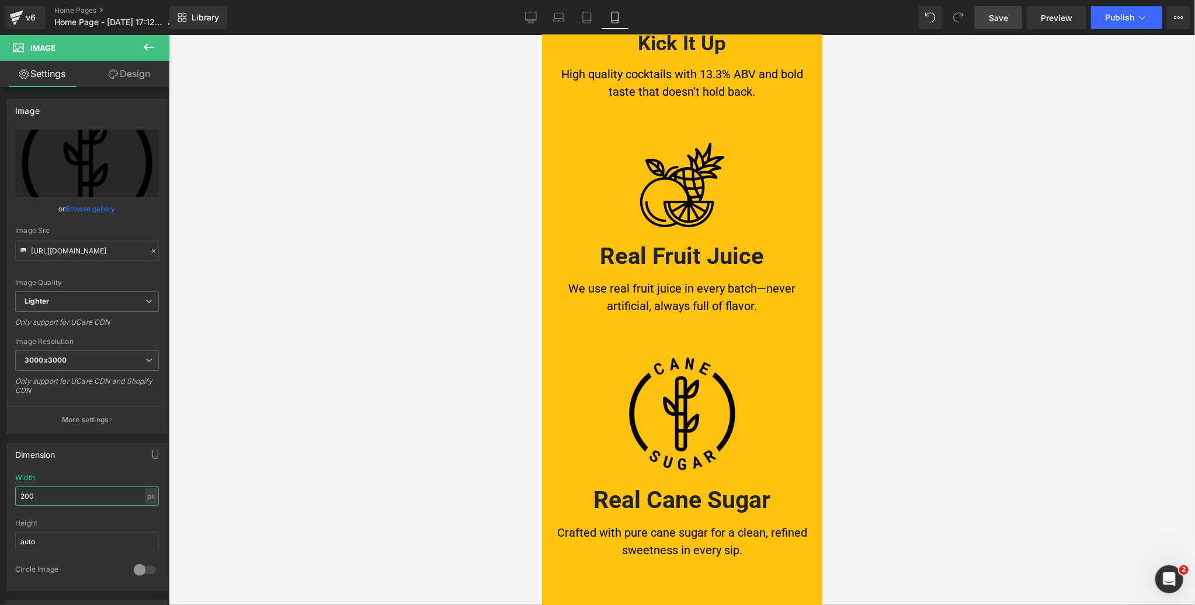
click at [0, 492] on html "Image You are previewing how the will restyle your page. You can not edit Eleme…" at bounding box center [597, 302] width 1195 height 605
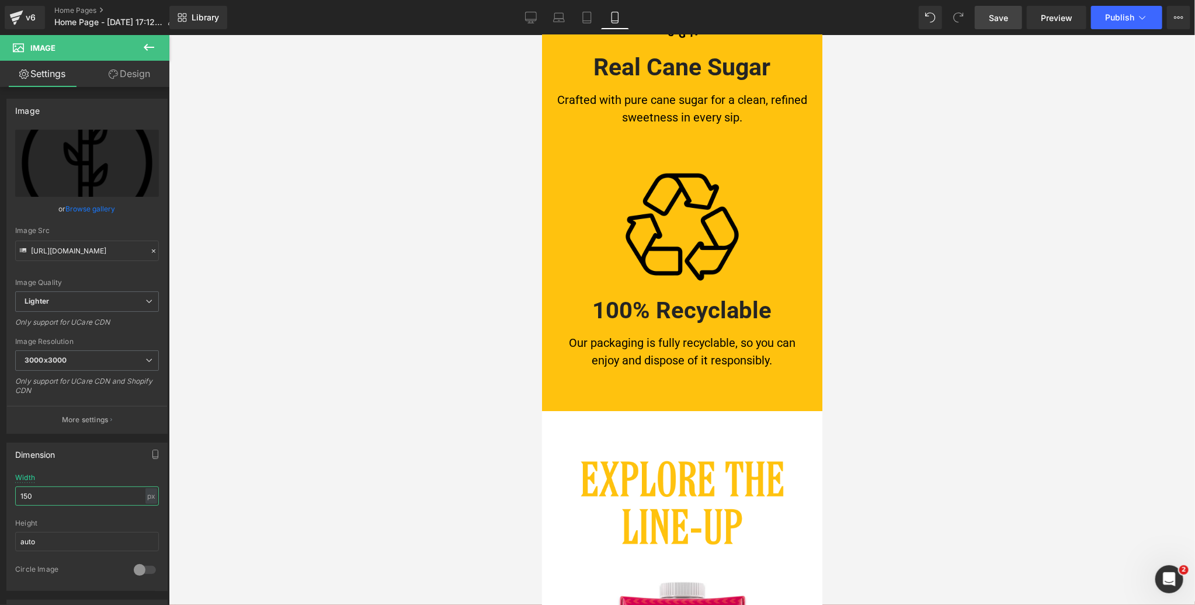
scroll to position [1223, 0]
click at [697, 222] on div "Image" at bounding box center [681, 223] width 251 height 117
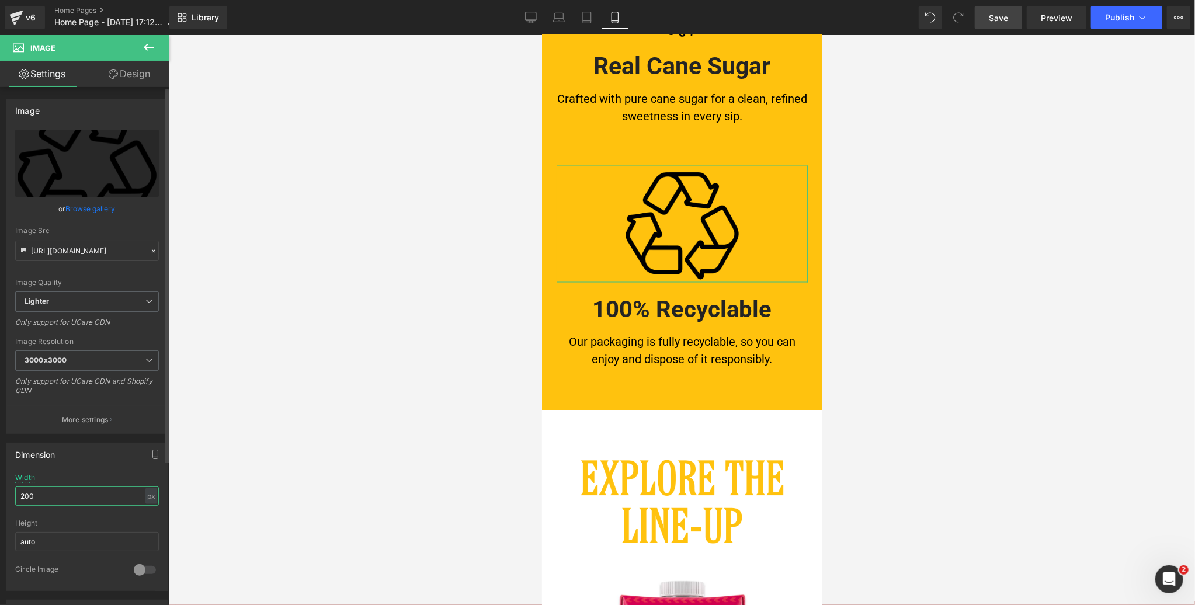
drag, startPoint x: 39, startPoint y: 492, endPoint x: 4, endPoint y: 491, distance: 35.1
click at [4, 491] on div "Dimension 200px Width 200 px % px auto Height auto 0 Circle Image" at bounding box center [87, 512] width 175 height 157
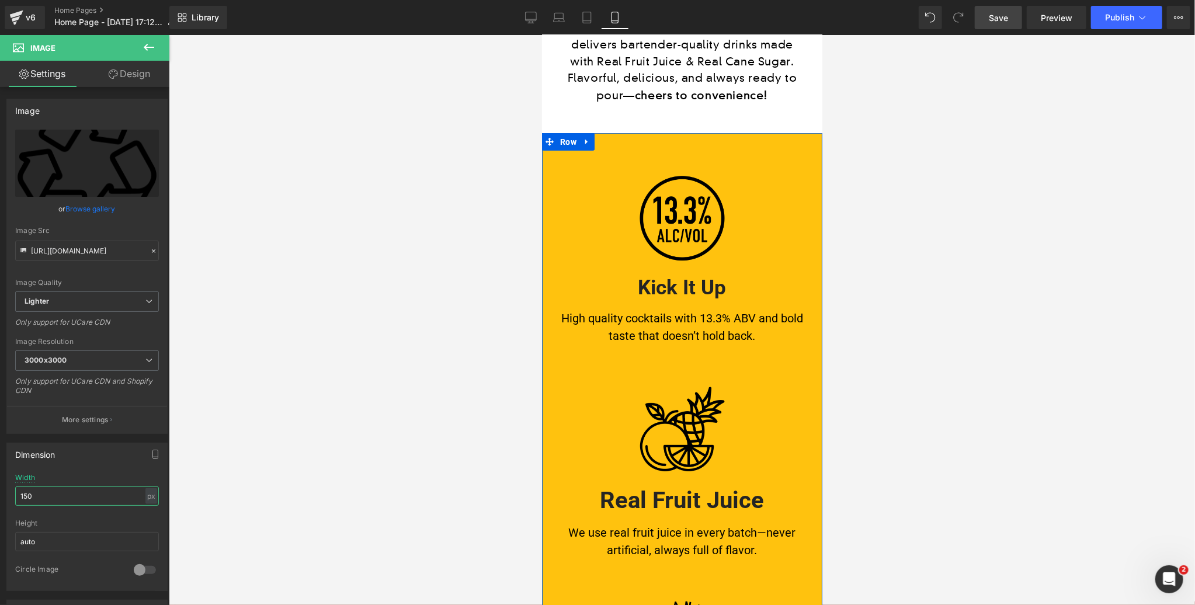
scroll to position [572, 0]
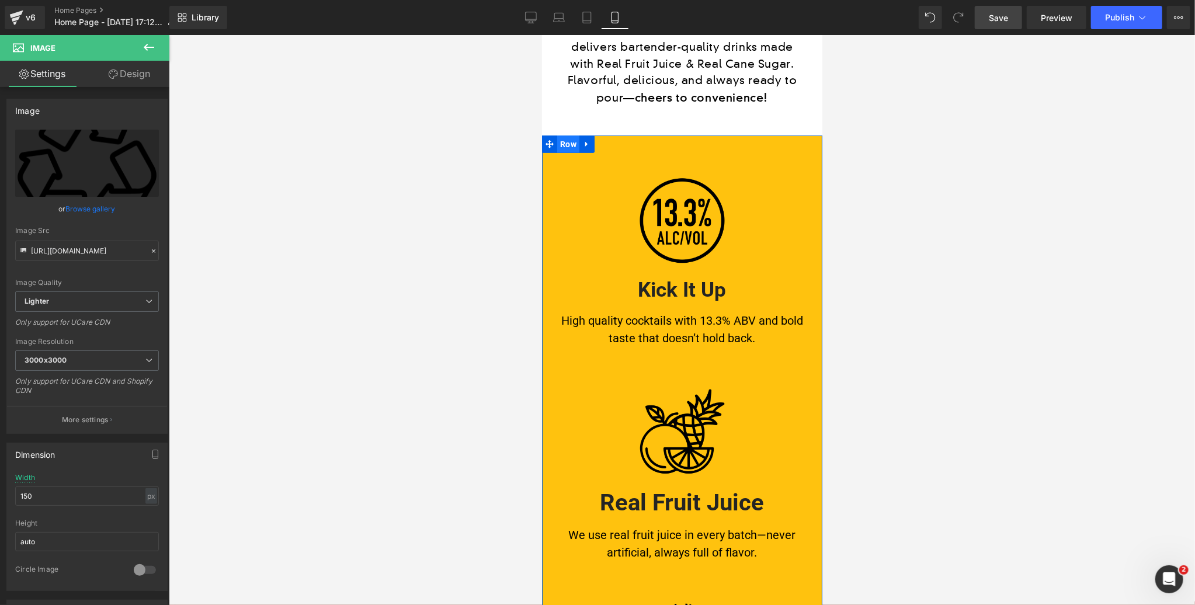
click at [568, 141] on span "Row" at bounding box center [568, 144] width 22 height 18
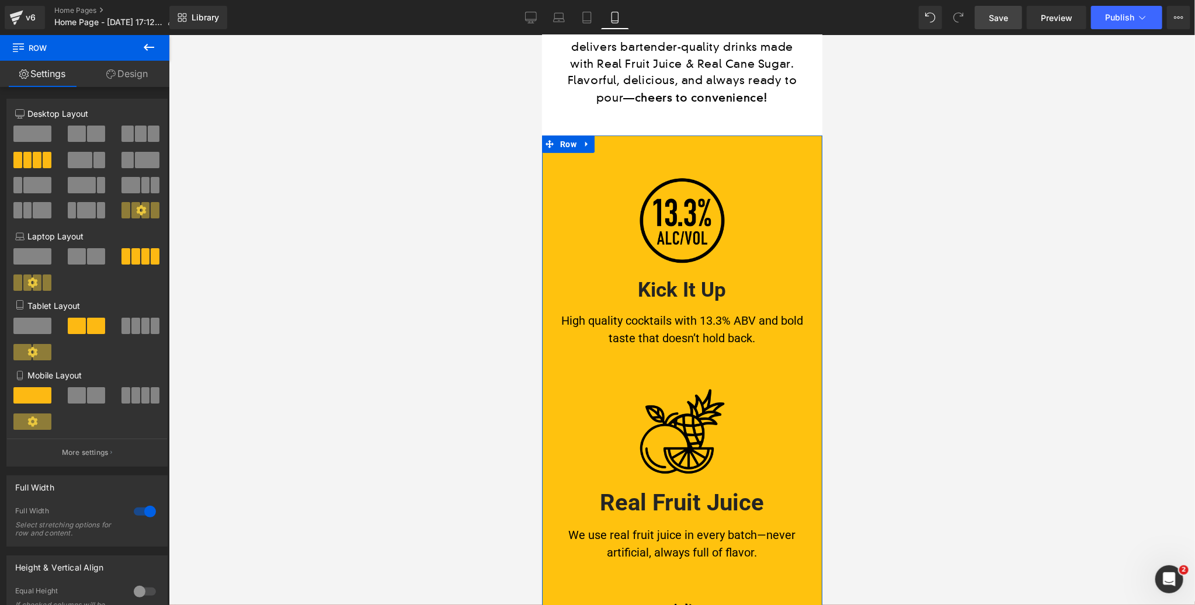
click at [124, 71] on link "Design" at bounding box center [127, 74] width 85 height 26
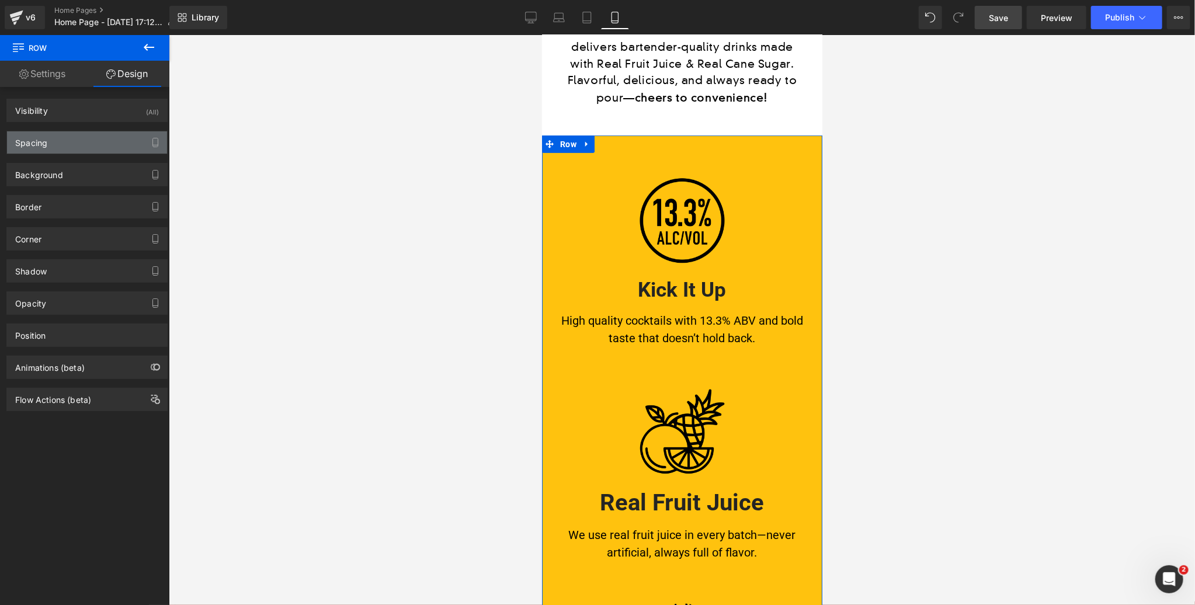
click at [68, 143] on div "Spacing" at bounding box center [87, 142] width 160 height 22
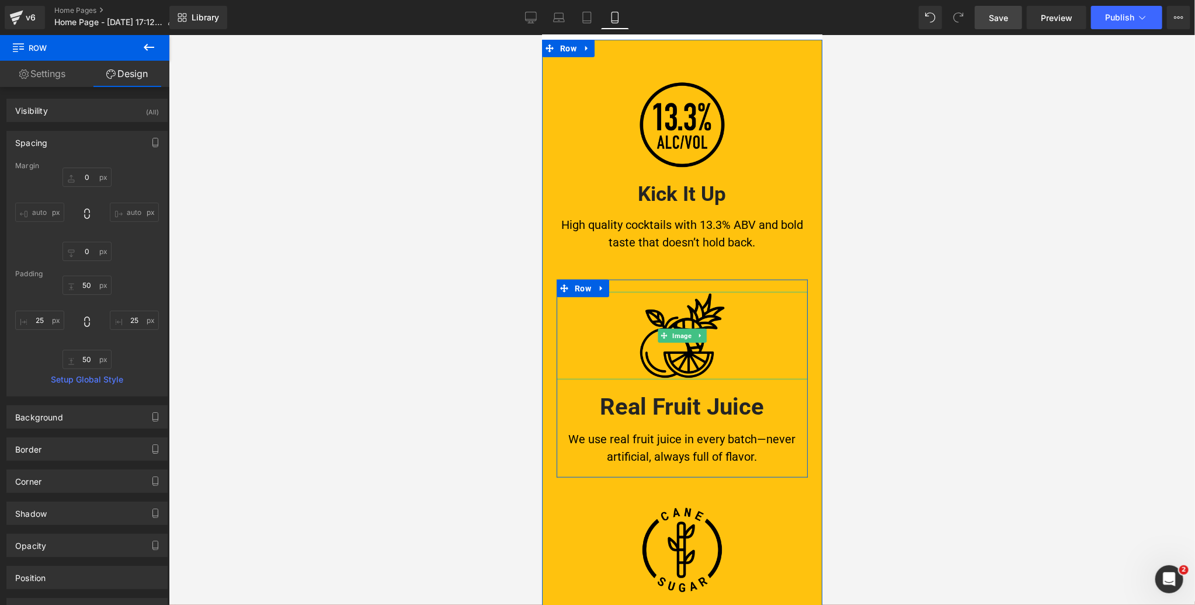
scroll to position [671, 0]
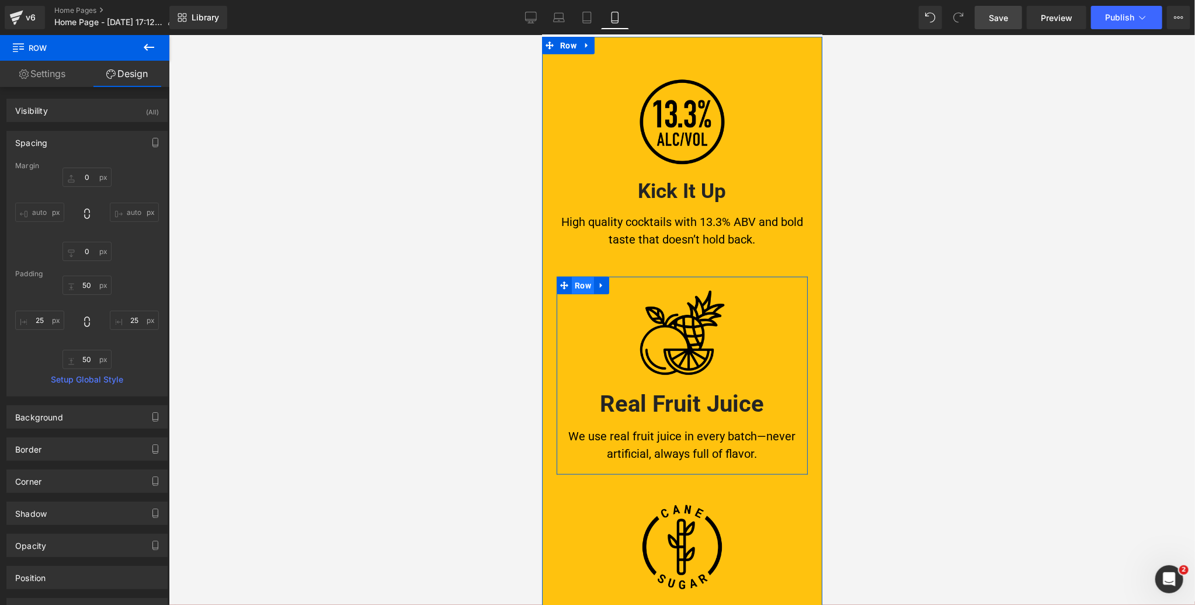
drag, startPoint x: 580, startPoint y: 285, endPoint x: 942, endPoint y: 240, distance: 364.9
click at [580, 285] on span "Row" at bounding box center [582, 285] width 22 height 18
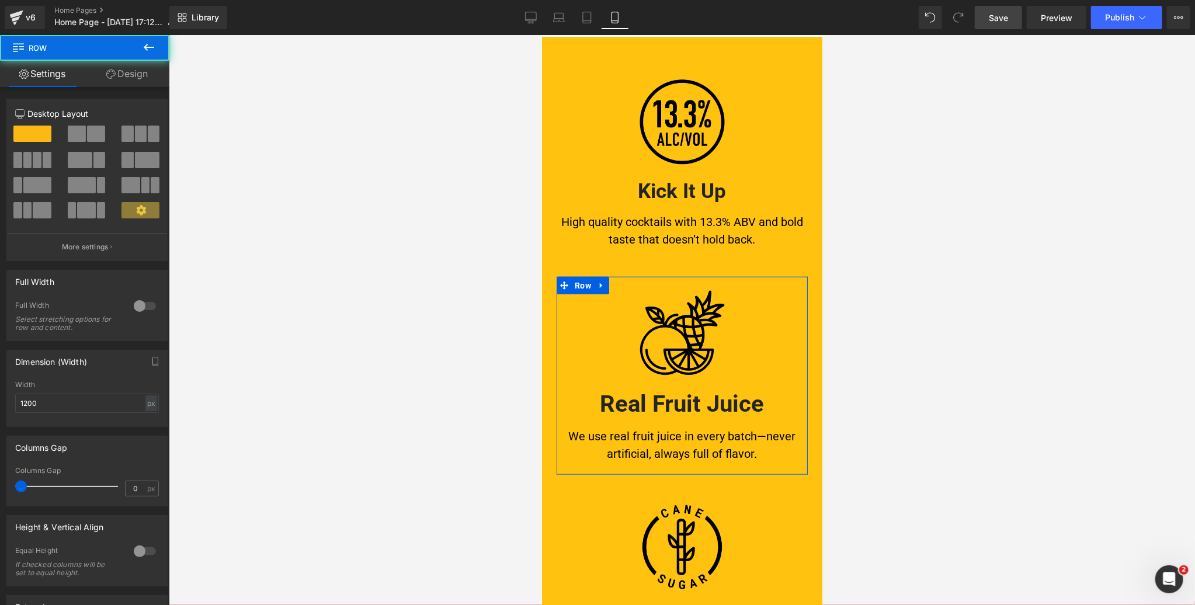
click at [133, 74] on link "Design" at bounding box center [127, 74] width 85 height 26
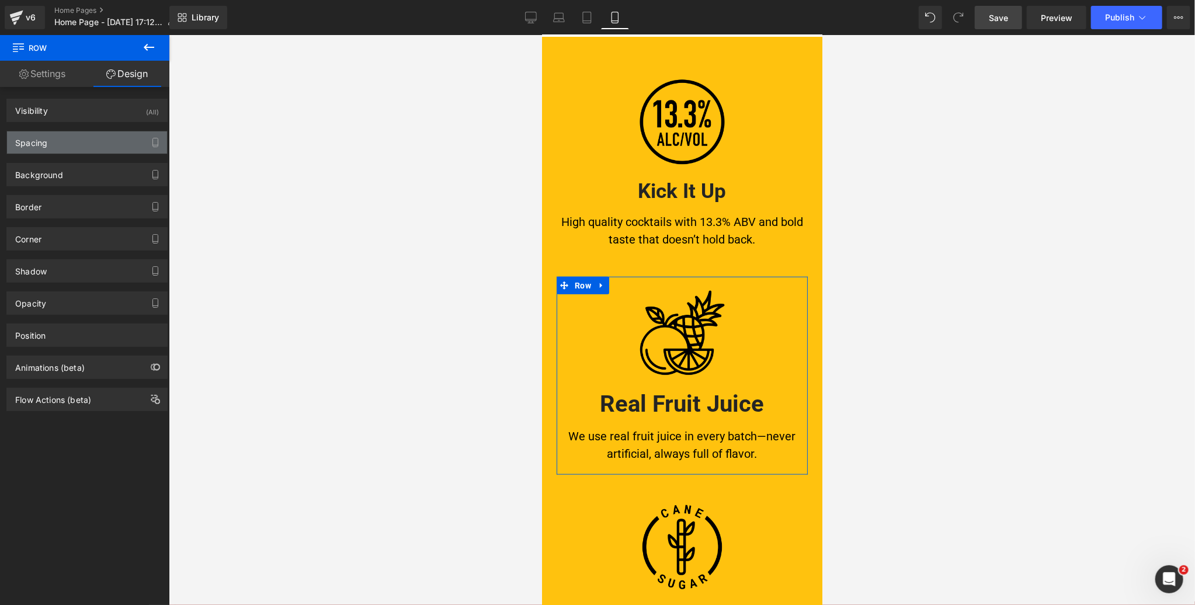
click at [55, 148] on div "Spacing" at bounding box center [87, 142] width 160 height 22
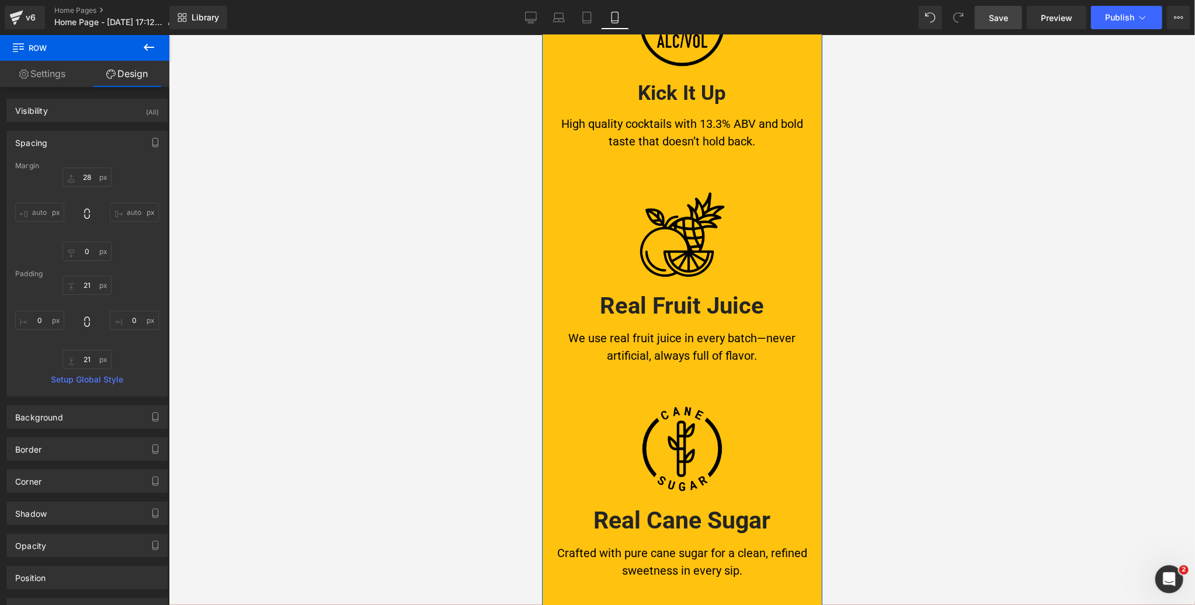
scroll to position [784, 0]
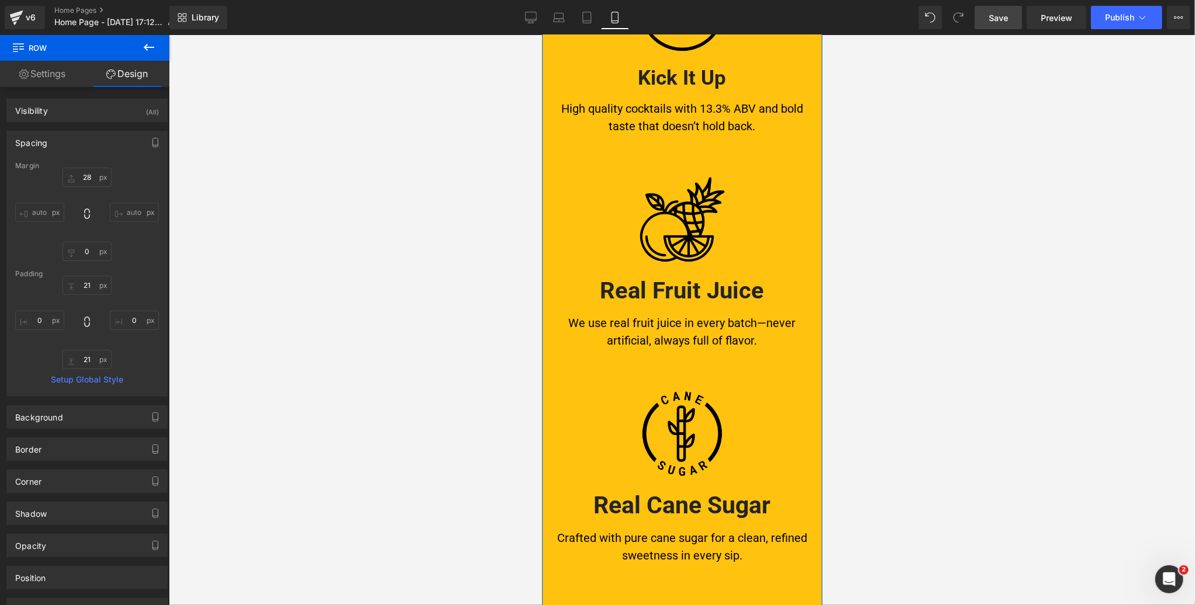
click at [589, 376] on div "Image Real Cane Sugar Heading Crafted with pure cane sugar for a clean, refined…" at bounding box center [681, 468] width 251 height 215
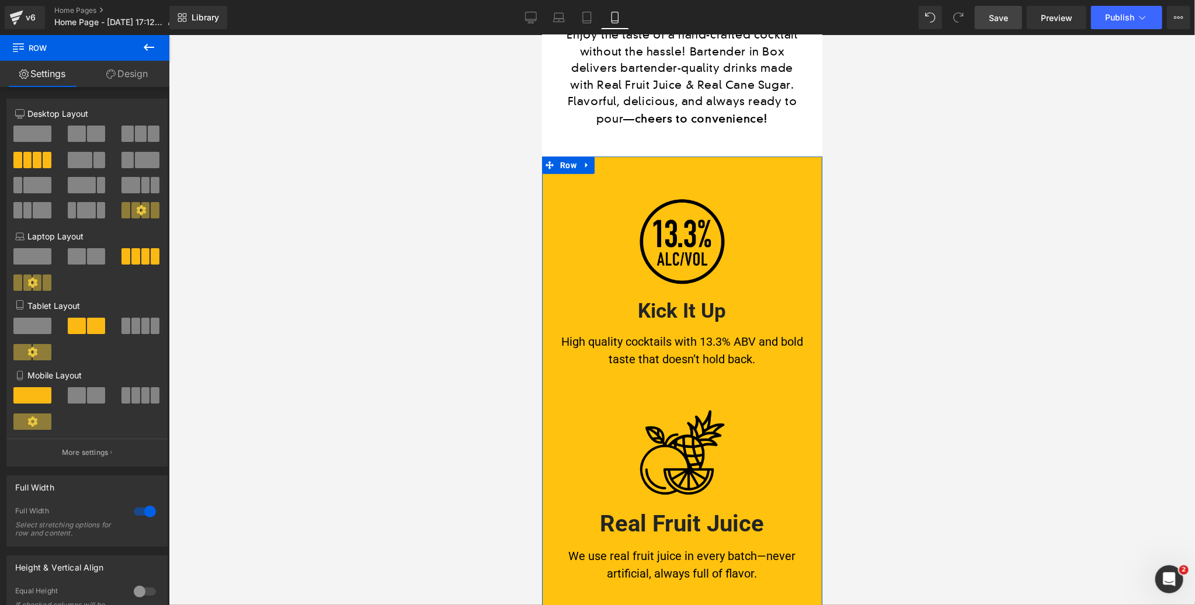
scroll to position [549, 0]
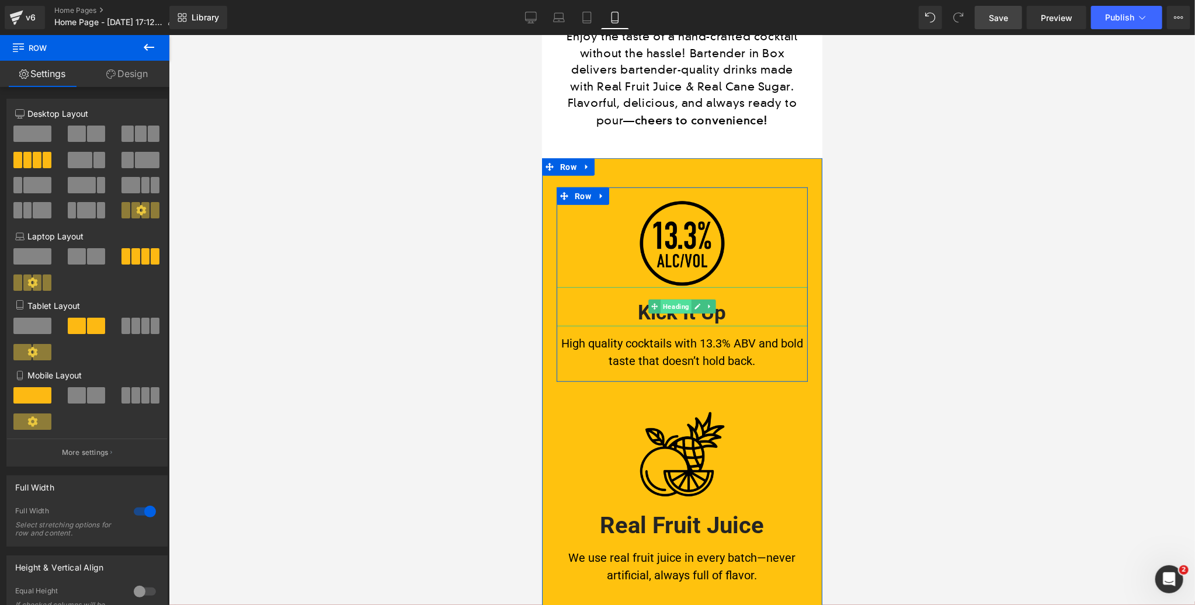
click at [678, 307] on span "Heading" at bounding box center [675, 306] width 31 height 14
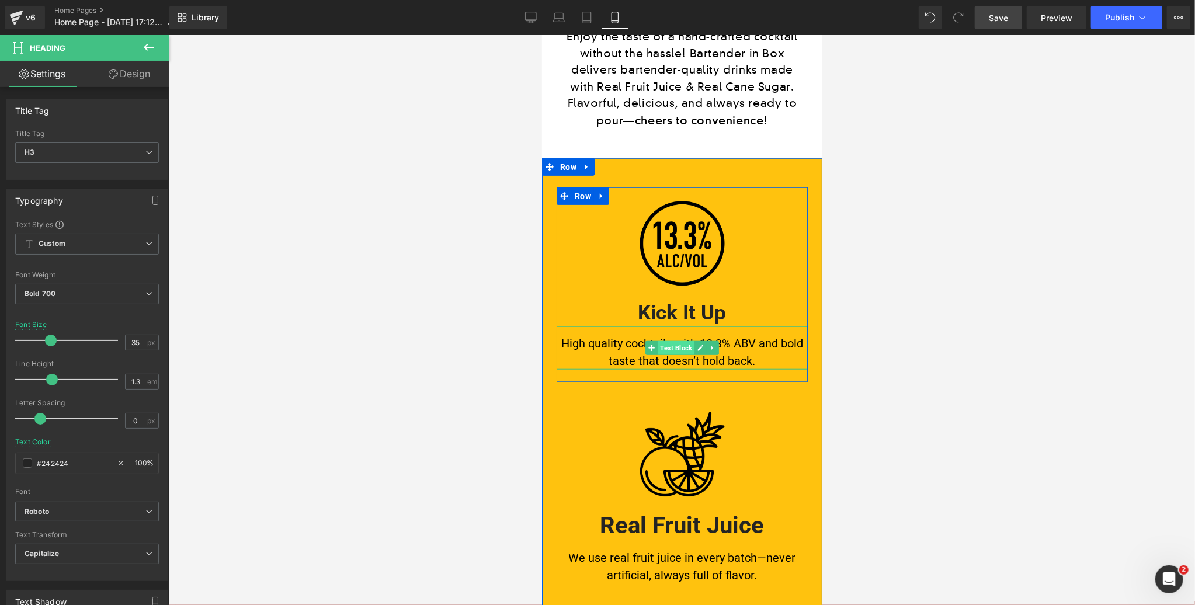
click at [674, 347] on span "Text Block" at bounding box center [675, 348] width 37 height 14
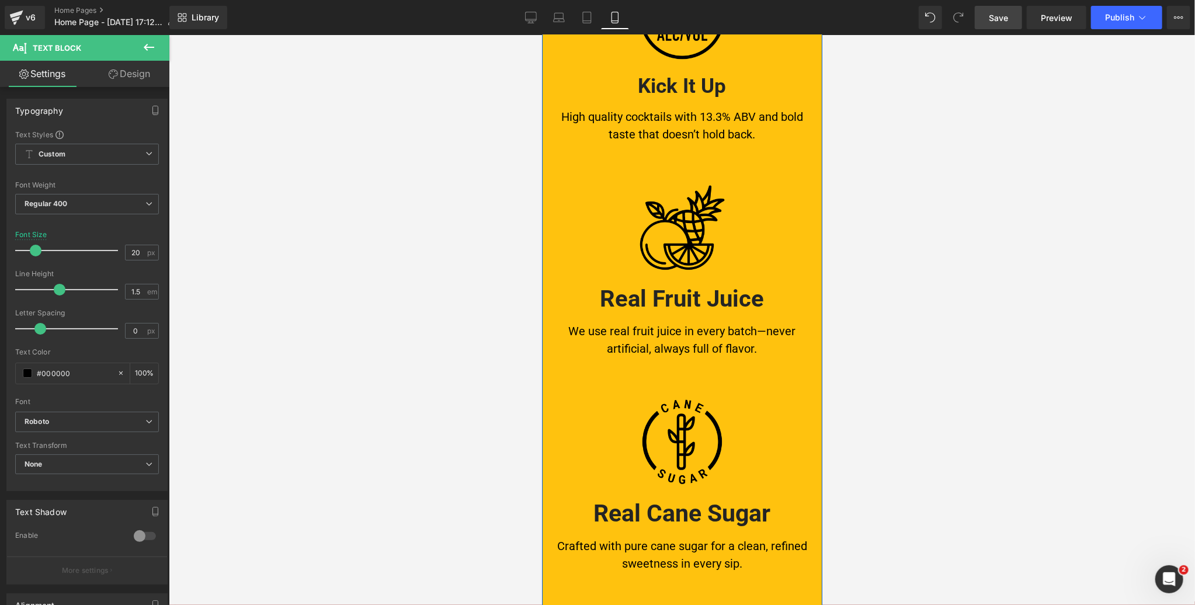
scroll to position [826, 0]
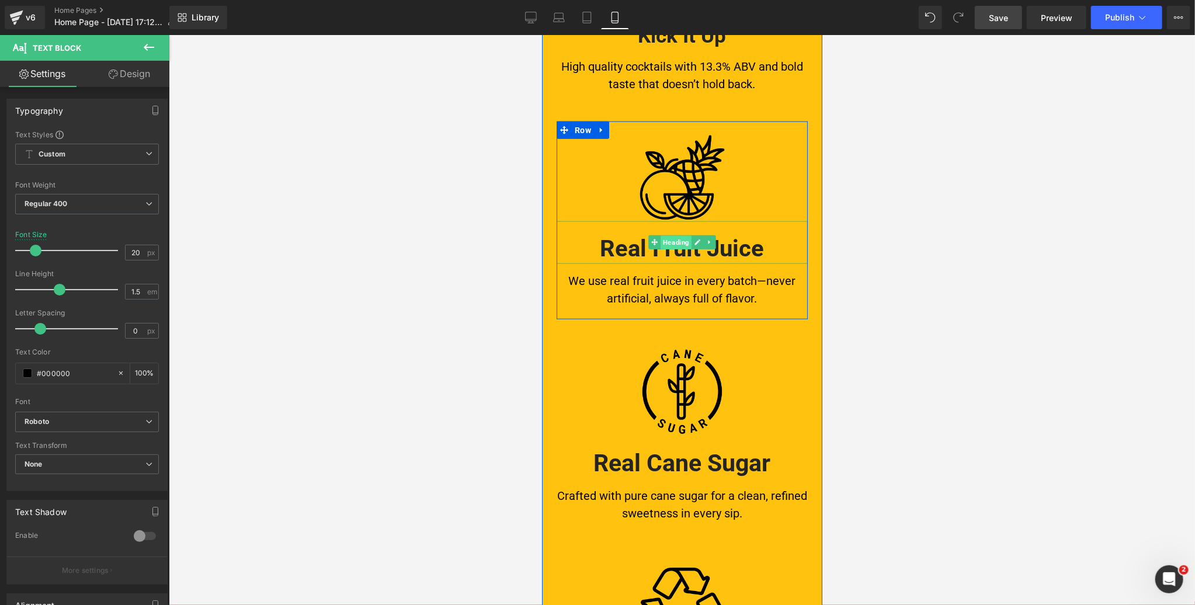
click at [678, 241] on span "Heading" at bounding box center [675, 242] width 31 height 14
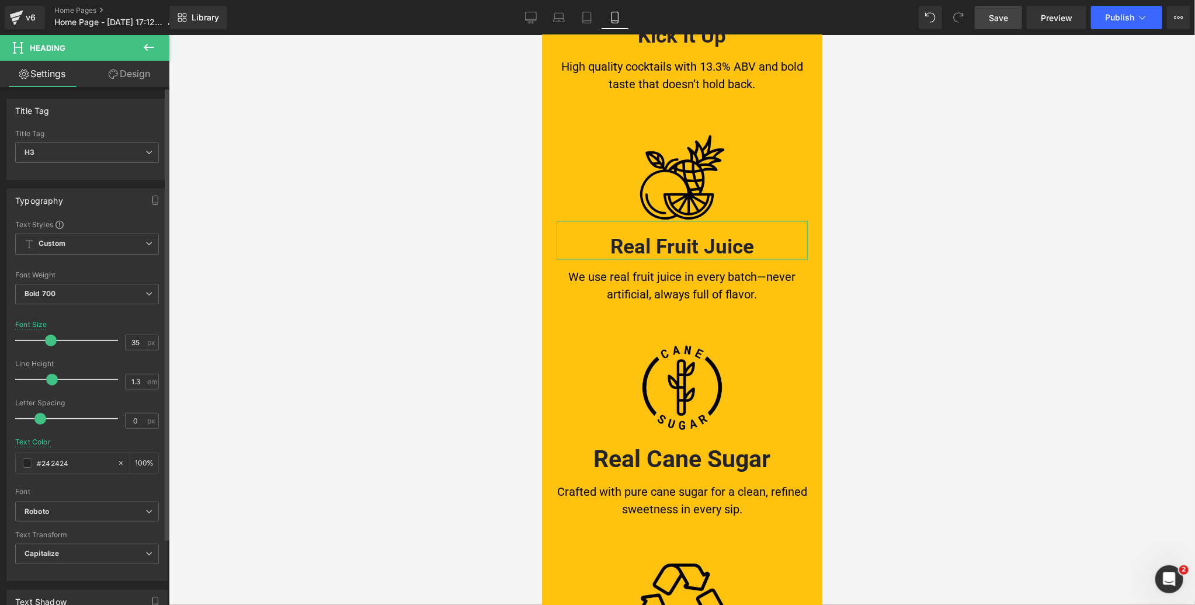
click at [48, 339] on span at bounding box center [51, 341] width 12 height 12
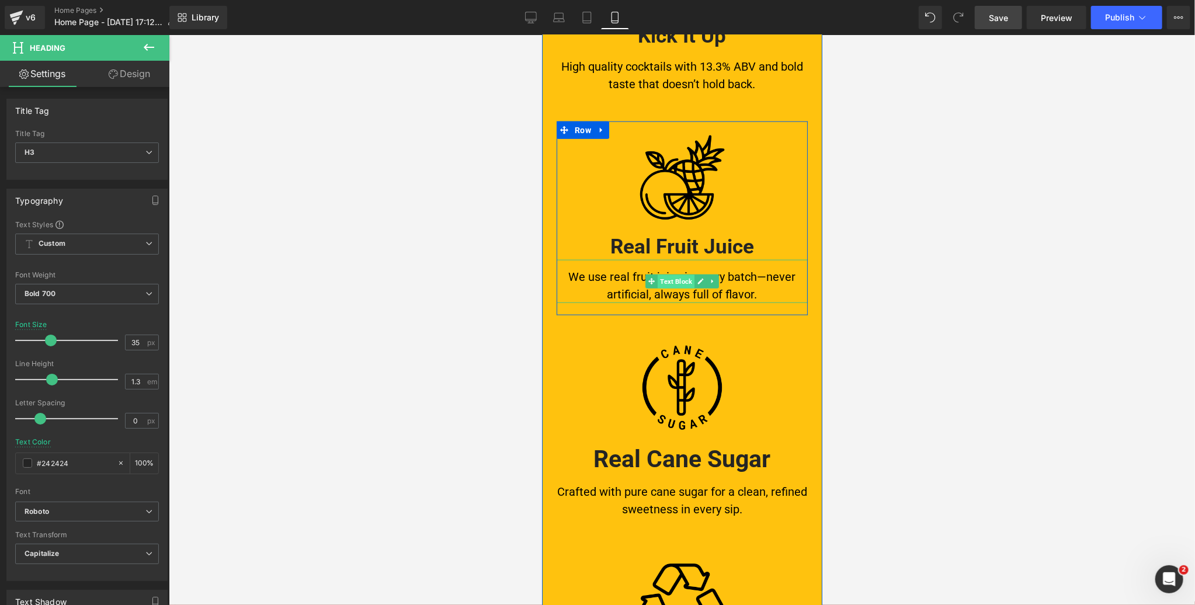
click at [678, 280] on span "Text Block" at bounding box center [675, 282] width 37 height 14
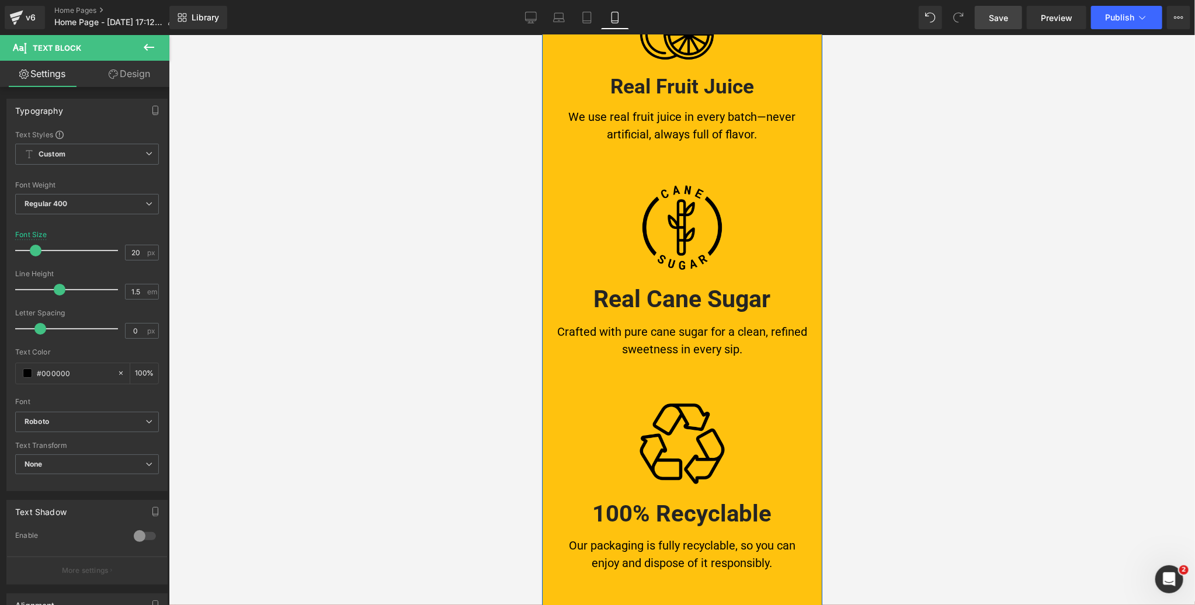
scroll to position [980, 0]
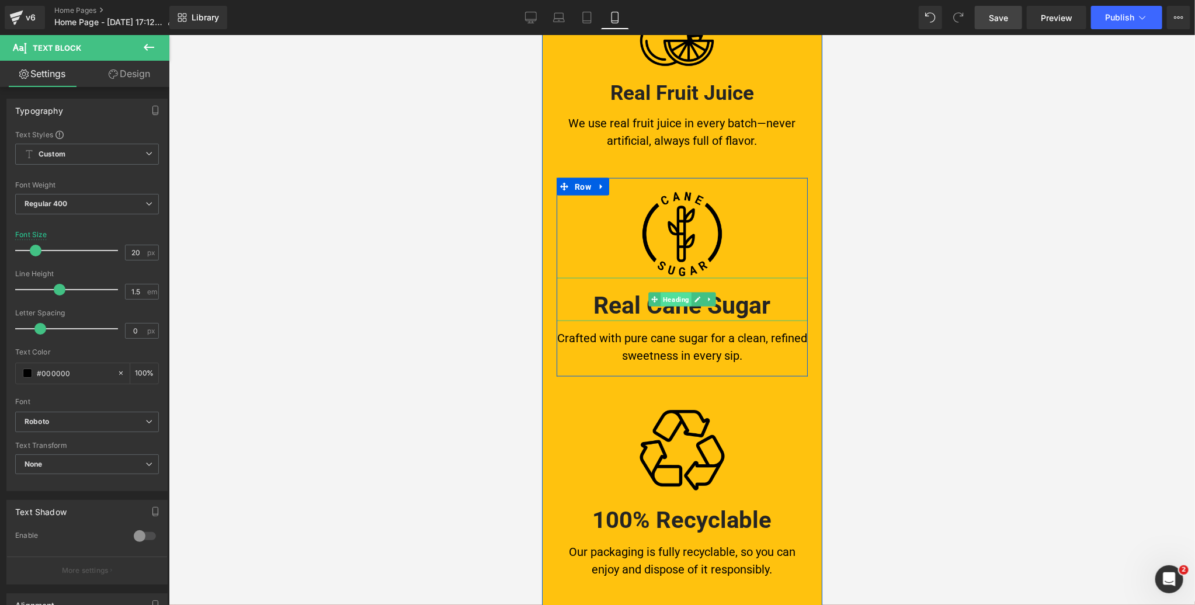
click at [675, 301] on span "Heading" at bounding box center [675, 299] width 31 height 14
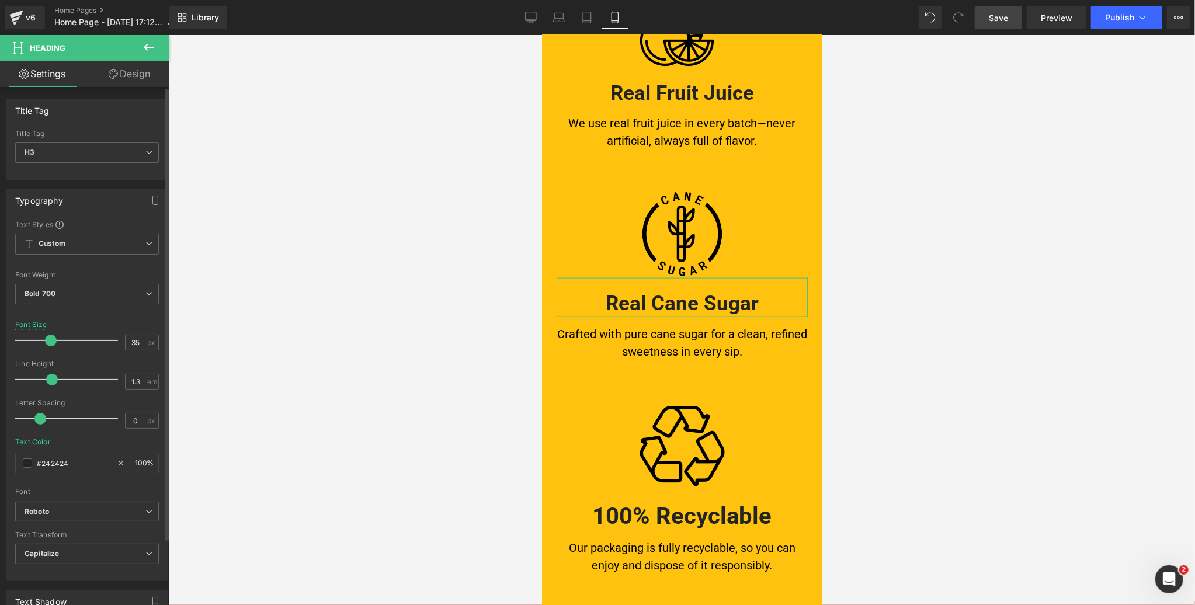
click at [47, 341] on span at bounding box center [51, 341] width 12 height 12
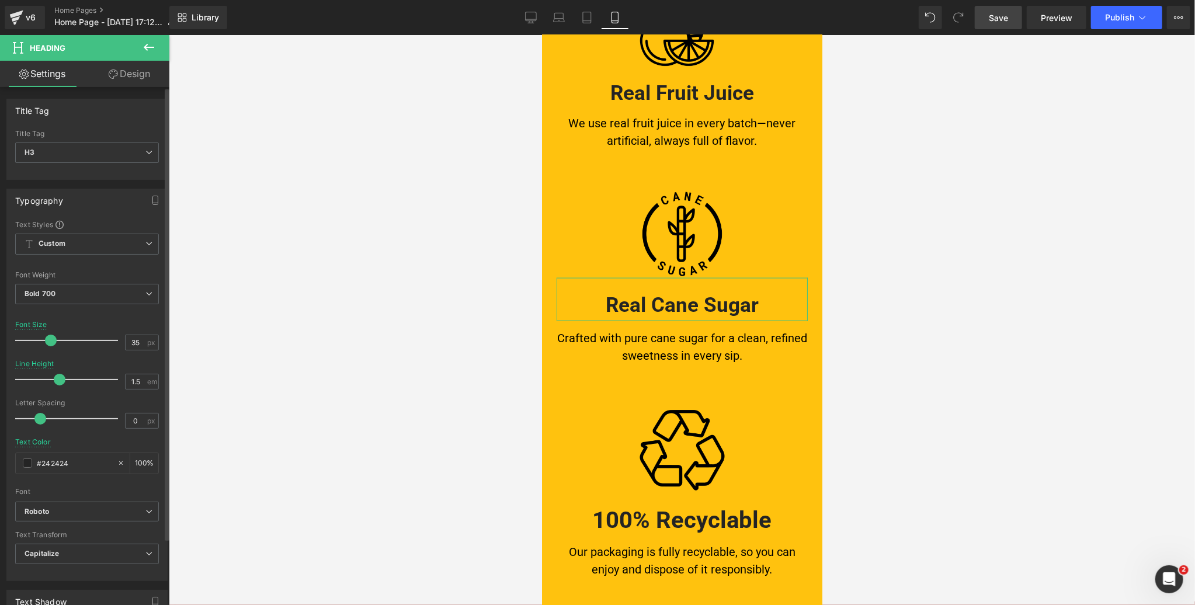
drag, startPoint x: 51, startPoint y: 378, endPoint x: 58, endPoint y: 378, distance: 7.0
click at [58, 378] on span at bounding box center [60, 380] width 12 height 12
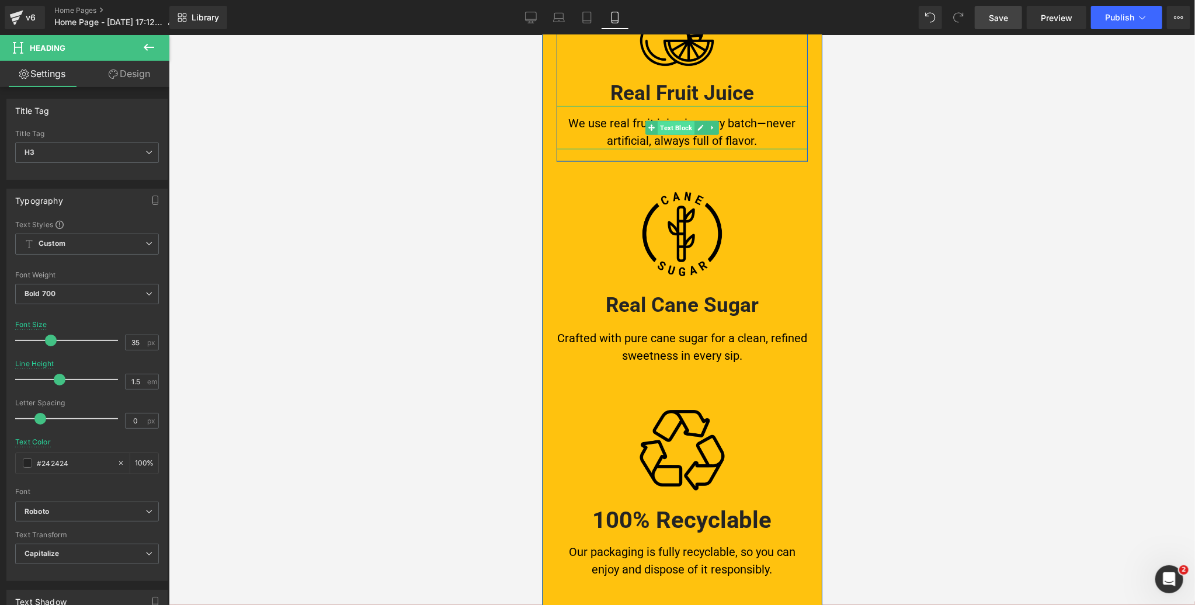
click at [680, 124] on span "Text Block" at bounding box center [675, 128] width 37 height 14
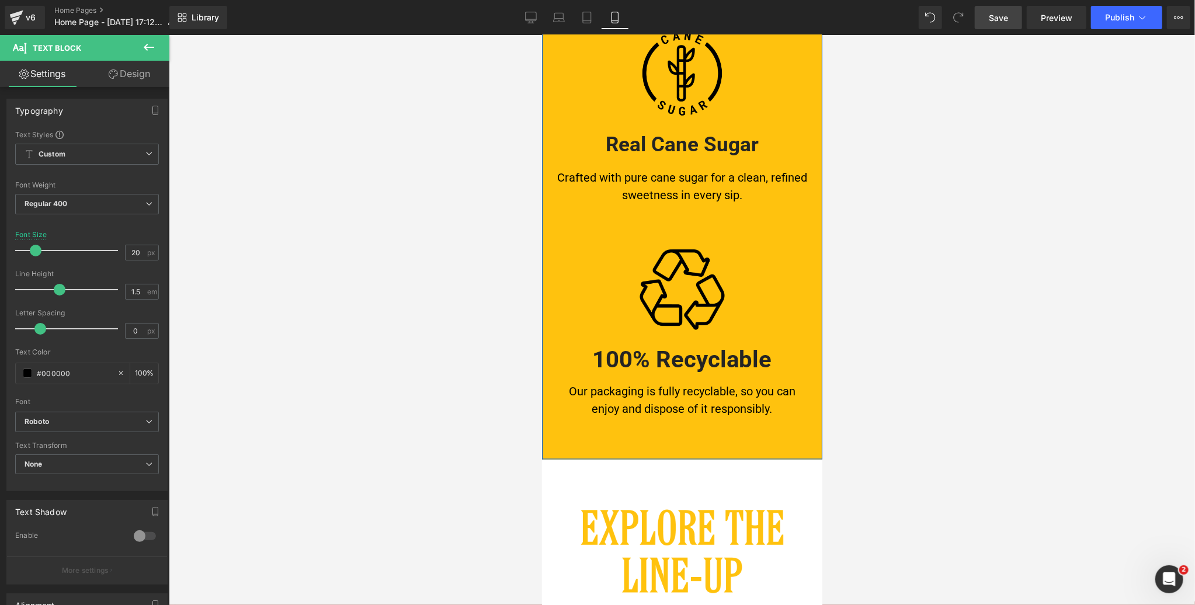
scroll to position [1148, 0]
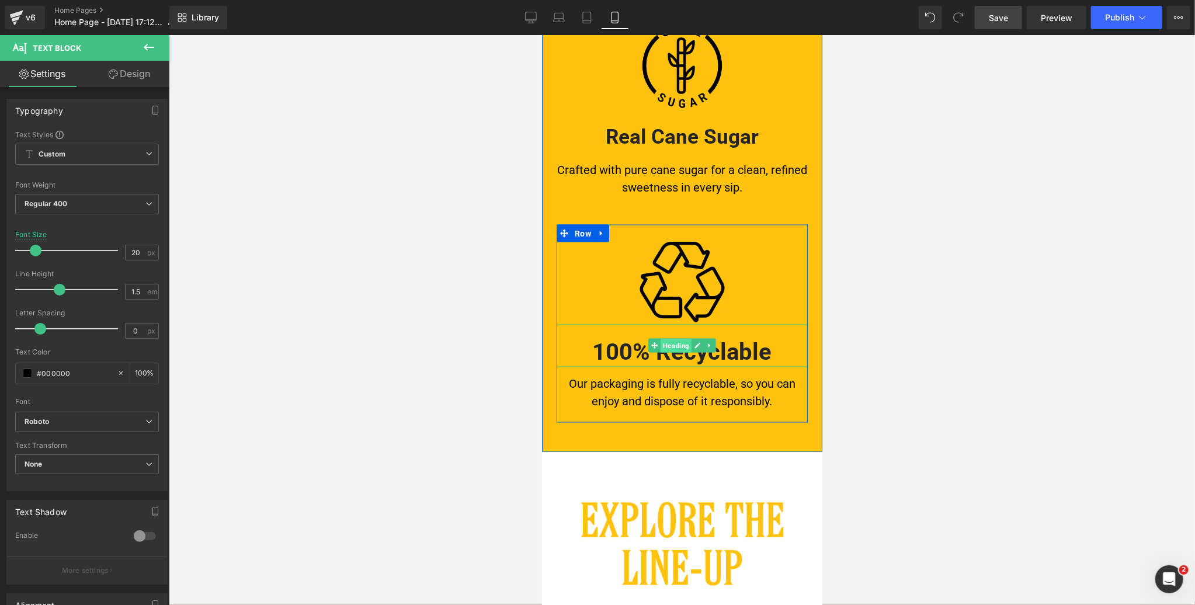
click at [677, 345] on span "Heading" at bounding box center [675, 346] width 31 height 14
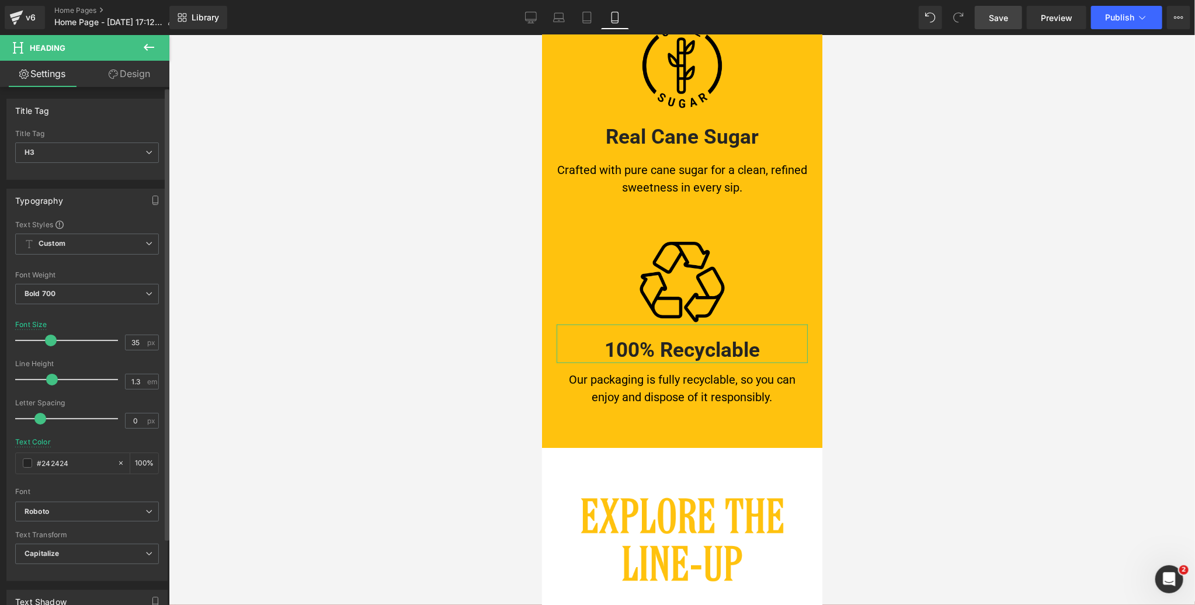
click at [46, 341] on span at bounding box center [51, 341] width 12 height 12
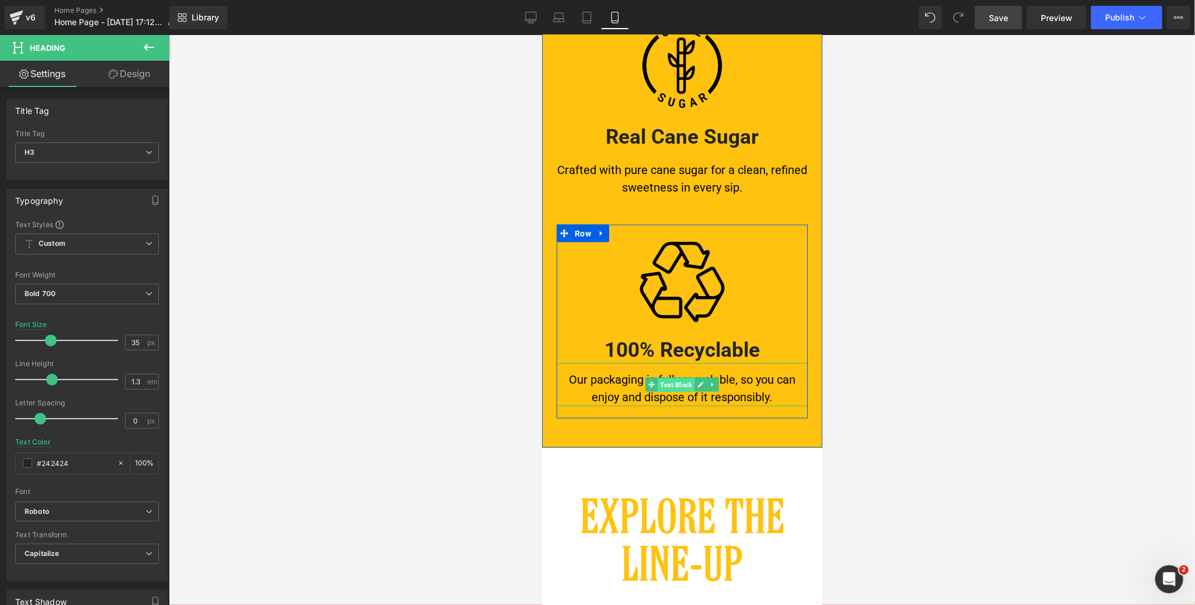
click at [669, 384] on span "Text Block" at bounding box center [675, 385] width 37 height 14
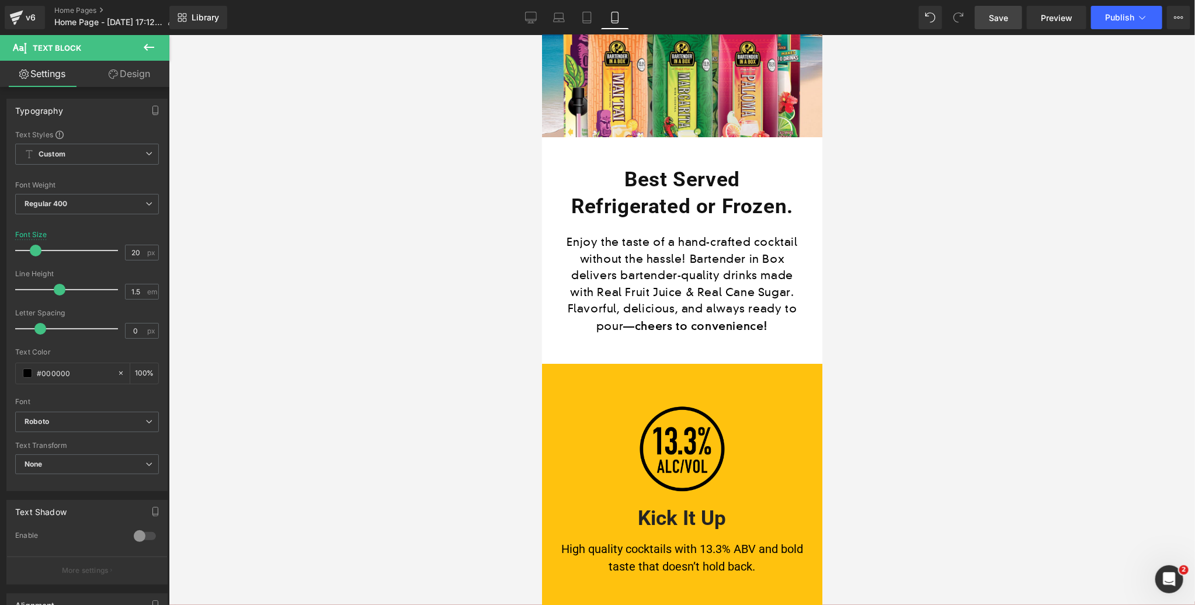
scroll to position [343, 0]
click at [995, 15] on span "Save" at bounding box center [998, 18] width 19 height 12
click at [570, 145] on span "Row" at bounding box center [568, 147] width 22 height 18
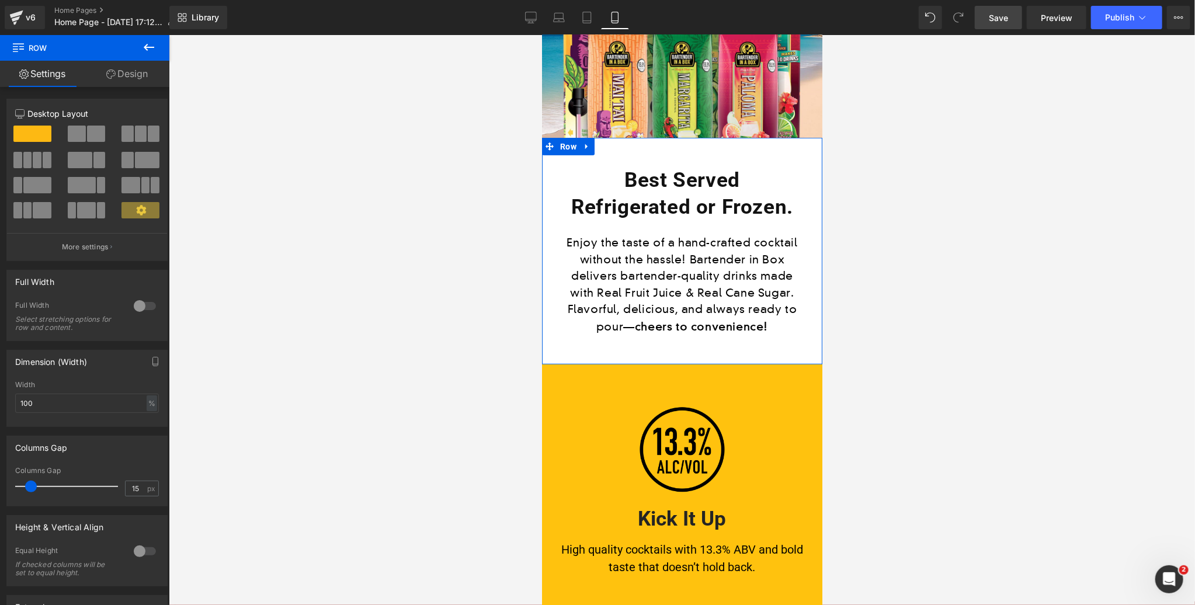
click at [140, 68] on link "Design" at bounding box center [127, 74] width 85 height 26
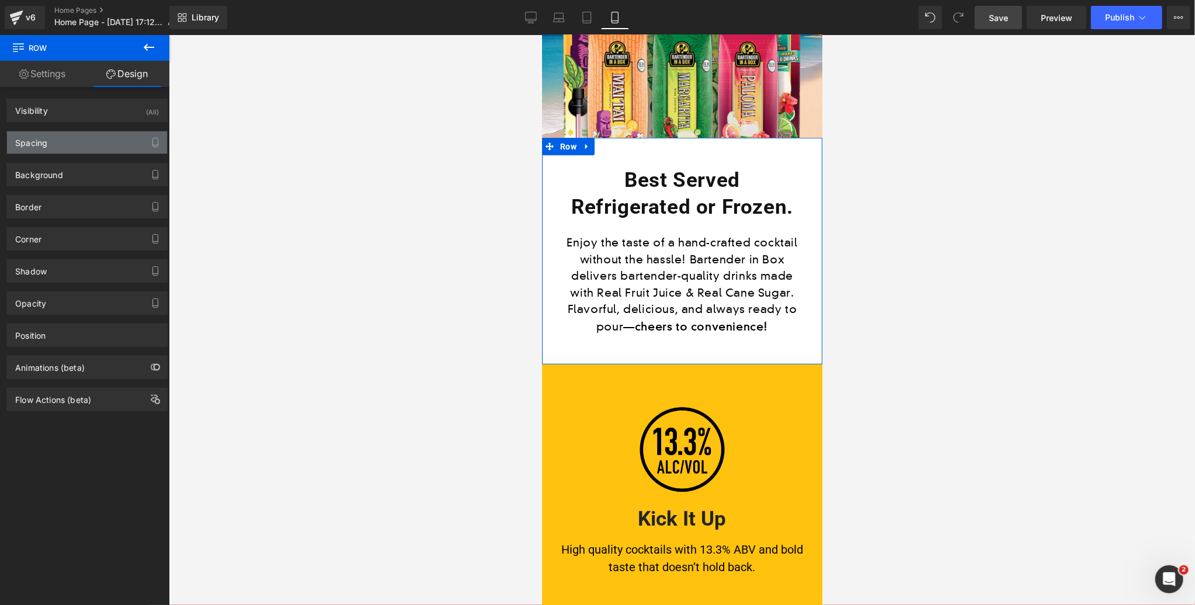
click at [68, 140] on div "Spacing" at bounding box center [87, 142] width 160 height 22
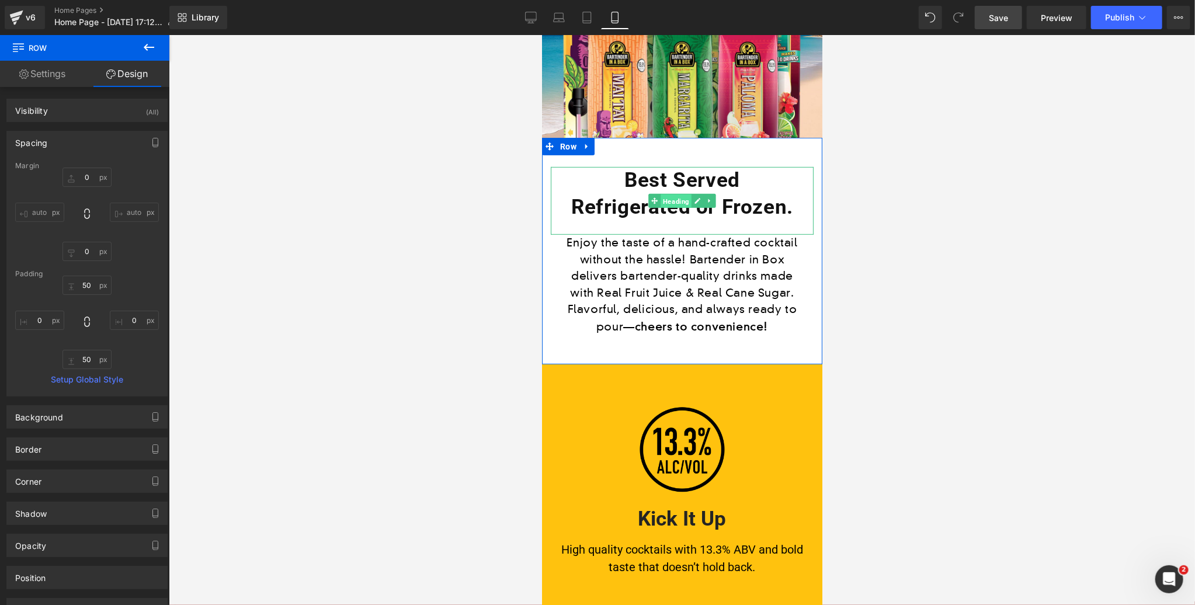
drag, startPoint x: 682, startPoint y: 201, endPoint x: 738, endPoint y: 193, distance: 57.2
click at [682, 201] on span "Heading" at bounding box center [675, 201] width 31 height 14
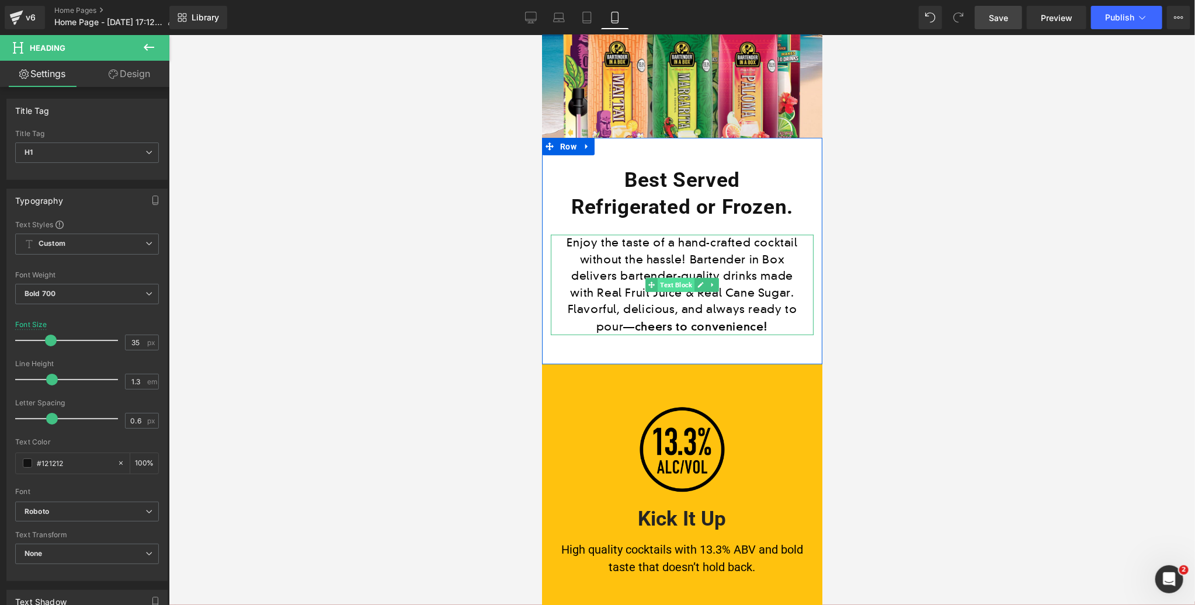
click at [671, 286] on span "Text Block" at bounding box center [675, 284] width 37 height 14
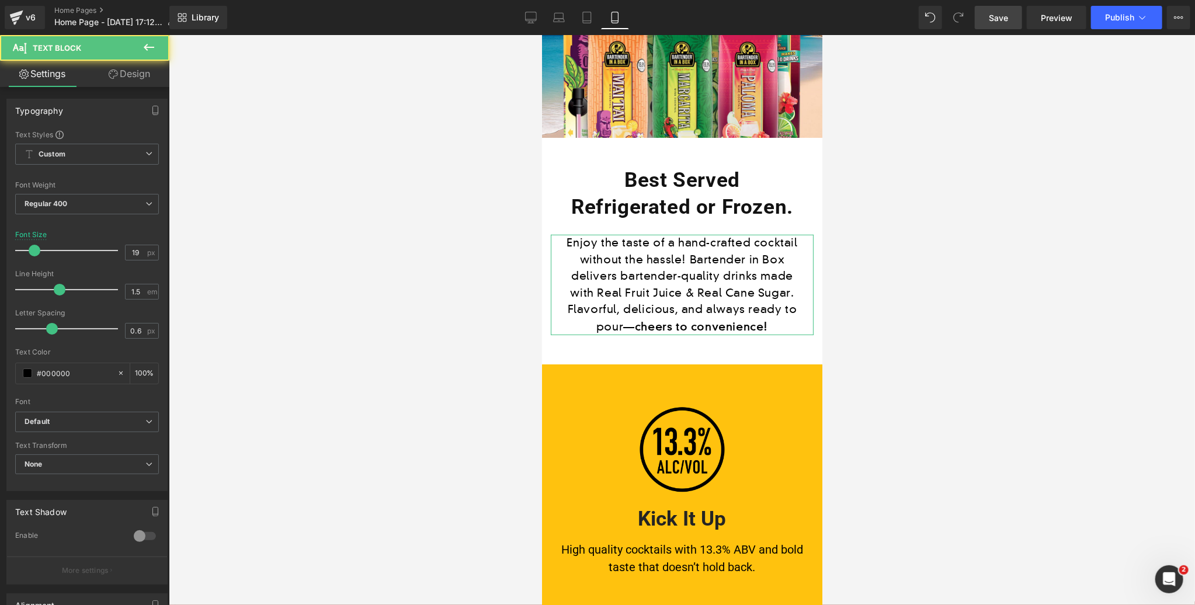
click at [136, 74] on link "Design" at bounding box center [129, 74] width 85 height 26
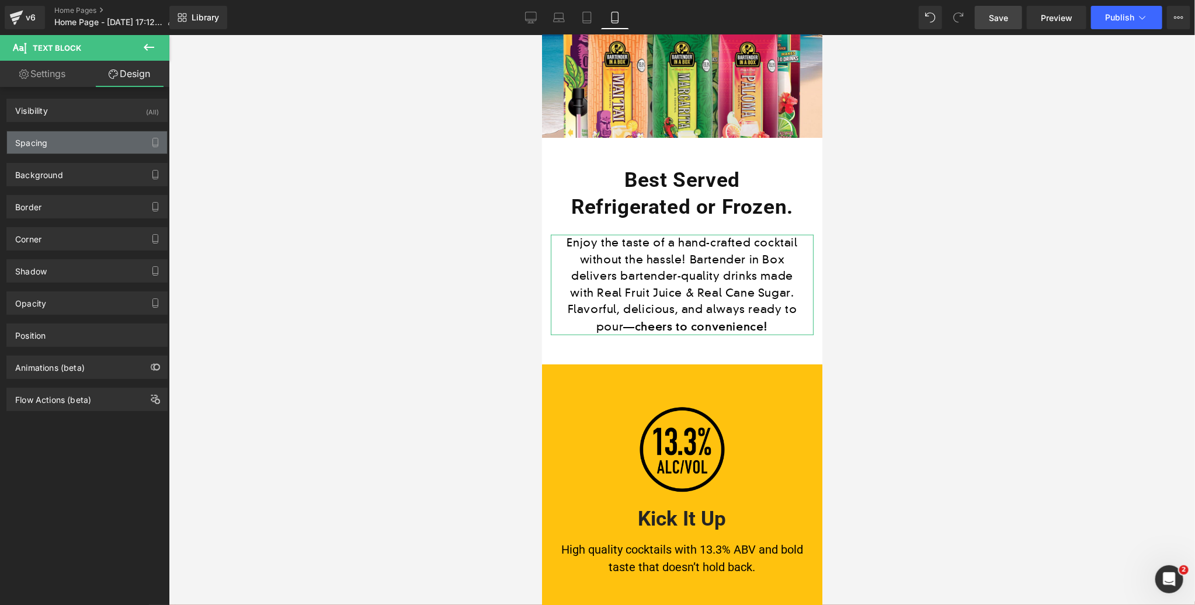
click at [62, 144] on div "Spacing" at bounding box center [87, 142] width 160 height 22
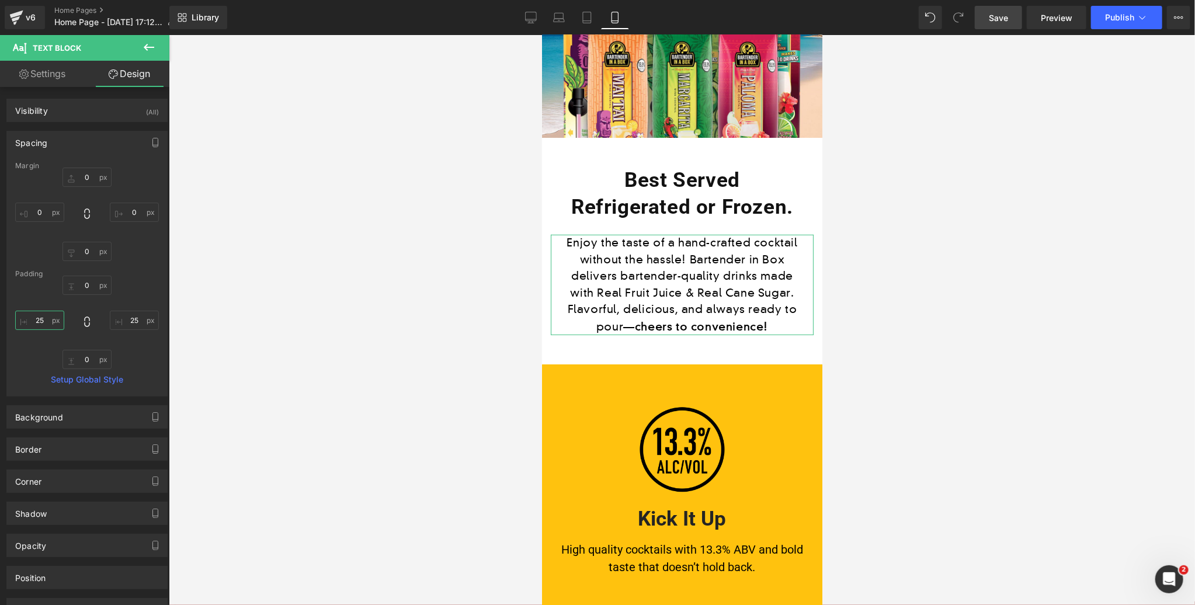
click at [45, 321] on input "25" at bounding box center [39, 320] width 49 height 19
click at [129, 318] on input "25" at bounding box center [134, 320] width 49 height 19
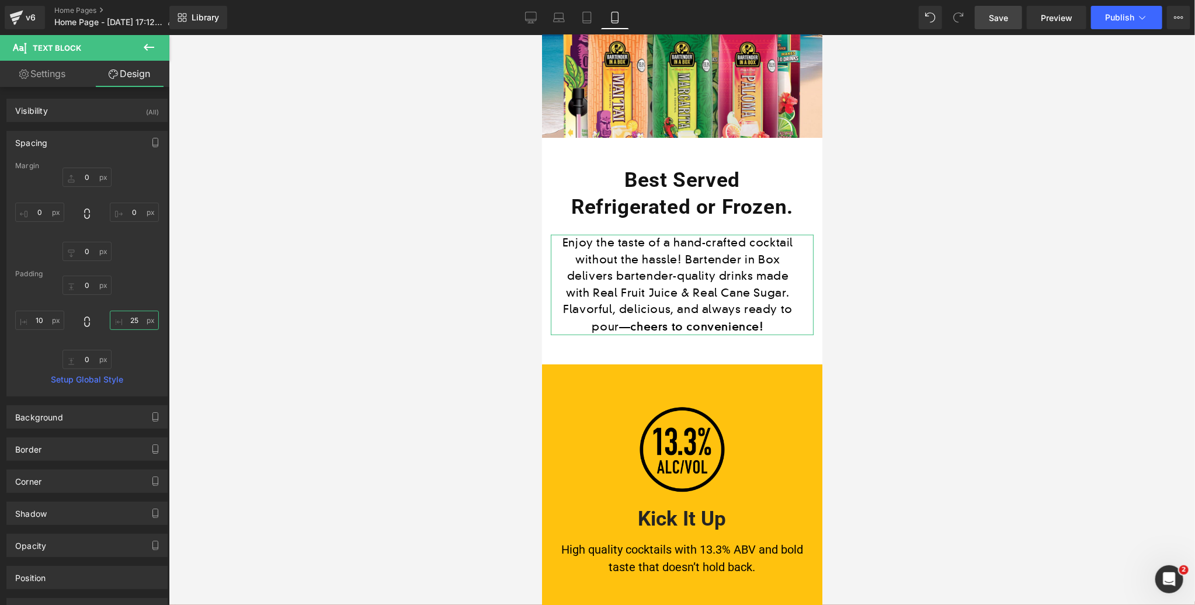
click at [129, 318] on input "25" at bounding box center [134, 320] width 49 height 19
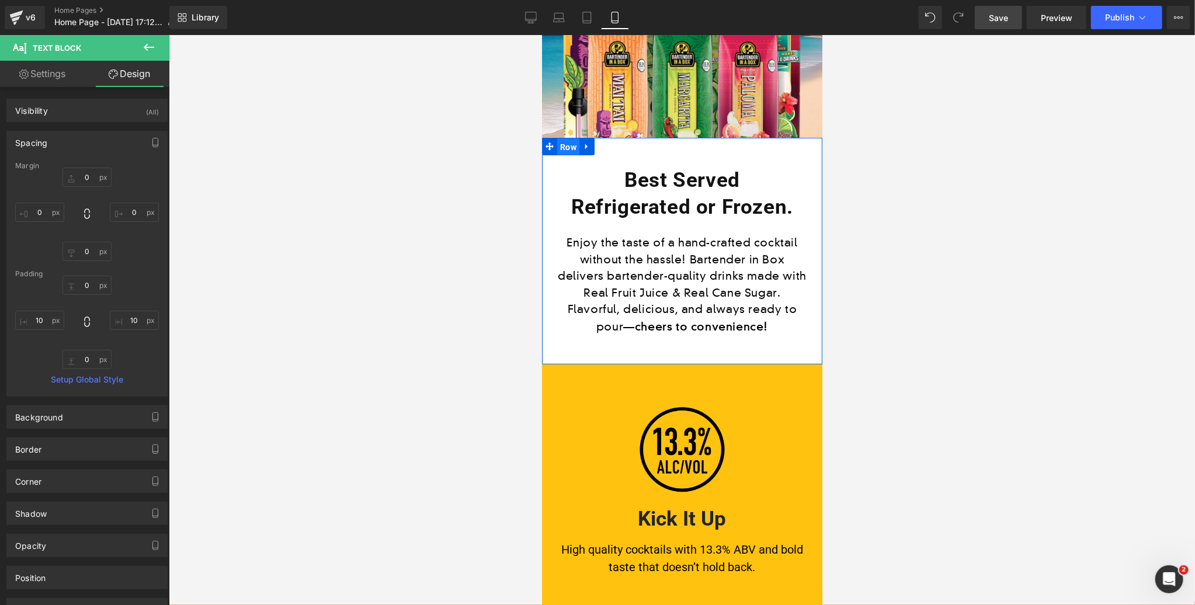
click at [569, 145] on span "Row" at bounding box center [568, 147] width 22 height 18
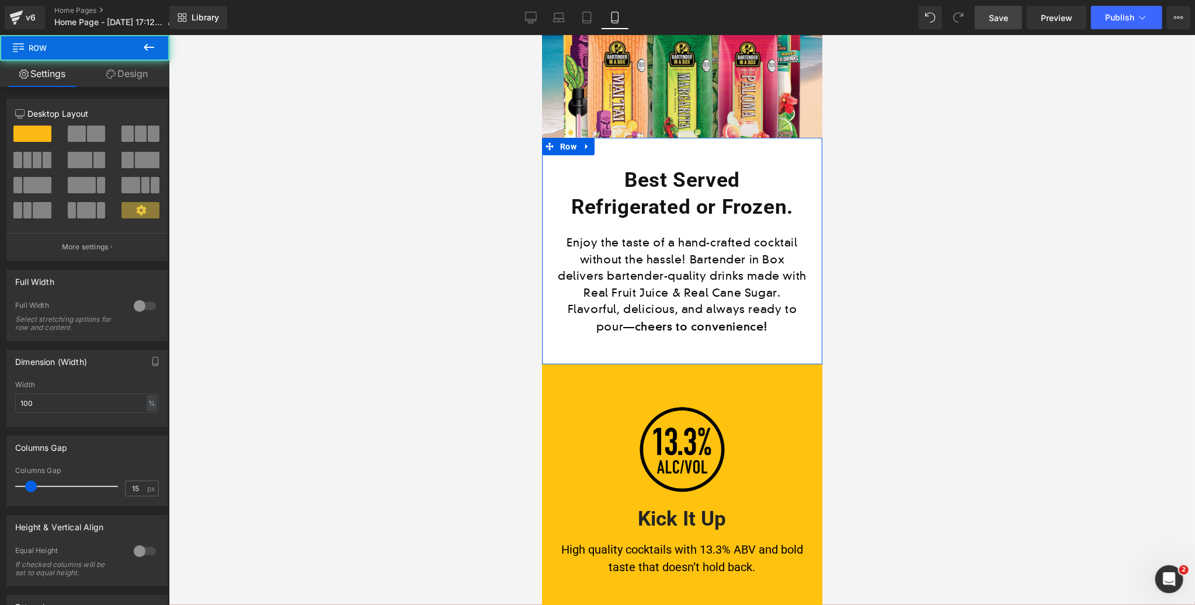
click at [129, 74] on link "Design" at bounding box center [127, 74] width 85 height 26
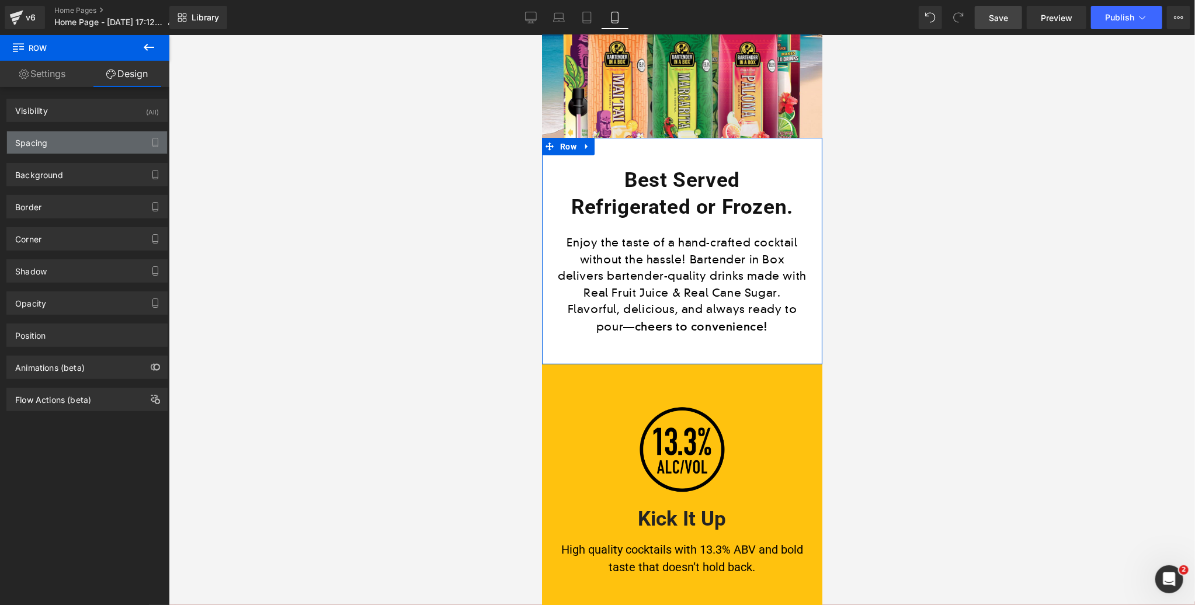
click at [61, 145] on div "Spacing" at bounding box center [87, 142] width 160 height 22
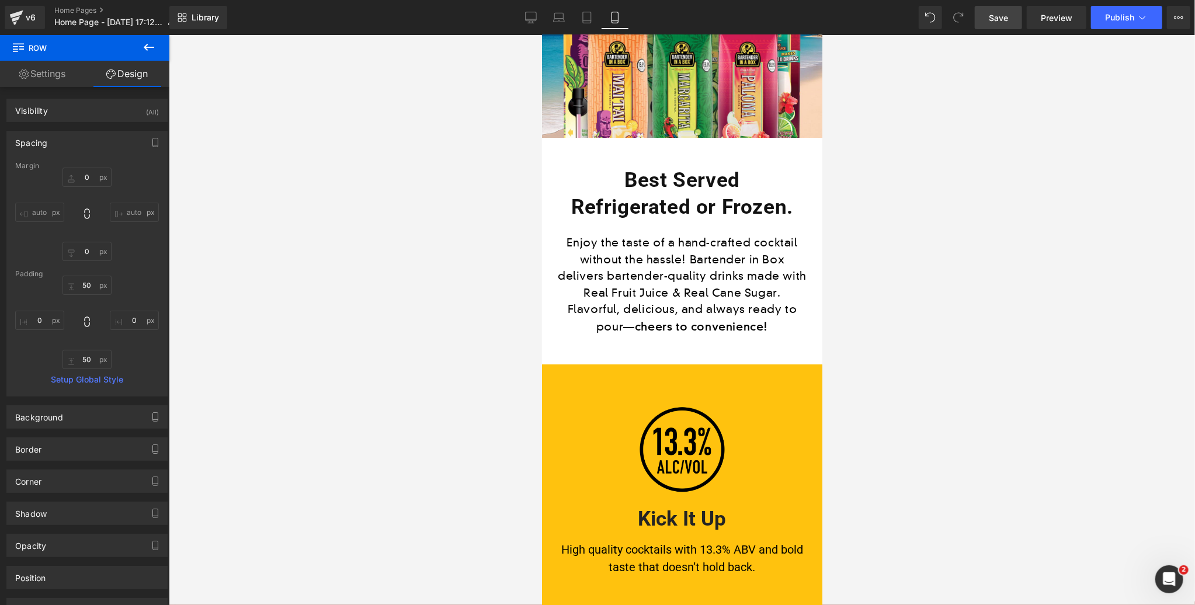
click at [1002, 16] on span "Save" at bounding box center [998, 18] width 19 height 12
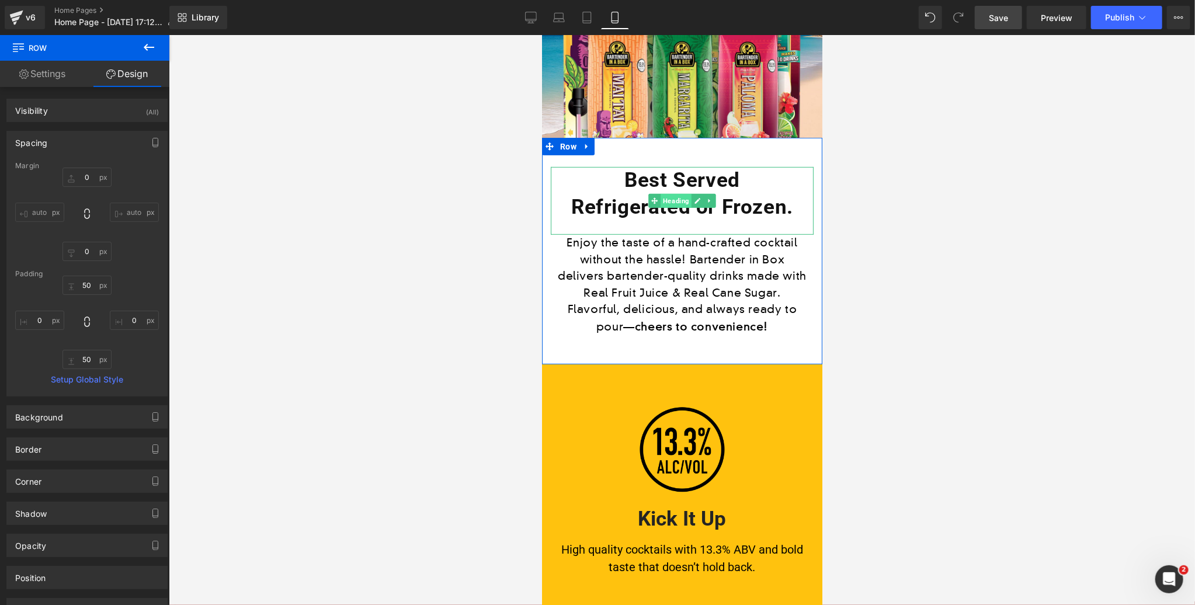
click at [675, 203] on span "Heading" at bounding box center [675, 200] width 31 height 14
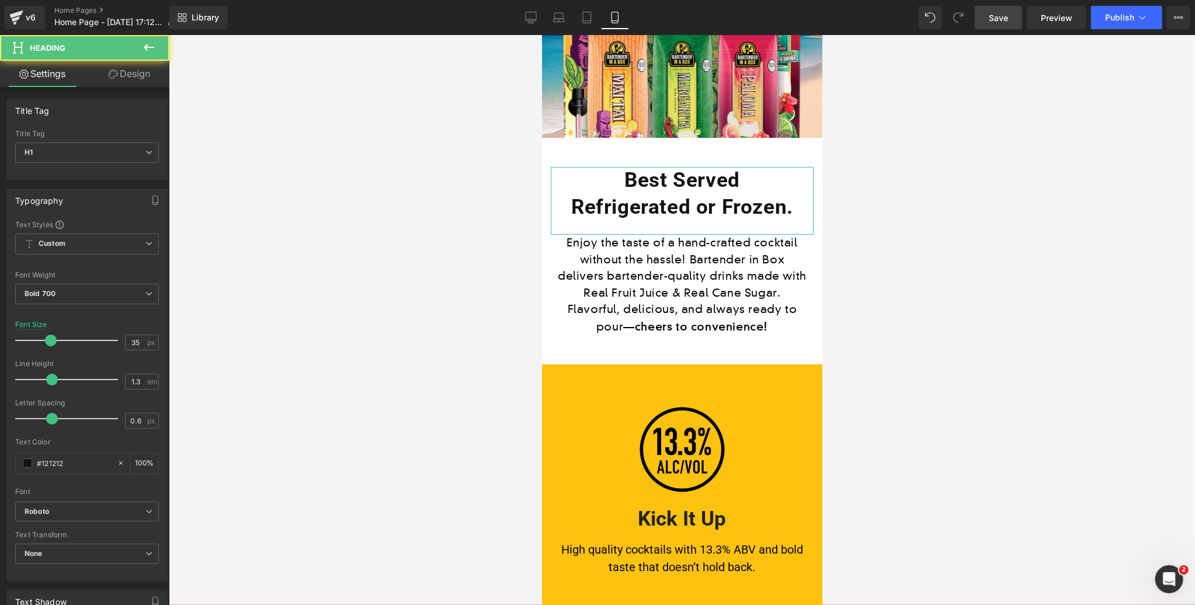
click at [124, 78] on link "Design" at bounding box center [129, 74] width 85 height 26
click at [0, 0] on div "Spacing" at bounding box center [0, 0] width 0 height 0
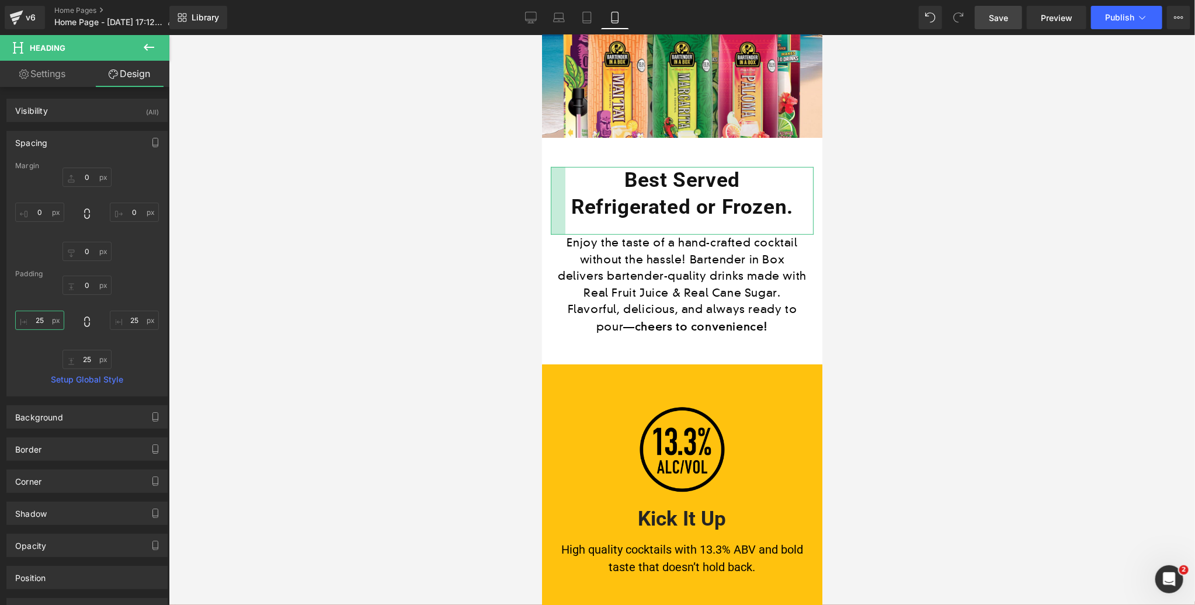
click at [48, 315] on input "25" at bounding box center [39, 320] width 49 height 19
click at [129, 321] on input "25" at bounding box center [134, 320] width 49 height 19
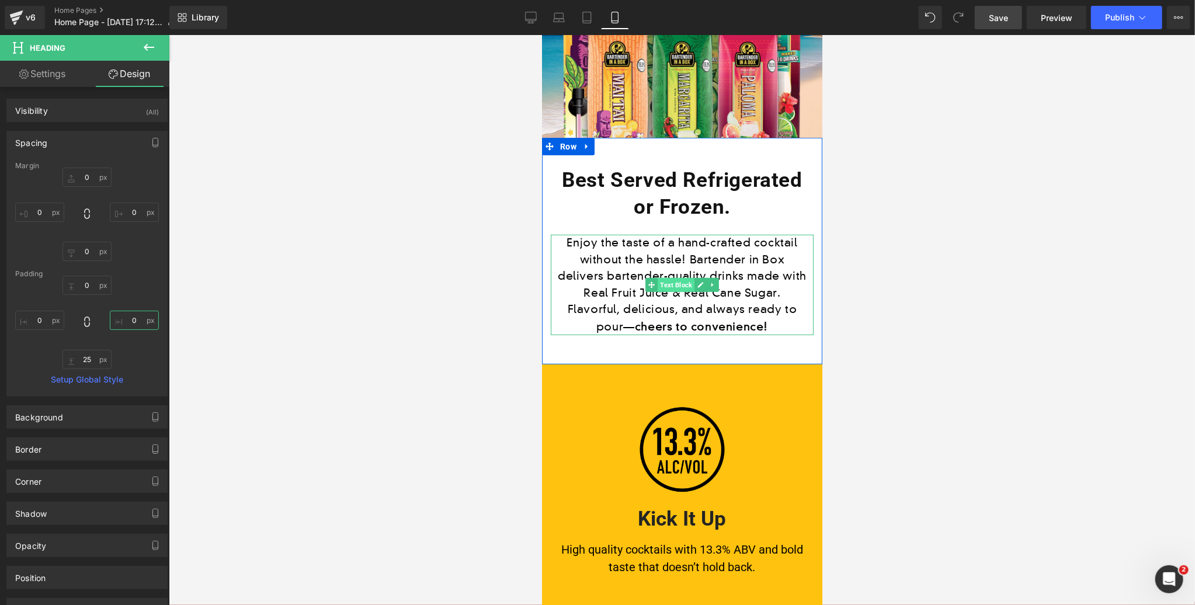
drag, startPoint x: 673, startPoint y: 286, endPoint x: 757, endPoint y: 120, distance: 185.7
click at [673, 286] on span "Text Block" at bounding box center [675, 284] width 37 height 14
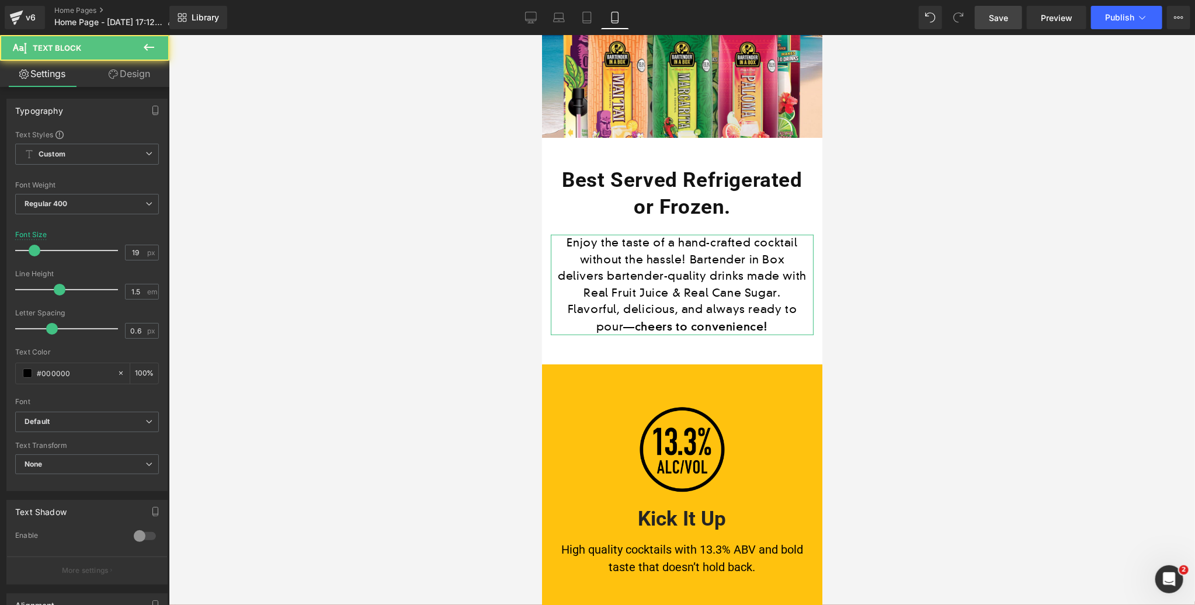
click at [129, 77] on link "Design" at bounding box center [129, 74] width 85 height 26
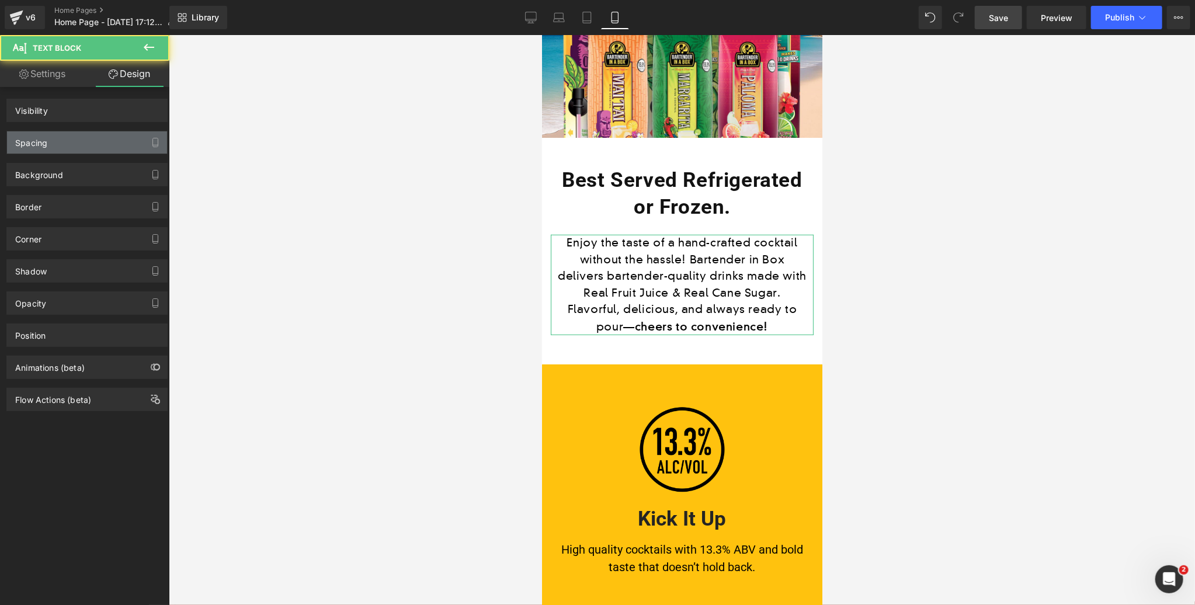
click at [61, 144] on div "Spacing" at bounding box center [87, 142] width 160 height 22
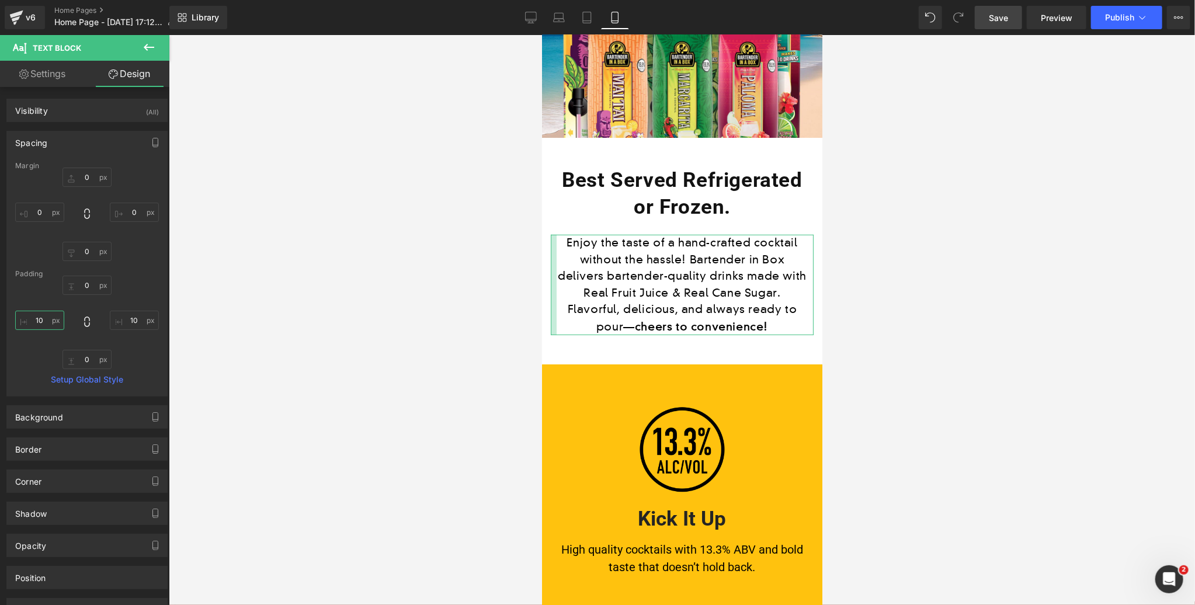
click at [39, 318] on input "10" at bounding box center [39, 320] width 49 height 19
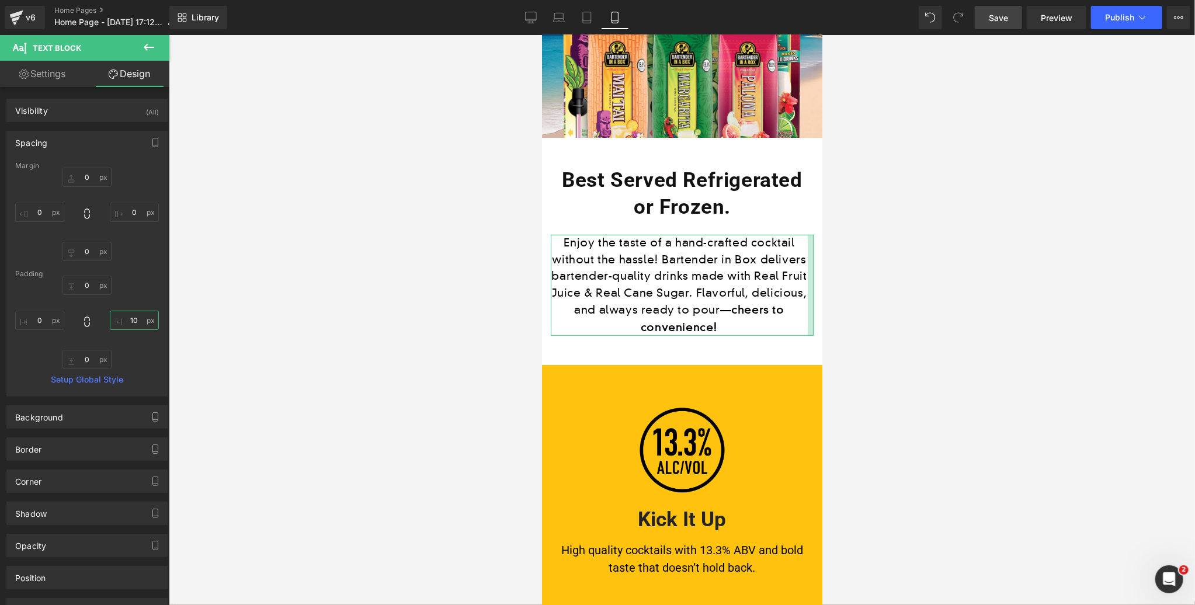
click at [136, 319] on input "10" at bounding box center [134, 320] width 49 height 19
click at [997, 13] on span "Save" at bounding box center [998, 18] width 19 height 12
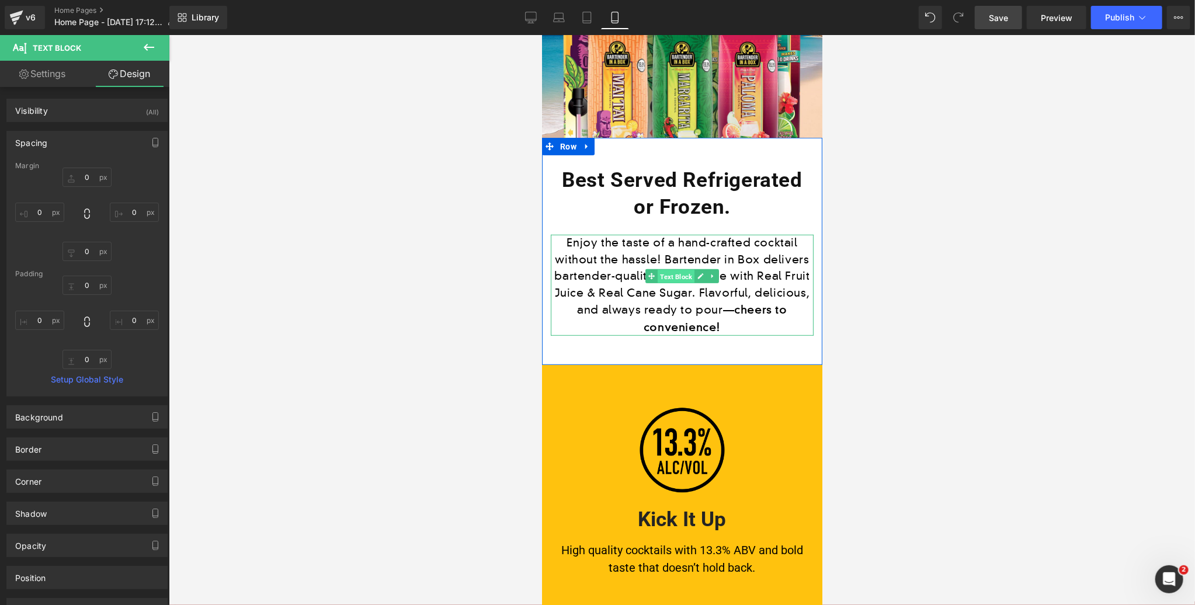
drag, startPoint x: 676, startPoint y: 273, endPoint x: 993, endPoint y: 363, distance: 329.8
click at [676, 273] on span "Text Block" at bounding box center [675, 276] width 37 height 14
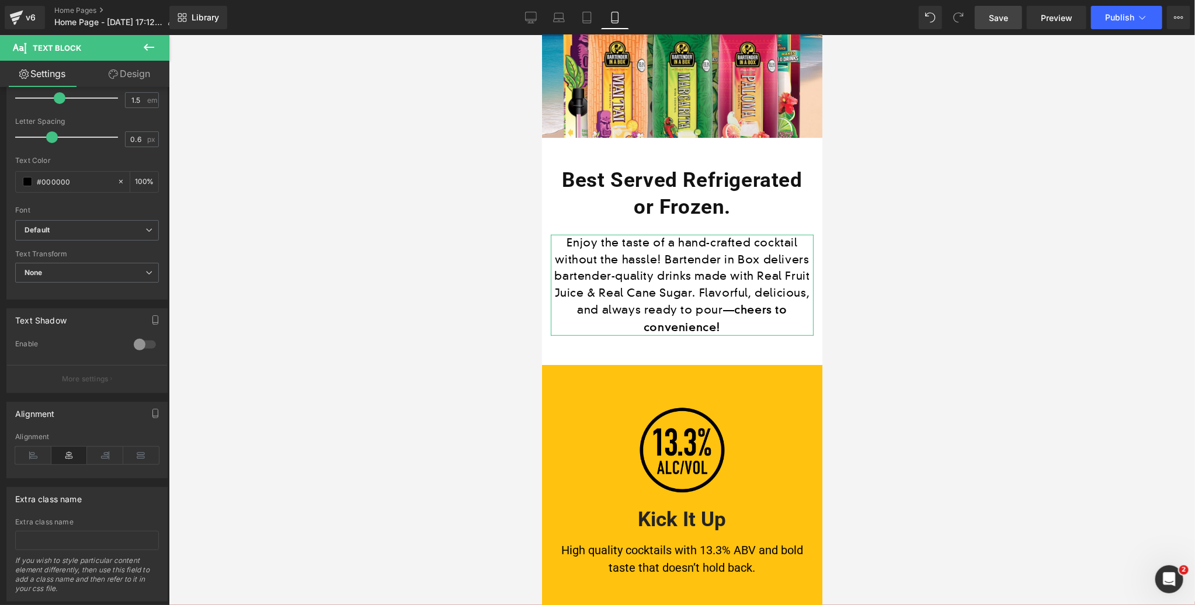
scroll to position [189, 0]
click at [27, 456] on icon at bounding box center [33, 458] width 36 height 18
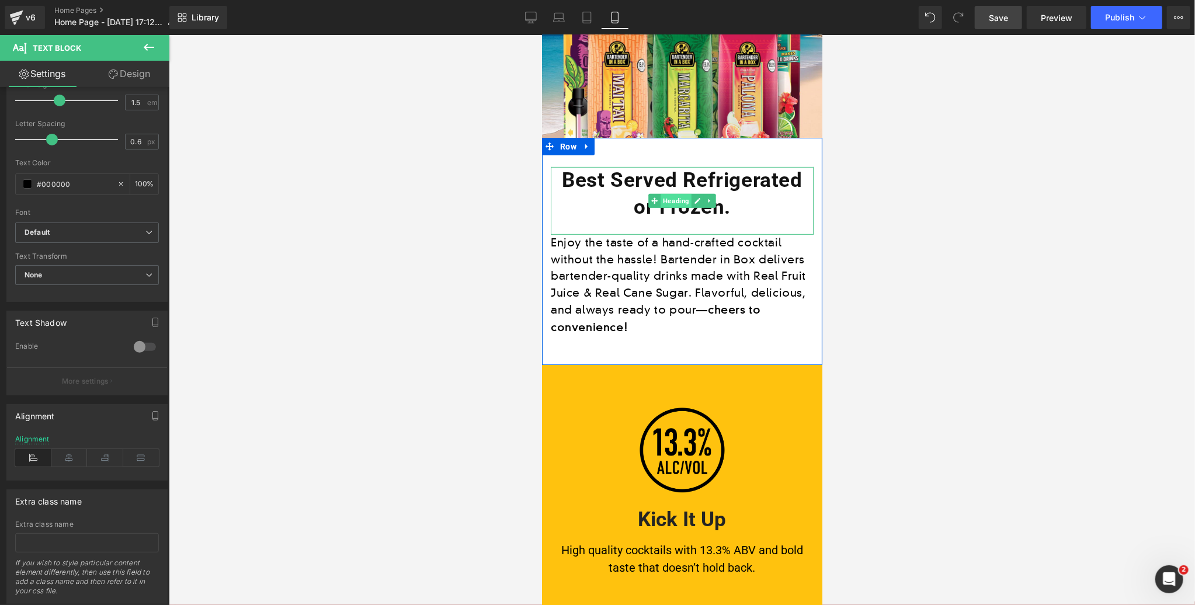
click at [675, 203] on span "Heading" at bounding box center [675, 200] width 31 height 14
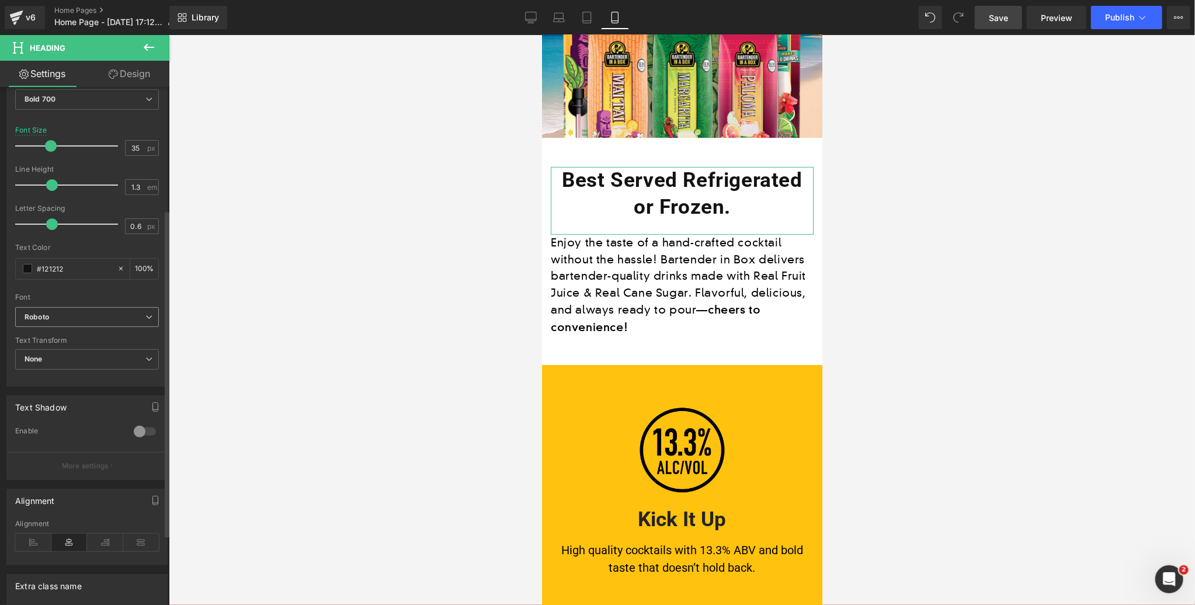
scroll to position [258, 0]
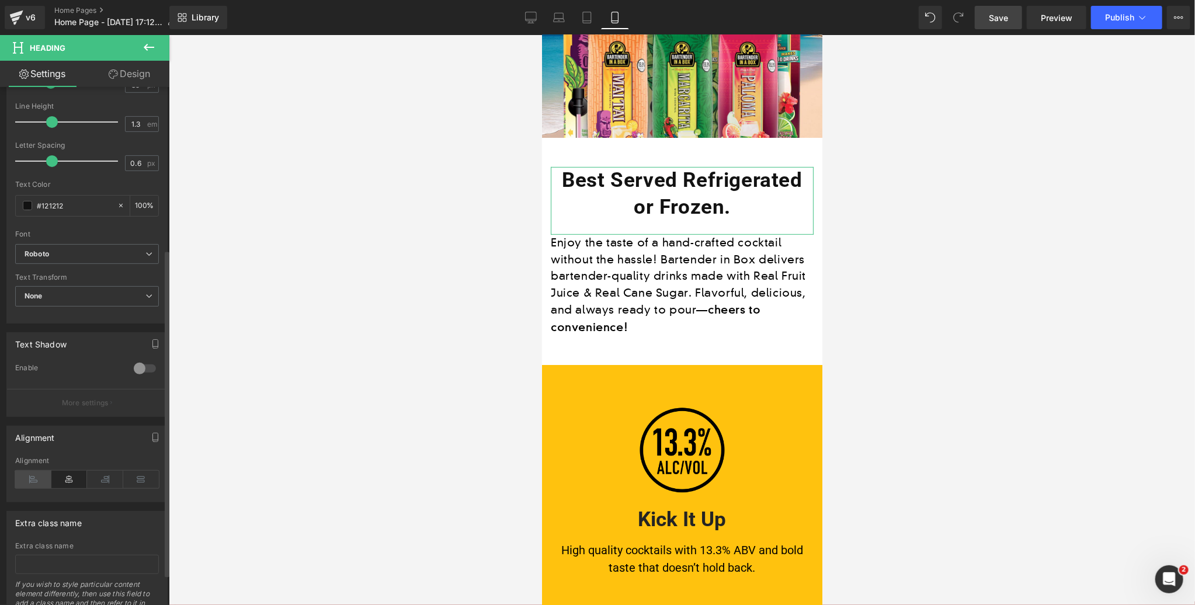
click at [28, 478] on icon at bounding box center [33, 480] width 36 height 18
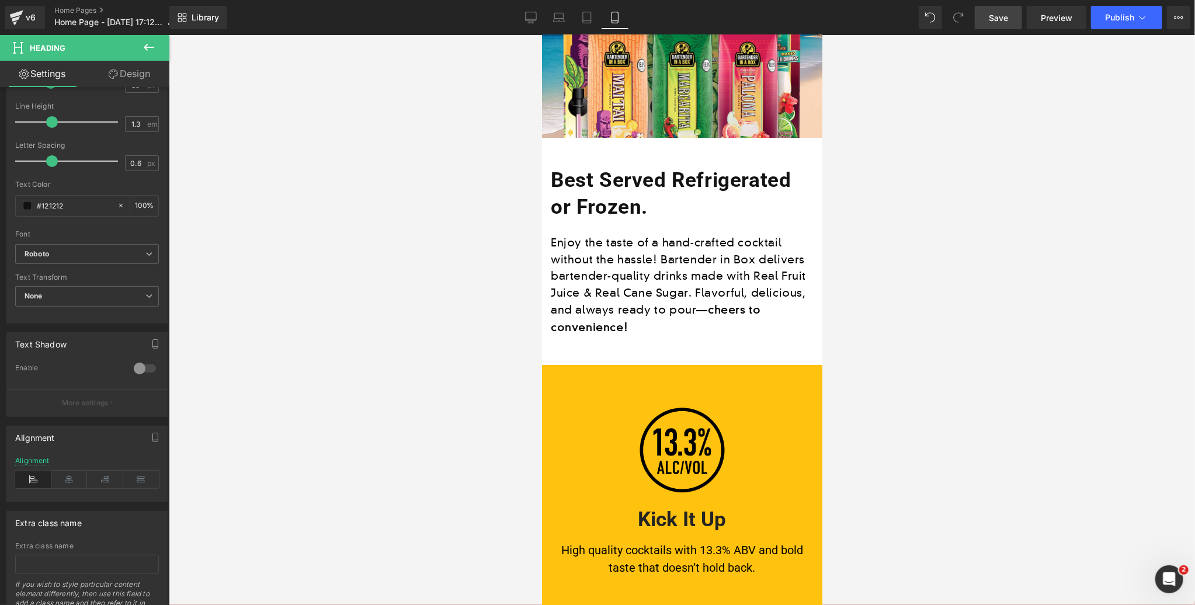
click at [1005, 19] on span "Save" at bounding box center [998, 18] width 19 height 12
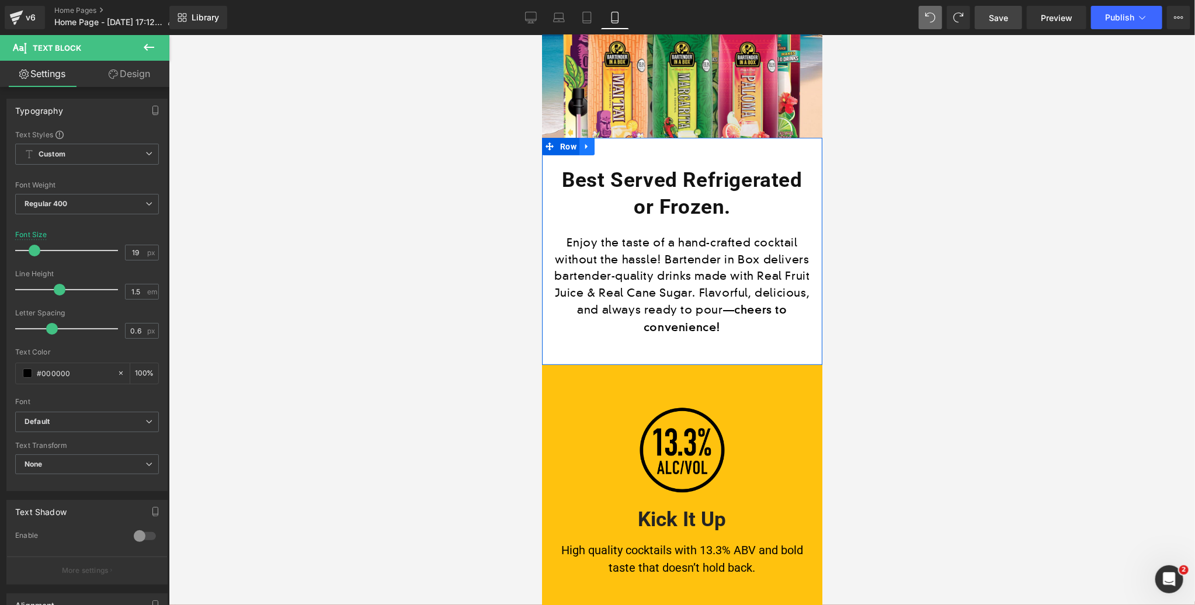
click at [588, 148] on icon at bounding box center [586, 146] width 8 height 9
click at [433, 144] on div at bounding box center [682, 320] width 1026 height 570
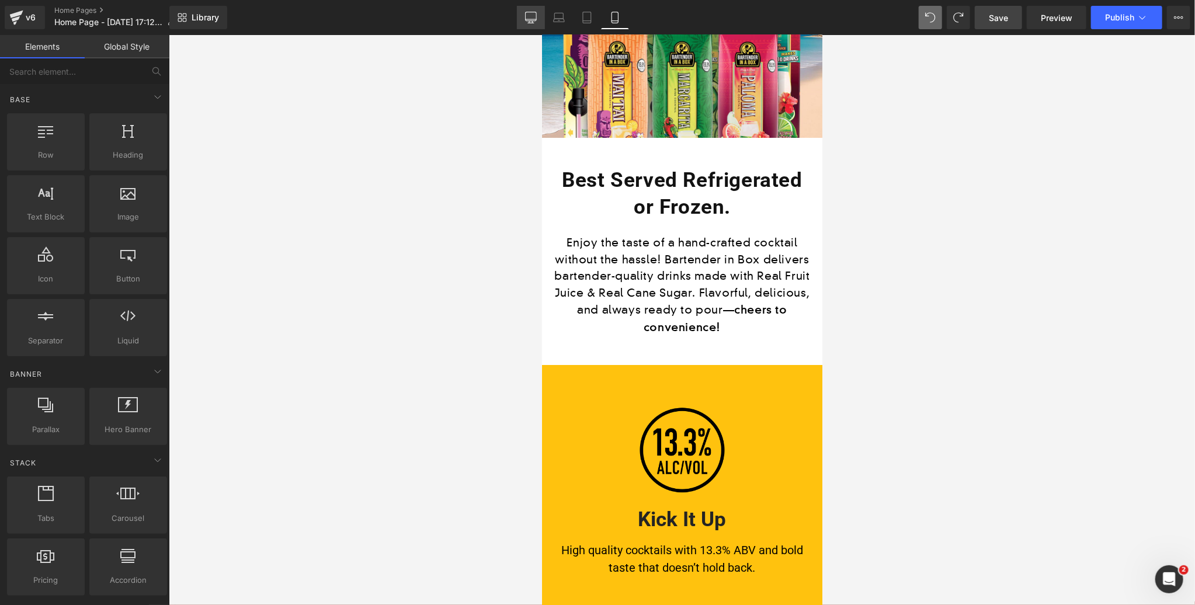
click at [534, 18] on icon at bounding box center [531, 18] width 12 height 12
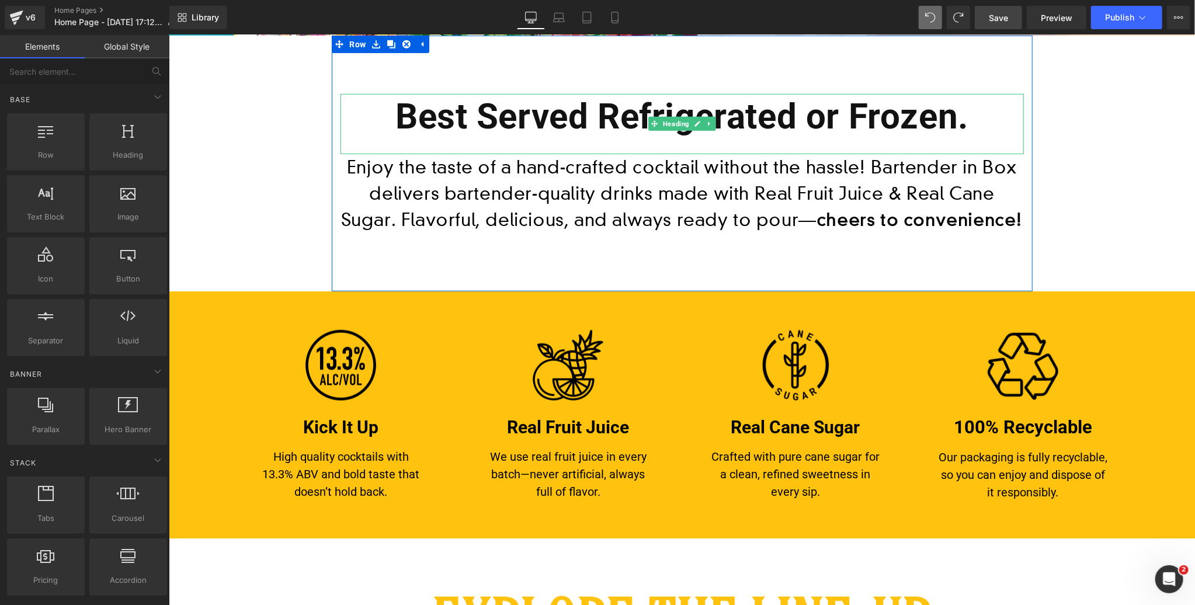
scroll to position [428, 0]
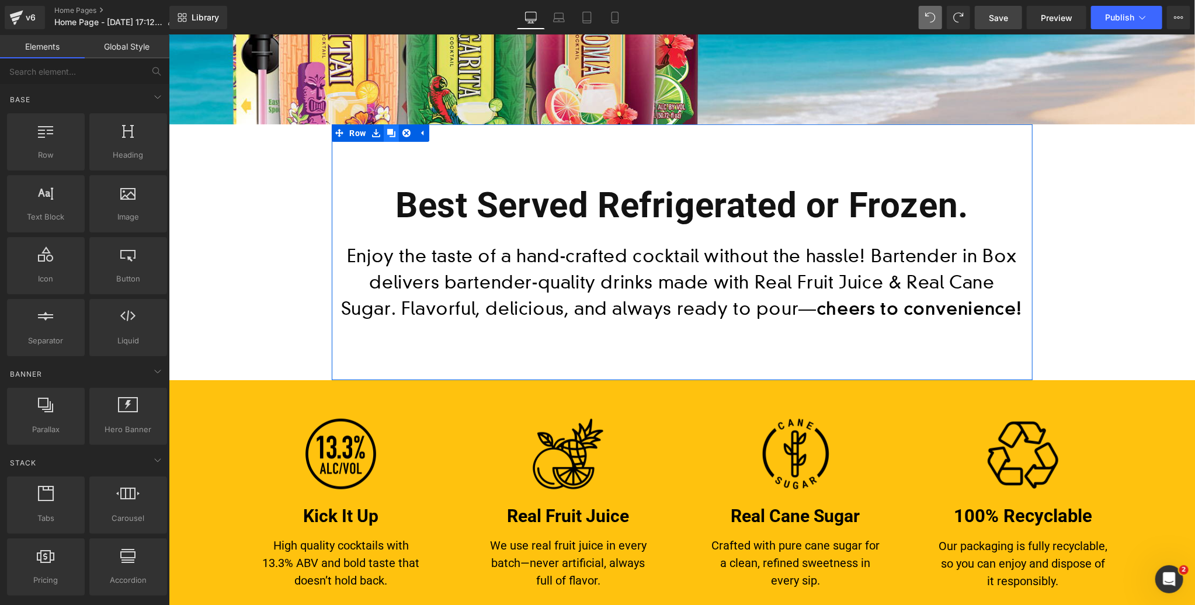
click at [390, 131] on icon at bounding box center [391, 133] width 8 height 8
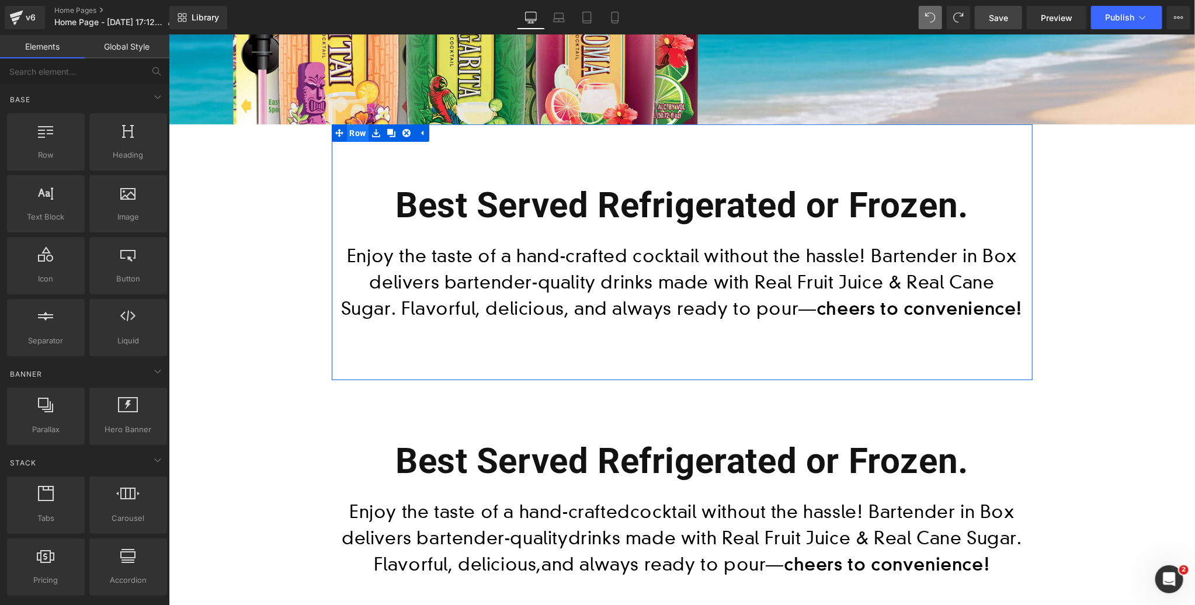
click at [356, 133] on span "Row" at bounding box center [357, 133] width 22 height 18
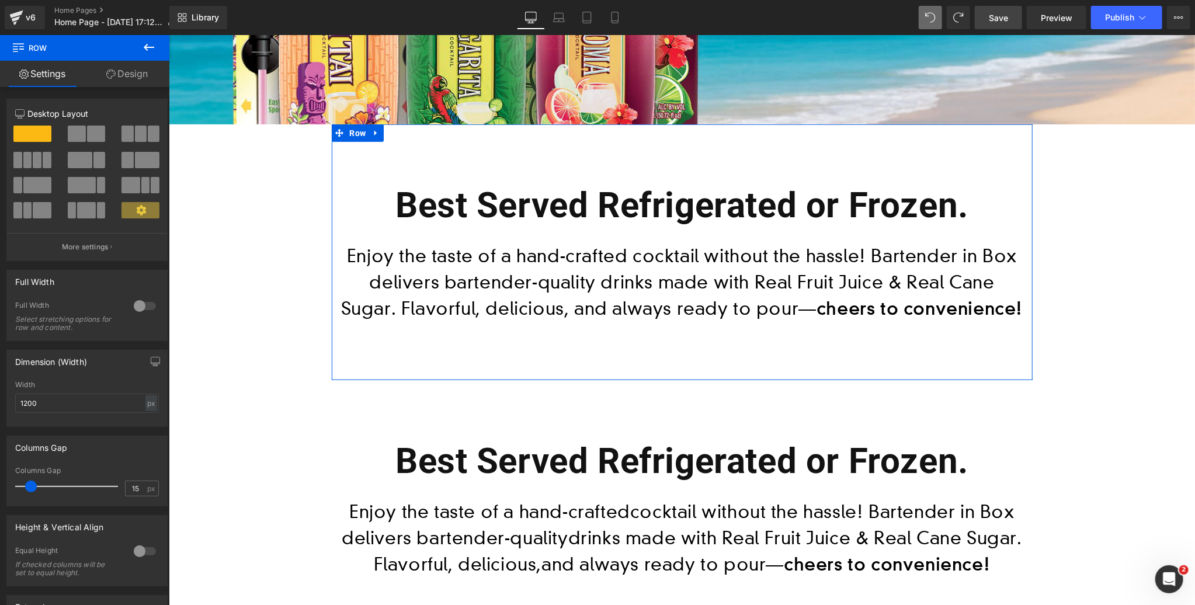
click at [138, 72] on link "Design" at bounding box center [127, 74] width 85 height 26
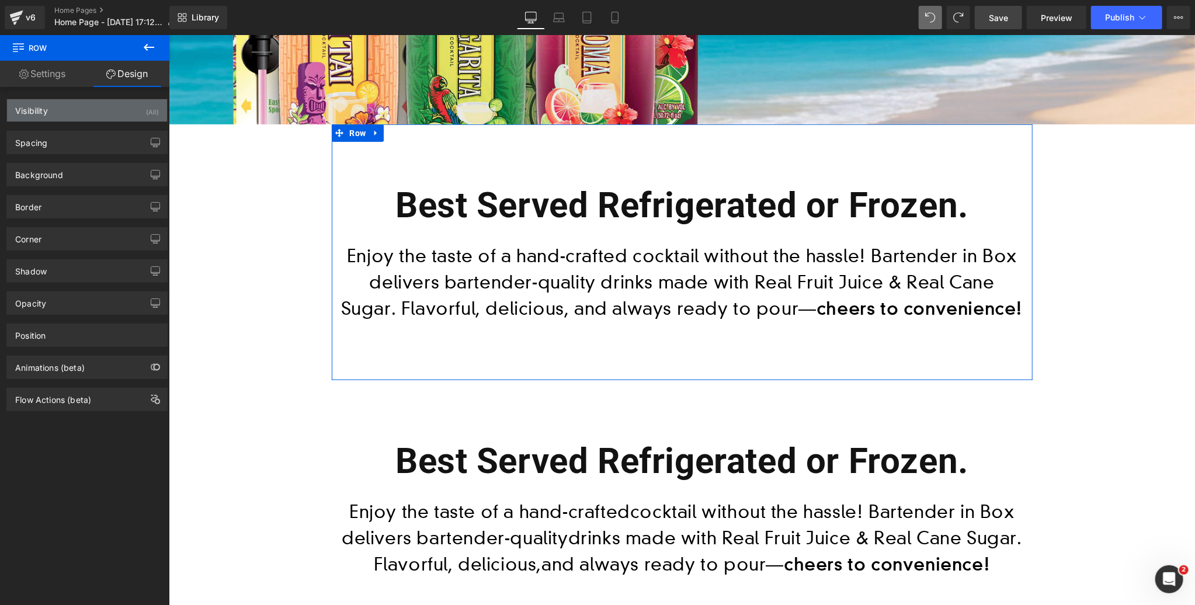
click at [101, 114] on div "Visibility (All)" at bounding box center [87, 110] width 160 height 22
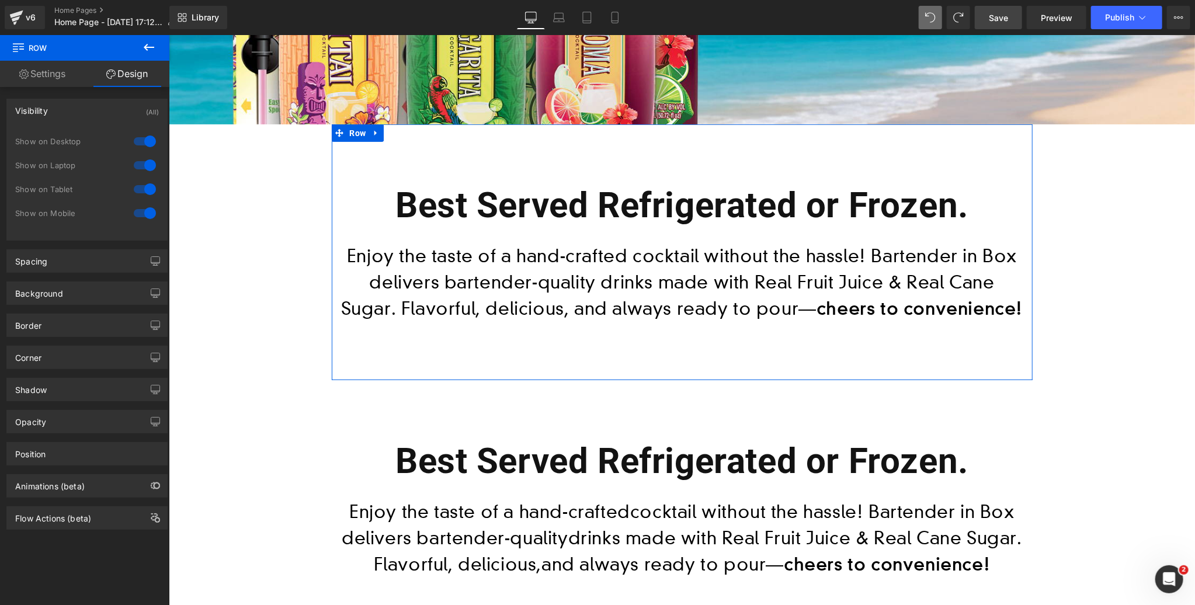
click at [141, 214] on div at bounding box center [145, 213] width 28 height 19
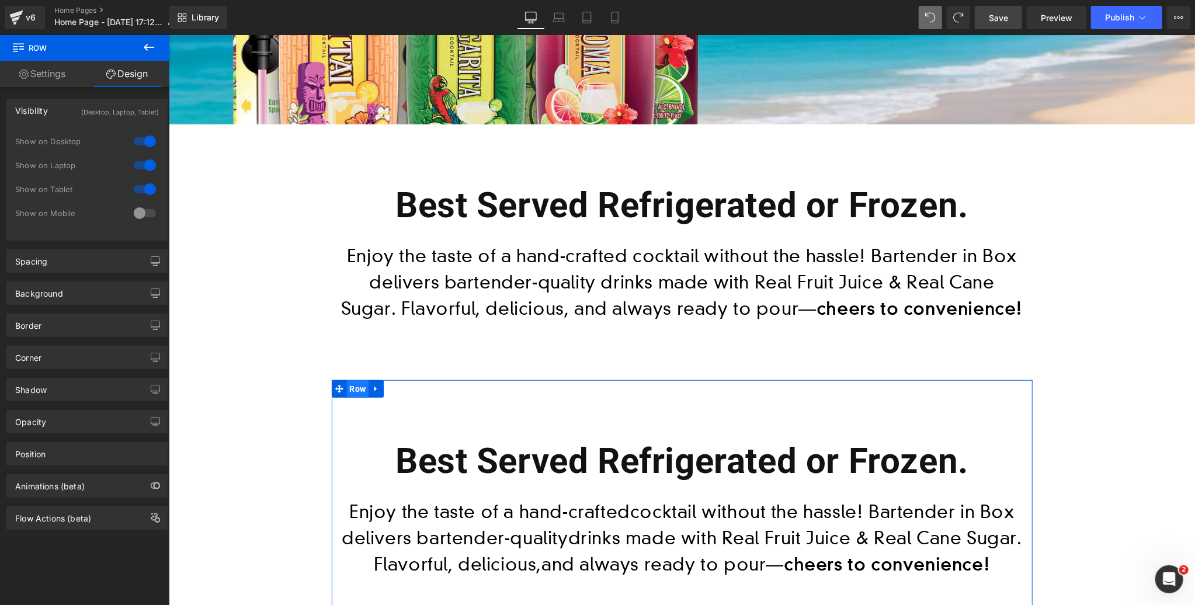
click at [359, 388] on span "Row" at bounding box center [357, 389] width 22 height 18
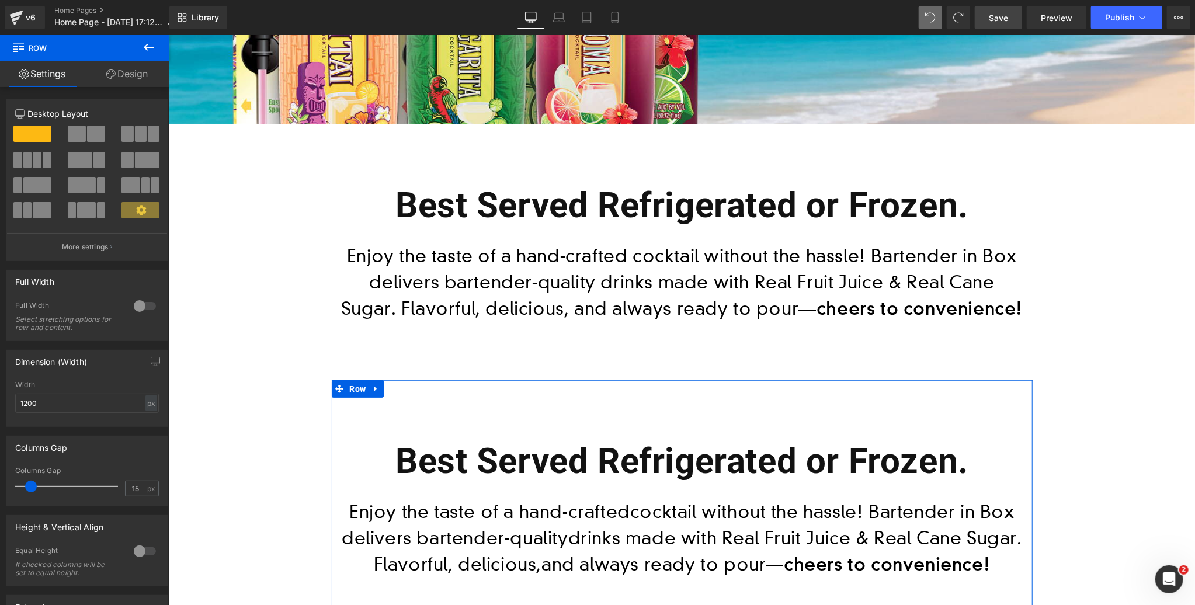
click at [134, 74] on link "Design" at bounding box center [127, 74] width 85 height 26
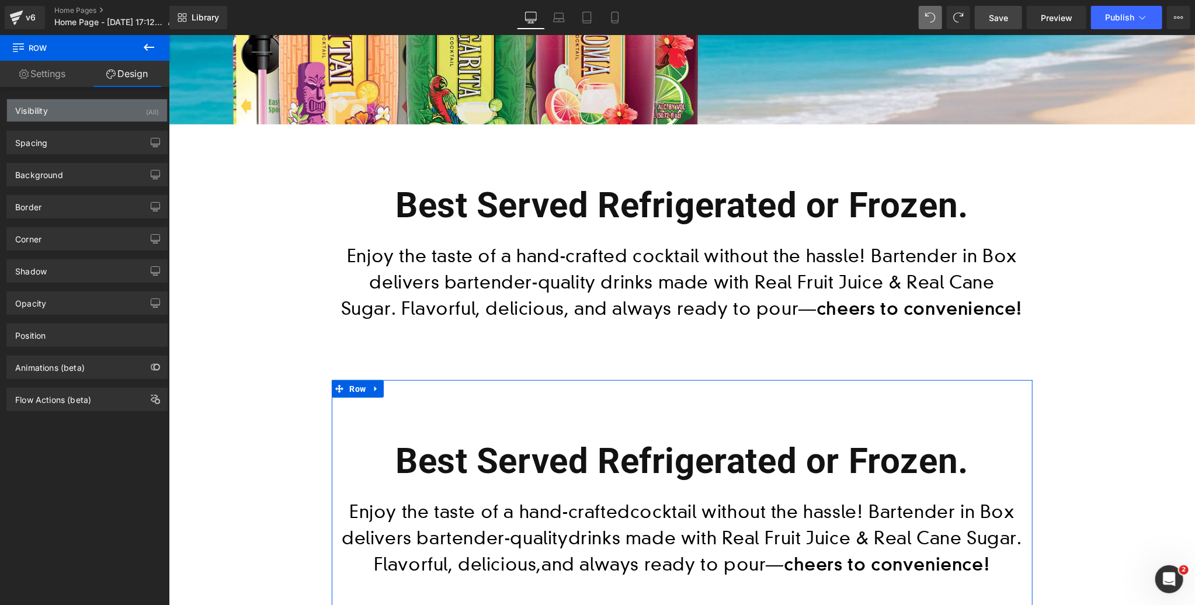
click at [64, 113] on div "Visibility (All)" at bounding box center [87, 110] width 160 height 22
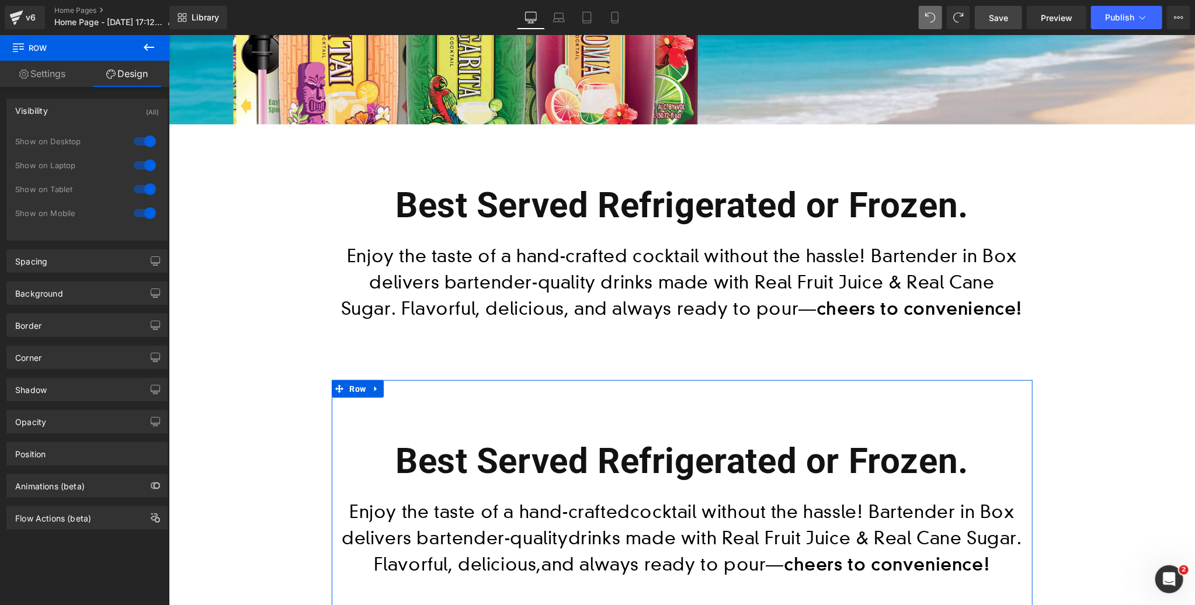
click at [135, 140] on div at bounding box center [145, 141] width 28 height 19
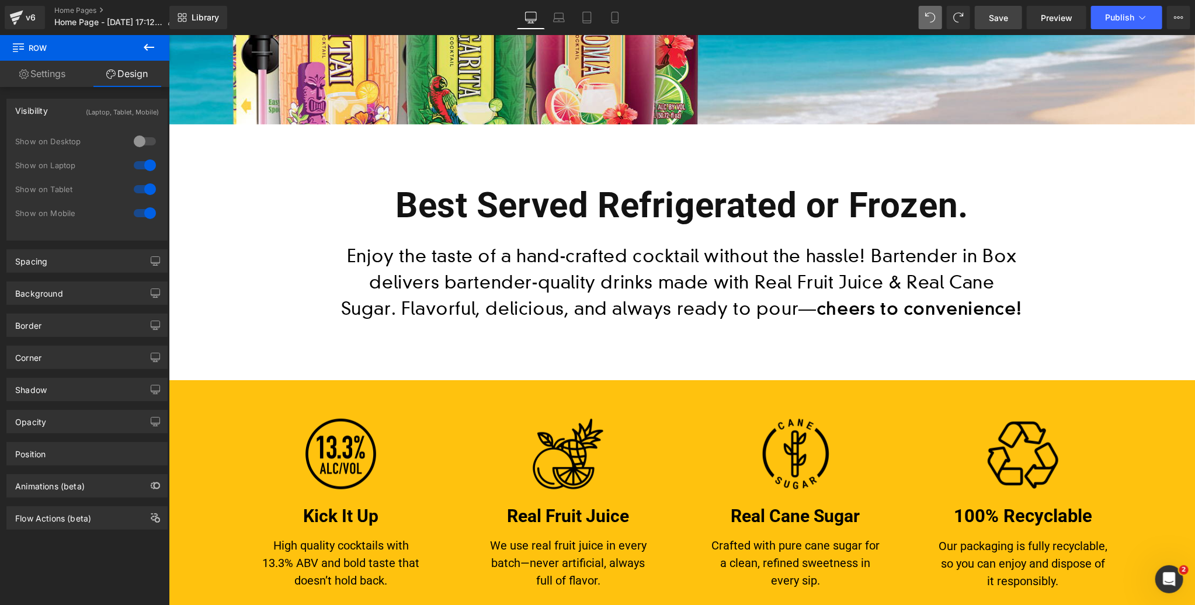
click at [136, 165] on div at bounding box center [145, 165] width 28 height 19
click at [134, 189] on div at bounding box center [145, 189] width 28 height 19
click at [613, 13] on icon at bounding box center [615, 18] width 12 height 12
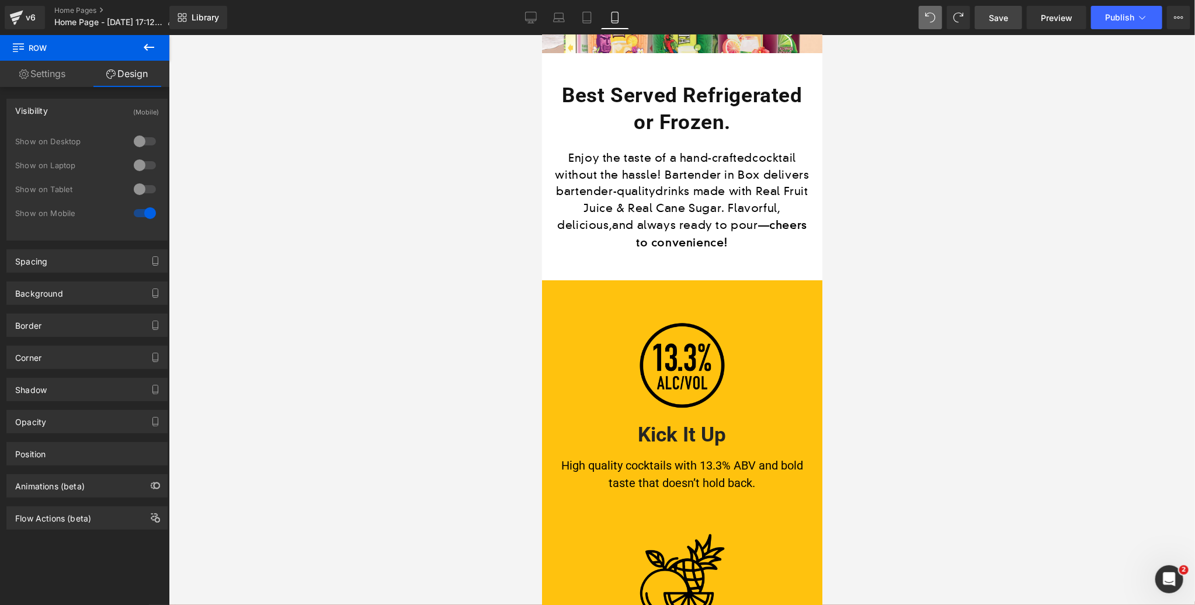
scroll to position [253, 0]
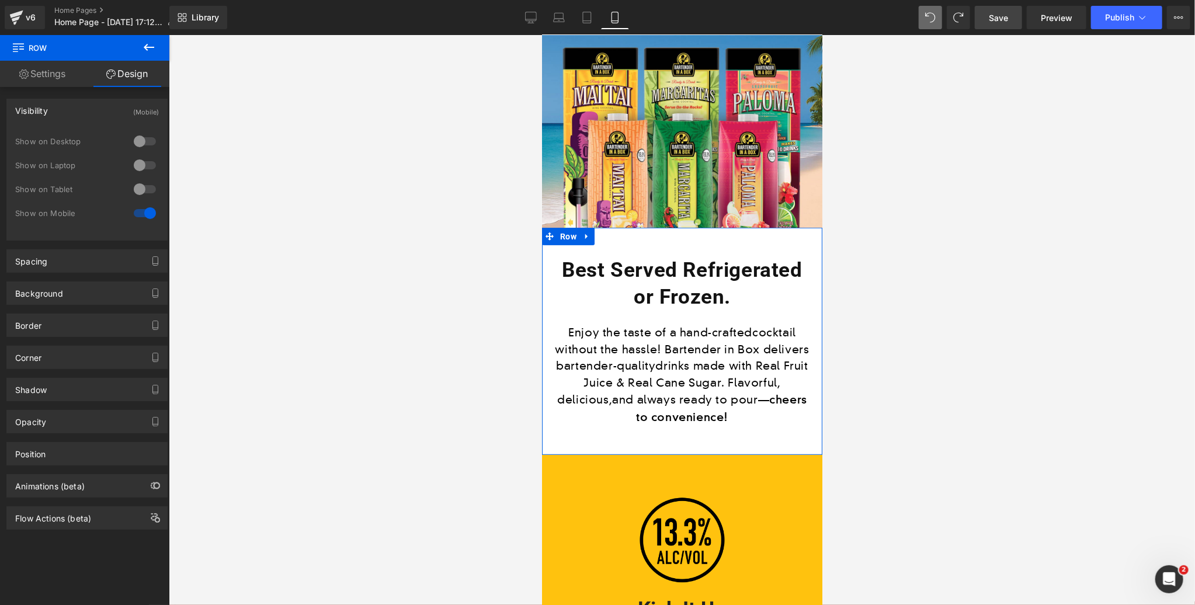
click at [705, 263] on h1 "Best Served Refrigerated or Frozen." at bounding box center [681, 282] width 263 height 53
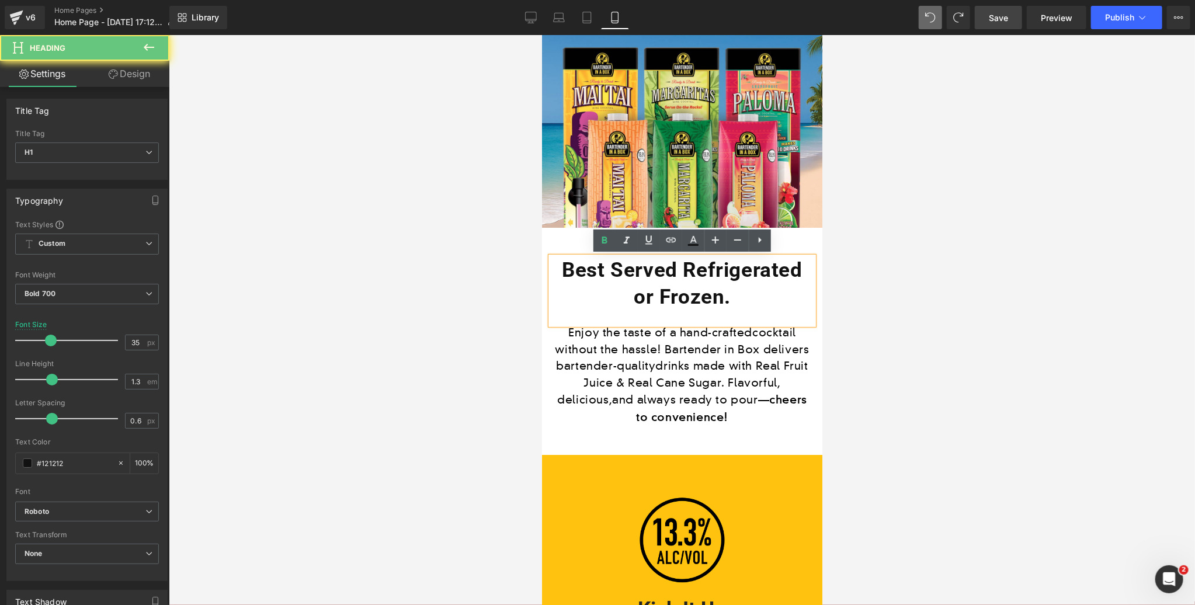
click at [685, 262] on h1 "Best Served Refrigerated or Frozen." at bounding box center [681, 282] width 263 height 53
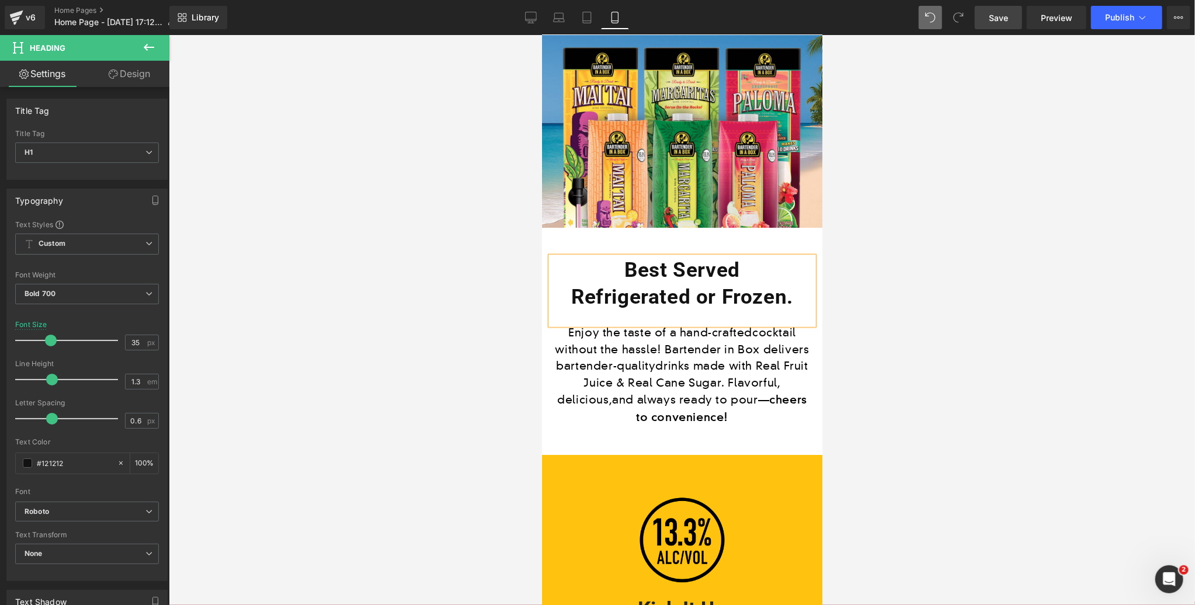
click at [902, 356] on div at bounding box center [682, 320] width 1026 height 570
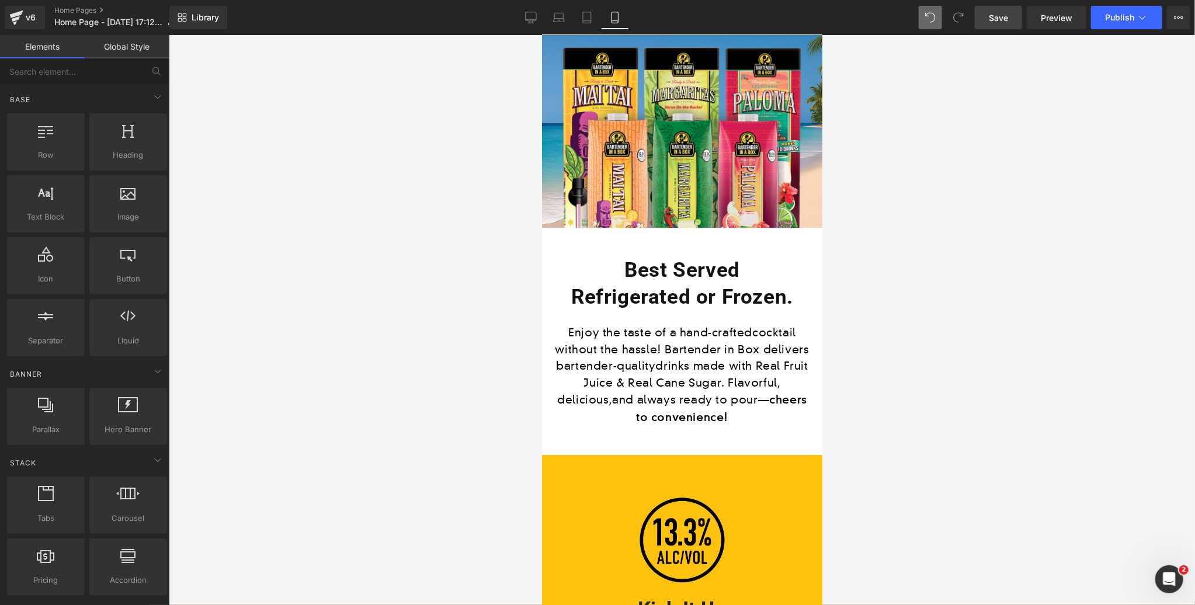
click at [1000, 20] on span "Save" at bounding box center [998, 18] width 19 height 12
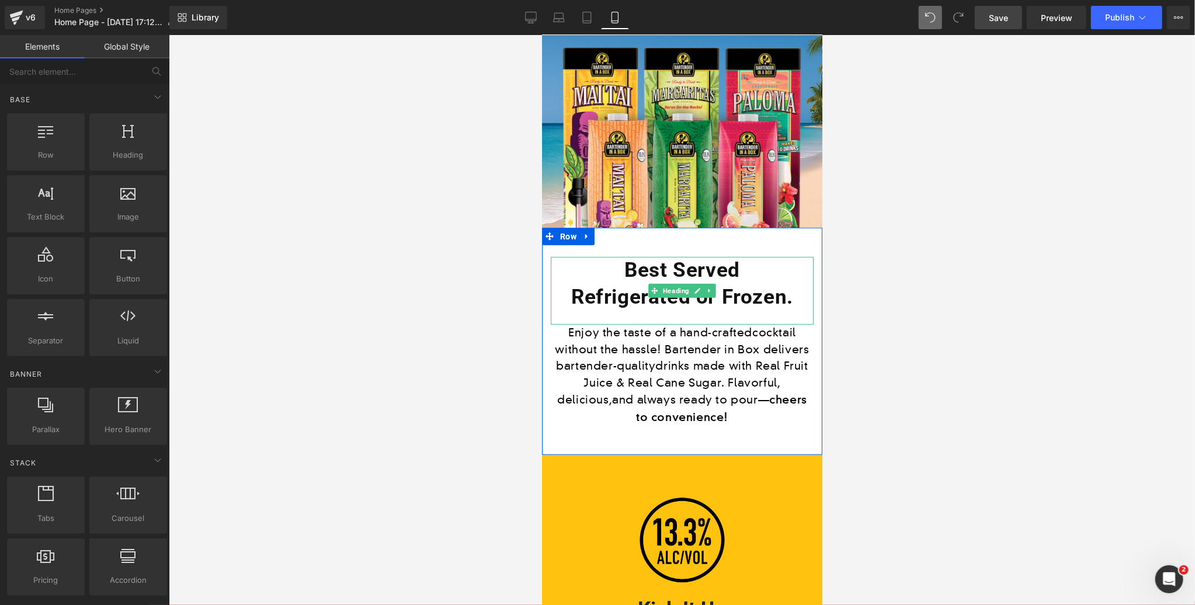
click at [739, 272] on h1 "Best Served" at bounding box center [681, 269] width 263 height 27
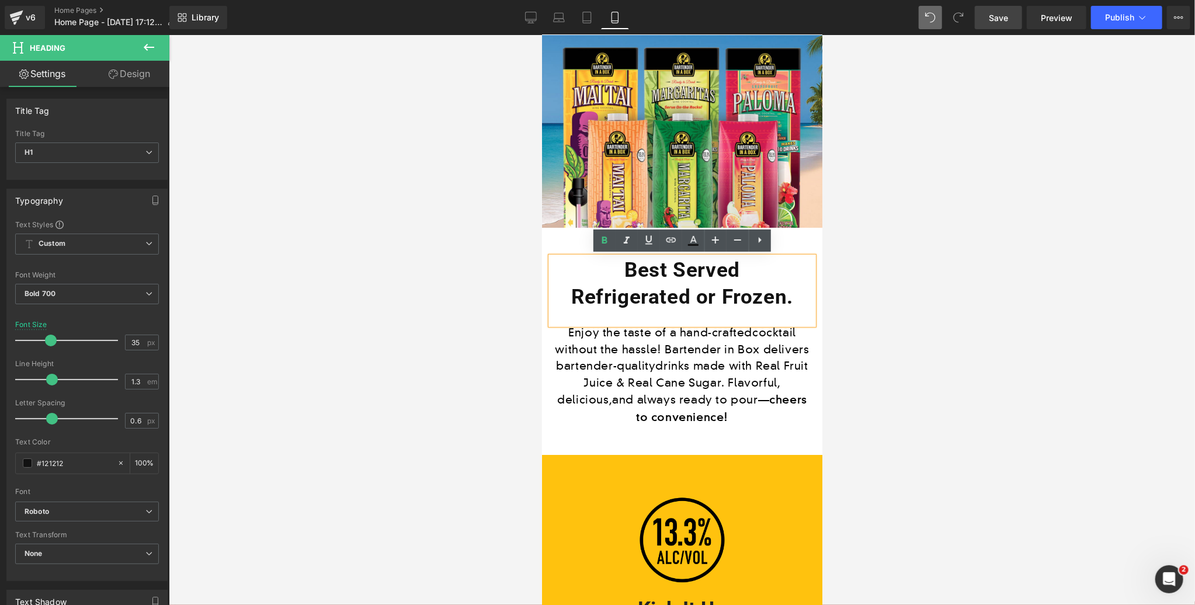
click at [696, 294] on h1 "Refrigerated or Frozen." at bounding box center [681, 296] width 263 height 27
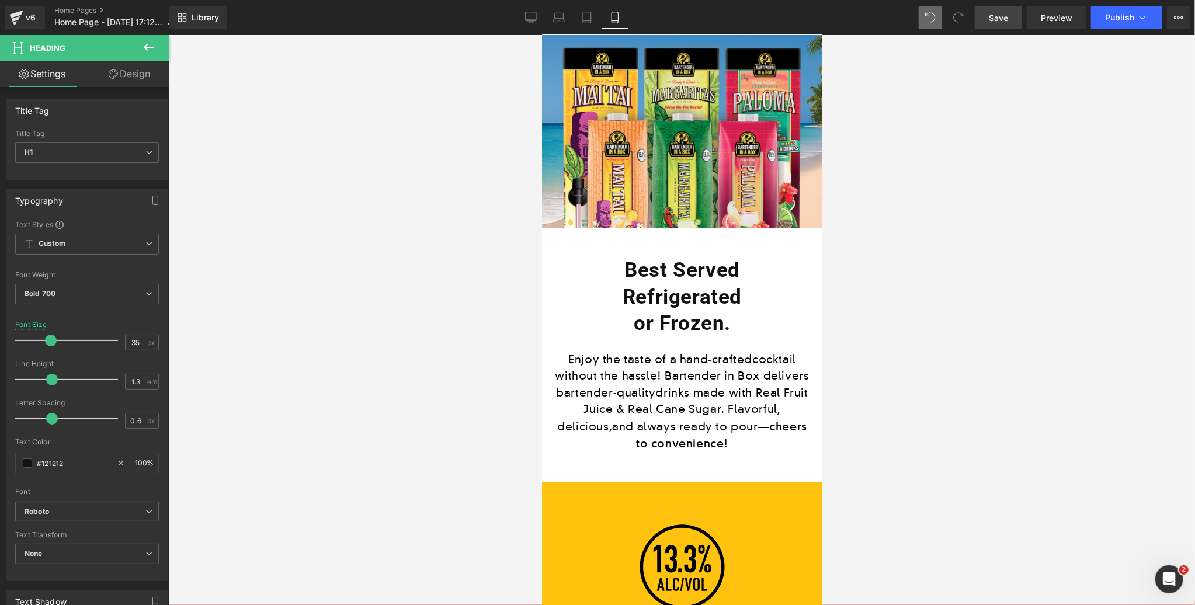
click at [1012, 17] on link "Save" at bounding box center [998, 17] width 47 height 23
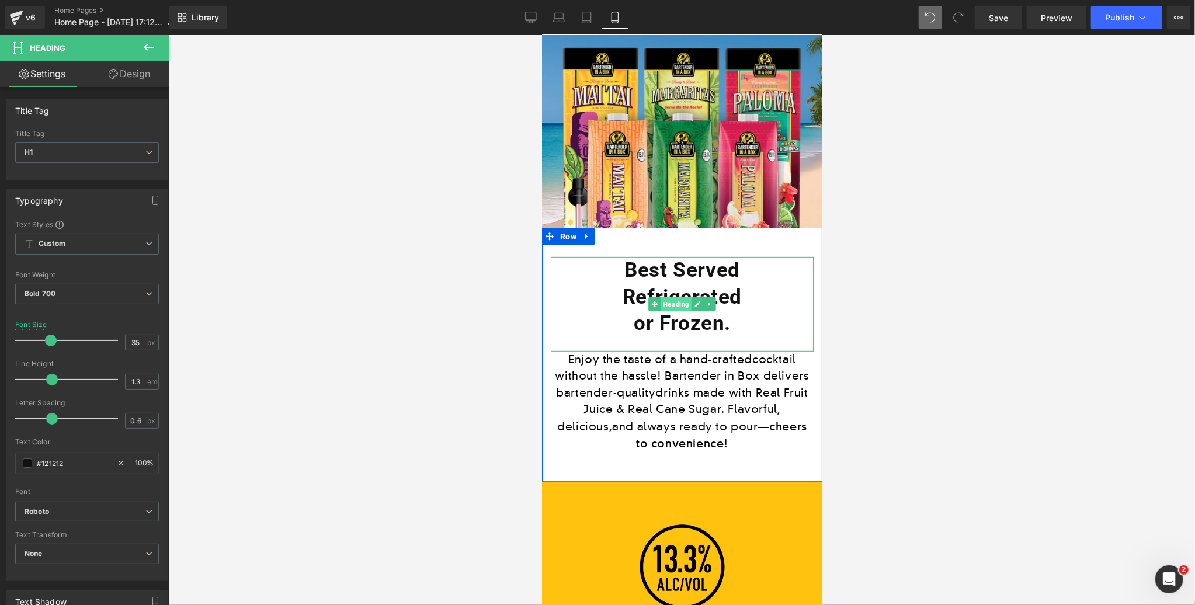
click at [679, 308] on span "Heading" at bounding box center [675, 304] width 31 height 14
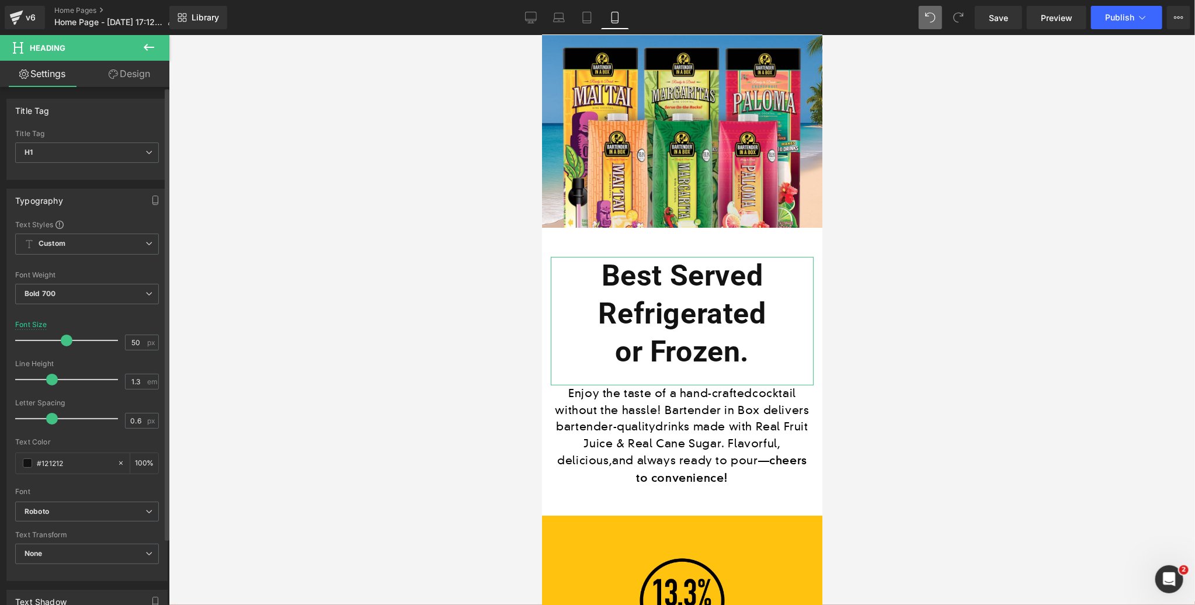
drag, startPoint x: 50, startPoint y: 341, endPoint x: 62, endPoint y: 338, distance: 12.5
click at [63, 338] on span at bounding box center [67, 341] width 12 height 12
click at [1003, 15] on span "Save" at bounding box center [998, 18] width 19 height 12
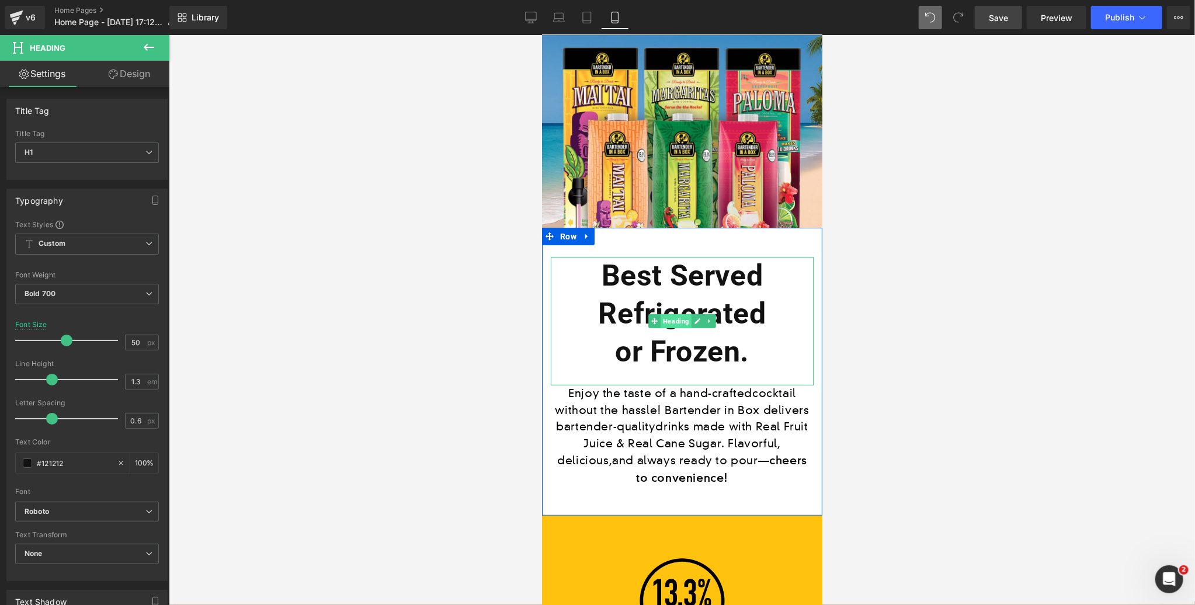
drag, startPoint x: 678, startPoint y: 322, endPoint x: 671, endPoint y: 320, distance: 7.8
click at [676, 321] on span "Heading" at bounding box center [675, 321] width 31 height 14
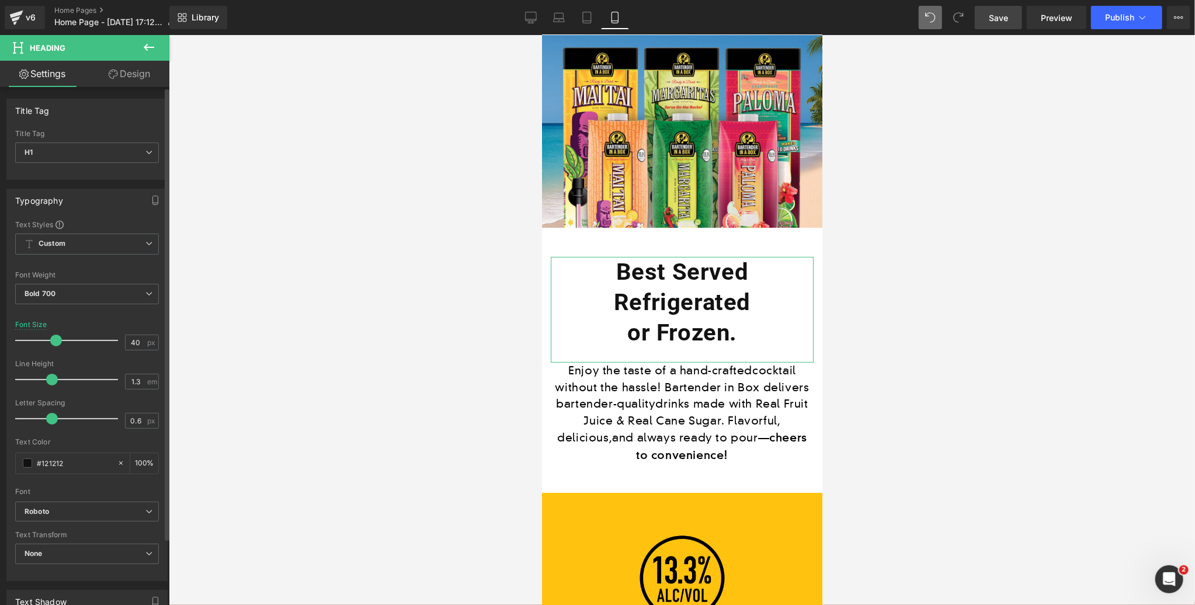
drag, startPoint x: 61, startPoint y: 339, endPoint x: 51, endPoint y: 341, distance: 10.0
click at [51, 341] on span at bounding box center [56, 341] width 12 height 12
click at [1000, 18] on span "Save" at bounding box center [998, 18] width 19 height 12
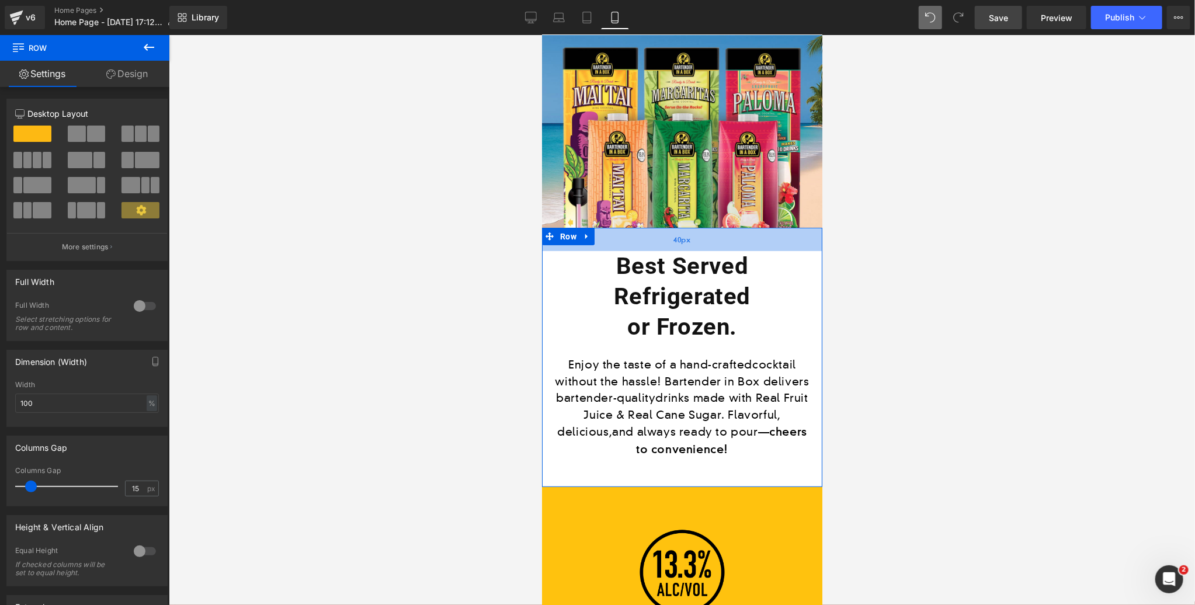
click at [716, 237] on div "40px" at bounding box center [681, 238] width 280 height 23
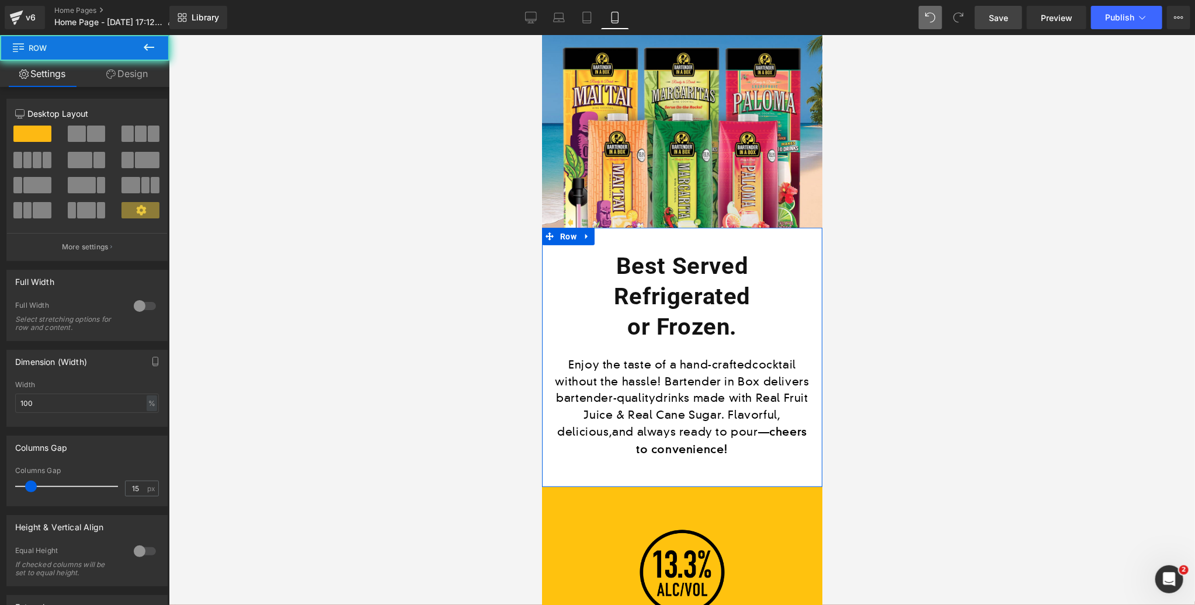
click at [701, 454] on div "Best Served Refrigerated or Frozen. Heading Enjoy the taste of a hand-craftedco…" at bounding box center [681, 356] width 280 height 259
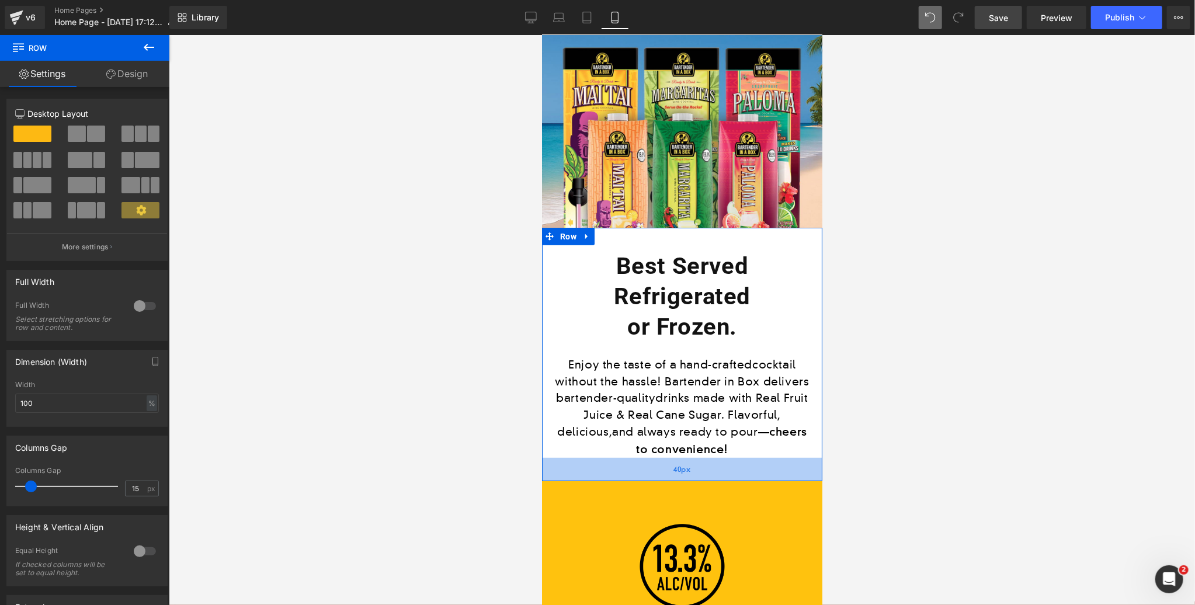
drag, startPoint x: 707, startPoint y: 460, endPoint x: 722, endPoint y: 446, distance: 19.8
click at [707, 459] on div "40px" at bounding box center [681, 468] width 280 height 23
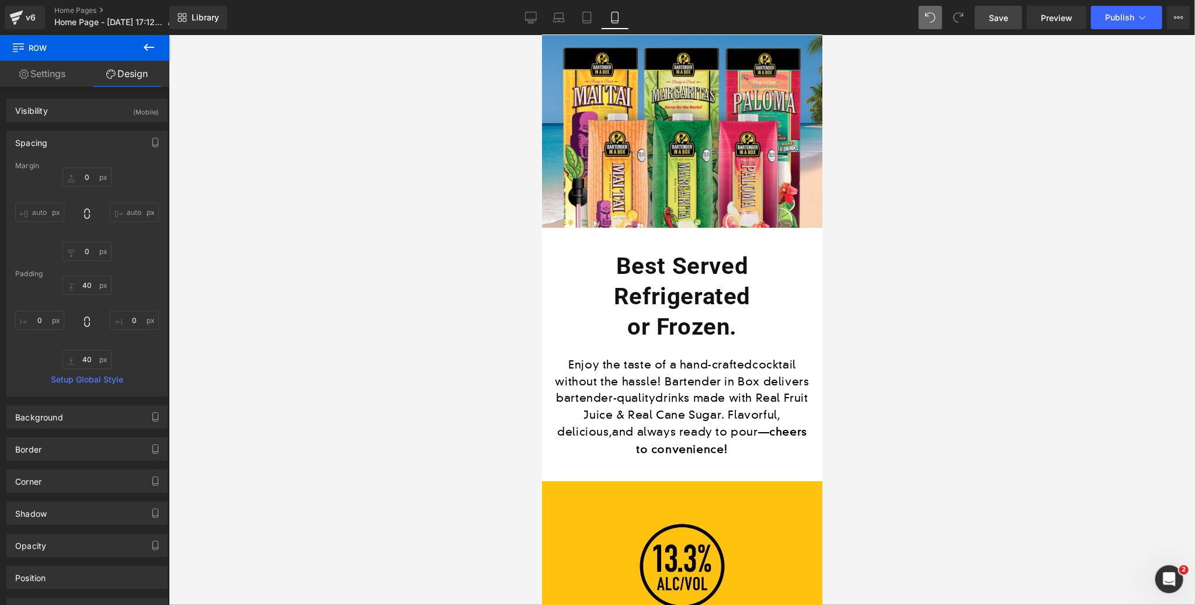
click at [993, 25] on link "Save" at bounding box center [998, 17] width 47 height 23
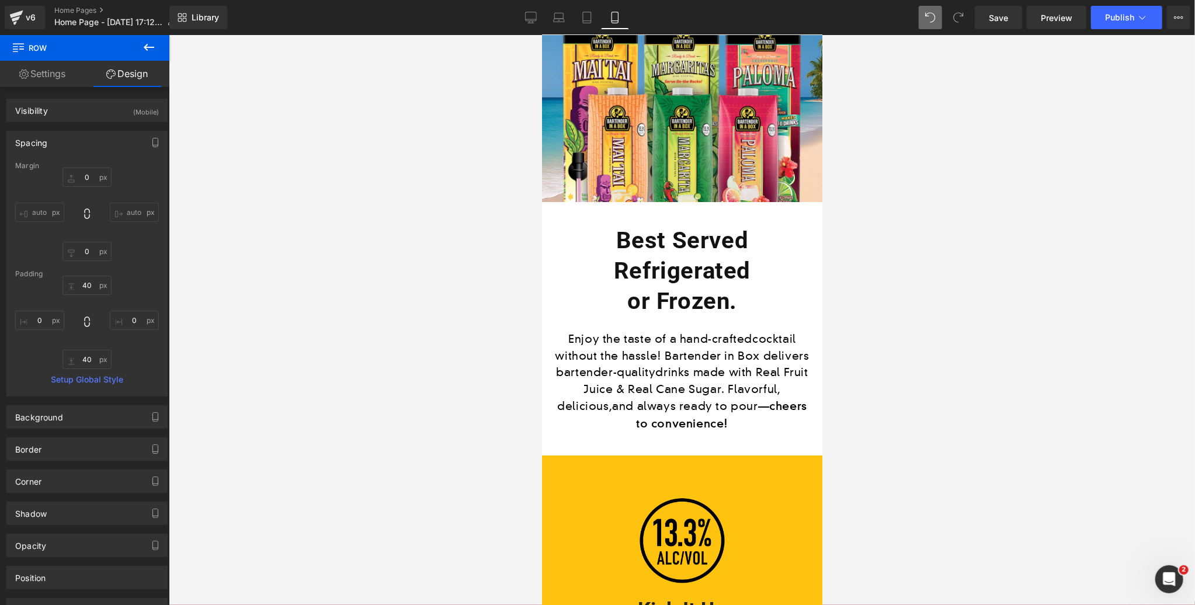
scroll to position [278, 0]
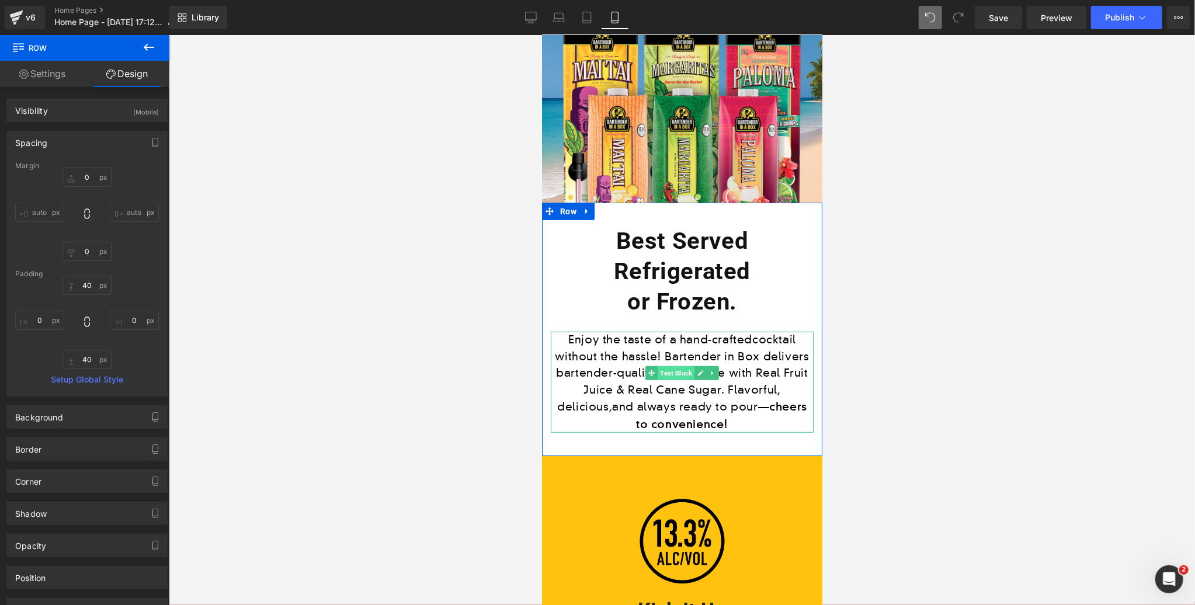
click at [685, 371] on span "Text Block" at bounding box center [675, 373] width 37 height 14
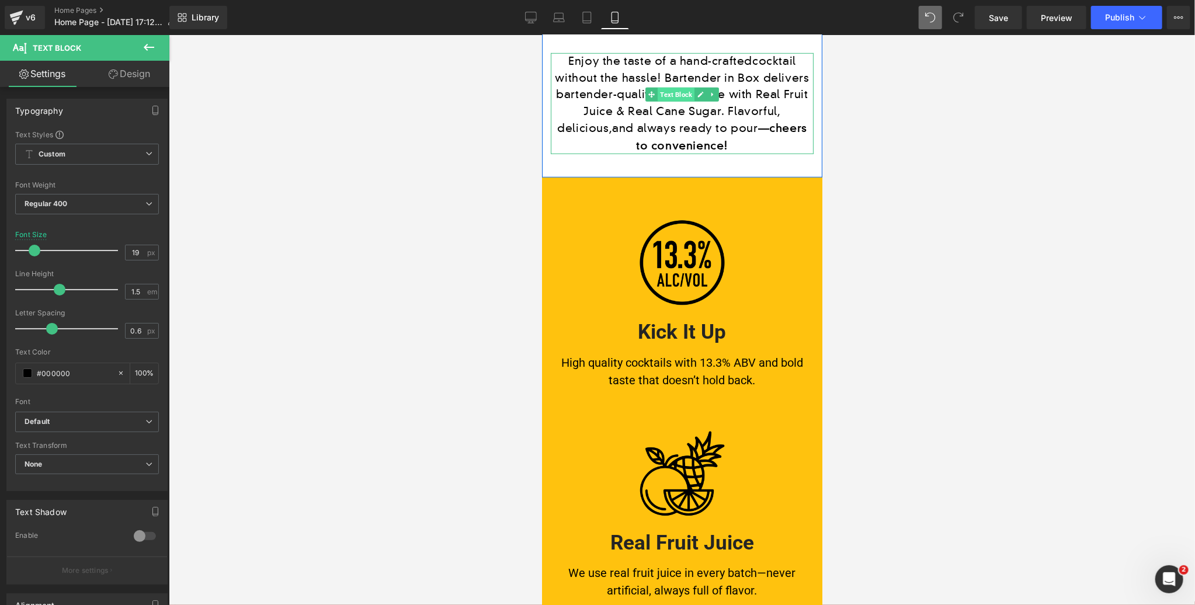
scroll to position [573, 0]
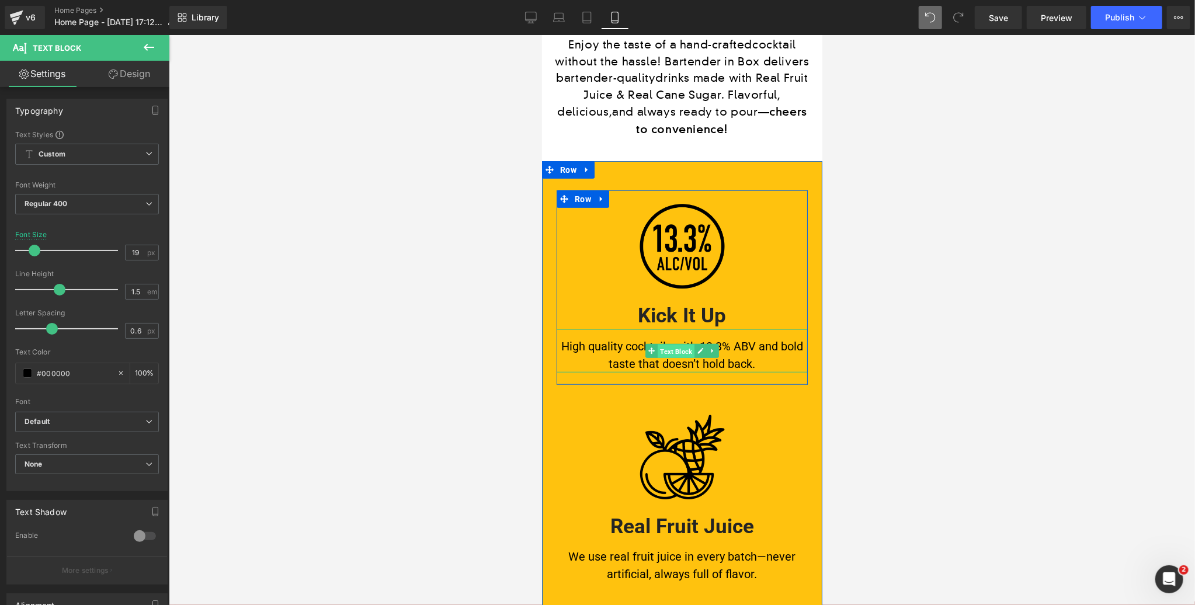
click at [670, 343] on span "Text Block" at bounding box center [675, 350] width 37 height 14
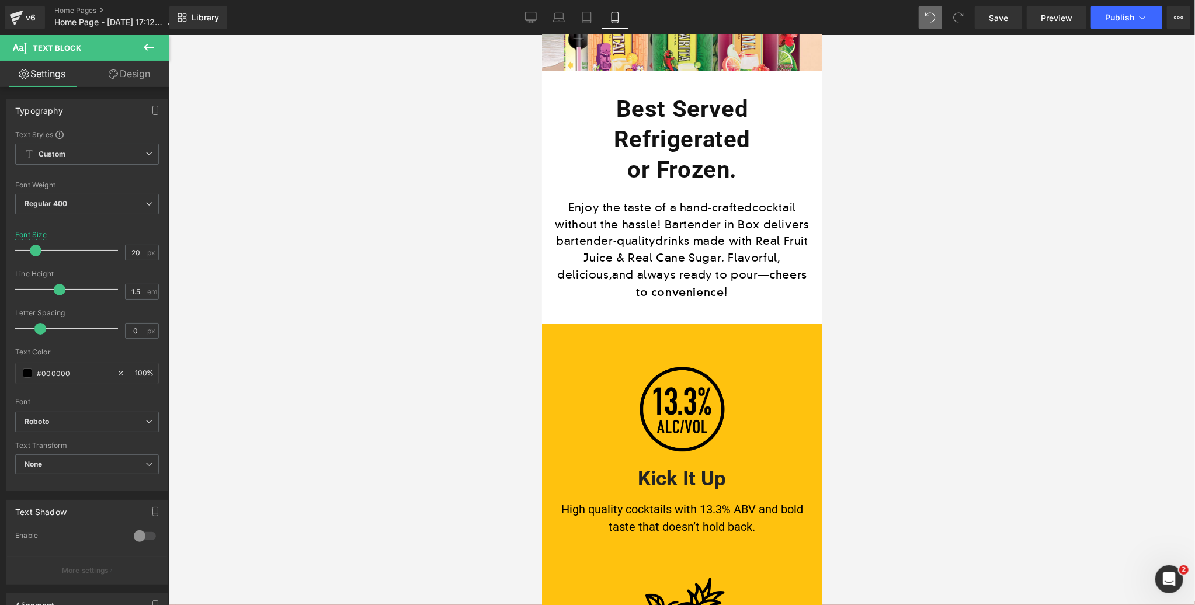
scroll to position [409, 0]
click at [671, 238] on div "Enjoy the taste of a hand-craftedcocktail without the hassle! Bartender in Box …" at bounding box center [681, 250] width 263 height 101
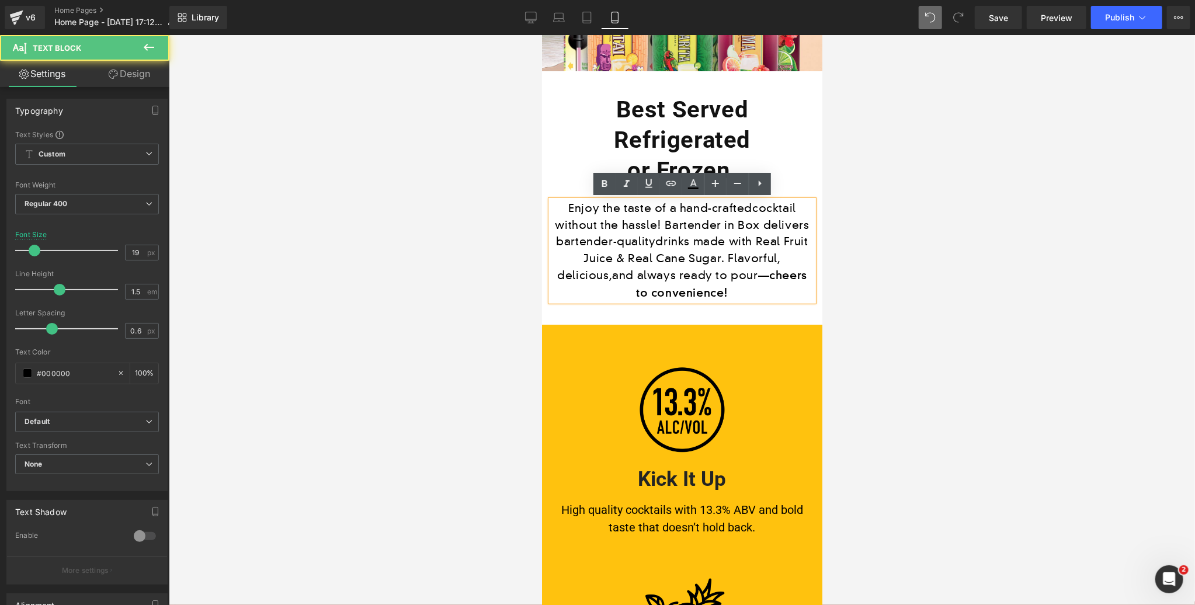
drag, startPoint x: 926, startPoint y: 239, endPoint x: 833, endPoint y: 239, distance: 92.9
click at [925, 239] on div at bounding box center [682, 320] width 1026 height 570
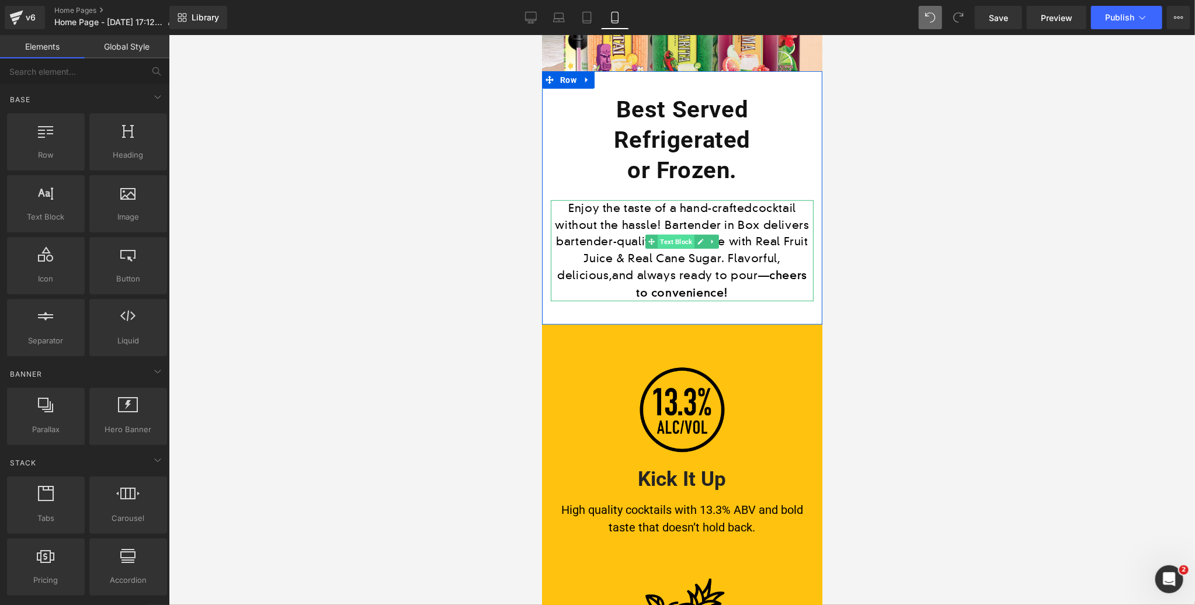
click at [679, 242] on span "Text Block" at bounding box center [675, 241] width 37 height 14
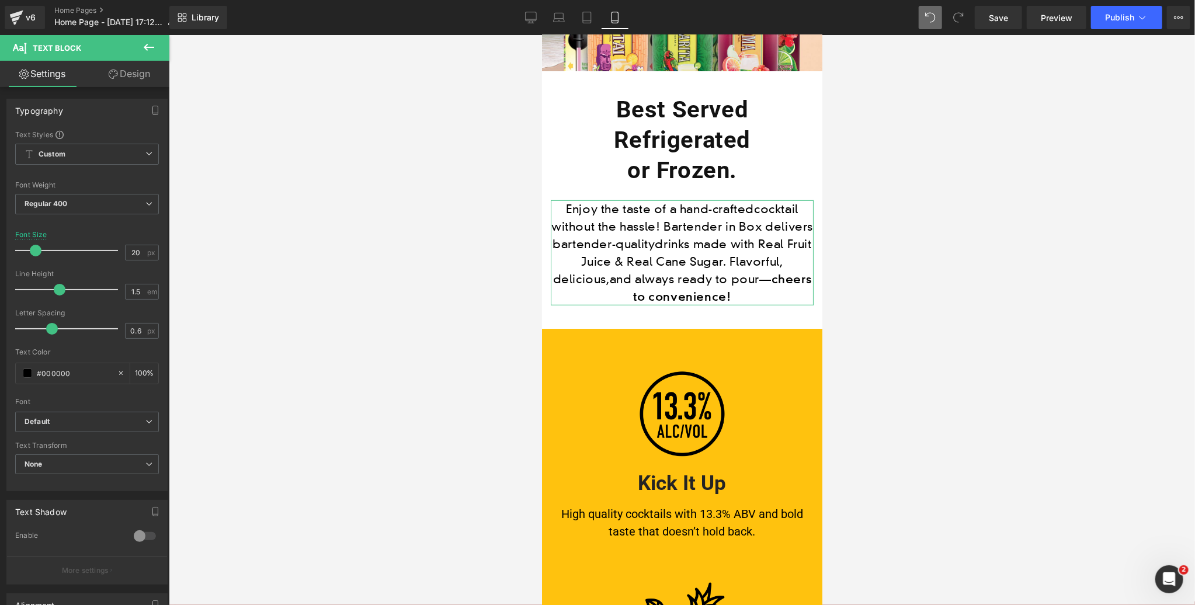
click at [32, 249] on span at bounding box center [36, 251] width 12 height 12
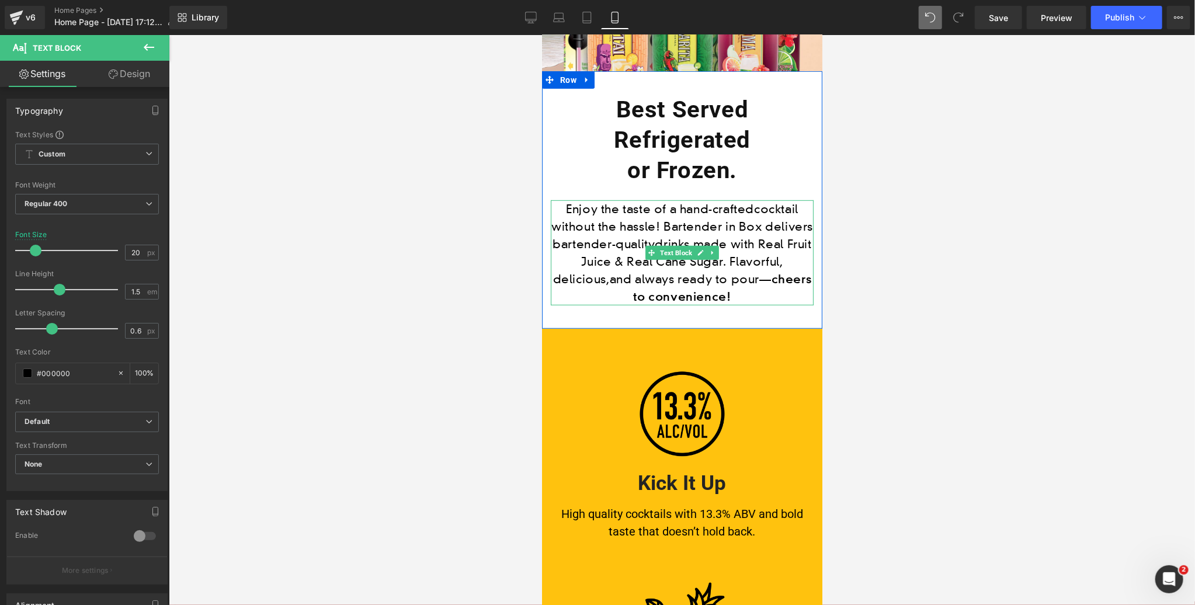
click at [745, 276] on p "Enjoy the taste of a hand-craftedcocktail without the hassle! Bartender in Box …" at bounding box center [681, 252] width 263 height 105
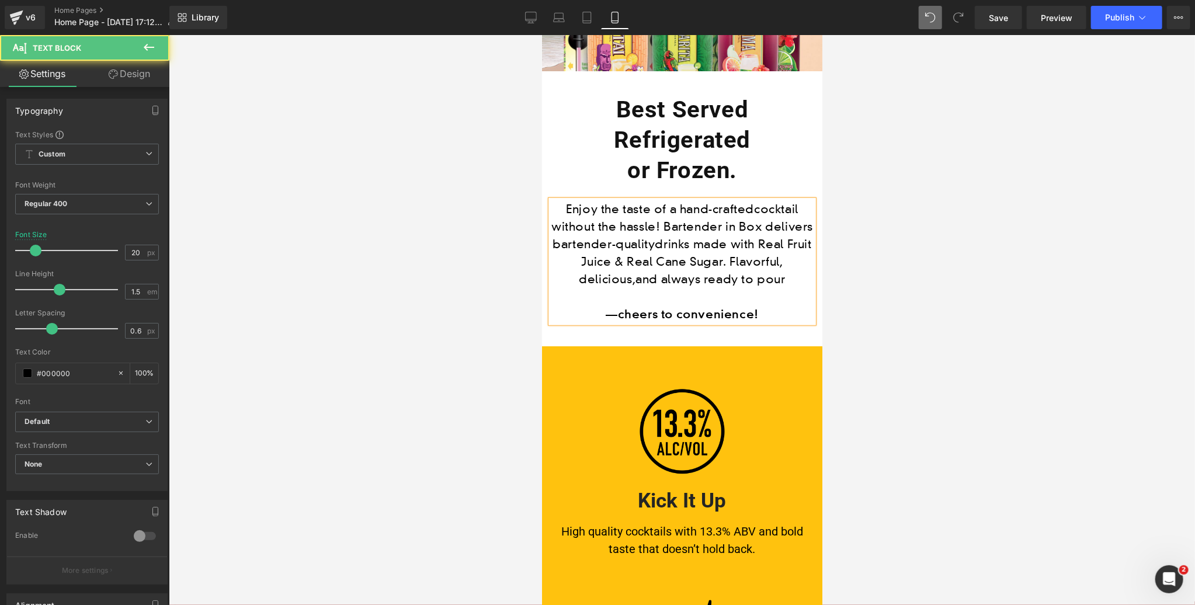
click at [777, 280] on p "Enjoy the taste of a hand-craftedcocktail without the hassle! Bartender in Box …" at bounding box center [681, 244] width 263 height 88
drag, startPoint x: 625, startPoint y: 311, endPoint x: 604, endPoint y: 312, distance: 21.1
click at [604, 312] on p "— cheers to convenience!" at bounding box center [681, 314] width 263 height 18
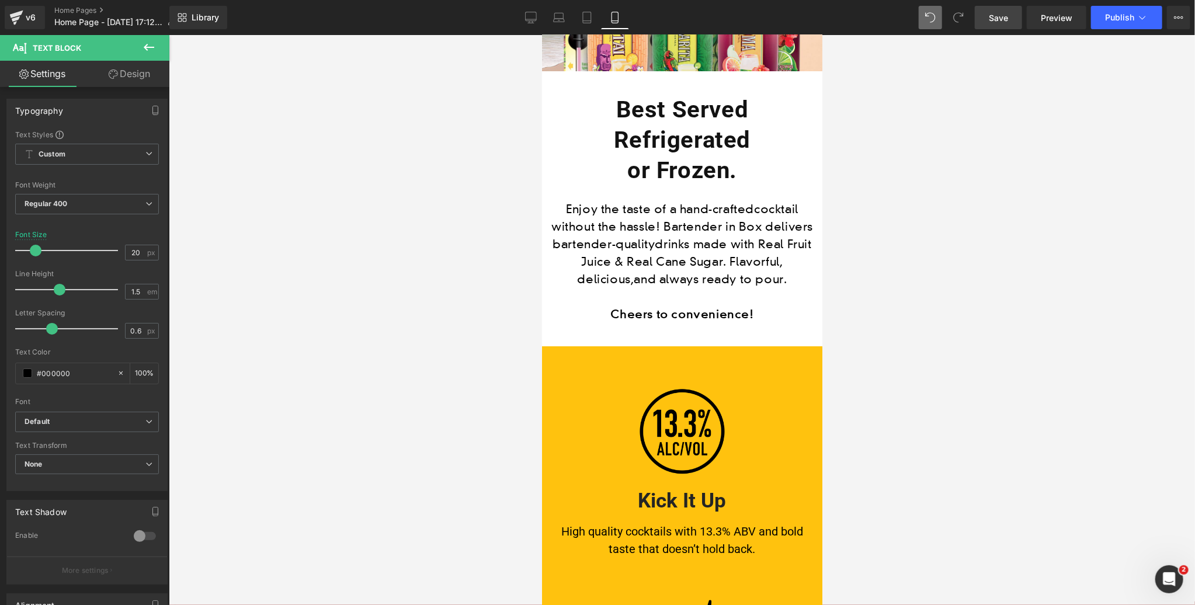
click at [1001, 8] on link "Save" at bounding box center [998, 17] width 47 height 23
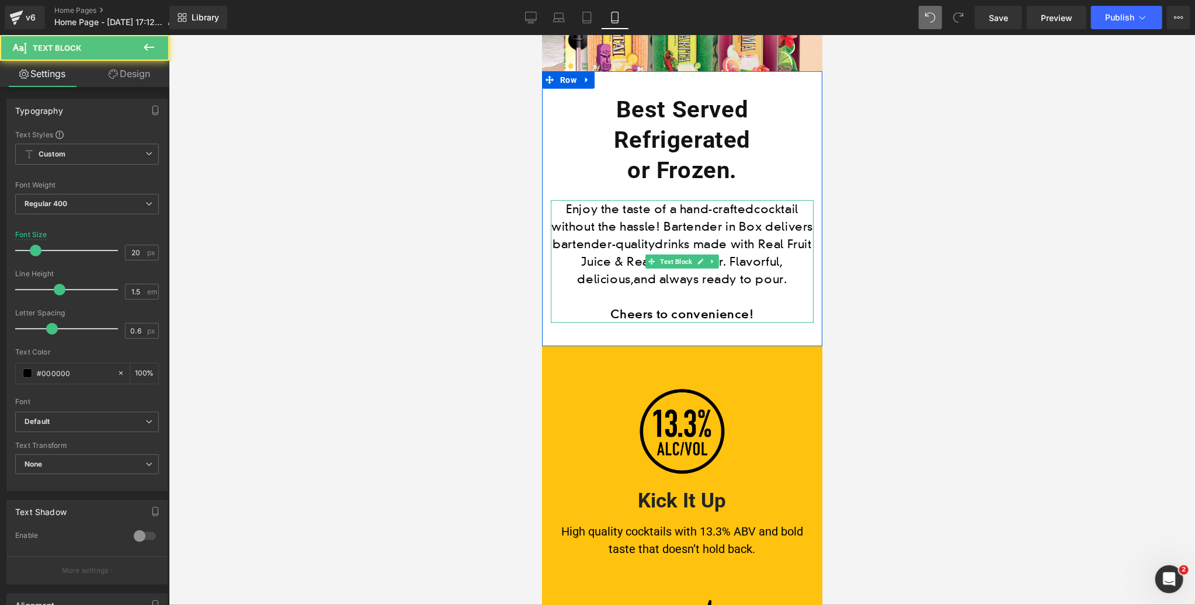
click at [651, 238] on p "Enjoy the taste of a hand-craftedcocktail without the hassle! Bartender in Box …" at bounding box center [681, 244] width 263 height 88
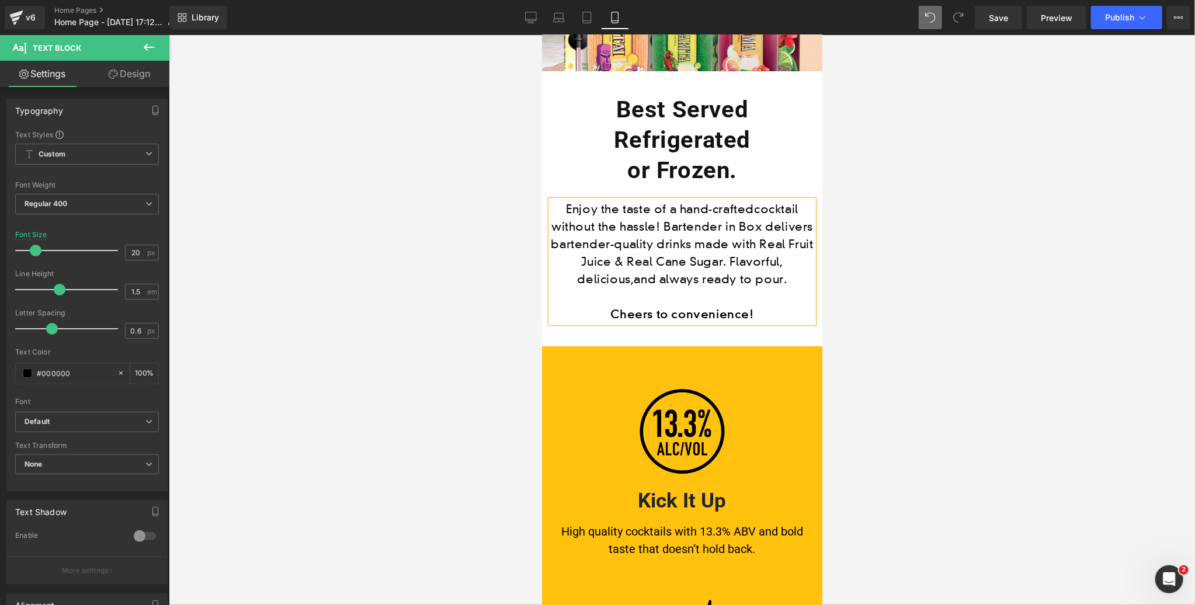
click at [616, 241] on p "Enjoy the taste of a hand-craftedcocktail without the hassle! Bartender in Box …" at bounding box center [681, 244] width 263 height 88
click at [750, 207] on p "Enjoy the taste of a hand-craftedcocktail without the hassle! Bartender in Box …" at bounding box center [681, 244] width 263 height 88
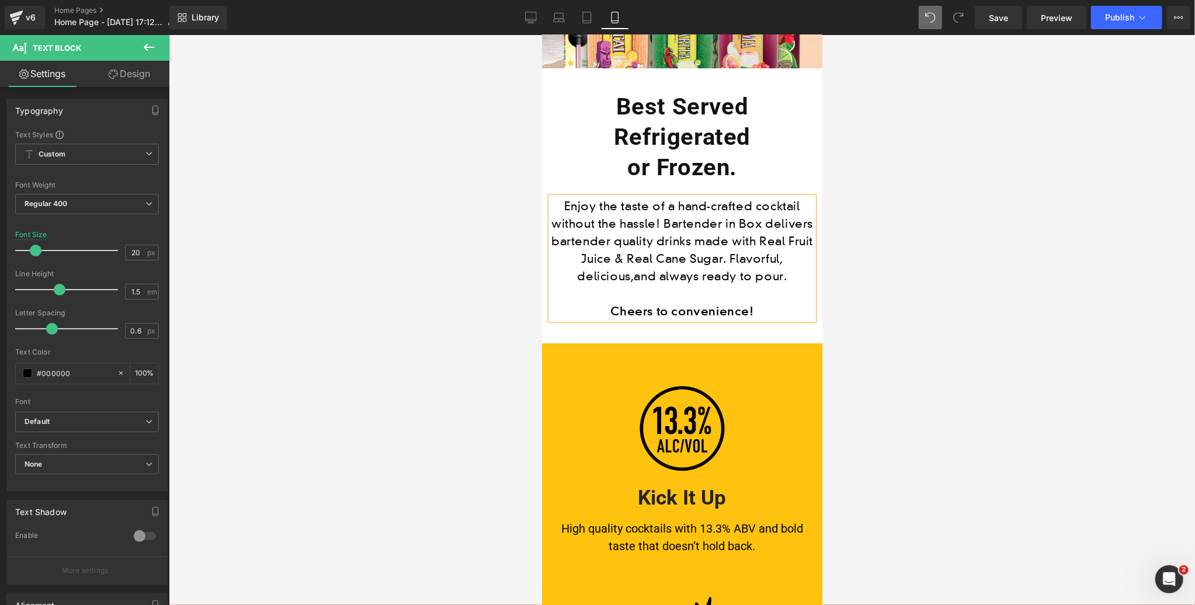
click at [713, 203] on p "Enjoy the taste of a hand-crafted cocktail without the hassle! Bartender in Box…" at bounding box center [681, 241] width 263 height 88
click at [638, 272] on p "Enjoy the taste of a handcrafted cocktail without the hassle! Bartender in Box …" at bounding box center [681, 241] width 263 height 88
click at [1001, 15] on span "Save" at bounding box center [998, 18] width 19 height 12
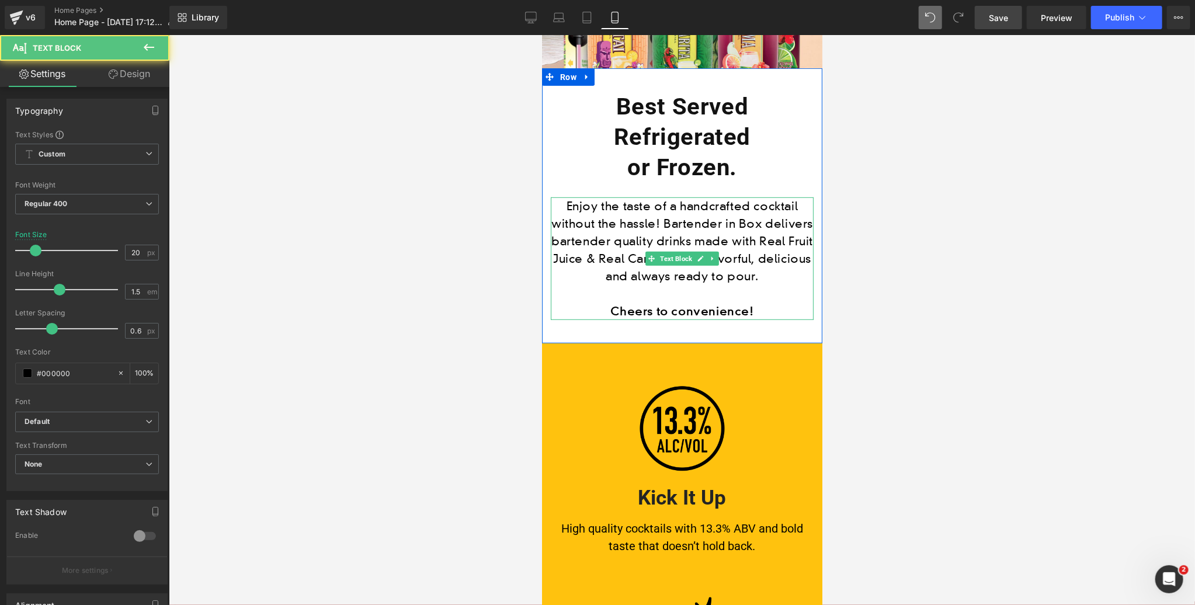
click at [667, 221] on p "Enjoy the taste of a handcrafted cocktail without the hassle! Bartender in Box …" at bounding box center [681, 241] width 263 height 88
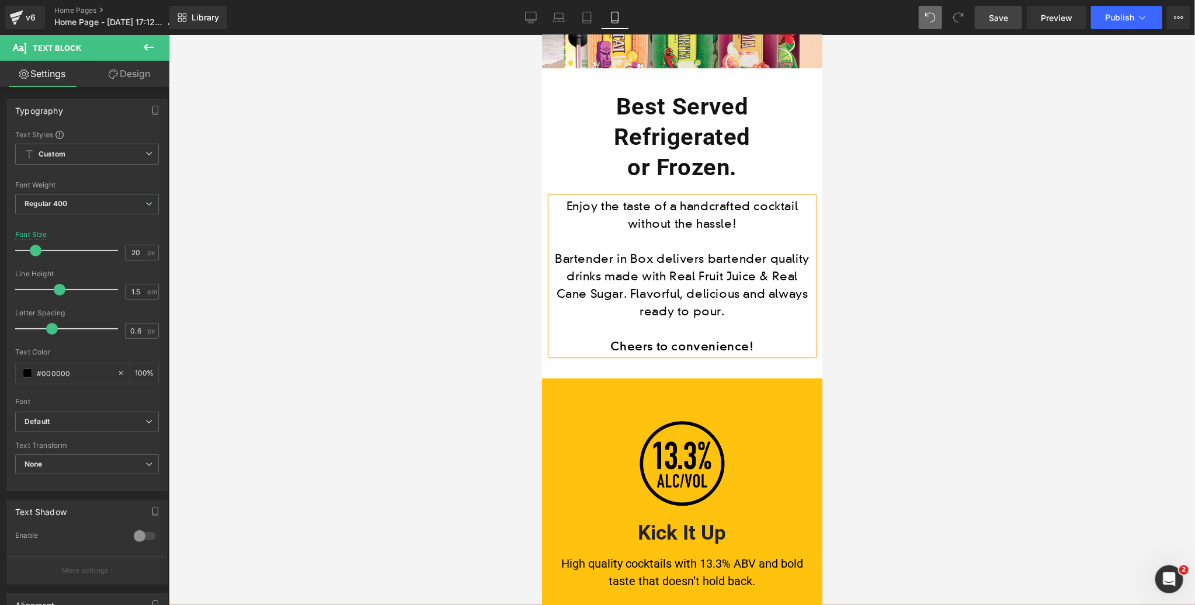
click at [1006, 18] on span "Save" at bounding box center [998, 18] width 19 height 12
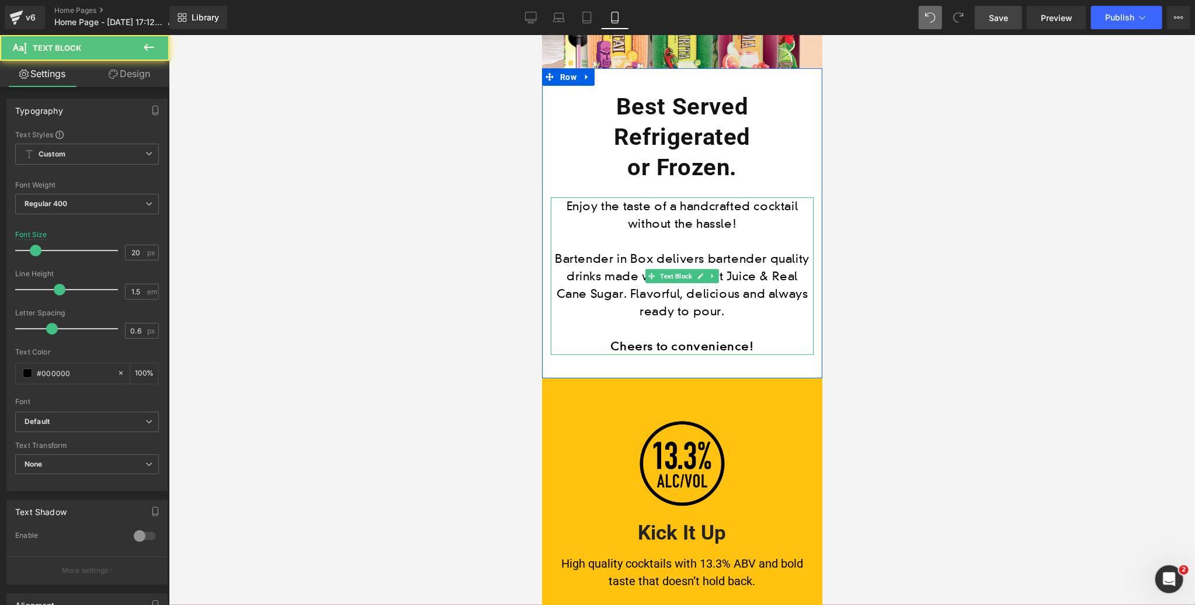
click at [633, 290] on p "Bartender in Box delivers bartender quality drinks made with Real Fruit Juice &…" at bounding box center [681, 284] width 263 height 70
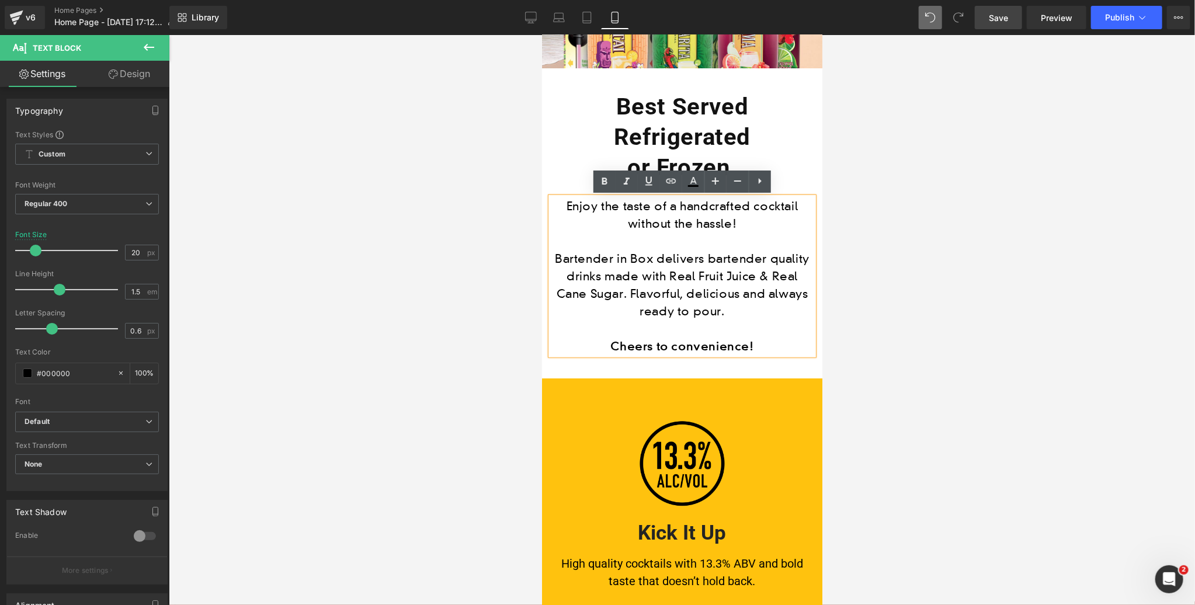
click at [765, 257] on p "Bartender in Box delivers bartender quality drinks made with Real Fruit Juice &…" at bounding box center [681, 284] width 263 height 70
click at [1005, 21] on span "Save" at bounding box center [998, 18] width 19 height 12
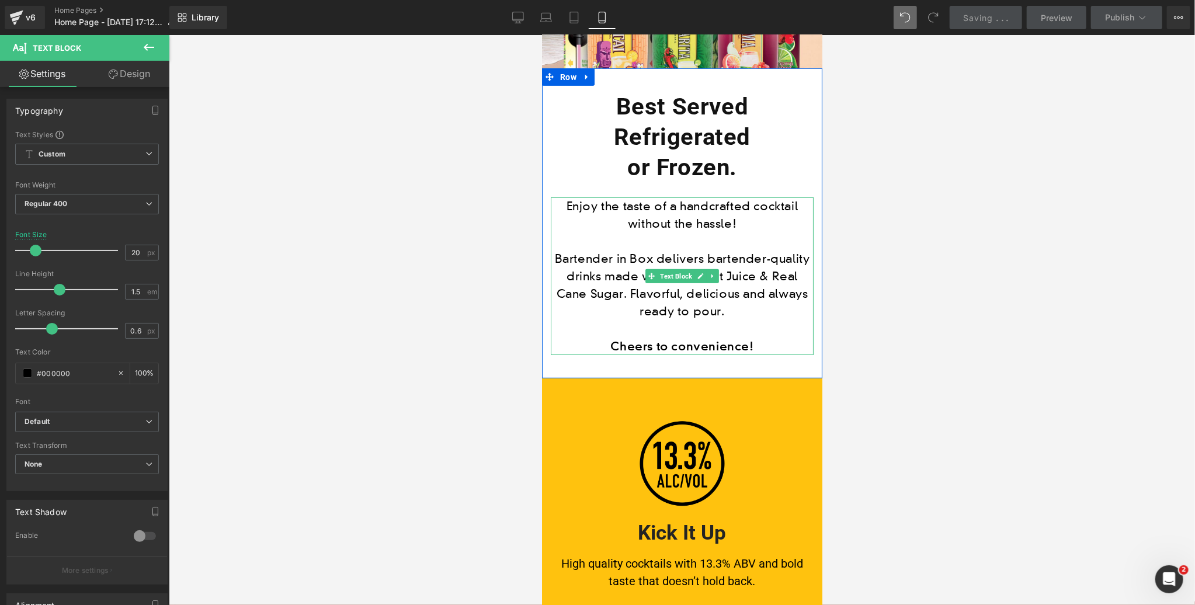
click at [562, 256] on p "Bartender in Box delivers bartender-quality drinks made with Real Fruit Juice &…" at bounding box center [681, 284] width 263 height 70
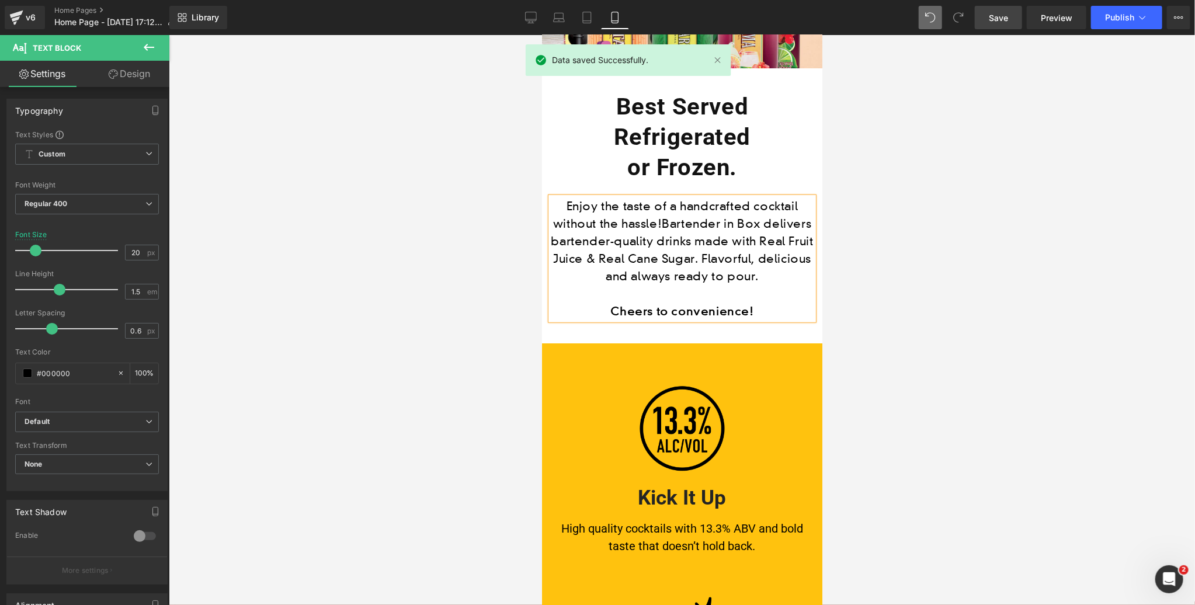
click at [1001, 13] on span "Save" at bounding box center [998, 18] width 19 height 12
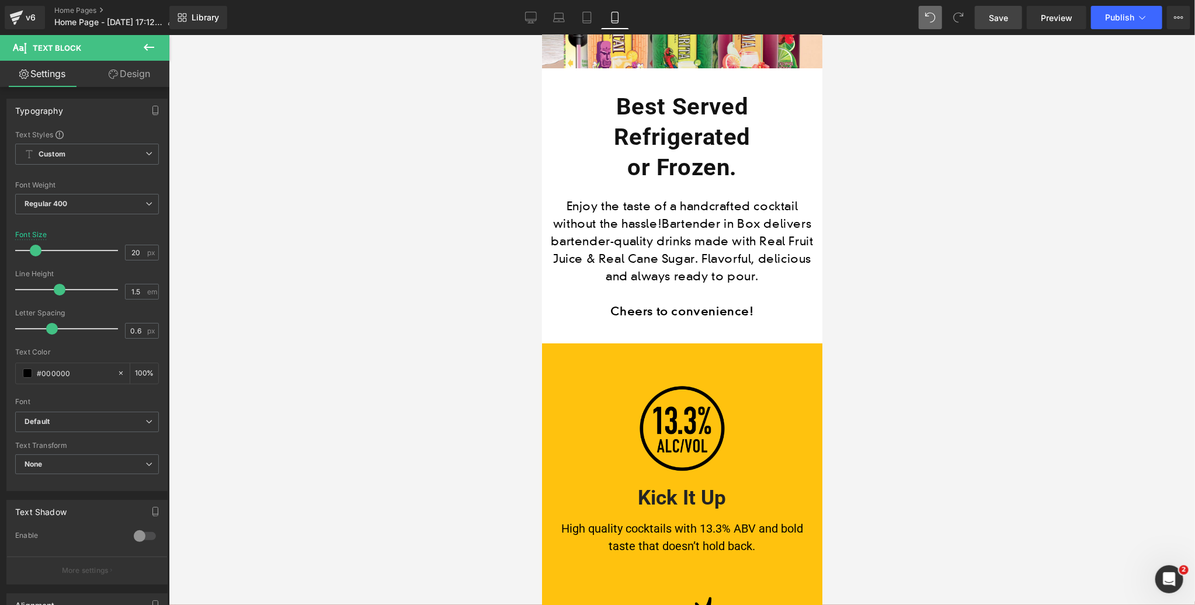
click at [994, 13] on span "Save" at bounding box center [998, 18] width 19 height 12
click at [533, 18] on icon at bounding box center [531, 18] width 12 height 12
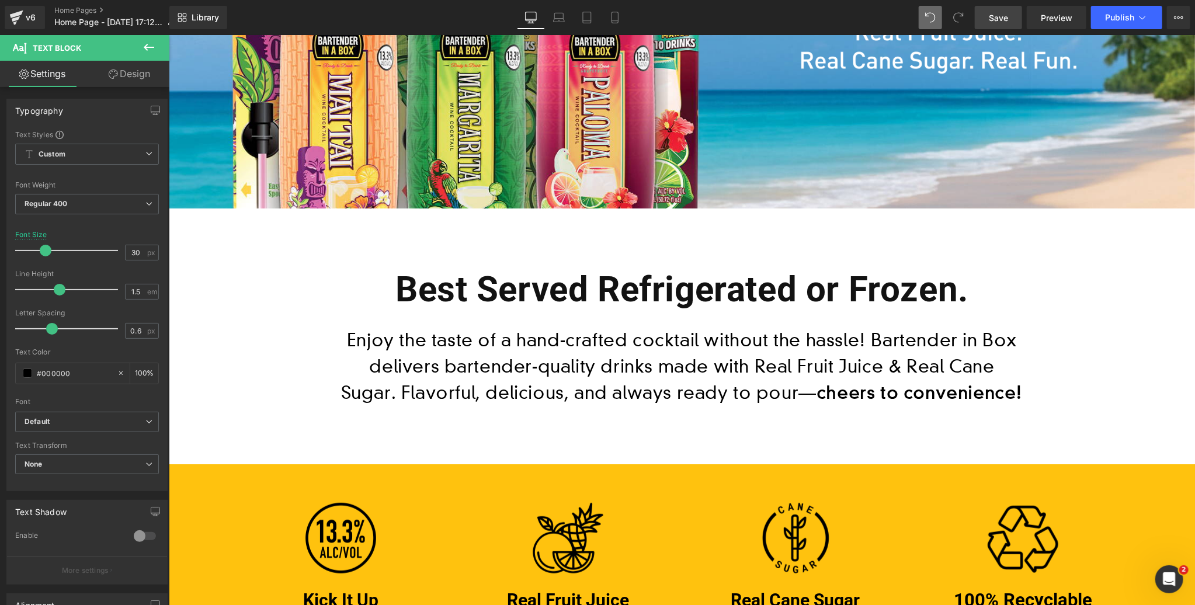
scroll to position [341, 0]
